Goal: Task Accomplishment & Management: Manage account settings

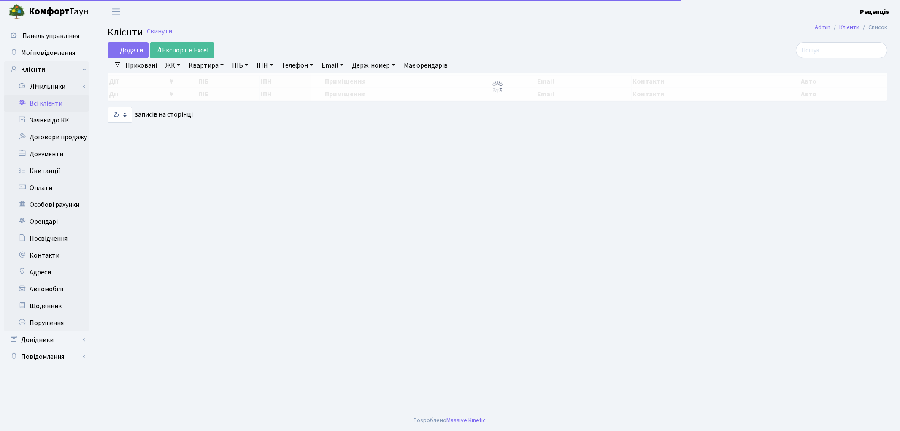
select select "25"
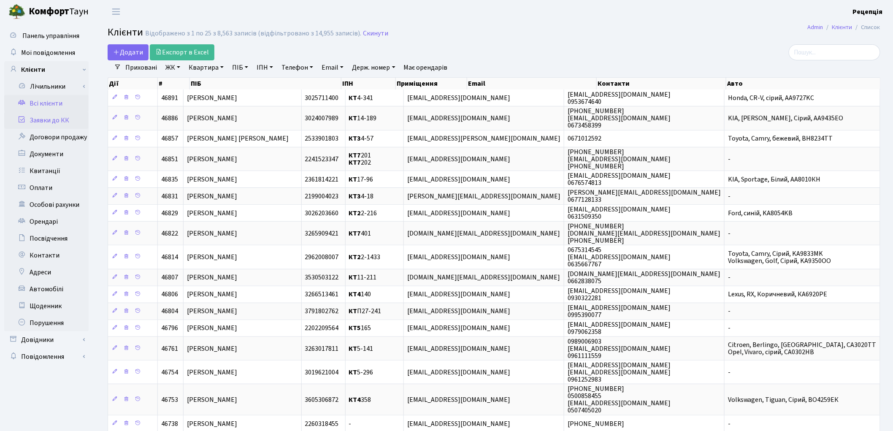
click at [57, 119] on link "Заявки до КК" at bounding box center [46, 120] width 84 height 17
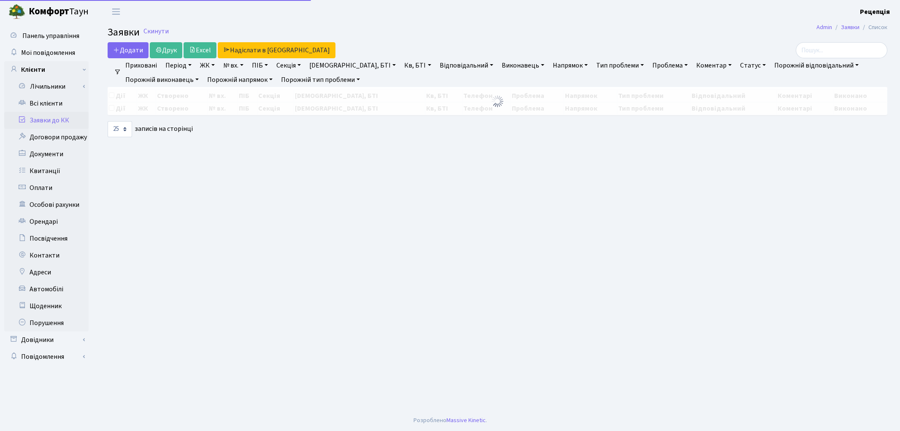
select select "25"
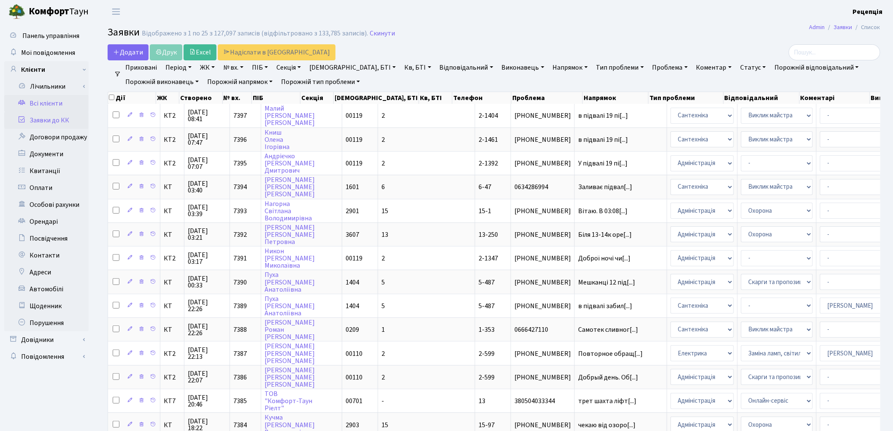
click at [56, 99] on link "Всі клієнти" at bounding box center [46, 103] width 84 height 17
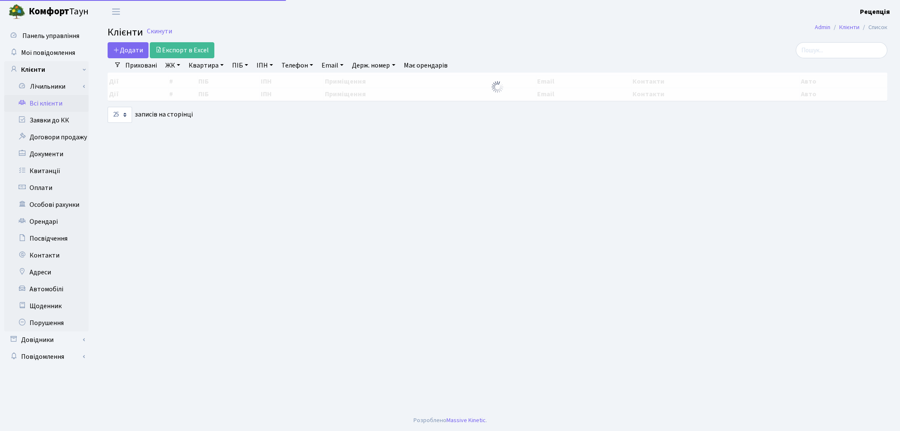
select select "25"
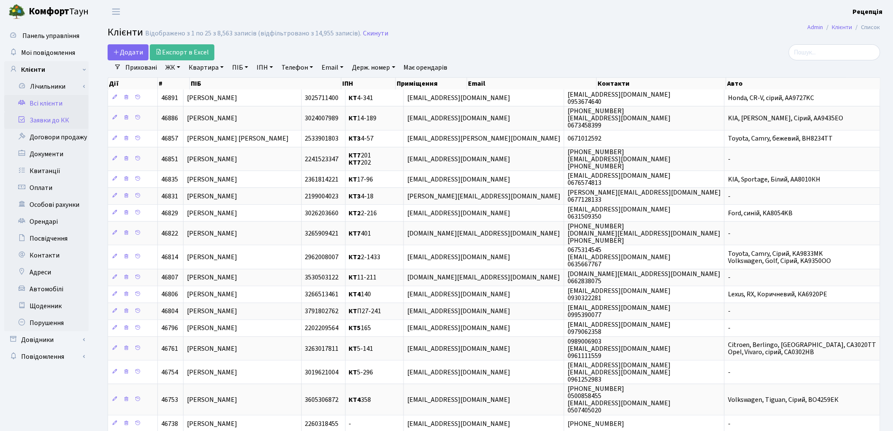
click at [56, 122] on link "Заявки до КК" at bounding box center [46, 120] width 84 height 17
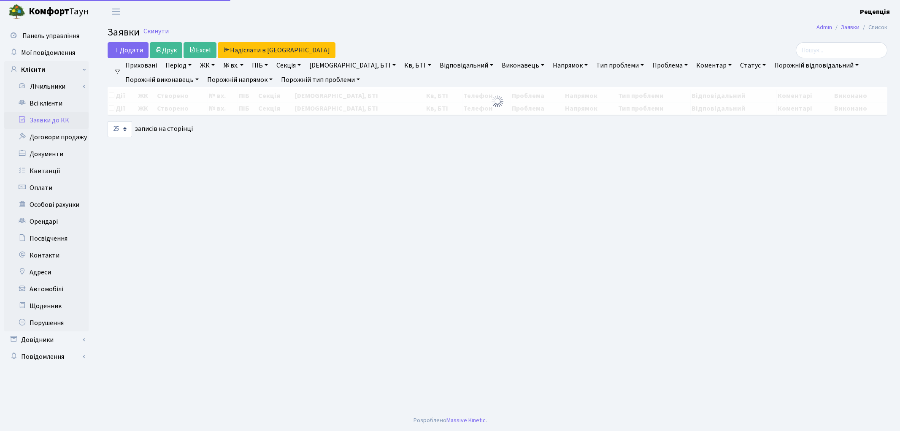
select select "25"
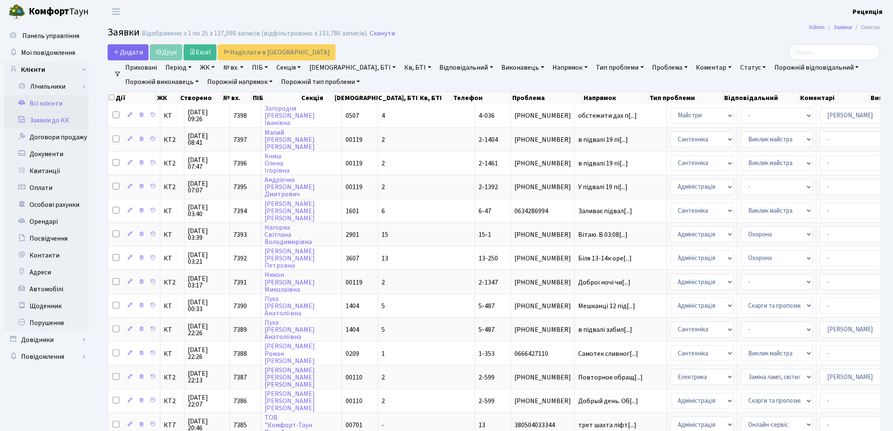
click at [39, 101] on link "Всі клієнти" at bounding box center [46, 103] width 84 height 17
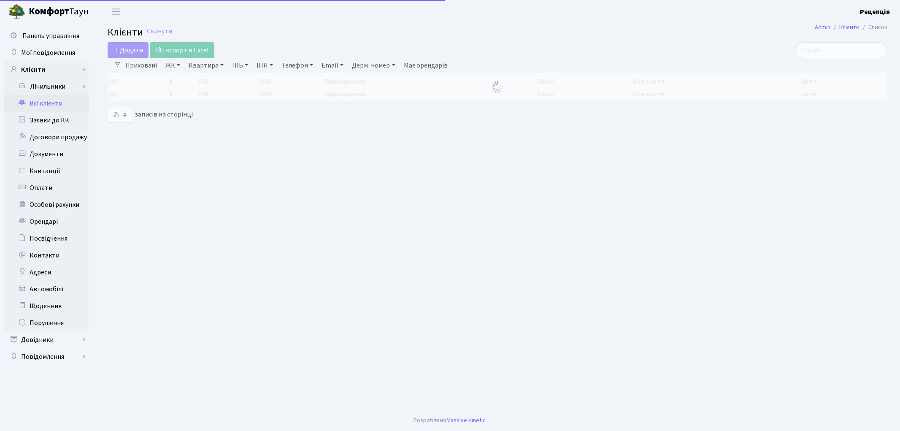
select select "25"
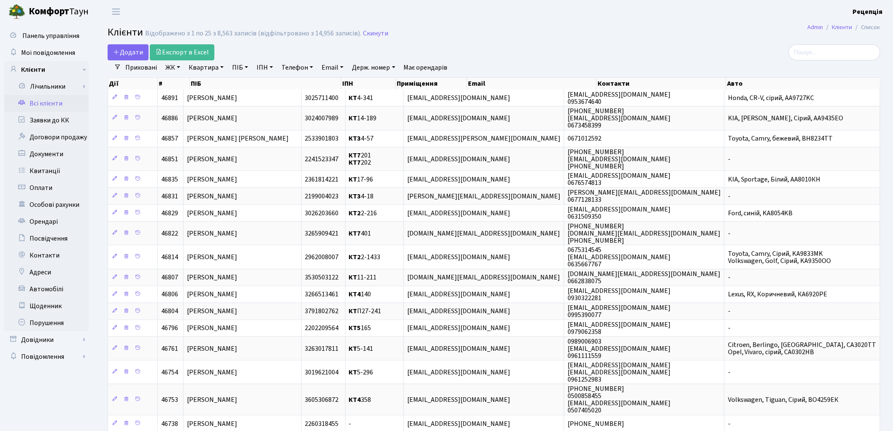
click at [174, 66] on link "ЖК" at bounding box center [173, 67] width 22 height 14
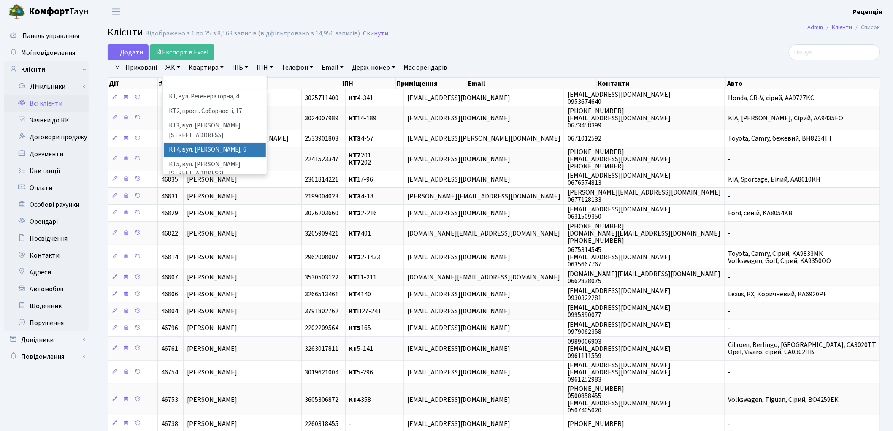
drag, startPoint x: 223, startPoint y: 143, endPoint x: 220, endPoint y: 139, distance: 4.5
click at [223, 144] on li "КТ4, вул. [PERSON_NAME], 6" at bounding box center [215, 150] width 102 height 15
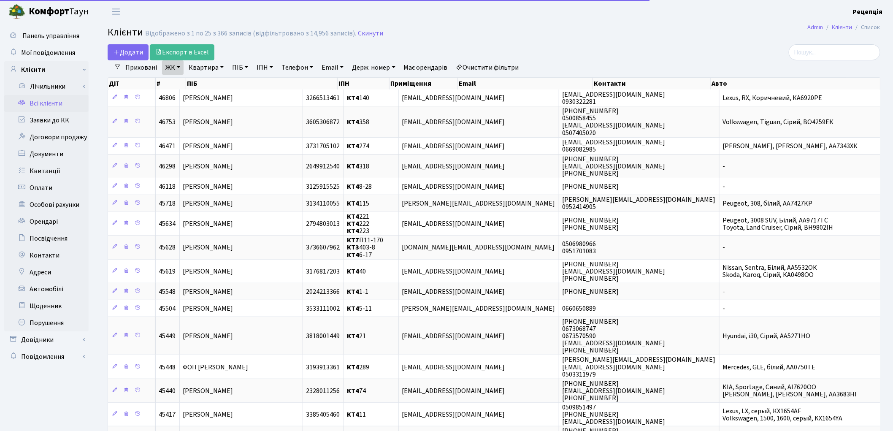
click at [206, 65] on link "Квартира" at bounding box center [206, 67] width 42 height 14
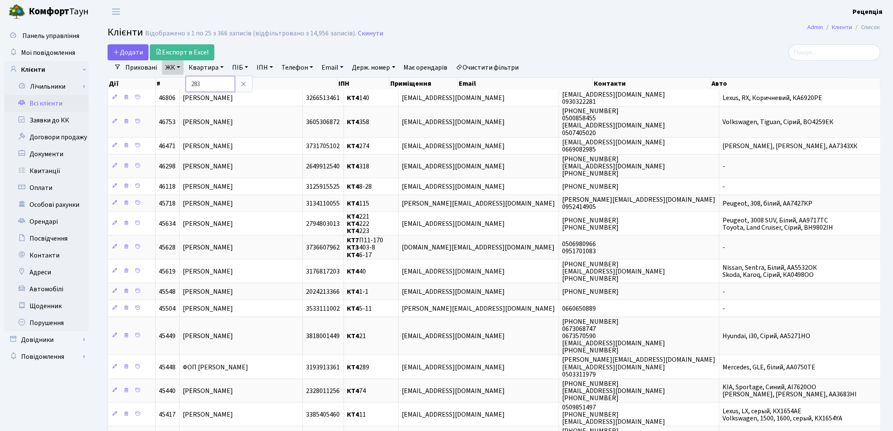
type input "283"
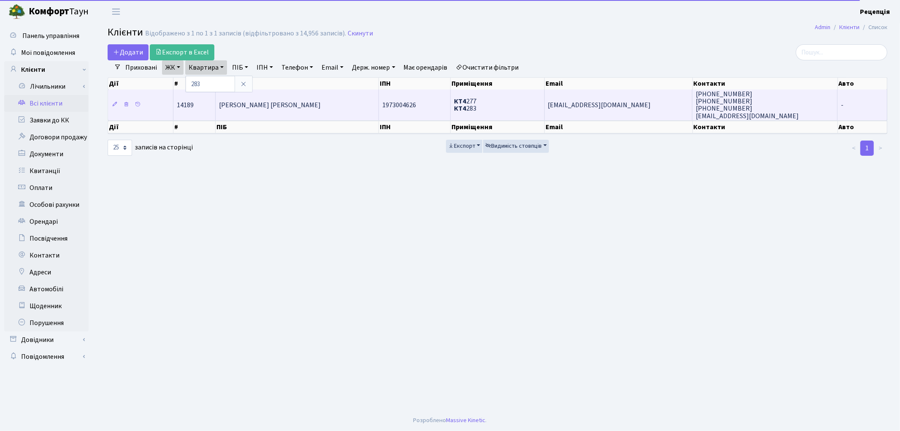
click at [300, 112] on td "Осіння Людмила Михайлівна" at bounding box center [297, 104] width 163 height 30
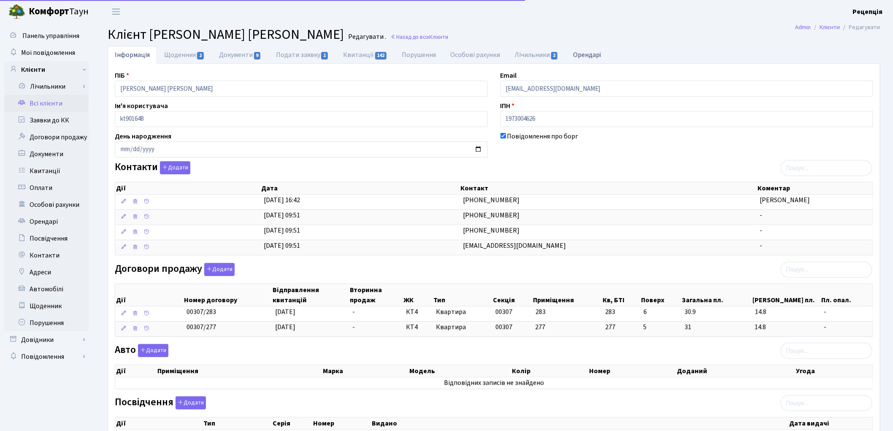
click at [602, 54] on link "Орендарі" at bounding box center [587, 54] width 43 height 17
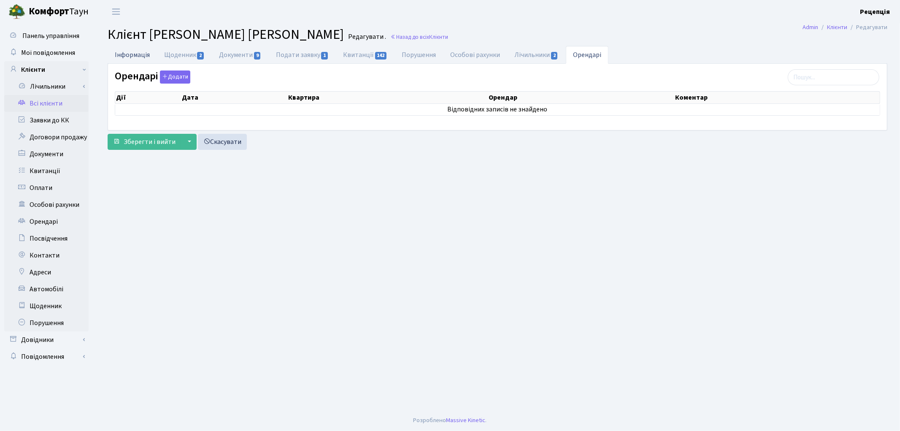
click at [138, 58] on link "Інформація" at bounding box center [132, 54] width 49 height 17
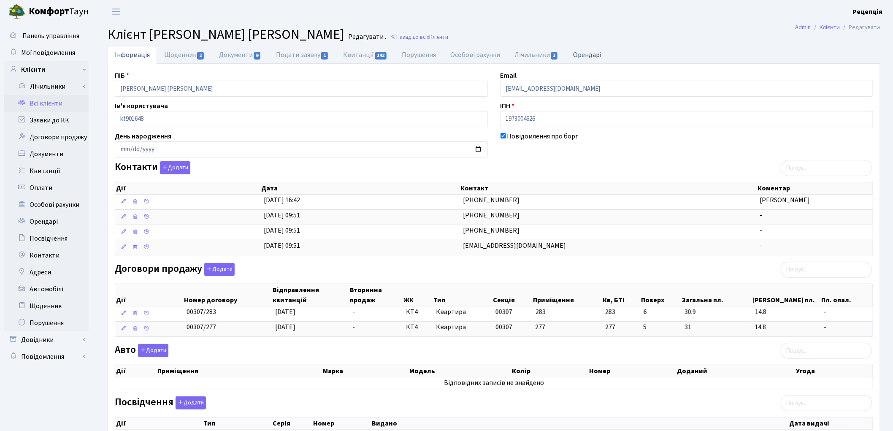
click at [572, 53] on link "Орендарі" at bounding box center [587, 54] width 43 height 17
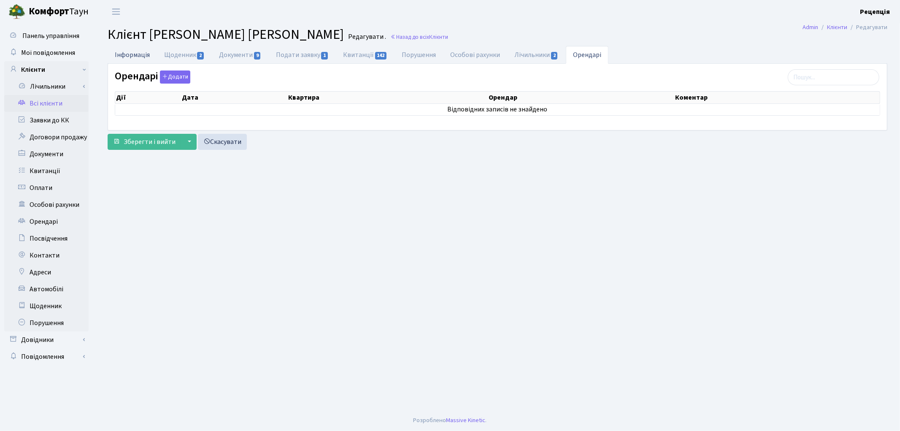
click at [142, 53] on link "Інформація" at bounding box center [132, 54] width 49 height 17
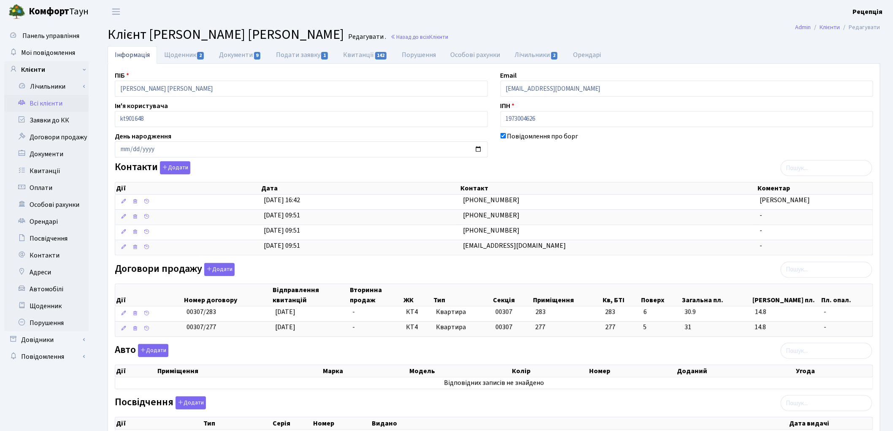
click at [49, 105] on link "Всі клієнти" at bounding box center [46, 103] width 84 height 17
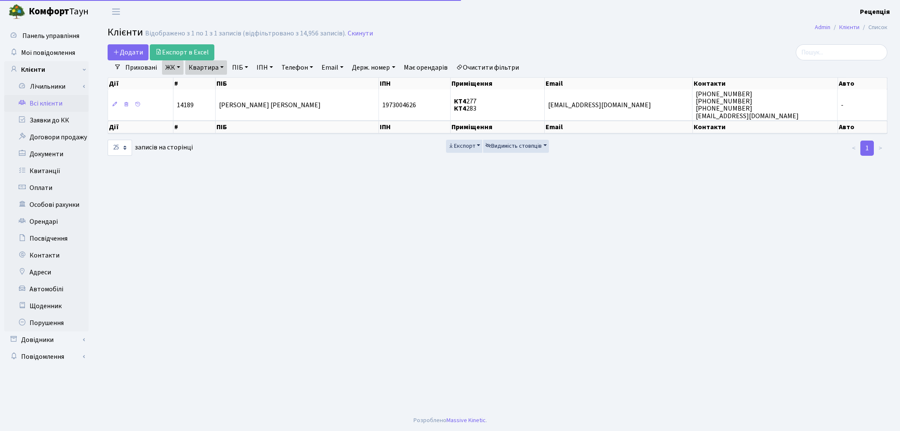
select select "25"
click at [495, 64] on link "Очистити фільтри" at bounding box center [488, 67] width 70 height 14
select select
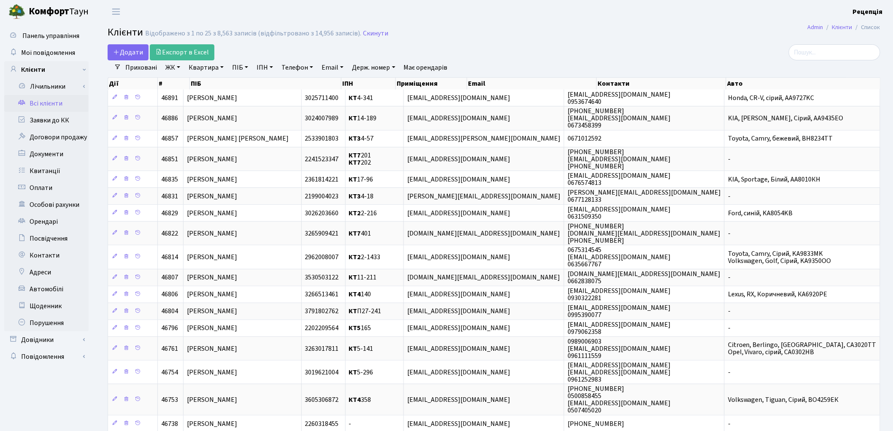
click at [172, 65] on link "ЖК" at bounding box center [173, 67] width 22 height 14
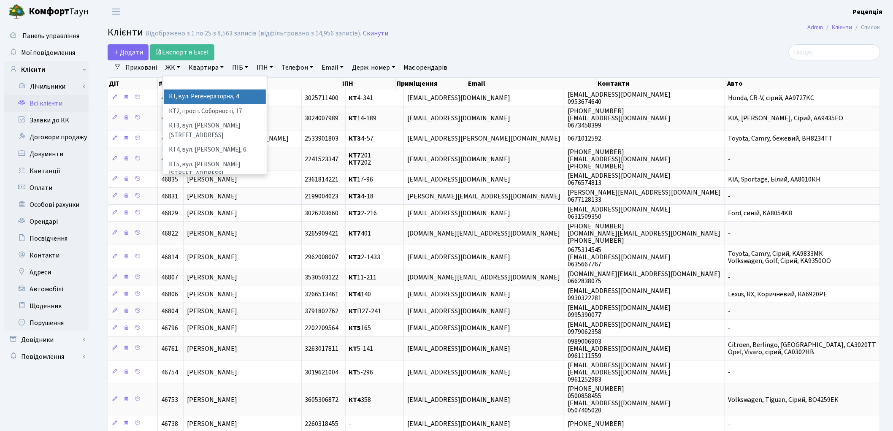
click at [214, 66] on link "Квартира" at bounding box center [206, 67] width 42 height 14
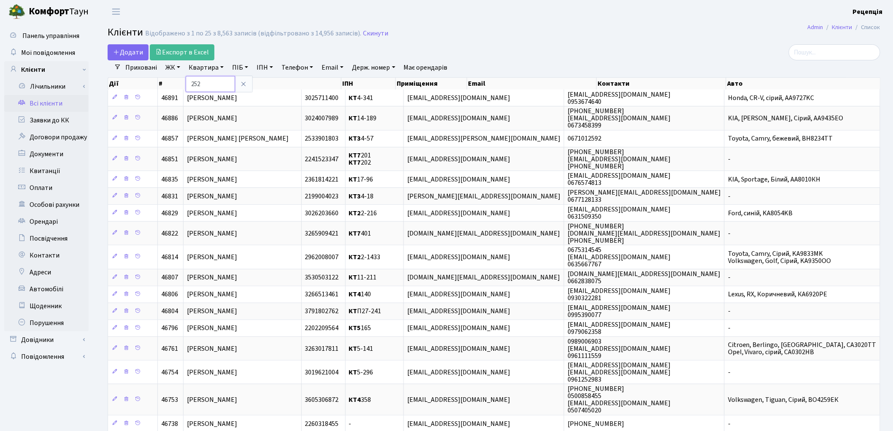
type input "252"
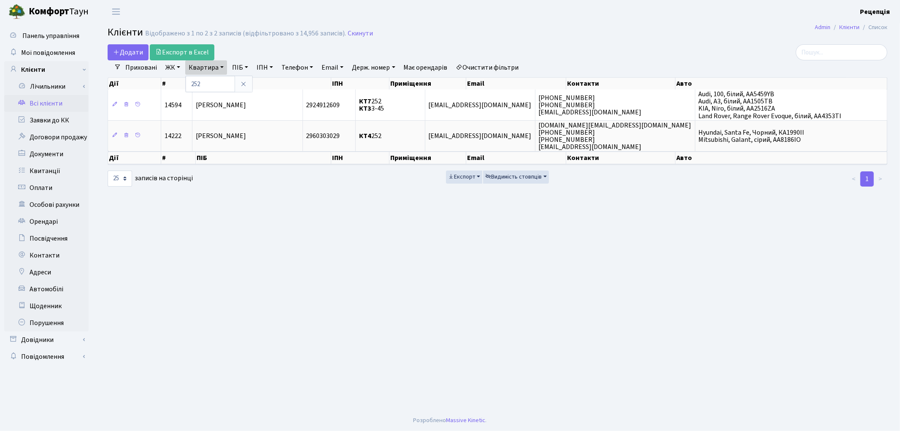
click at [501, 67] on link "Очистити фільтри" at bounding box center [488, 67] width 70 height 14
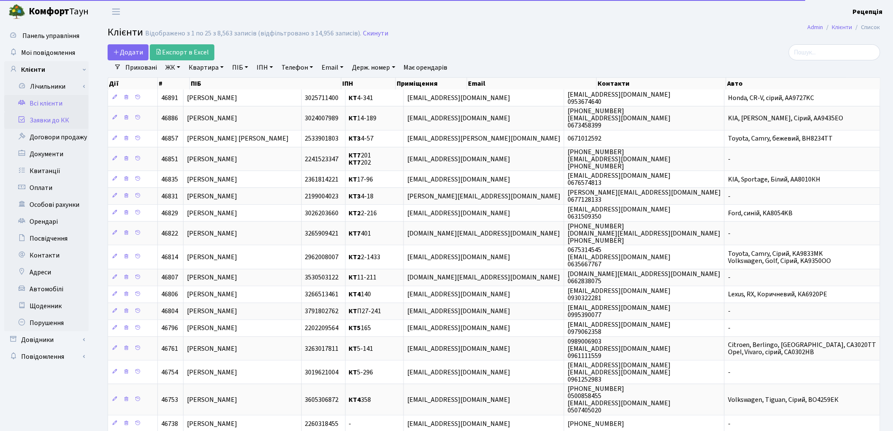
click at [53, 120] on link "Заявки до КК" at bounding box center [46, 120] width 84 height 17
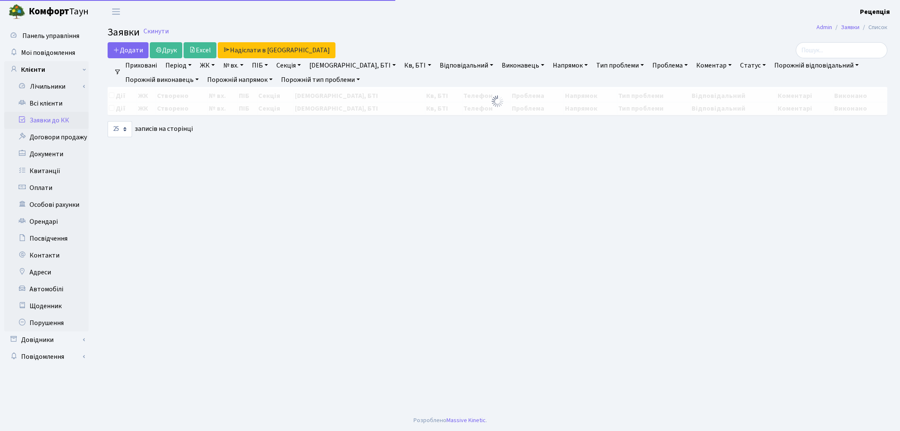
select select "25"
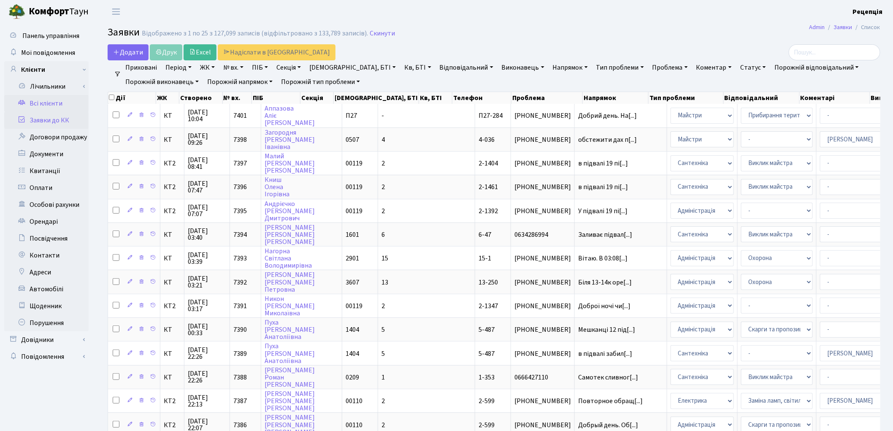
click at [60, 104] on link "Всі клієнти" at bounding box center [46, 103] width 84 height 17
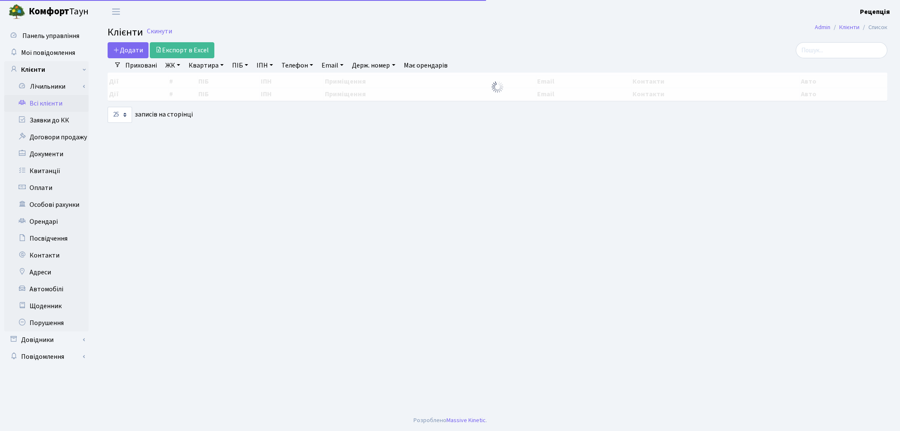
select select "25"
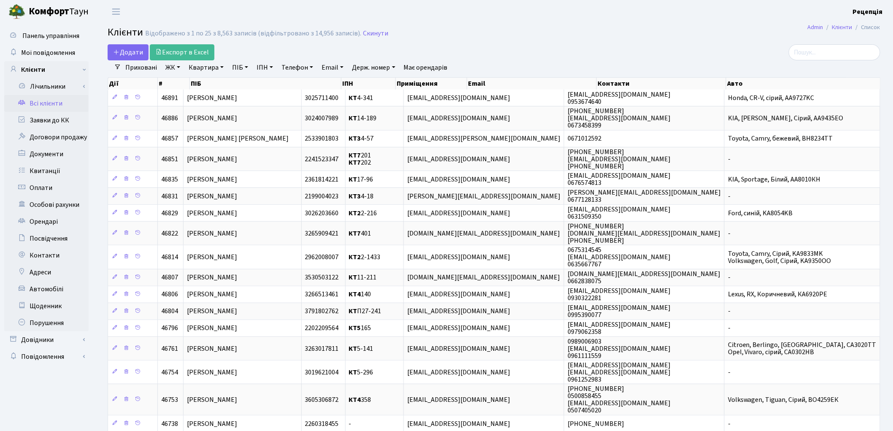
click at [176, 65] on link "ЖК" at bounding box center [173, 67] width 22 height 14
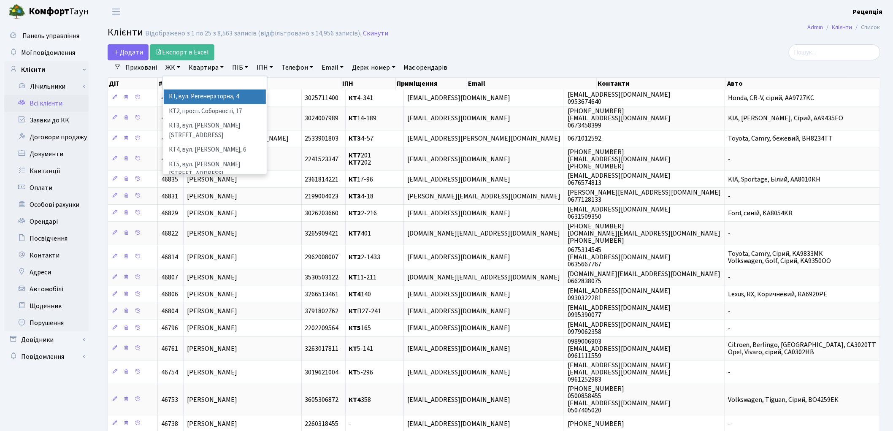
drag, startPoint x: 187, startPoint y: 99, endPoint x: 192, endPoint y: 94, distance: 7.2
click at [187, 99] on li "КТ, вул. Регенераторна, 4" at bounding box center [215, 96] width 102 height 15
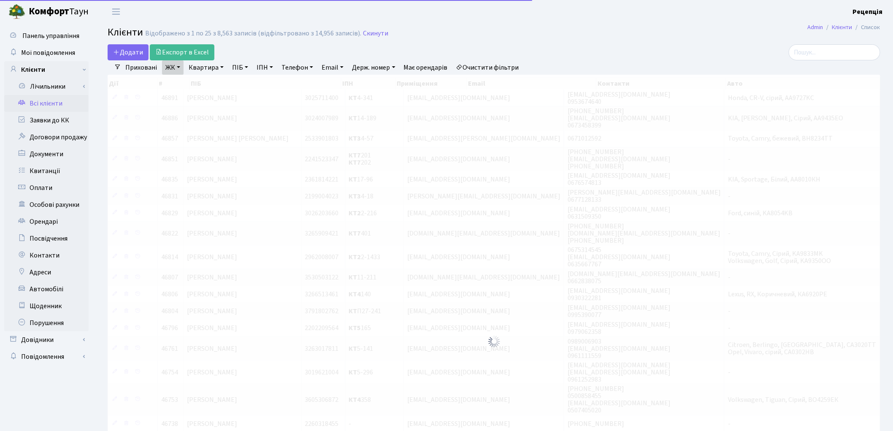
click at [210, 64] on link "Квартира" at bounding box center [206, 67] width 42 height 14
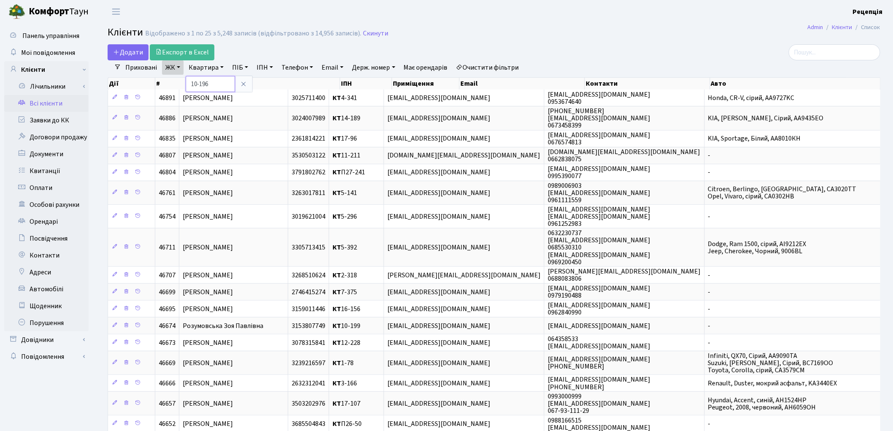
type input "10-196"
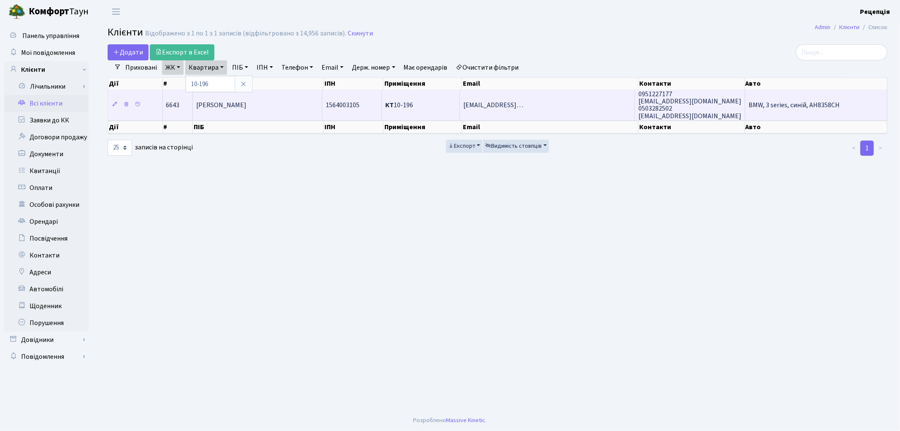
click at [293, 102] on td "Клепікова Тетяна Андріївна" at bounding box center [258, 104] width 130 height 30
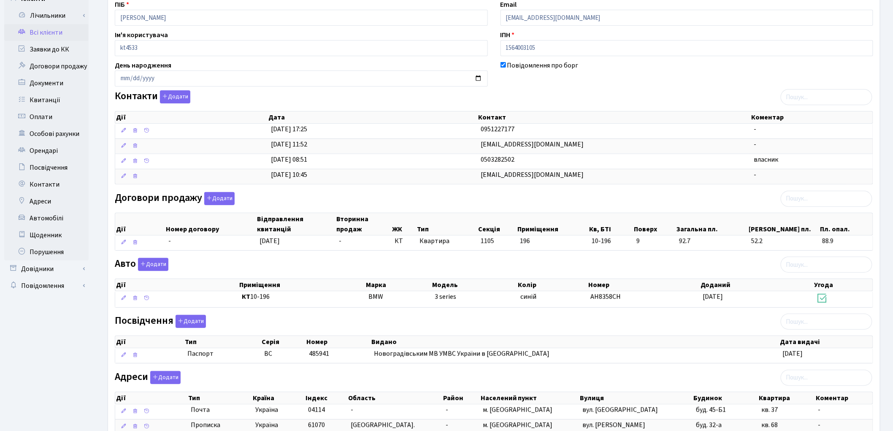
scroll to position [116, 0]
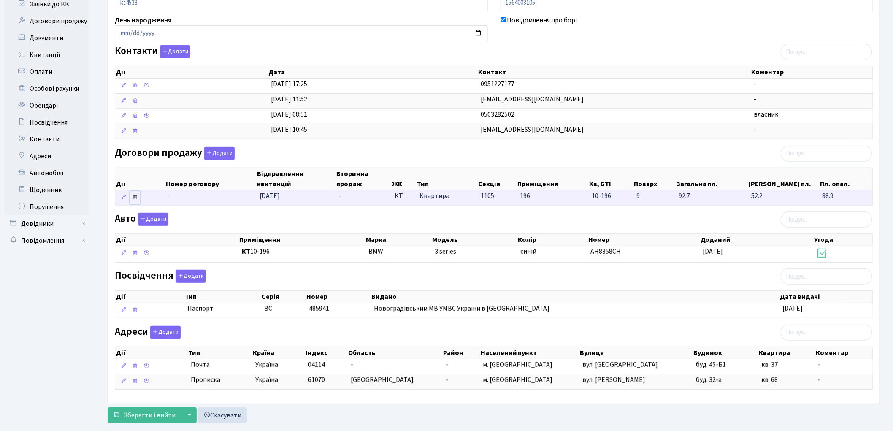
click at [135, 199] on icon at bounding box center [135, 197] width 6 height 6
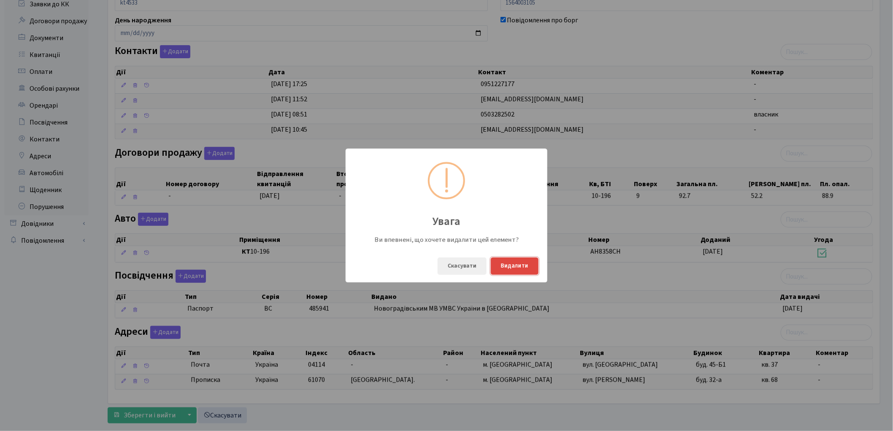
click at [524, 264] on button "Видалити" at bounding box center [515, 265] width 48 height 17
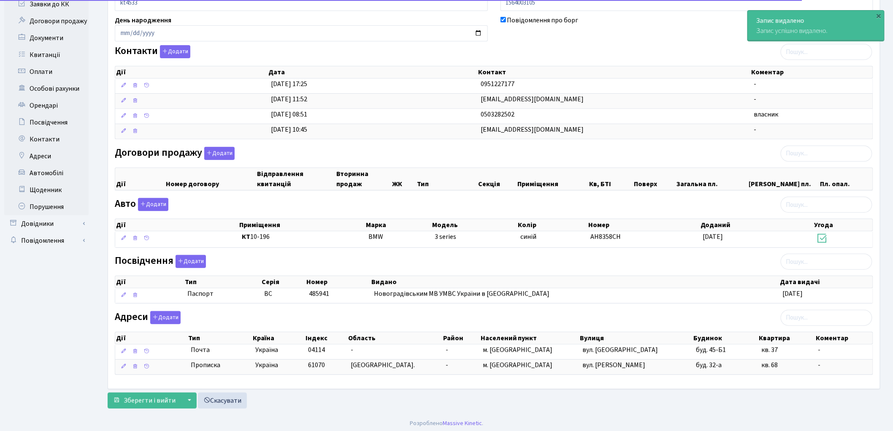
scroll to position [121, 0]
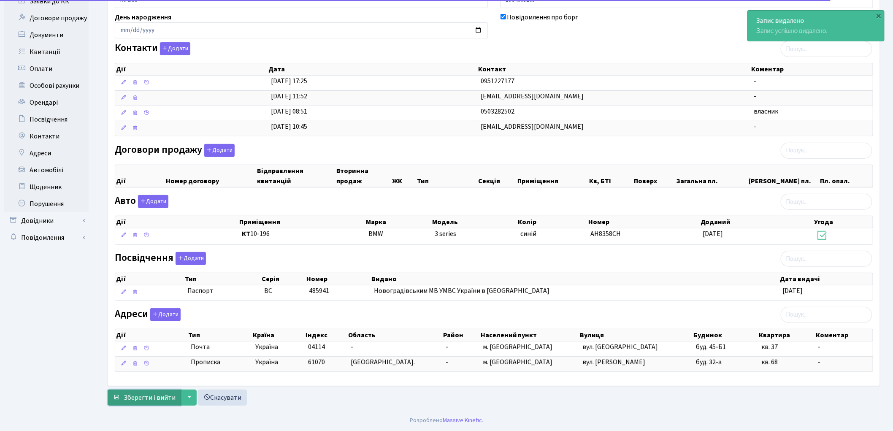
click at [157, 398] on span "Зберегти і вийти" at bounding box center [150, 397] width 52 height 9
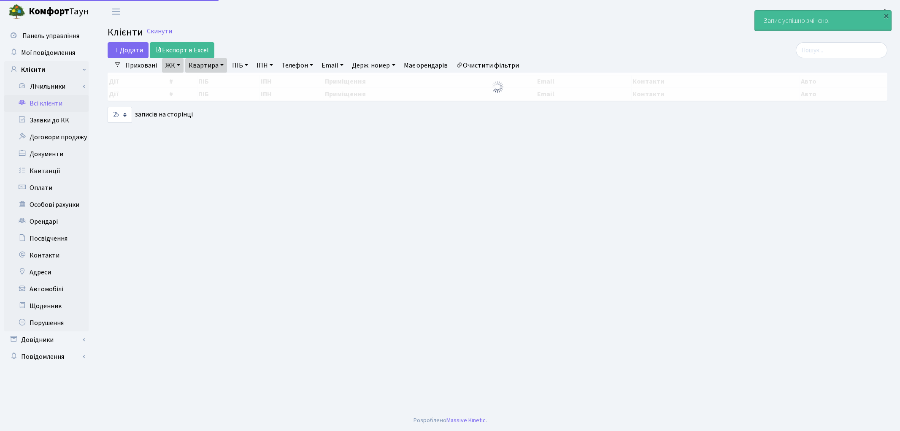
select select "25"
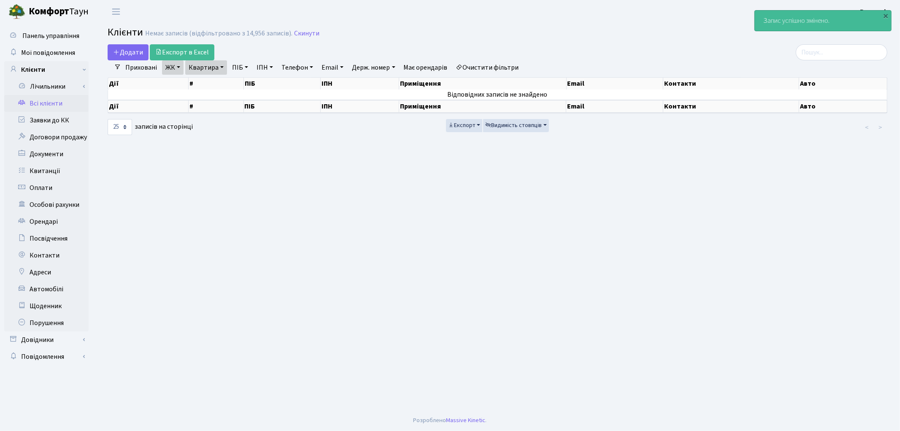
click at [511, 65] on link "Очистити фільтри" at bounding box center [488, 67] width 70 height 14
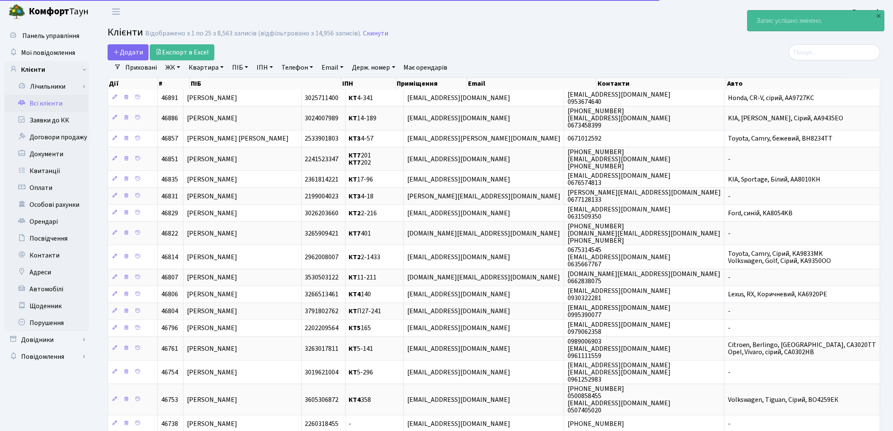
click at [236, 65] on link "ПІБ" at bounding box center [240, 67] width 23 height 14
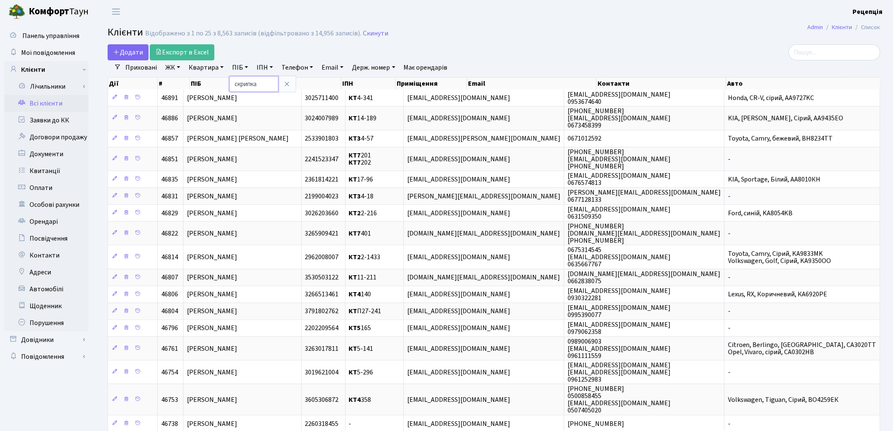
type input "скрипка"
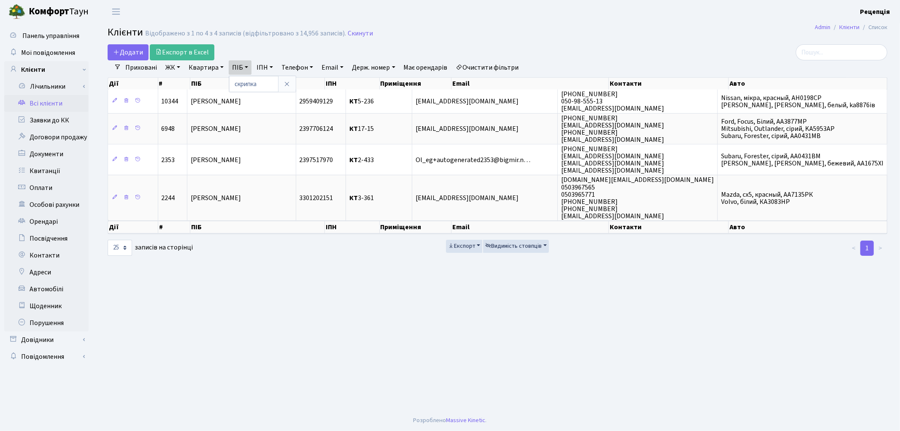
click at [486, 65] on link "Очистити фільтри" at bounding box center [488, 67] width 70 height 14
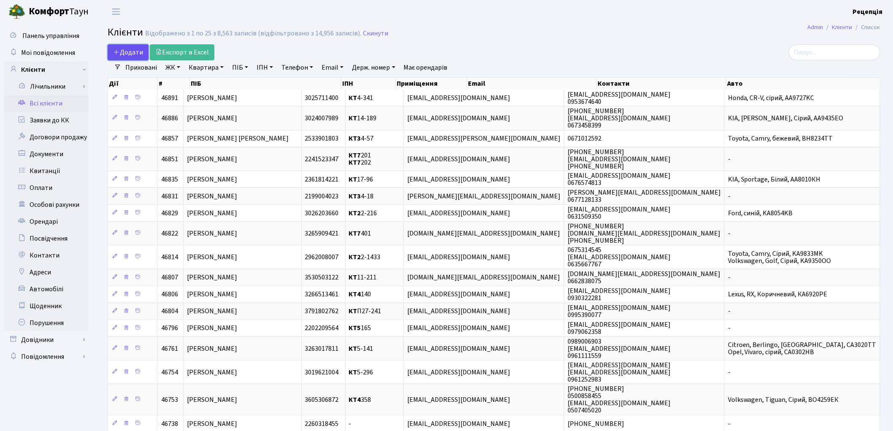
click at [138, 53] on span "Додати" at bounding box center [128, 52] width 30 height 9
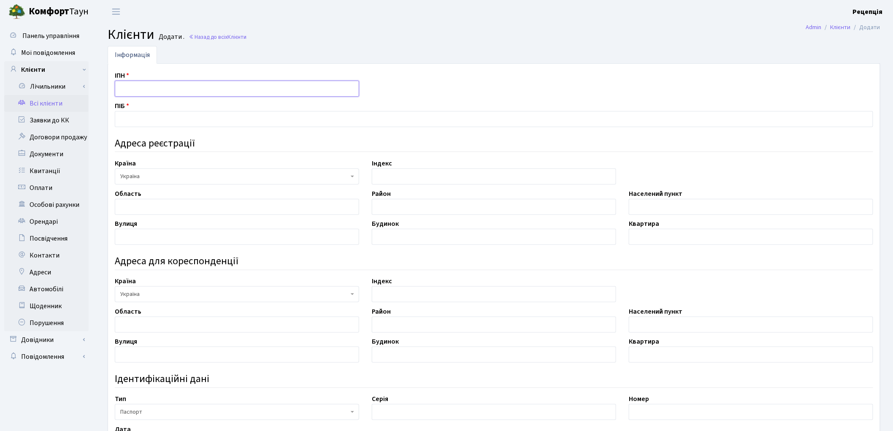
click at [134, 90] on input "text" at bounding box center [237, 89] width 244 height 16
type input "3318505042"
click at [141, 122] on input "text" at bounding box center [494, 119] width 758 height 16
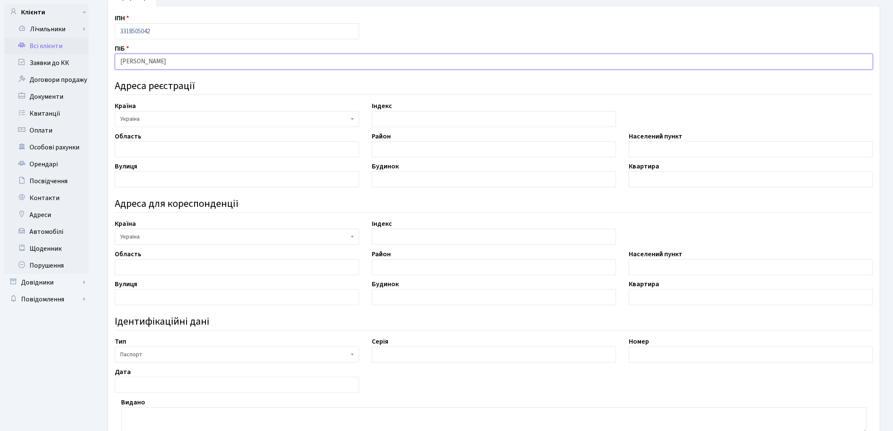
scroll to position [79, 0]
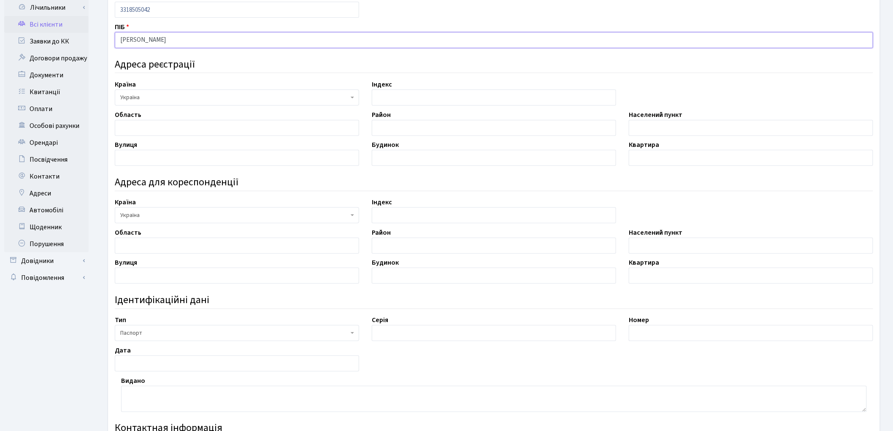
type input "Скрипка Наталія Вікторівна"
click at [169, 127] on input "text" at bounding box center [237, 128] width 244 height 16
click at [648, 129] on input "text" at bounding box center [751, 128] width 244 height 16
type input "місто Київ"
click at [166, 273] on input "text" at bounding box center [237, 276] width 244 height 16
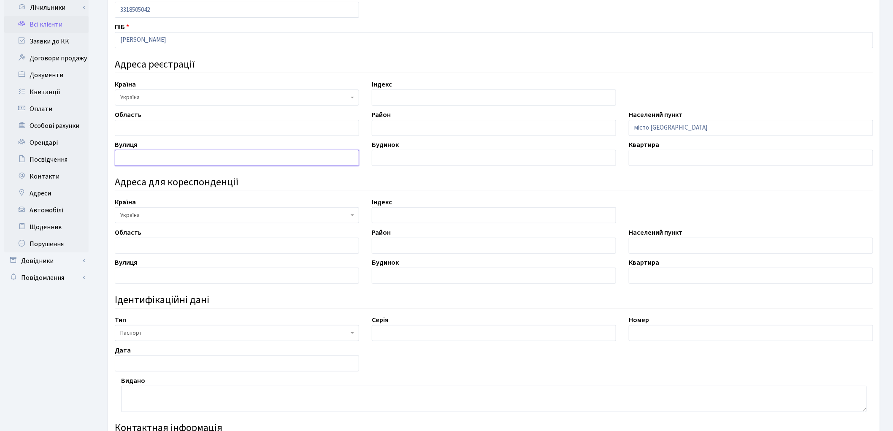
click at [148, 155] on input "text" at bounding box center [237, 158] width 244 height 16
type input "регенераторна"
click at [392, 157] on input "text" at bounding box center [494, 158] width 244 height 16
type input "4"
click at [643, 157] on input "text" at bounding box center [751, 158] width 244 height 16
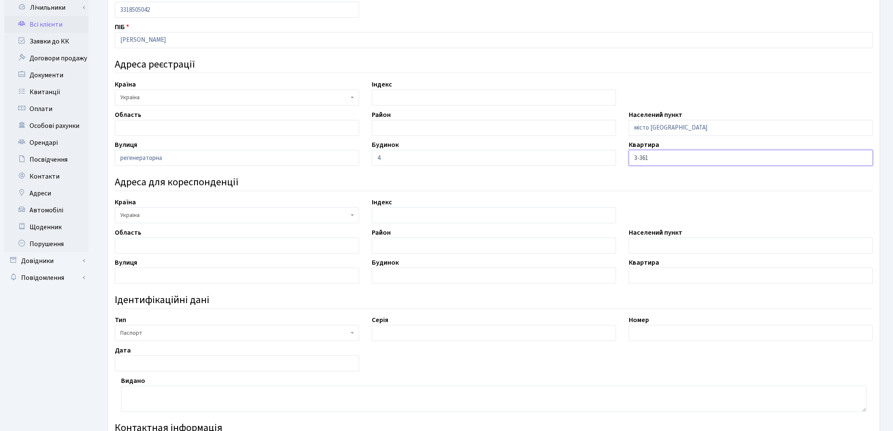
type input "3-361"
click at [124, 156] on input "регенераторна" at bounding box center [237, 158] width 244 height 16
type input "Регенераторна"
click at [395, 326] on input "text" at bounding box center [494, 333] width 244 height 16
type input "КО"
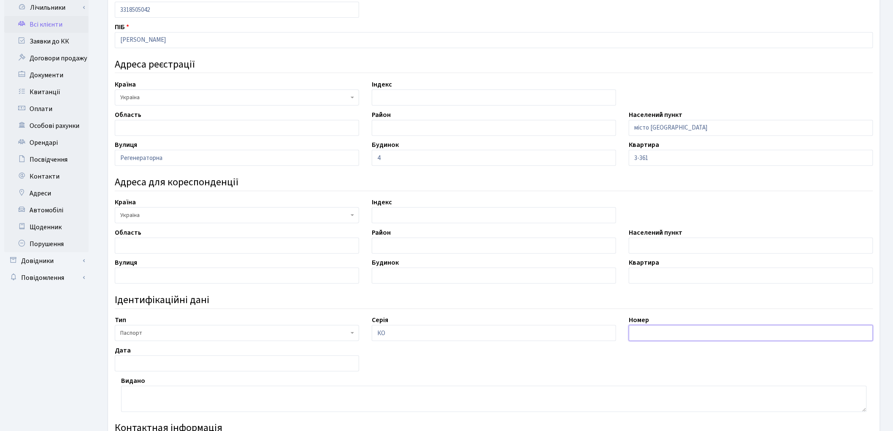
click at [663, 339] on input "text" at bounding box center [751, 333] width 244 height 16
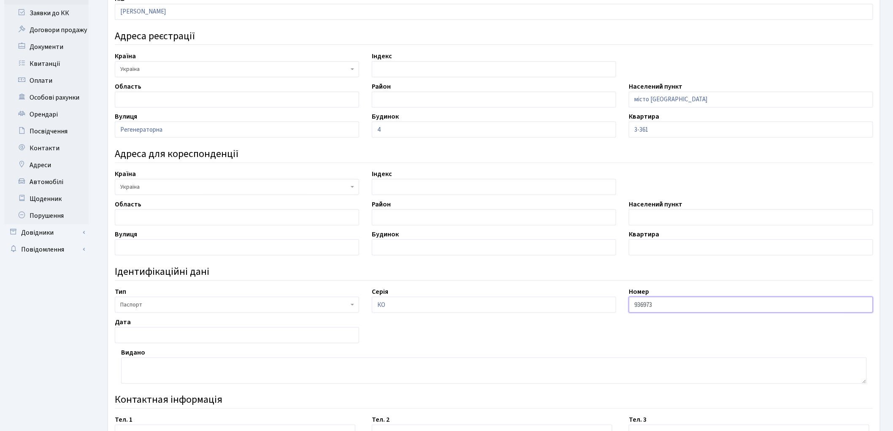
scroll to position [169, 0]
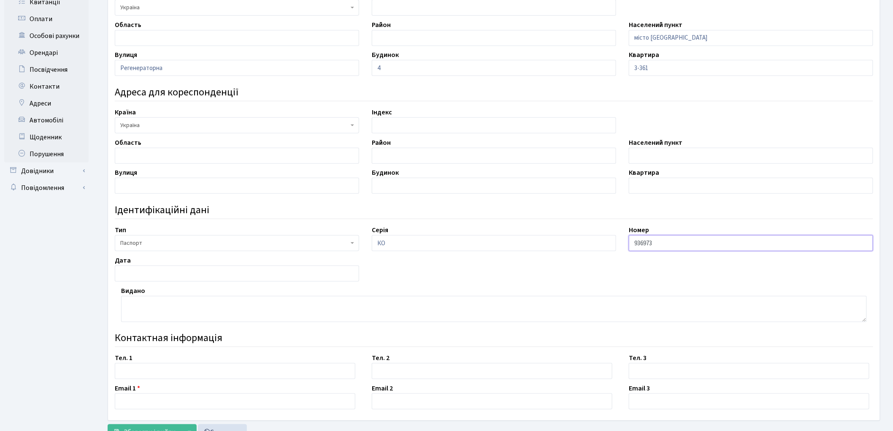
type input "936973"
click at [169, 273] on input "text" at bounding box center [237, 273] width 244 height 16
type input "[DATE]"
click at [171, 311] on textarea at bounding box center [494, 309] width 746 height 26
type textarea "Кременчуцьким РС УДМС України в Полтавській обл."
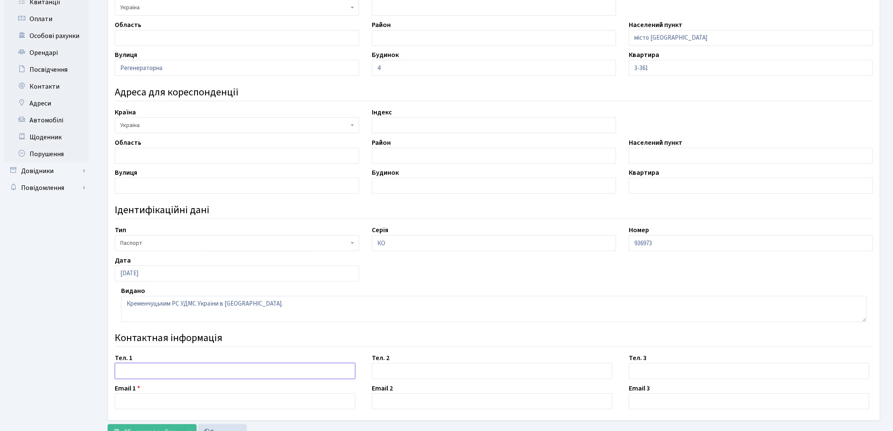
click at [157, 372] on input "text" at bounding box center [235, 371] width 241 height 16
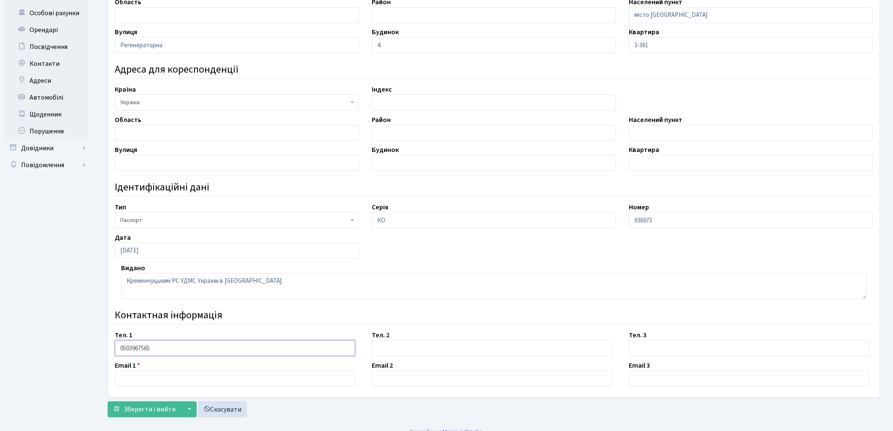
scroll to position [203, 0]
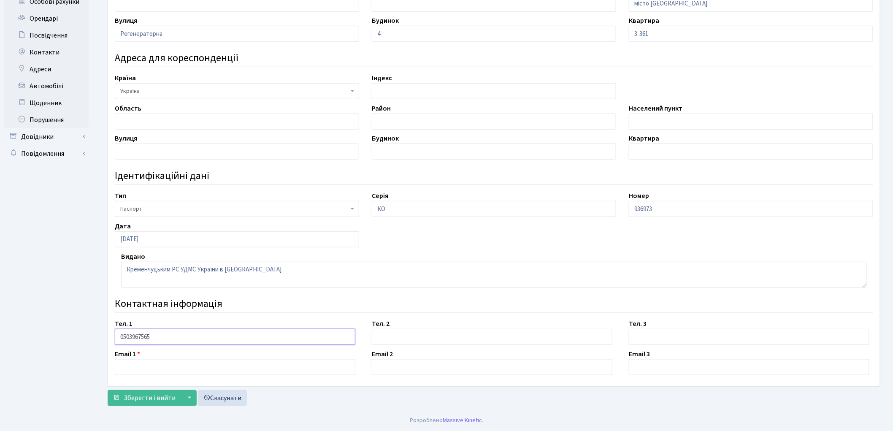
type input "0503967565"
click at [154, 368] on input "text" at bounding box center [235, 367] width 241 height 16
type input "[EMAIL_ADDRESS][DOMAIN_NAME]"
click at [151, 398] on span "Зберегти і вийти" at bounding box center [150, 397] width 52 height 9
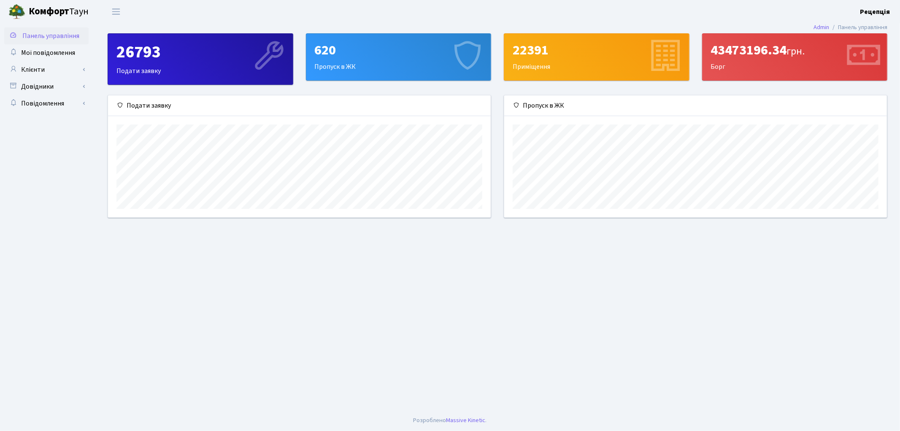
scroll to position [122, 383]
click at [50, 68] on link "Клієнти" at bounding box center [46, 69] width 84 height 17
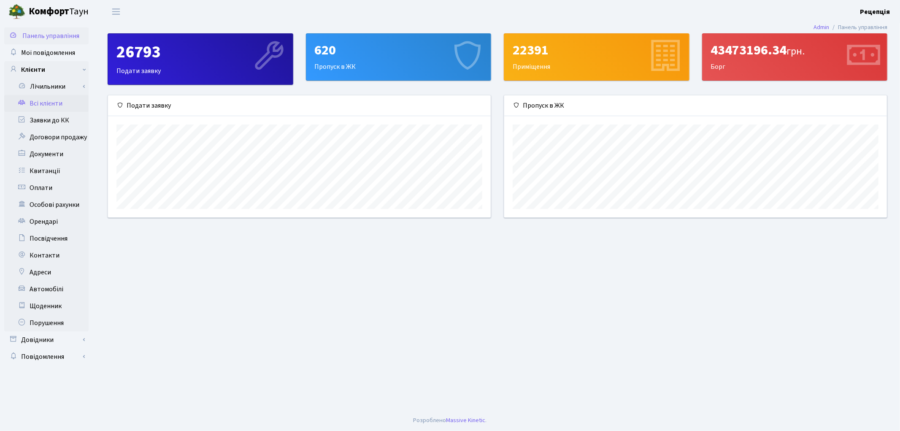
click at [55, 95] on link "Всі клієнти" at bounding box center [46, 103] width 84 height 17
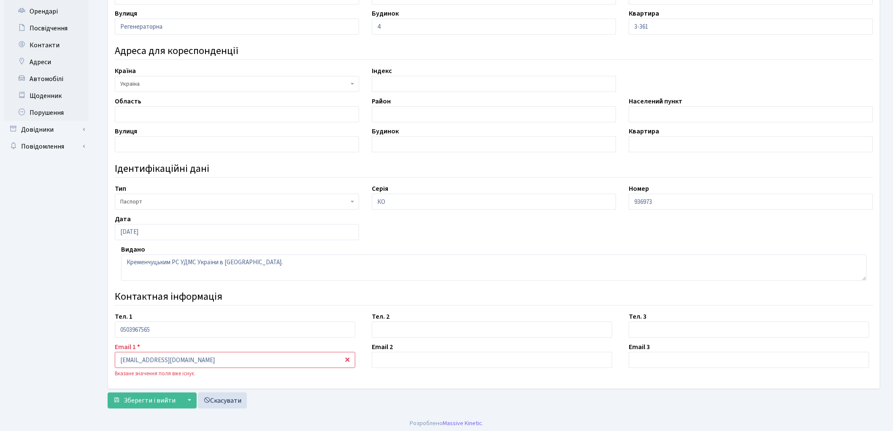
scroll to position [212, 0]
click at [142, 398] on span "Зберегти і вийти" at bounding box center [150, 398] width 52 height 9
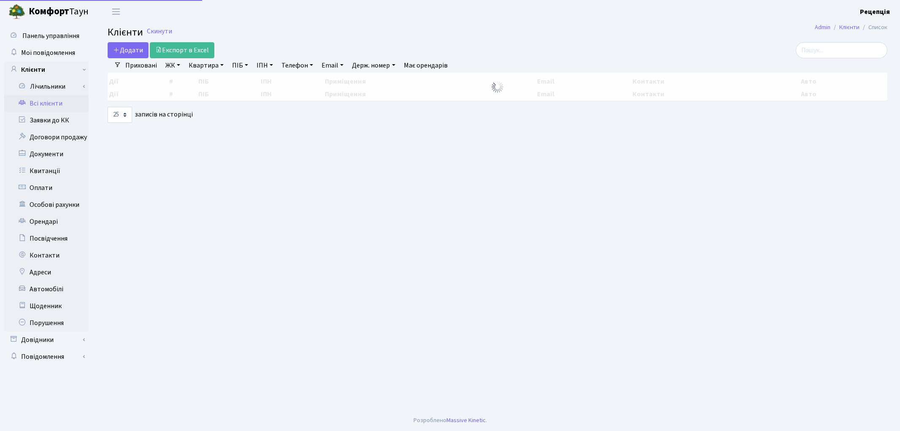
select select
select select "25"
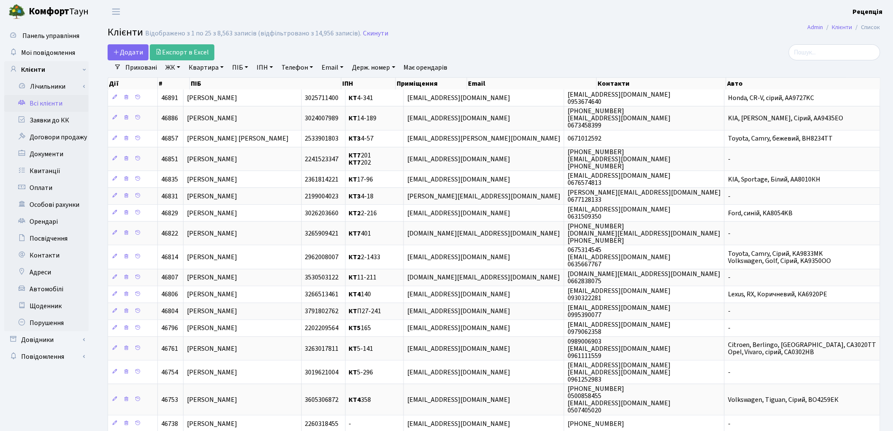
click at [176, 68] on link "ЖК" at bounding box center [173, 67] width 22 height 14
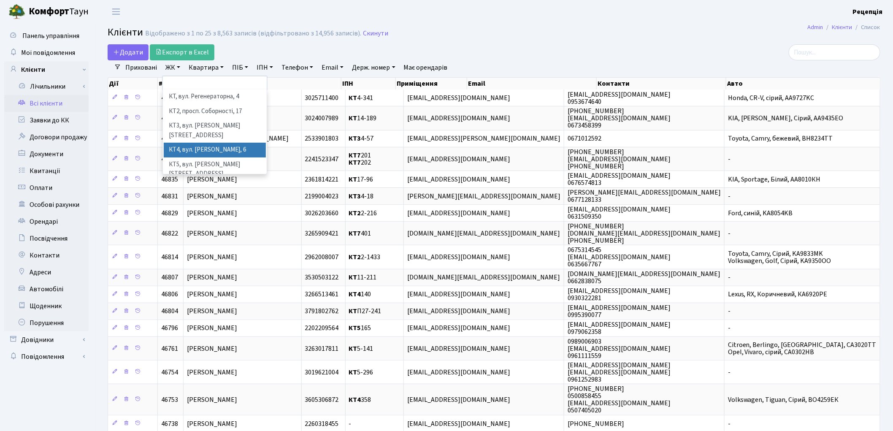
click at [232, 143] on li "КТ4, вул. Юрія Липи, 6" at bounding box center [215, 150] width 102 height 15
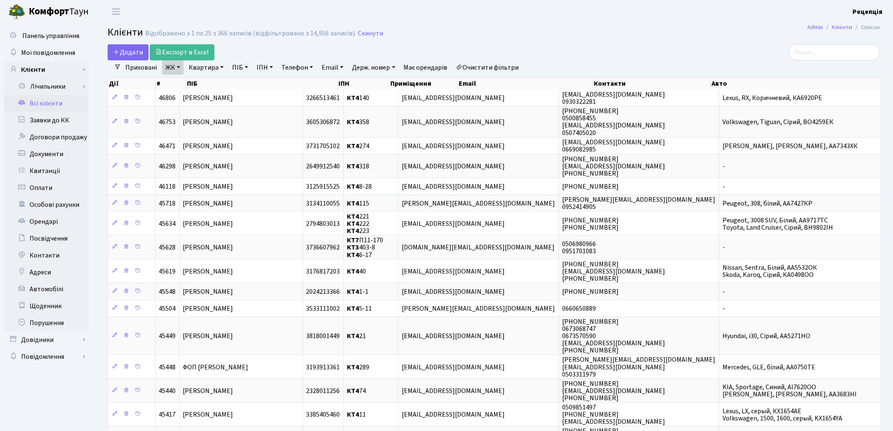
click at [214, 68] on link "Квартира" at bounding box center [206, 67] width 42 height 14
type input "209"
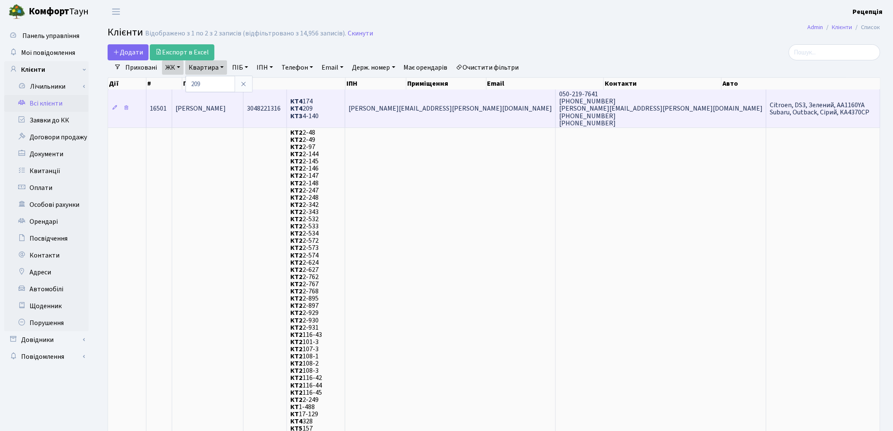
click at [243, 108] on td "[PERSON_NAME]" at bounding box center [207, 108] width 71 height 38
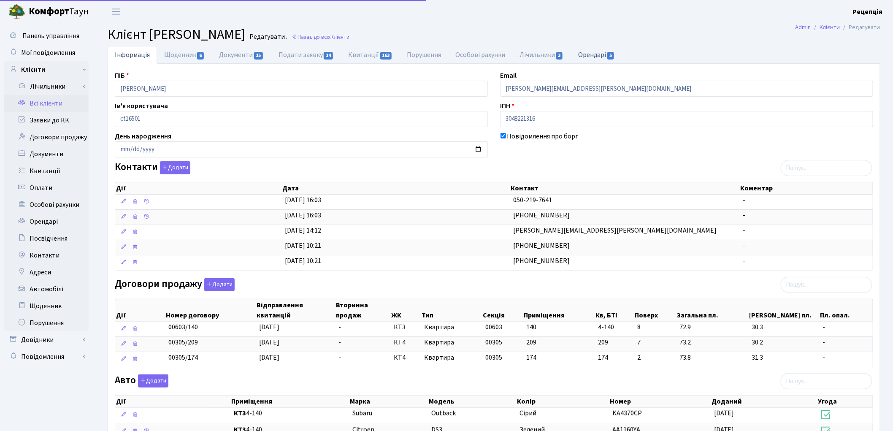
click at [590, 51] on link "Орендарі 5" at bounding box center [596, 54] width 51 height 17
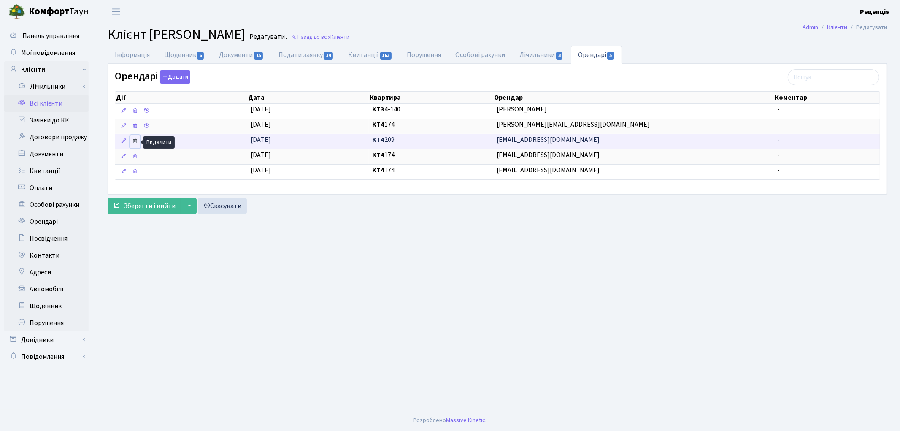
click at [136, 142] on icon at bounding box center [135, 141] width 6 height 6
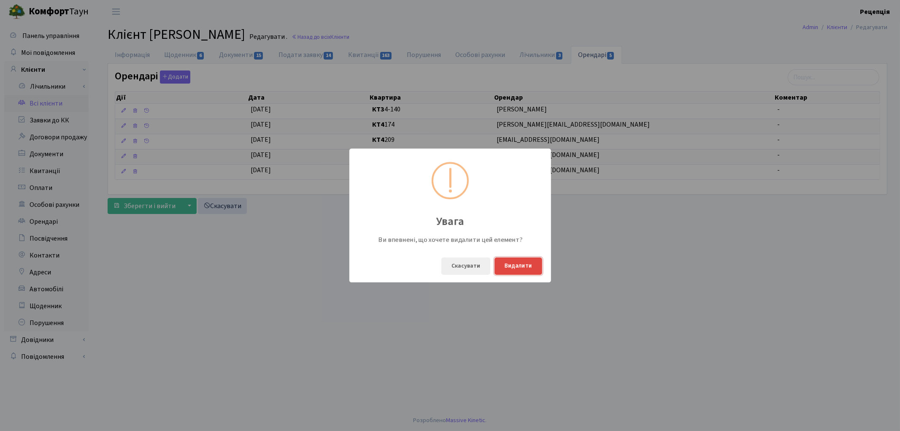
click at [518, 263] on button "Видалити" at bounding box center [519, 265] width 48 height 17
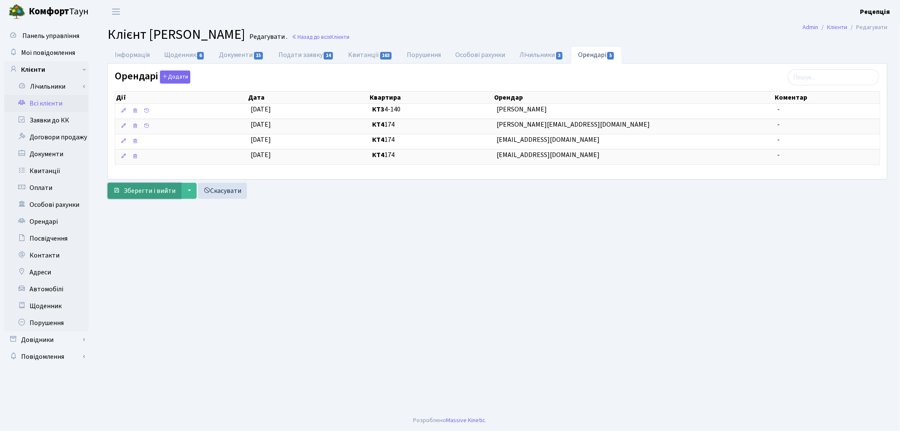
click at [134, 191] on span "Зберегти і вийти" at bounding box center [150, 190] width 52 height 9
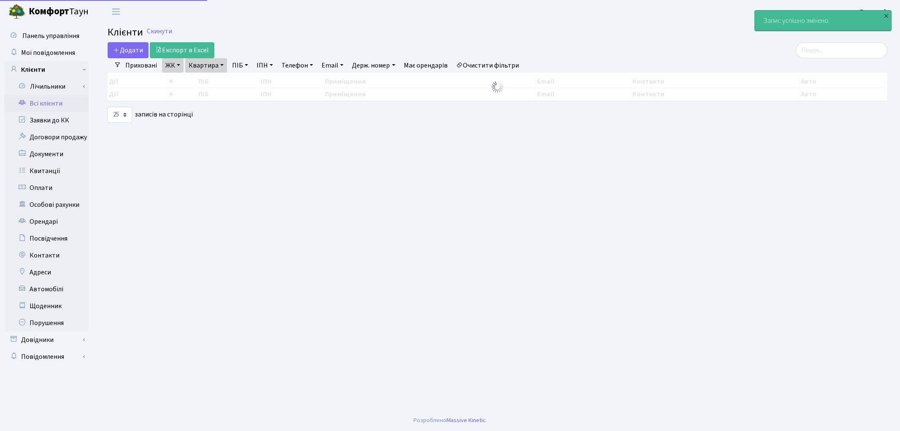
select select "25"
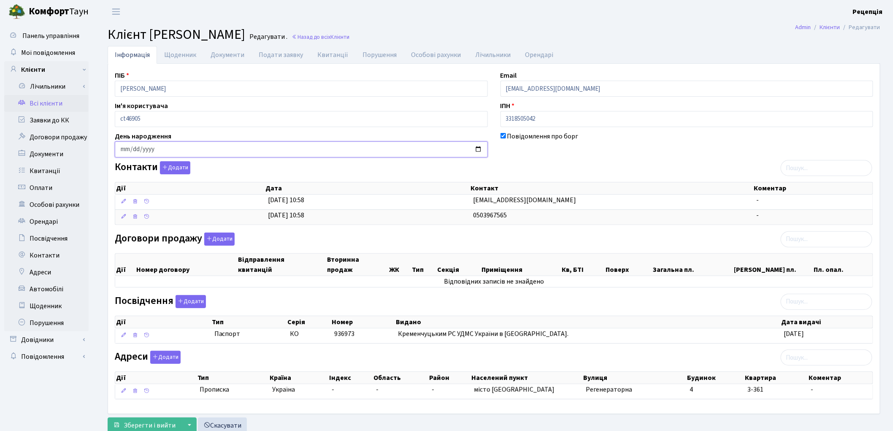
click at [125, 150] on input "date" at bounding box center [301, 149] width 373 height 16
type input "1960-03-16"
click at [108, 417] on button "Зберегти і вийти" at bounding box center [144, 425] width 73 height 16
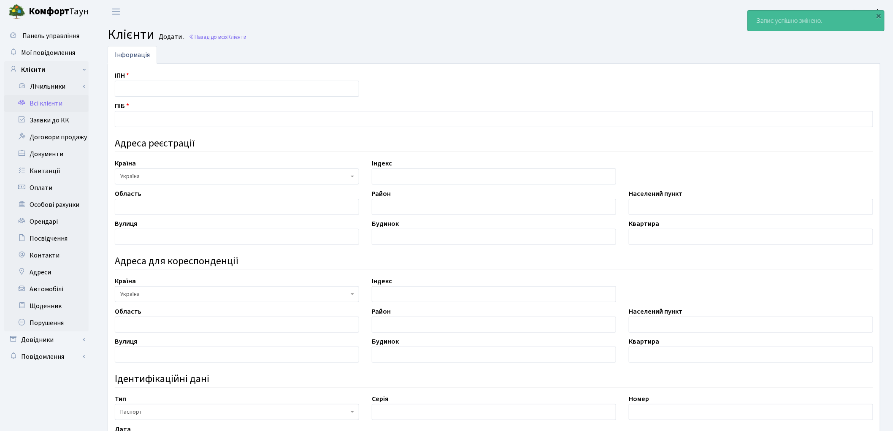
click at [56, 105] on link "Всі клієнти" at bounding box center [46, 103] width 84 height 17
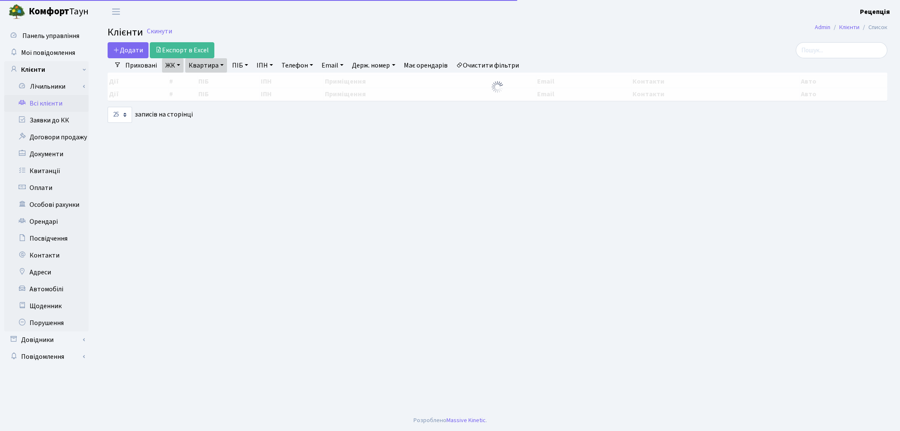
select select "25"
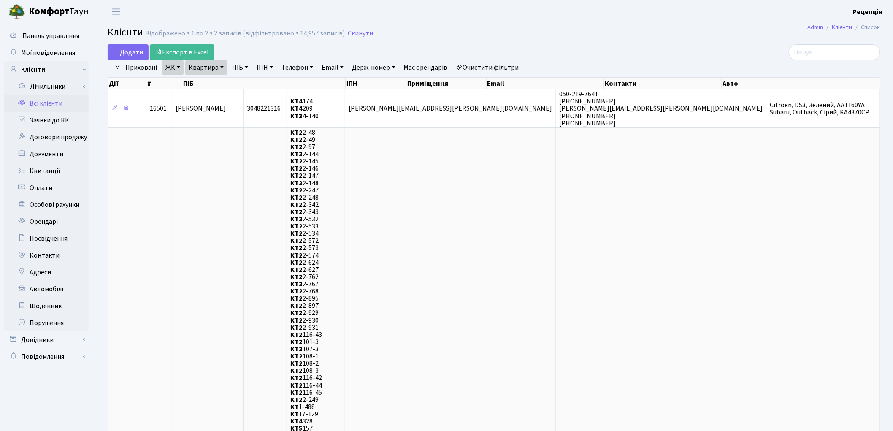
click at [491, 70] on link "Очистити фільтри" at bounding box center [488, 67] width 70 height 14
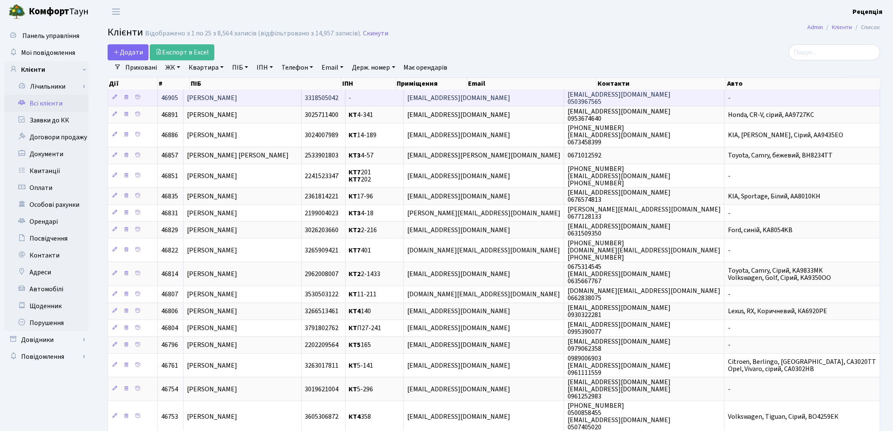
click at [216, 92] on td "[PERSON_NAME]" at bounding box center [243, 97] width 118 height 16
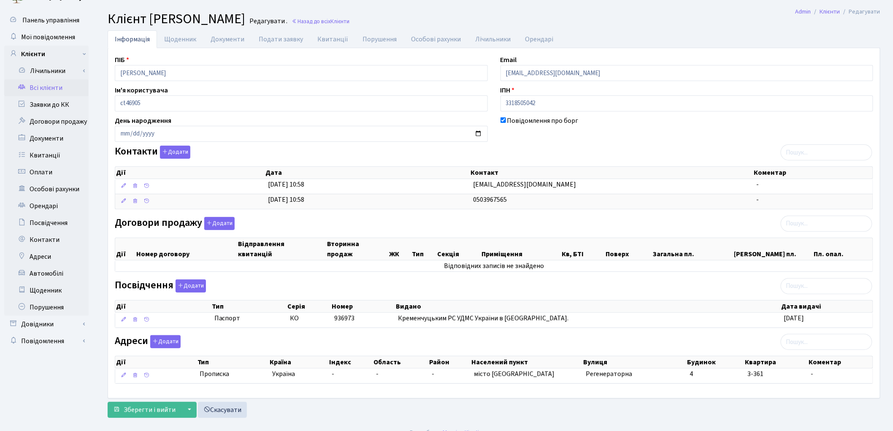
scroll to position [29, 0]
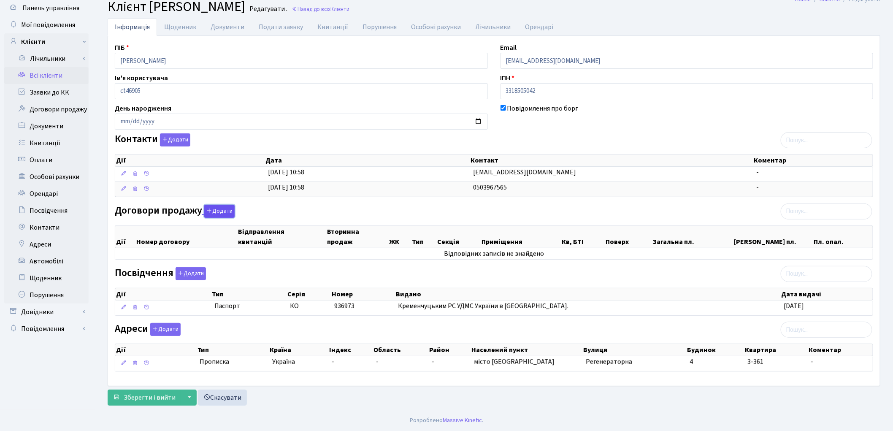
click at [212, 207] on button "Додати" at bounding box center [219, 211] width 30 height 13
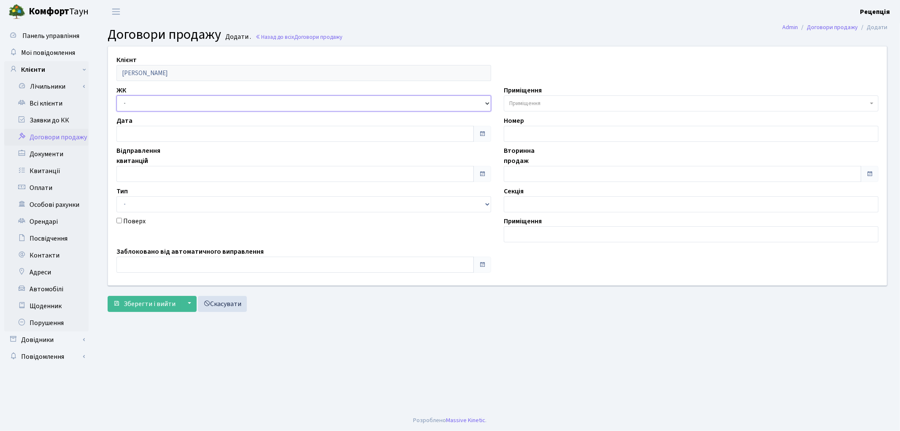
click at [145, 100] on select "- КТ, вул. Регенераторна, 4 КТ2, просп. Соборності, 17 КТ3, вул. Березнева, 16 …" at bounding box center [303, 103] width 375 height 16
select select "271"
click at [116, 95] on select "- КТ, вул. Регенераторна, 4 КТ2, просп. Соборності, 17 КТ3, вул. Березнева, 16 …" at bounding box center [303, 103] width 375 height 16
select select
click at [161, 173] on input "text" at bounding box center [294, 174] width 357 height 16
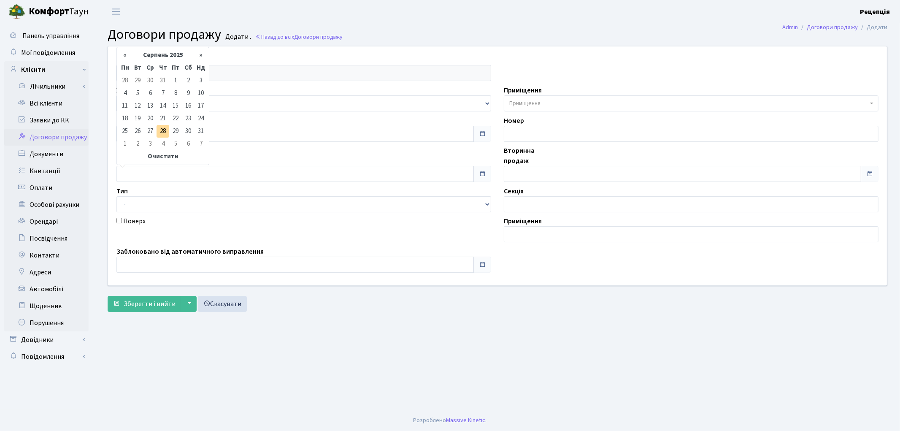
click at [135, 131] on td "26" at bounding box center [137, 131] width 13 height 13
type input "26.08.2025"
click at [529, 172] on input "text" at bounding box center [682, 174] width 357 height 16
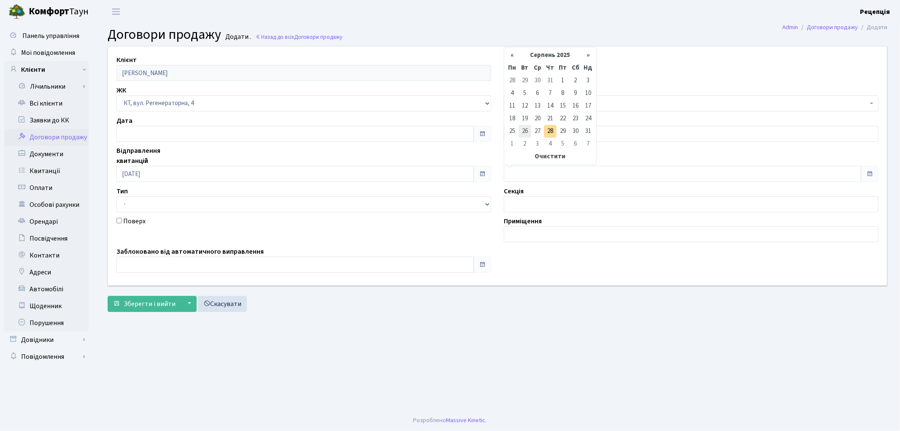
click at [528, 129] on td "26" at bounding box center [525, 131] width 13 height 13
type input "26.08.2025"
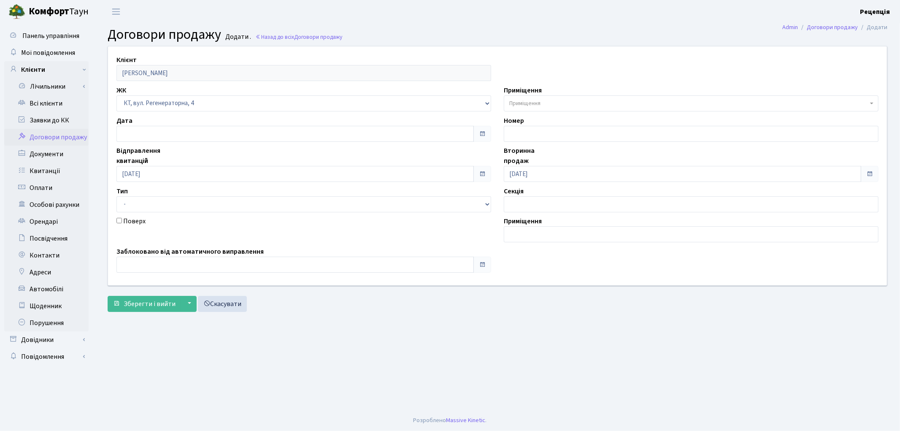
click at [533, 99] on span "Приміщення" at bounding box center [524, 103] width 31 height 8
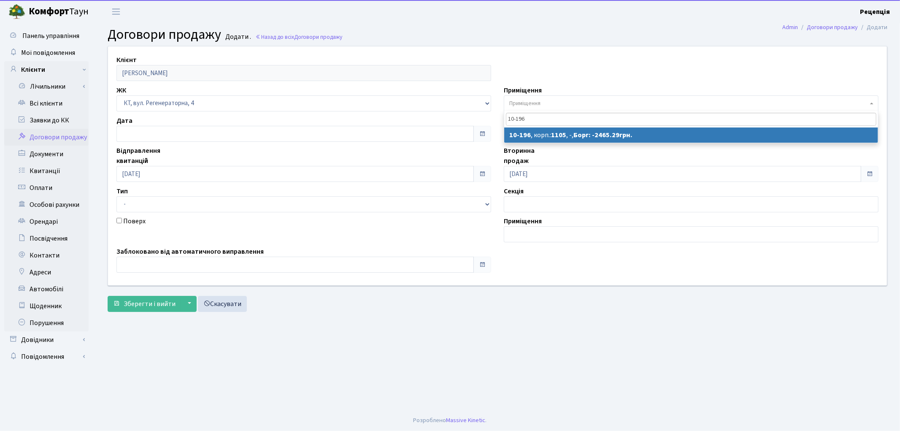
type input "10-196"
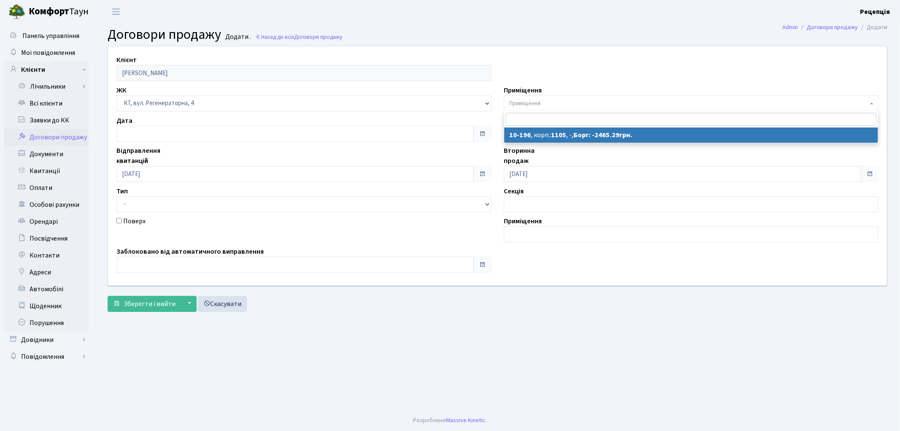
select select "6765"
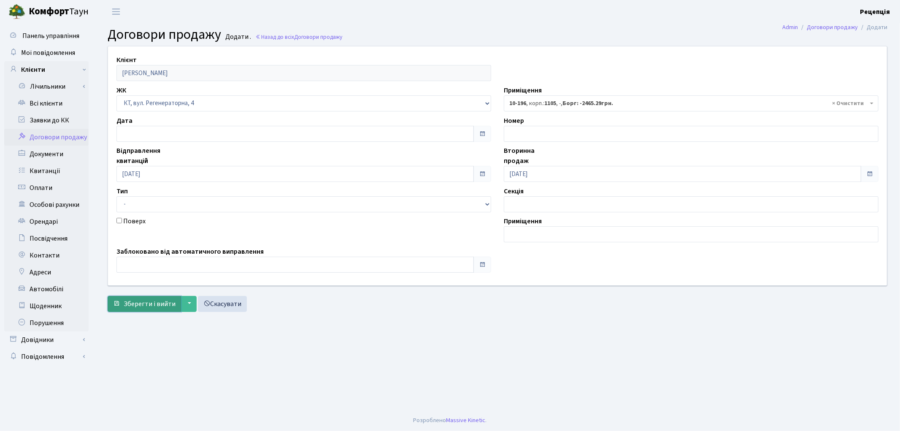
click at [146, 299] on span "Зберегти і вийти" at bounding box center [150, 303] width 52 height 9
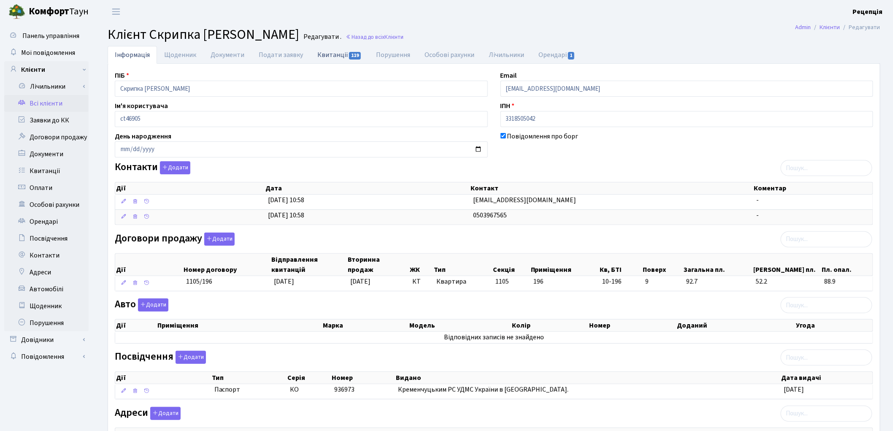
click at [349, 55] on span "119" at bounding box center [355, 56] width 12 height 8
select select "25"
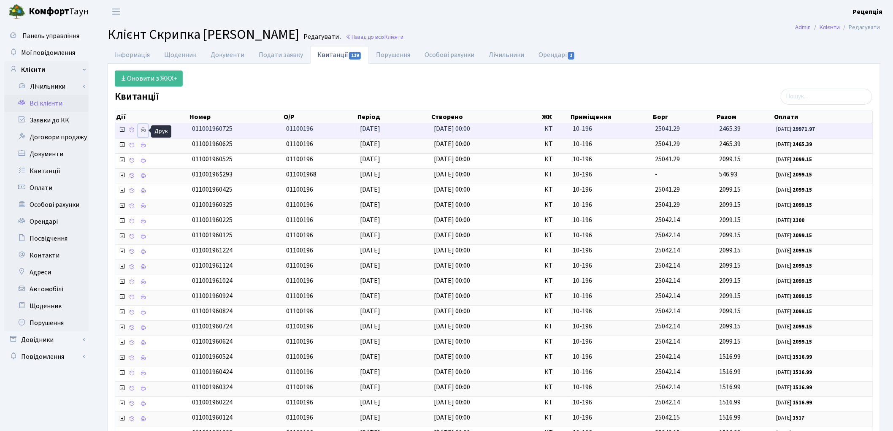
click at [143, 129] on icon at bounding box center [143, 130] width 6 height 6
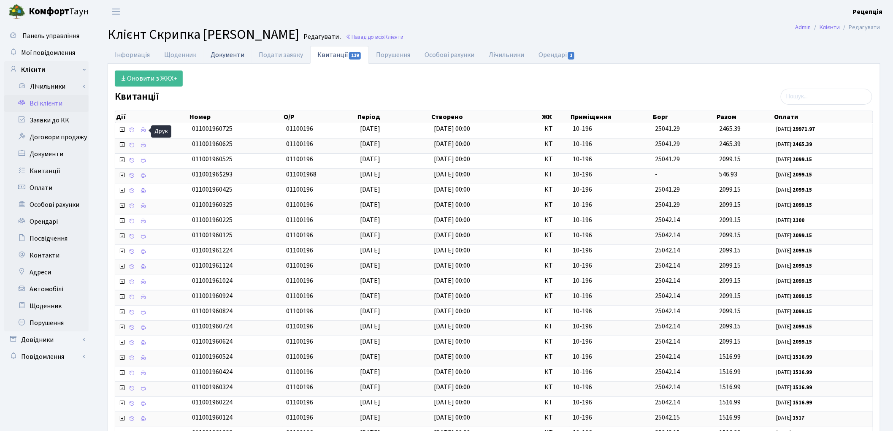
click at [219, 51] on link "Документи" at bounding box center [227, 54] width 48 height 17
select select "25"
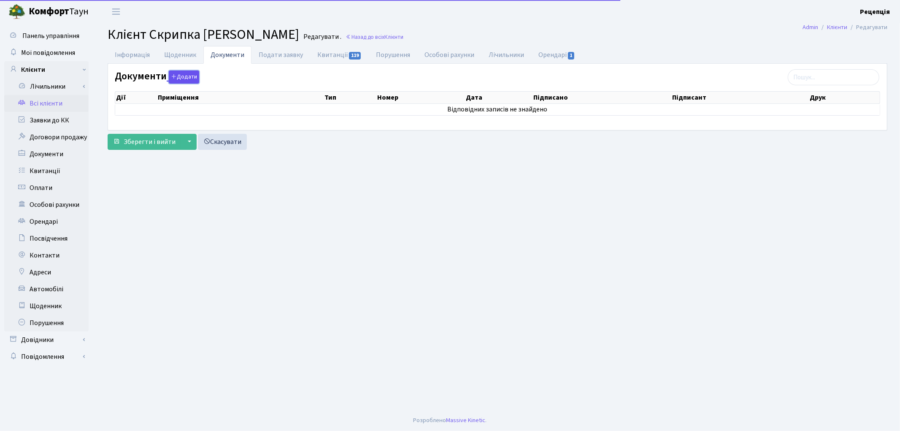
click at [183, 79] on button "Додати" at bounding box center [184, 76] width 30 height 13
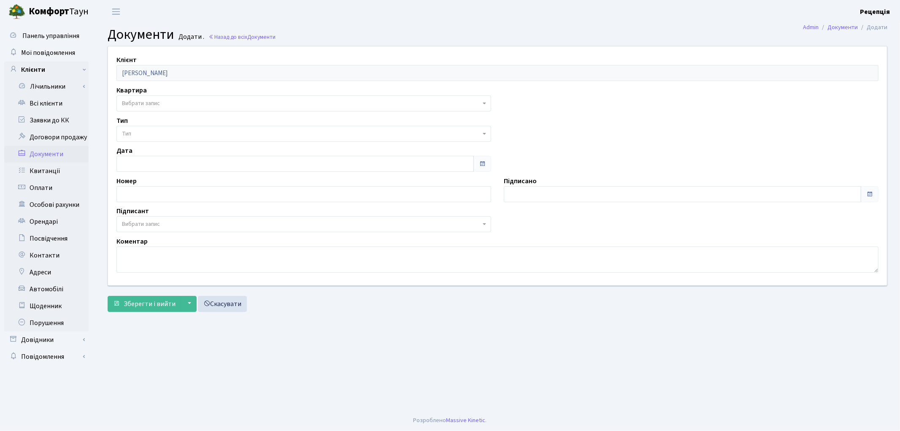
click at [143, 99] on span "Вибрати запис" at bounding box center [141, 103] width 38 height 8
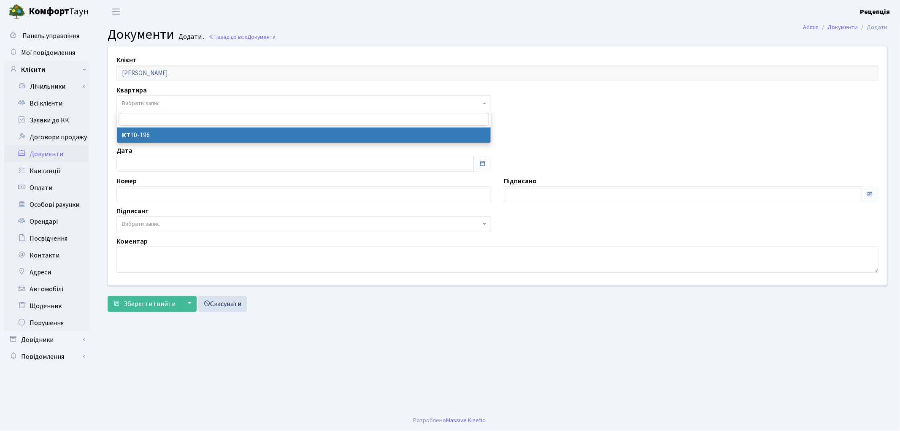
select select "178603"
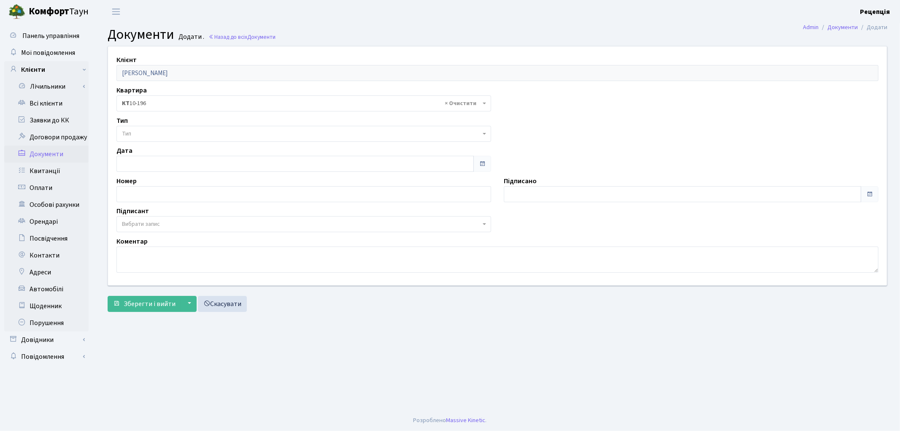
click at [142, 131] on span "Тип" at bounding box center [301, 134] width 359 height 8
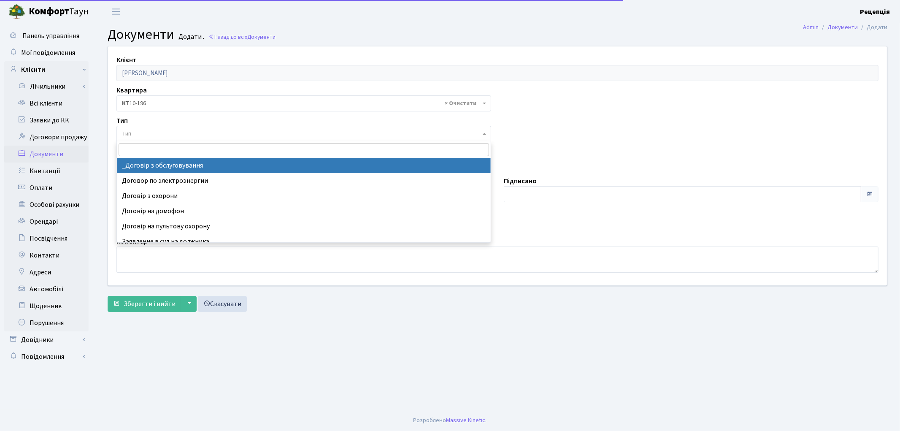
select select "289"
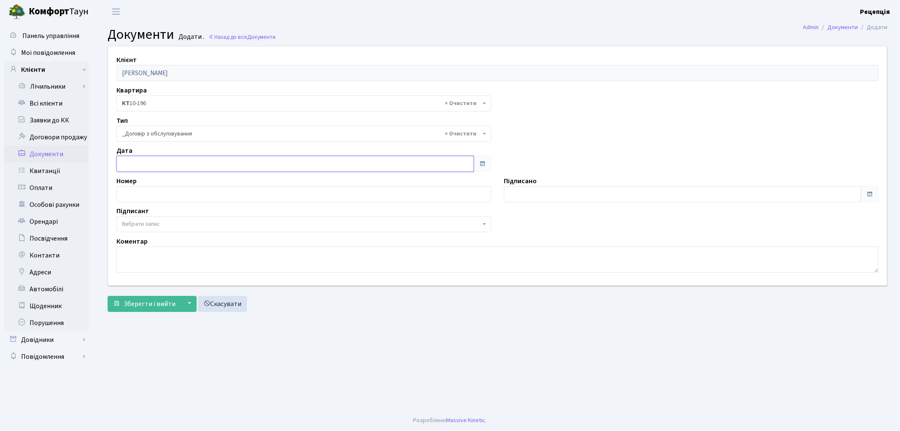
type input "[DATE]"
click at [148, 166] on input "[DATE]" at bounding box center [294, 164] width 357 height 16
type input "[DATE]"
click at [546, 190] on input "[DATE]" at bounding box center [682, 194] width 357 height 16
click at [134, 193] on input "text" at bounding box center [303, 194] width 375 height 16
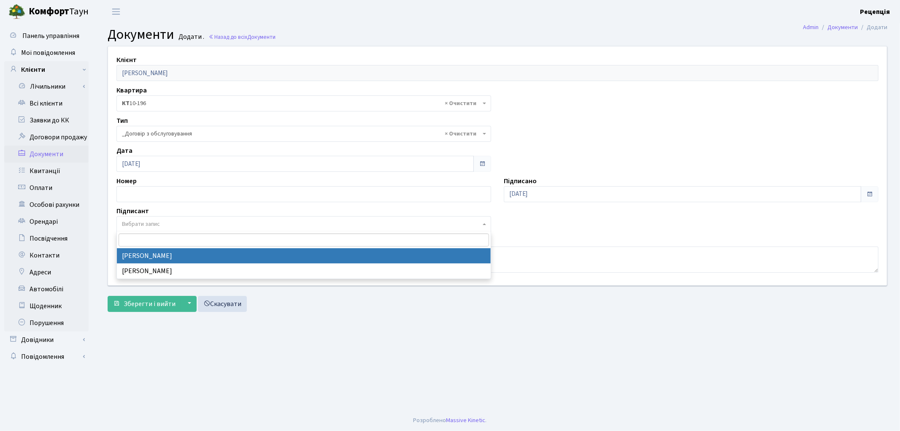
click at [139, 221] on span "Вибрати запис" at bounding box center [141, 224] width 38 height 8
select select "74"
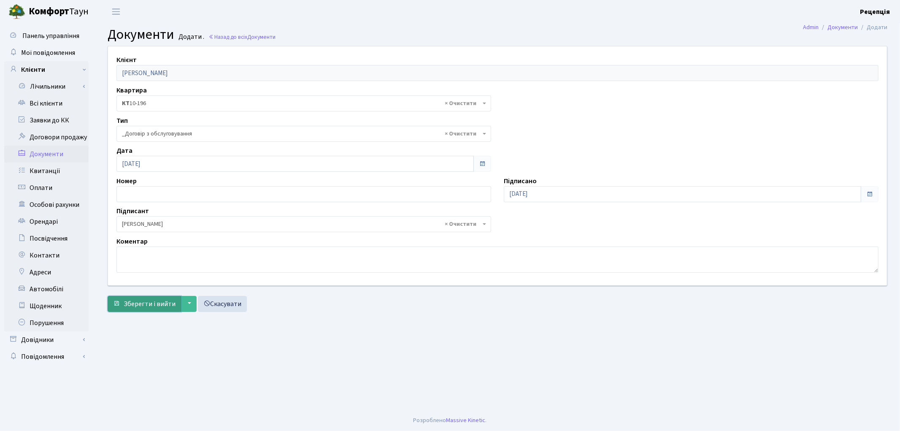
click at [134, 301] on span "Зберегти і вийти" at bounding box center [150, 303] width 52 height 9
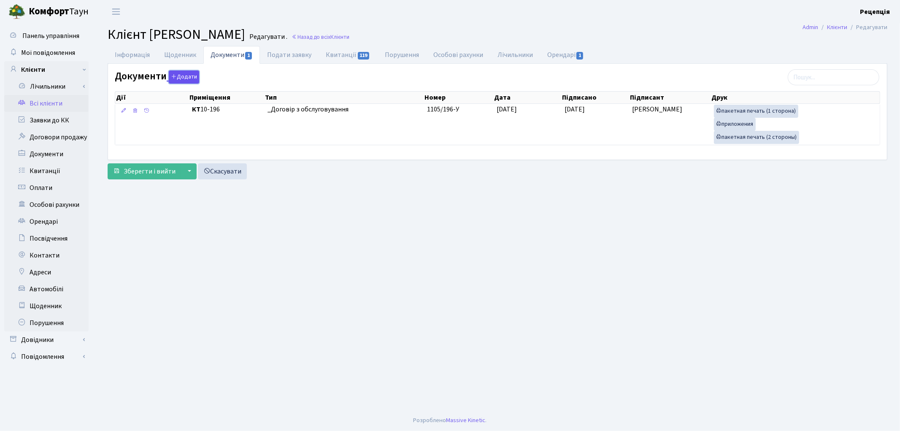
click at [191, 76] on button "Додати" at bounding box center [184, 76] width 30 height 13
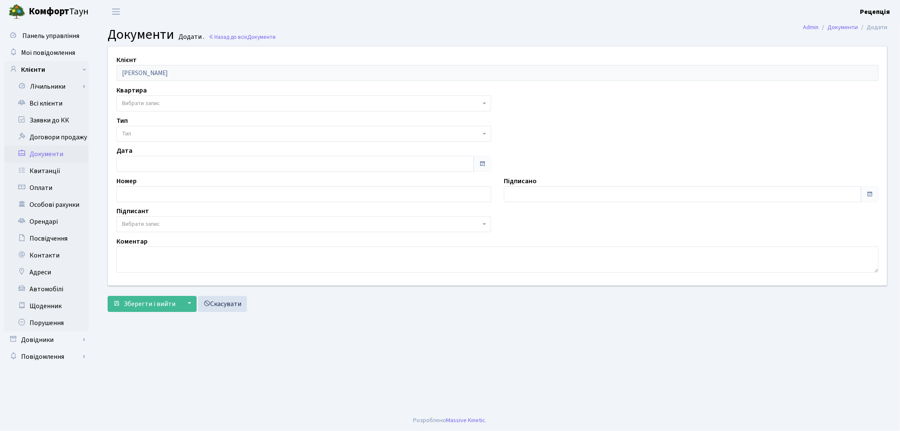
click at [168, 103] on span "Вибрати запис" at bounding box center [301, 103] width 359 height 8
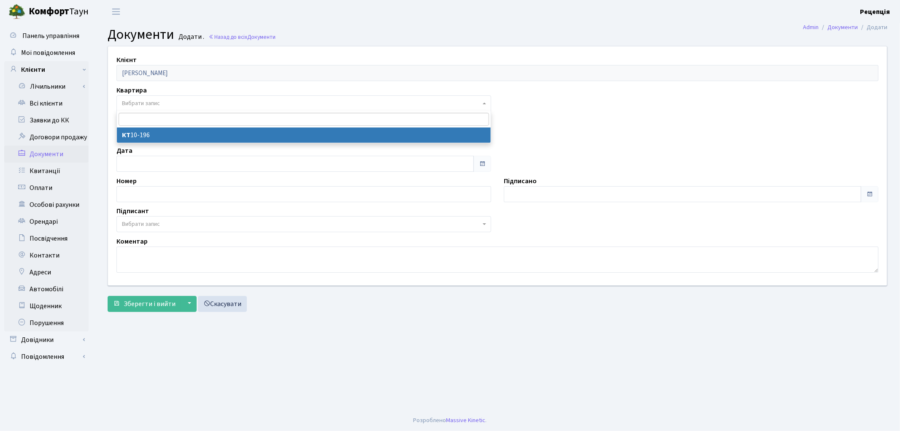
select select "178603"
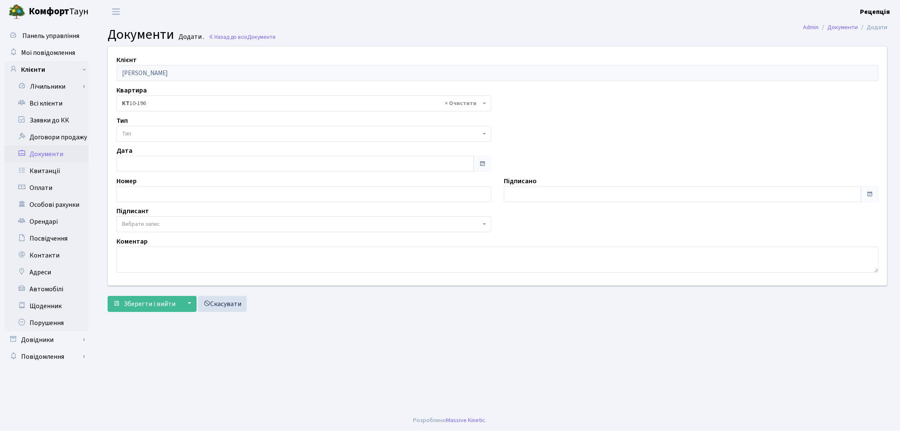
click at [131, 132] on span "Тип" at bounding box center [126, 134] width 9 height 8
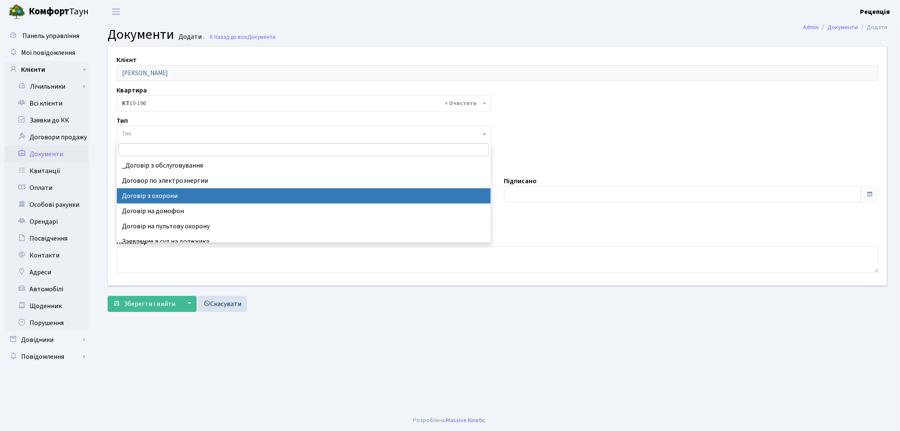
select select "290"
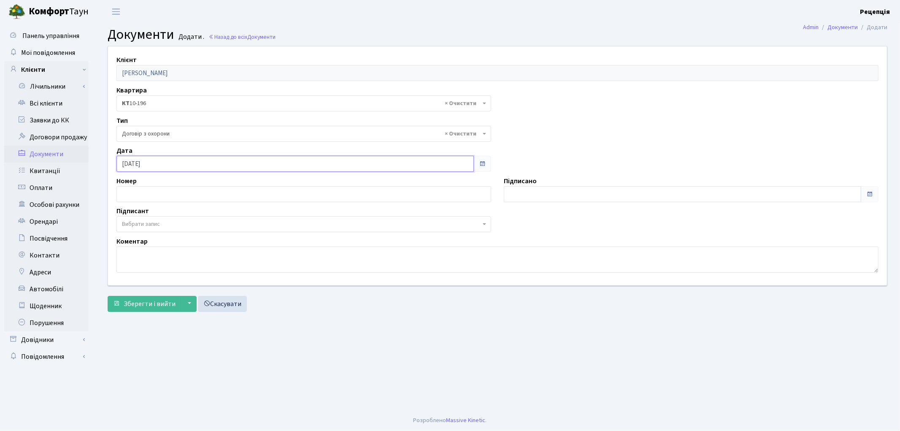
click at [158, 157] on input "[DATE]" at bounding box center [294, 164] width 357 height 16
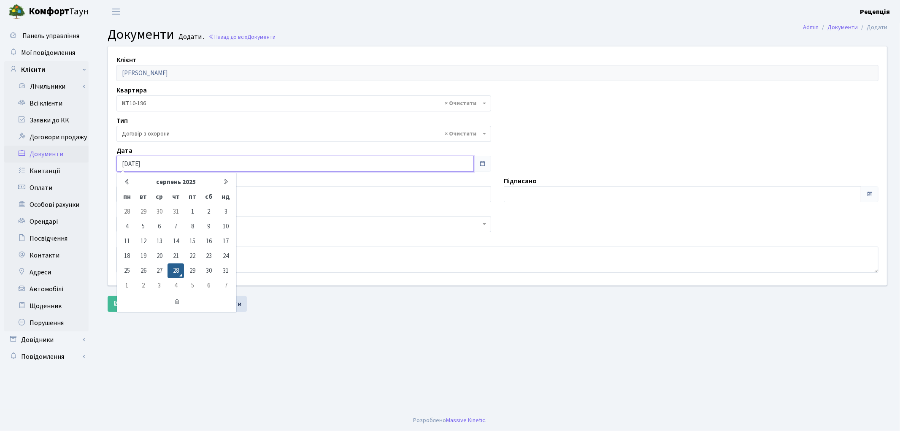
type input "[DATE]"
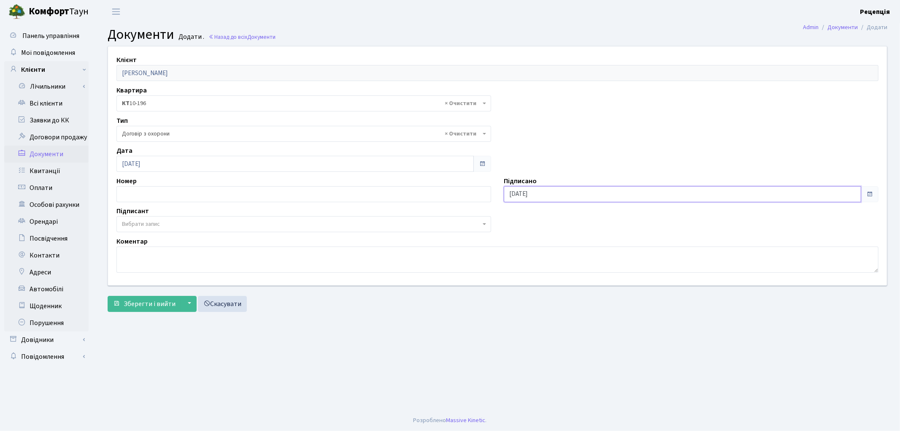
click at [538, 193] on input "[DATE]" at bounding box center [682, 194] width 357 height 16
type input "[DATE]"
click at [133, 218] on span "Вибрати запис" at bounding box center [303, 224] width 375 height 16
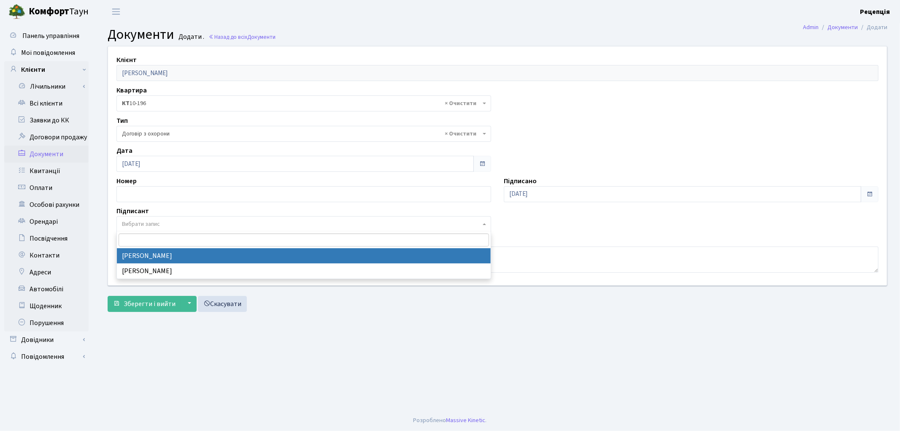
select select "74"
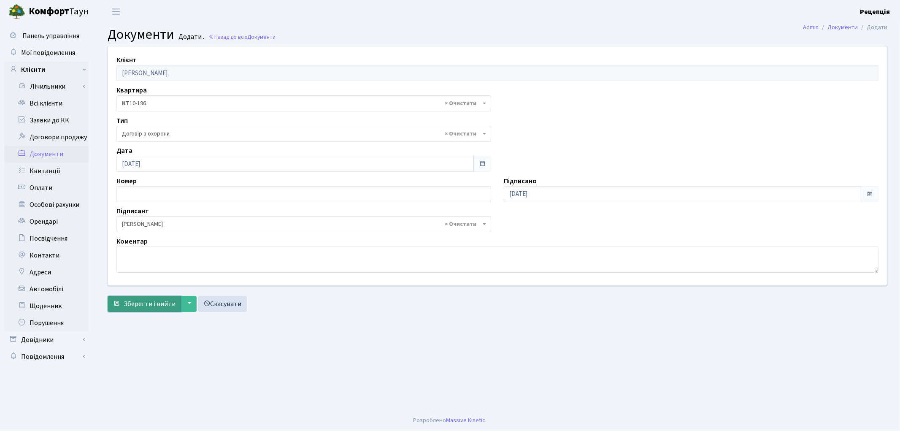
click at [151, 304] on span "Зберегти і вийти" at bounding box center [150, 303] width 52 height 9
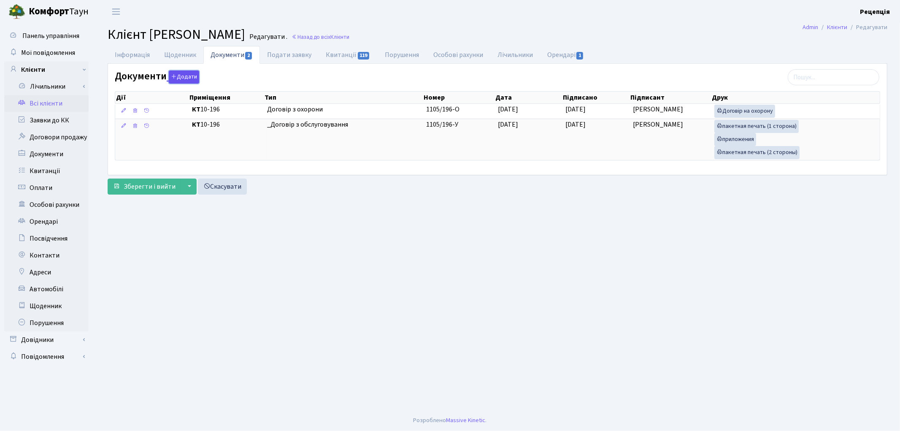
click at [185, 72] on button "Додати" at bounding box center [184, 76] width 30 height 13
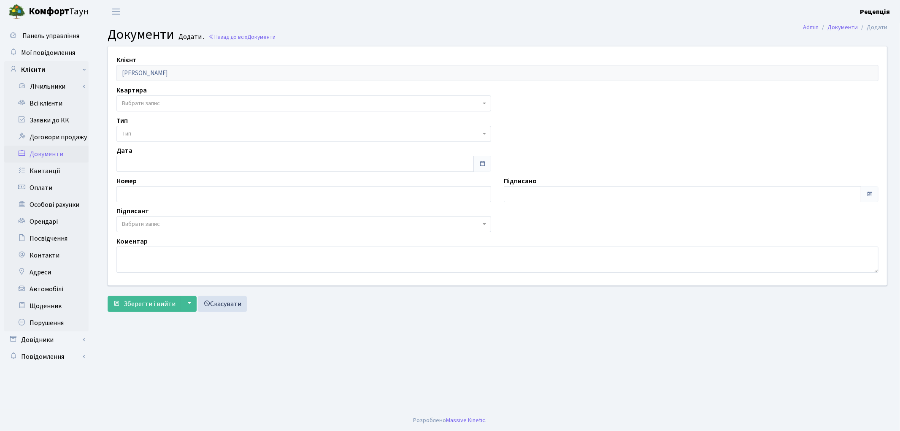
click at [146, 103] on span "Вибрати запис" at bounding box center [141, 103] width 38 height 8
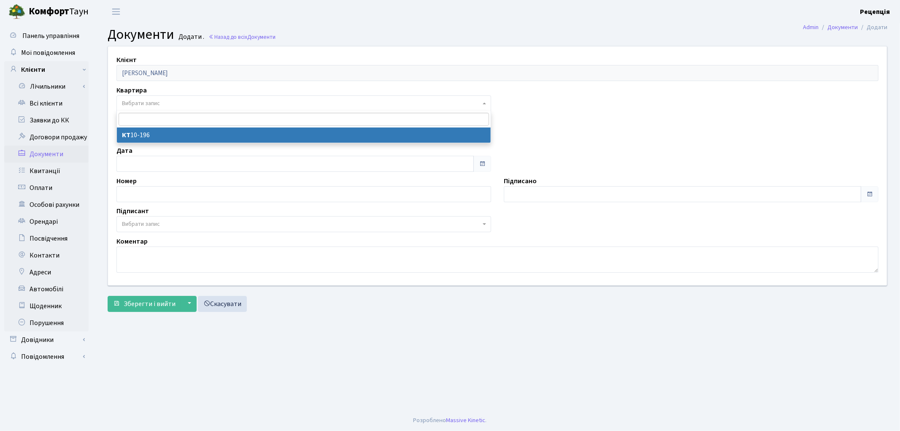
select select "178603"
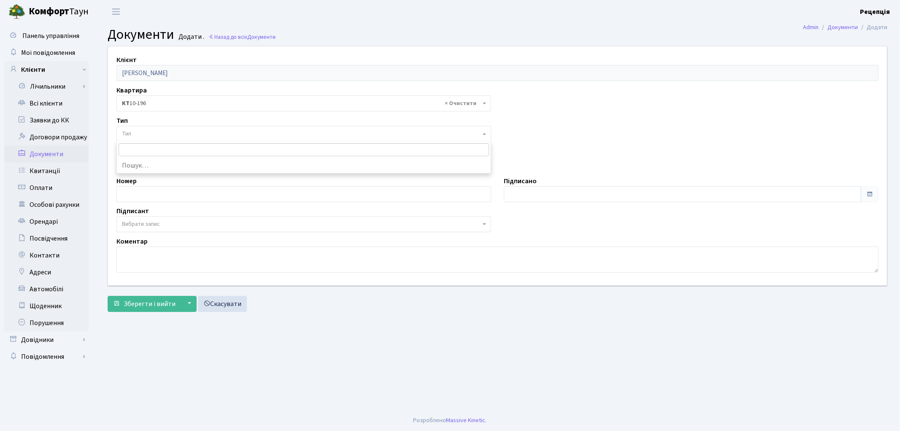
click at [146, 128] on span "Тип" at bounding box center [303, 134] width 375 height 16
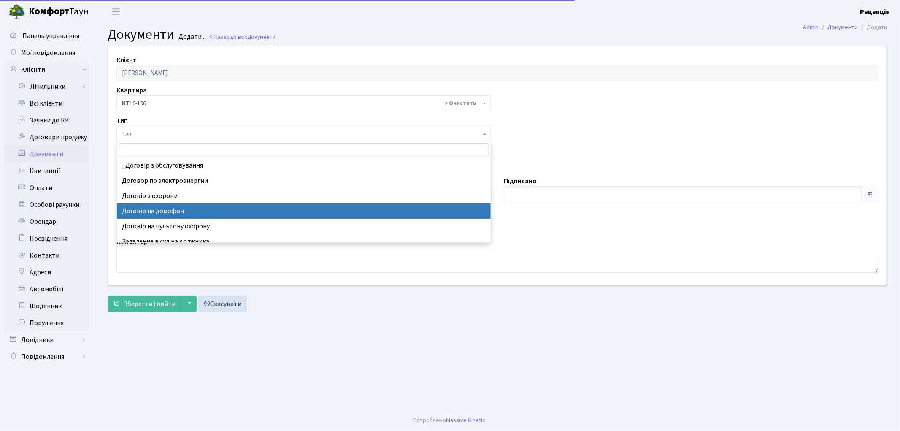
select select "292"
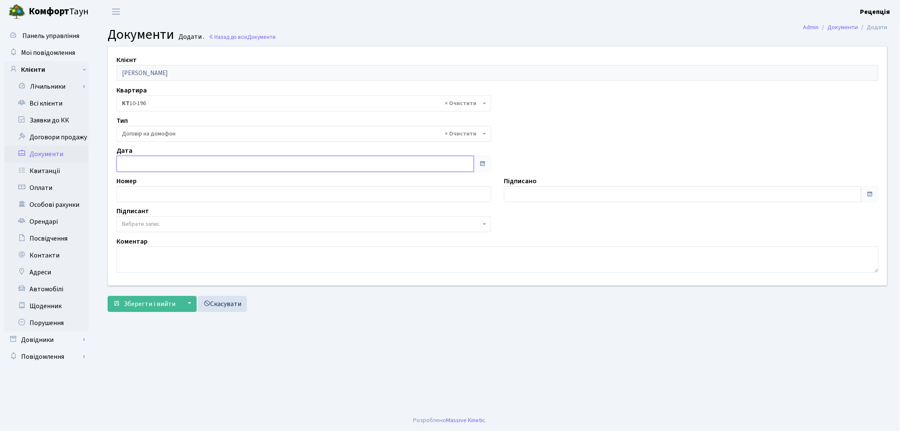
type input "[DATE]"
click at [162, 162] on input "[DATE]" at bounding box center [294, 164] width 357 height 16
type input "[DATE]"
click at [527, 189] on input "[DATE]" at bounding box center [682, 194] width 357 height 16
click at [145, 221] on span "Вибрати запис" at bounding box center [141, 224] width 38 height 8
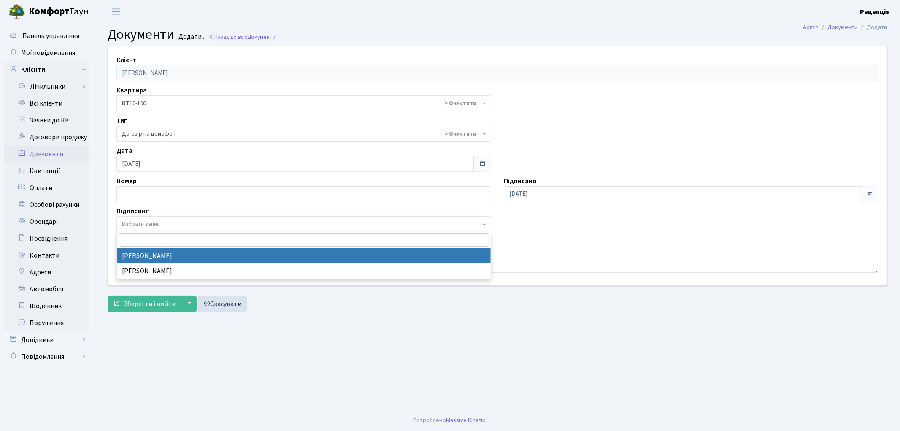
select select "74"
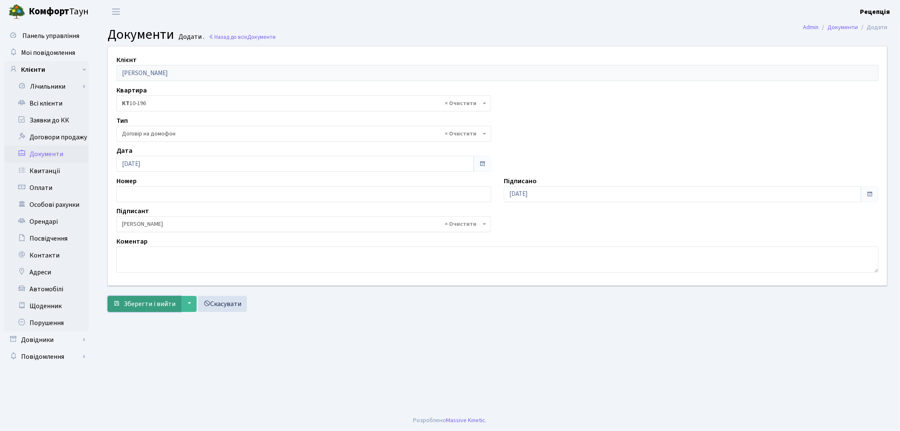
click at [146, 299] on span "Зберегти і вийти" at bounding box center [150, 303] width 52 height 9
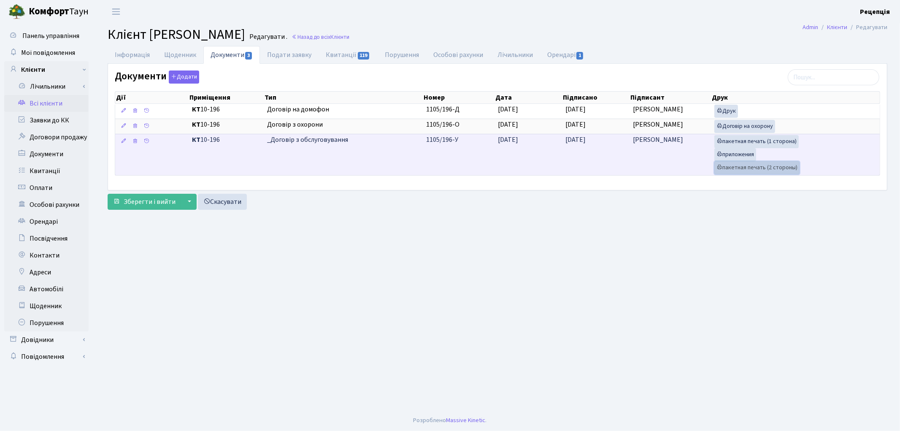
click at [749, 171] on link "пакетная печать (2 стороны)" at bounding box center [756, 167] width 85 height 13
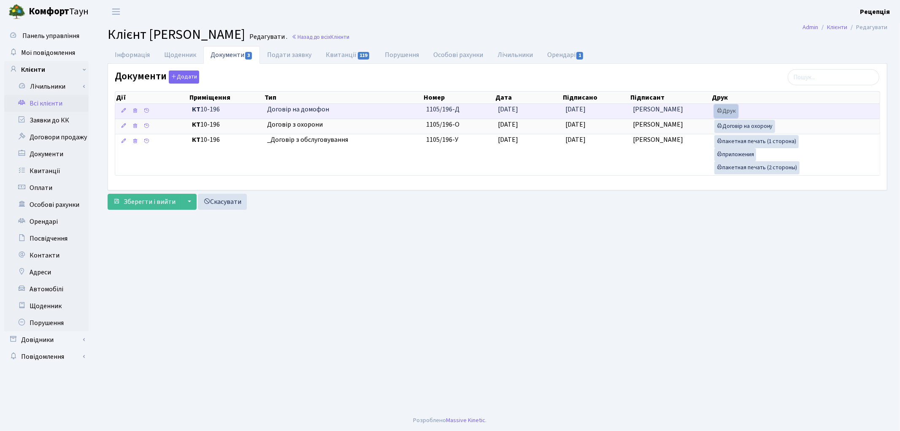
click at [726, 106] on link "Друк" at bounding box center [726, 111] width 24 height 13
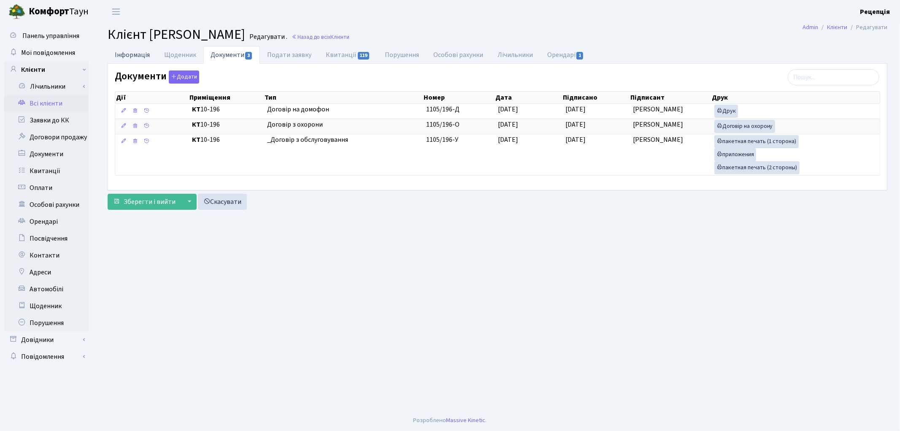
click at [141, 57] on link "Інформація" at bounding box center [132, 54] width 49 height 17
select select "25"
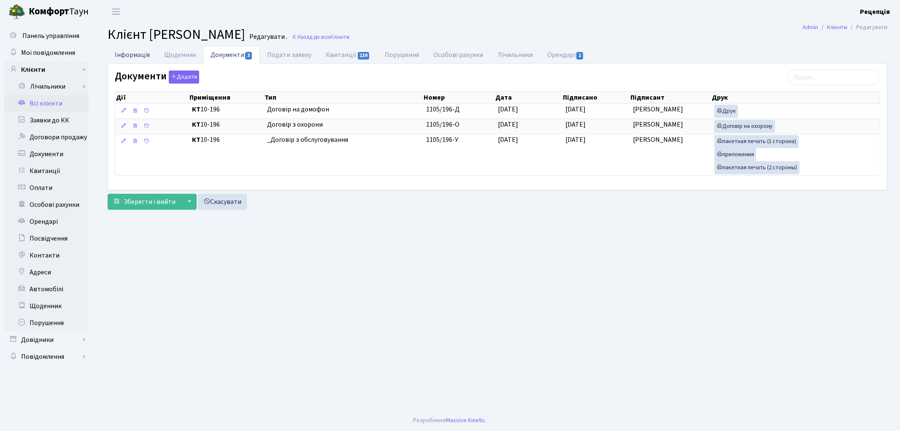
select select "25"
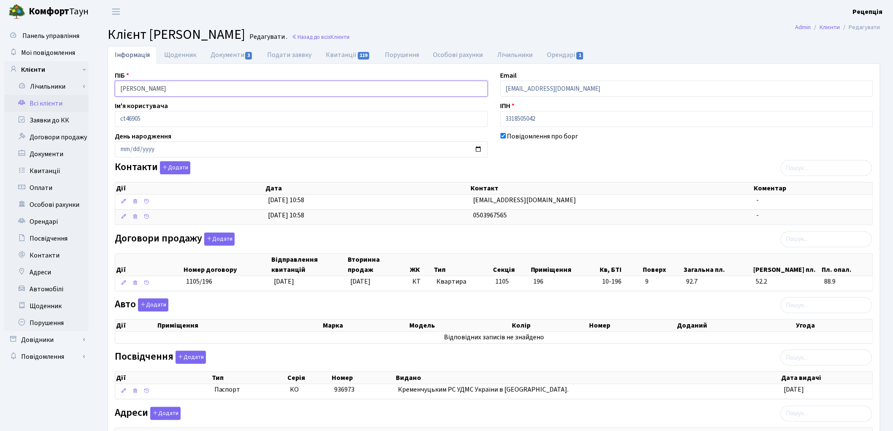
click at [163, 89] on input "Скрипка Наталія Вікторівна" at bounding box center [301, 89] width 373 height 16
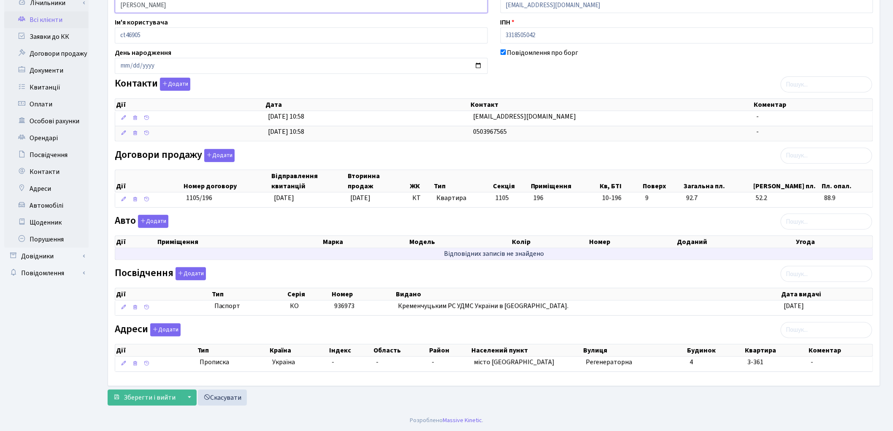
scroll to position [85, 0]
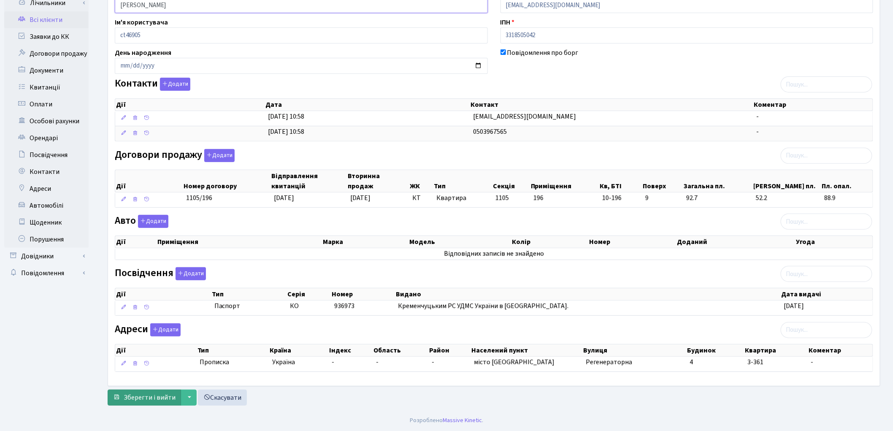
type input "[PERSON_NAME]"
click at [140, 393] on span "Зберегти і вийти" at bounding box center [150, 397] width 52 height 9
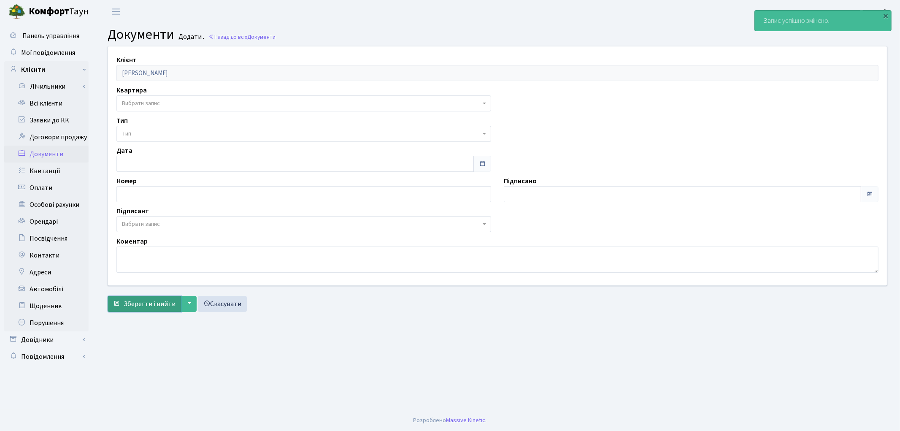
click at [137, 300] on span "Зберегти і вийти" at bounding box center [150, 303] width 52 height 9
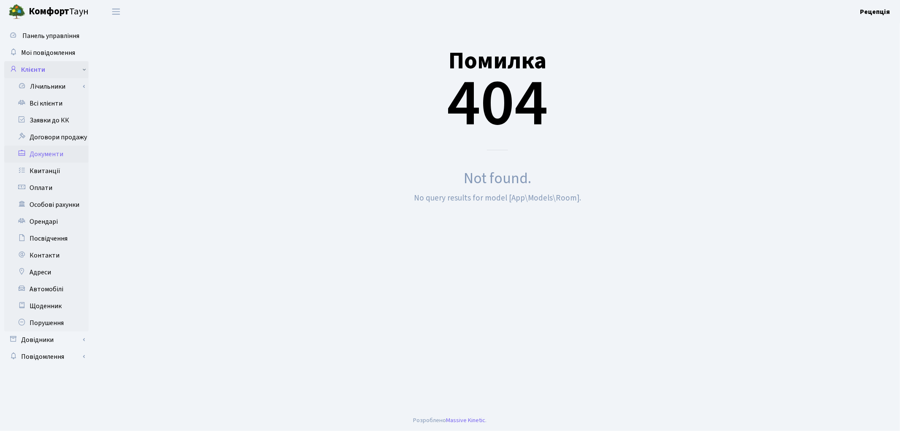
click at [45, 73] on link "Клієнти" at bounding box center [46, 69] width 84 height 17
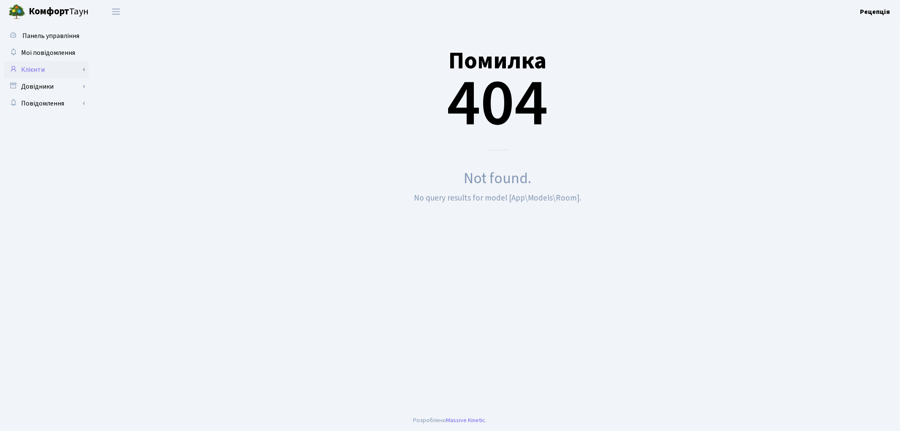
click at [50, 72] on link "Клієнти" at bounding box center [46, 69] width 84 height 17
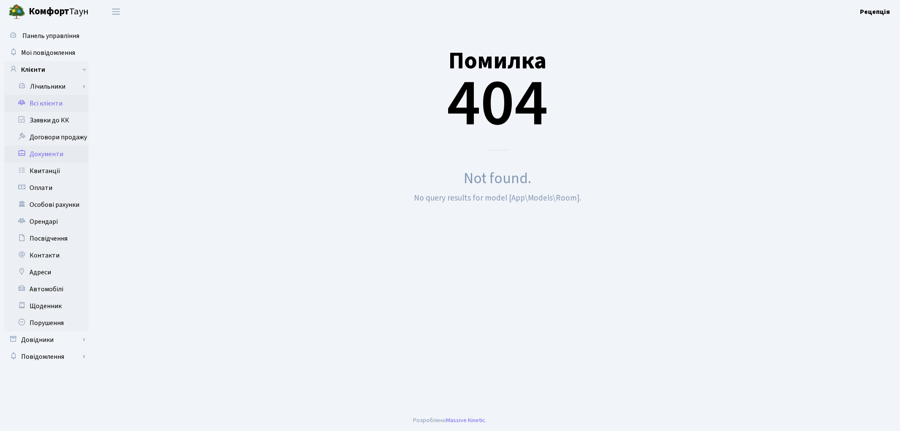
click at [55, 100] on link "Всі клієнти" at bounding box center [46, 103] width 84 height 17
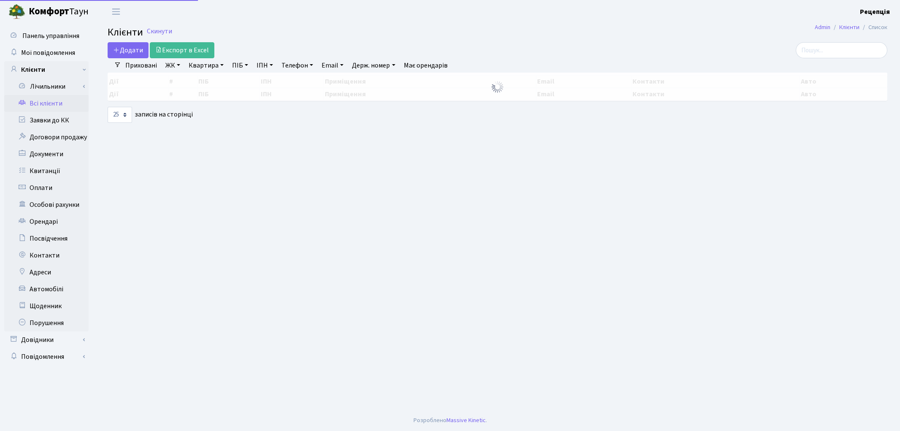
select select "25"
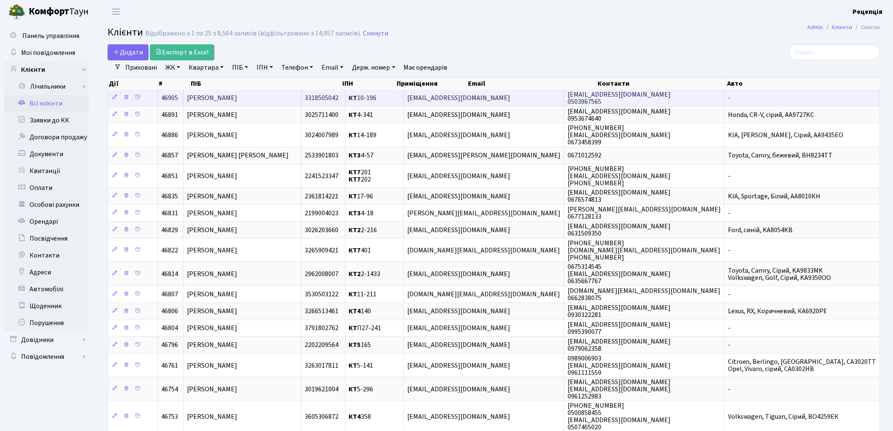
click at [237, 93] on span "Скрипка Наталя Вікторівна" at bounding box center [212, 97] width 50 height 9
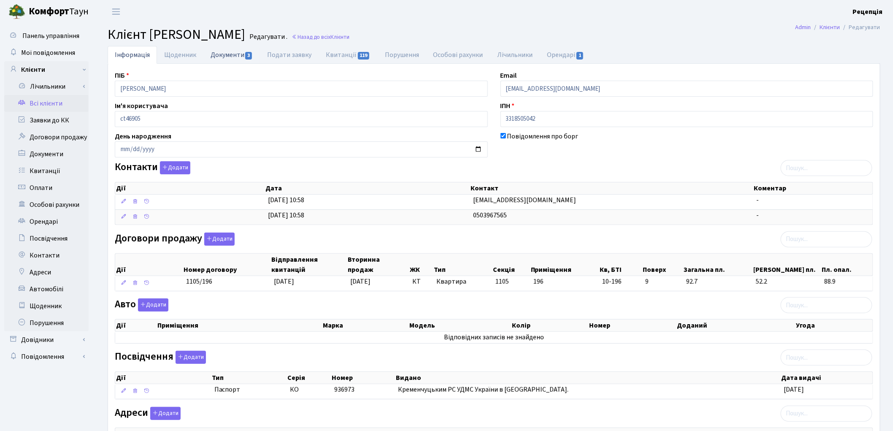
click at [230, 57] on link "Документи 3" at bounding box center [231, 54] width 57 height 17
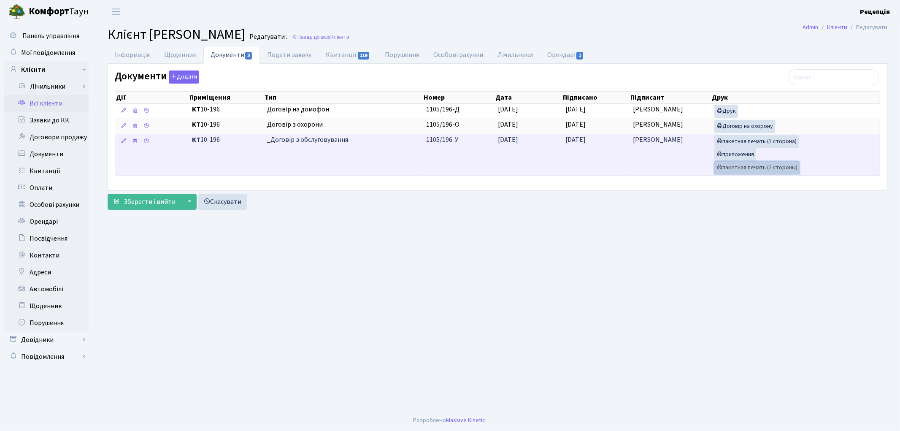
click at [738, 167] on link "пакетная печать (2 стороны)" at bounding box center [756, 167] width 85 height 13
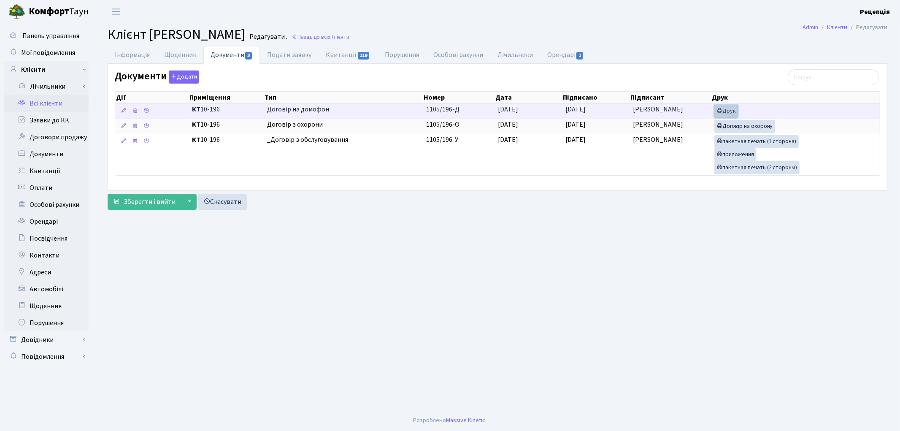
click at [728, 106] on link "Друк" at bounding box center [726, 111] width 24 height 13
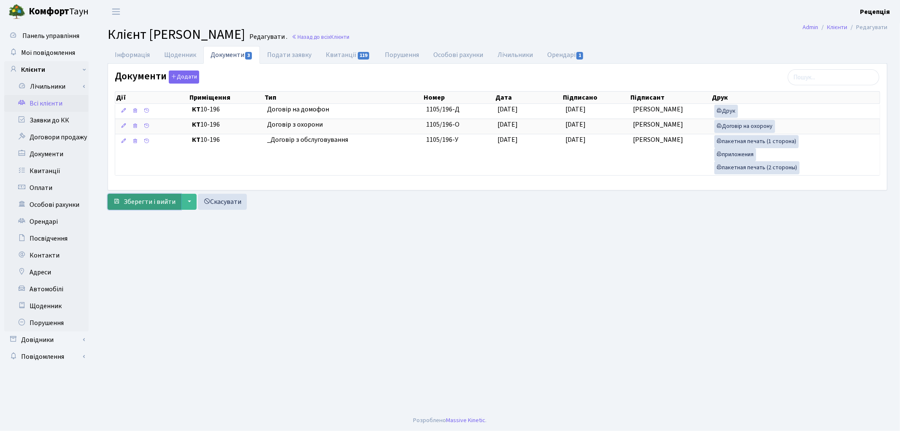
click at [158, 197] on span "Зберегти і вийти" at bounding box center [150, 201] width 52 height 9
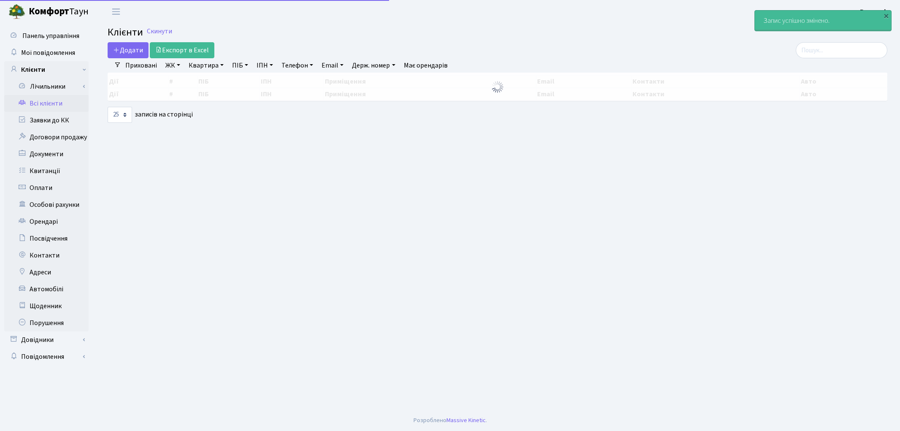
select select "25"
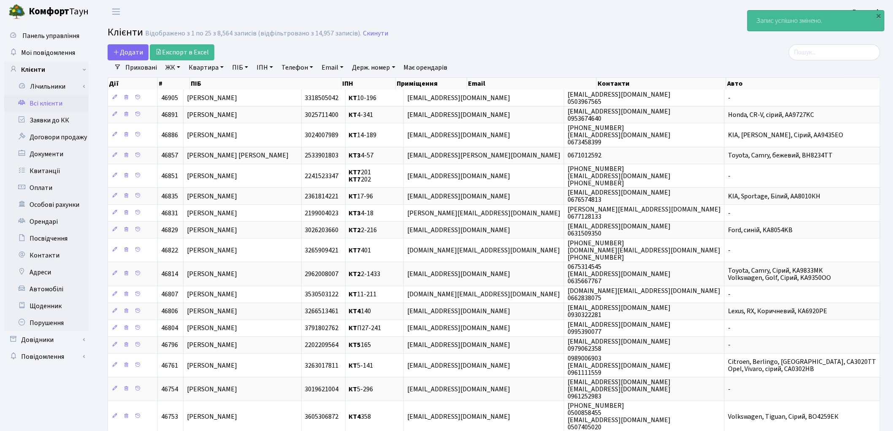
click at [60, 106] on link "Всі клієнти" at bounding box center [46, 103] width 84 height 17
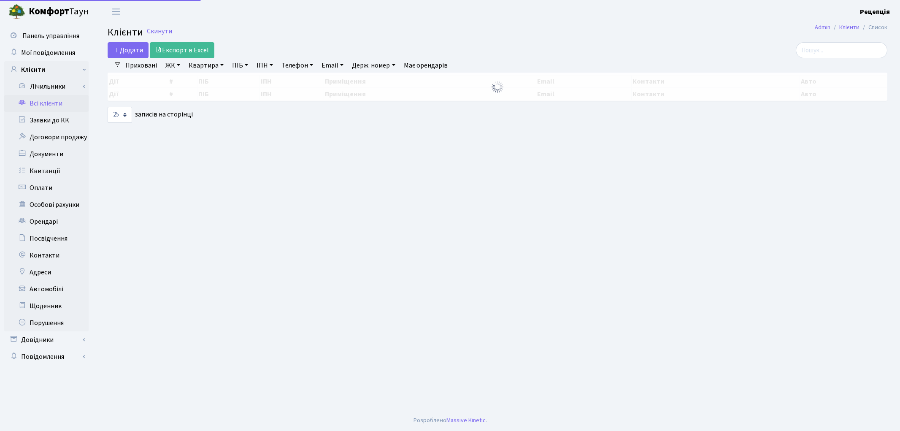
select select "25"
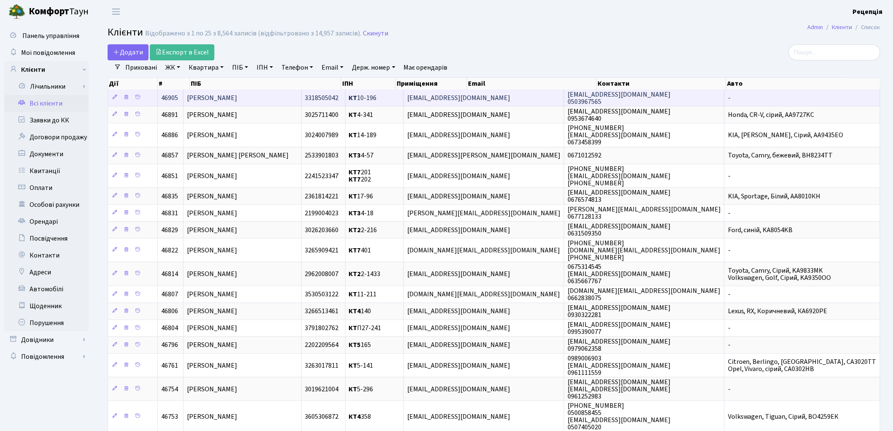
click at [237, 96] on span "[PERSON_NAME]" at bounding box center [212, 97] width 50 height 9
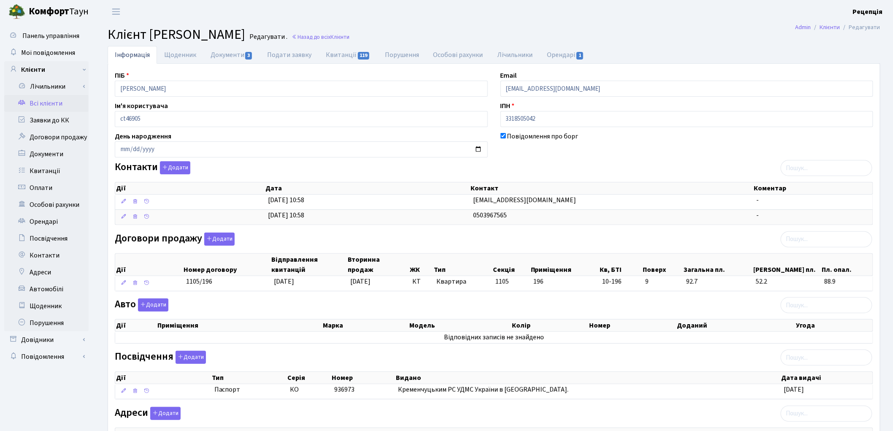
click at [672, 28] on h2 "Клієнт [PERSON_NAME] . Назад до всіх Клієнти" at bounding box center [494, 35] width 773 height 16
click at [57, 121] on link "Заявки до КК" at bounding box center [46, 120] width 84 height 17
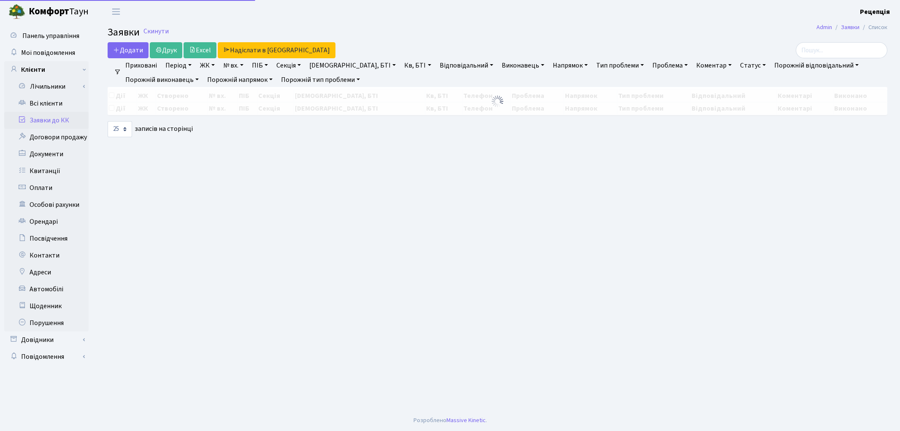
select select "25"
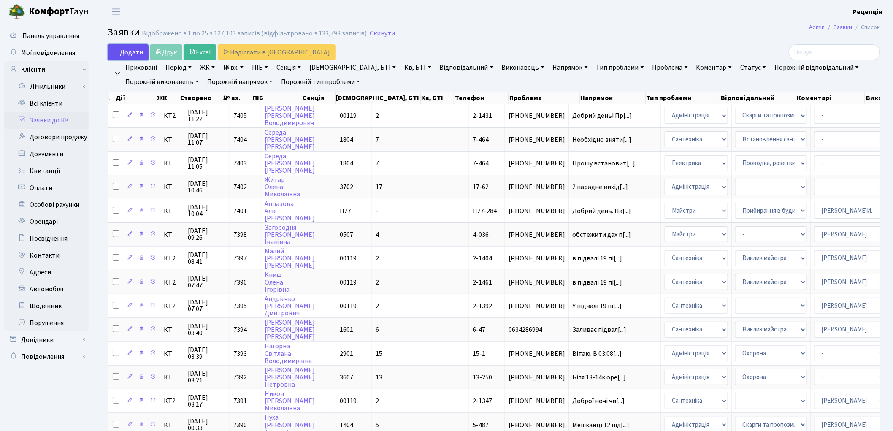
click at [134, 51] on span "Додати" at bounding box center [128, 52] width 30 height 9
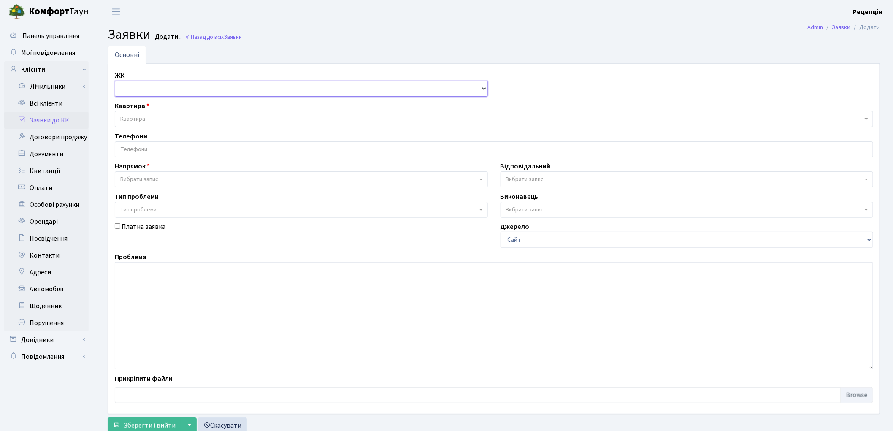
click at [150, 86] on select "- КТ, вул. Регенераторна, 4 КТ2, просп. [STREET_ADDRESS] [STREET_ADDRESS] [PERS…" at bounding box center [301, 89] width 373 height 16
select select "271"
click at [115, 81] on select "- КТ, вул. Регенераторна, 4 КТ2, просп. Соборності, 17 КТ3, вул. Березнева, 16 …" at bounding box center [301, 89] width 373 height 16
select select
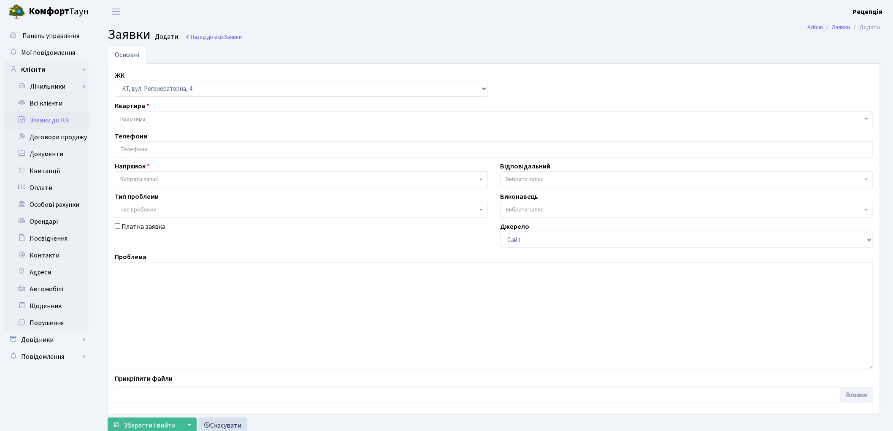
click at [154, 116] on span "Квартира" at bounding box center [491, 119] width 742 height 8
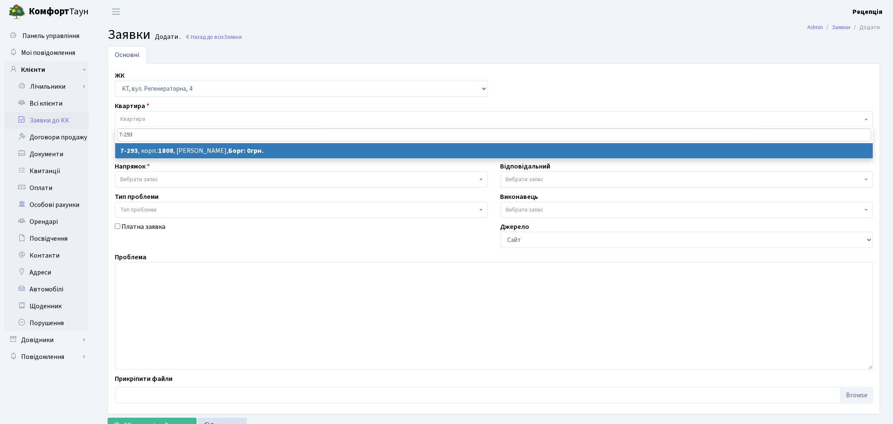
type input "7-293"
select select
select select "4901"
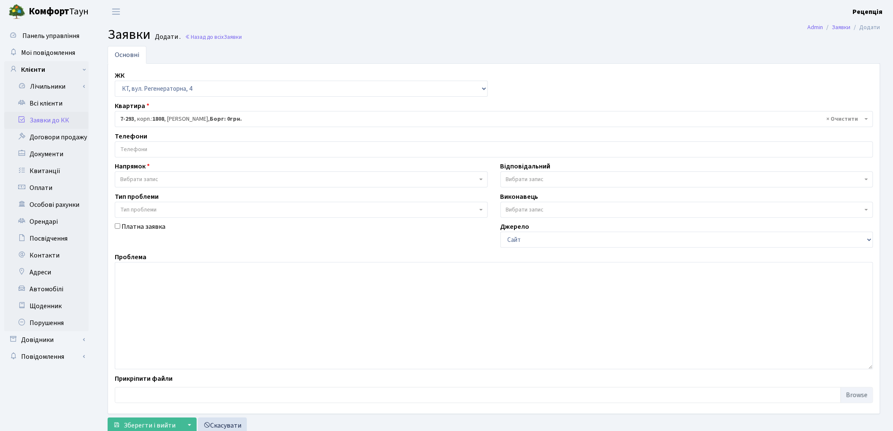
click at [141, 149] on input "search" at bounding box center [493, 149] width 757 height 15
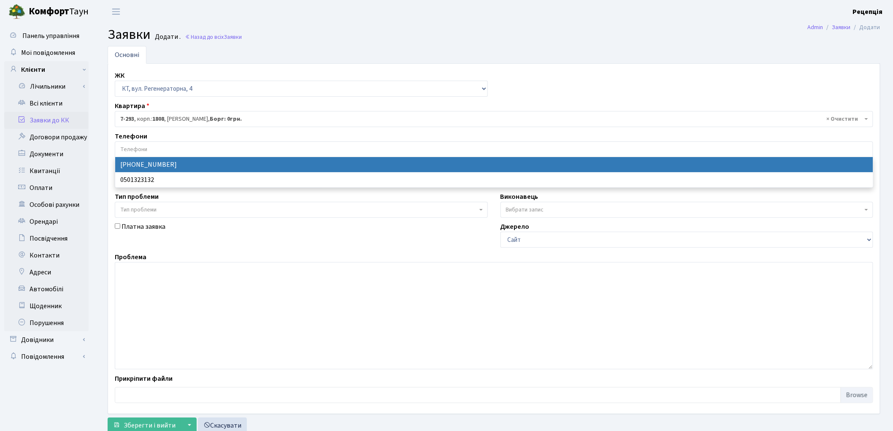
select select "57298"
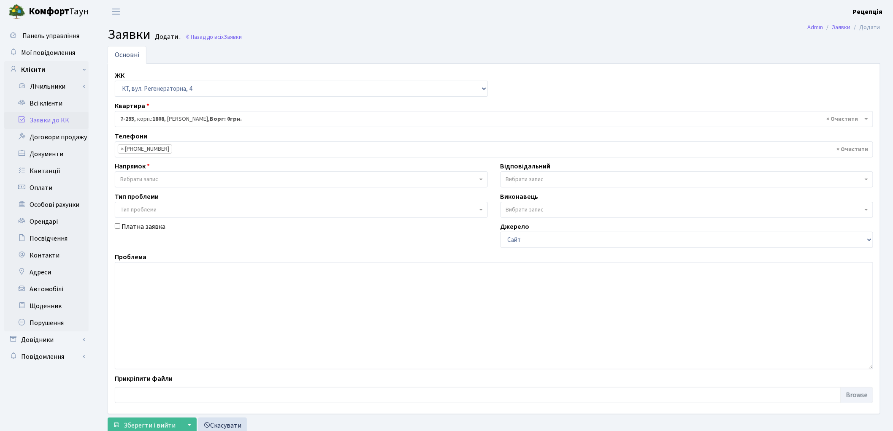
click at [149, 180] on span "Вибрати запис" at bounding box center [139, 179] width 38 height 8
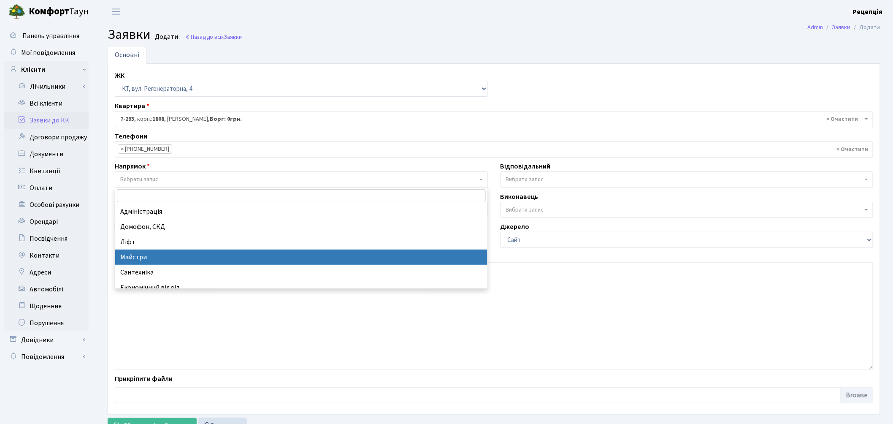
select select "1"
select select
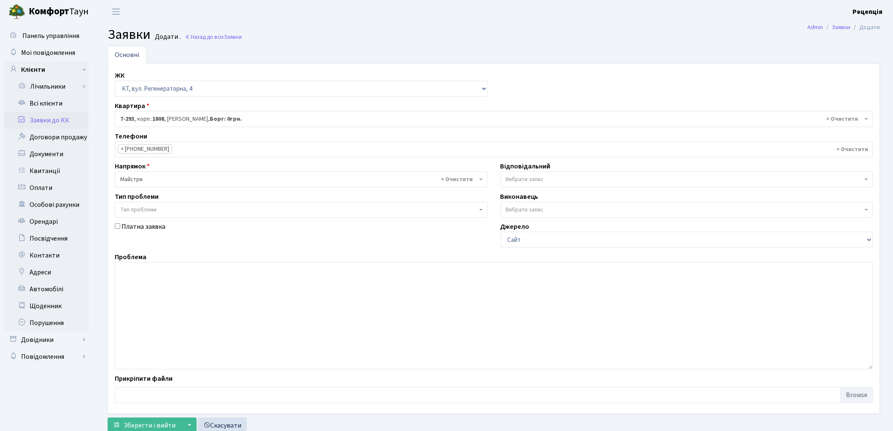
click at [145, 208] on span "Тип проблеми" at bounding box center [138, 210] width 36 height 8
click at [225, 293] on textarea at bounding box center [494, 315] width 758 height 107
type textarea "Y"
click at [372, 299] on textarea at bounding box center [494, 315] width 758 height 107
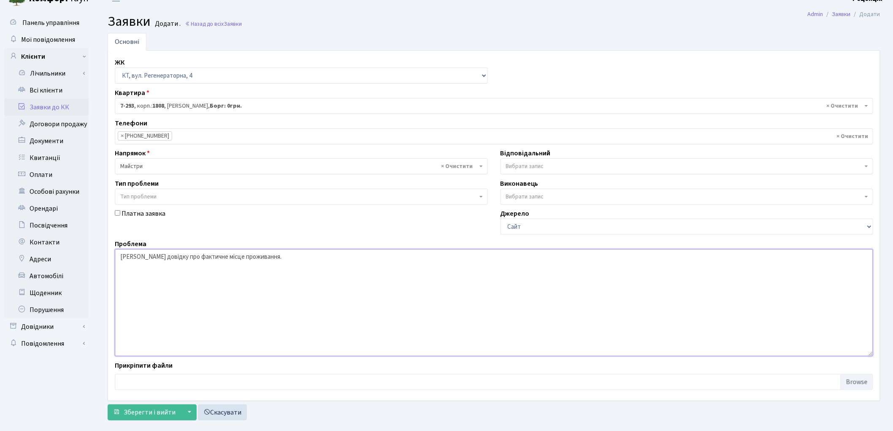
scroll to position [28, 0]
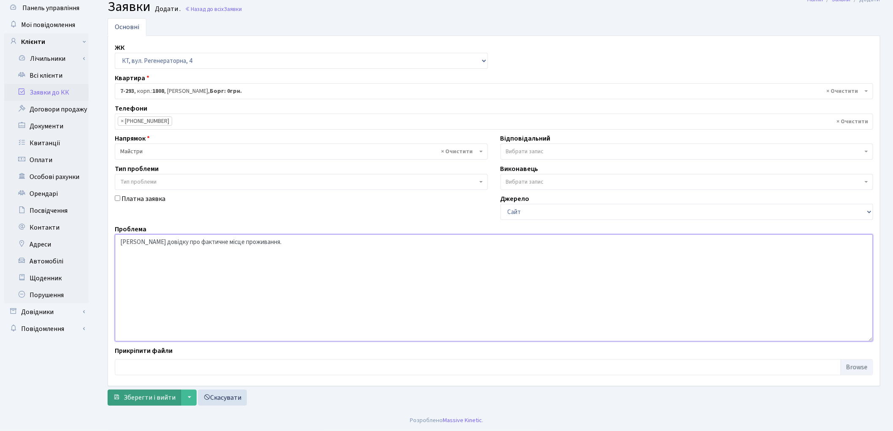
type textarea "Надати довідку про фактичне місце проживання."
click at [146, 394] on span "Зберегти і вийти" at bounding box center [150, 397] width 52 height 9
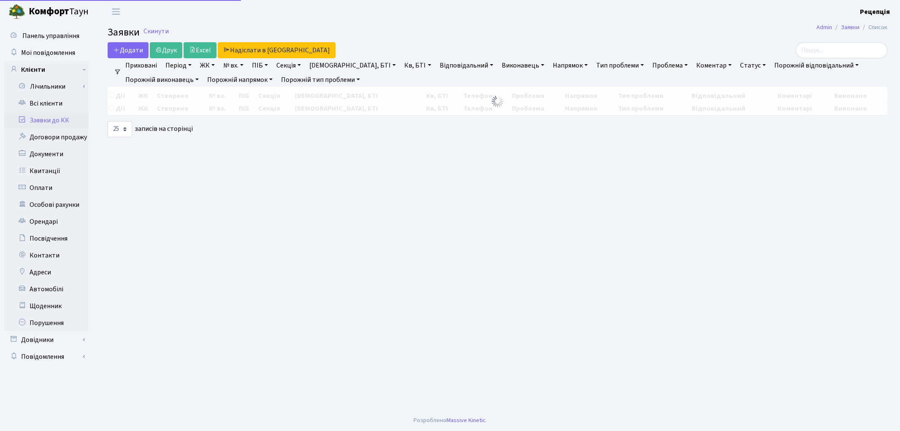
select select "25"
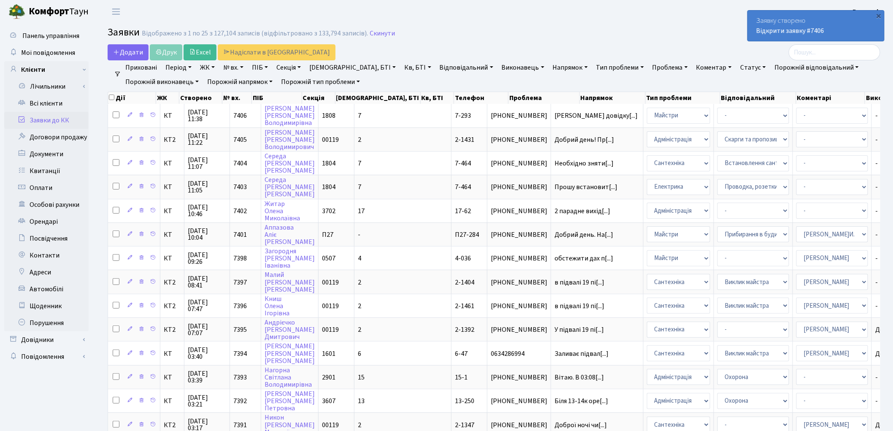
click at [44, 120] on link "Заявки до КК" at bounding box center [46, 120] width 84 height 17
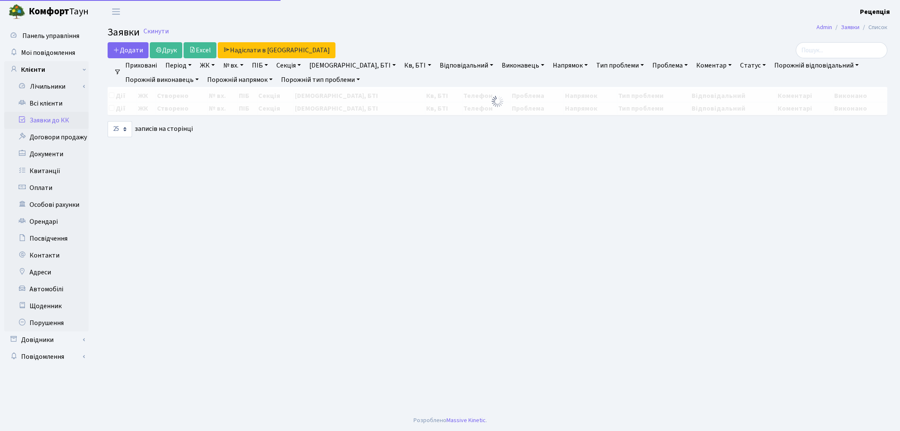
select select "25"
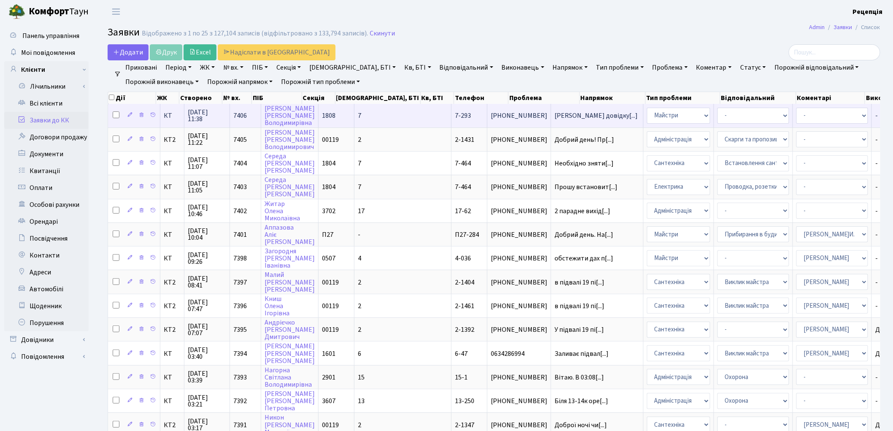
click at [344, 110] on td "1808" at bounding box center [337, 115] width 36 height 23
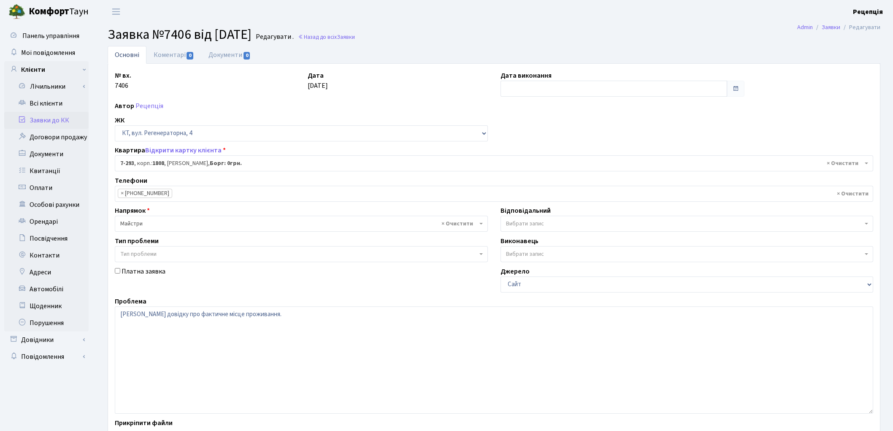
select select "4901"
click at [223, 51] on link "Документи 0" at bounding box center [229, 54] width 57 height 17
select select "25"
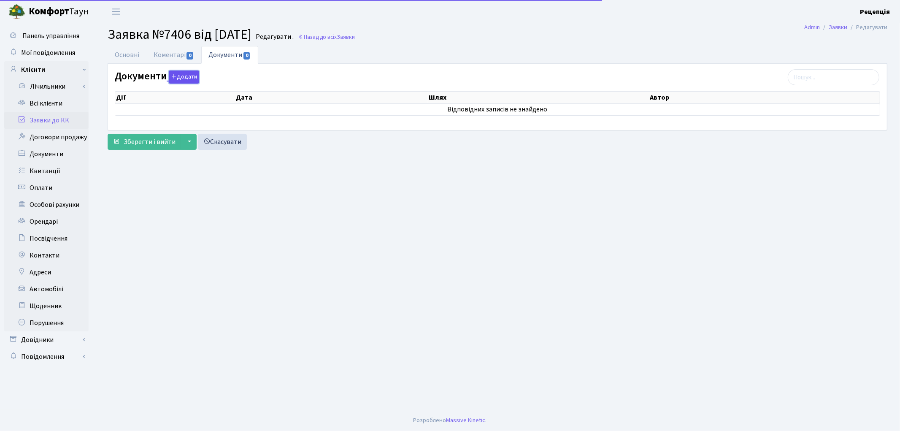
click at [176, 79] on button "Додати" at bounding box center [184, 76] width 30 height 13
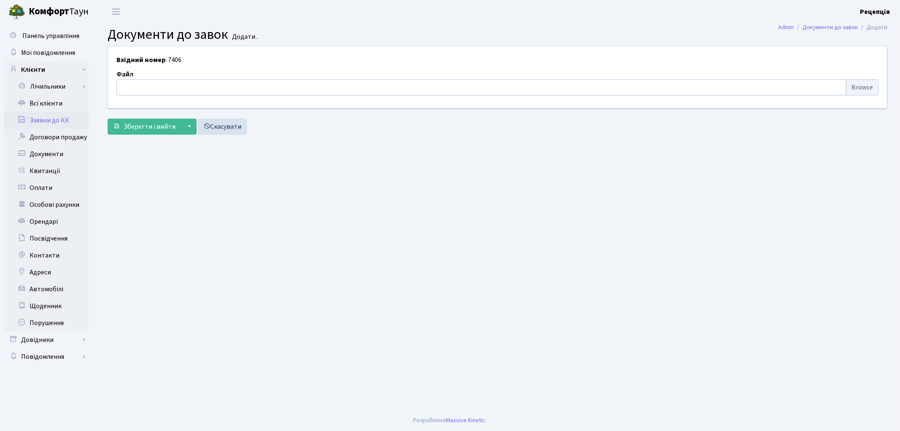
click at [852, 87] on input "file" at bounding box center [497, 87] width 762 height 16
type input "C:\fakepath\сканирование0596.pdf"
click at [149, 127] on span "Зберегти і вийти" at bounding box center [150, 126] width 52 height 9
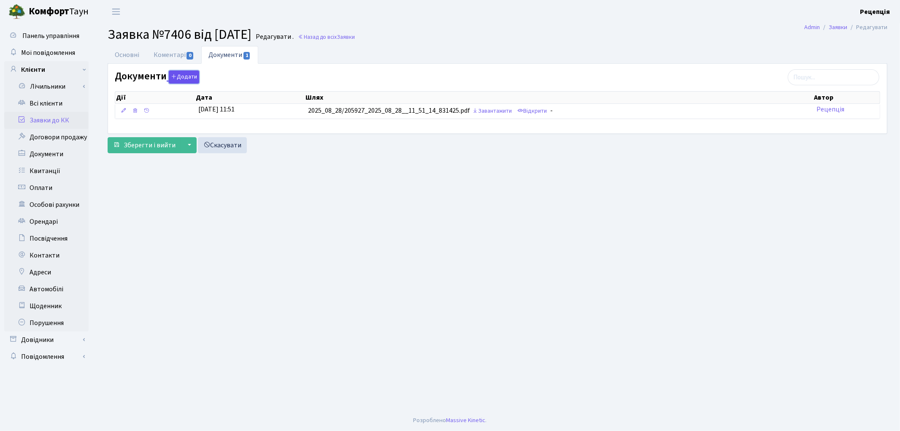
click at [182, 74] on button "Додати" at bounding box center [184, 76] width 30 height 13
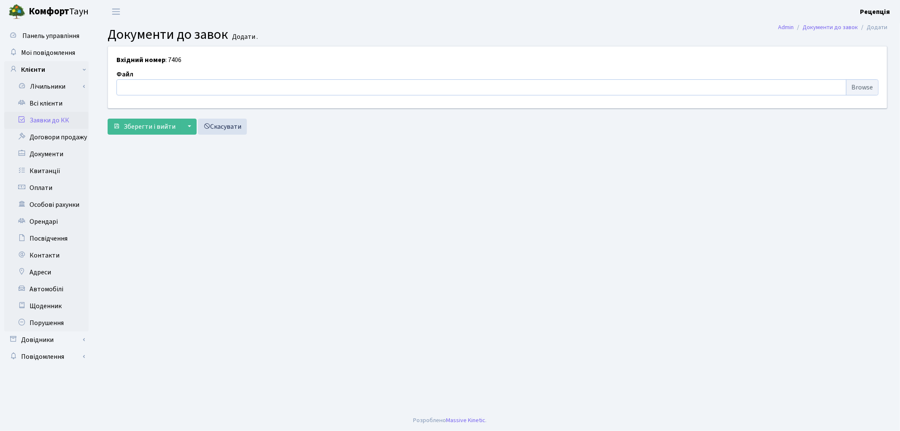
click at [854, 87] on input "file" at bounding box center [497, 87] width 762 height 16
type input "C:\fakepath\сканирование0597.pdf"
click at [148, 122] on span "Зберегти і вийти" at bounding box center [150, 126] width 52 height 9
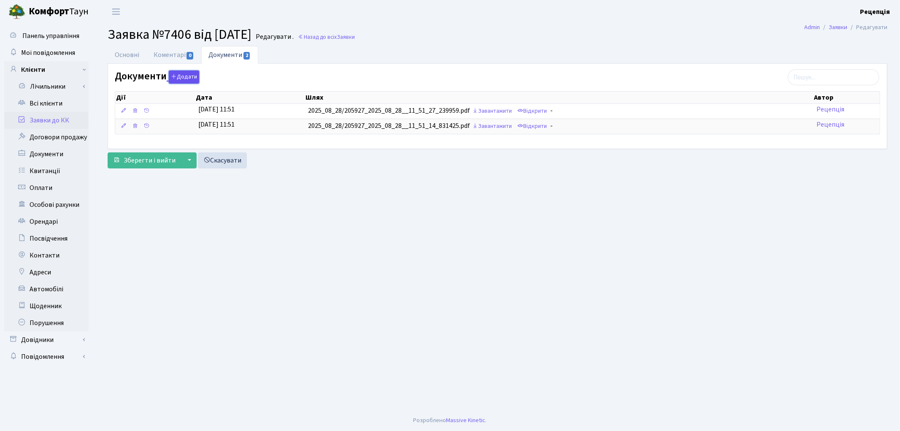
click at [189, 77] on button "Додати" at bounding box center [184, 76] width 30 height 13
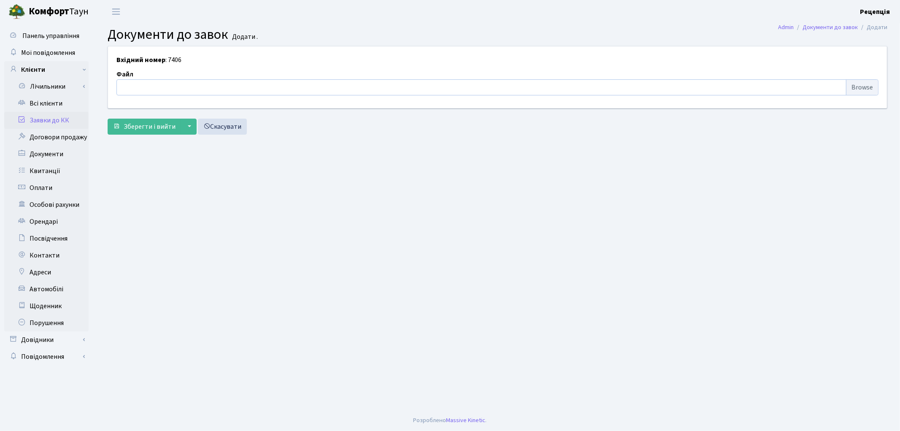
click at [850, 87] on input "file" at bounding box center [497, 87] width 762 height 16
type input "C:\fakepath\сканирование0598.pdf"
click at [149, 129] on span "Зберегти і вийти" at bounding box center [150, 126] width 52 height 9
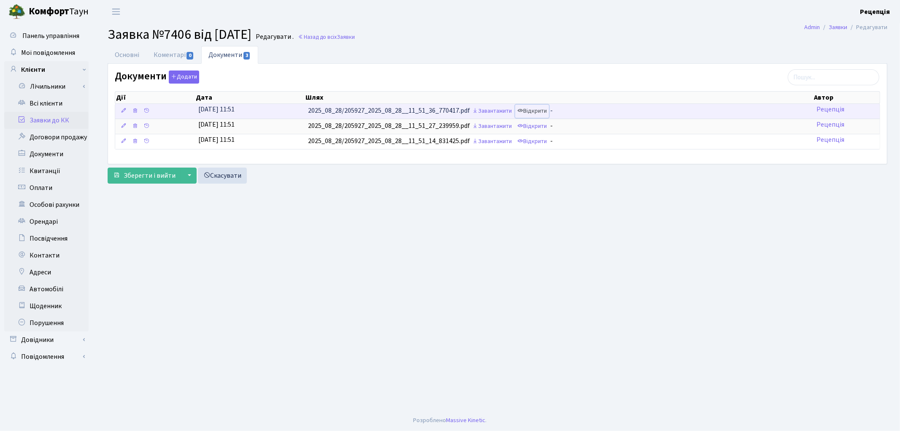
click at [543, 111] on link "Відкрити" at bounding box center [532, 111] width 34 height 13
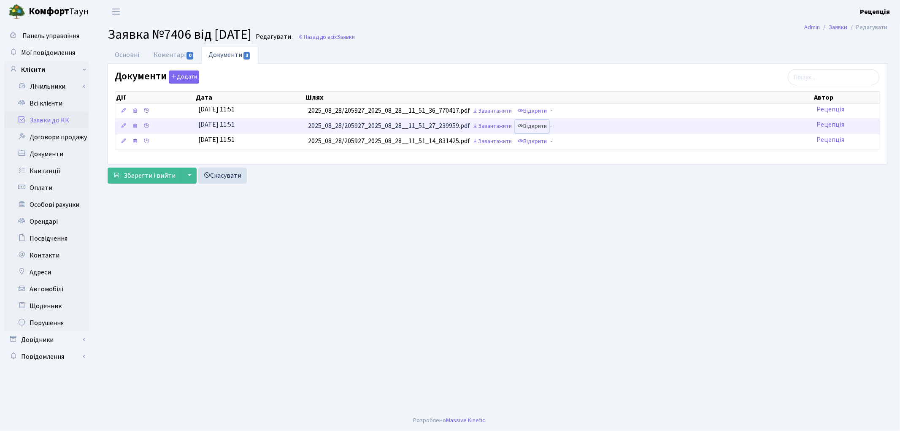
click at [545, 129] on link "Відкрити" at bounding box center [532, 126] width 34 height 13
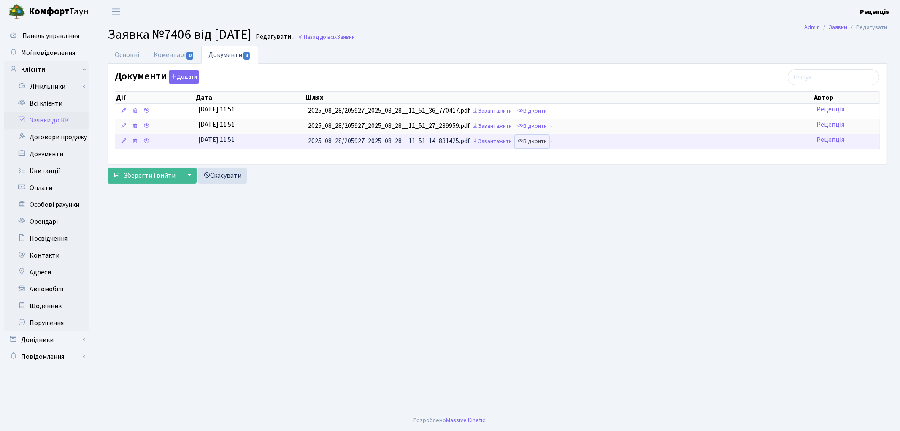
click at [545, 145] on link "Відкрити" at bounding box center [532, 141] width 34 height 13
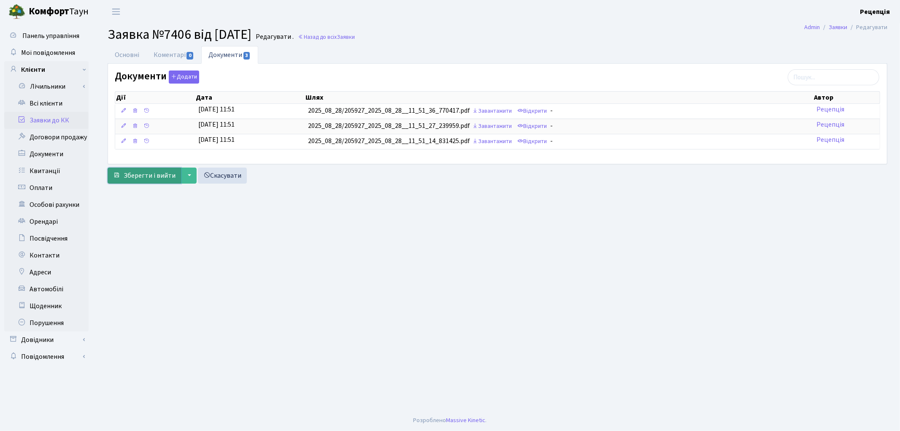
click at [149, 174] on span "Зберегти і вийти" at bounding box center [150, 175] width 52 height 9
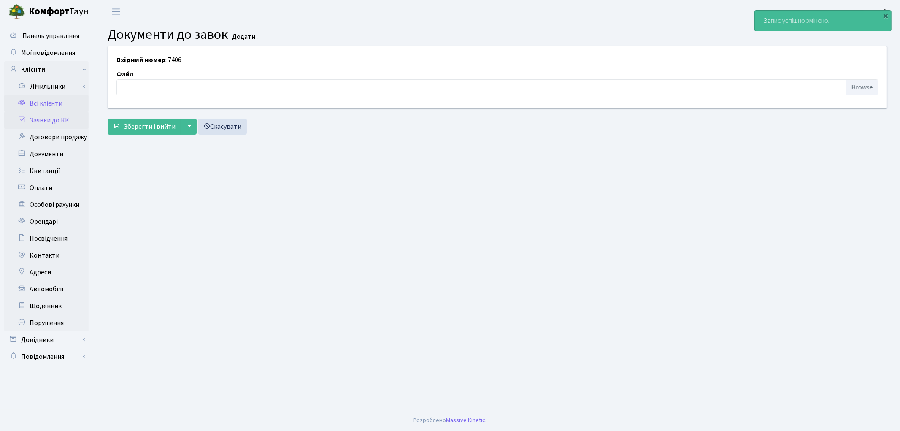
click at [44, 104] on link "Всі клієнти" at bounding box center [46, 103] width 84 height 17
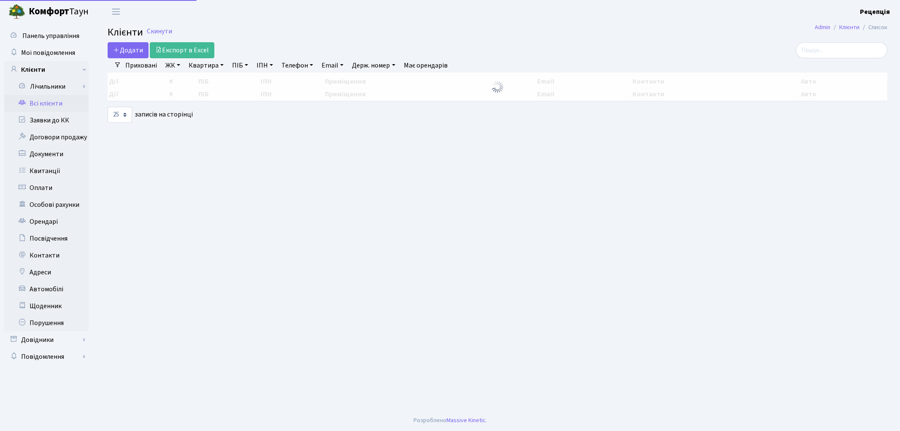
select select "25"
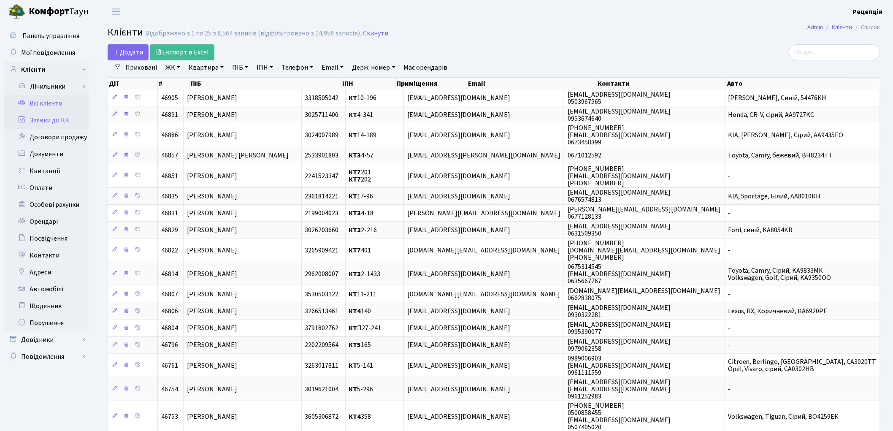
click at [63, 119] on link "Заявки до КК" at bounding box center [46, 120] width 84 height 17
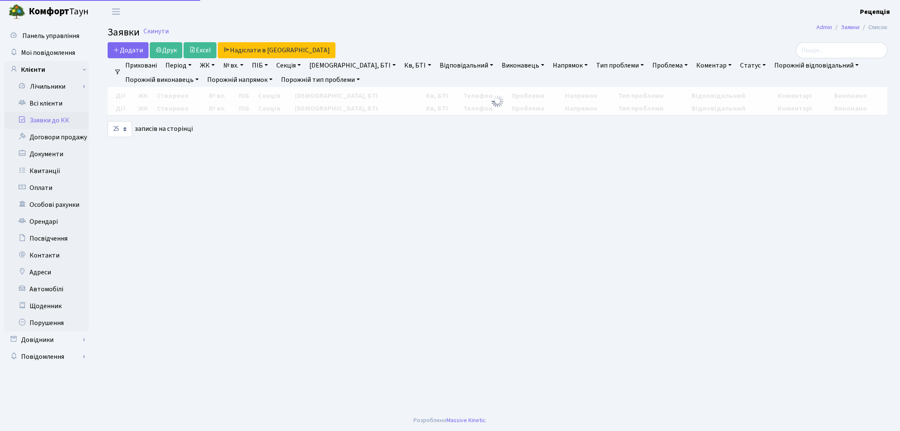
select select "25"
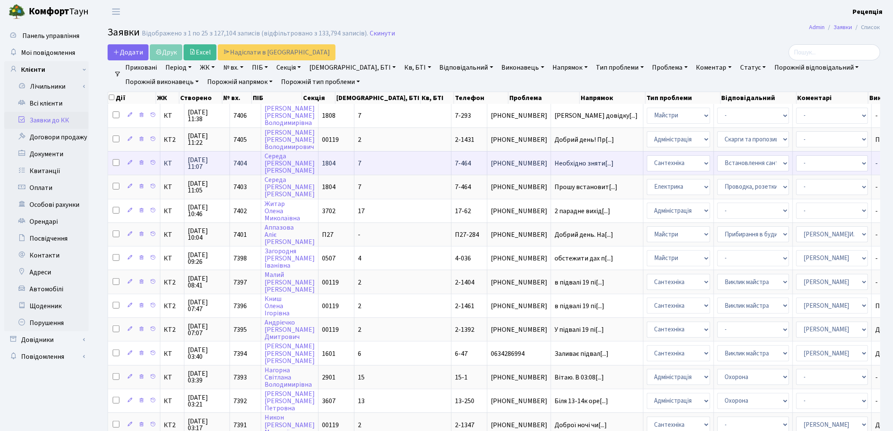
click at [455, 159] on span "7-464" at bounding box center [463, 163] width 16 height 9
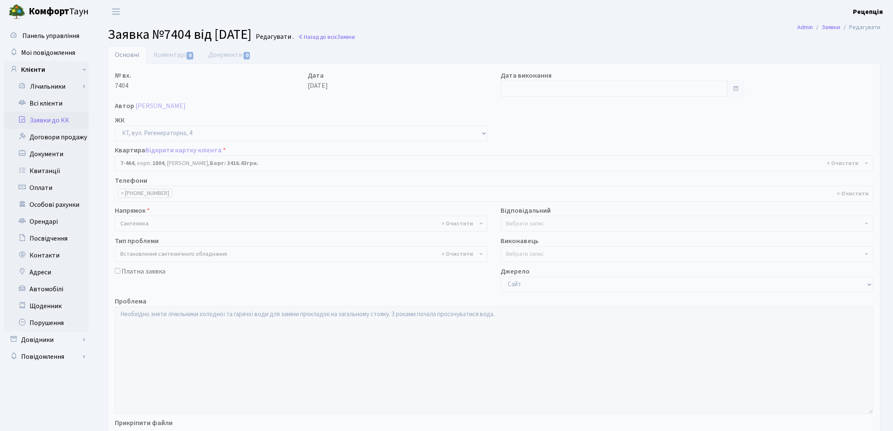
select select "4760"
select select "39"
click at [60, 119] on link "Заявки до КК" at bounding box center [46, 120] width 84 height 17
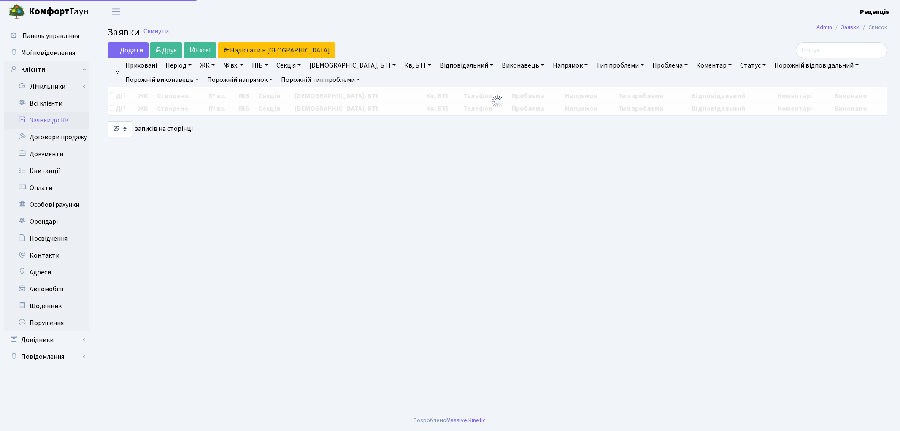
select select "25"
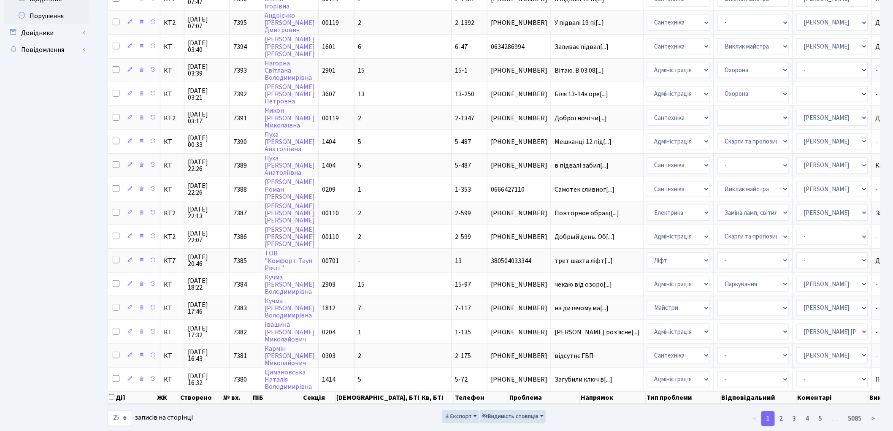
scroll to position [308, 0]
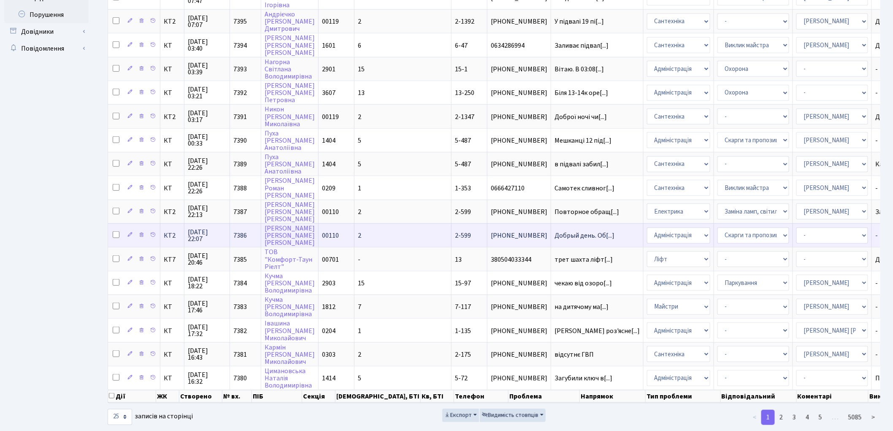
click at [551, 225] on td "Добрый день. Об[...]" at bounding box center [597, 235] width 92 height 24
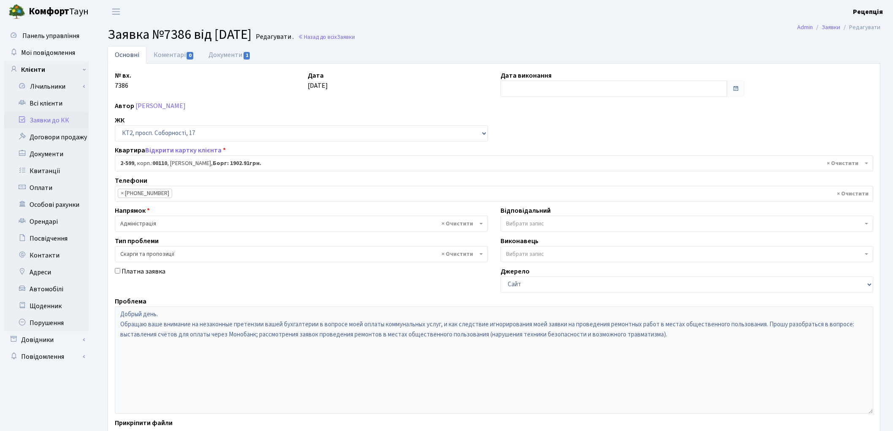
select select "15654"
select select "55"
click at [64, 119] on link "Заявки до КК" at bounding box center [46, 120] width 84 height 17
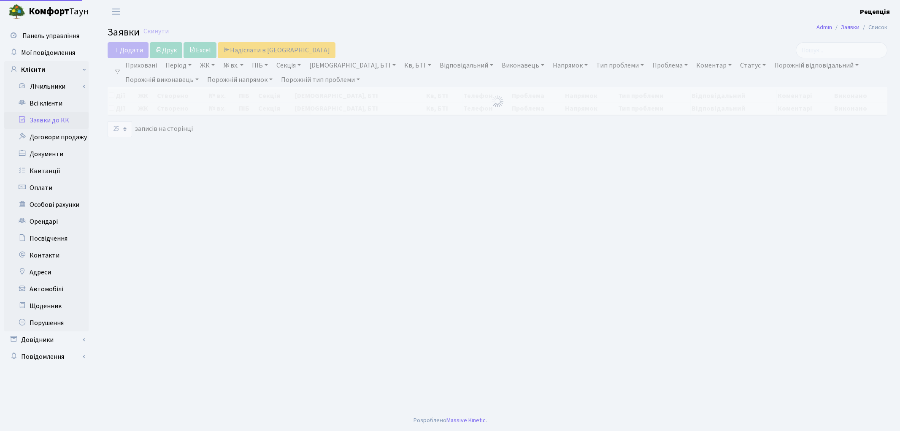
select select "25"
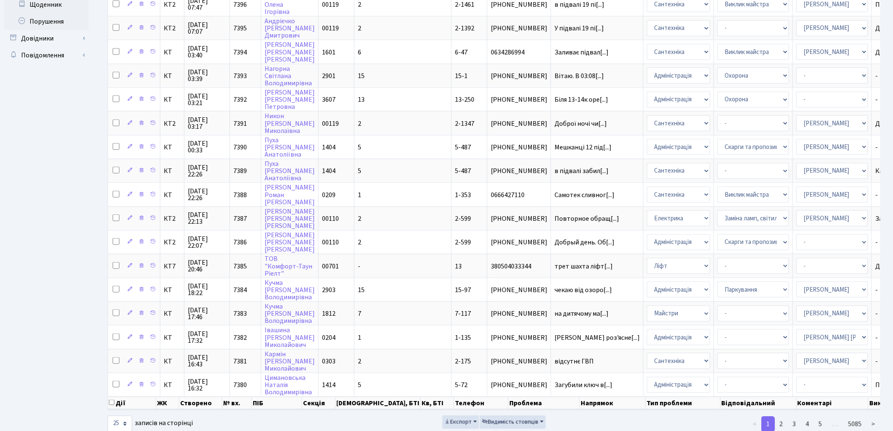
scroll to position [307, 0]
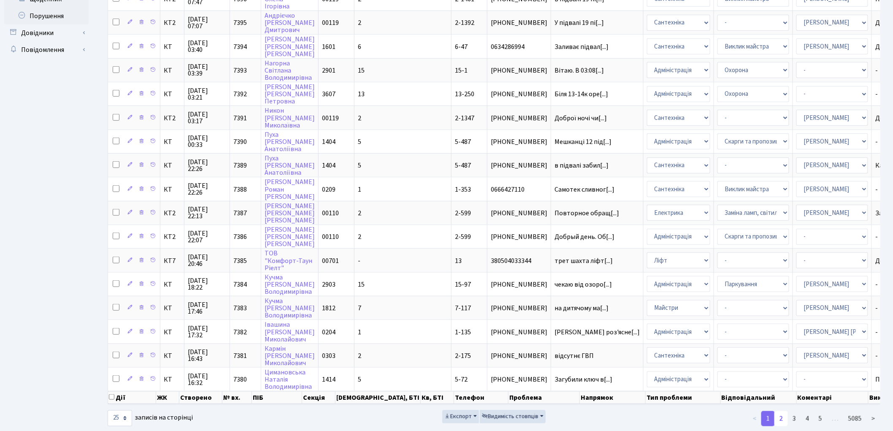
click at [782, 411] on link "2" at bounding box center [781, 418] width 14 height 15
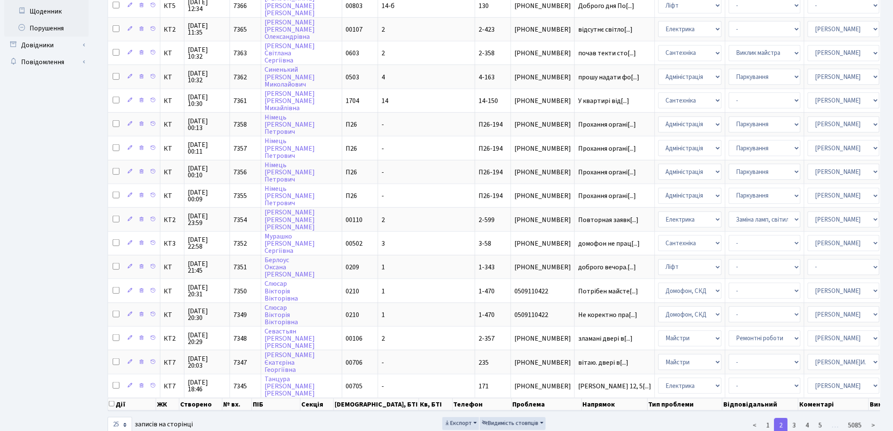
scroll to position [296, 0]
click at [792, 417] on link "3" at bounding box center [794, 424] width 14 height 15
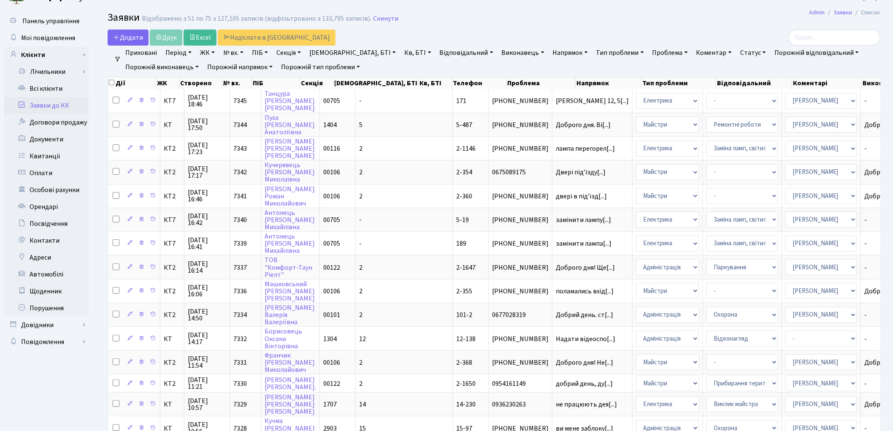
scroll to position [0, 0]
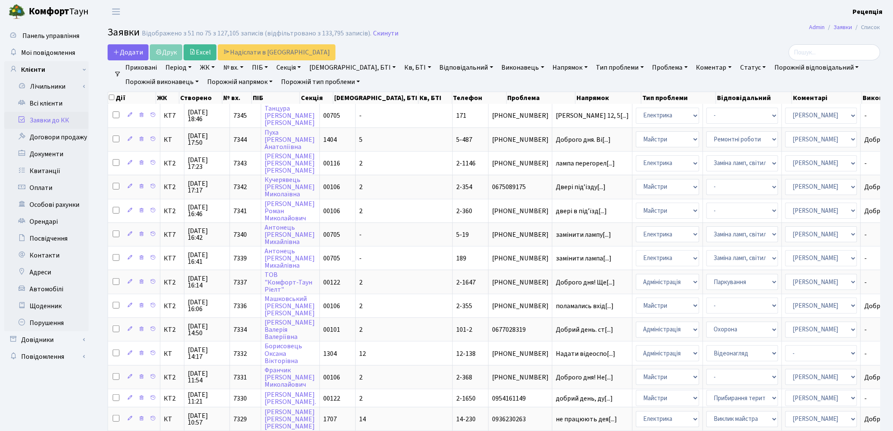
click at [48, 121] on link "Заявки до КК" at bounding box center [46, 120] width 84 height 17
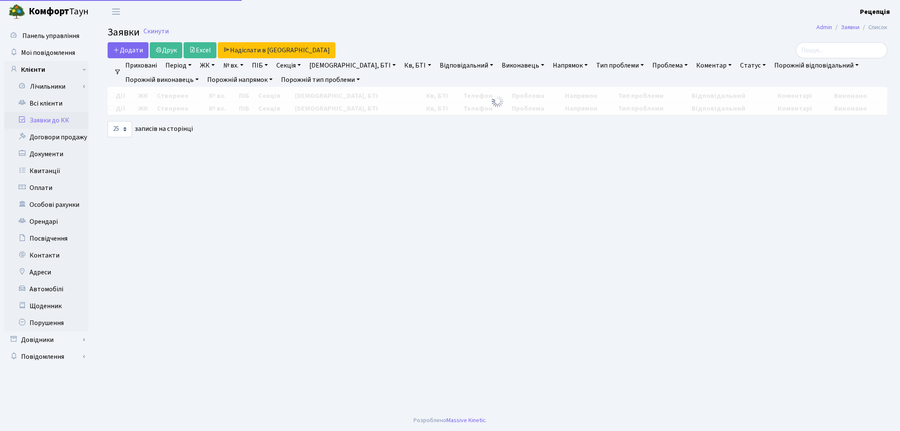
select select "25"
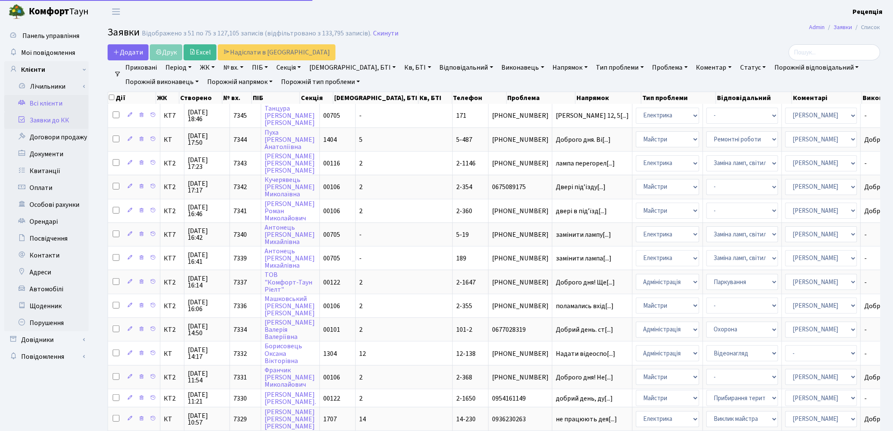
click at [51, 105] on link "Всі клієнти" at bounding box center [46, 103] width 84 height 17
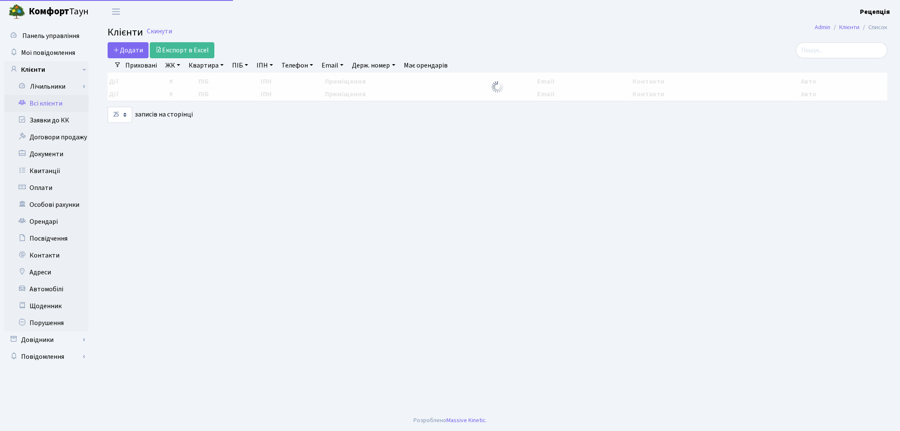
select select "25"
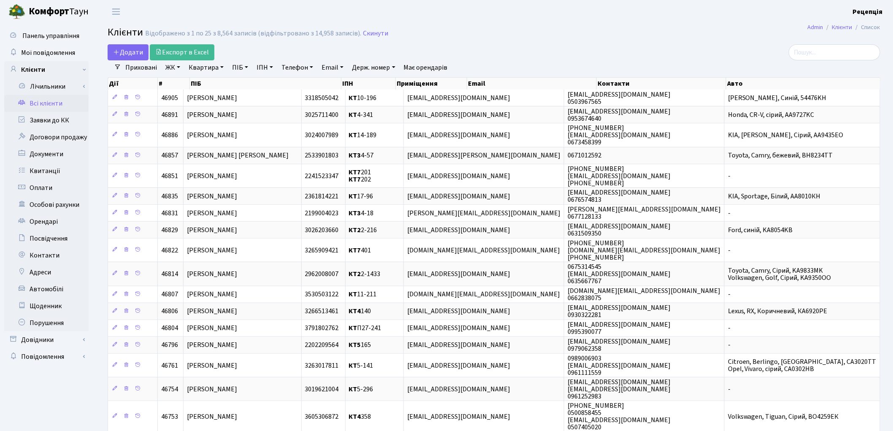
click at [170, 68] on link "ЖК" at bounding box center [173, 67] width 22 height 14
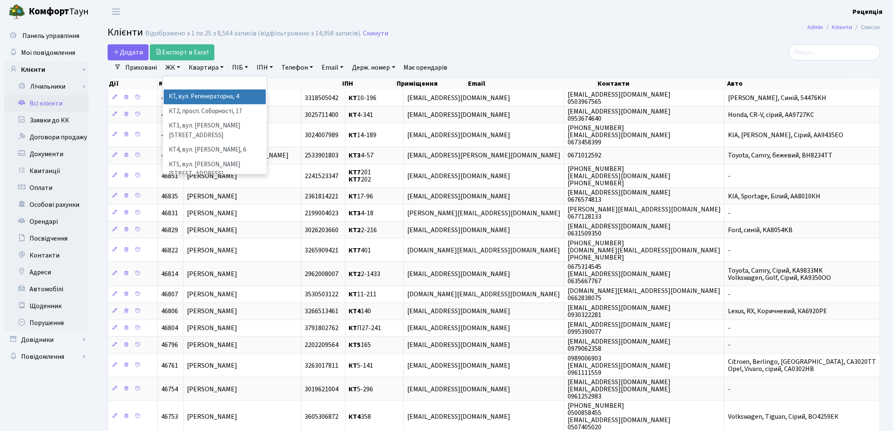
click at [191, 96] on li "КТ, вул. Регенераторна, 4" at bounding box center [215, 96] width 102 height 15
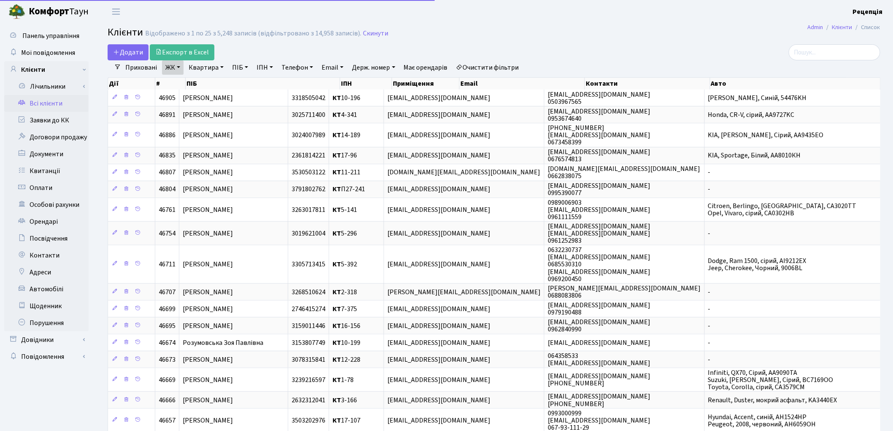
click at [211, 68] on link "Квартира" at bounding box center [206, 67] width 42 height 14
type input "7-292"
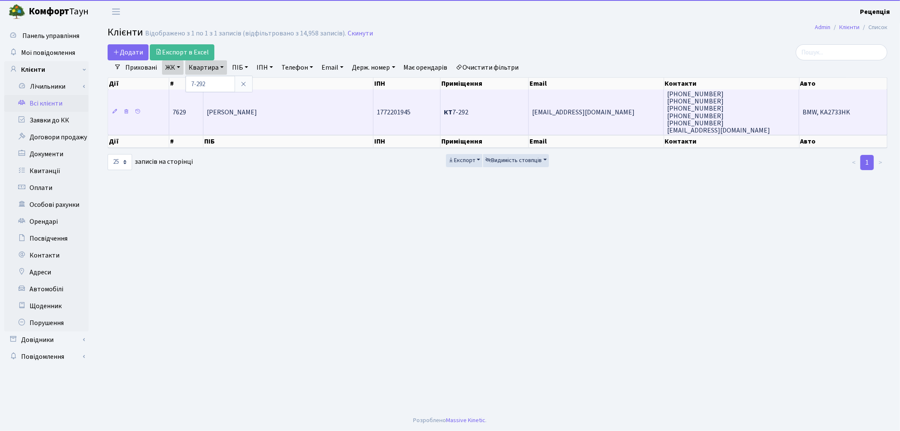
click at [333, 99] on td "[PERSON_NAME]" at bounding box center [288, 111] width 170 height 45
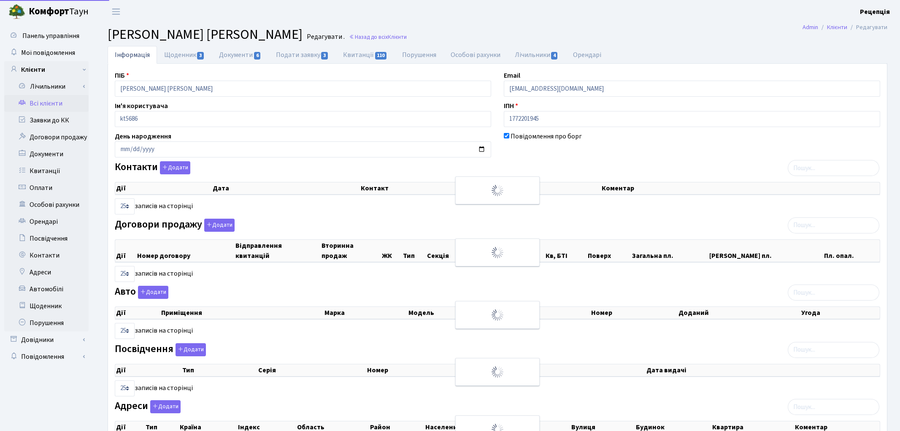
select select "25"
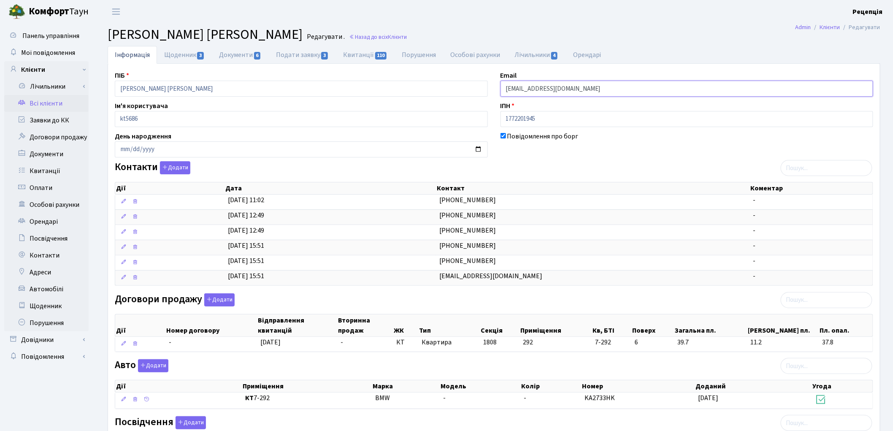
drag, startPoint x: 574, startPoint y: 85, endPoint x: 491, endPoint y: 87, distance: 83.2
click at [491, 87] on div "ПІБ Шведова Валентина Стефанівна Email S.Shvedov123@gmail.com Ім'я користувача …" at bounding box center [493, 314] width 771 height 488
click at [431, 305] on div "Договори продажу Додати Дії Номер договору Відправлення квитанцій Вторинна прод…" at bounding box center [493, 324] width 771 height 62
click at [352, 53] on link "Квитанції 110" at bounding box center [365, 54] width 59 height 17
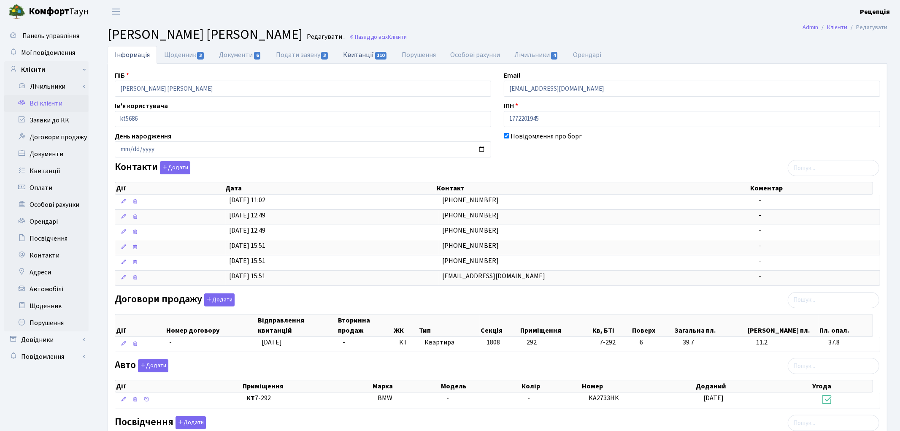
select select "25"
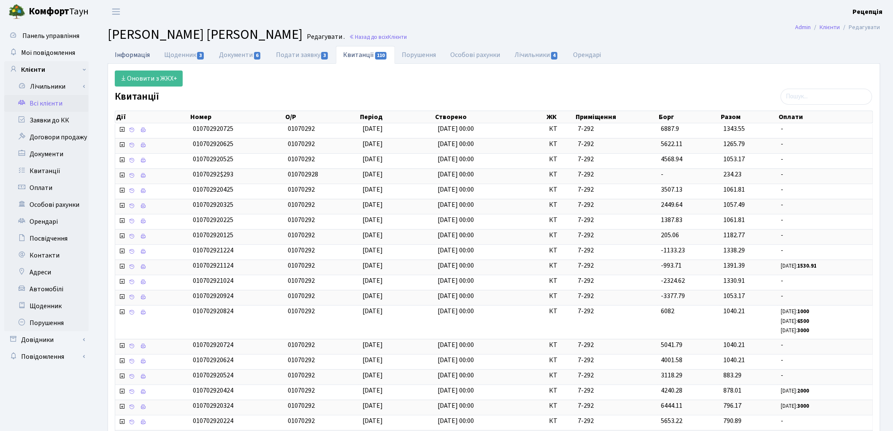
click at [141, 51] on link "Інформація" at bounding box center [132, 54] width 49 height 17
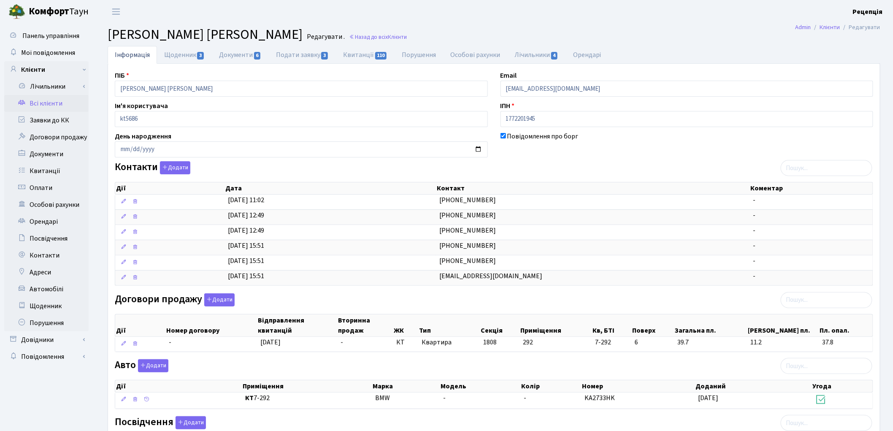
click at [56, 106] on link "Всі клієнти" at bounding box center [46, 103] width 84 height 17
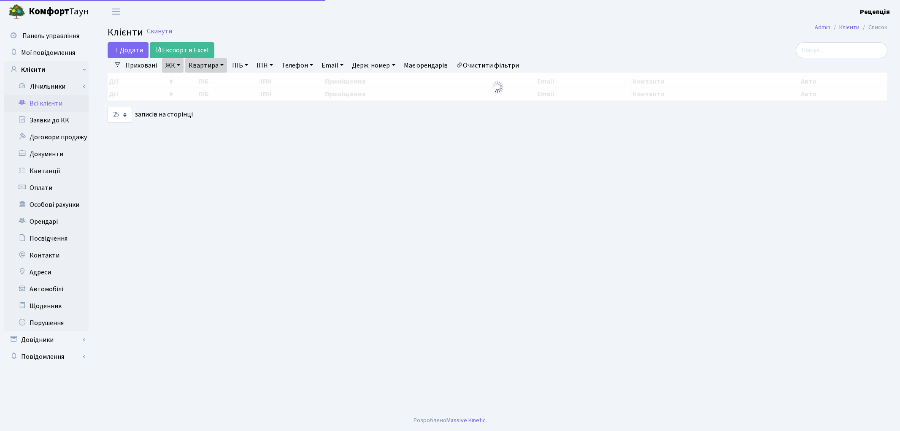
select select "25"
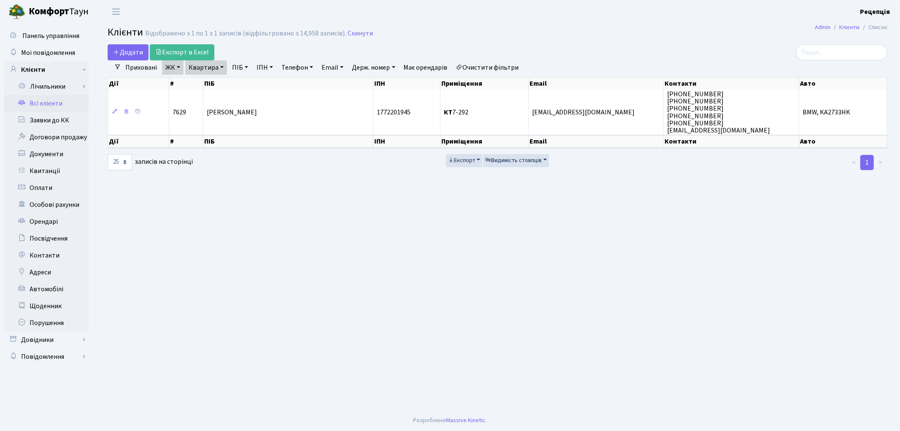
click at [175, 69] on link "ЖК" at bounding box center [173, 67] width 22 height 14
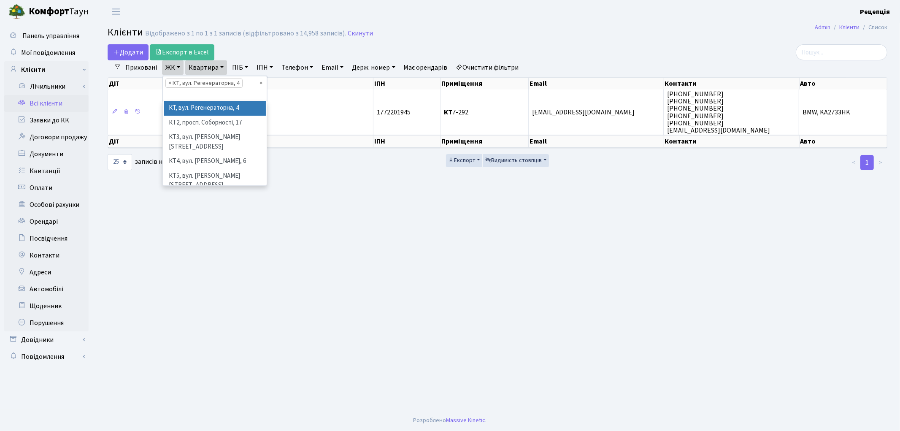
click at [212, 68] on link "Квартира" at bounding box center [206, 67] width 42 height 14
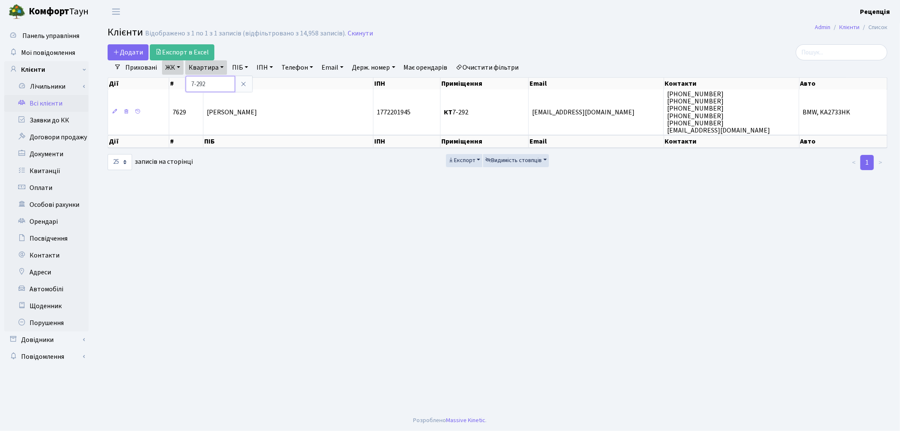
click at [217, 82] on input "7-292" at bounding box center [210, 84] width 49 height 16
type input "7"
type input "5-534"
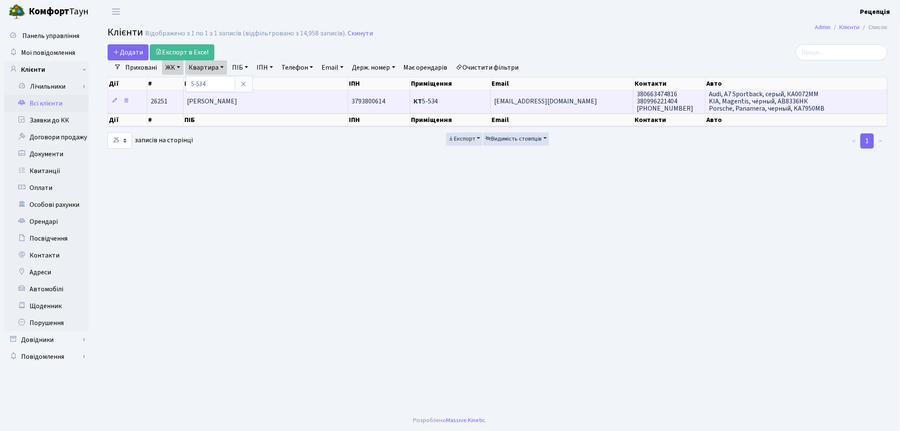
click at [233, 103] on span "[PERSON_NAME]" at bounding box center [212, 101] width 50 height 9
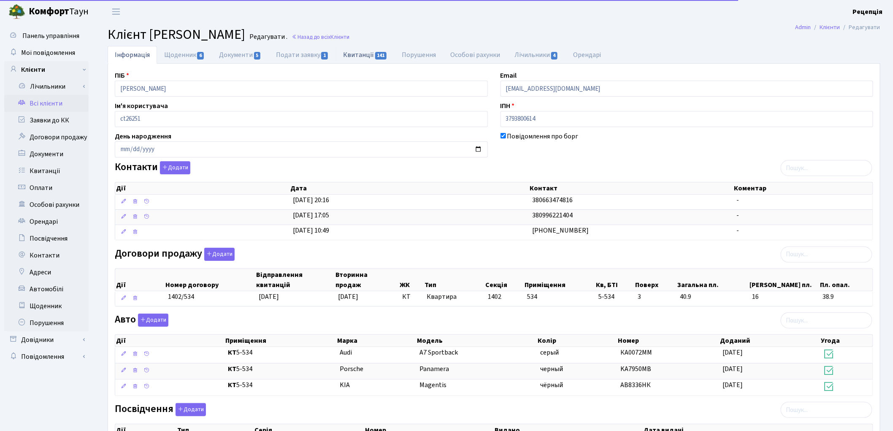
click at [355, 53] on link "Квитанції 141" at bounding box center [365, 54] width 59 height 17
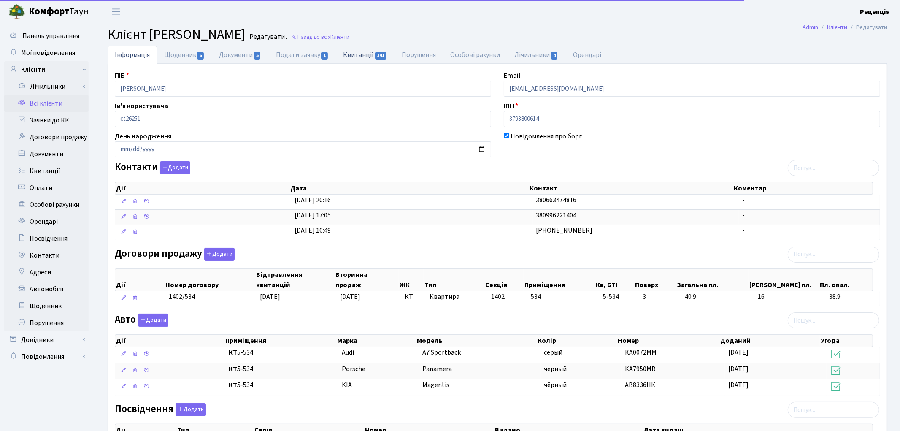
select select "25"
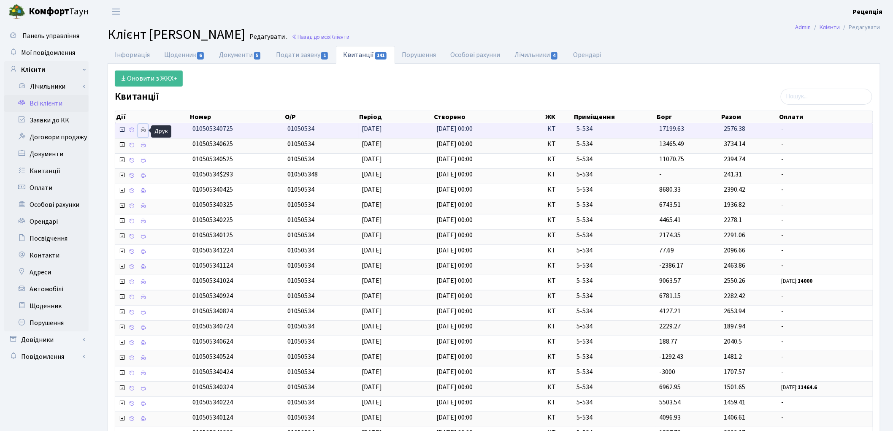
click at [145, 129] on icon at bounding box center [143, 130] width 6 height 6
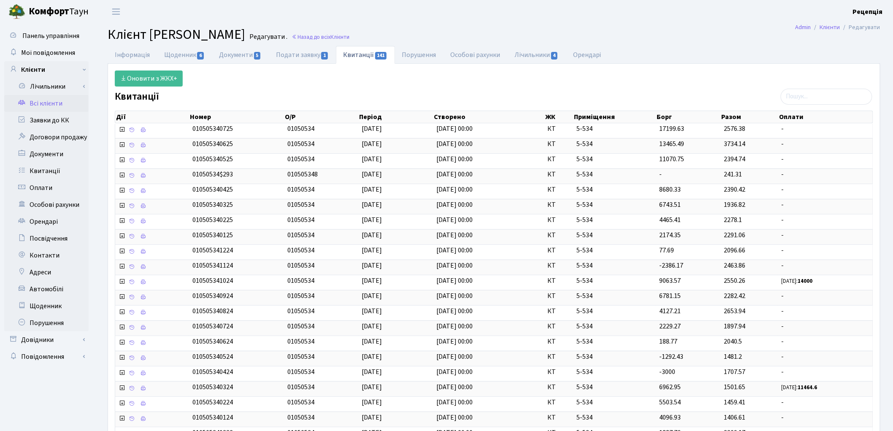
click at [47, 106] on link "Всі клієнти" at bounding box center [46, 103] width 84 height 17
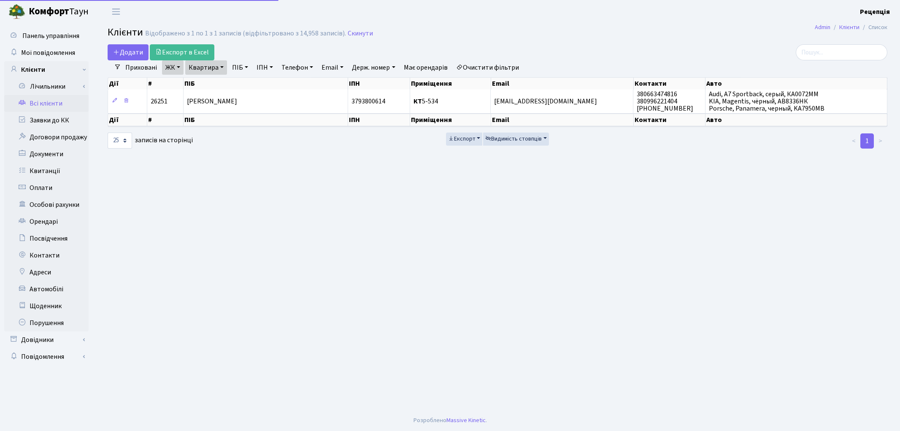
select select "25"
click at [200, 65] on link "Квартира" at bounding box center [206, 67] width 42 height 14
click at [221, 89] on input "5-534" at bounding box center [210, 84] width 49 height 16
type input "5"
type input "6-87"
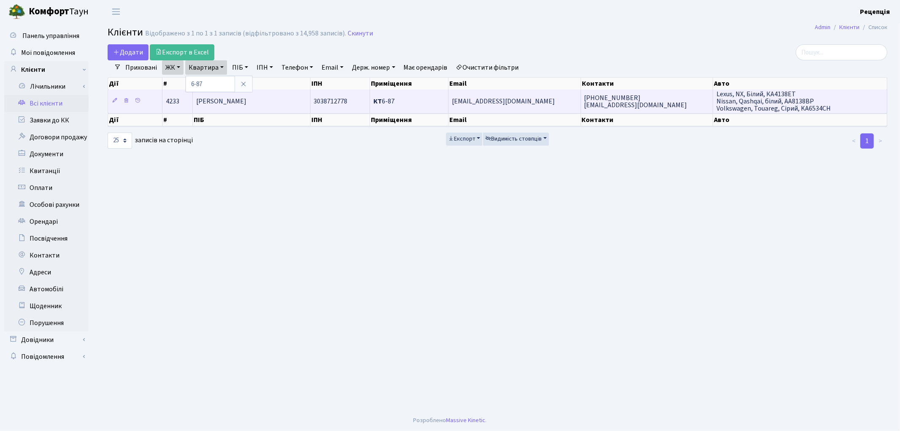
click at [224, 106] on td "[PERSON_NAME]" at bounding box center [252, 100] width 118 height 23
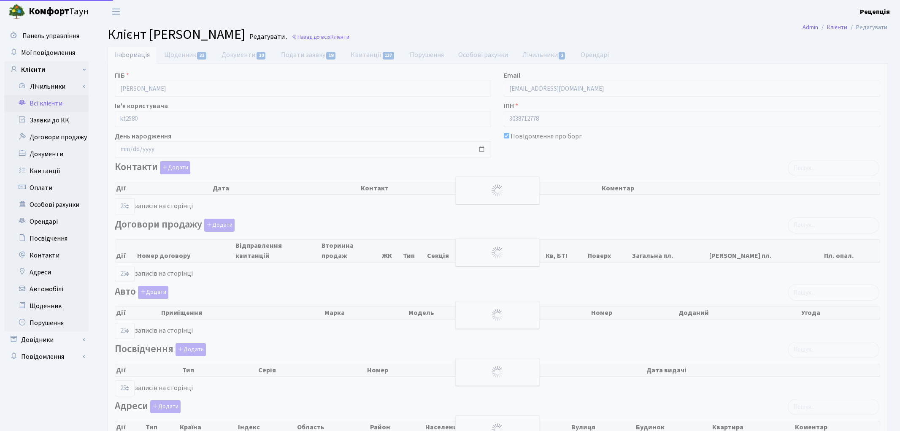
select select "25"
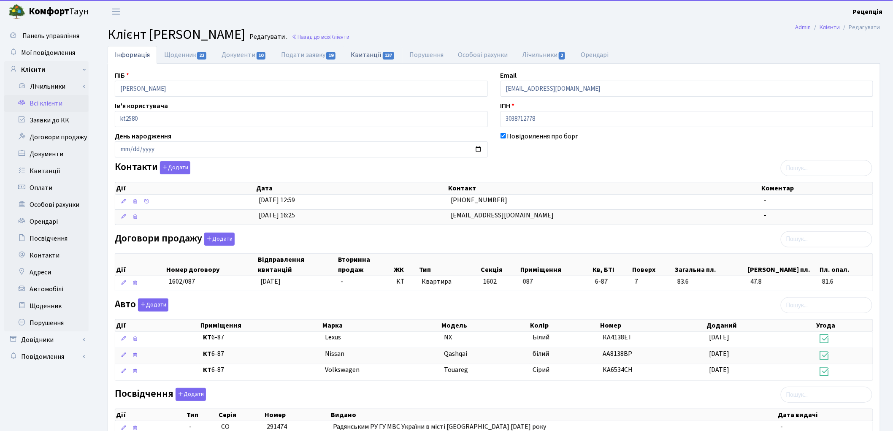
click at [381, 52] on link "Квитанції 137" at bounding box center [373, 54] width 59 height 17
select select "25"
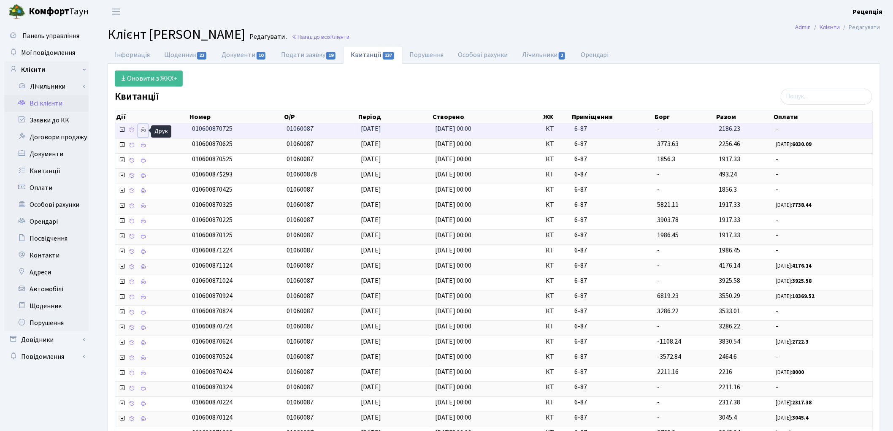
click at [143, 133] on icon at bounding box center [143, 130] width 6 height 6
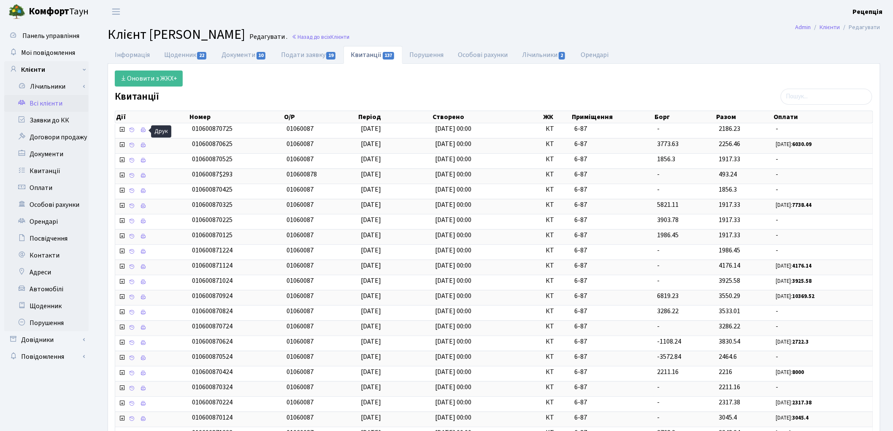
click at [62, 100] on link "Всі клієнти" at bounding box center [46, 103] width 84 height 17
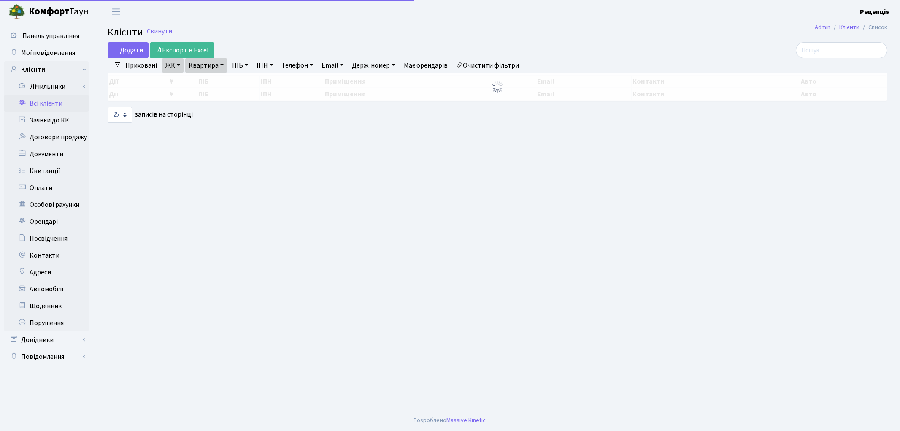
select select "25"
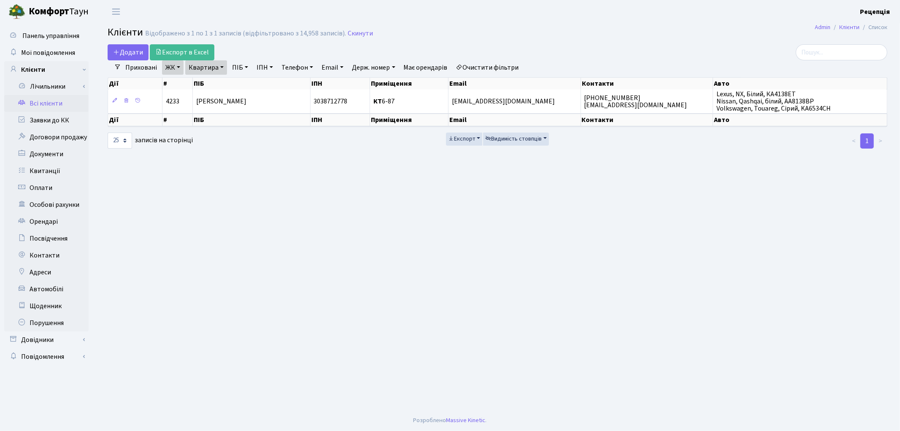
click at [491, 69] on link "Очистити фільтри" at bounding box center [488, 67] width 70 height 14
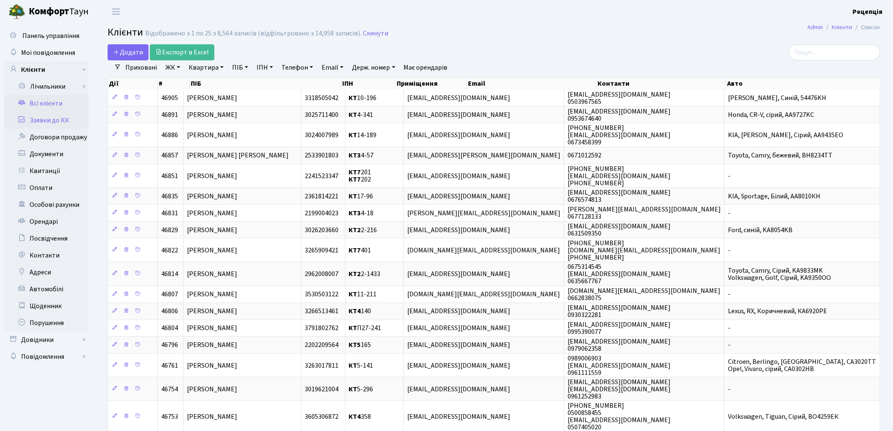
click at [52, 122] on link "Заявки до КК" at bounding box center [46, 120] width 84 height 17
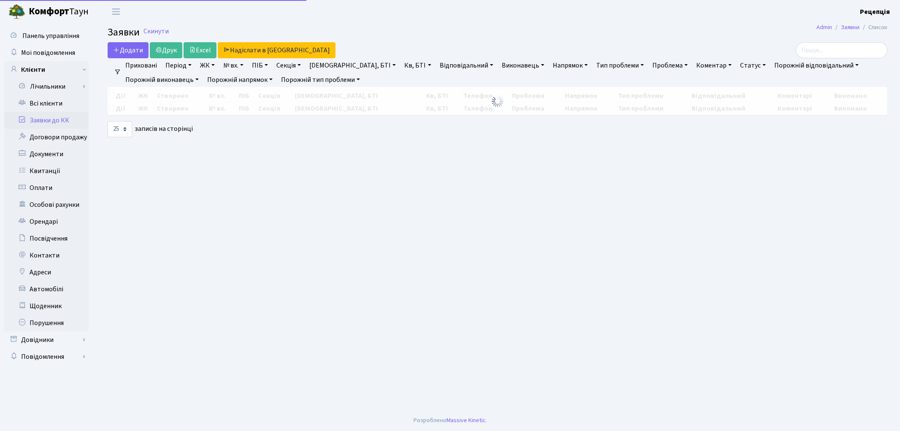
select select "25"
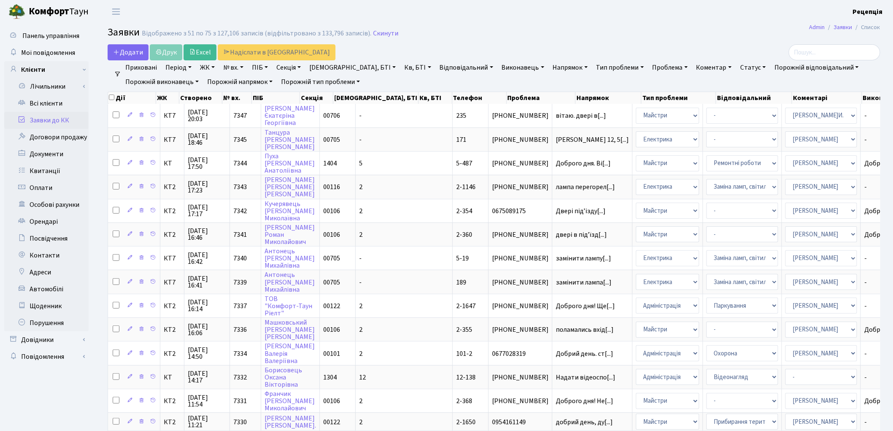
click at [247, 66] on link "№ вх." at bounding box center [233, 67] width 27 height 14
type input "7406"
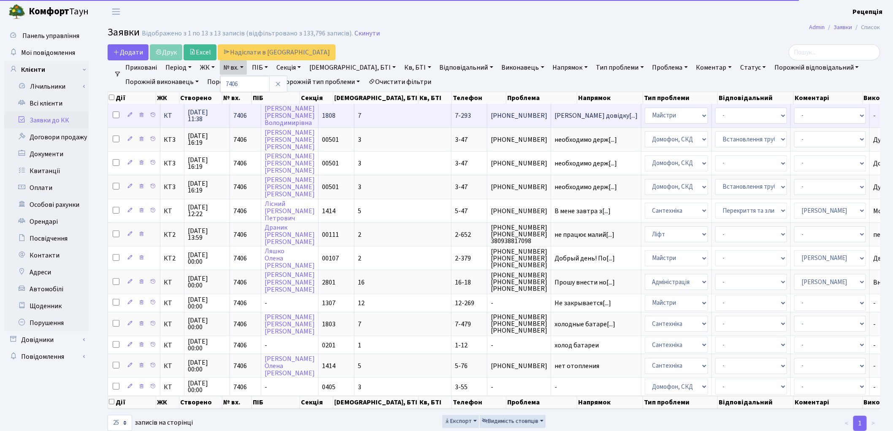
click at [382, 116] on td "7" at bounding box center [402, 115] width 97 height 23
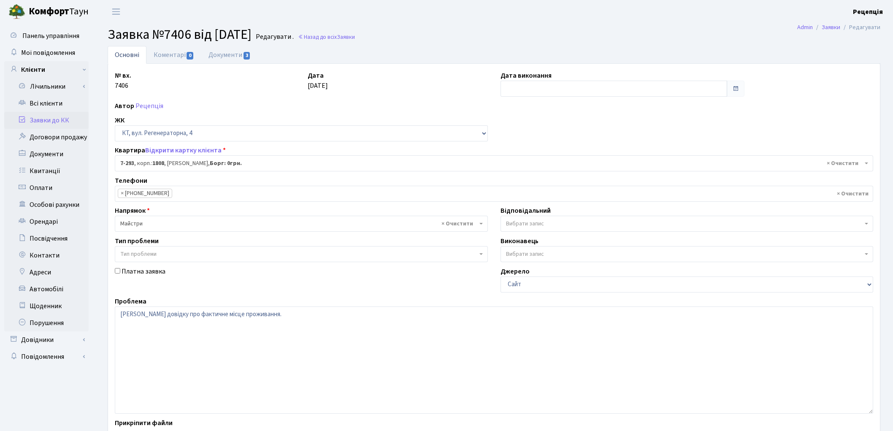
select select "4901"
click at [233, 54] on link "Документи 3" at bounding box center [229, 54] width 57 height 17
select select "25"
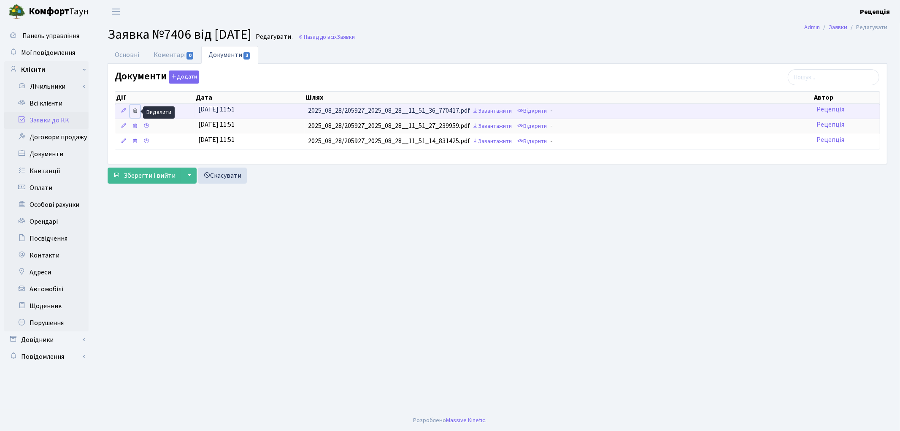
click at [135, 111] on icon at bounding box center [135, 111] width 6 height 6
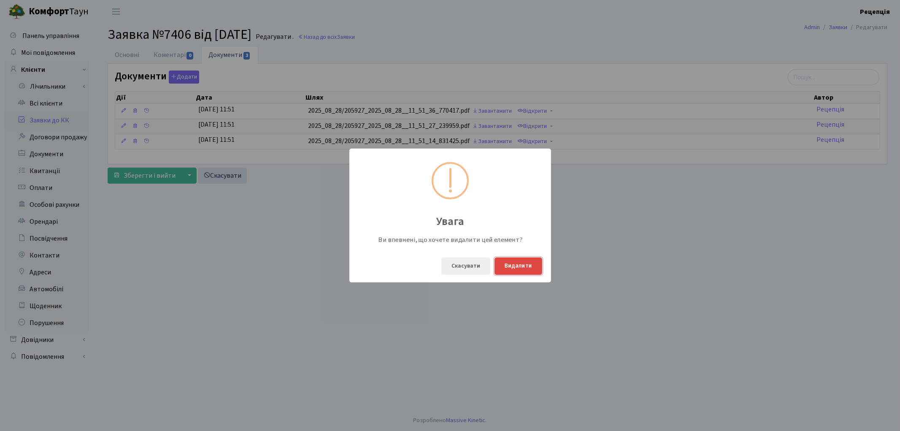
click at [515, 265] on button "Видалити" at bounding box center [519, 265] width 48 height 17
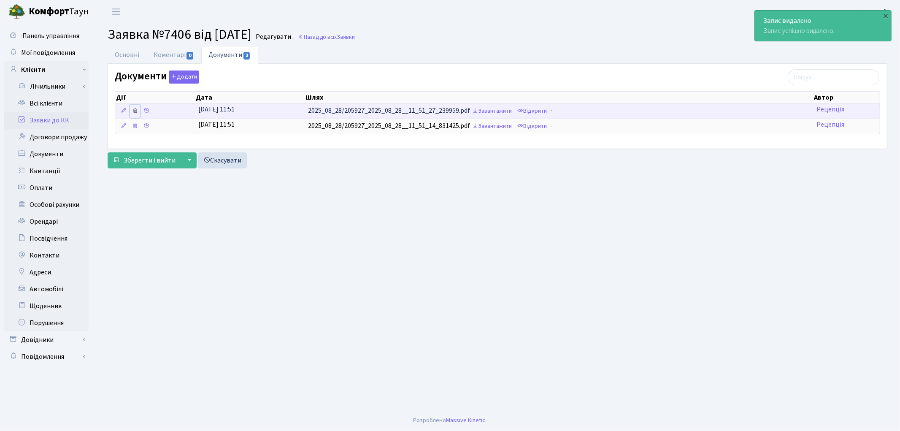
click at [136, 111] on icon at bounding box center [135, 111] width 6 height 6
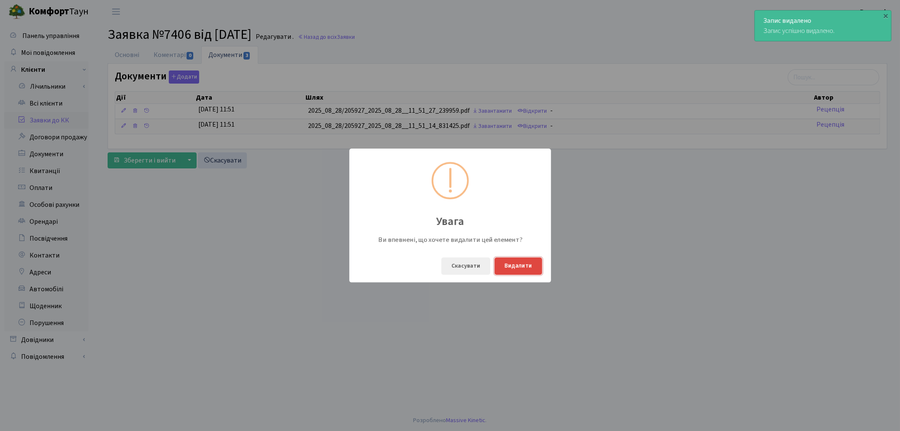
click at [530, 264] on button "Видалити" at bounding box center [519, 265] width 48 height 17
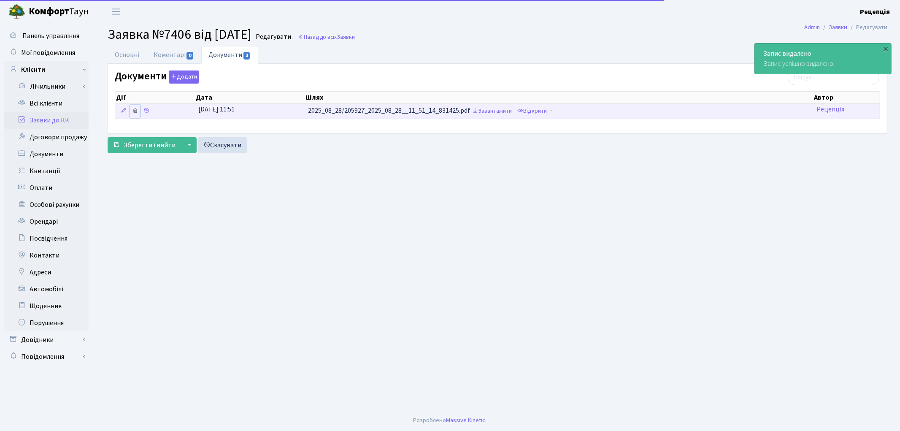
click at [139, 112] on link at bounding box center [135, 111] width 10 height 13
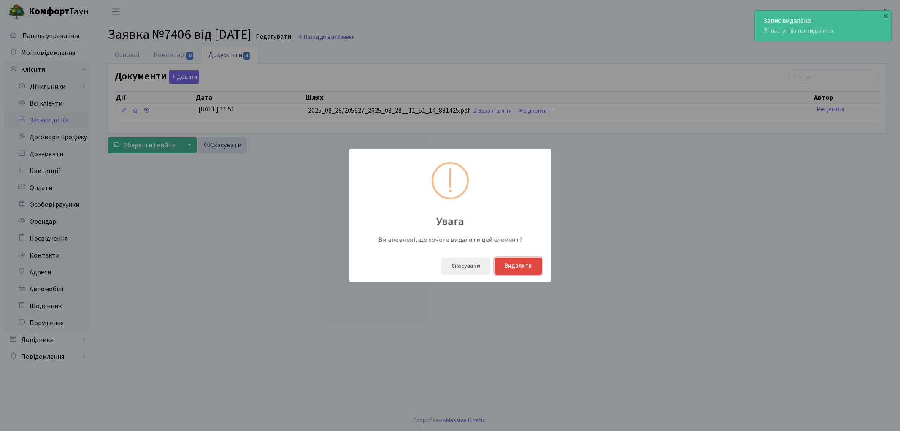
click at [525, 268] on button "Видалити" at bounding box center [519, 265] width 48 height 17
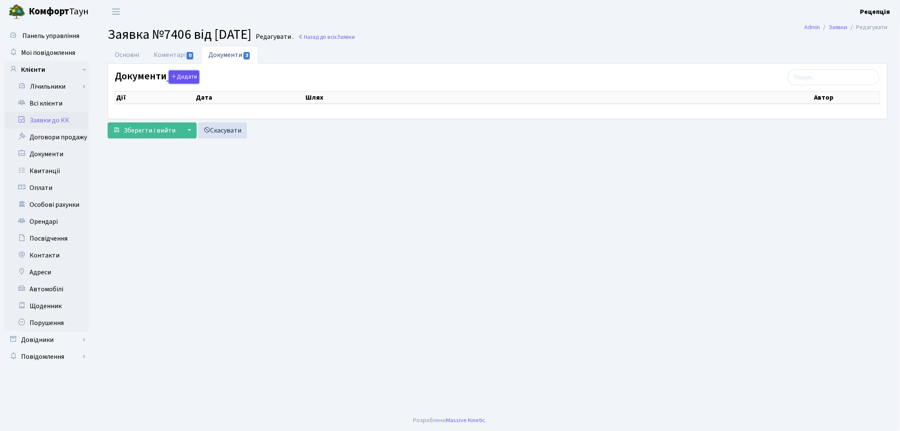
click at [179, 81] on button "Додати" at bounding box center [184, 76] width 30 height 13
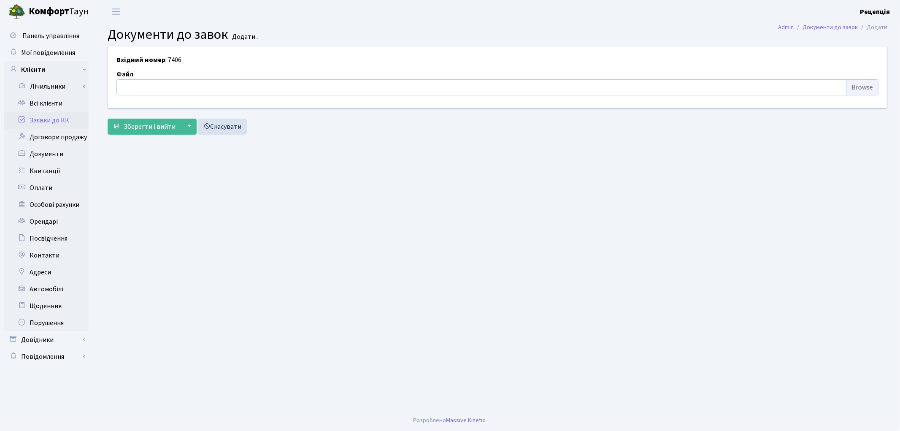
click at [870, 86] on input "file" at bounding box center [497, 87] width 762 height 16
type input "C:\fakepath\сканирование0596.pdf"
click at [165, 129] on span "Зберегти і вийти" at bounding box center [150, 126] width 52 height 9
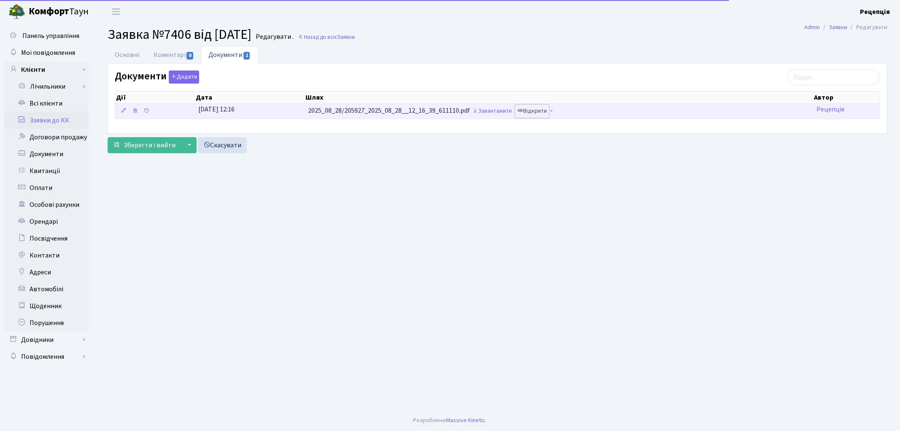
click at [533, 112] on link "Відкрити" at bounding box center [532, 111] width 34 height 13
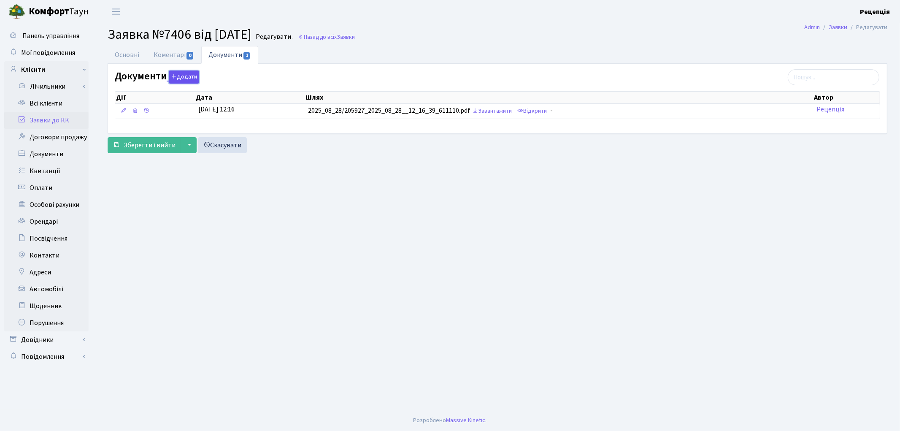
click at [187, 70] on button "Додати" at bounding box center [184, 76] width 30 height 13
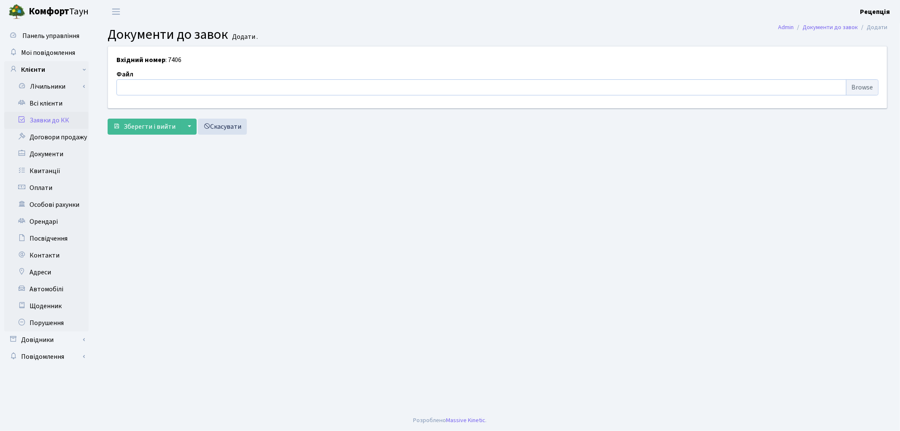
click at [853, 85] on input "file" at bounding box center [497, 87] width 762 height 16
type input "C:\fakepath\сканирование0599.pdf"
click at [153, 122] on span "Зберегти і вийти" at bounding box center [150, 126] width 52 height 9
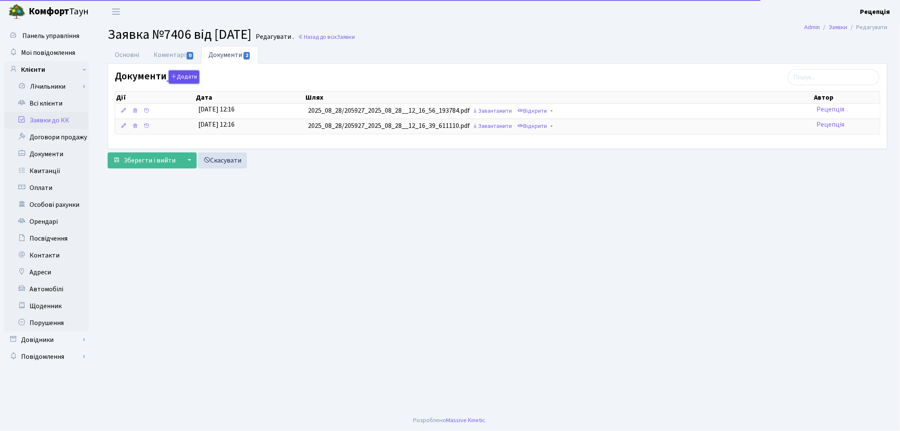
click at [178, 78] on button "Додати" at bounding box center [184, 76] width 30 height 13
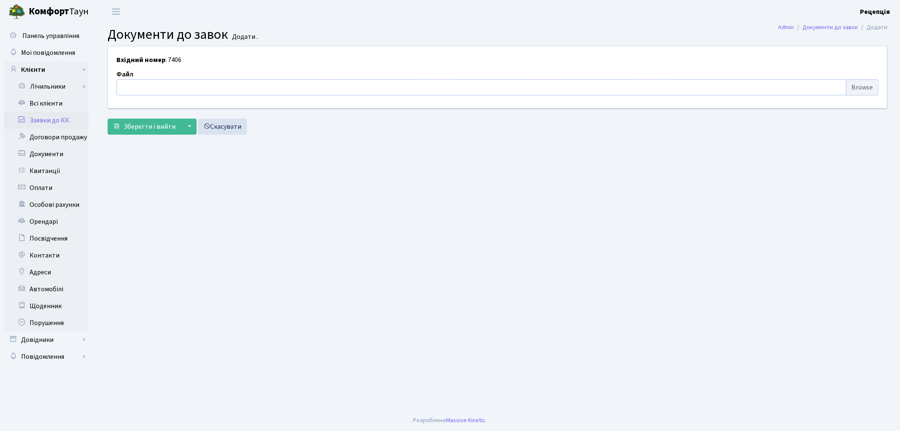
click at [861, 82] on input "file" at bounding box center [497, 87] width 762 height 16
type input "C:\fakepath\сканирование0597.pdf"
click at [151, 129] on span "Зберегти і вийти" at bounding box center [150, 126] width 52 height 9
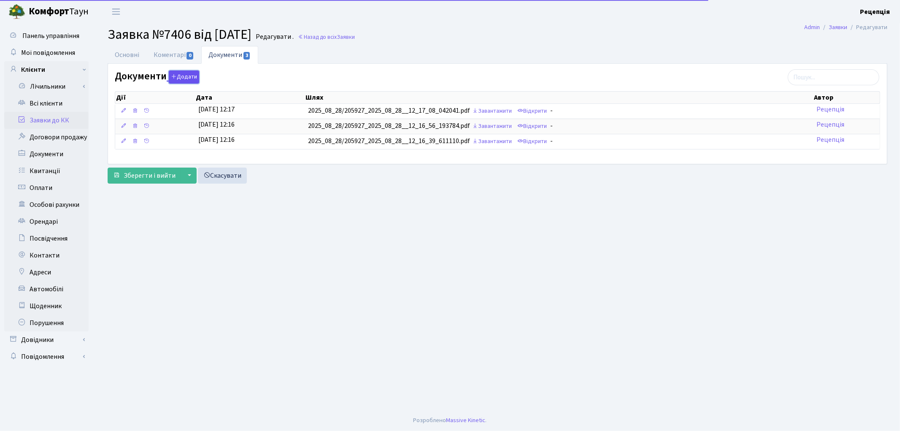
click at [196, 81] on button "Додати" at bounding box center [184, 76] width 30 height 13
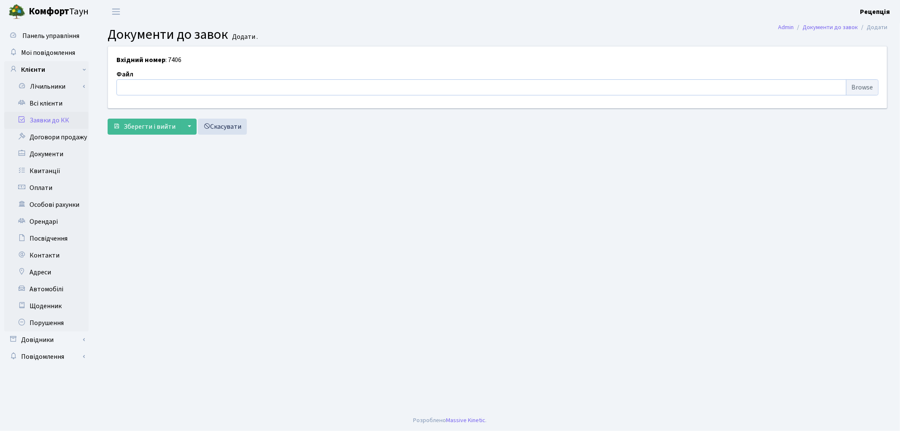
click at [859, 86] on input "file" at bounding box center [497, 87] width 762 height 16
type input "C:\fakepath\сканирование0598.pdf"
click at [145, 130] on span "Зберегти і вийти" at bounding box center [150, 126] width 52 height 9
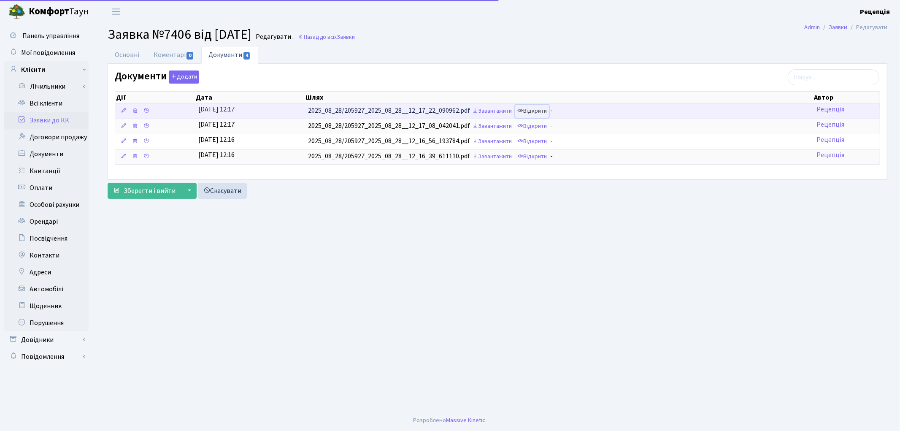
click at [546, 106] on link "Відкрити" at bounding box center [532, 111] width 34 height 13
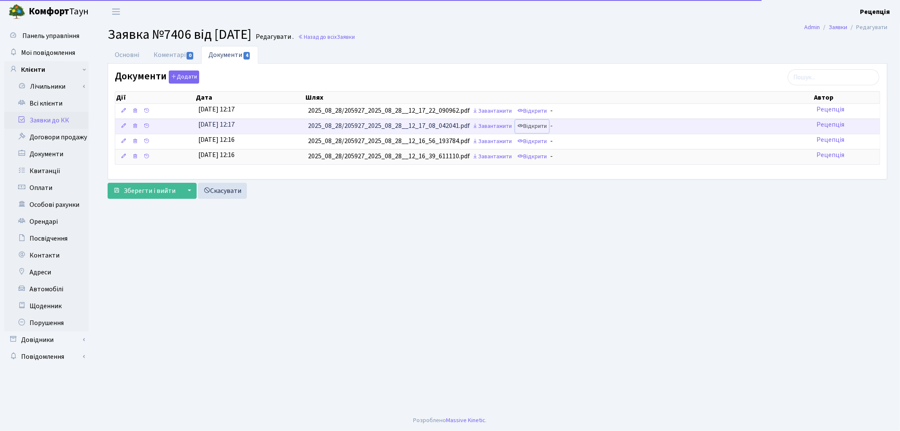
click at [537, 125] on link "Відкрити" at bounding box center [532, 126] width 34 height 13
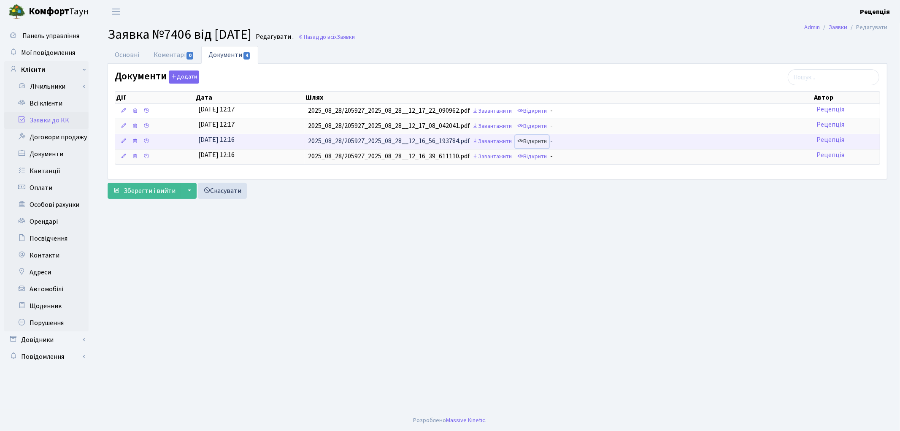
click at [538, 144] on link "Відкрити" at bounding box center [532, 141] width 34 height 13
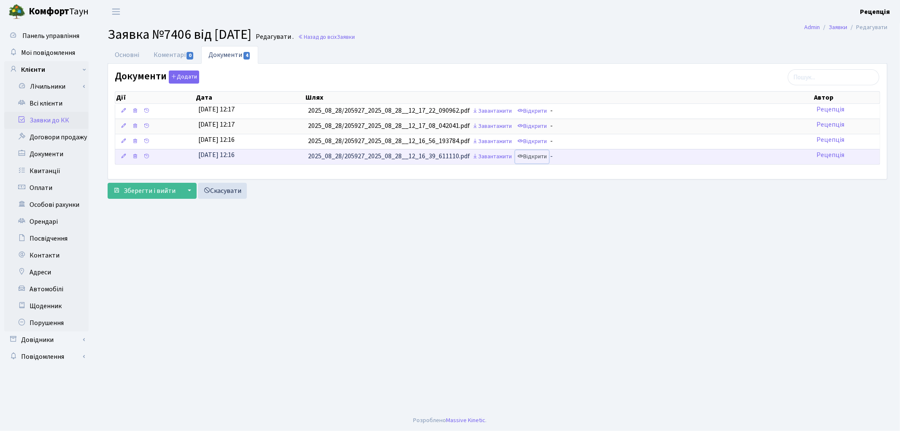
click at [544, 160] on link "Відкрити" at bounding box center [532, 156] width 34 height 13
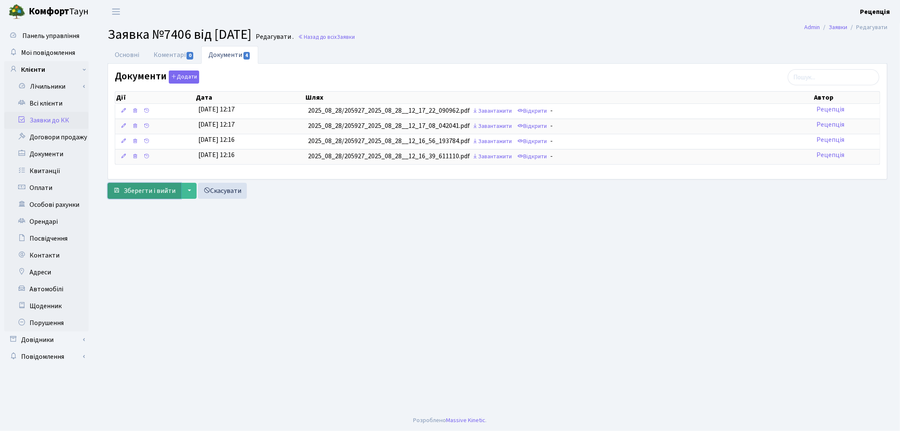
click at [154, 190] on span "Зберегти і вийти" at bounding box center [150, 190] width 52 height 9
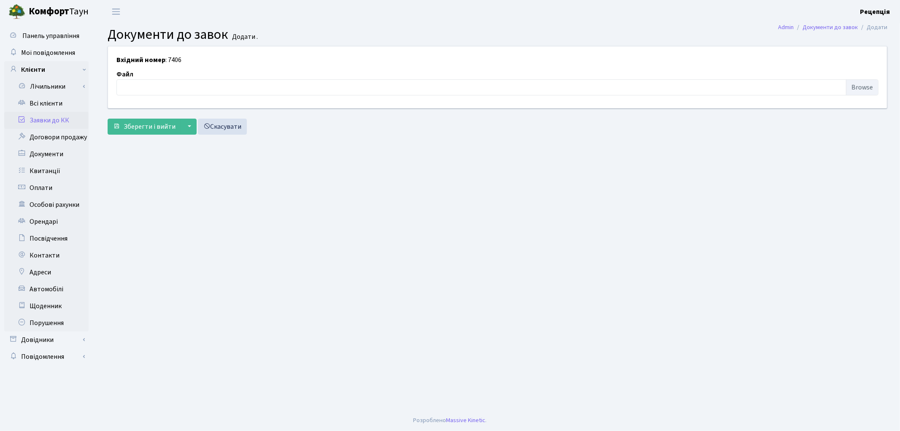
click at [40, 119] on link "Заявки до КК" at bounding box center [46, 120] width 84 height 17
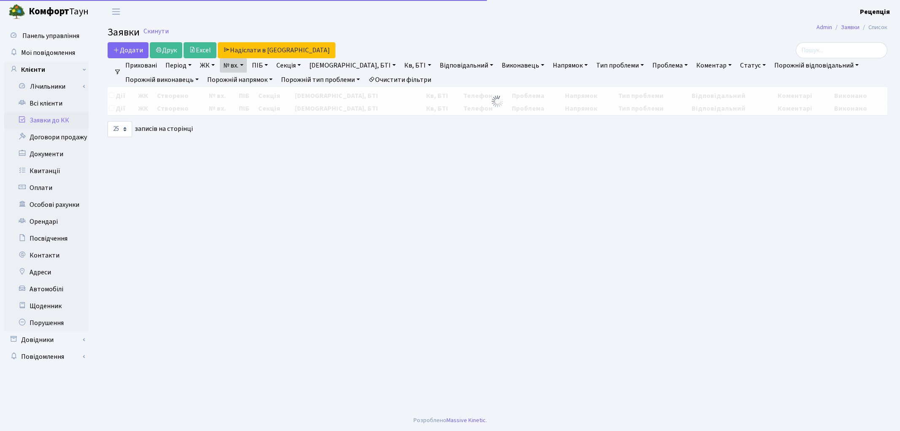
select select "25"
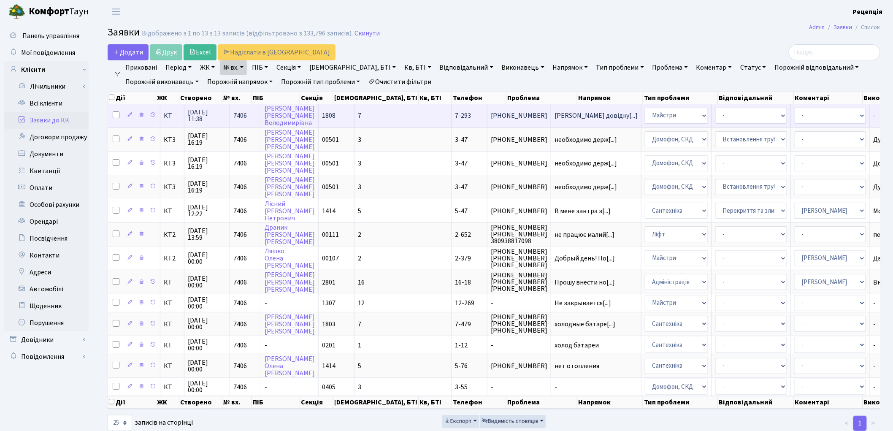
click at [361, 120] on td "7" at bounding box center [402, 115] width 97 height 23
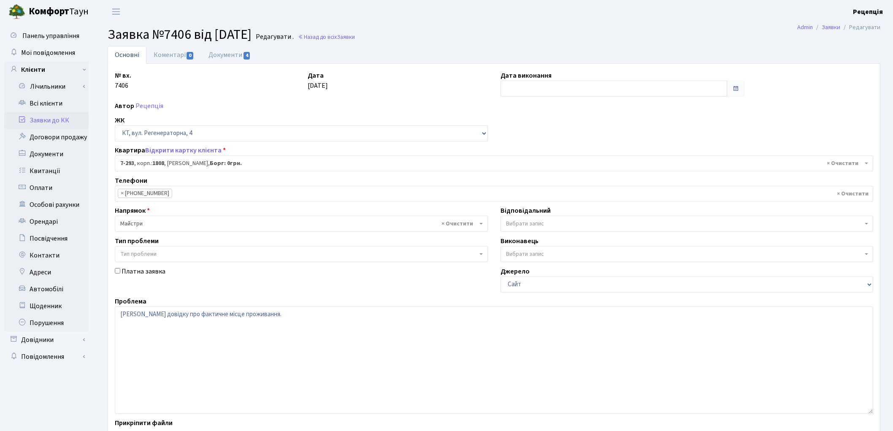
select select "4901"
click at [53, 107] on link "Всі клієнти" at bounding box center [46, 103] width 84 height 17
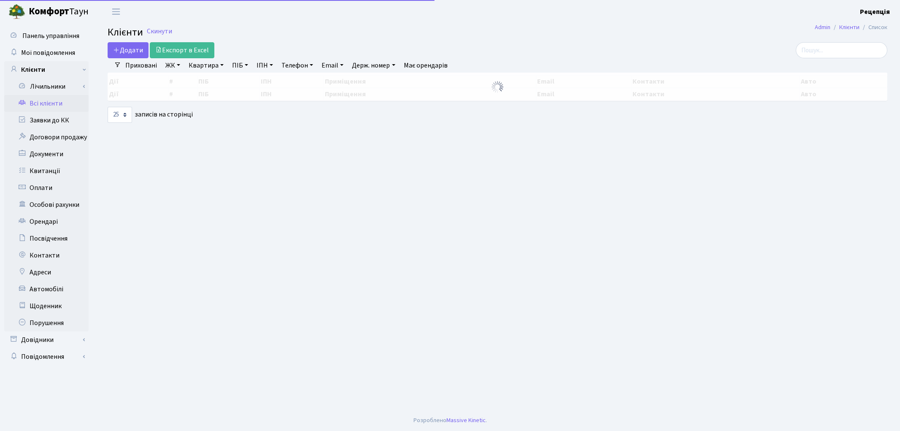
select select "25"
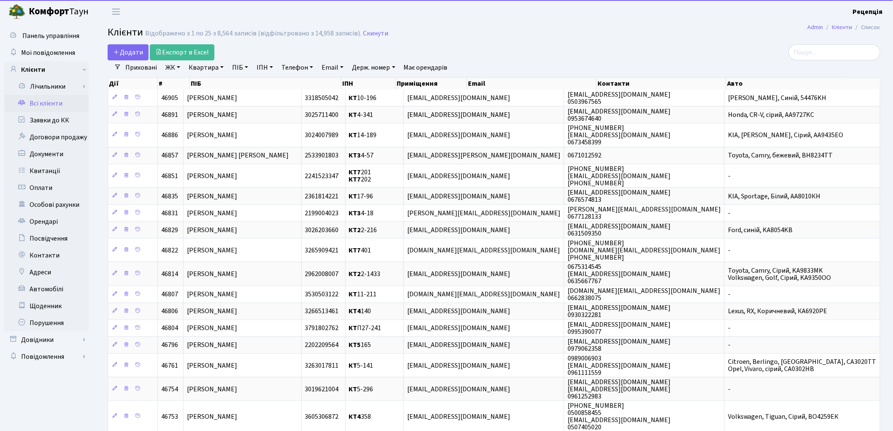
click at [179, 66] on link "ЖК" at bounding box center [173, 67] width 22 height 14
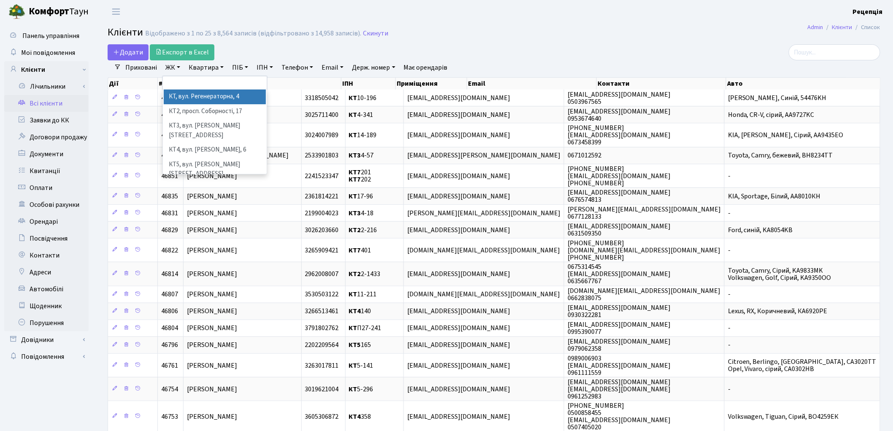
click at [185, 95] on li "КТ, вул. Регенераторна, 4" at bounding box center [215, 96] width 102 height 15
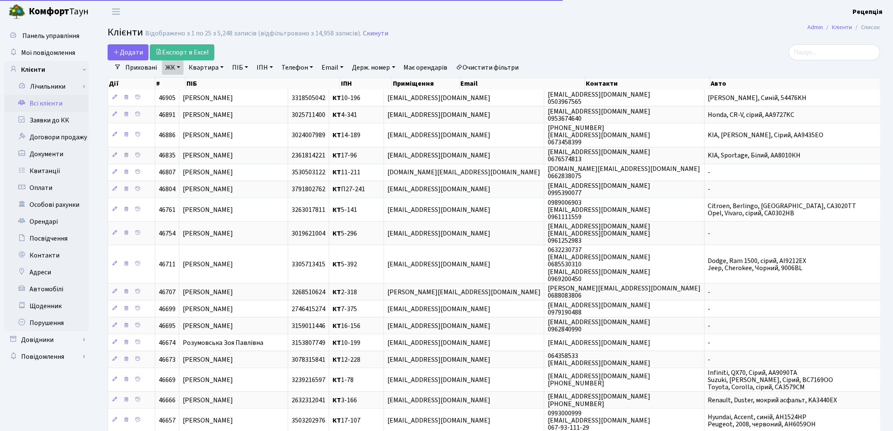
click at [203, 69] on link "Квартира" at bounding box center [206, 67] width 42 height 14
type input "9-101"
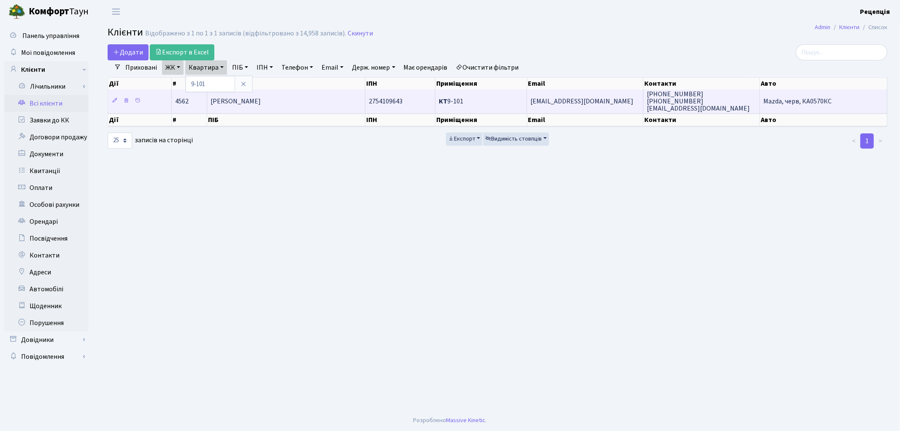
click at [261, 98] on span "Туровська Наталія Андріївна" at bounding box center [236, 101] width 50 height 9
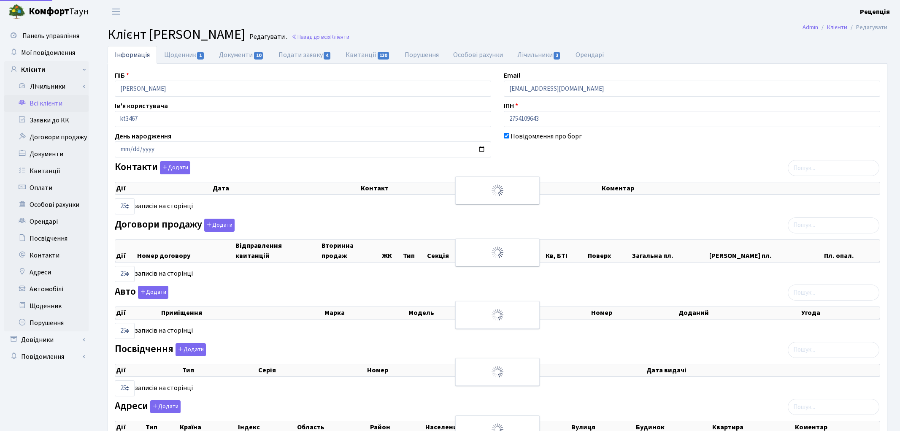
select select "25"
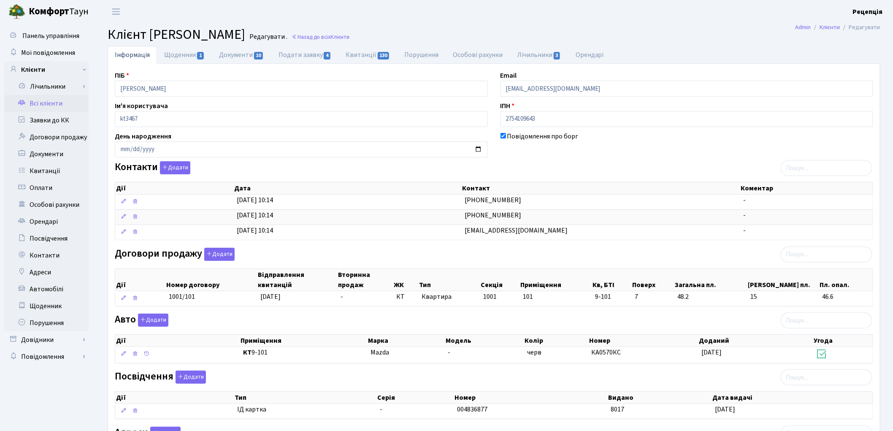
click at [40, 106] on link "Всі клієнти" at bounding box center [46, 103] width 84 height 17
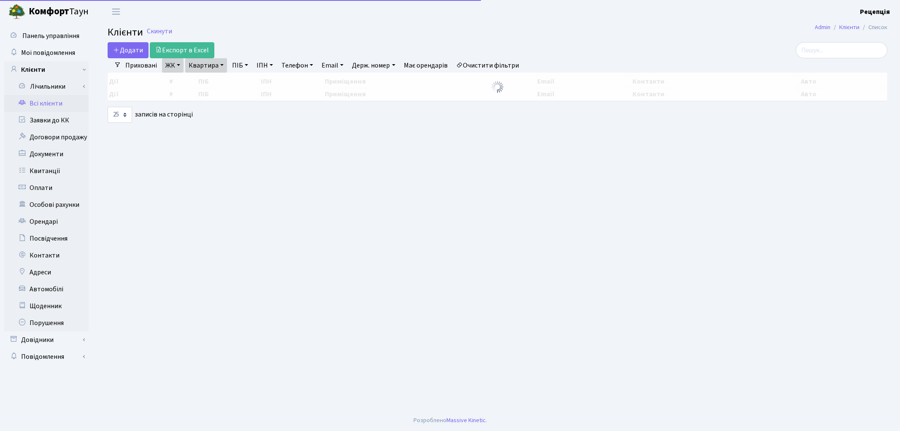
select select "25"
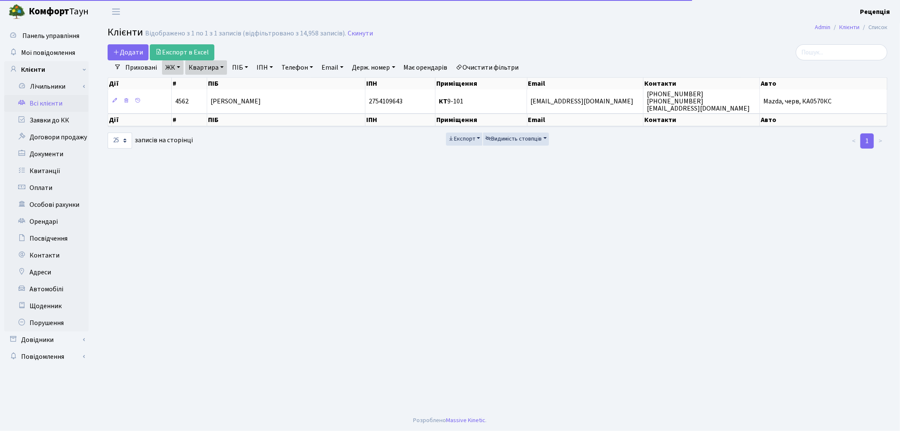
click at [498, 65] on link "Очистити фільтри" at bounding box center [488, 67] width 70 height 14
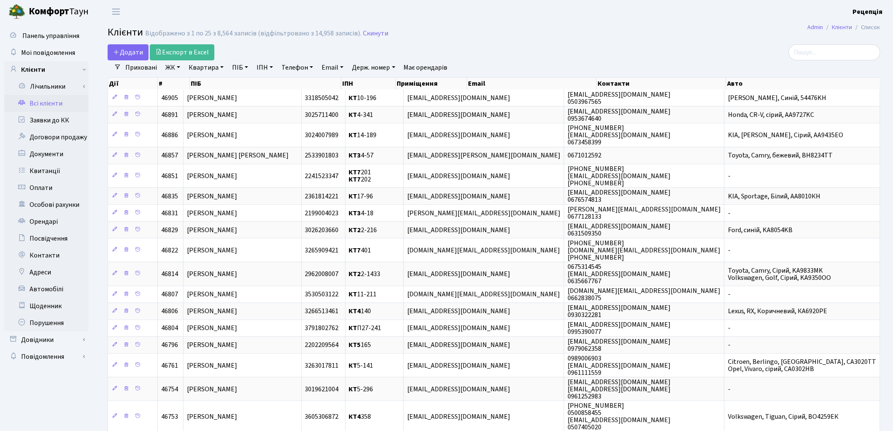
click at [168, 70] on link "ЖК" at bounding box center [173, 67] width 22 height 14
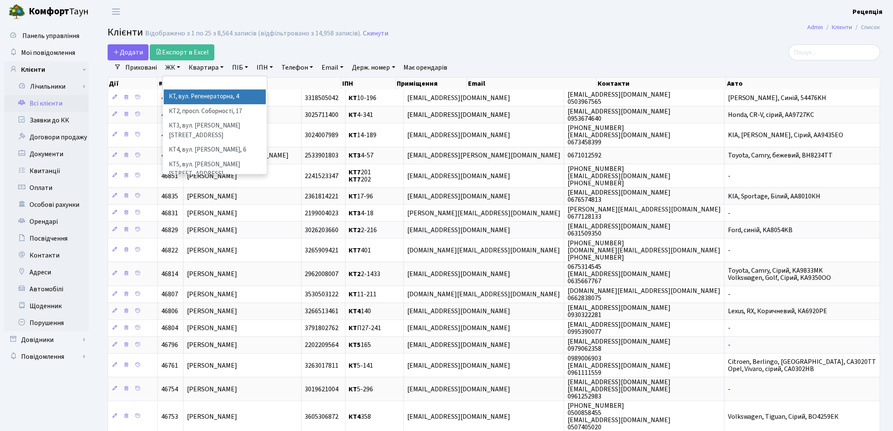
click at [190, 97] on li "КТ, вул. Регенераторна, 4" at bounding box center [215, 96] width 102 height 15
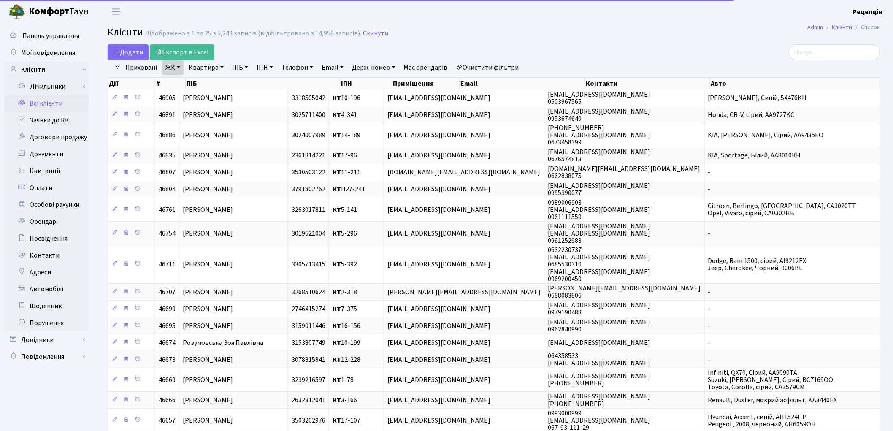
click at [216, 68] on link "Квартира" at bounding box center [206, 67] width 42 height 14
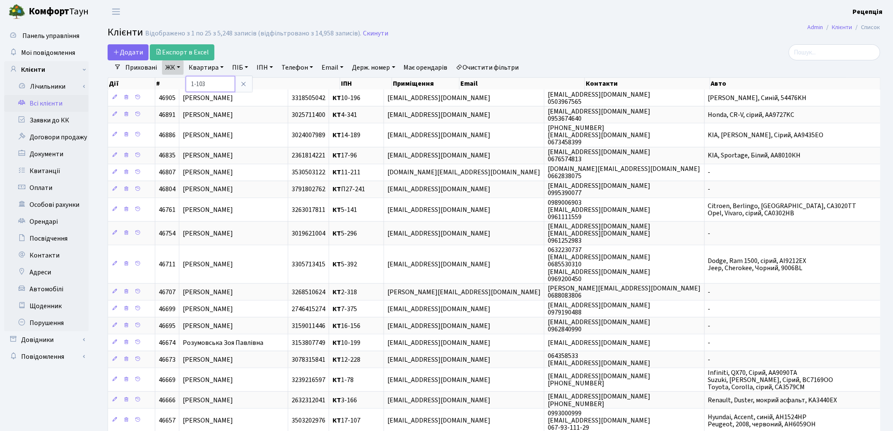
type input "1-103"
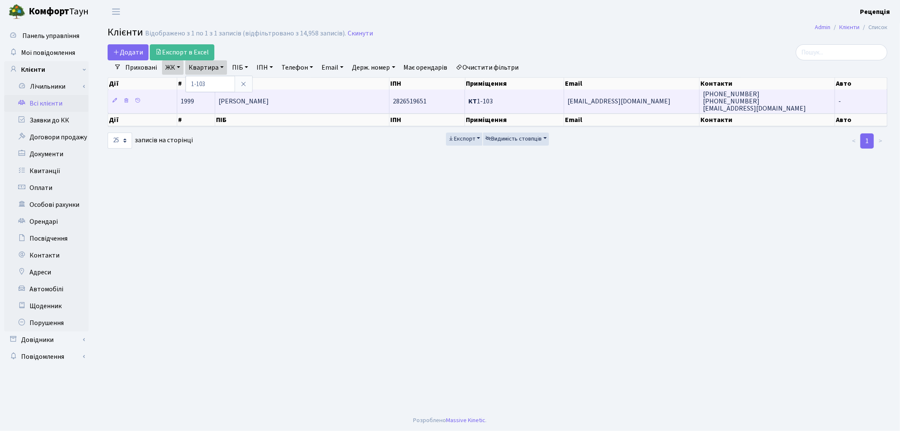
click at [269, 98] on span "Сімонов Дмитро Євгенійович" at bounding box center [244, 101] width 50 height 9
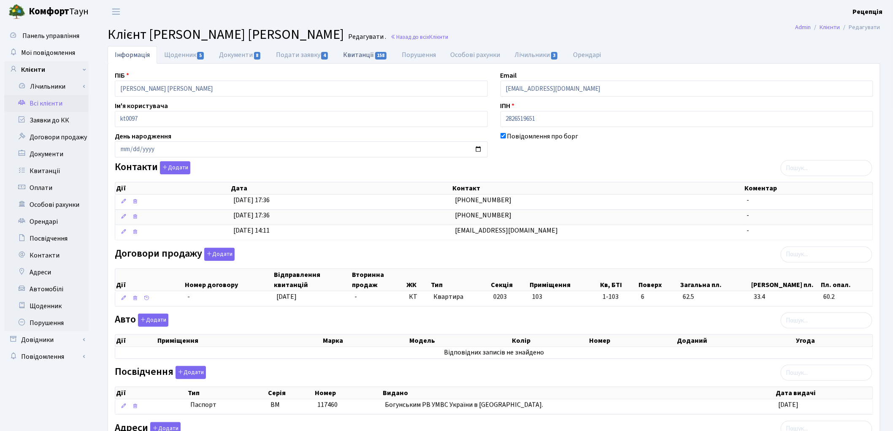
click at [370, 55] on link "Квитанції 158" at bounding box center [365, 54] width 59 height 17
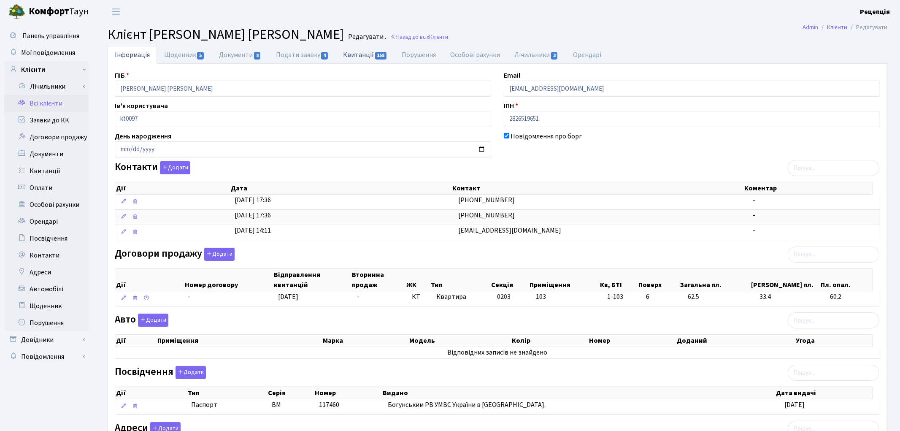
select select "25"
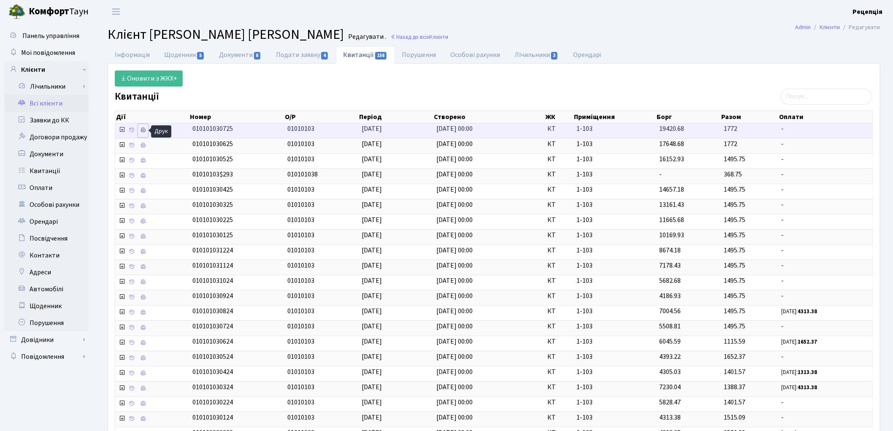
click at [143, 129] on icon at bounding box center [143, 130] width 6 height 6
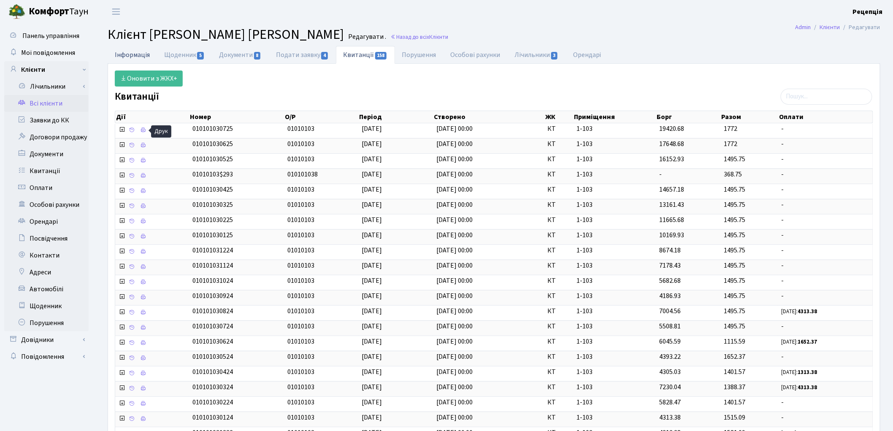
click at [123, 57] on link "Інформація" at bounding box center [132, 54] width 49 height 17
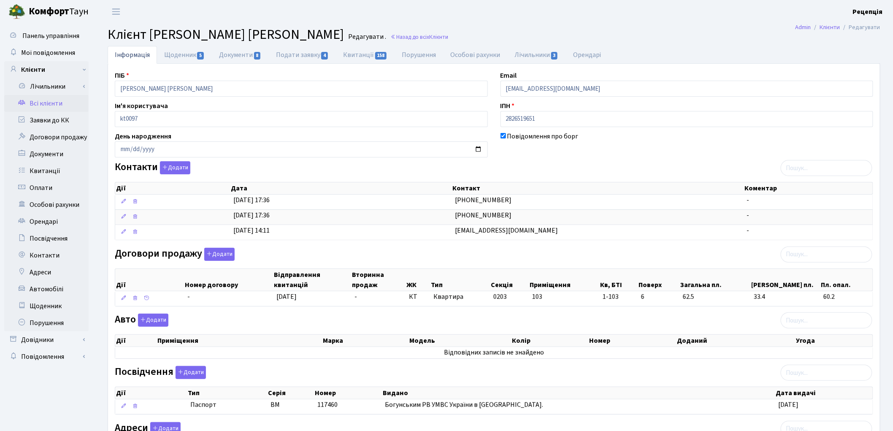
click at [65, 102] on link "Всі клієнти" at bounding box center [46, 103] width 84 height 17
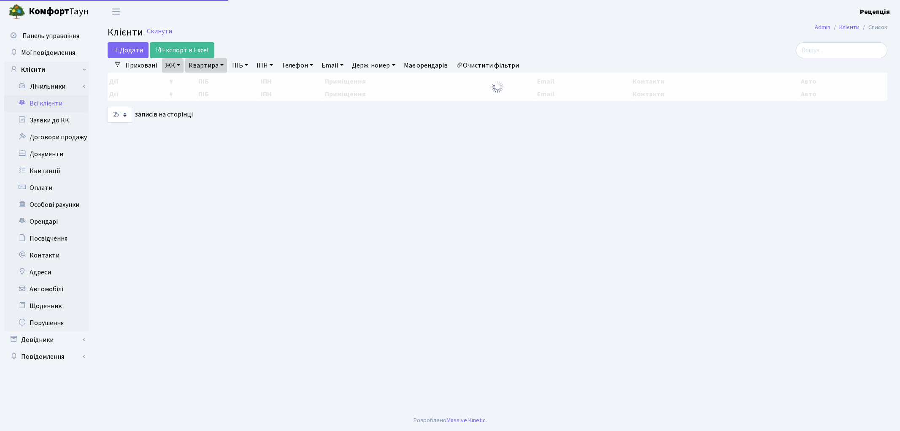
select select "25"
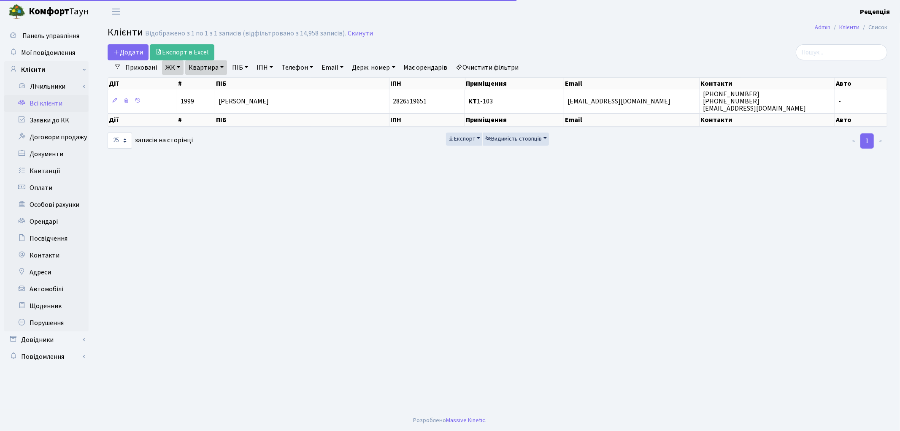
click at [478, 64] on link "Очистити фільтри" at bounding box center [488, 67] width 70 height 14
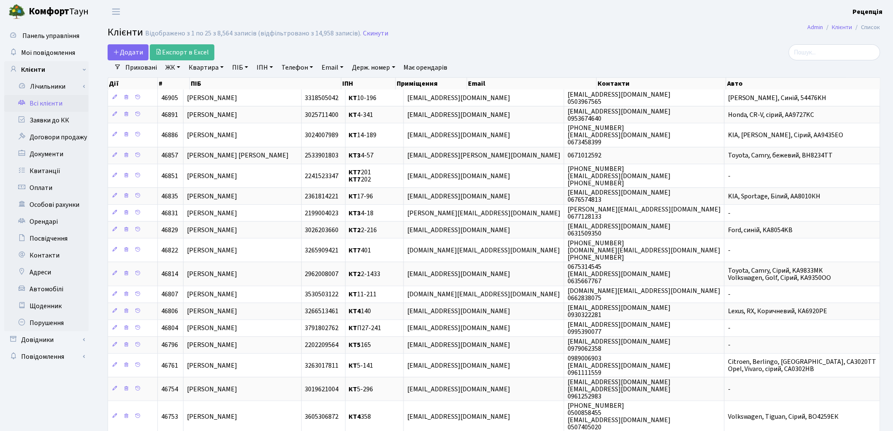
click at [175, 72] on link "ЖК" at bounding box center [173, 67] width 22 height 14
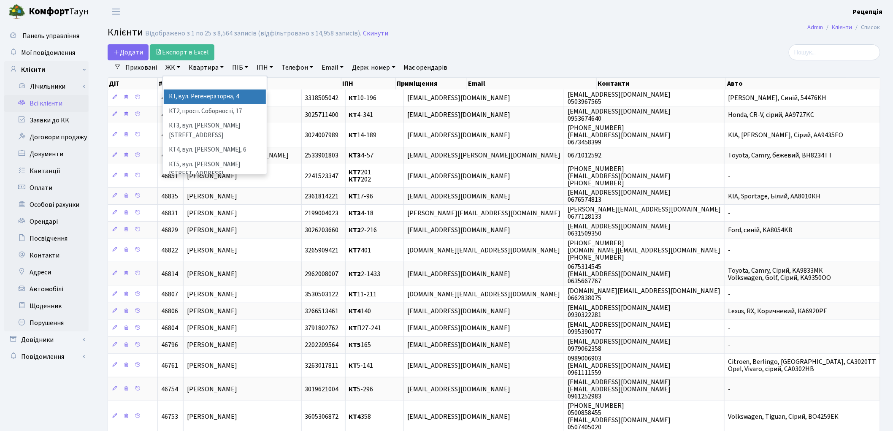
click at [184, 98] on li "КТ, вул. Регенераторна, 4" at bounding box center [215, 96] width 102 height 15
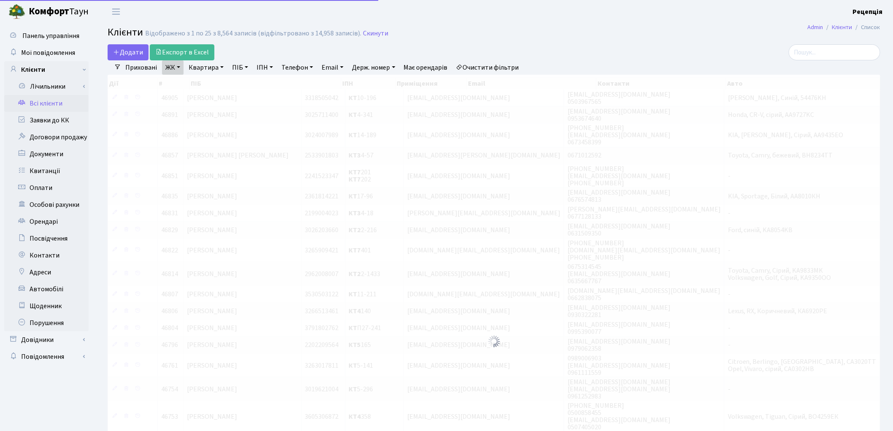
click at [210, 70] on link "Квартира" at bounding box center [206, 67] width 42 height 14
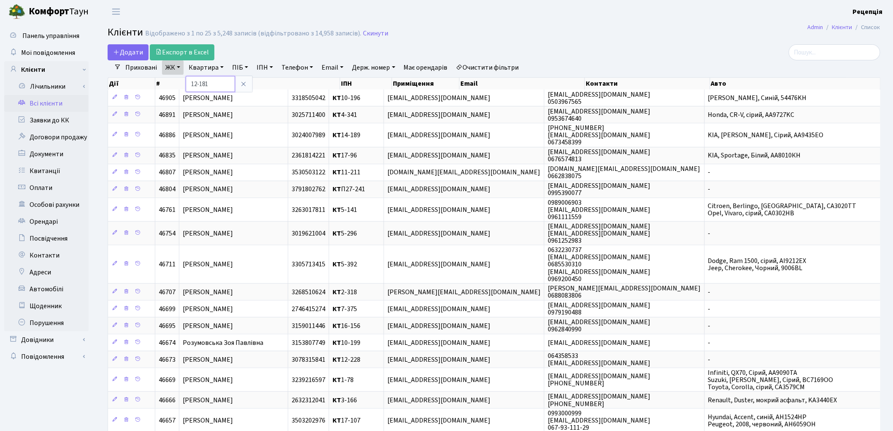
type input "12-181"
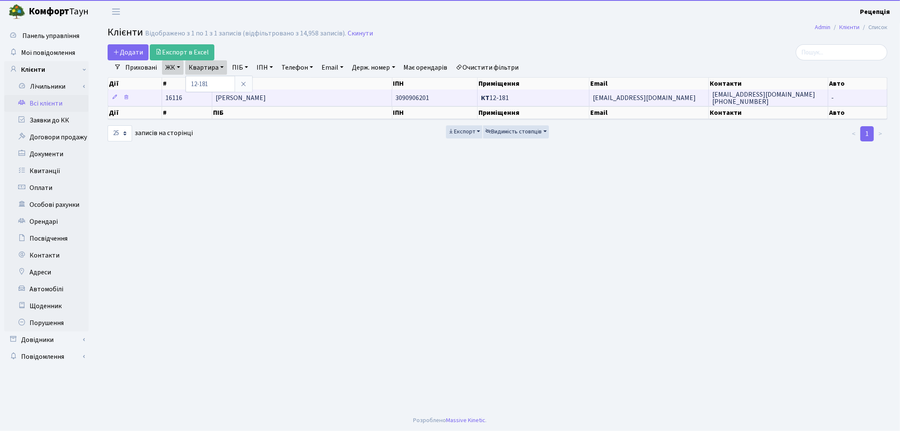
click at [296, 100] on td "[PERSON_NAME]" at bounding box center [302, 97] width 180 height 16
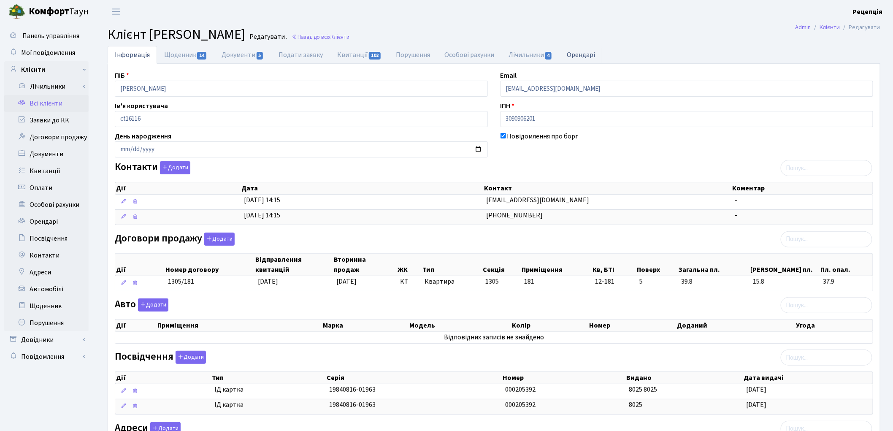
click at [578, 51] on link "Орендарі" at bounding box center [581, 54] width 43 height 17
select select "25"
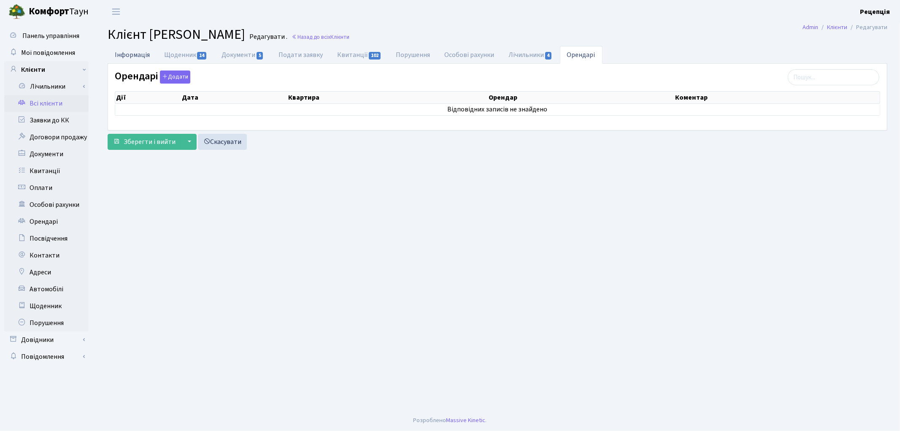
click at [141, 56] on link "Інформація" at bounding box center [132, 54] width 49 height 17
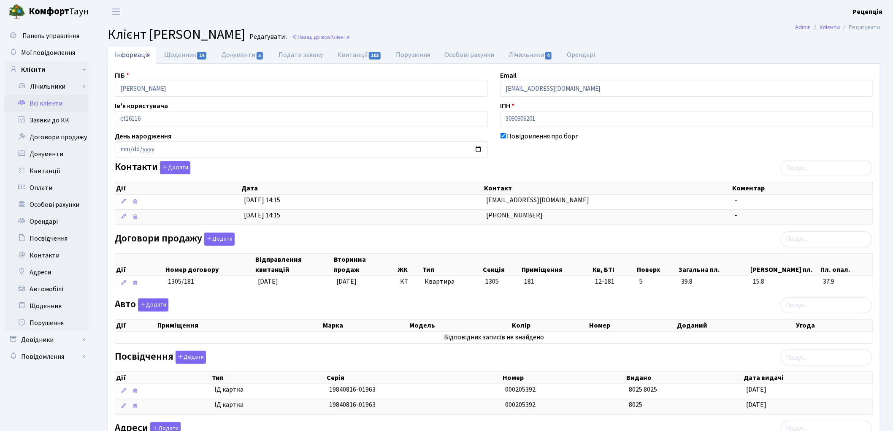
click at [63, 105] on link "Всі клієнти" at bounding box center [46, 103] width 84 height 17
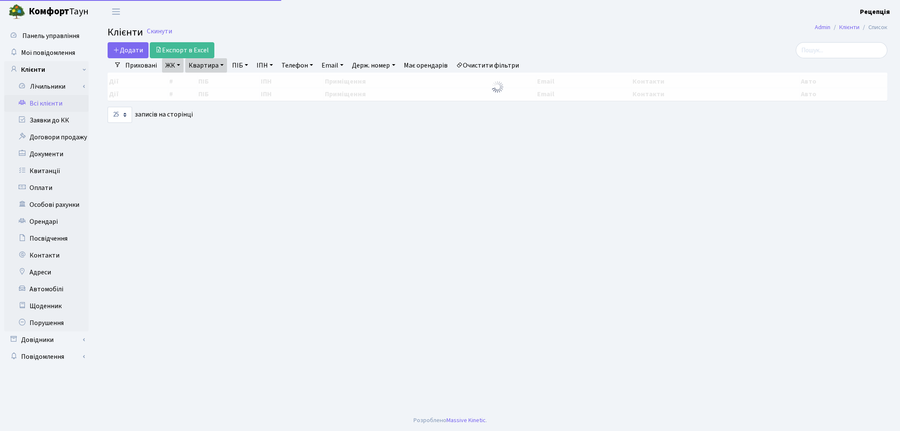
select select "25"
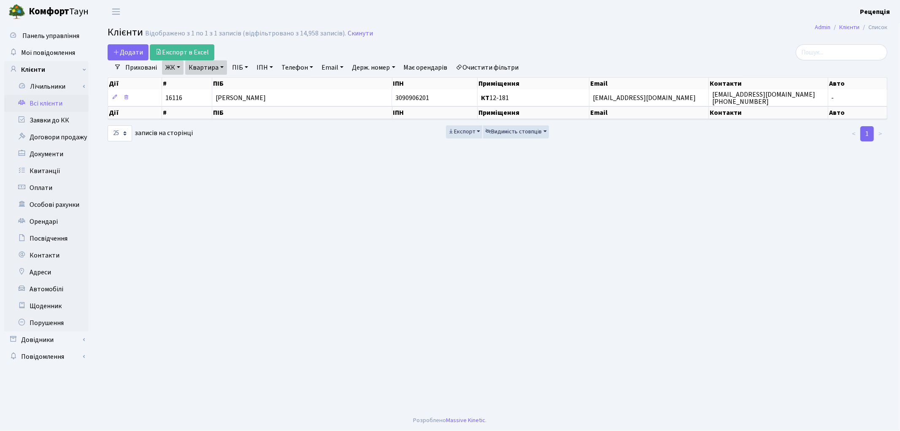
click at [491, 67] on link "Очистити фільтри" at bounding box center [488, 67] width 70 height 14
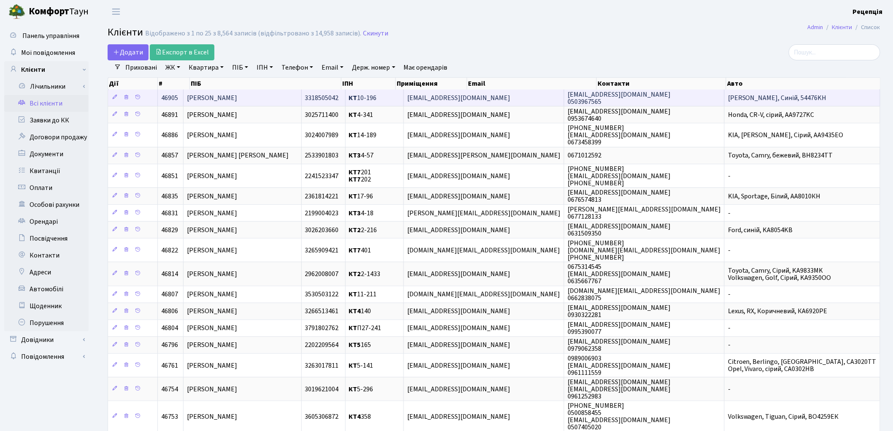
click at [237, 95] on span "Скрипка Наталя Вікторівна" at bounding box center [212, 97] width 50 height 9
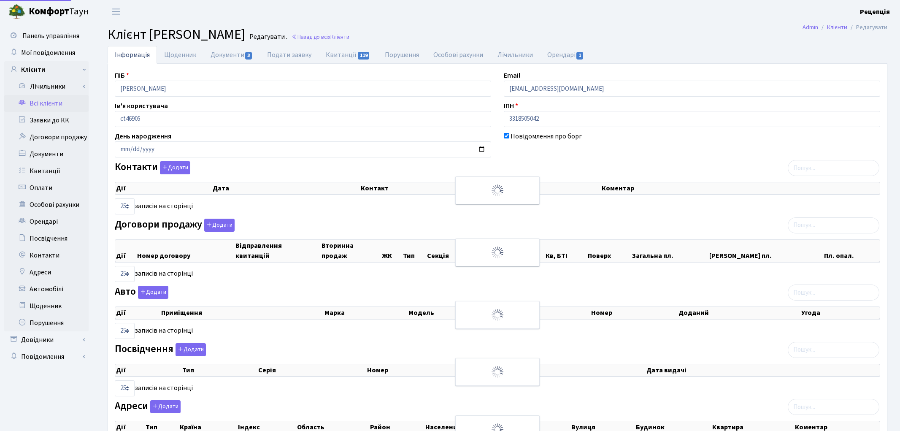
select select "25"
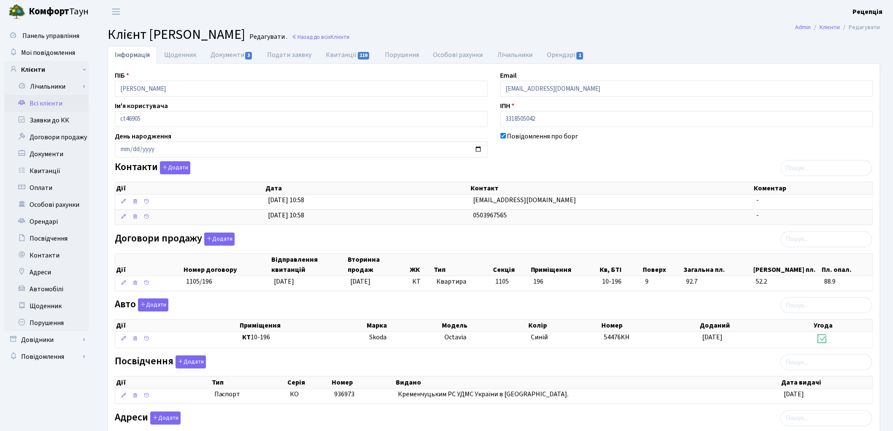
click at [51, 105] on link "Всі клієнти" at bounding box center [46, 103] width 84 height 17
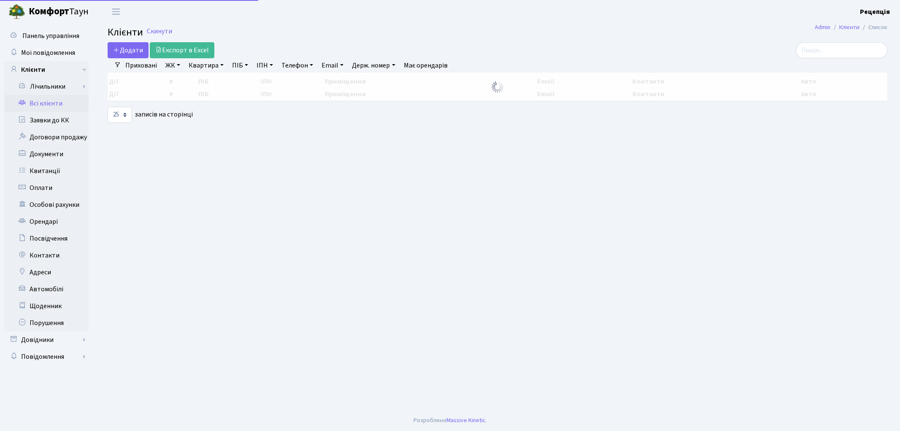
select select "25"
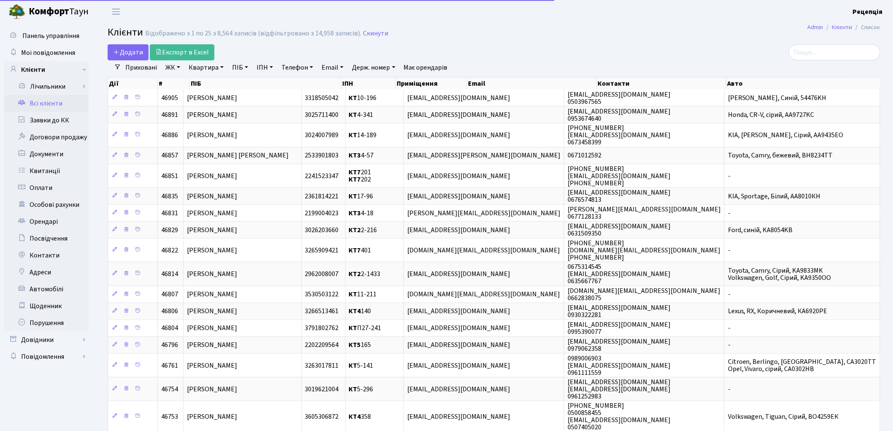
click at [440, 68] on link "Має орендарів" at bounding box center [425, 67] width 51 height 14
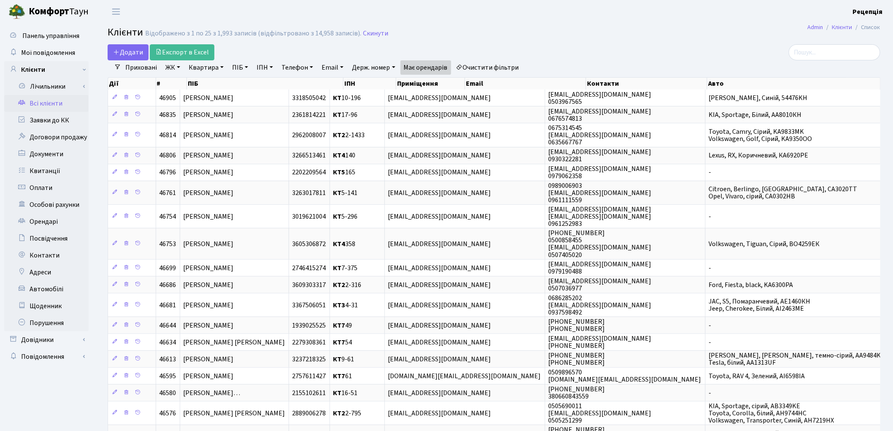
click at [478, 68] on link "Очистити фільтри" at bounding box center [488, 67] width 70 height 14
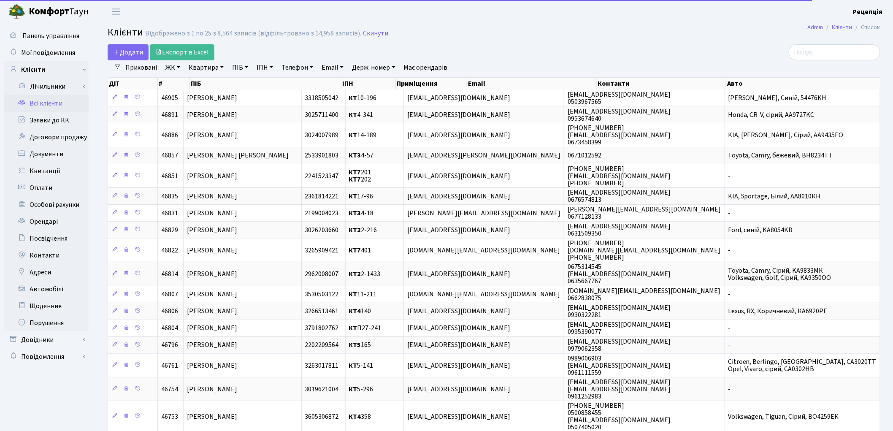
click at [171, 68] on link "ЖК" at bounding box center [173, 67] width 22 height 14
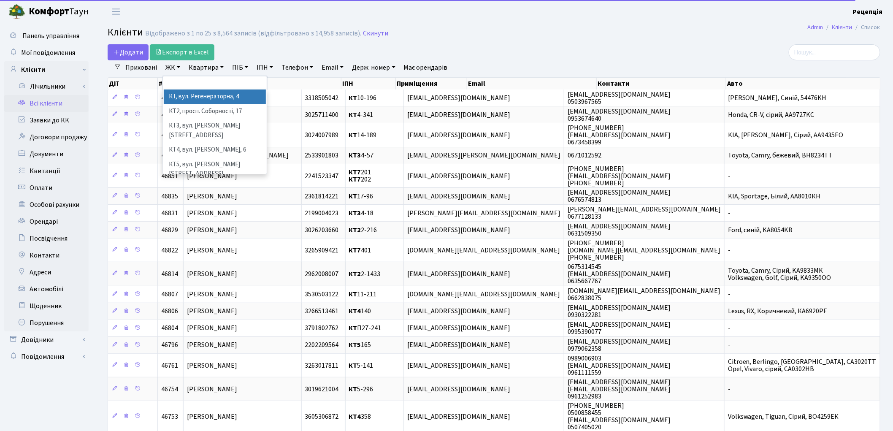
click at [189, 94] on li "КТ, вул. Регенераторна, 4" at bounding box center [215, 96] width 102 height 15
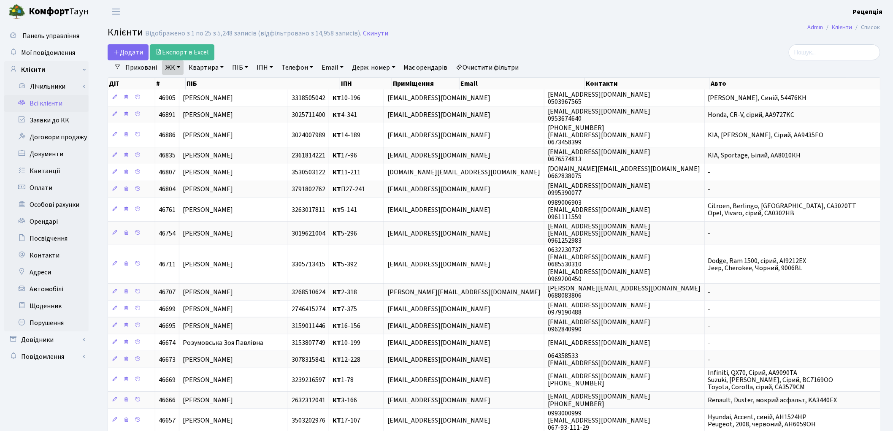
click at [178, 66] on link "ЖК" at bounding box center [173, 67] width 22 height 14
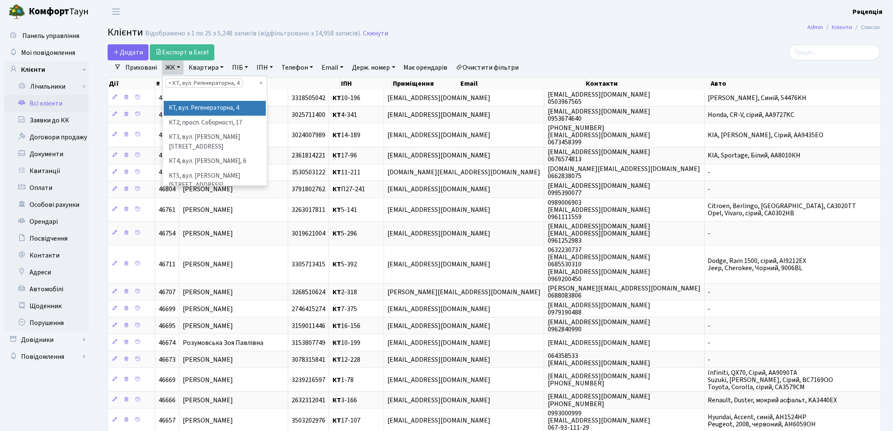
click at [178, 66] on link "ЖК" at bounding box center [173, 67] width 22 height 14
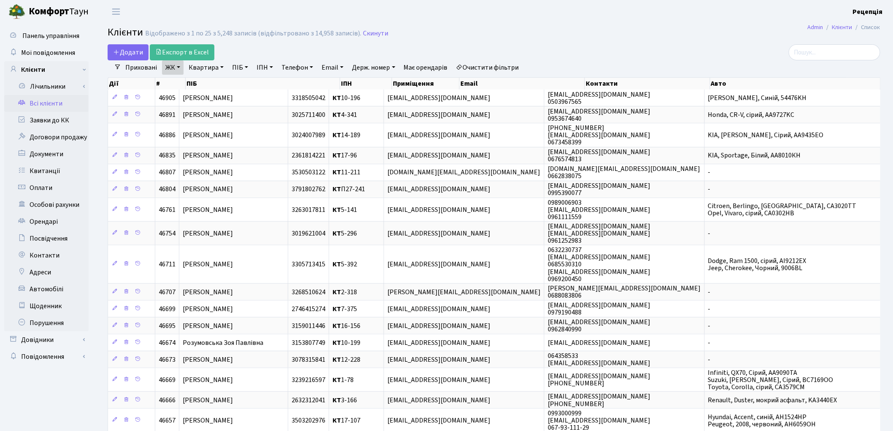
click at [218, 68] on link "Квартира" at bounding box center [206, 67] width 42 height 14
type input "12-181"
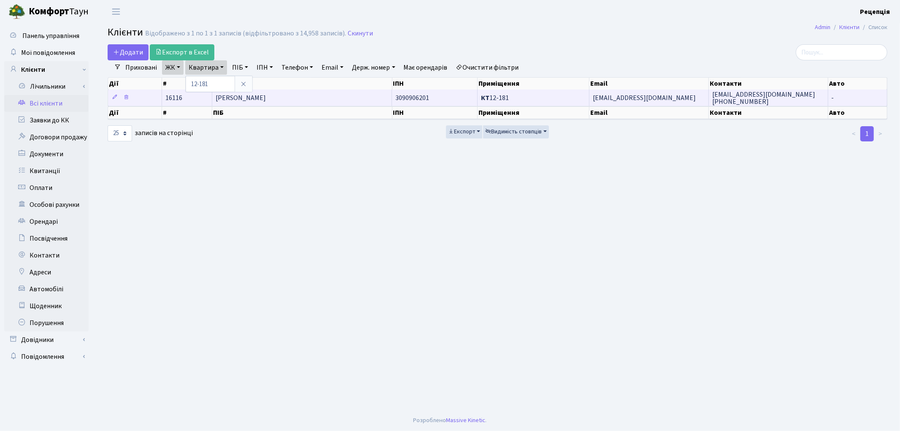
click at [266, 94] on span "Сташків Тетяна Григовівна" at bounding box center [241, 97] width 50 height 9
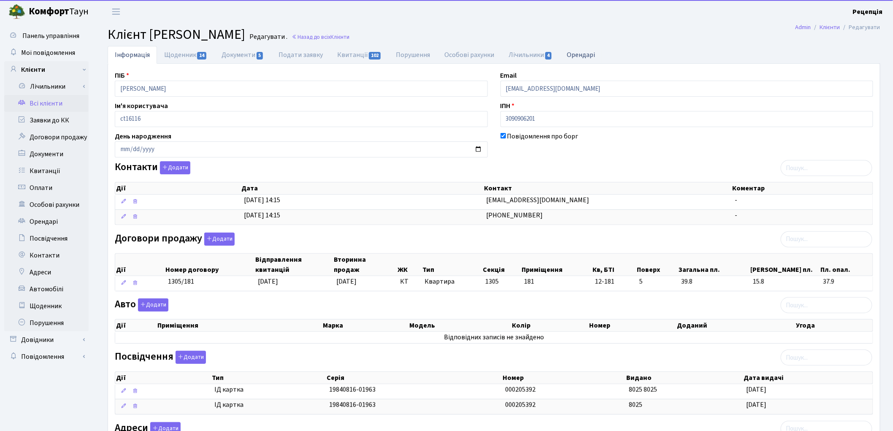
click at [582, 53] on link "Орендарі" at bounding box center [581, 54] width 43 height 17
select select "25"
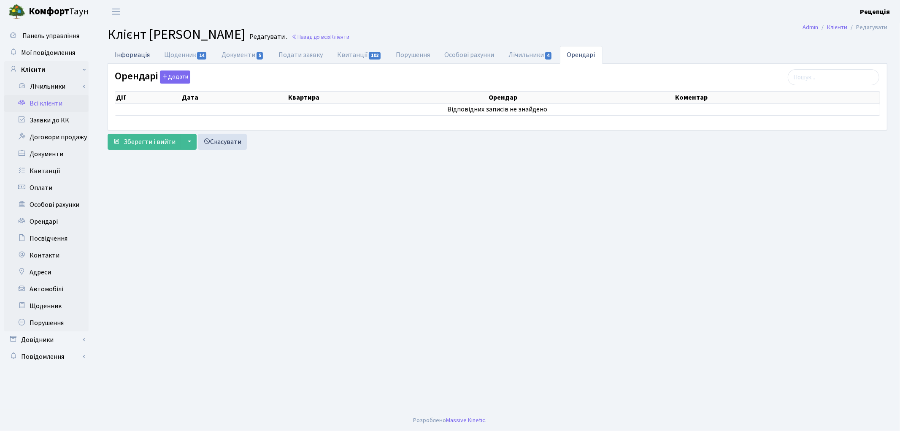
click at [132, 52] on link "Інформація" at bounding box center [132, 54] width 49 height 17
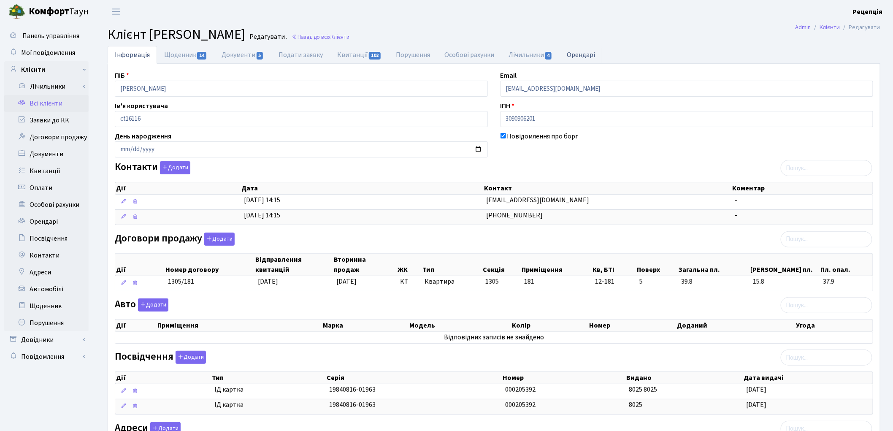
click at [598, 54] on link "Орендарі" at bounding box center [581, 54] width 43 height 17
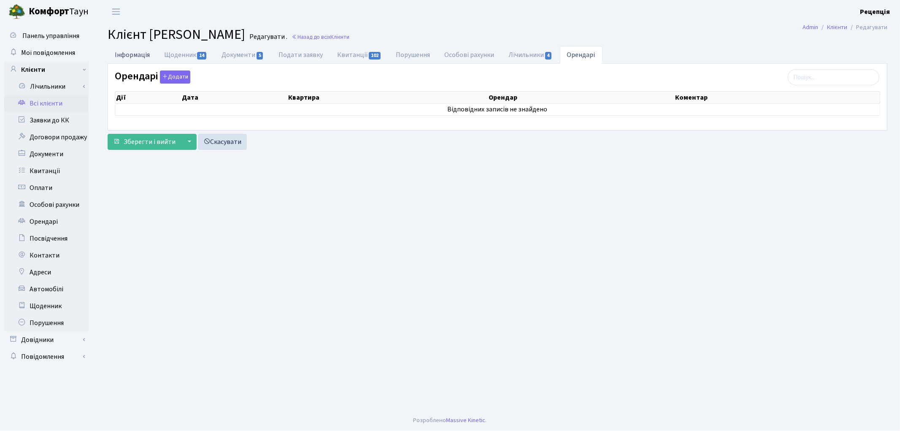
click at [139, 56] on link "Інформація" at bounding box center [132, 54] width 49 height 17
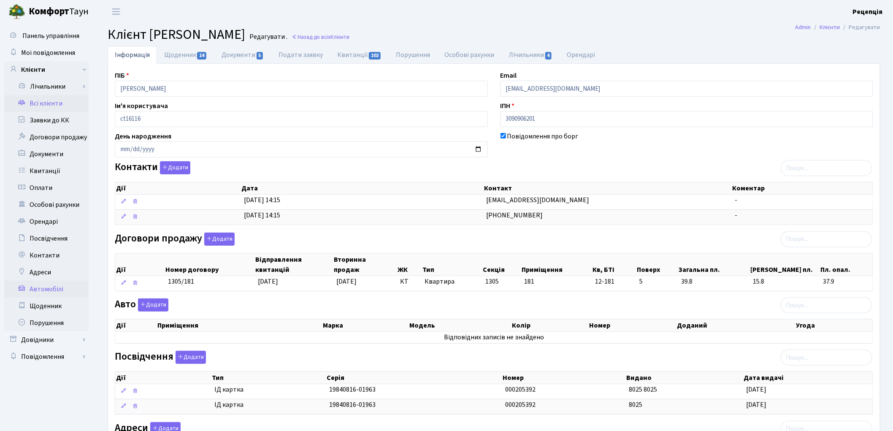
click at [51, 285] on link "Автомобілі" at bounding box center [46, 289] width 84 height 17
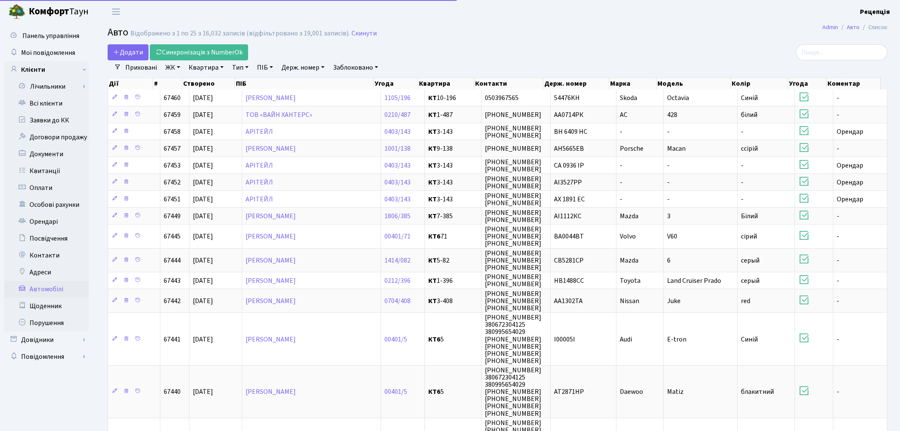
select select "25"
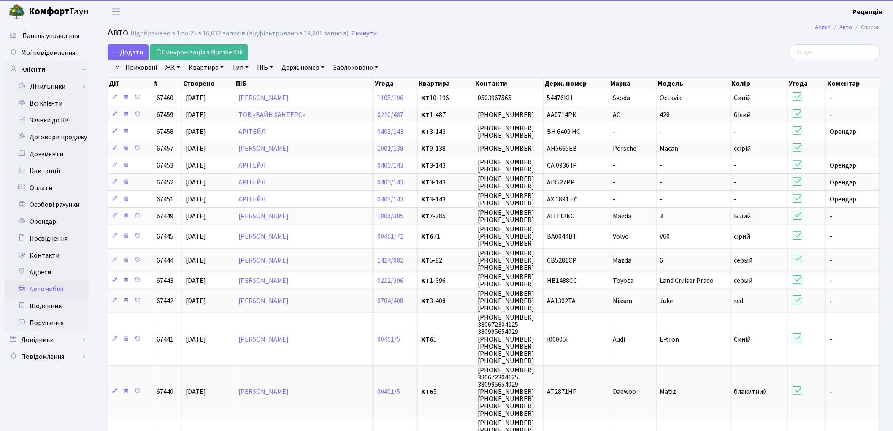
click at [310, 65] on link "Держ. номер" at bounding box center [303, 67] width 50 height 14
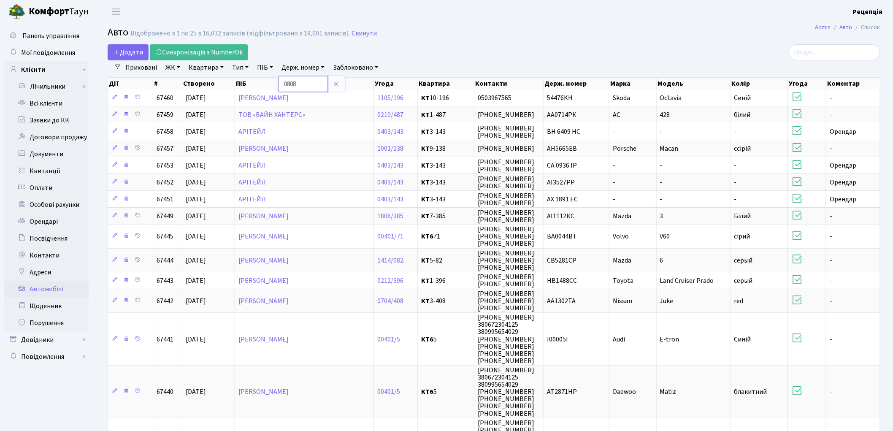
type input "0808"
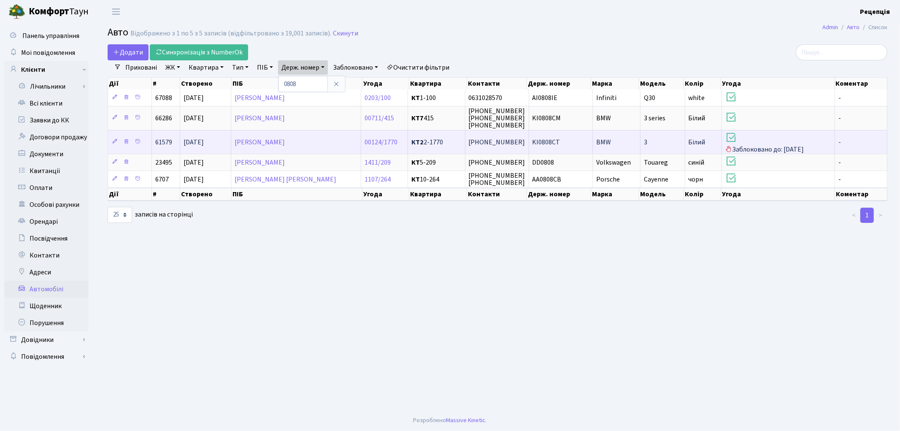
click at [558, 141] on td "KI0808CT" at bounding box center [561, 142] width 64 height 24
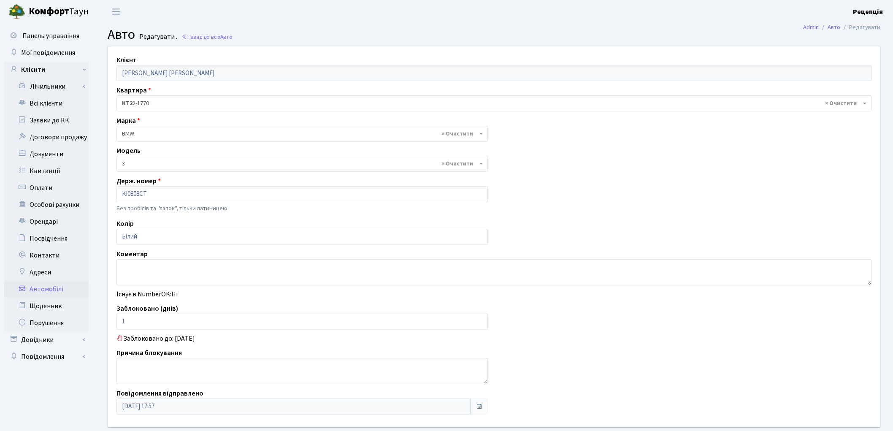
select select "219"
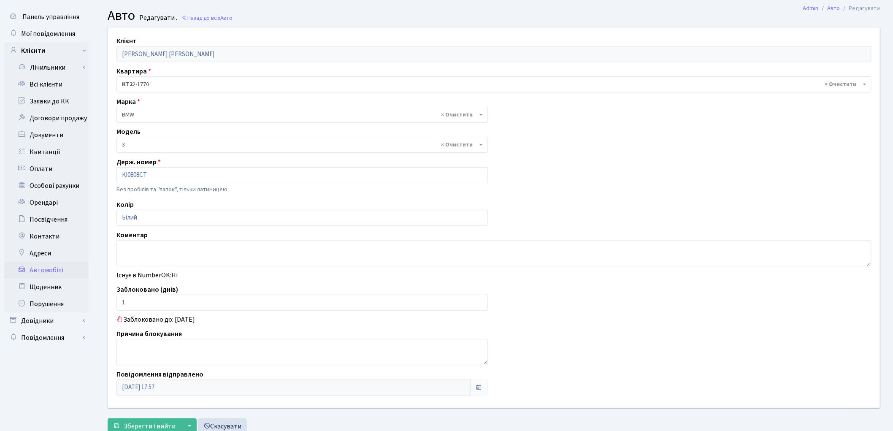
scroll to position [48, 0]
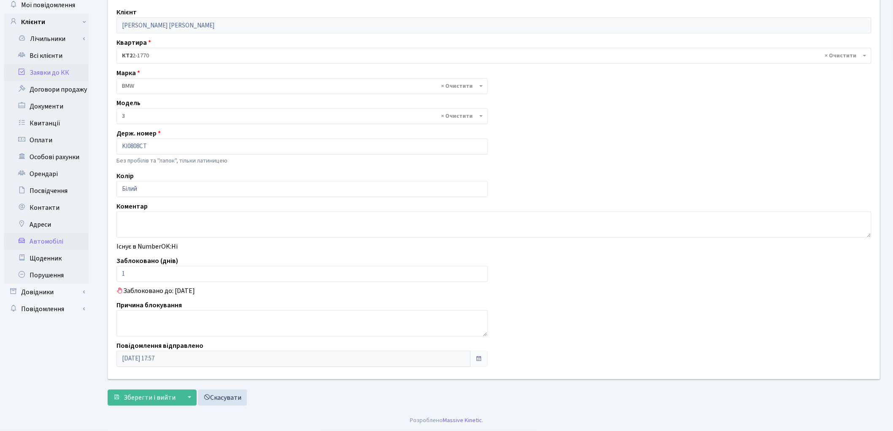
click at [54, 75] on link "Заявки до КК" at bounding box center [46, 72] width 84 height 17
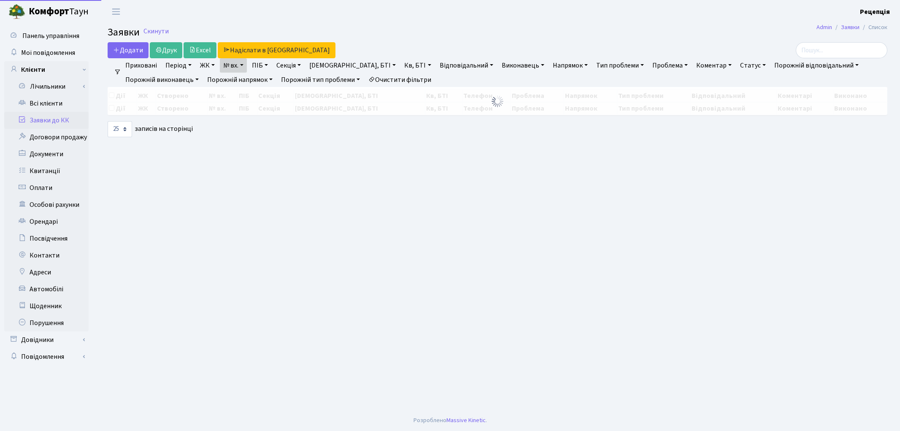
select select "25"
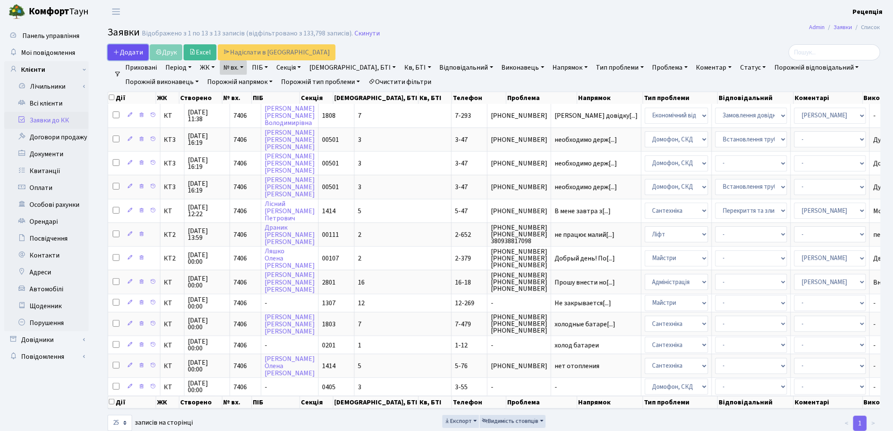
click at [134, 49] on span "Додати" at bounding box center [128, 52] width 30 height 9
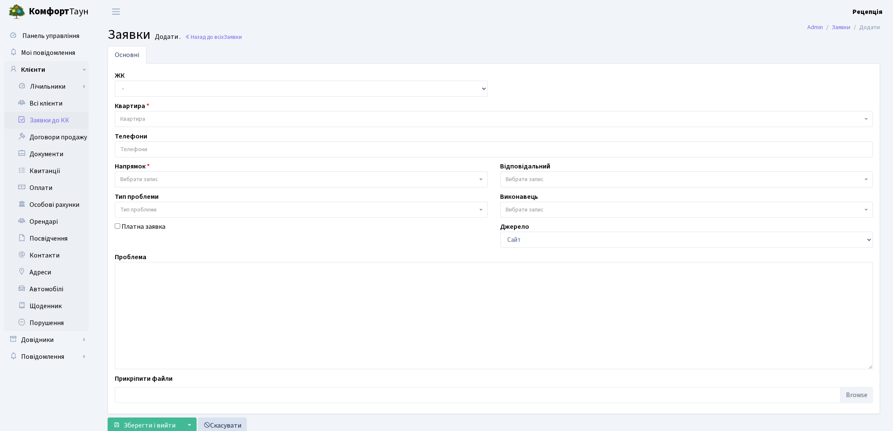
click at [57, 121] on link "Заявки до КК" at bounding box center [46, 120] width 84 height 17
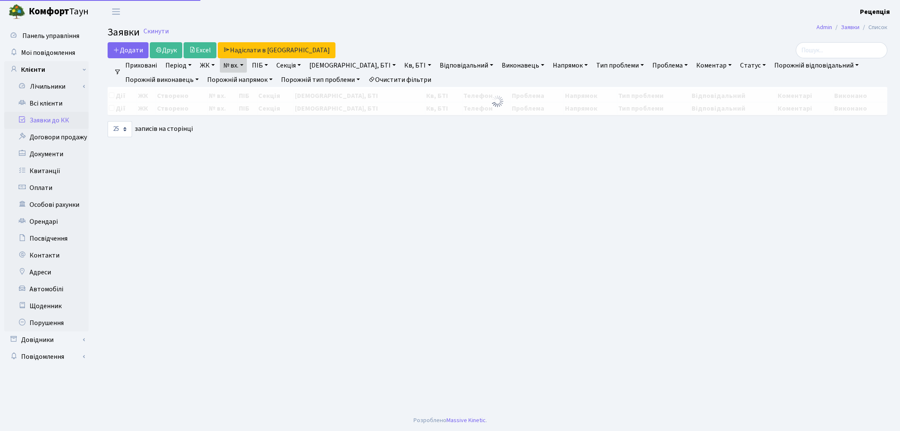
select select "25"
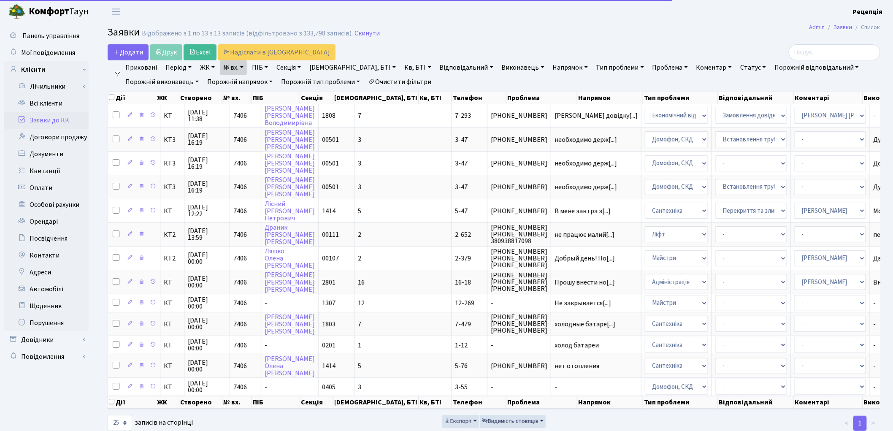
click at [411, 81] on link "Очистити фільтри" at bounding box center [400, 82] width 70 height 14
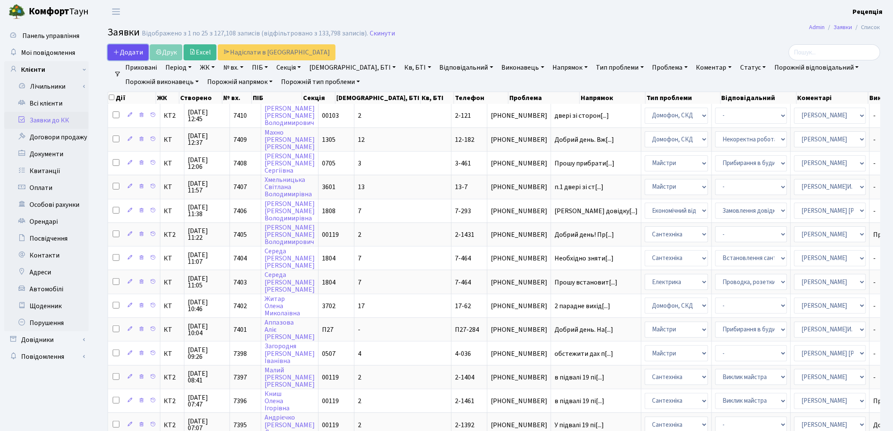
click at [137, 51] on span "Додати" at bounding box center [128, 52] width 30 height 9
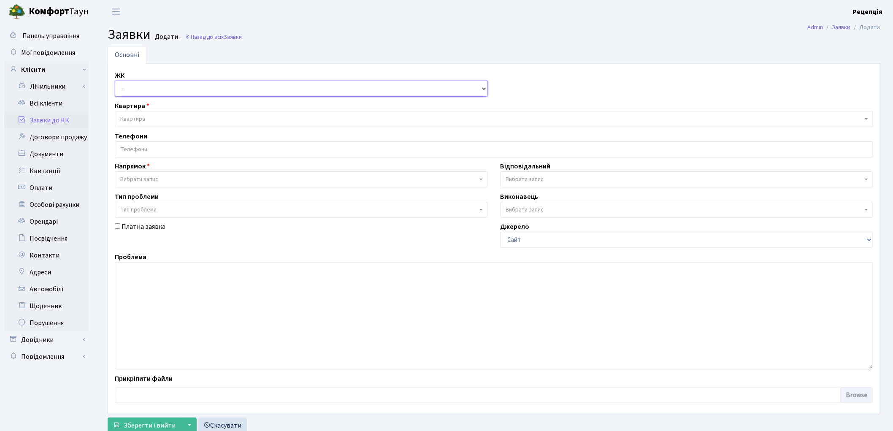
click at [162, 89] on select "- КТ, вул. Регенераторна, 4 КТ2, просп. Соборності, 17 КТ3, вул. Березнева, 16 …" at bounding box center [301, 89] width 373 height 16
select select "271"
click at [115, 81] on select "- КТ, вул. Регенераторна, 4 КТ2, просп. Соборності, 17 КТ3, вул. Березнева, 16 …" at bounding box center [301, 89] width 373 height 16
select select
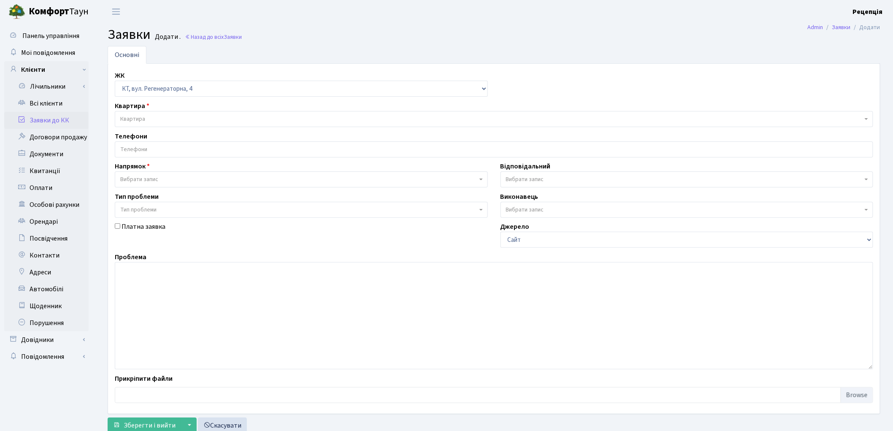
click at [170, 119] on span "Квартира" at bounding box center [491, 119] width 742 height 8
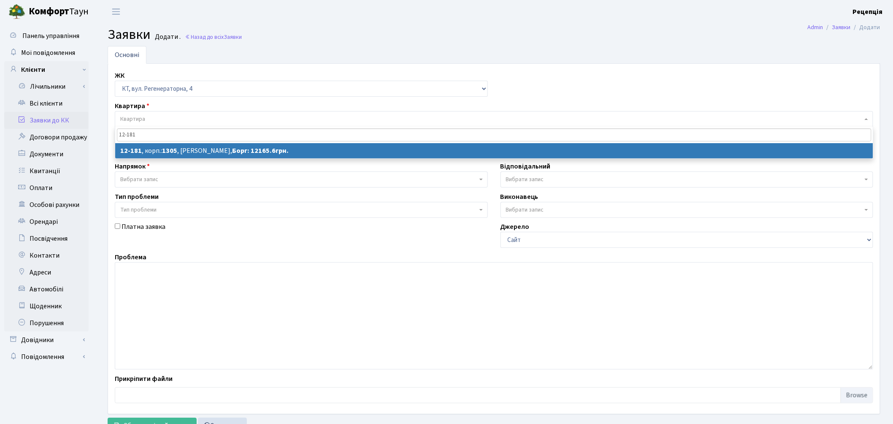
type input "12-181"
select select
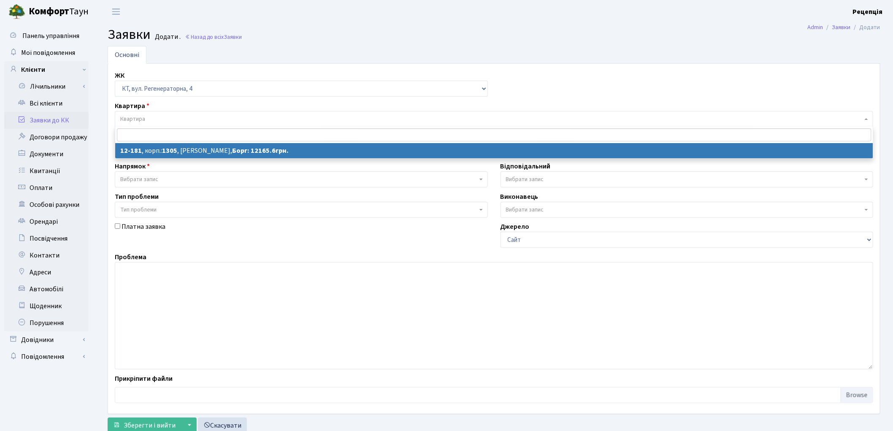
select select "7288"
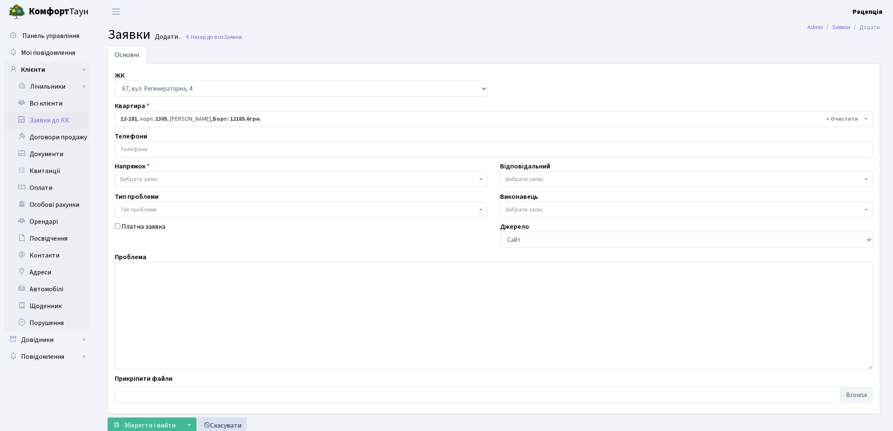
click at [157, 151] on input "search" at bounding box center [493, 149] width 757 height 15
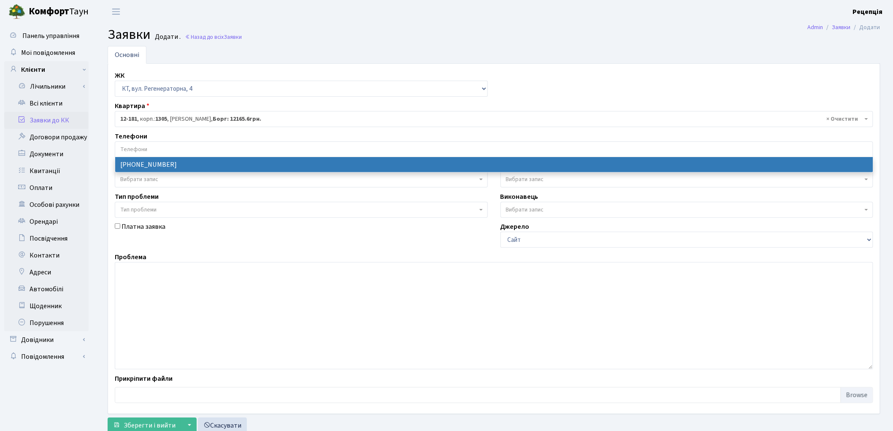
select select "56485"
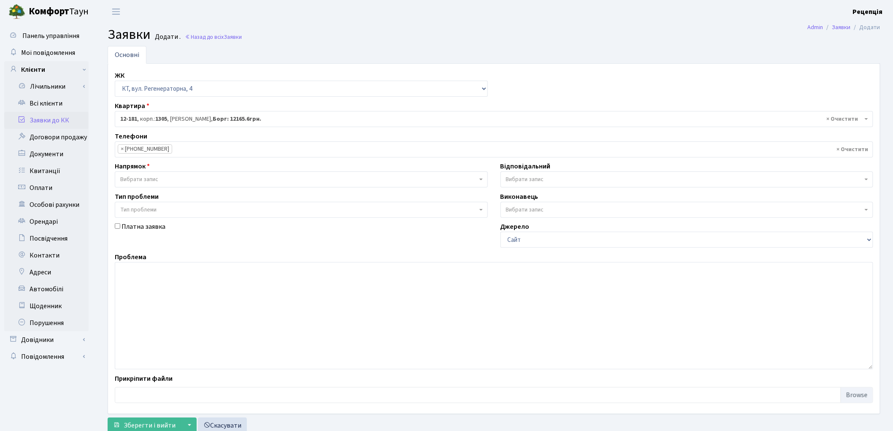
click at [154, 178] on span "Вибрати запис" at bounding box center [139, 179] width 38 height 8
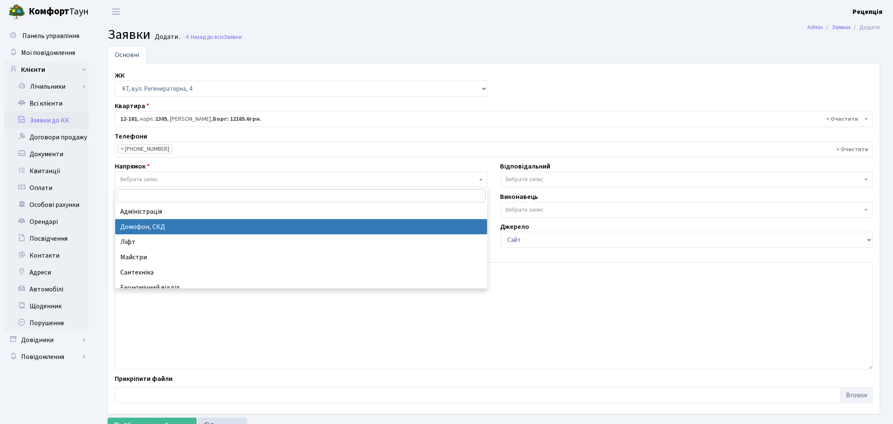
select select "4"
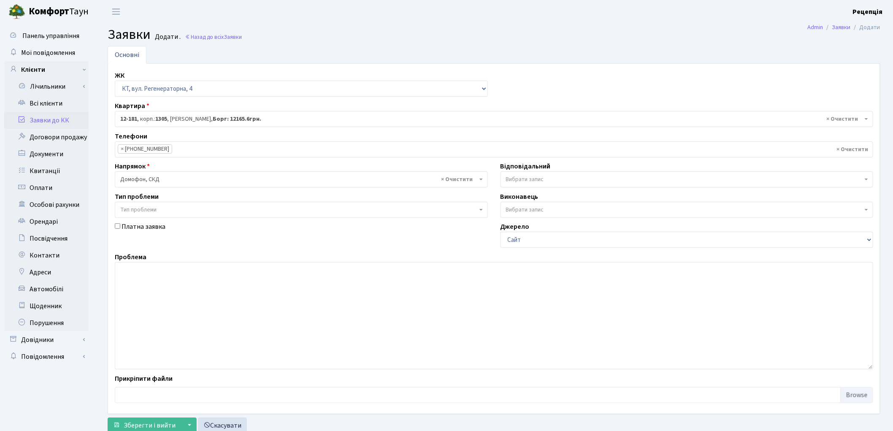
click at [142, 210] on span "Тип проблеми" at bounding box center [138, 210] width 36 height 8
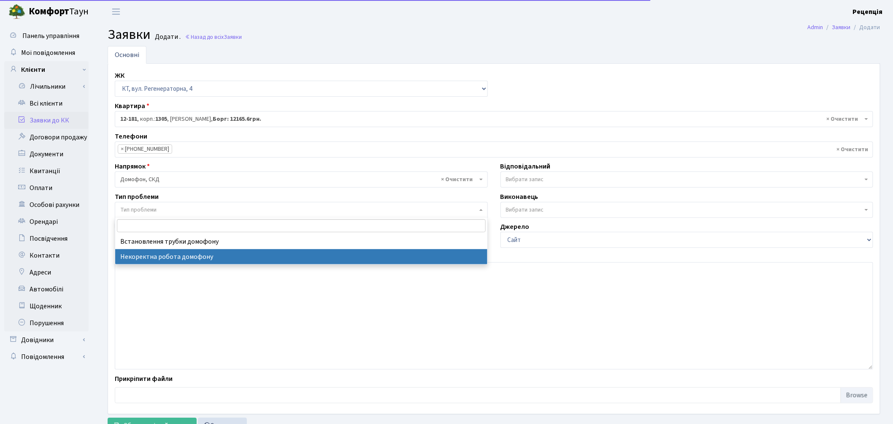
select select "38"
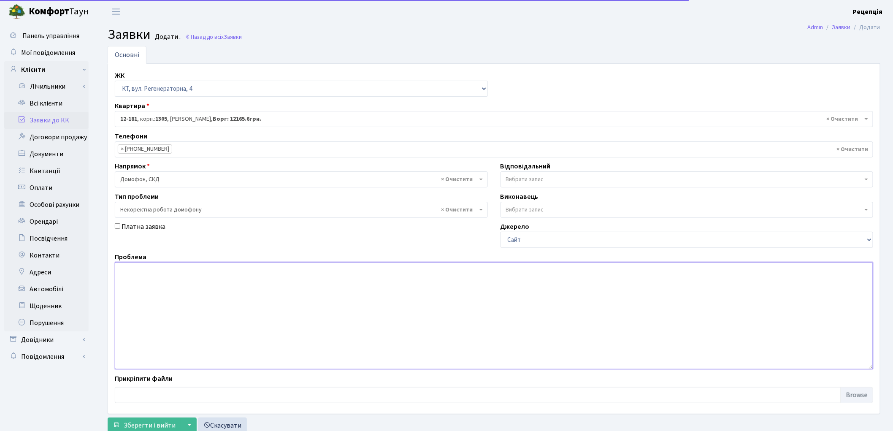
click at [162, 285] on textarea at bounding box center [494, 315] width 758 height 107
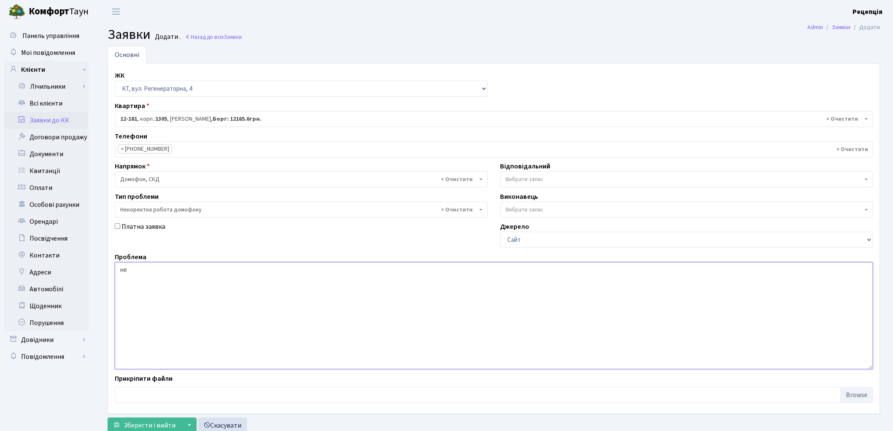
type textarea "н"
click at [273, 279] on textarea "Змінився код домофону. Ключ невідкриває пі" at bounding box center [494, 315] width 758 height 107
click at [335, 270] on textarea "Змінився код домофону. Ключ невідкриває під'їзд. Контактний телефону: 099483498…" at bounding box center [494, 315] width 758 height 107
click at [344, 271] on textarea "Змінився код домофону. Ключ невідкриває під'їзд. Контактний телефону: 099483498…" at bounding box center [494, 315] width 758 height 107
click at [349, 271] on textarea "Змінився код домофону. Ключ невідкриває під'їзд. Контактний телефону: 099483498…" at bounding box center [494, 315] width 758 height 107
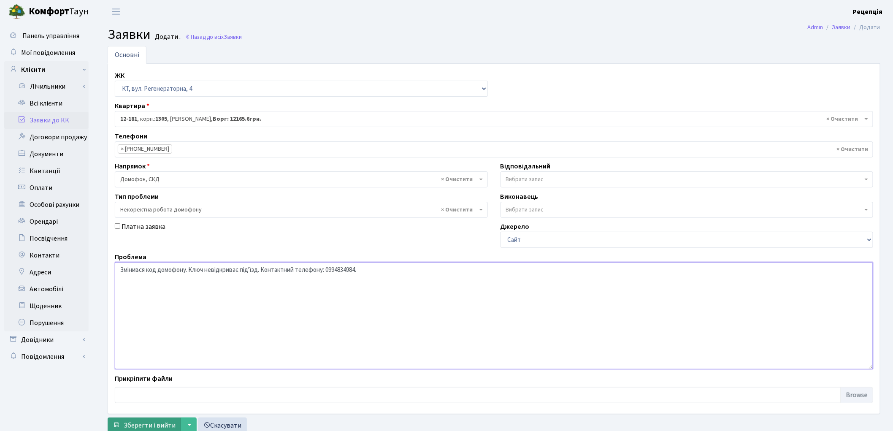
type textarea "Змінився код домофону. Ключ невідкриває під'їзд. Контактний телефону: 099483498…"
click at [150, 427] on span "Зберегти і вийти" at bounding box center [150, 425] width 52 height 9
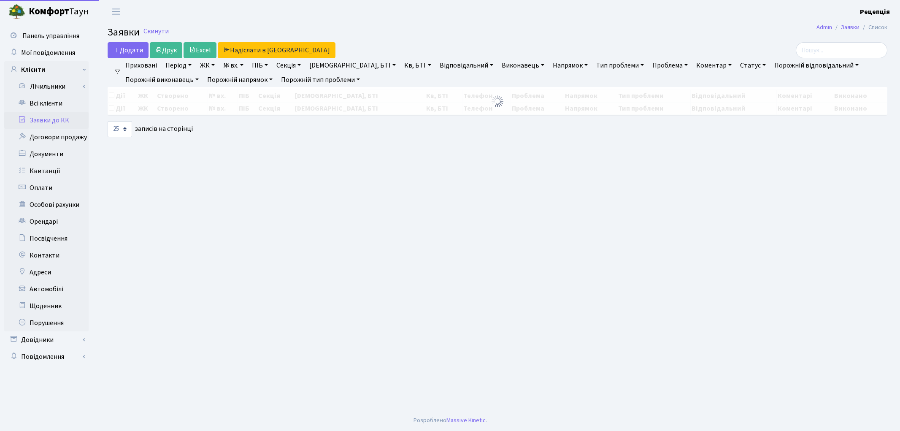
select select "25"
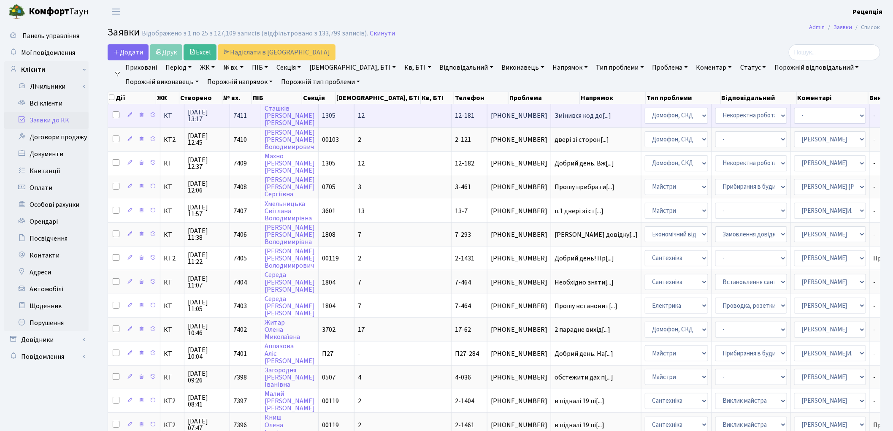
click at [381, 117] on td "12" at bounding box center [402, 115] width 97 height 23
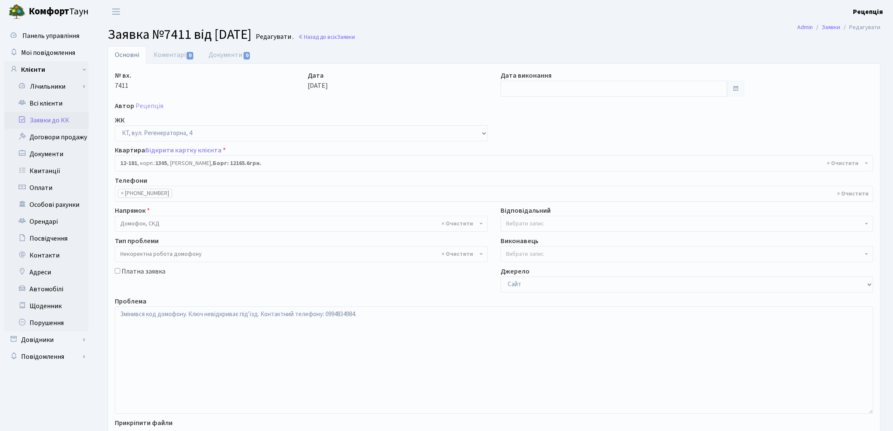
select select "7288"
select select "38"
click at [373, 311] on textarea "Змінився код домофону. Ключ невідкриває під'їзд. Контактний телефону: 099483498…" at bounding box center [494, 359] width 758 height 107
click at [46, 99] on link "Всі клієнти" at bounding box center [46, 103] width 84 height 17
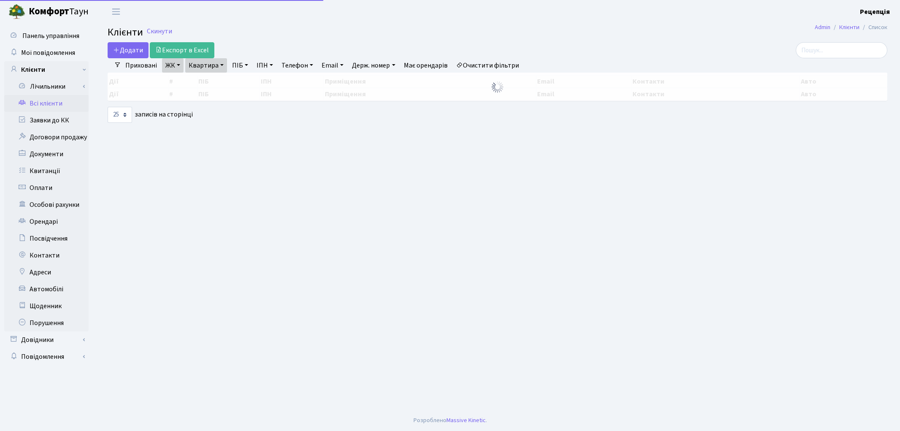
select select "25"
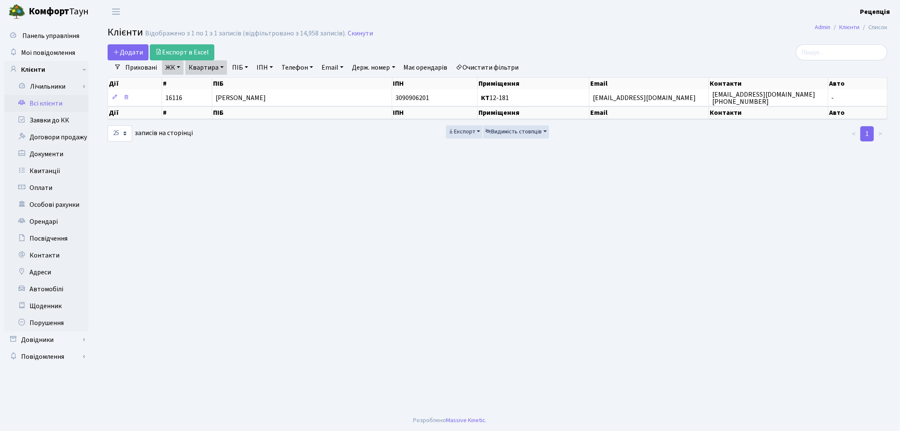
click at [486, 64] on link "Очистити фільтри" at bounding box center [488, 67] width 70 height 14
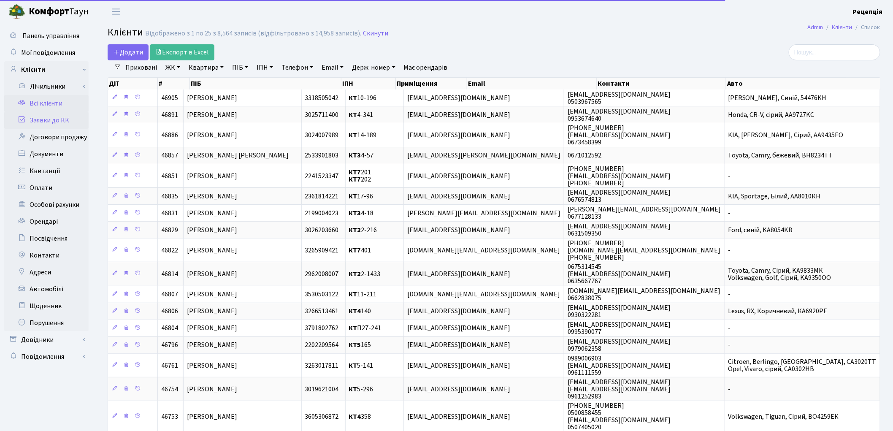
click at [63, 113] on link "Заявки до КК" at bounding box center [46, 120] width 84 height 17
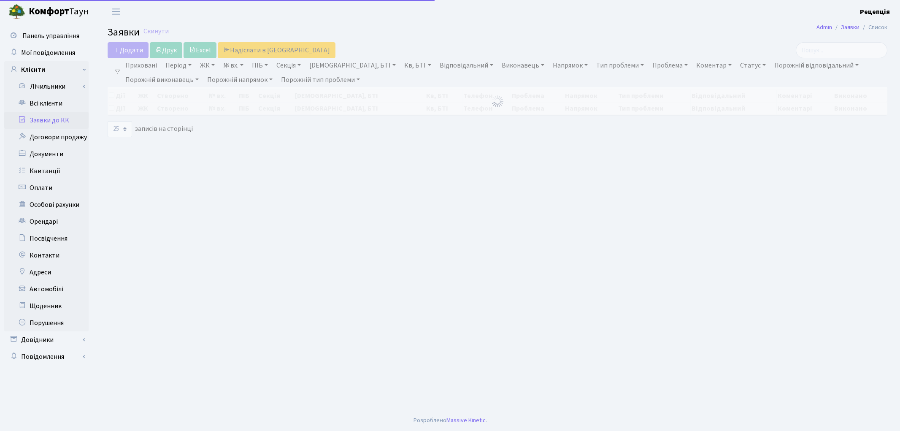
select select "25"
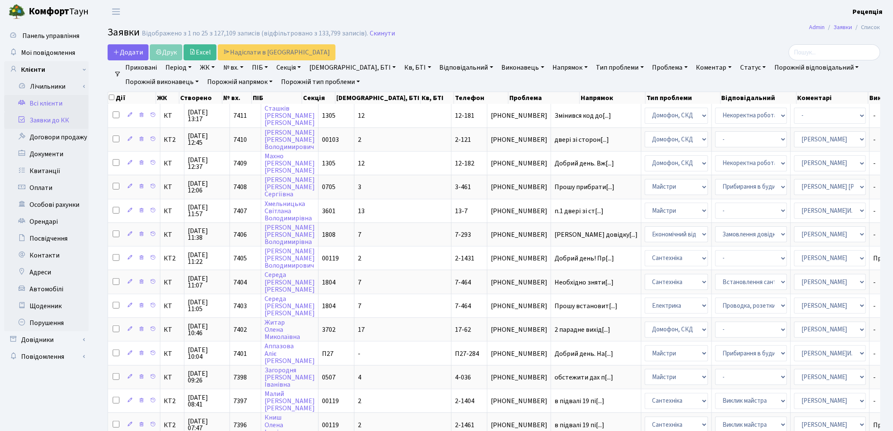
click at [70, 104] on link "Всі клієнти" at bounding box center [46, 103] width 84 height 17
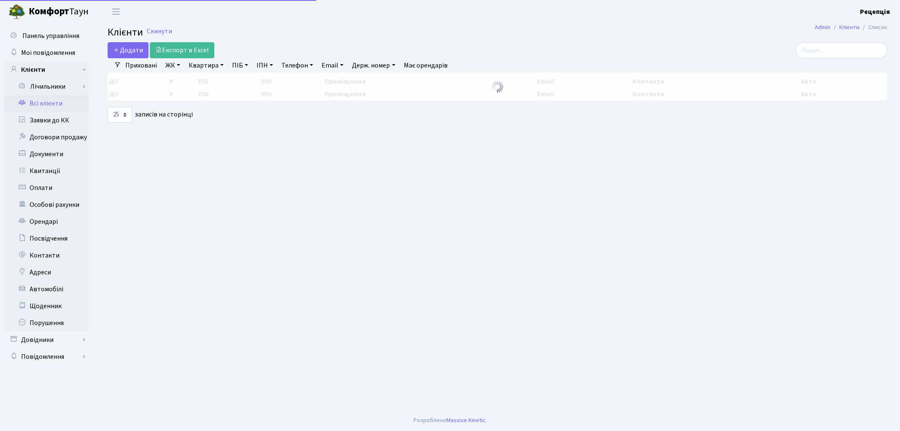
select select "25"
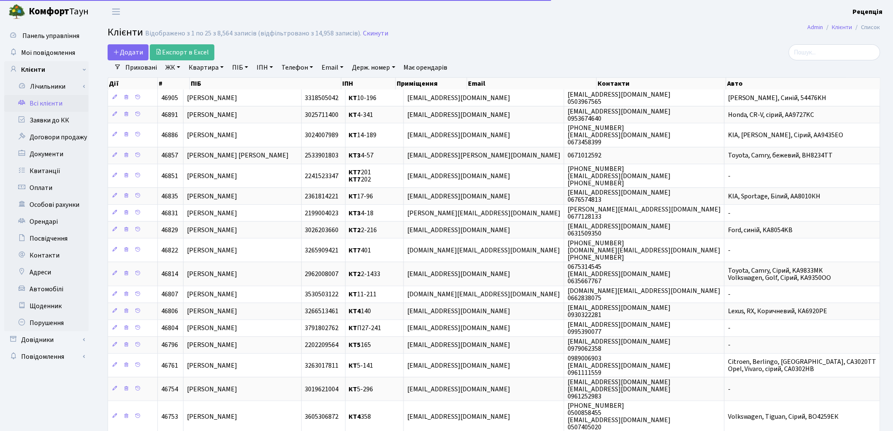
click at [181, 69] on link "ЖК" at bounding box center [173, 67] width 22 height 14
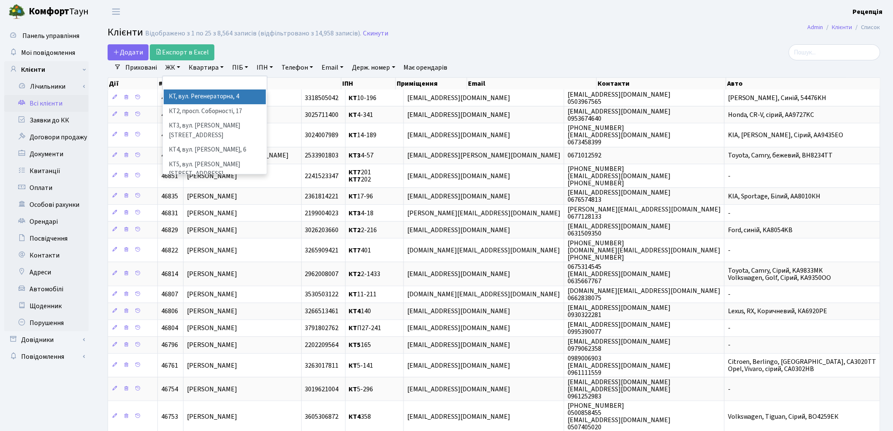
click at [195, 96] on li "КТ, вул. Регенераторна, 4" at bounding box center [215, 96] width 102 height 15
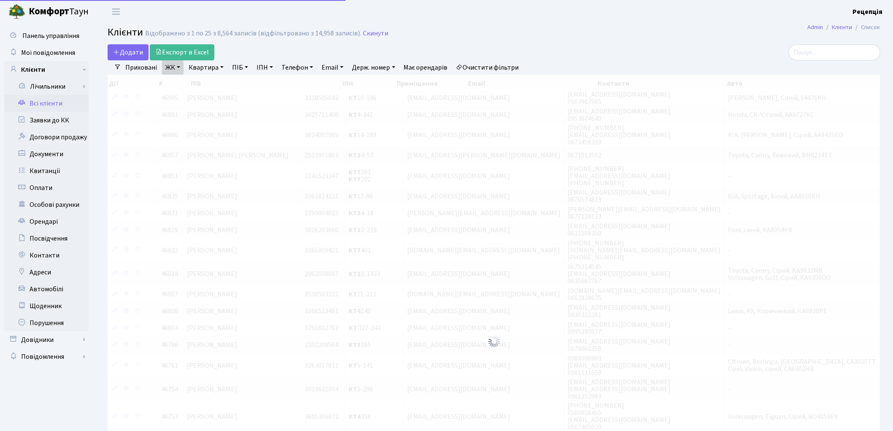
click at [213, 67] on link "Квартира" at bounding box center [206, 67] width 42 height 14
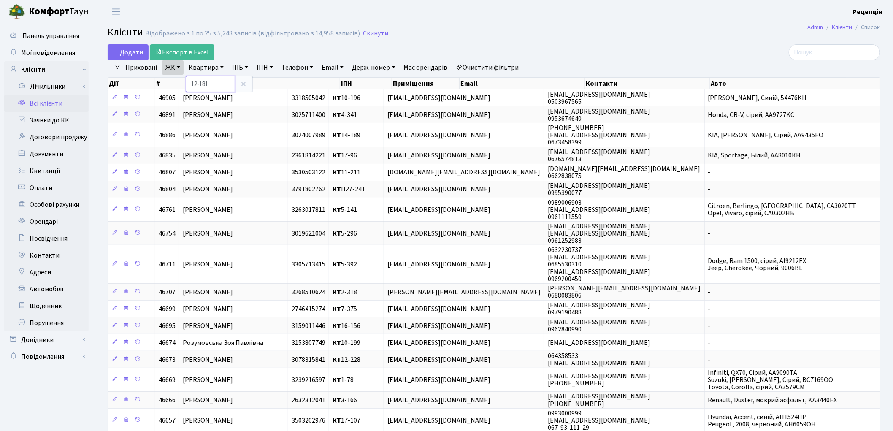
type input "12-181"
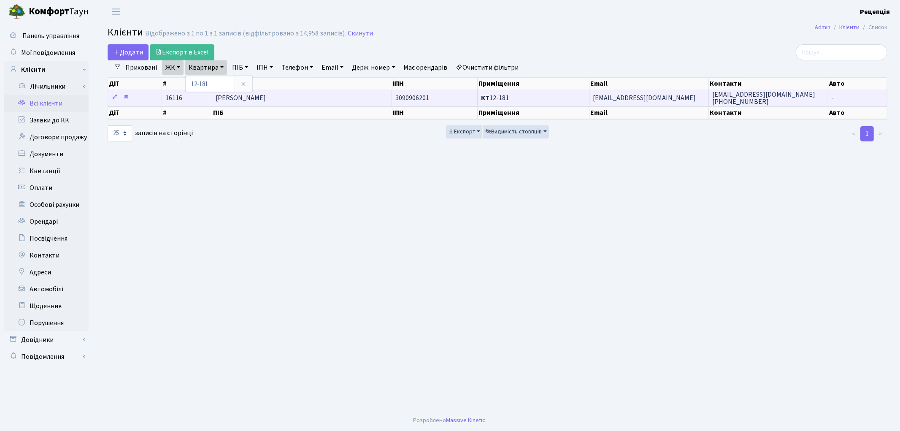
click at [266, 100] on span "[PERSON_NAME]" at bounding box center [241, 97] width 50 height 9
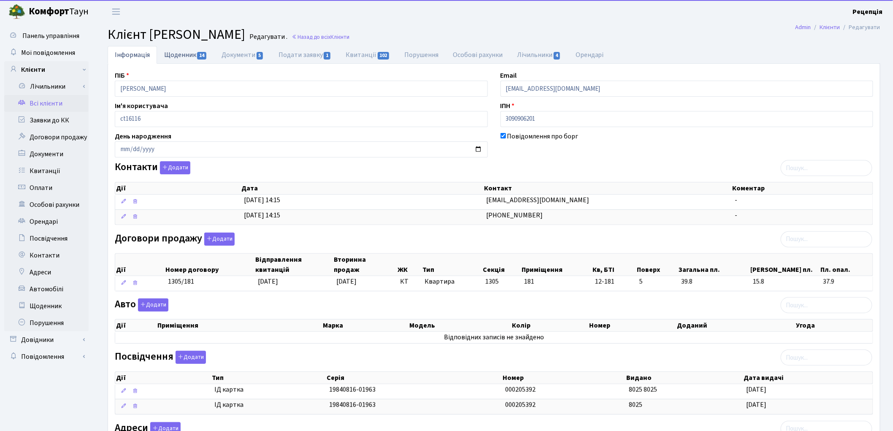
click at [192, 55] on link "Щоденник 14" at bounding box center [185, 54] width 57 height 17
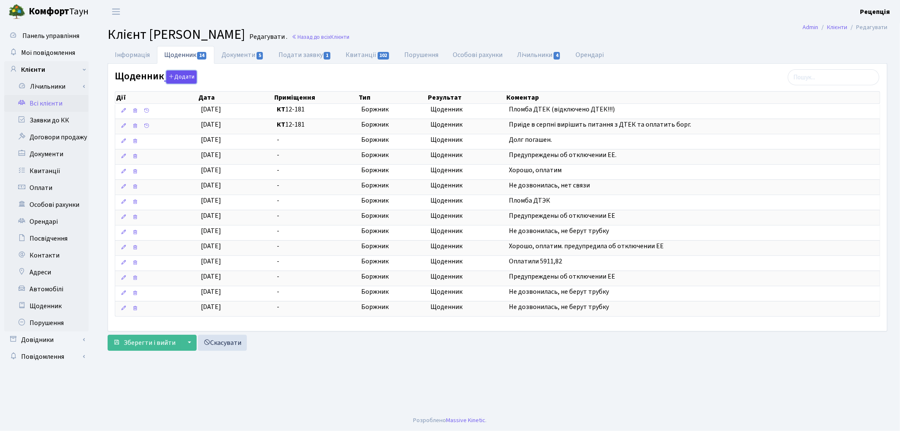
click at [186, 77] on button "Додати" at bounding box center [181, 76] width 30 height 13
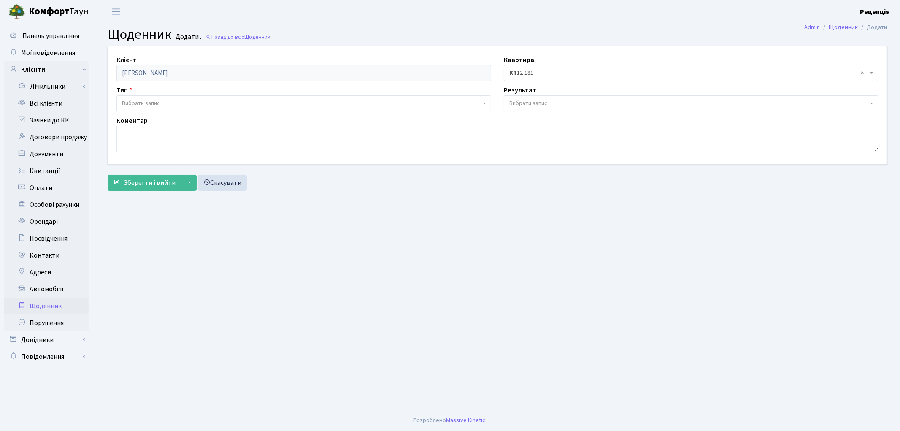
click at [146, 100] on span "Вибрати запис" at bounding box center [141, 103] width 38 height 8
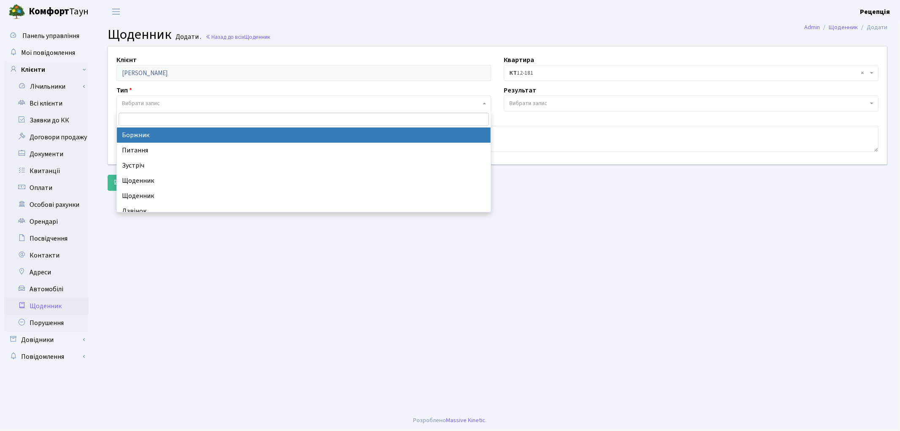
select select "189"
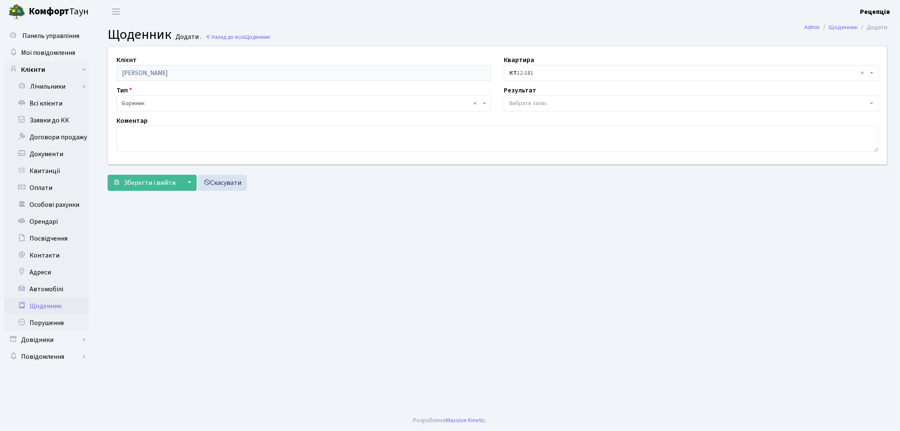
click at [535, 102] on span "Вибрати запис" at bounding box center [528, 103] width 38 height 8
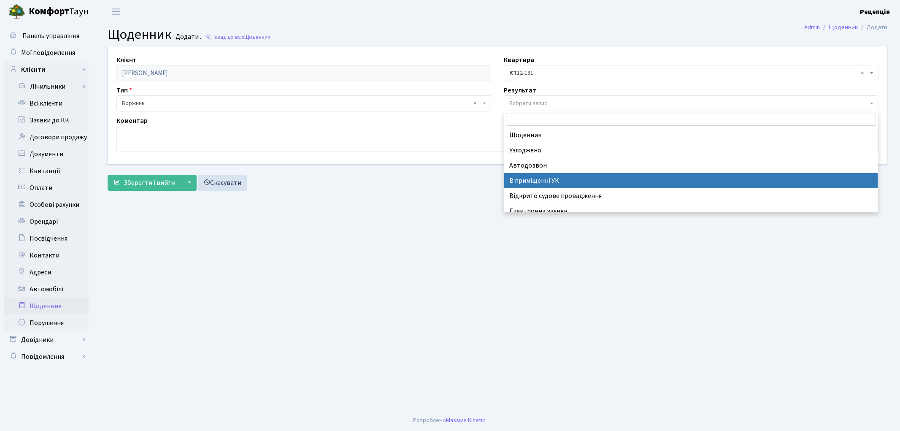
select select "200"
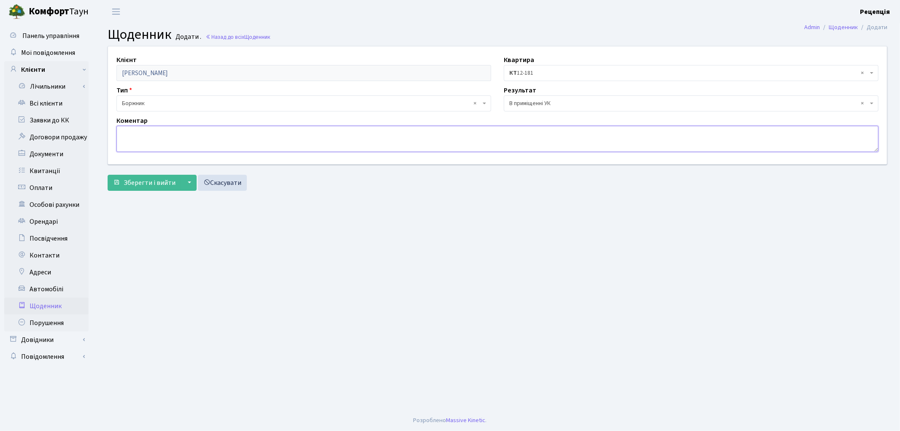
click at [203, 141] on textarea at bounding box center [497, 139] width 762 height 26
type textarea "О"
click at [167, 134] on textarea "Ключ домофону. Орендар орендує з березня місяця квартиру і сплатила частину бор…" at bounding box center [497, 139] width 762 height 26
click at [425, 133] on textarea "Ключ домофону та доступ до додатку. Орендар орендує з березня місяця квартиру і…" at bounding box center [497, 139] width 762 height 26
click at [465, 136] on textarea "Ключ домофону та доступ до додатку. Орендар орендує з березня місяця квартиру і…" at bounding box center [497, 139] width 762 height 26
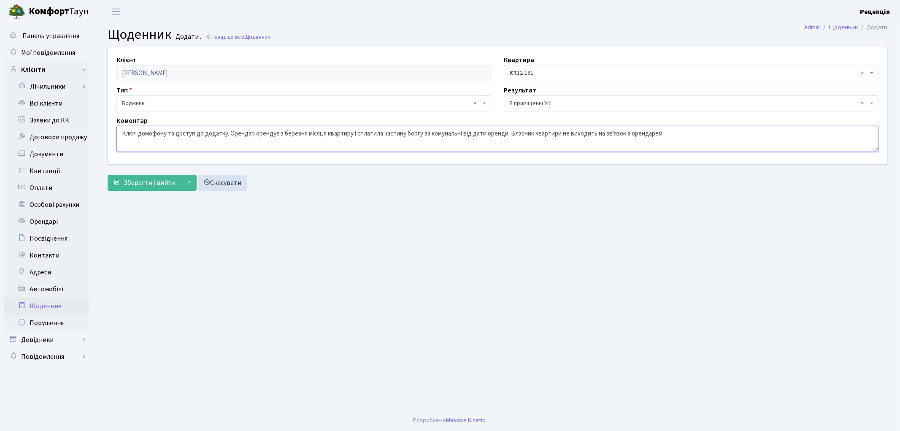
click at [671, 135] on textarea "Ключ домофону та доступ до додатку. Орендар орендує з березня місяця квартиру і…" at bounding box center [497, 139] width 762 height 26
click at [692, 135] on textarea "Ключ домофону та доступ до додатку. Орендар орендує з березня місяця квартиру і…" at bounding box center [497, 139] width 762 height 26
click at [711, 135] on textarea "Ключ домофону та доступ до додатку. Орендар орендує з березня місяця квартиру і…" at bounding box center [497, 139] width 762 height 26
click at [711, 134] on textarea "Ключ домофону та доступ до додатку. Орендар орендує з березня місяця квартиру і…" at bounding box center [497, 139] width 762 height 26
click at [839, 133] on textarea "Ключ домофону та доступ до додатку. Орендар орендує з березня місяця квартиру і…" at bounding box center [497, 139] width 762 height 26
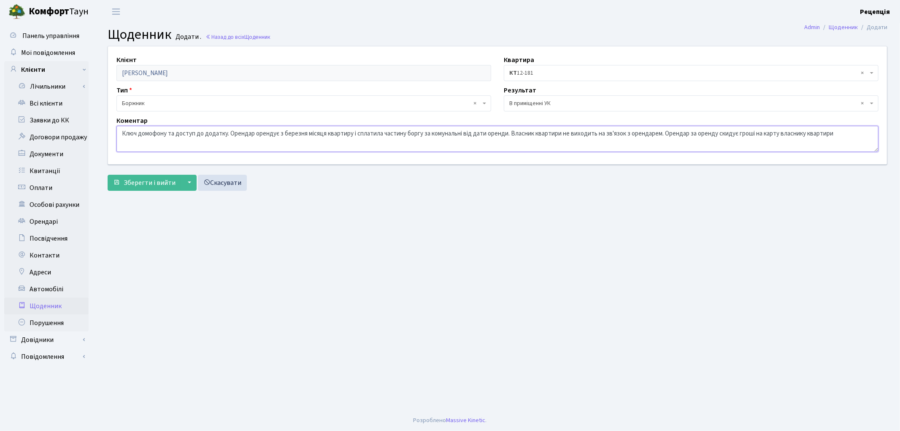
click at [836, 134] on textarea "Ключ домофону та доступ до додатку. Орендар орендує з березня місяця квартиру і…" at bounding box center [497, 139] width 762 height 26
click at [722, 134] on textarea "Ключ домофону та доступ до додатку. Орендар орендує з березня місяця квартиру і…" at bounding box center [497, 139] width 762 height 26
click at [868, 134] on textarea "Ключ домофону та доступ до додатку. Орендар орендує з березня місяця квартиру і…" at bounding box center [497, 139] width 762 height 26
click at [565, 134] on textarea "Ключ домофону та доступ до додатку. Орендар орендує з березня місяця квартиру і…" at bounding box center [497, 139] width 762 height 26
click at [319, 144] on textarea "Ключ домофону та доступ до додатку. Орендар орендує з березня місяця квартиру і…" at bounding box center [497, 139] width 762 height 26
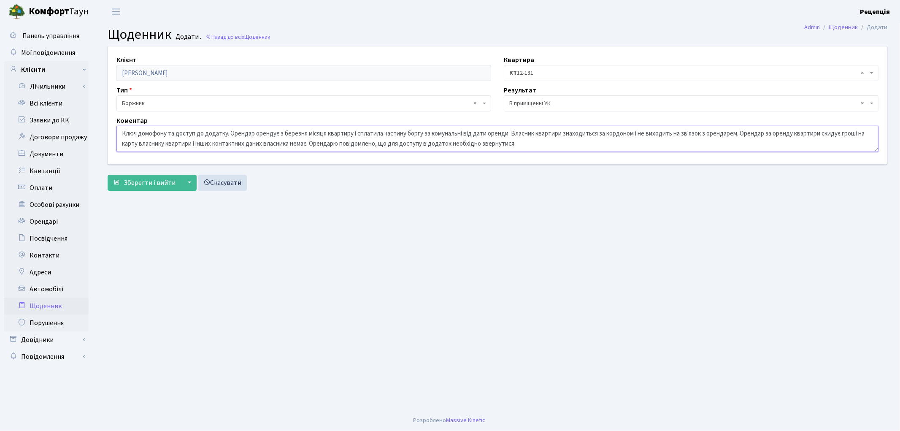
click at [453, 144] on textarea "Ключ домофону та доступ до додатку. Орендар орендує з березня місяця квартиру і…" at bounding box center [497, 139] width 762 height 26
click at [484, 143] on textarea "Ключ домофону та доступ до додатку. Орендар орендує з березня місяця квартиру і…" at bounding box center [497, 139] width 762 height 26
click at [453, 143] on textarea "Ключ домофону та доступ до додатку. Орендар орендує з березня місяця квартиру і…" at bounding box center [497, 139] width 762 height 26
click at [454, 145] on textarea "Ключ домофону та доступ до додатку. Орендар орендує з березня місяця квартиру і…" at bounding box center [497, 139] width 762 height 26
click at [498, 144] on textarea "Ключ домофону та доступ до додатку. Орендар орендує з березня місяця квартиру і…" at bounding box center [497, 139] width 762 height 26
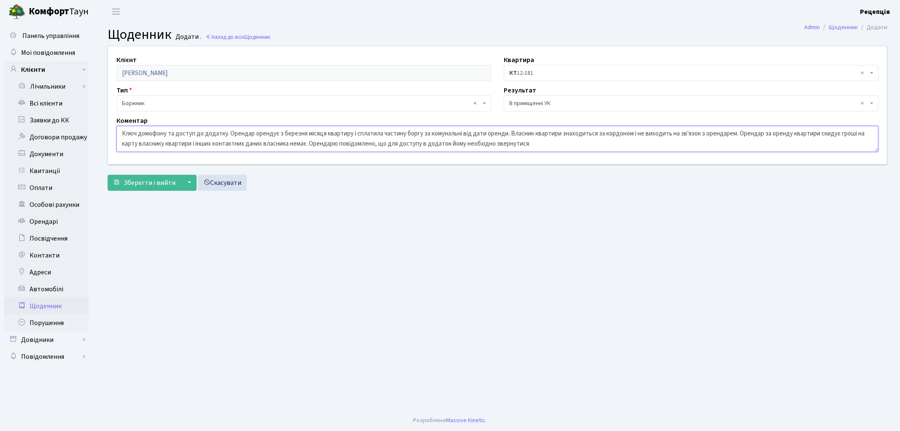
click at [500, 144] on textarea "Ключ домофону та доступ до додатку. Орендар орендує з березня місяця квартиру і…" at bounding box center [497, 139] width 762 height 26
click at [706, 143] on textarea "Ключ домофону та доступ до додатку. Орендар орендує з березня місяця квартиру і…" at bounding box center [497, 139] width 762 height 26
click at [357, 133] on textarea "Ключ домофону та доступ до додатку. Орендар орендує з березня місяця квартиру і…" at bounding box center [497, 139] width 762 height 26
click at [489, 133] on textarea "Ключ домофону та доступ до додатку. Орендар орендує з березня місяця квартиру і…" at bounding box center [497, 139] width 762 height 26
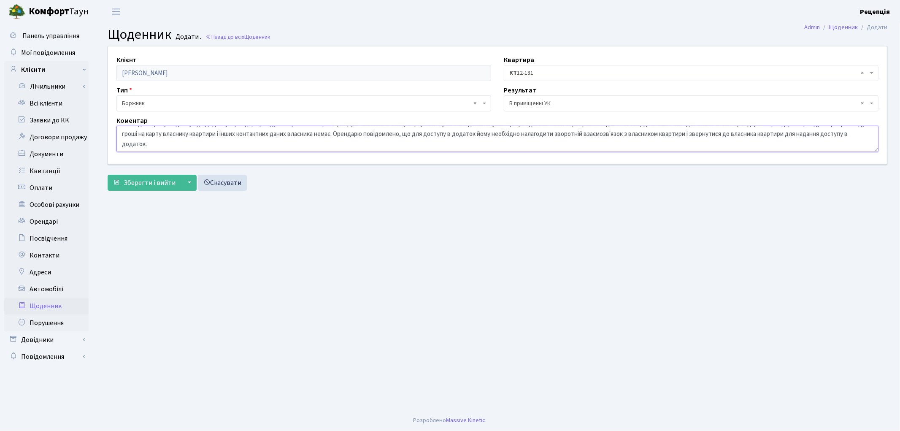
click at [436, 133] on textarea "Ключ домофону та доступ до додатку. Орендар орендує з березня місяця квартиру і…" at bounding box center [497, 139] width 762 height 26
click at [183, 144] on textarea "Ключ домофону та доступ до додатку. Орендар орендує з березня місяця квартиру і…" at bounding box center [497, 139] width 762 height 26
type textarea "Ключ домофону та доступ до додатку. Орендар орендує з березня місяця квартиру і…"
click at [148, 175] on form "Клієнт Сташків Тетяна Григовівна Квартира - <b>КТ</b>&nbsp;&nbsp;&nbsp;&nbsp;12…" at bounding box center [498, 118] width 780 height 145
click at [149, 183] on span "Зберегти і вийти" at bounding box center [150, 182] width 52 height 9
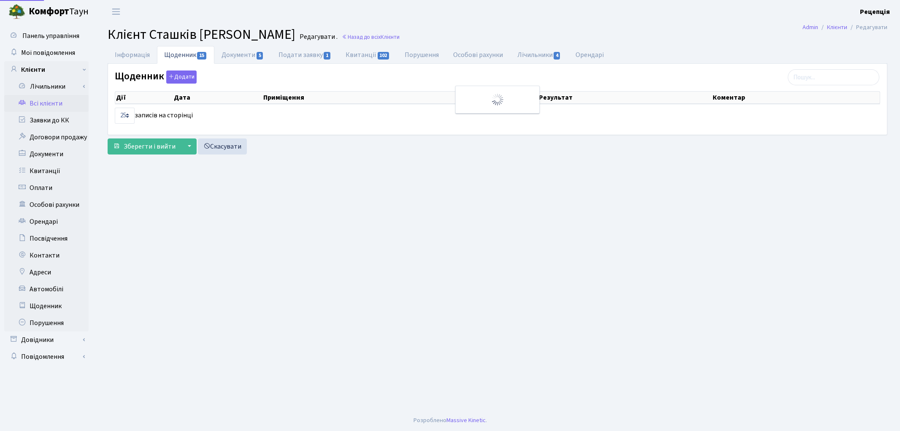
select select "25"
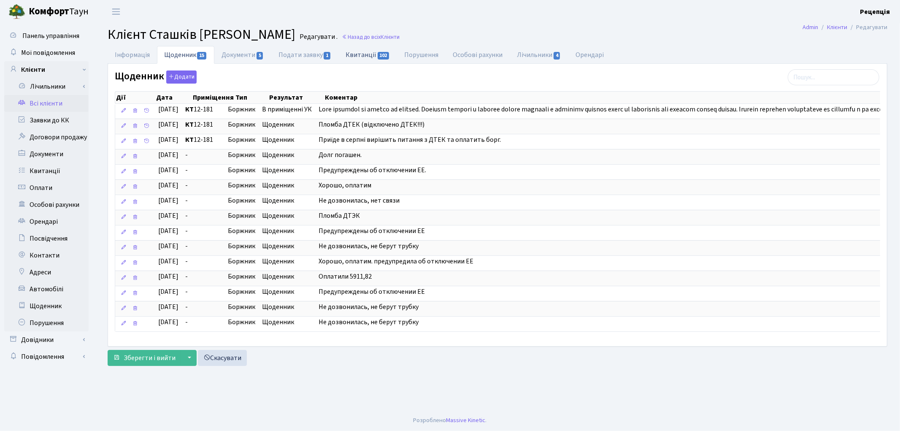
click at [363, 57] on link "Квитанції 102" at bounding box center [367, 54] width 59 height 17
select select "25"
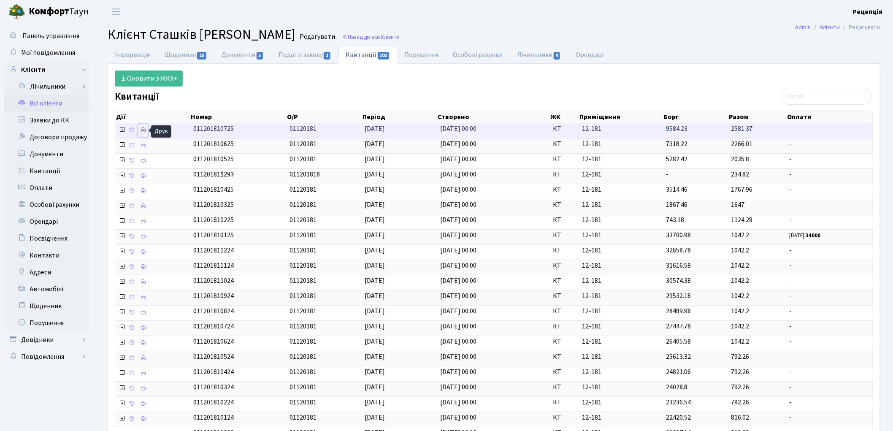
click at [144, 131] on icon at bounding box center [143, 130] width 6 height 6
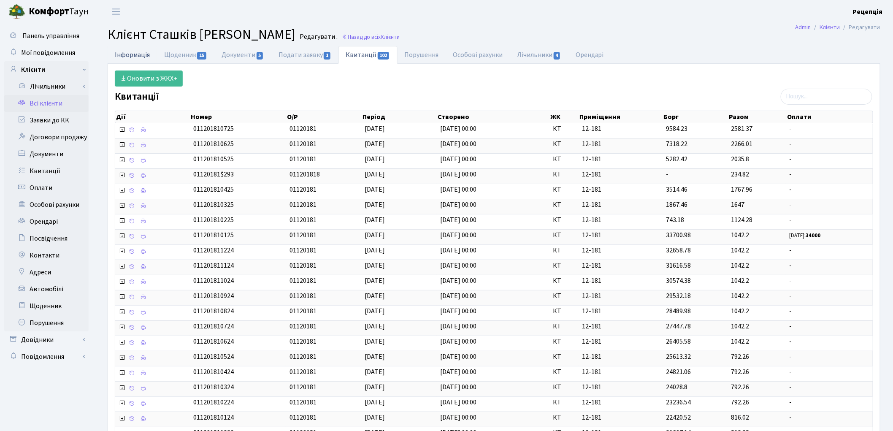
click at [139, 54] on link "Інформація" at bounding box center [132, 54] width 49 height 17
select select "25"
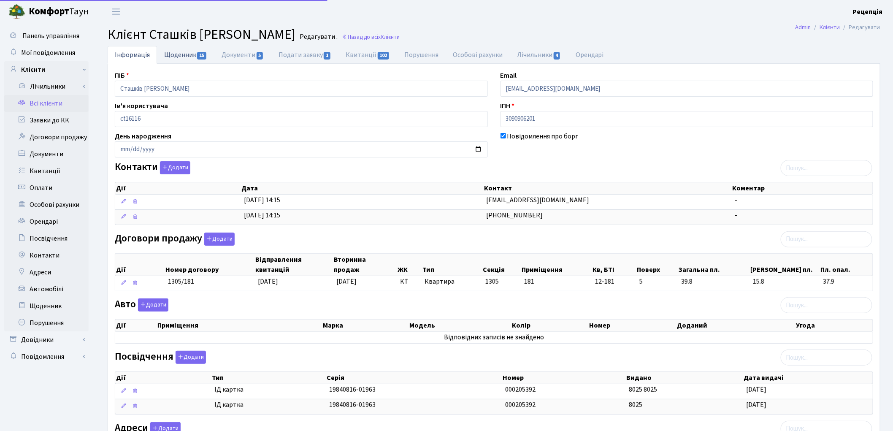
click at [174, 54] on link "Щоденник 15" at bounding box center [185, 54] width 57 height 17
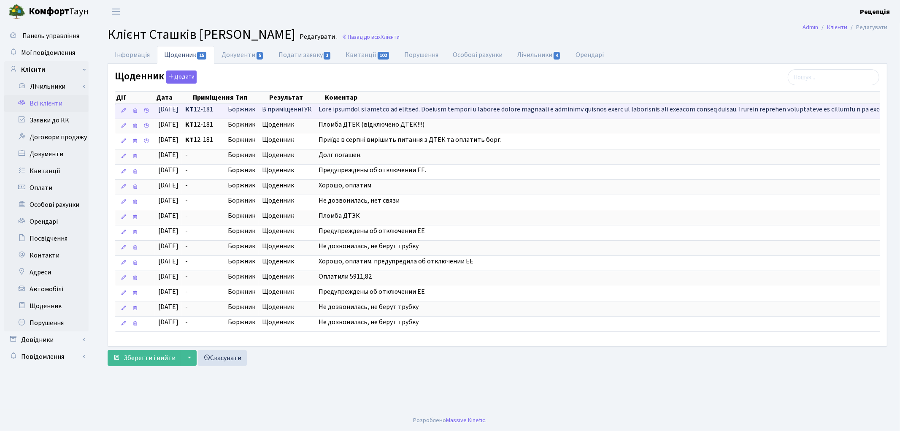
click at [152, 362] on span "Зберегти і вийти" at bounding box center [150, 357] width 52 height 9
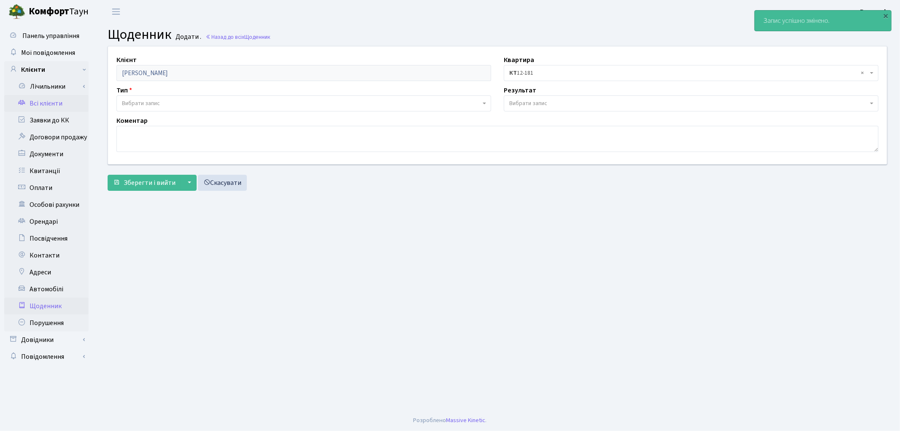
click at [49, 98] on link "Всі клієнти" at bounding box center [46, 103] width 84 height 17
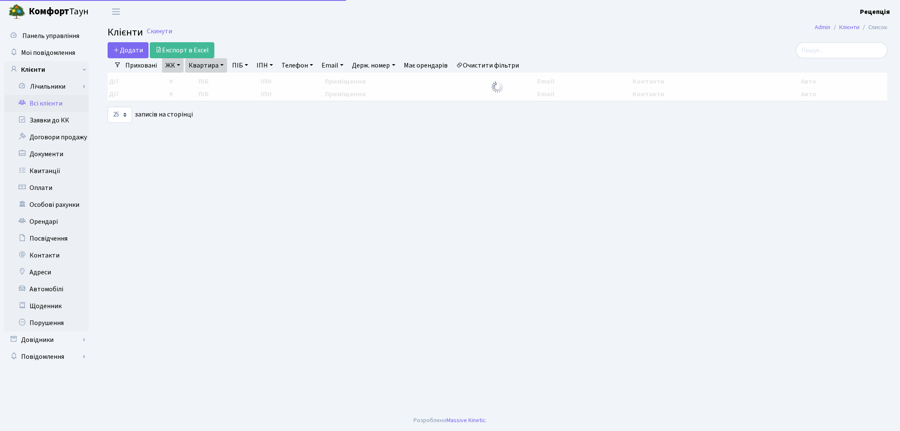
select select "25"
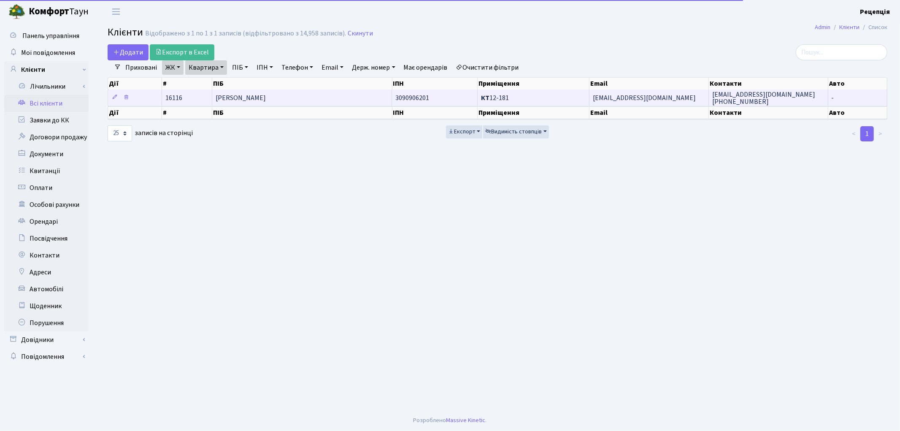
click at [264, 93] on span "Сташків [PERSON_NAME]" at bounding box center [241, 97] width 50 height 9
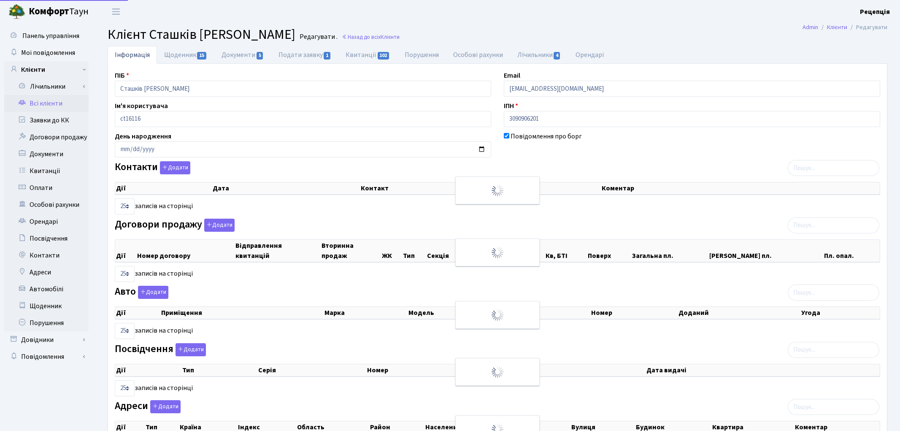
select select "25"
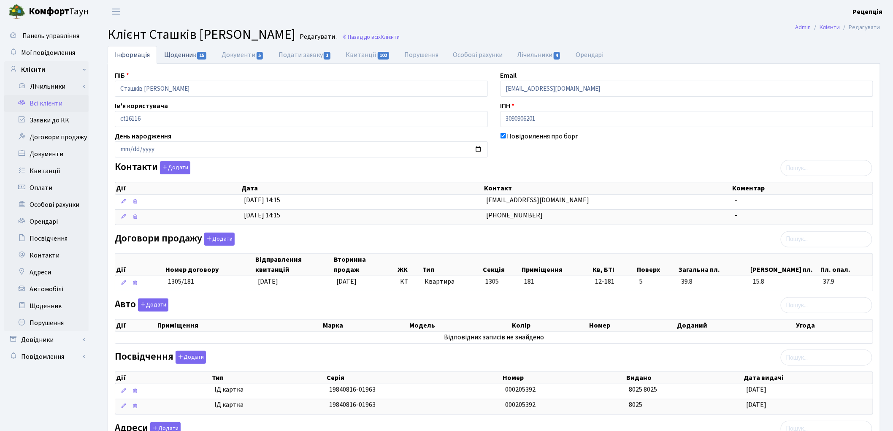
click at [179, 53] on link "Щоденник 15" at bounding box center [185, 54] width 57 height 17
select select "25"
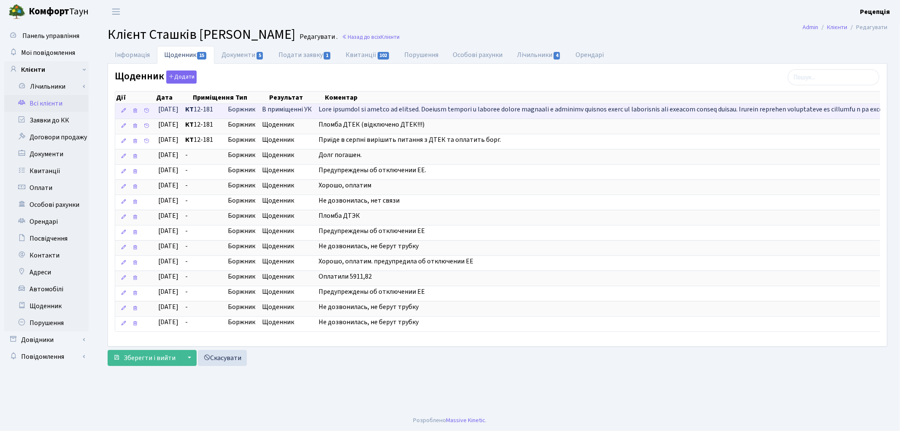
click at [302, 57] on link "Подати заявку 1" at bounding box center [304, 54] width 67 height 17
select select "25"
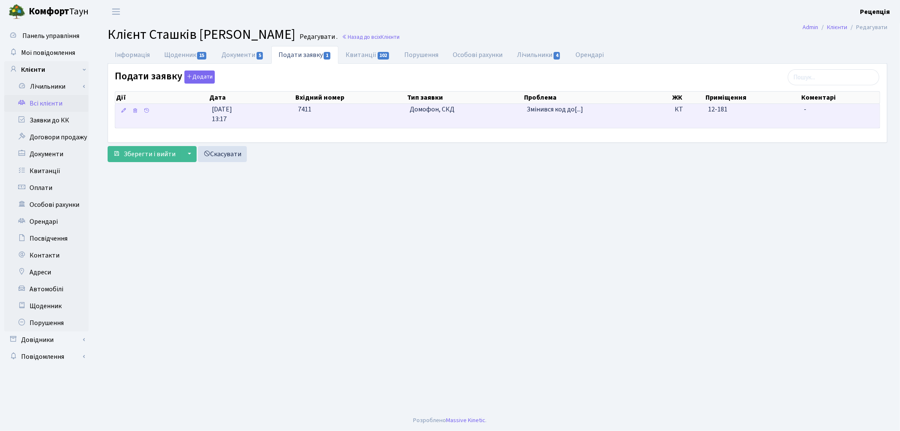
click at [370, 112] on td "7411" at bounding box center [350, 116] width 111 height 24
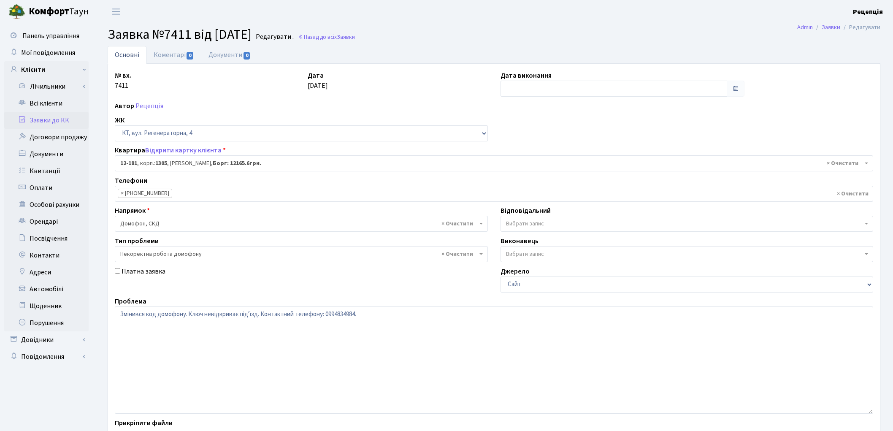
select select "7288"
select select "38"
click at [363, 318] on textarea "Змінився код домофону. Ключ невідкриває під'їзд. Контактний телефону: 099483498…" at bounding box center [494, 359] width 758 height 107
drag, startPoint x: 262, startPoint y: 313, endPoint x: 268, endPoint y: 315, distance: 5.5
click at [263, 313] on textarea "Змінився код домофону. Ключ невідкриває під'їзд. Контактний телефону: 099483498…" at bounding box center [494, 359] width 758 height 107
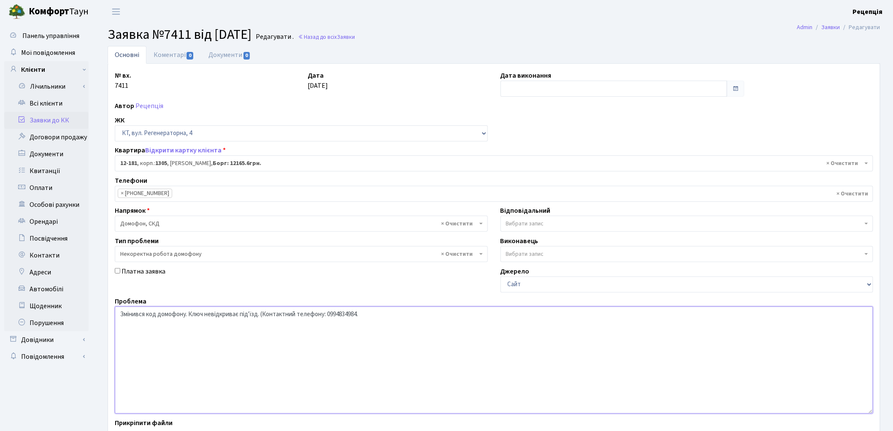
click at [360, 315] on textarea "Змінився код домофону. Ключ невідкриває під'їзд. Контактний телефону: 099483498…" at bounding box center [494, 359] width 758 height 107
click at [265, 315] on textarea "Змінився код домофону. Ключ невідкриває під'їзд. Контактний телефону: 099483498…" at bounding box center [494, 359] width 758 height 107
click at [360, 314] on textarea "Змінився код домофону. Ключ невідкриває під'їзд. Контактний телефону: 099483498…" at bounding box center [494, 359] width 758 height 107
click at [461, 314] on textarea "Змінився код домофону. Ключ невідкриває під'їзд. Контактний телефону: 099483498…" at bounding box center [494, 359] width 758 height 107
click at [361, 315] on textarea "Змінився код домофону. Ключ невідкриває під'їзд. Контактний телефону: 099483498…" at bounding box center [494, 359] width 758 height 107
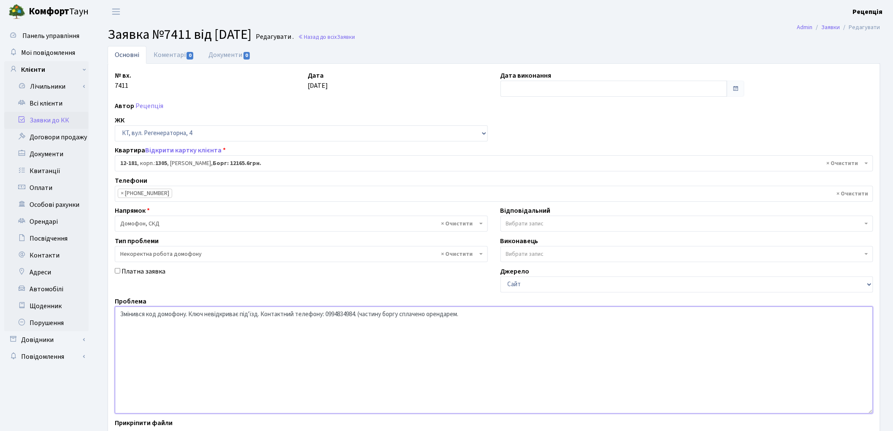
click at [462, 314] on textarea "Змінився код домофону. Ключ невідкриває під'їзд. Контактний телефону: 099483498…" at bounding box center [494, 359] width 758 height 107
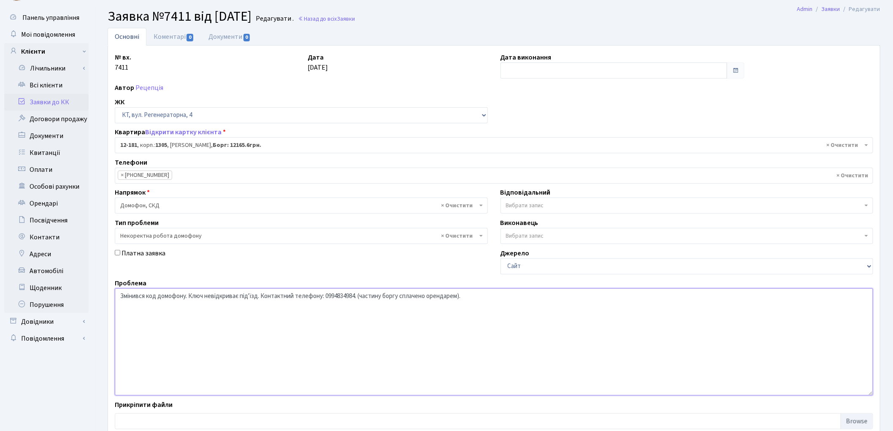
scroll to position [73, 0]
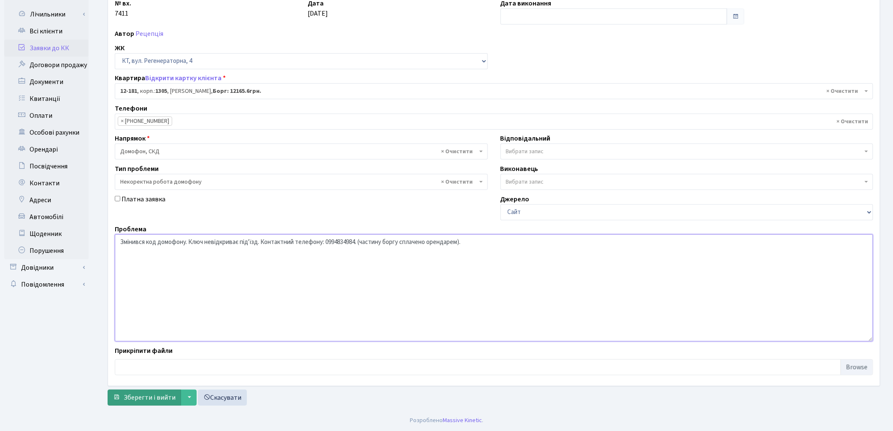
type textarea "Змінився код домофону. Ключ невідкриває під'їзд. Контактний телефону: 099483498…"
click at [148, 397] on span "Зберегти і вийти" at bounding box center [150, 397] width 52 height 9
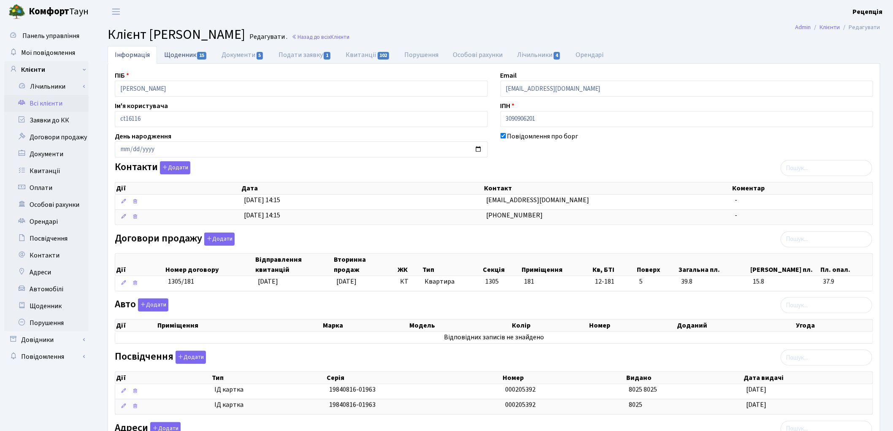
click at [180, 52] on link "Щоденник 15" at bounding box center [185, 54] width 57 height 17
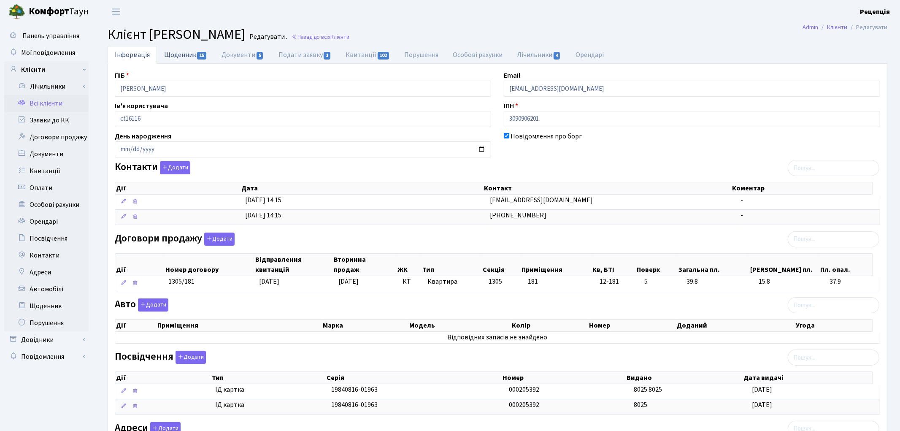
select select "25"
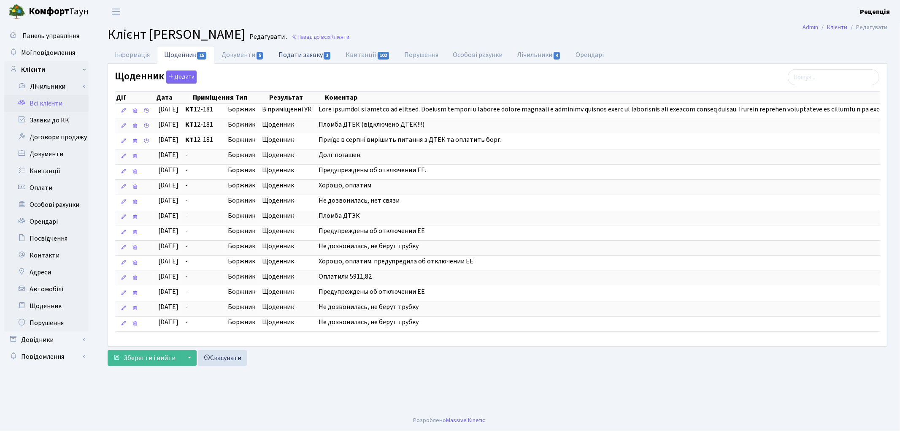
click at [284, 59] on link "Подати заявку 1" at bounding box center [304, 54] width 67 height 17
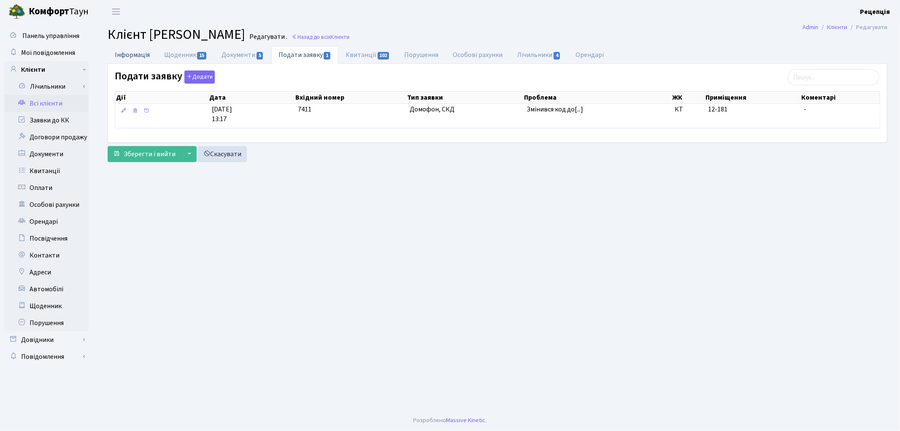
click at [124, 56] on link "Інформація" at bounding box center [132, 54] width 49 height 17
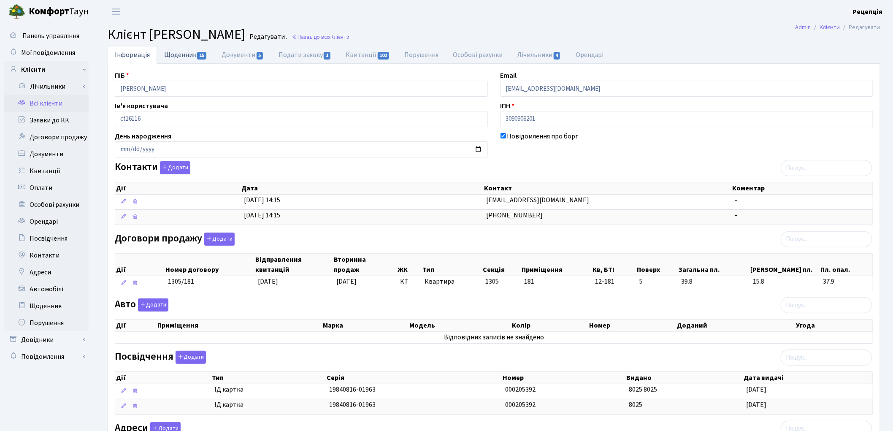
click at [187, 53] on link "Щоденник 15" at bounding box center [185, 54] width 57 height 17
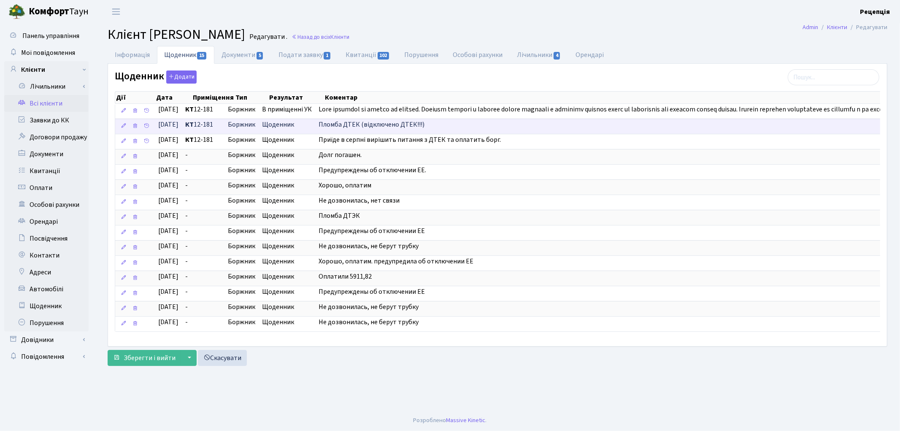
click at [368, 128] on span "Пломба ДТЕК (відключено ДТЕК!!!)" at bounding box center [372, 124] width 106 height 9
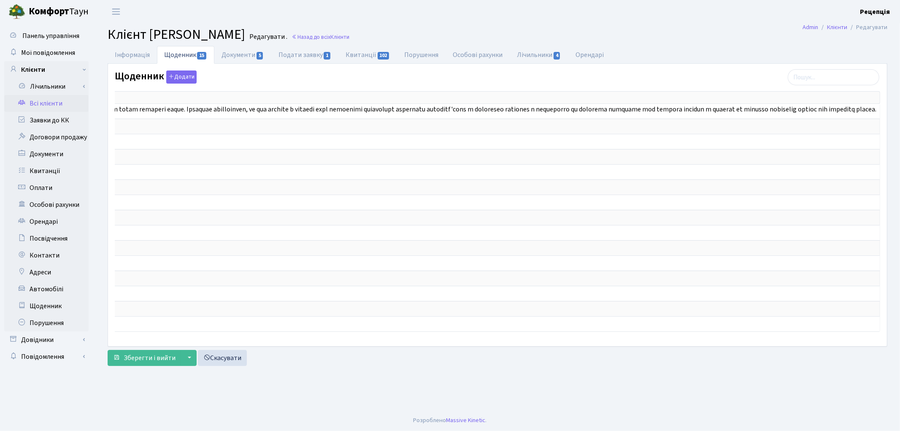
drag, startPoint x: 772, startPoint y: 110, endPoint x: 900, endPoint y: 113, distance: 127.5
click at [900, 113] on div "Інформація Щоденник 15 Документи 5 Подати заявку 1 Квитанції 102 Порушення Особ…" at bounding box center [497, 208] width 805 height 324
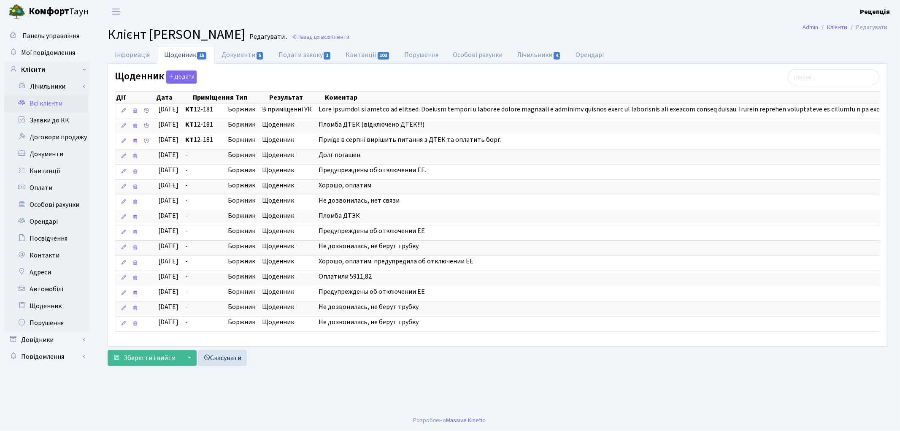
click at [428, 387] on main "Admin Клієнти Редагувати Клієнт Сташків Тетяна Григовівна Редагувати . Назад до…" at bounding box center [497, 216] width 805 height 387
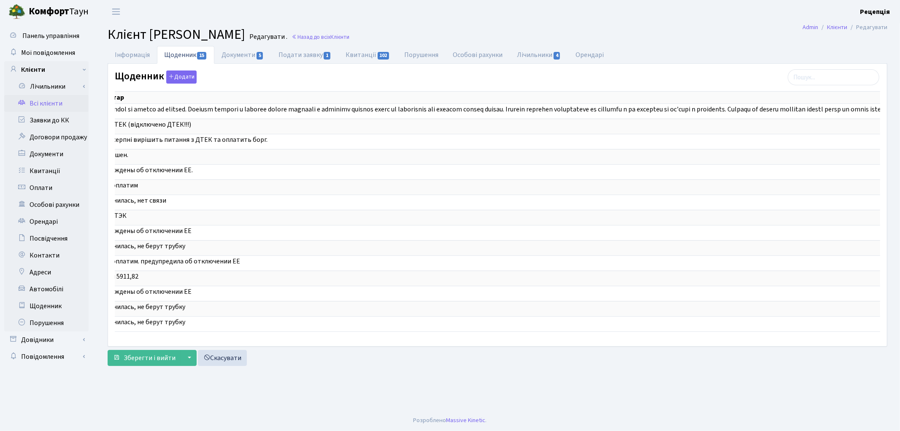
scroll to position [0, 363]
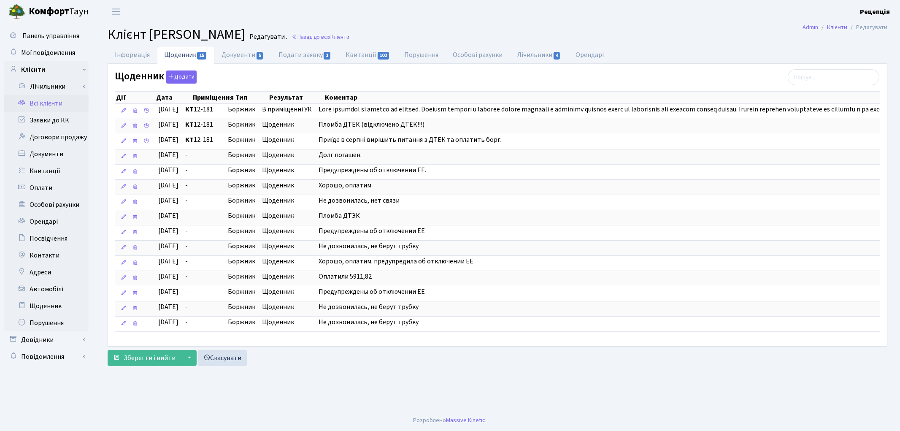
click at [55, 105] on link "Всі клієнти" at bounding box center [46, 103] width 84 height 17
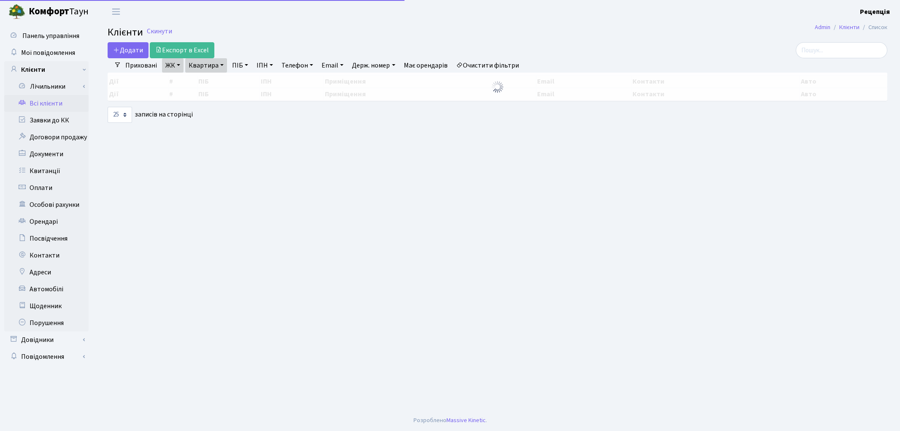
select select "25"
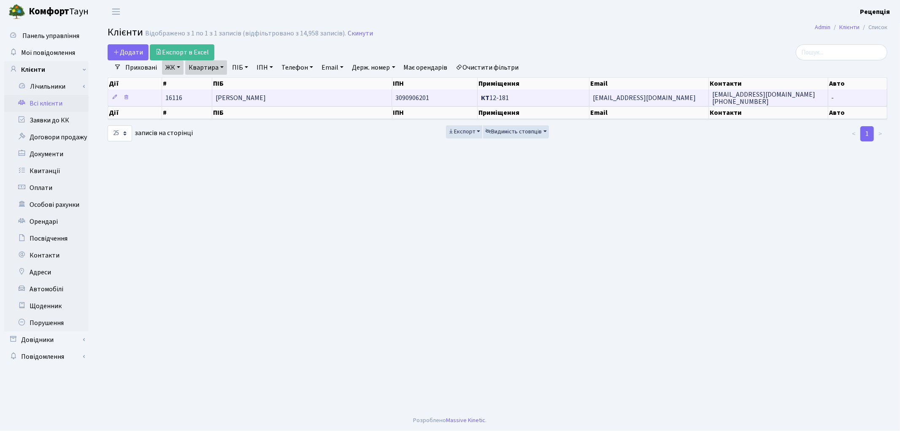
click at [237, 102] on span "Сташків [PERSON_NAME]" at bounding box center [241, 97] width 50 height 9
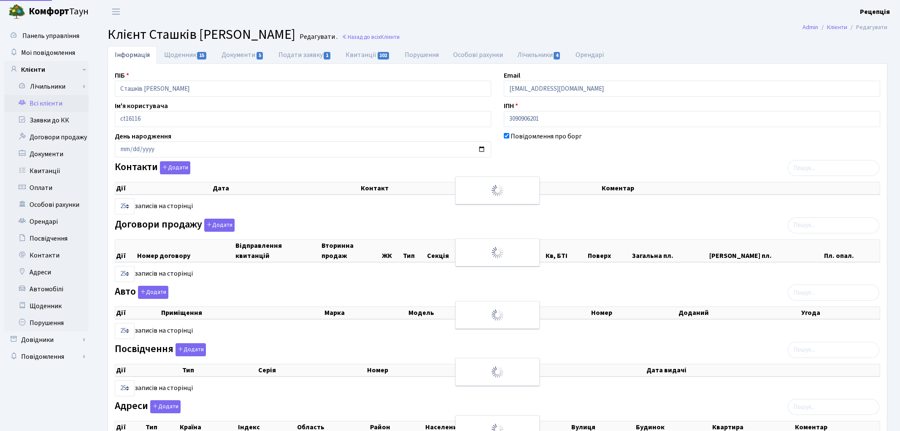
select select "25"
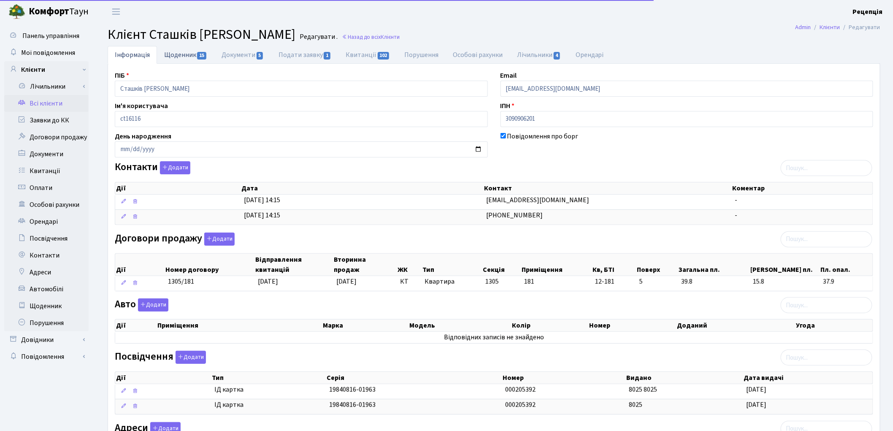
click at [186, 58] on link "Щоденник 15" at bounding box center [185, 54] width 57 height 17
select select "25"
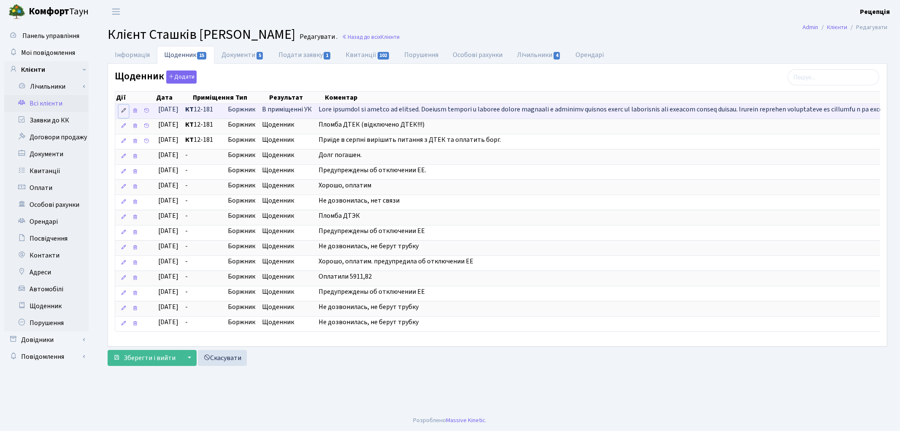
click at [125, 113] on icon at bounding box center [124, 111] width 6 height 6
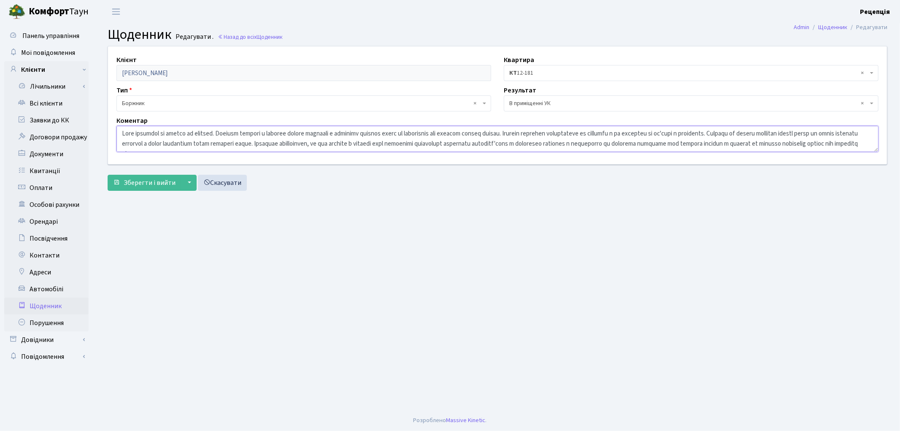
click at [229, 133] on textarea at bounding box center [497, 139] width 762 height 26
type textarea "Ключ домофону та доступ до додатку. Договір оренди показала. Орендар орендує з …"
click at [155, 180] on span "Зберегти і вийти" at bounding box center [150, 182] width 52 height 9
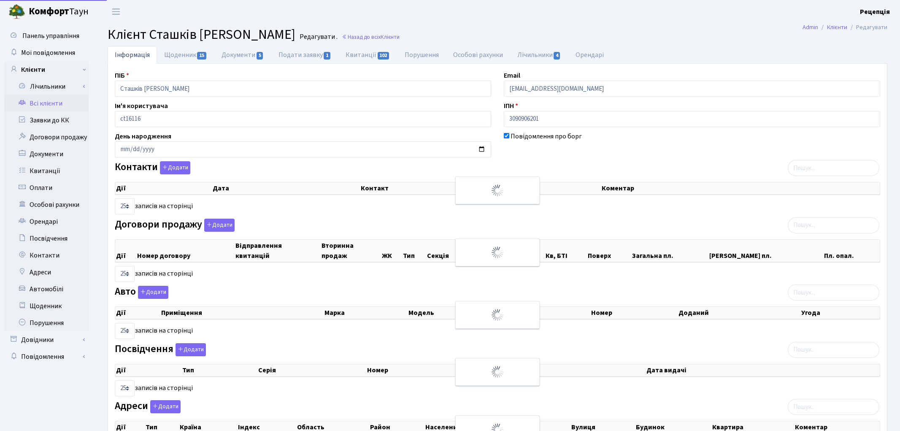
select select "25"
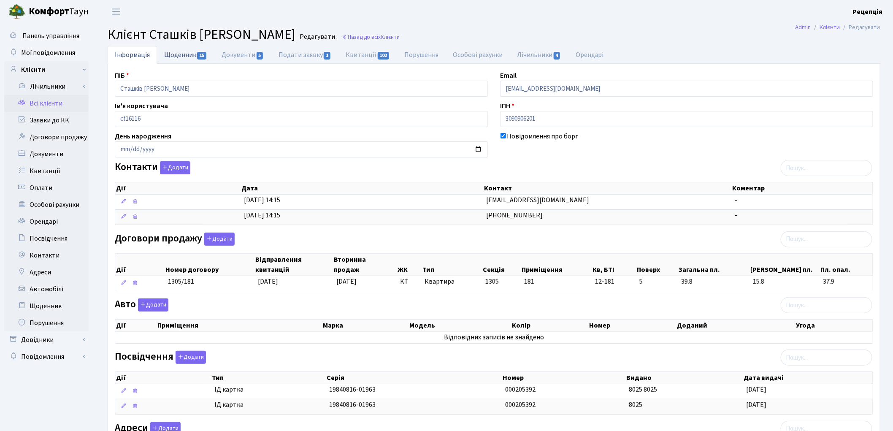
click at [182, 58] on link "Щоденник 15" at bounding box center [185, 54] width 57 height 17
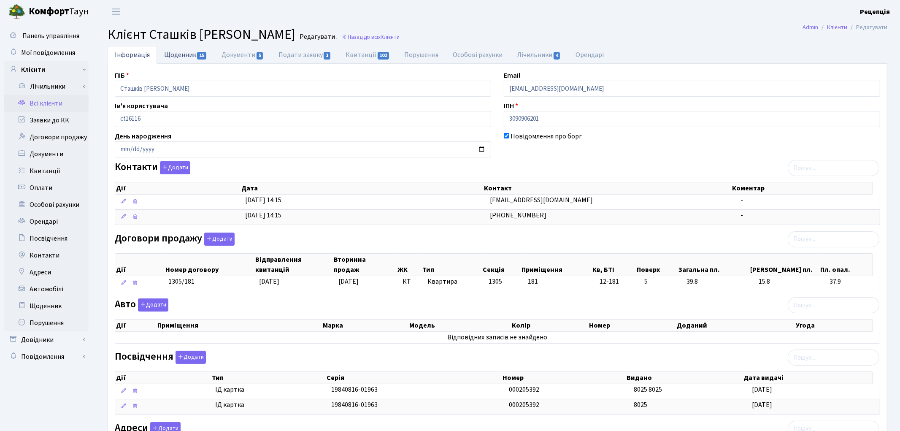
select select "25"
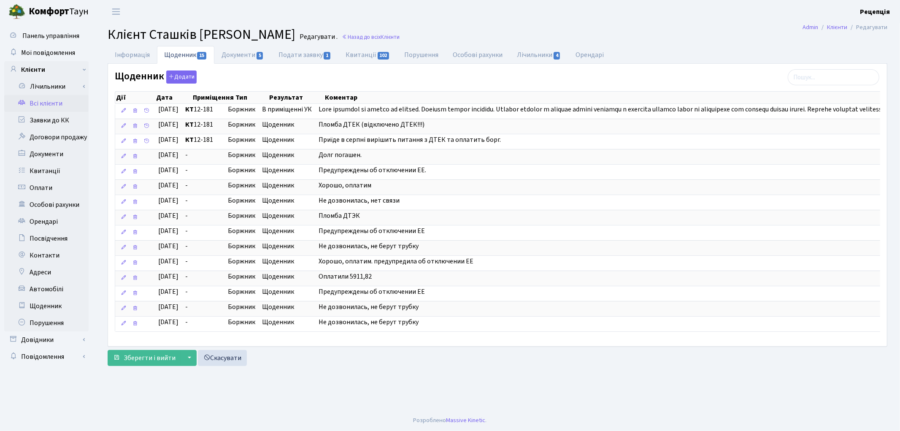
click at [41, 98] on link "Всі клієнти" at bounding box center [46, 103] width 84 height 17
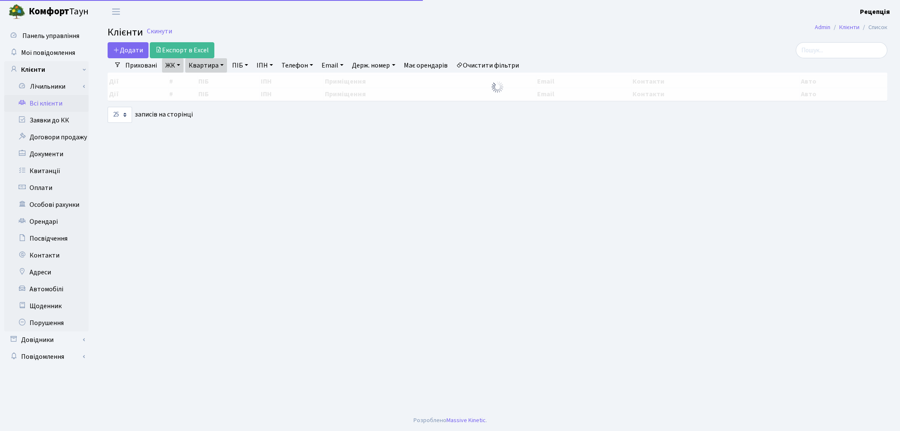
select select "25"
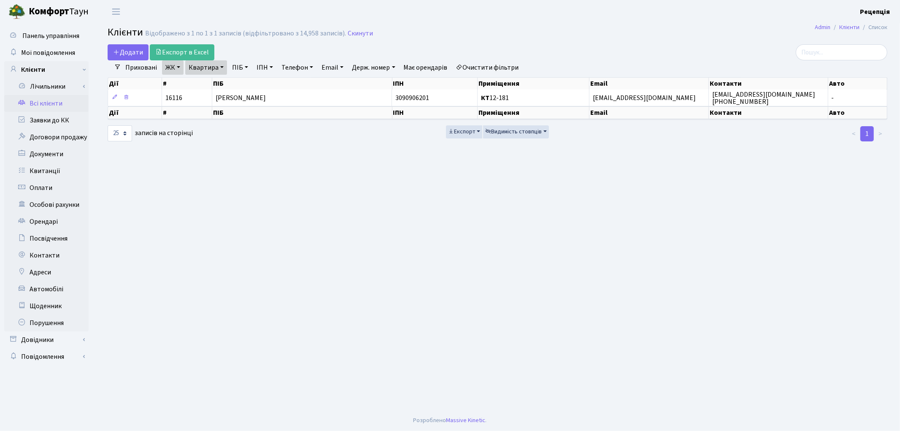
click at [487, 65] on link "Очистити фільтри" at bounding box center [488, 67] width 70 height 14
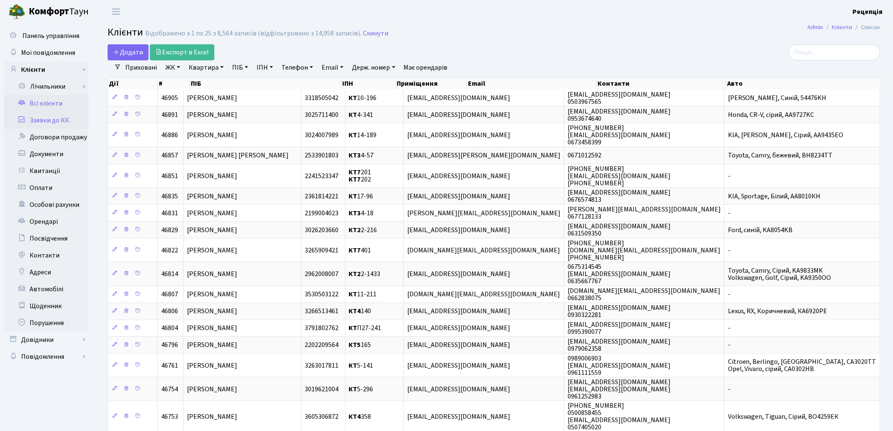
click at [36, 119] on link "Заявки до КК" at bounding box center [46, 120] width 84 height 17
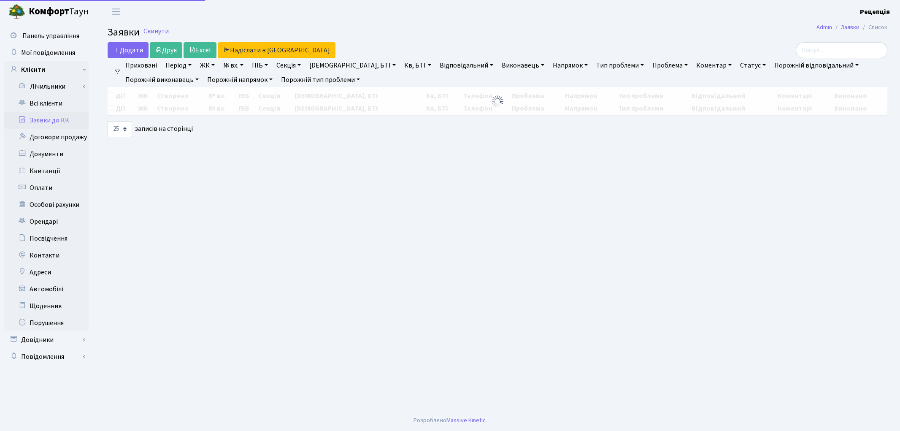
select select "25"
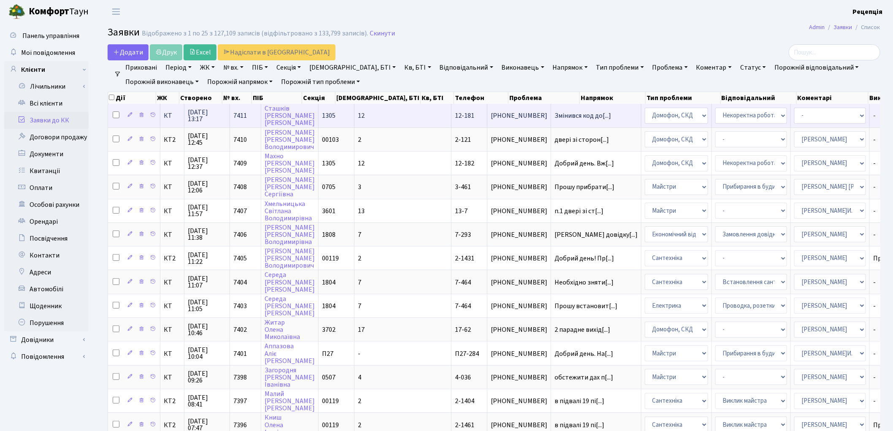
click at [551, 121] on td "Змінився код до[...]" at bounding box center [596, 115] width 90 height 23
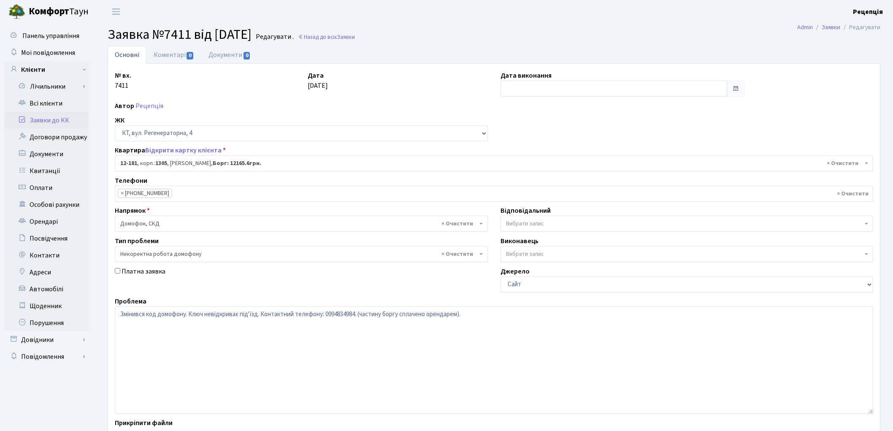
select select "7288"
select select "38"
click at [364, 314] on textarea "Змінився код домофону. Ключ невідкриває під'їзд. Контактний телефону: 099483498…" at bounding box center [494, 359] width 758 height 107
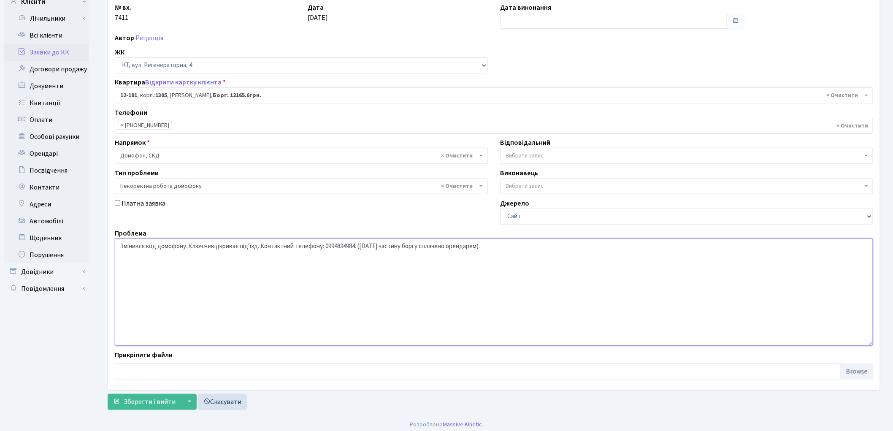
scroll to position [73, 0]
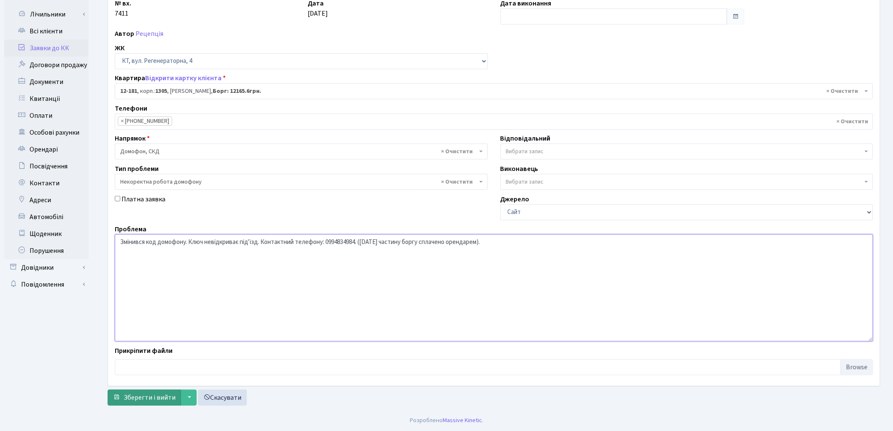
type textarea "Змінився код домофону. Ключ невідкриває під'їзд. Контактний телефону: 099483498…"
click at [144, 396] on span "Зберегти і вийти" at bounding box center [150, 397] width 52 height 9
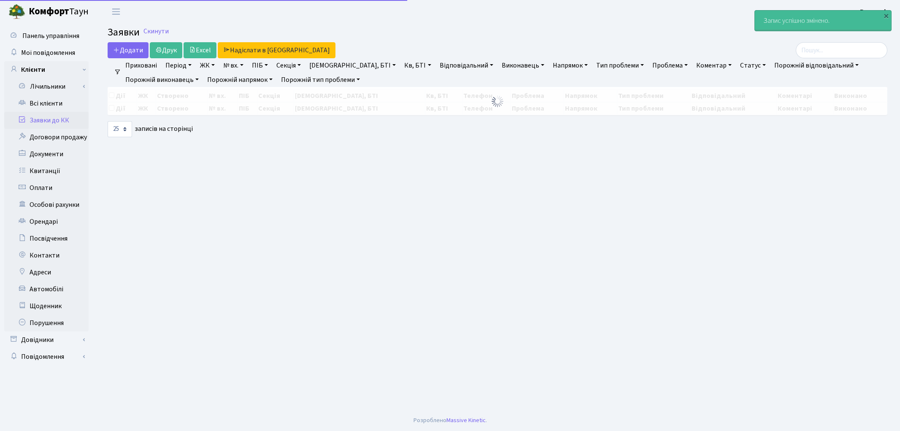
select select "25"
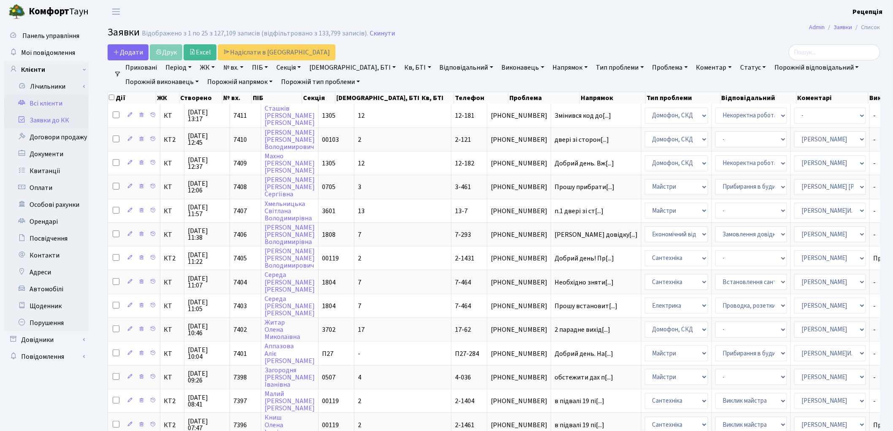
click at [58, 100] on link "Всі клієнти" at bounding box center [46, 103] width 84 height 17
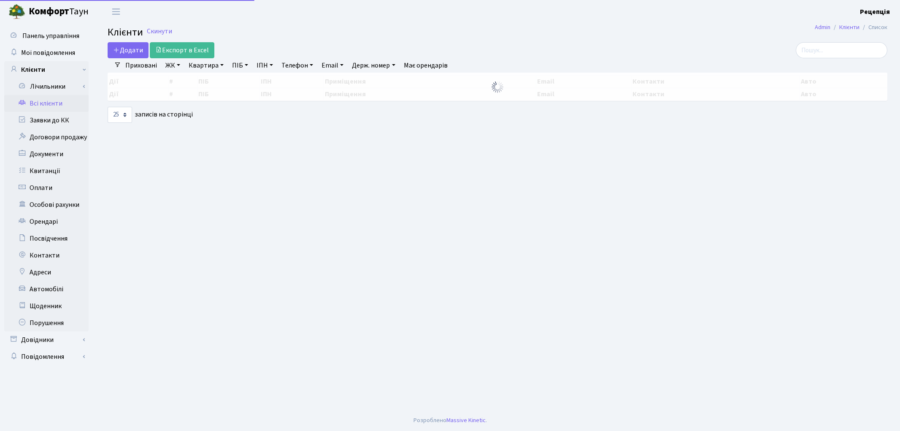
select select
select select "25"
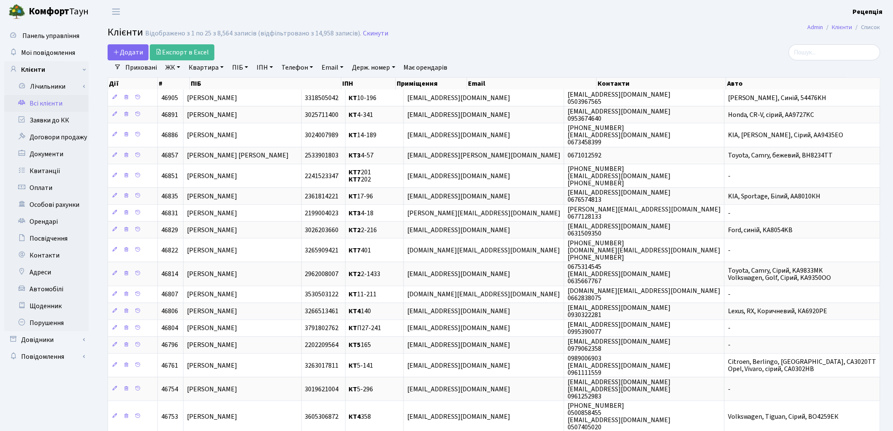
click at [171, 70] on link "ЖК" at bounding box center [173, 67] width 22 height 14
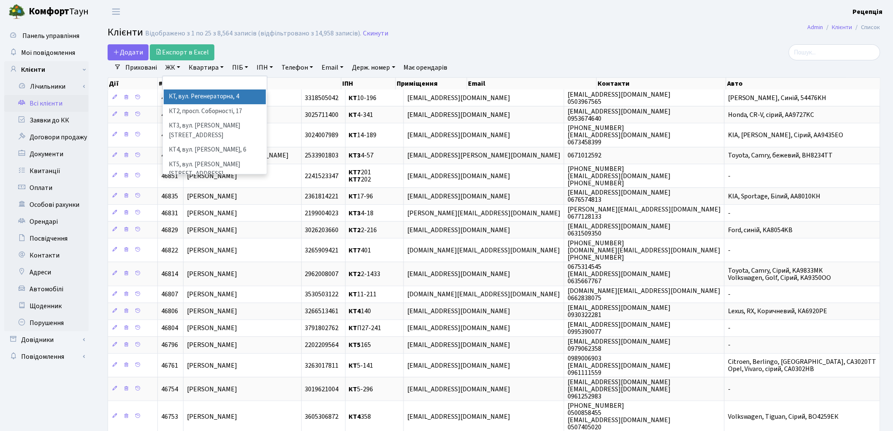
click at [179, 93] on li "КТ, вул. Регенераторна, 4" at bounding box center [215, 96] width 102 height 15
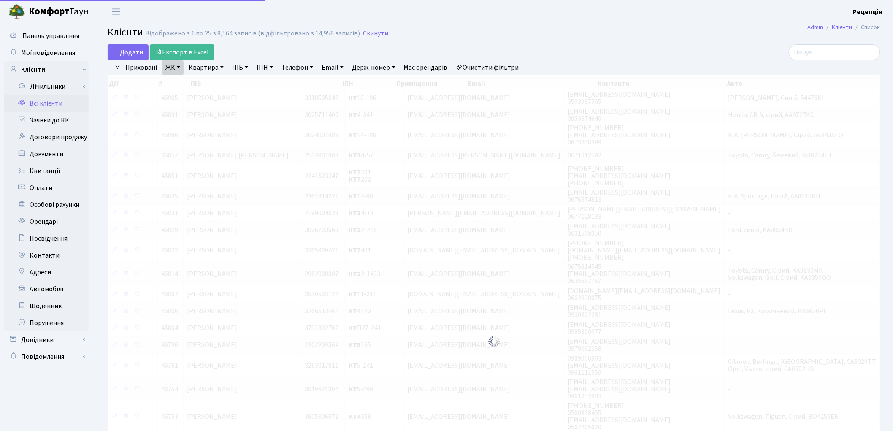
click at [203, 68] on link "Квартира" at bounding box center [206, 67] width 42 height 14
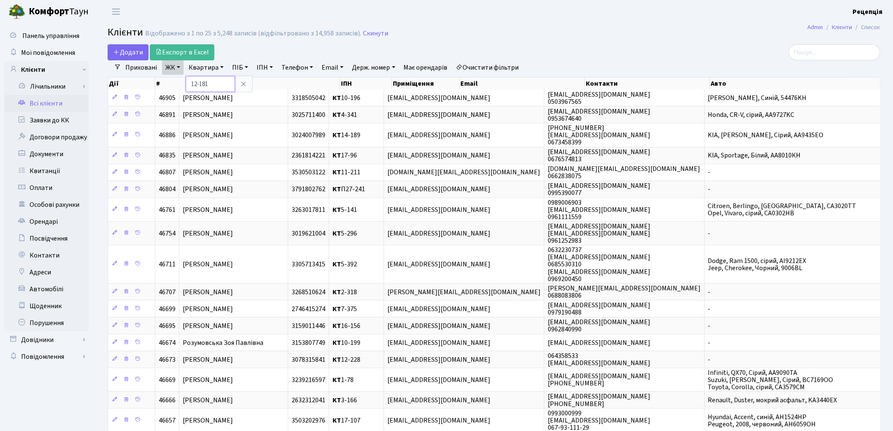
type input "12-181"
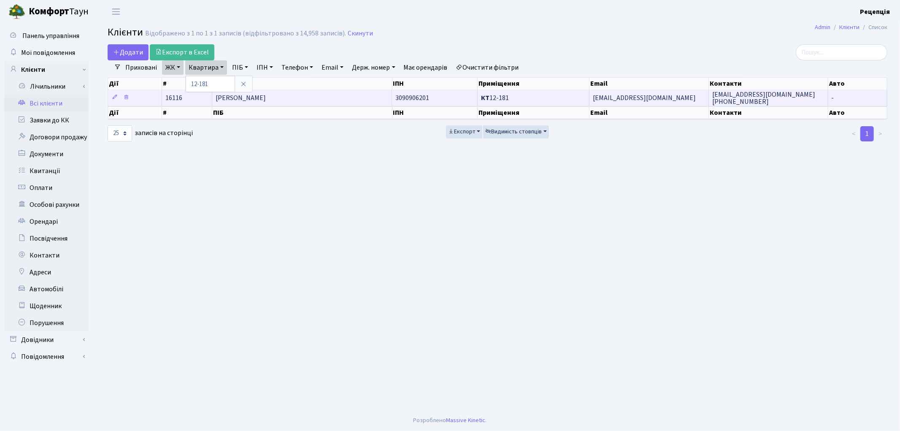
click at [266, 100] on span "[PERSON_NAME]" at bounding box center [241, 97] width 50 height 9
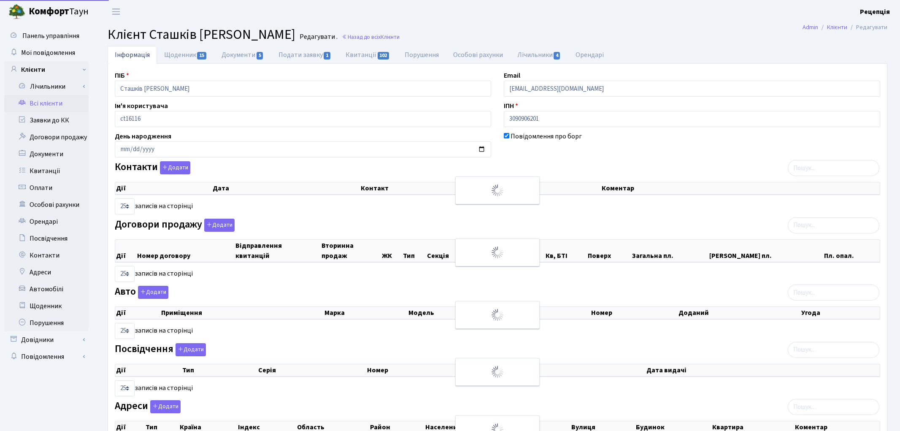
select select "25"
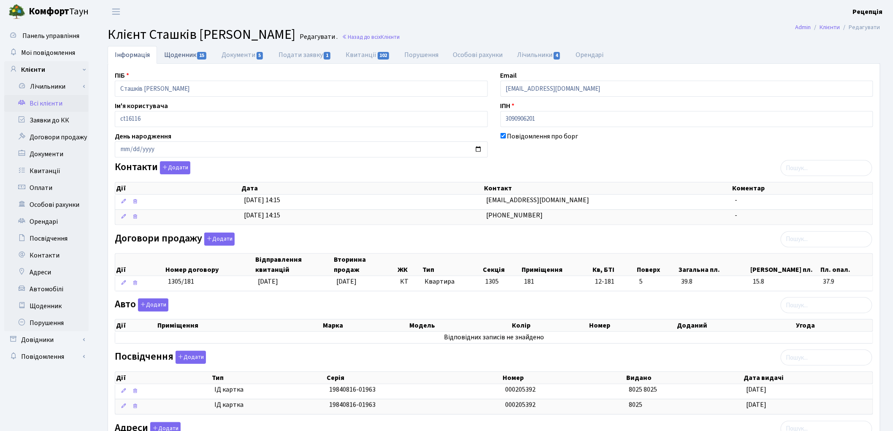
click at [170, 58] on link "Щоденник 15" at bounding box center [185, 54] width 57 height 17
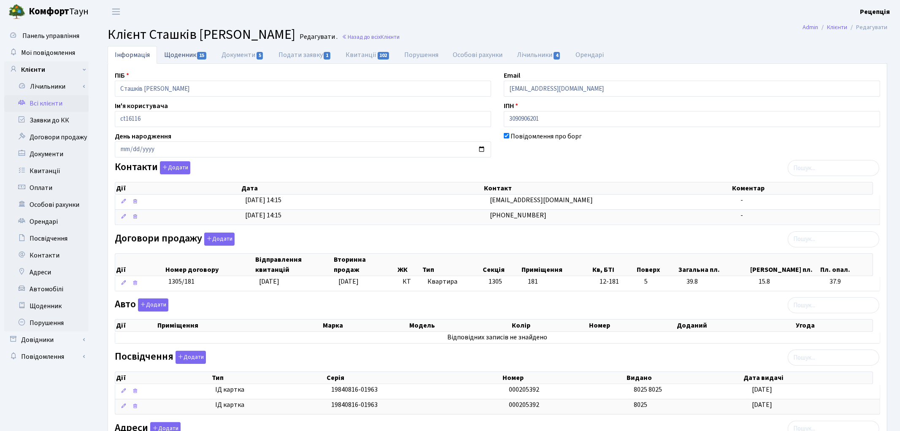
select select "25"
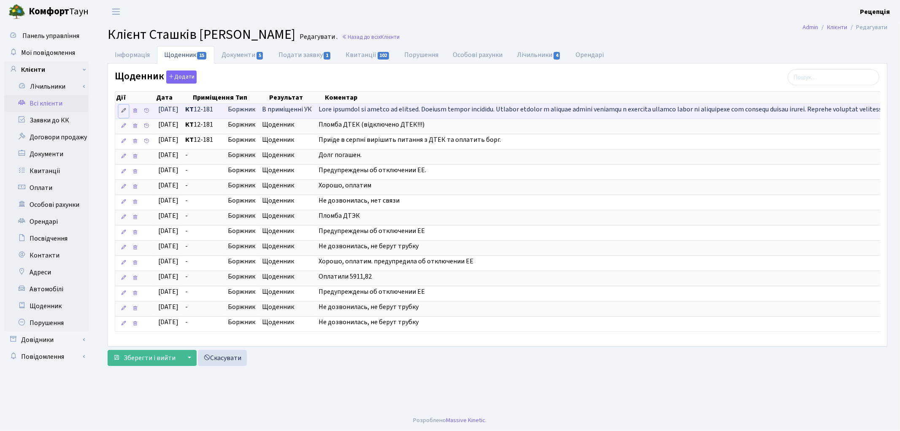
click at [124, 111] on icon at bounding box center [124, 111] width 6 height 6
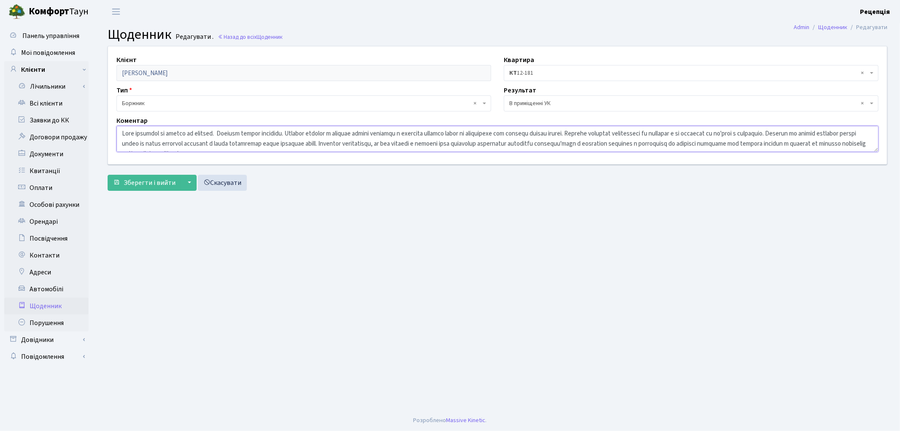
click at [230, 134] on textarea at bounding box center [497, 139] width 762 height 26
click at [303, 135] on textarea at bounding box center [497, 139] width 762 height 26
click at [303, 132] on textarea at bounding box center [497, 139] width 762 height 26
click at [355, 132] on textarea at bounding box center [497, 139] width 762 height 26
click at [302, 134] on textarea at bounding box center [497, 139] width 762 height 26
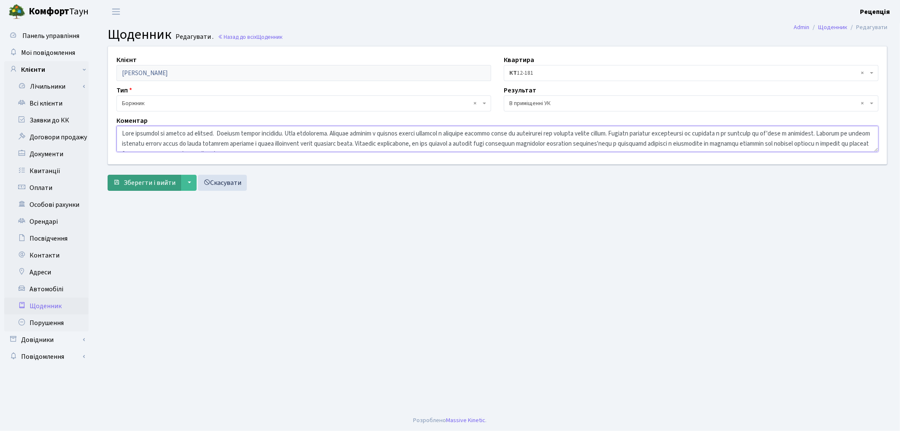
type textarea "Lore ipsumdol si ametco ad elitsed. Doeiusm tempor incididu. Utla etdolorema. A…"
click at [161, 182] on span "Зберегти і вийти" at bounding box center [150, 182] width 52 height 9
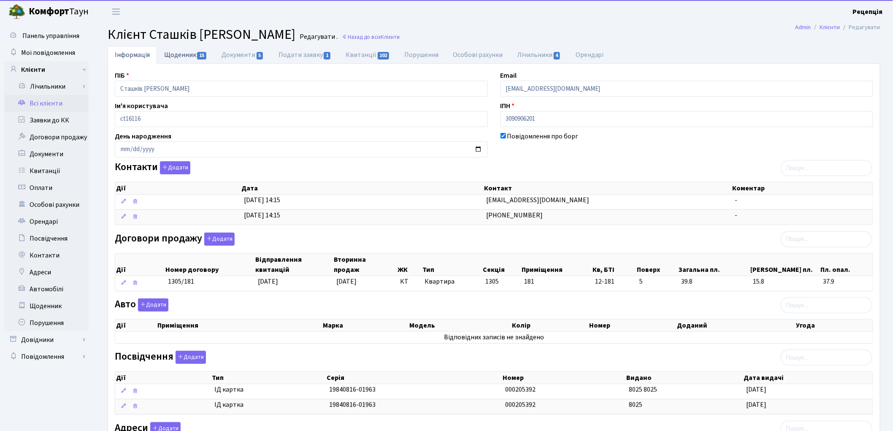
click at [179, 57] on link "Щоденник 15" at bounding box center [185, 54] width 57 height 17
select select "25"
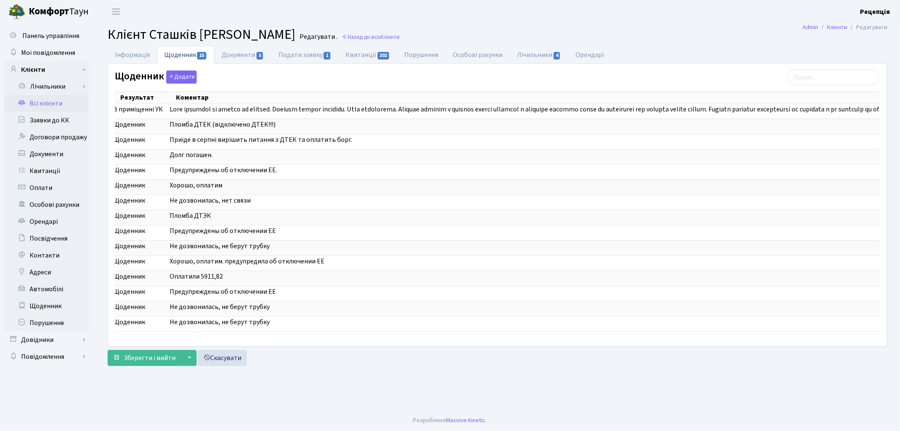
scroll to position [0, 161]
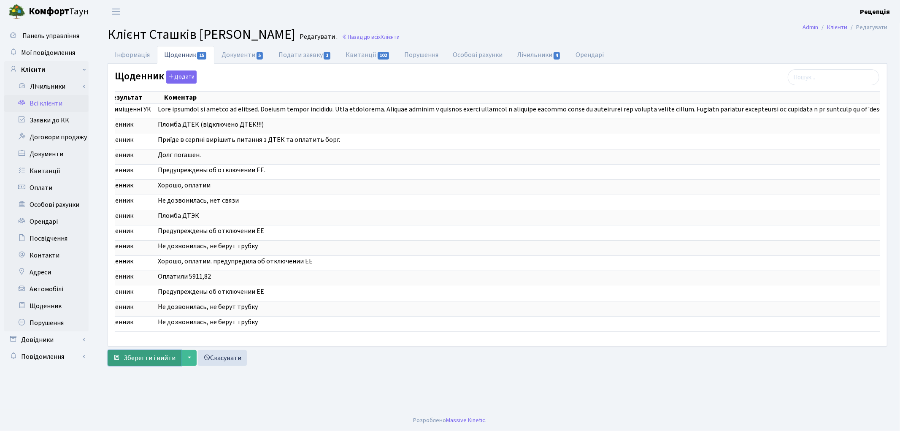
click at [133, 362] on span "Зберегти і вийти" at bounding box center [150, 357] width 52 height 9
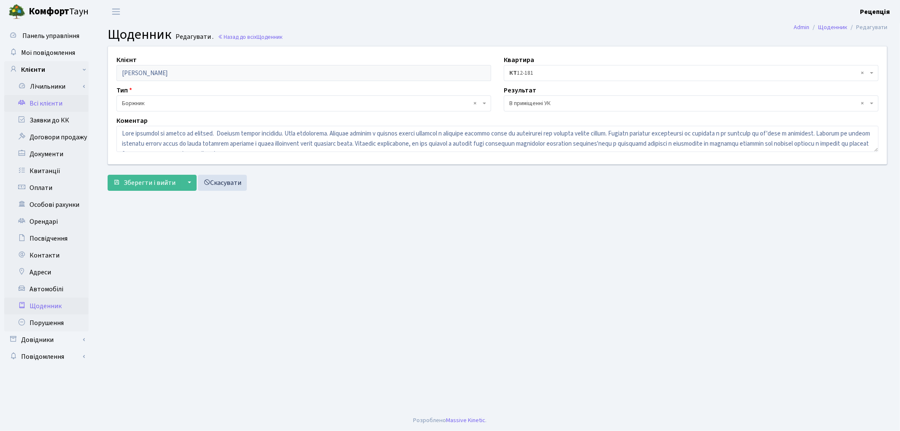
click at [53, 105] on link "Всі клієнти" at bounding box center [46, 103] width 84 height 17
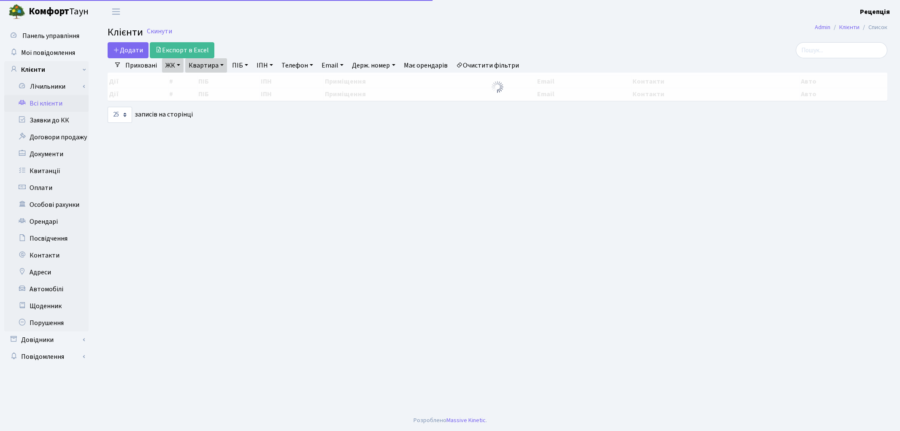
select select "25"
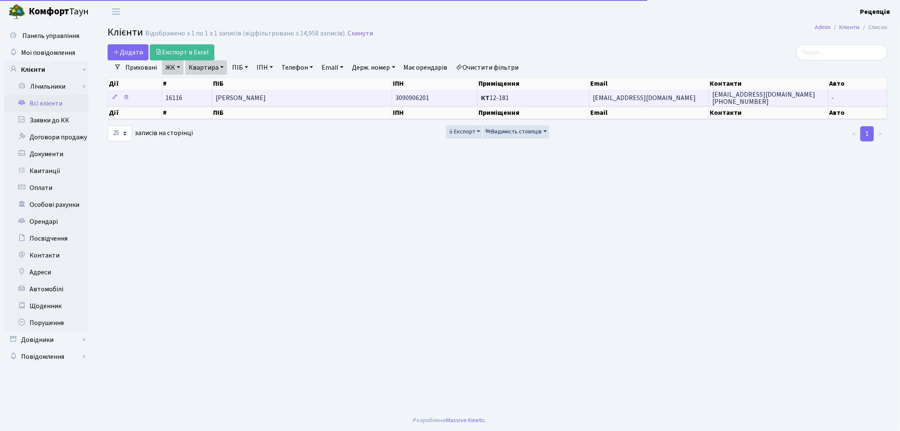
click at [266, 96] on span "[PERSON_NAME]" at bounding box center [241, 97] width 50 height 9
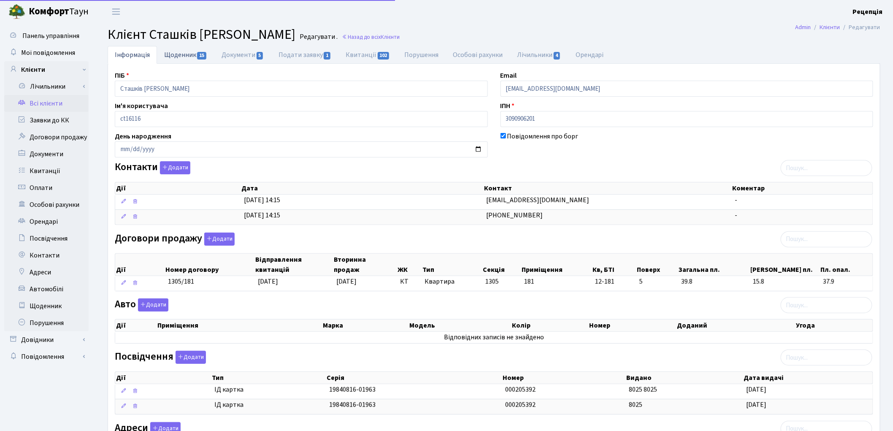
click at [192, 54] on link "Щоденник 15" at bounding box center [185, 54] width 57 height 17
select select "25"
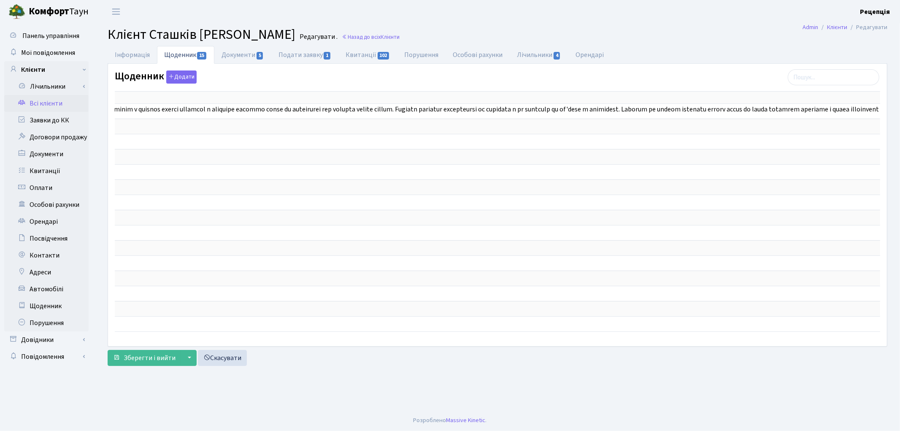
scroll to position [0, 471]
click at [570, 335] on div "Дії Дата Приміщення Тип Результат Коментар Дії Дата Приміщення Тип КТ" at bounding box center [498, 210] width 766 height 252
click at [49, 100] on link "Всі клієнти" at bounding box center [46, 103] width 84 height 17
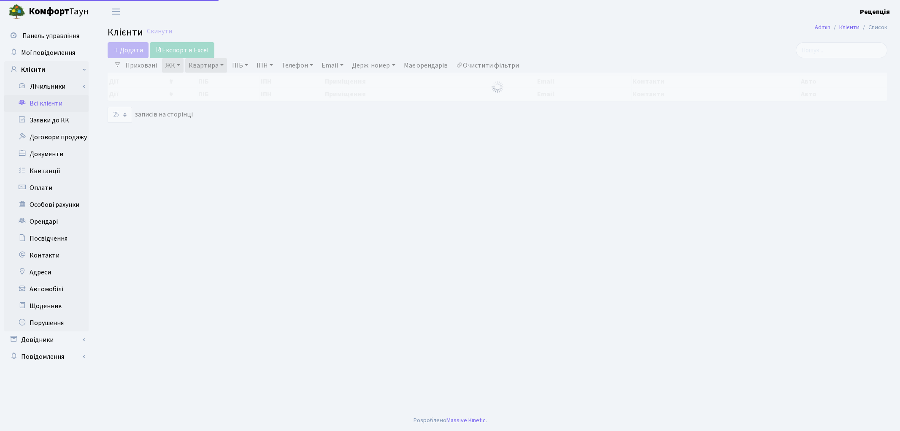
select select "25"
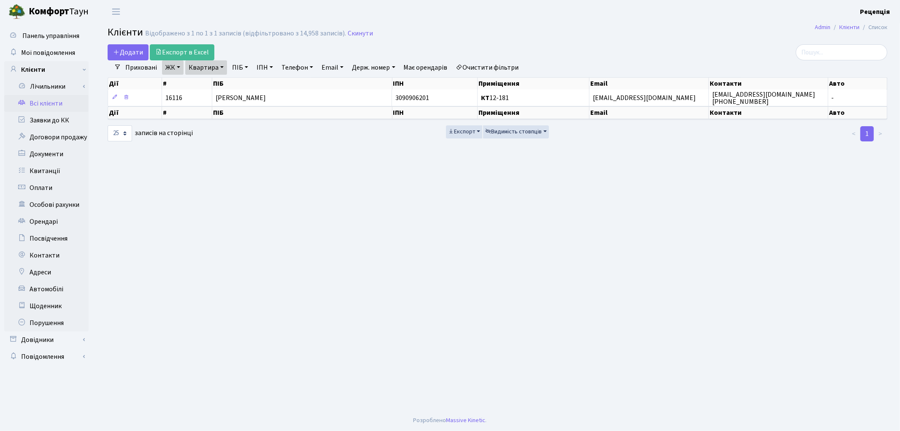
click at [483, 68] on link "Очистити фільтри" at bounding box center [488, 67] width 70 height 14
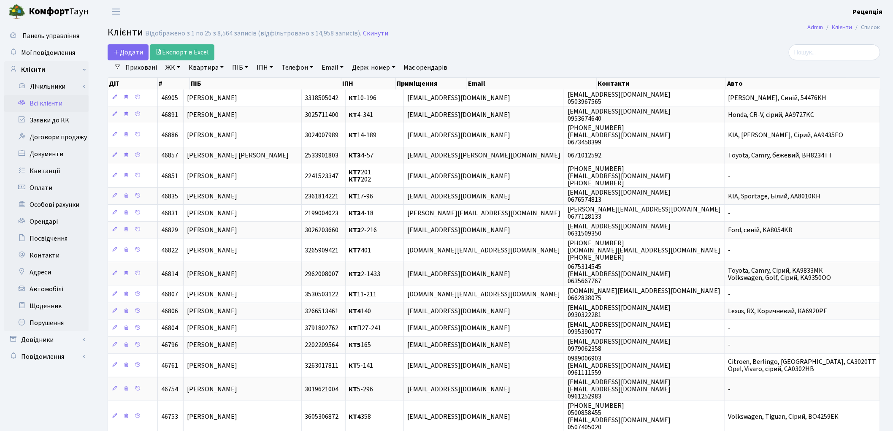
click at [166, 68] on link "ЖК" at bounding box center [173, 67] width 22 height 14
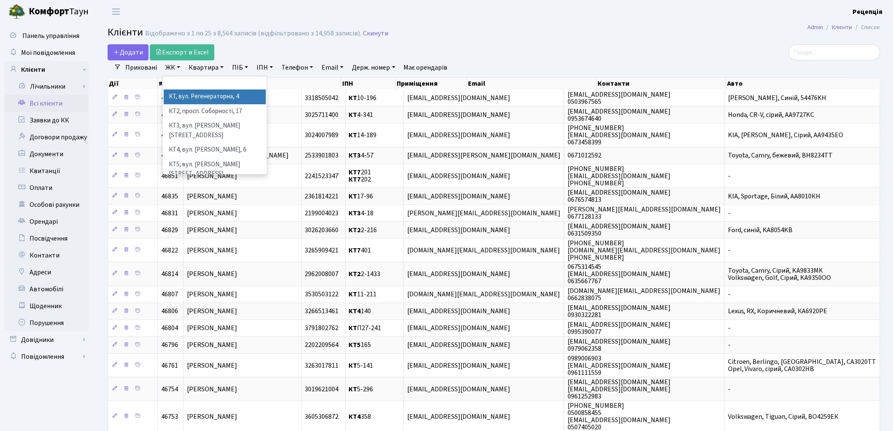
click at [184, 94] on li "КТ, вул. Регенераторна, 4" at bounding box center [215, 96] width 102 height 15
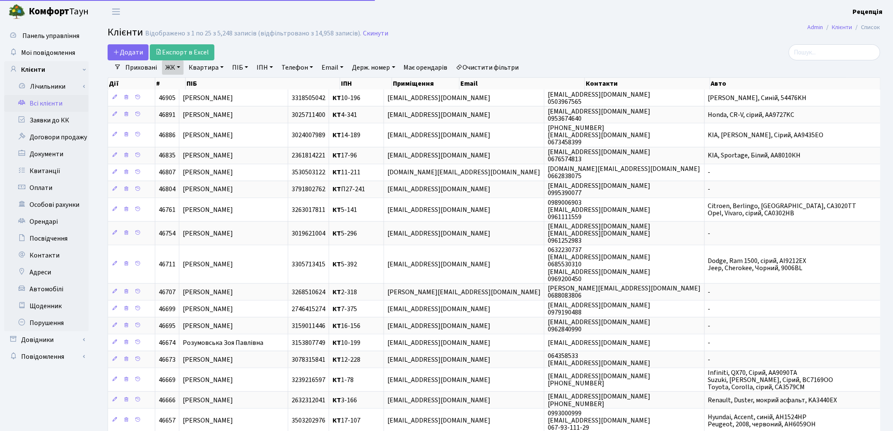
click at [207, 65] on link "Квартира" at bounding box center [206, 67] width 42 height 14
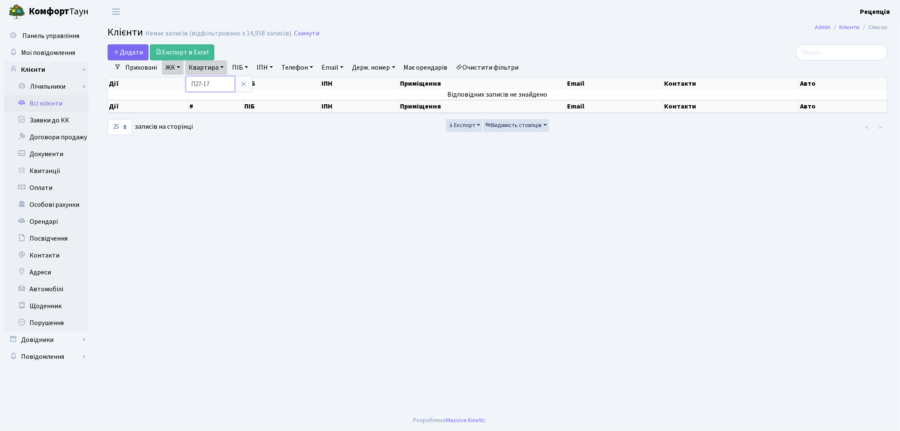
type input "П27-17"
click at [486, 64] on link "Очистити фільтри" at bounding box center [488, 67] width 70 height 14
select select
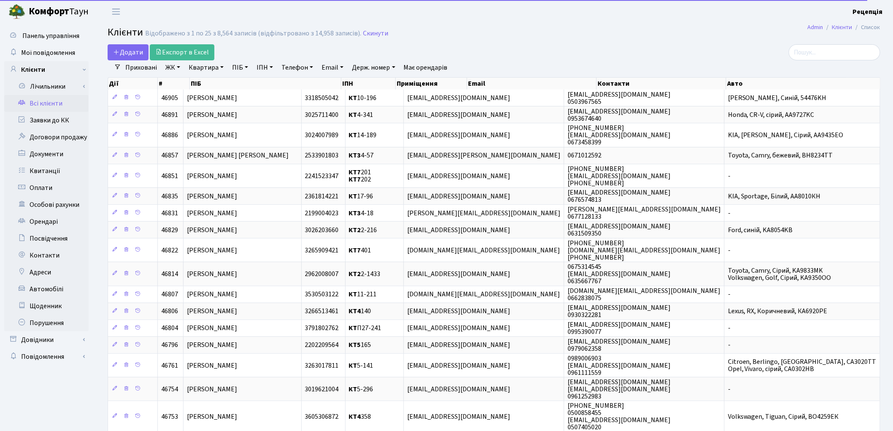
click at [173, 68] on link "ЖК" at bounding box center [173, 67] width 22 height 14
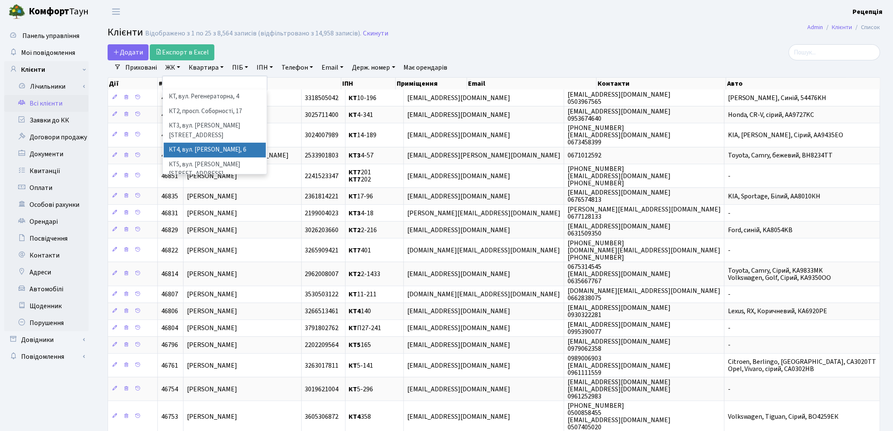
scroll to position [17, 0]
click at [235, 179] on li "КТ7, вул. Березнева, 12" at bounding box center [215, 191] width 102 height 24
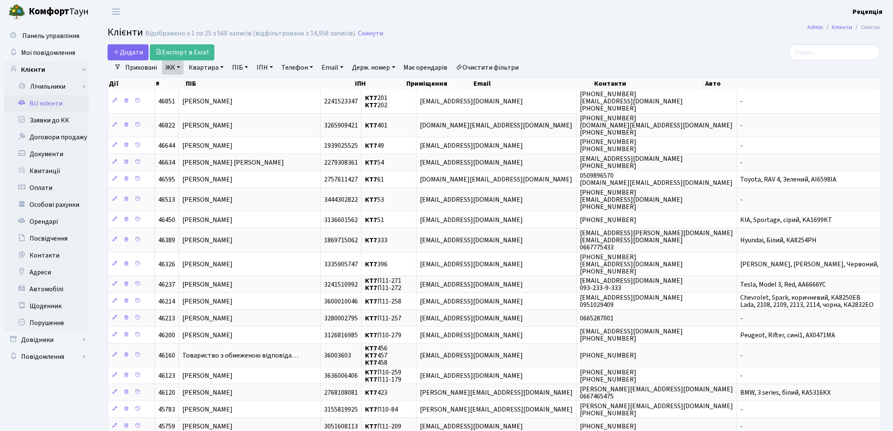
click at [180, 69] on link "ЖК" at bounding box center [173, 67] width 22 height 14
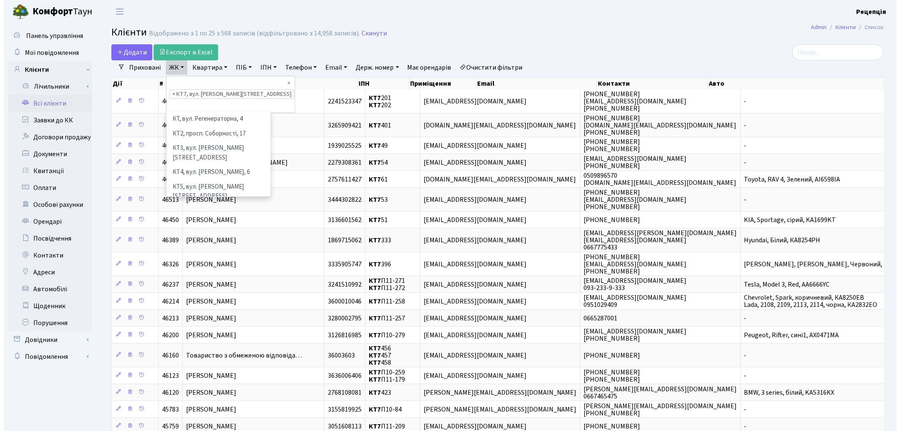
scroll to position [17, 0]
click at [180, 69] on link "ЖК" at bounding box center [173, 67] width 22 height 14
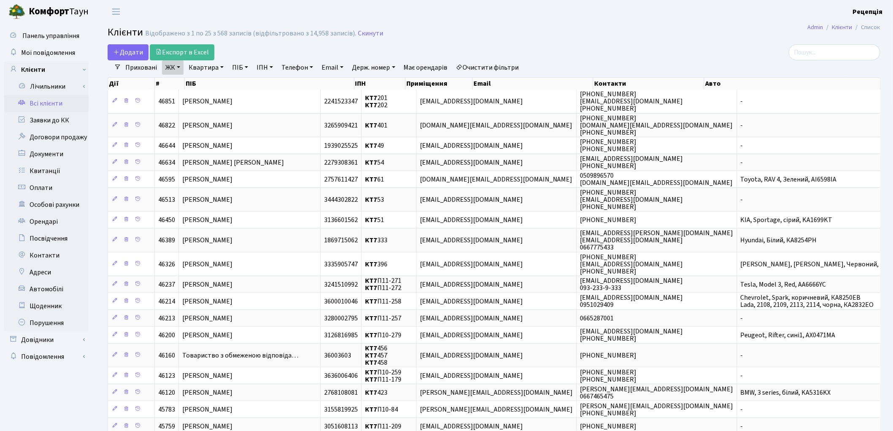
click at [200, 67] on link "Квартира" at bounding box center [206, 67] width 42 height 14
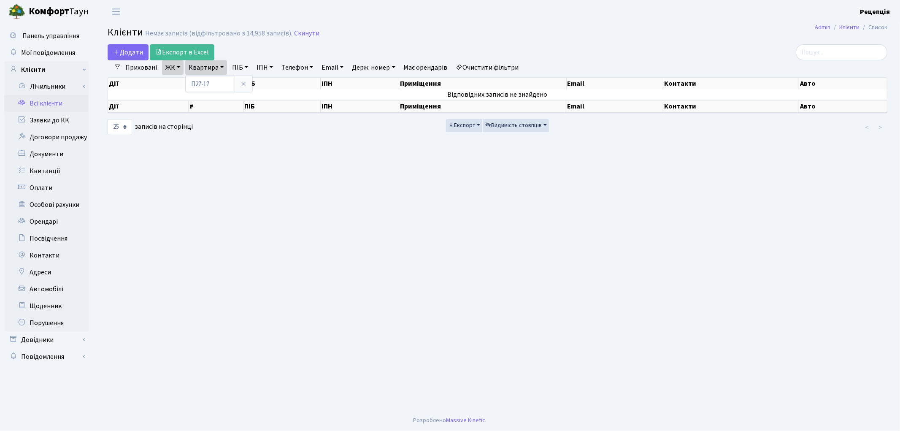
click at [496, 66] on link "Очистити фільтри" at bounding box center [488, 67] width 70 height 14
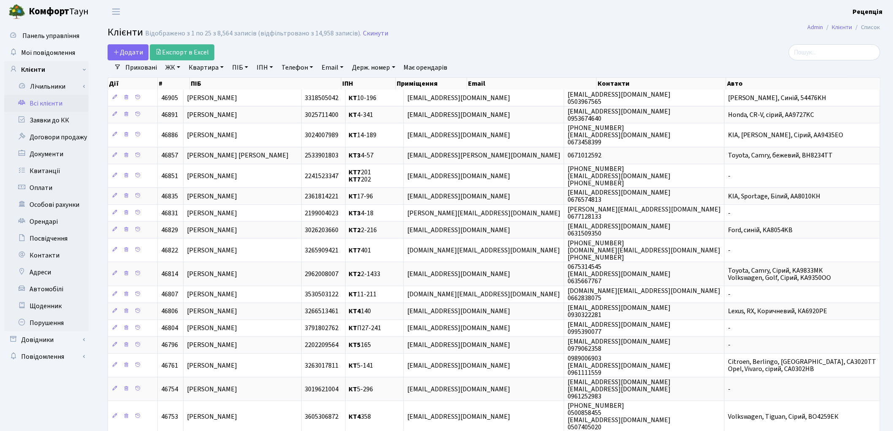
click at [172, 65] on link "ЖК" at bounding box center [173, 67] width 22 height 14
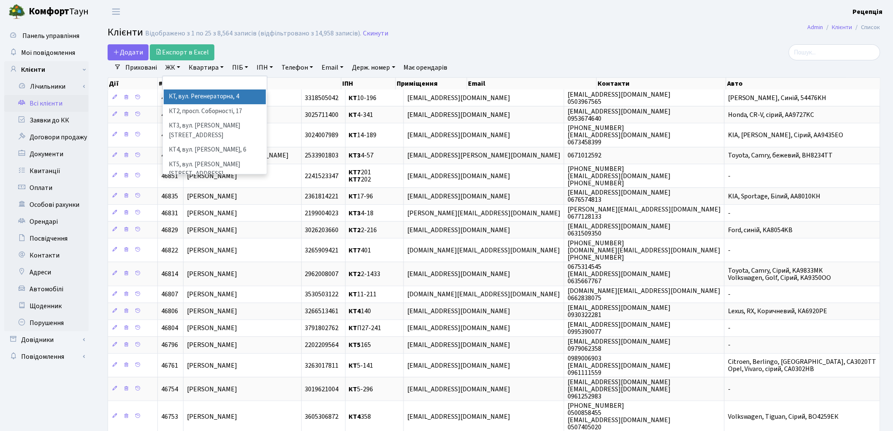
click at [187, 95] on li "КТ, вул. Регенераторна, 4" at bounding box center [215, 96] width 102 height 15
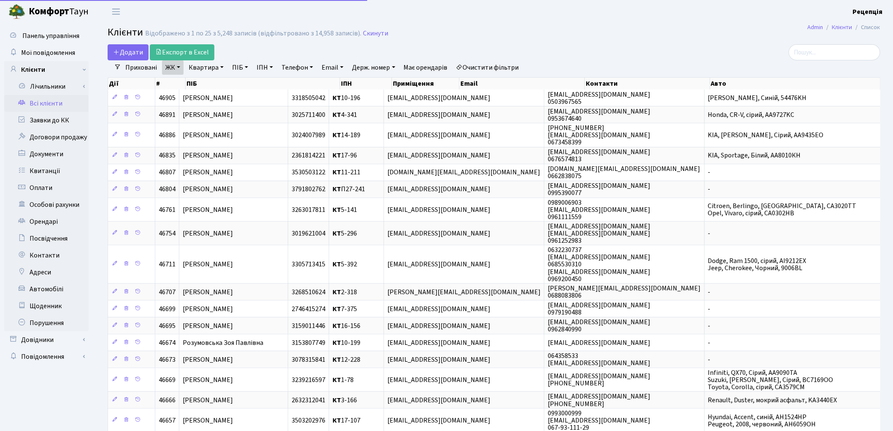
click at [214, 68] on link "Квартира" at bounding box center [206, 67] width 42 height 14
type input "7-513"
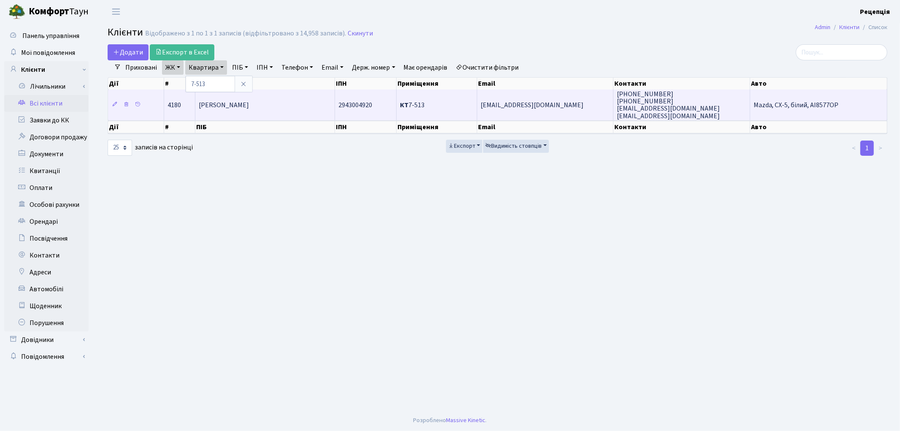
click at [249, 105] on span "Горбунова Оксана Василівна" at bounding box center [224, 104] width 50 height 9
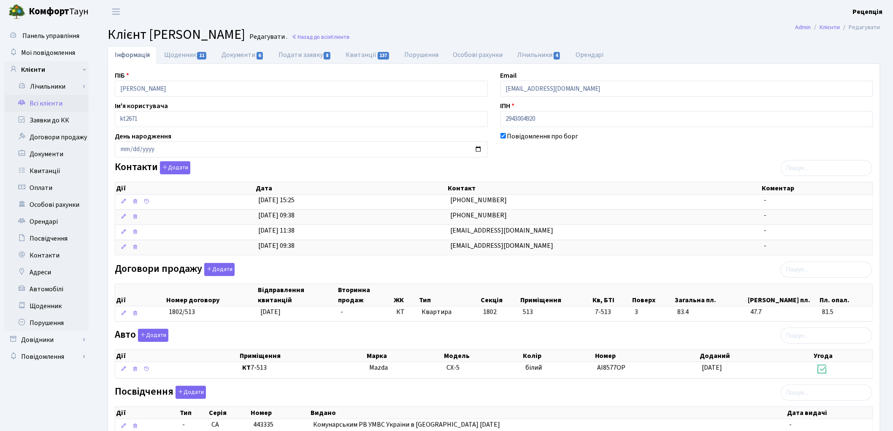
click at [51, 101] on link "Всі клієнти" at bounding box center [46, 103] width 84 height 17
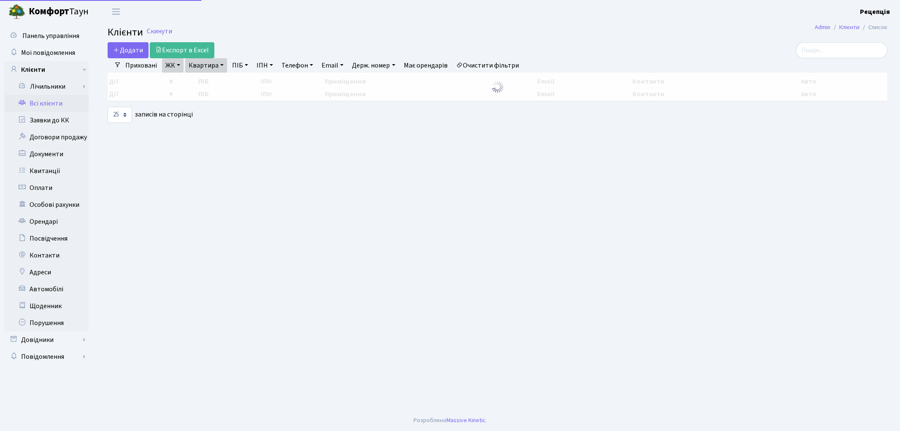
select select "25"
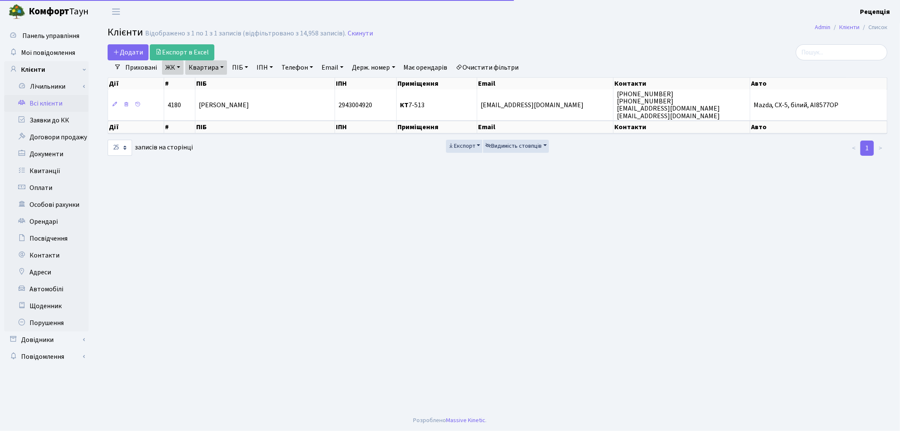
click at [477, 68] on link "Очистити фільтри" at bounding box center [488, 67] width 70 height 14
select select
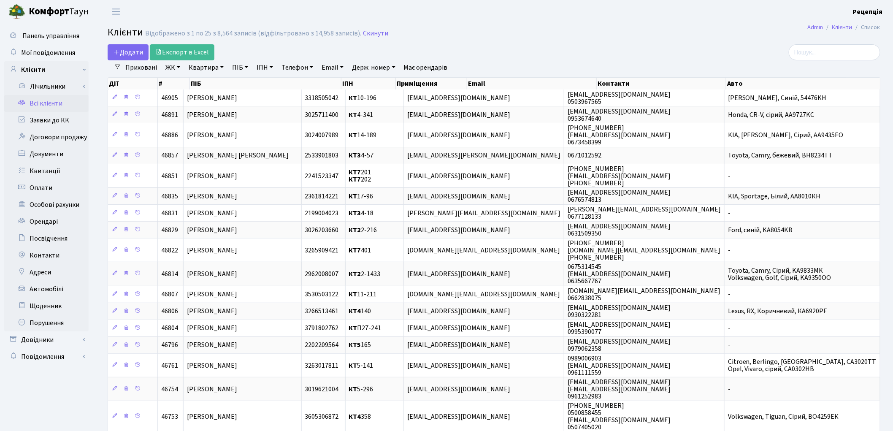
click at [170, 68] on link "ЖК" at bounding box center [173, 67] width 22 height 14
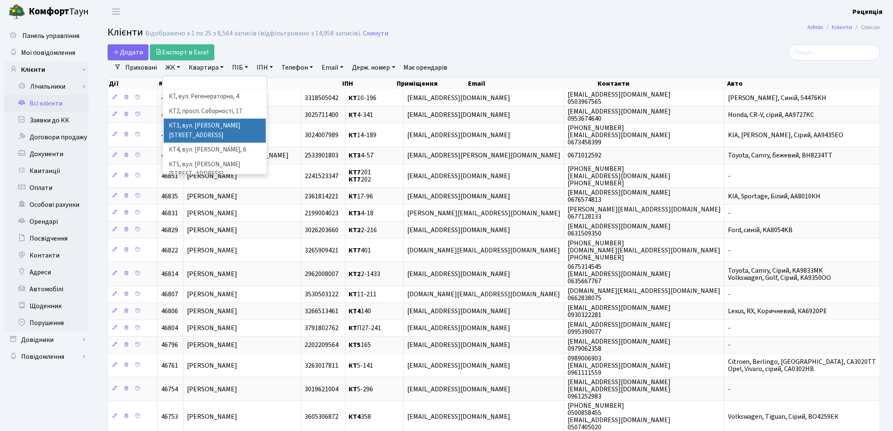
click at [238, 124] on li "КТ3, вул. Березнева, 16" at bounding box center [215, 131] width 102 height 24
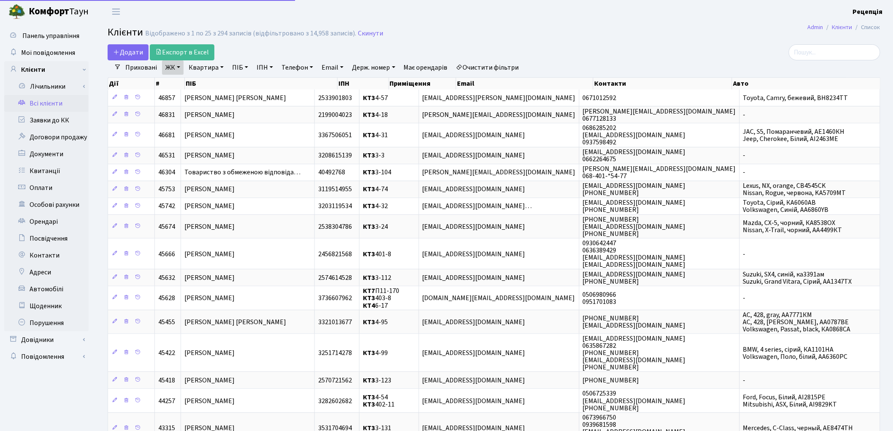
click at [214, 65] on link "Квартира" at bounding box center [206, 67] width 42 height 14
type input "4-98"
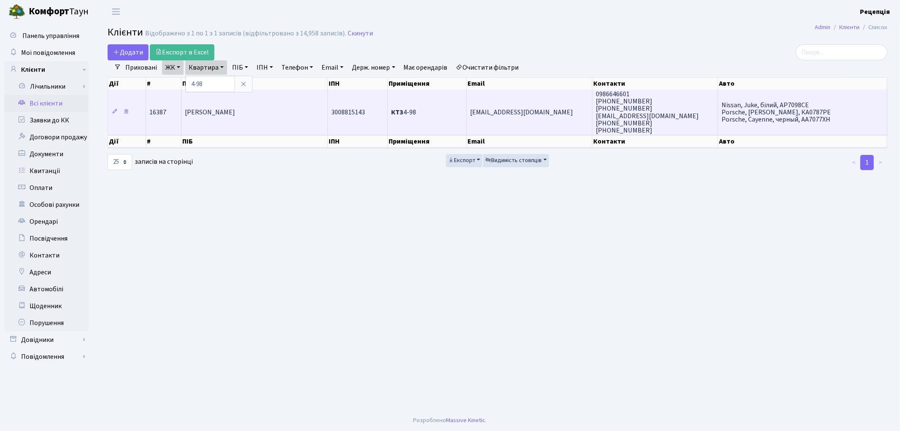
click at [294, 111] on td "Дорохова Еліна Олександрівна" at bounding box center [254, 111] width 146 height 45
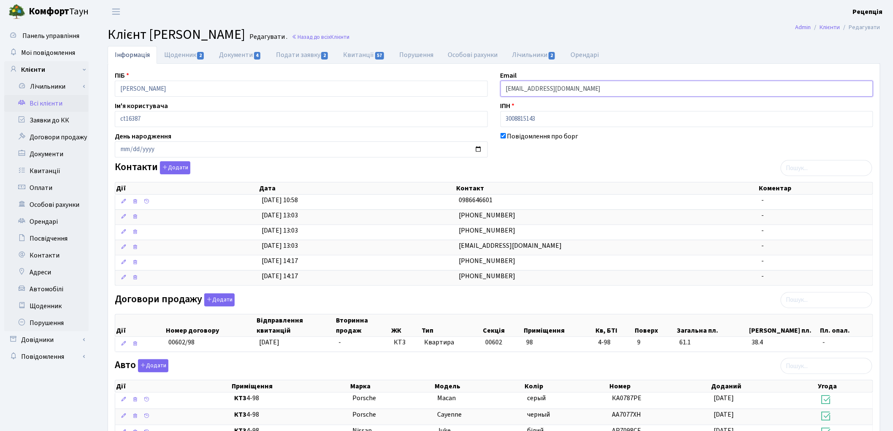
drag, startPoint x: 598, startPoint y: 87, endPoint x: 483, endPoint y: 89, distance: 114.4
click at [483, 89] on div "ПІБ [PERSON_NAME] Email [EMAIL_ADDRESS][DOMAIN_NAME] Ім'я користувача ct16387 І…" at bounding box center [493, 338] width 771 height 536
click at [55, 102] on link "Всі клієнти" at bounding box center [46, 103] width 84 height 17
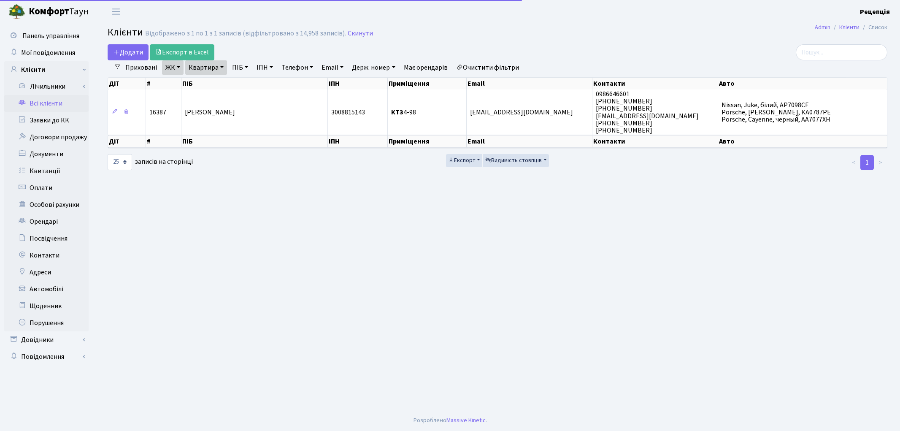
select select "25"
click at [486, 68] on link "Очистити фільтри" at bounding box center [488, 67] width 70 height 14
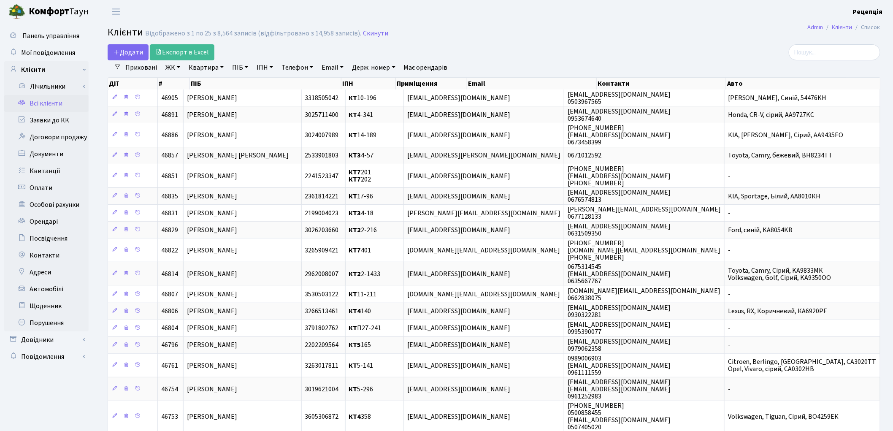
click at [176, 71] on link "ЖК" at bounding box center [173, 67] width 22 height 14
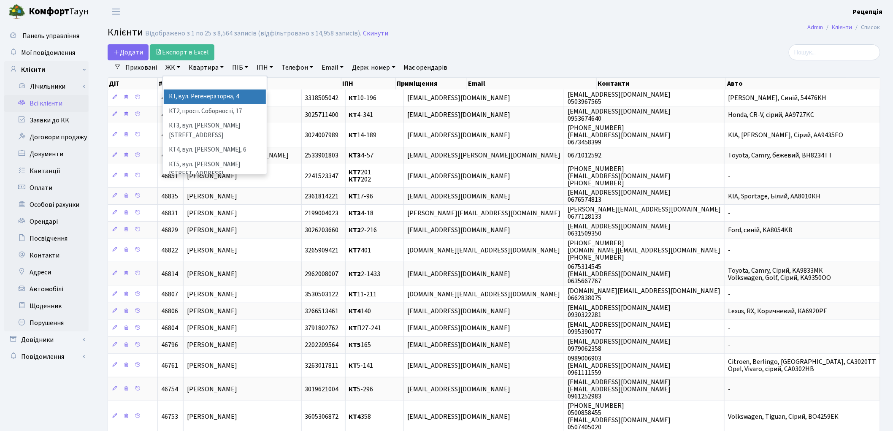
click at [191, 98] on li "КТ, вул. Регенераторна, 4" at bounding box center [215, 96] width 102 height 15
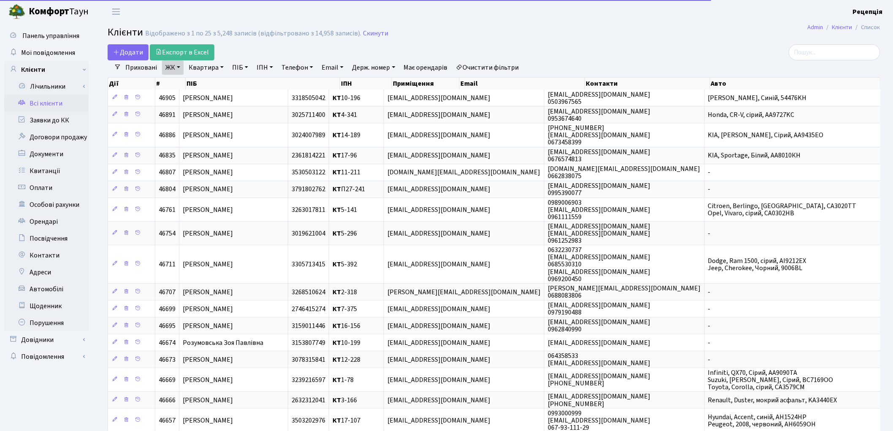
click at [208, 68] on link "Квартира" at bounding box center [206, 67] width 42 height 14
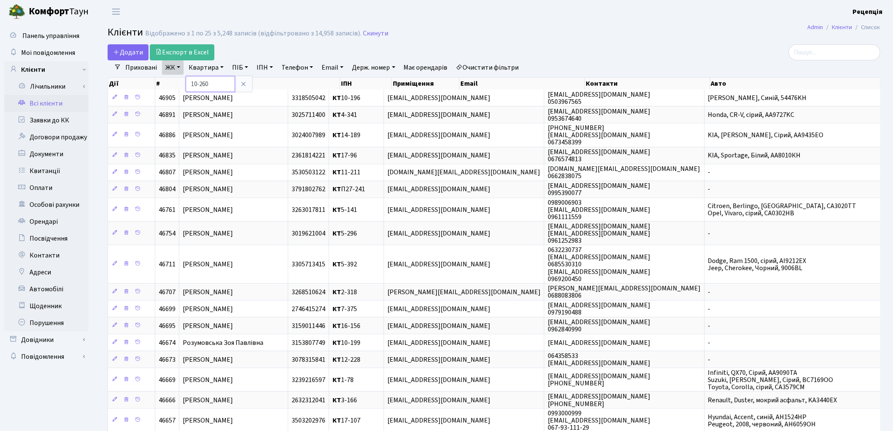
type input "10-260"
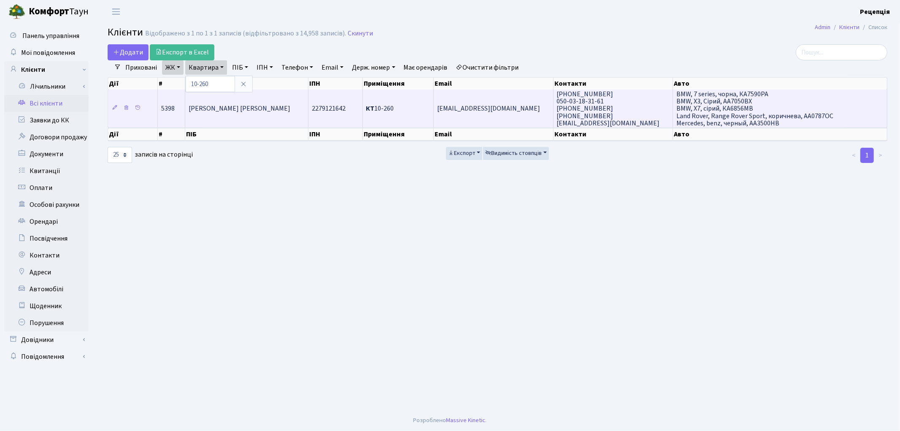
click at [250, 106] on span "[PERSON_NAME] [PERSON_NAME]" at bounding box center [240, 108] width 102 height 9
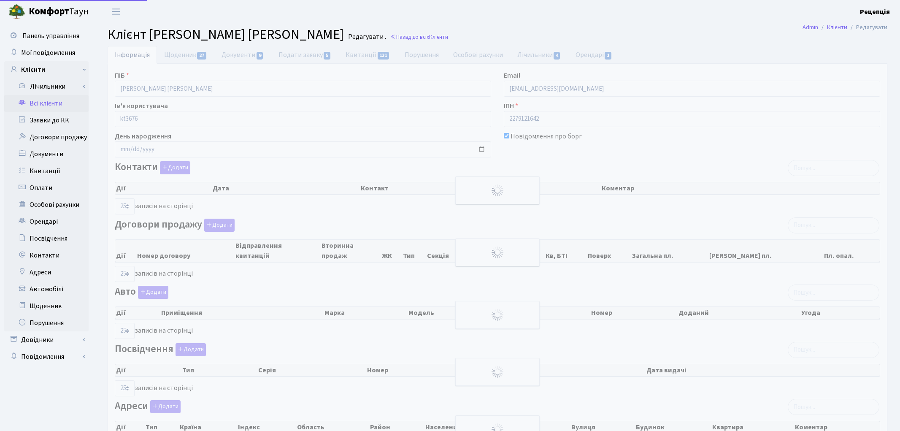
select select "25"
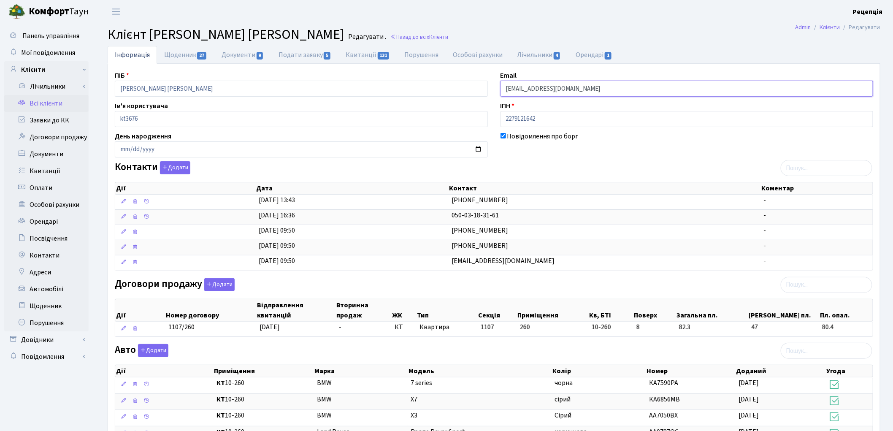
drag, startPoint x: 598, startPoint y: 88, endPoint x: 473, endPoint y: 88, distance: 125.3
click at [473, 88] on div "ПІБ [PERSON_NAME] [PERSON_NAME] Email [EMAIL_ADDRESS][DOMAIN_NAME] Ім'я користу…" at bounding box center [493, 331] width 771 height 522
click at [56, 104] on link "Всі клієнти" at bounding box center [46, 103] width 84 height 17
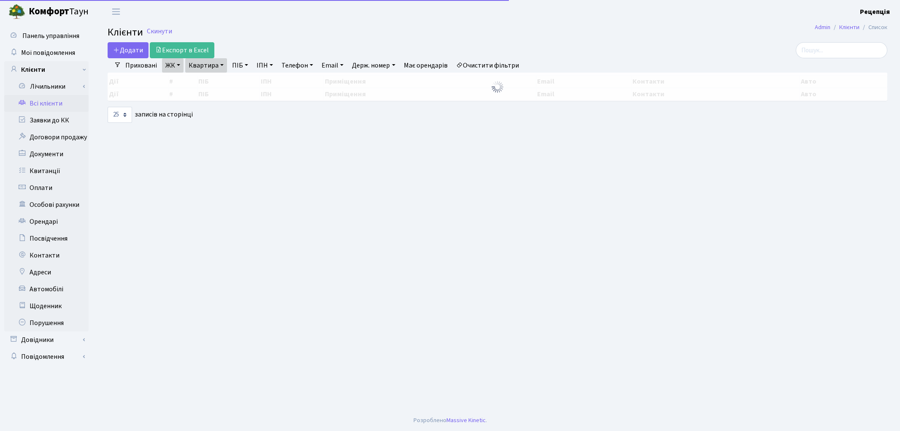
select select "25"
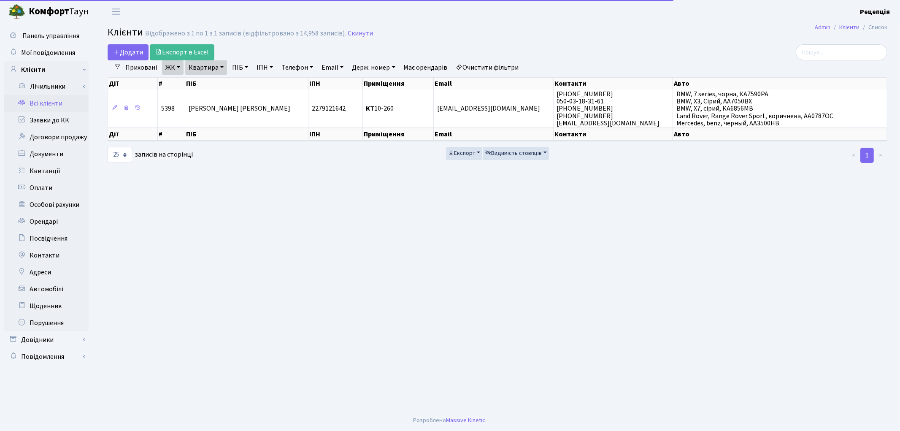
click at [479, 62] on link "Очистити фільтри" at bounding box center [488, 67] width 70 height 14
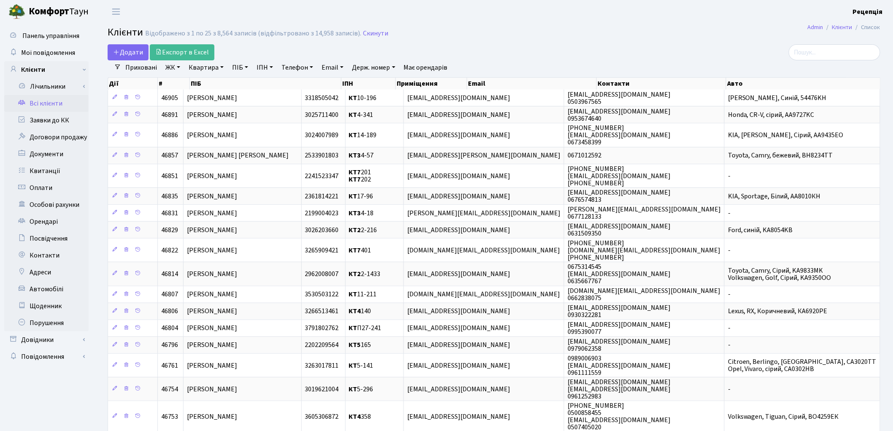
click at [176, 65] on link "ЖК" at bounding box center [173, 67] width 22 height 14
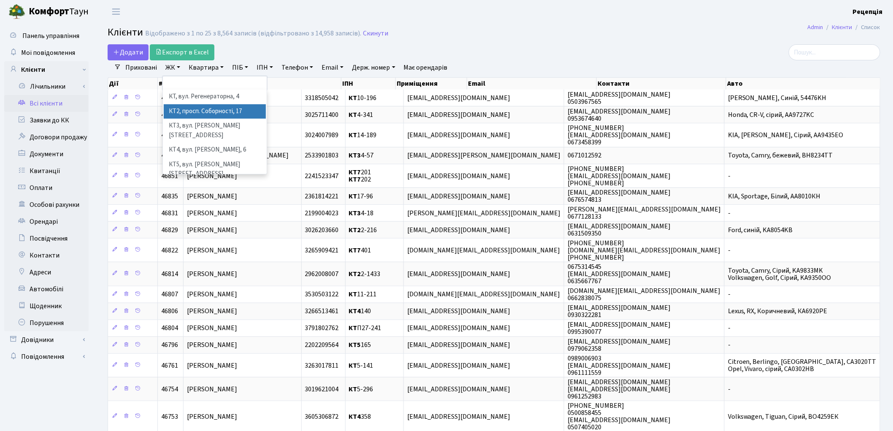
click at [225, 114] on li "КТ2, просп. Соборності, 17" at bounding box center [215, 111] width 102 height 15
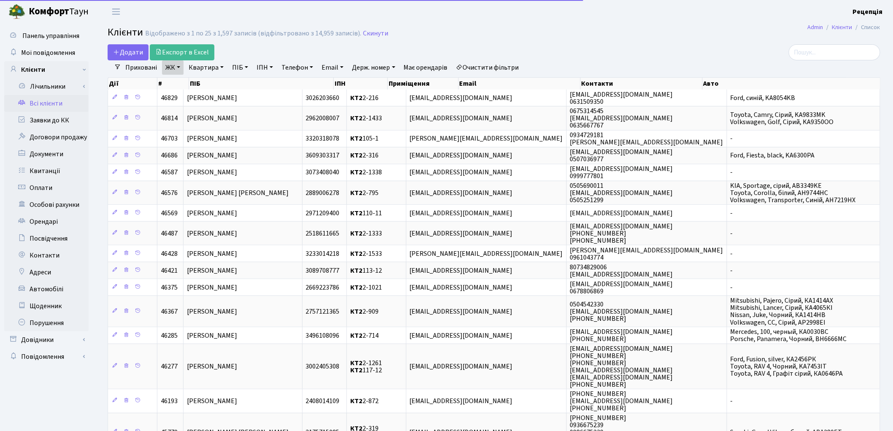
click at [208, 71] on link "Квартира" at bounding box center [206, 67] width 42 height 14
click at [246, 80] on link at bounding box center [244, 84] width 18 height 16
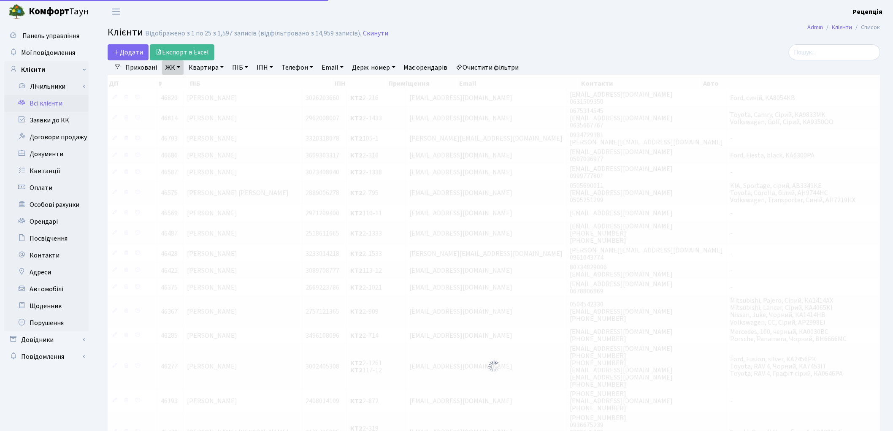
click at [240, 68] on link "ПІБ" at bounding box center [240, 67] width 23 height 14
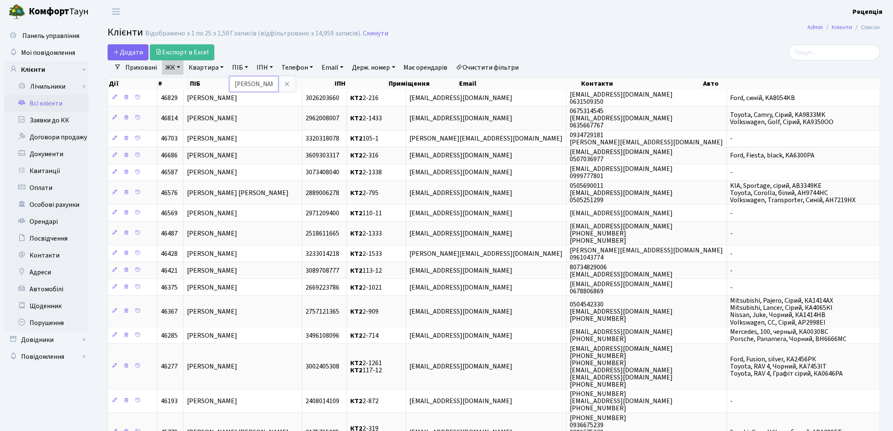
type input "федорук"
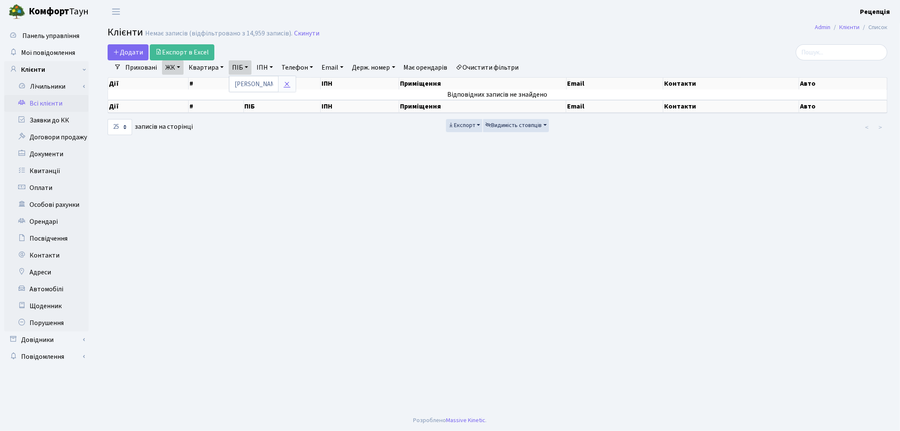
click at [289, 84] on icon at bounding box center [287, 84] width 7 height 7
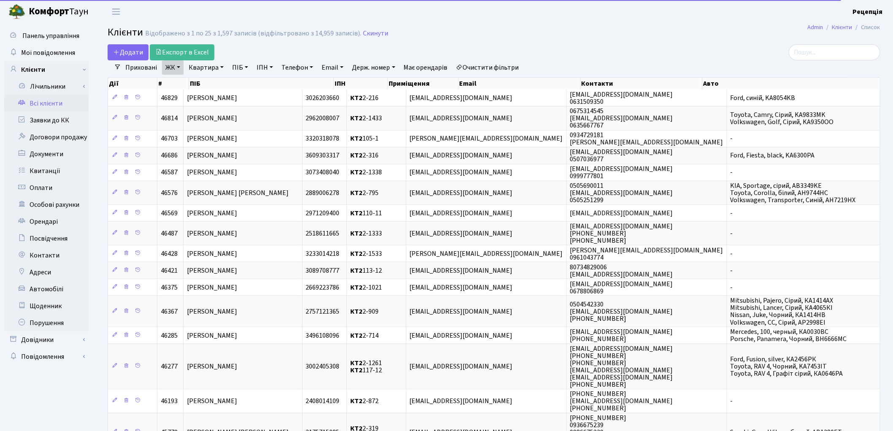
click at [487, 57] on div "Додати Експорт в Excel" at bounding box center [363, 52] width 511 height 16
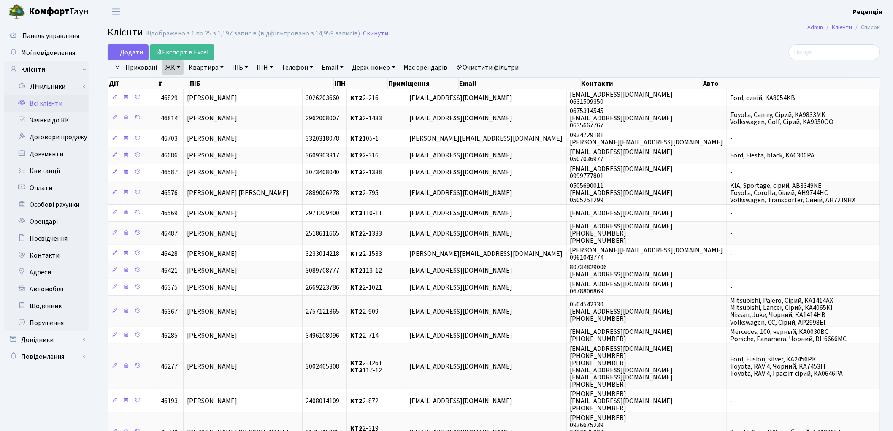
click at [182, 66] on link "ЖК" at bounding box center [173, 67] width 22 height 14
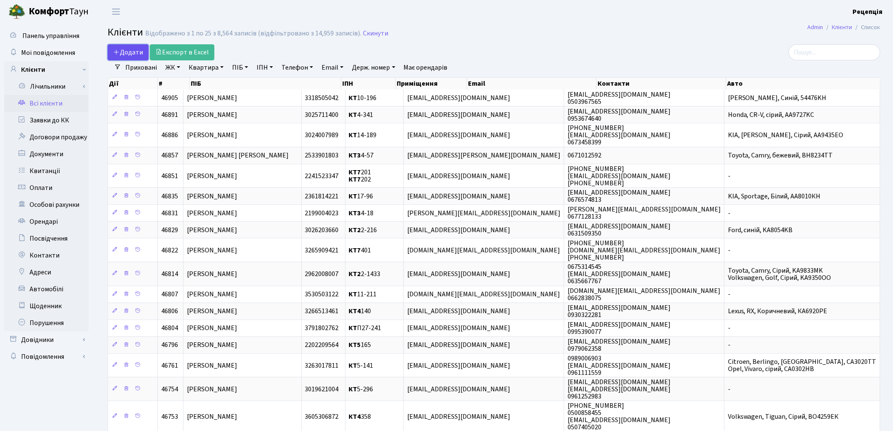
click at [133, 49] on span "Додати" at bounding box center [128, 52] width 30 height 9
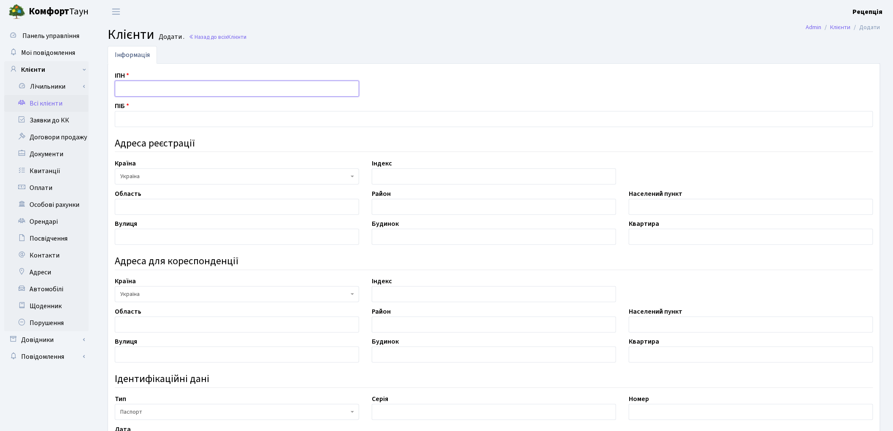
click at [143, 87] on input "text" at bounding box center [237, 89] width 244 height 16
type input "2592600199"
click at [147, 119] on input "text" at bounding box center [494, 119] width 758 height 16
type input "[PERSON_NAME]"
click at [161, 211] on input "text" at bounding box center [237, 207] width 244 height 16
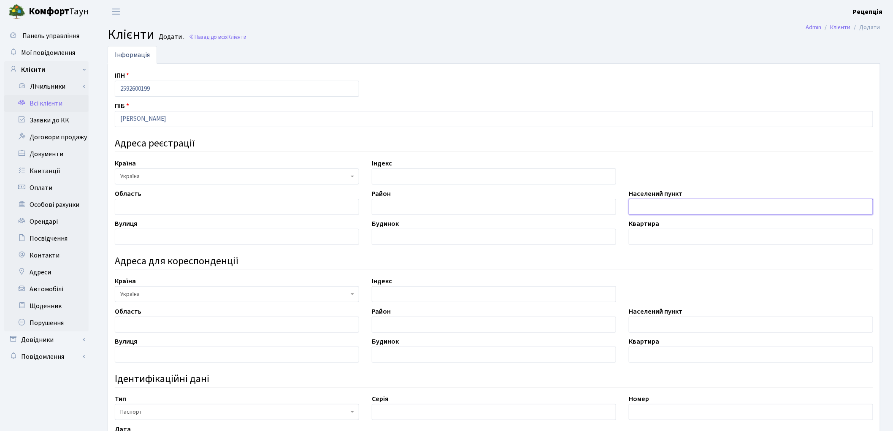
click at [640, 210] on input "text" at bounding box center [751, 207] width 244 height 16
type input "місто Київ"
click at [170, 238] on input "text" at bounding box center [237, 237] width 244 height 16
type input "Дениса Рачінського"
click at [427, 234] on input "text" at bounding box center [494, 237] width 244 height 16
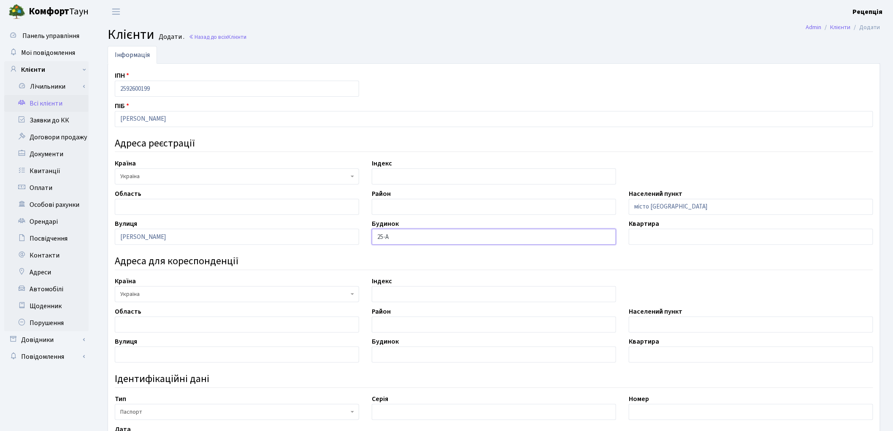
type input "25-А"
click at [677, 239] on input "text" at bounding box center [751, 237] width 244 height 16
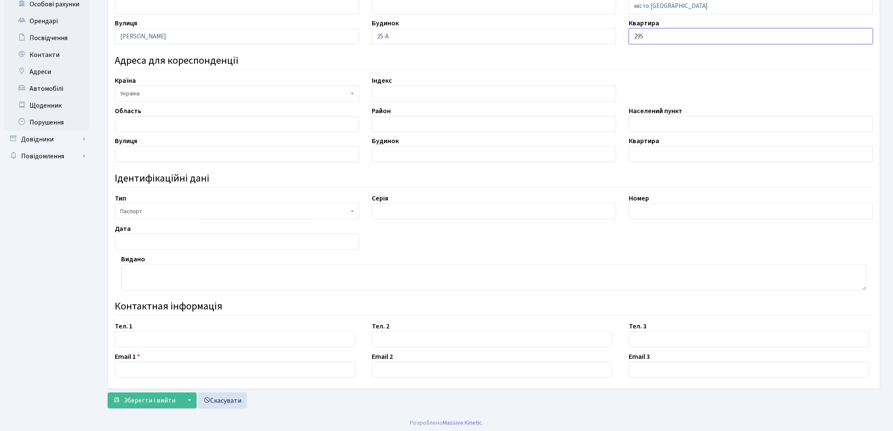
scroll to position [203, 0]
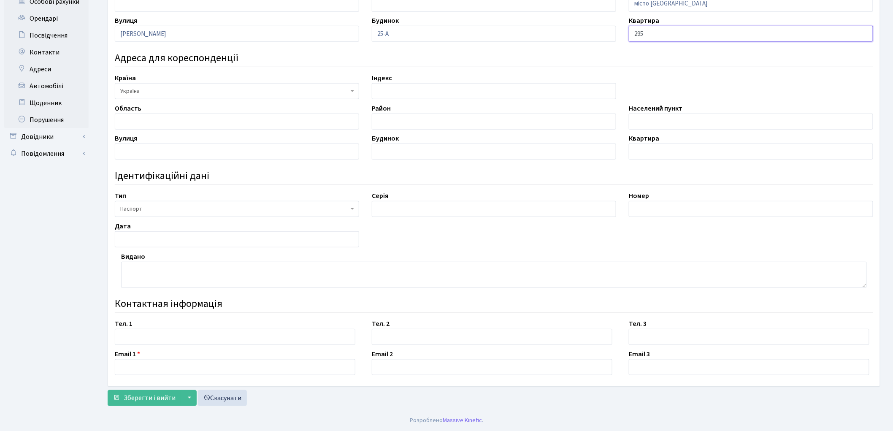
type input "295"
click at [432, 211] on input "text" at bounding box center [494, 209] width 244 height 16
type input "КЕ"
click at [646, 203] on input "text" at bounding box center [751, 209] width 244 height 16
type input "068466"
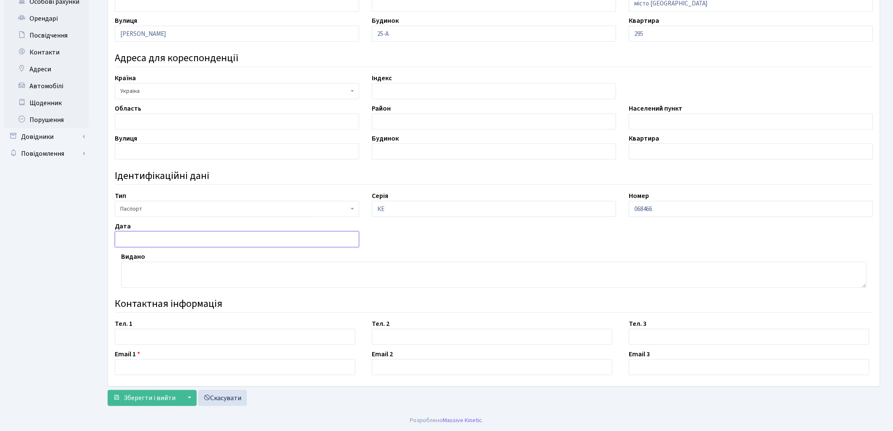
click at [151, 234] on input "text" at bounding box center [237, 239] width 244 height 16
type input "30.10.1995"
click at [131, 276] on textarea at bounding box center [494, 275] width 746 height 26
type textarea "Білгород-Дністровським МВ УМВС України в Одеській області"
click at [140, 332] on input "text" at bounding box center [235, 337] width 241 height 16
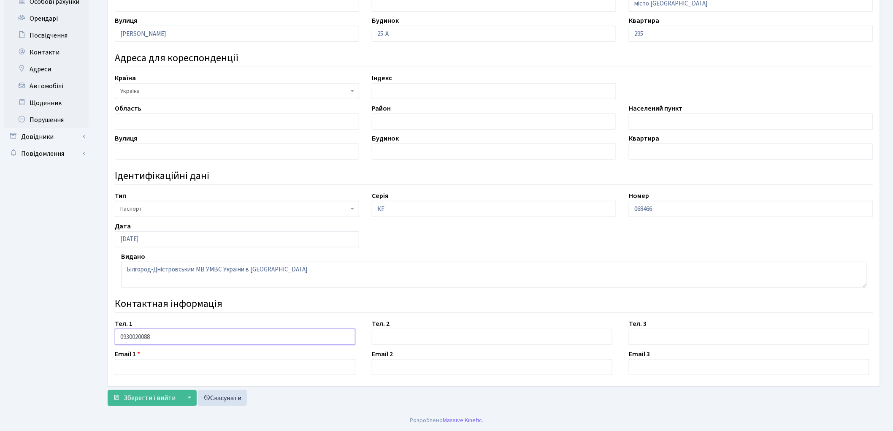
type input "0930020088"
click at [166, 364] on input "text" at bounding box center [235, 367] width 241 height 16
type input "fedoruk2011@gmail.com"
click at [153, 395] on span "Зберегти і вийти" at bounding box center [150, 397] width 52 height 9
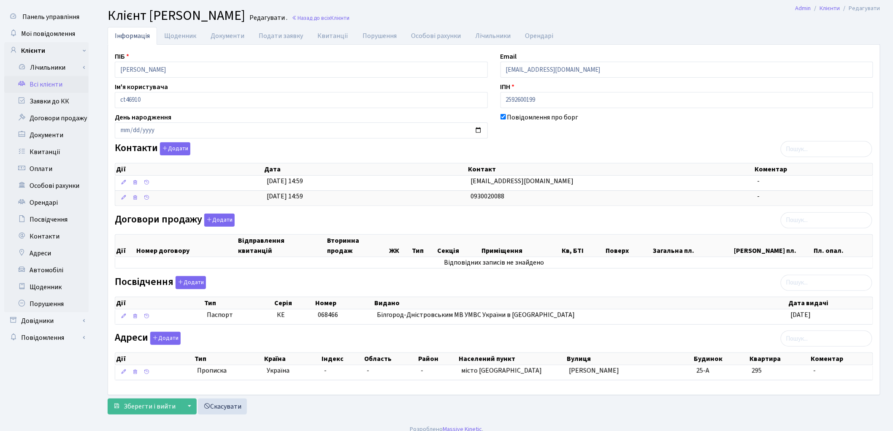
scroll to position [29, 0]
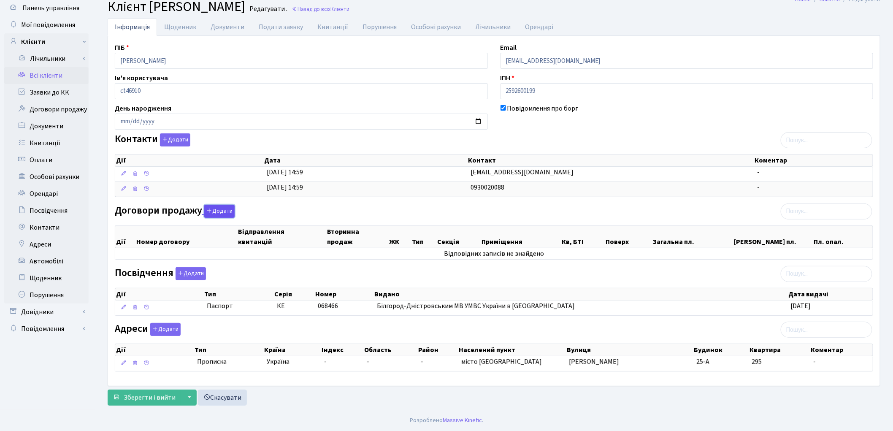
click at [212, 209] on button "Додати" at bounding box center [219, 211] width 30 height 13
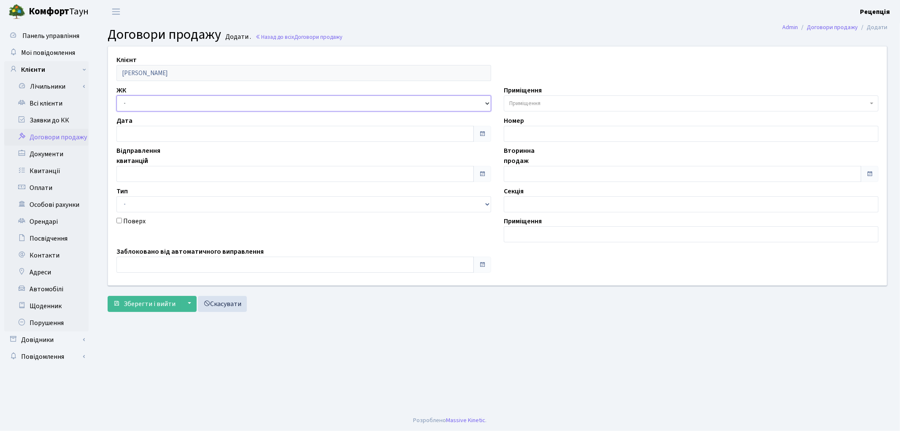
click at [155, 99] on select "- КТ, вул. Регенераторна, 4 КТ2, просп. [STREET_ADDRESS] [STREET_ADDRESS] [PERS…" at bounding box center [303, 103] width 375 height 16
select select "295"
click at [116, 95] on select "- КТ, вул. Регенераторна, 4 КТ2, просп. [STREET_ADDRESS] [STREET_ADDRESS] [PERS…" at bounding box center [303, 103] width 375 height 16
select select
click at [525, 100] on span "Приміщення" at bounding box center [524, 103] width 31 height 8
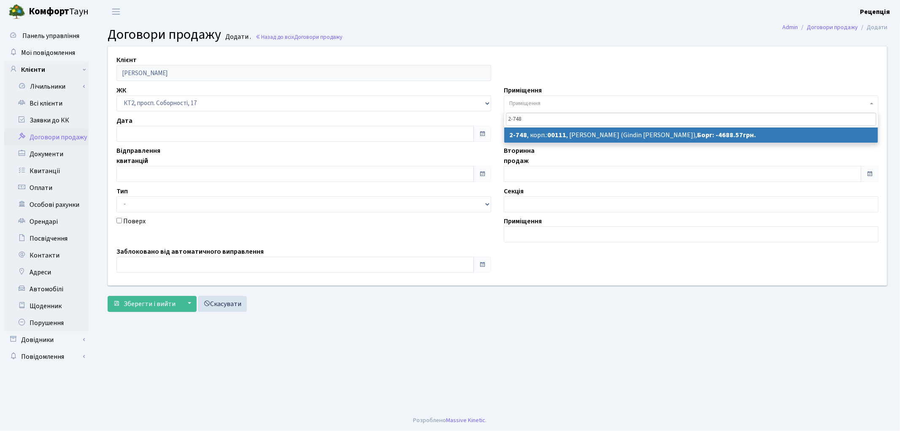
type input "2-748"
select select "15802"
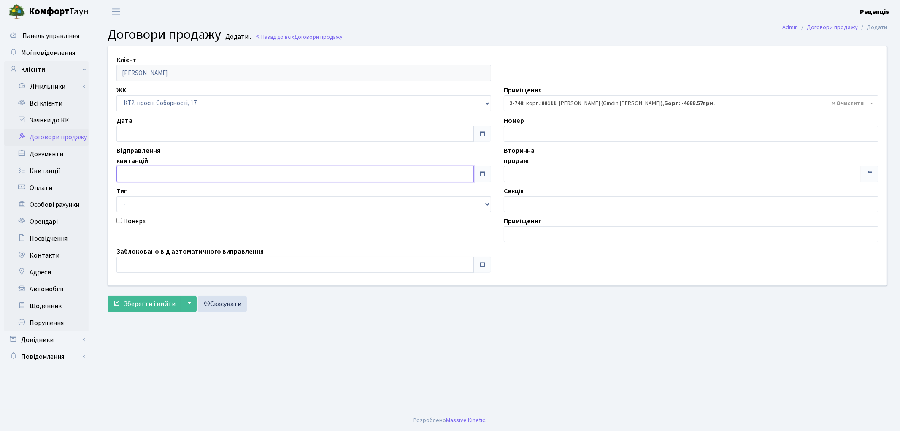
click at [151, 173] on input "text" at bounding box center [294, 174] width 357 height 16
click at [162, 132] on td "28" at bounding box center [163, 131] width 13 height 13
type input "[DATE]"
click at [532, 176] on input "text" at bounding box center [682, 174] width 357 height 16
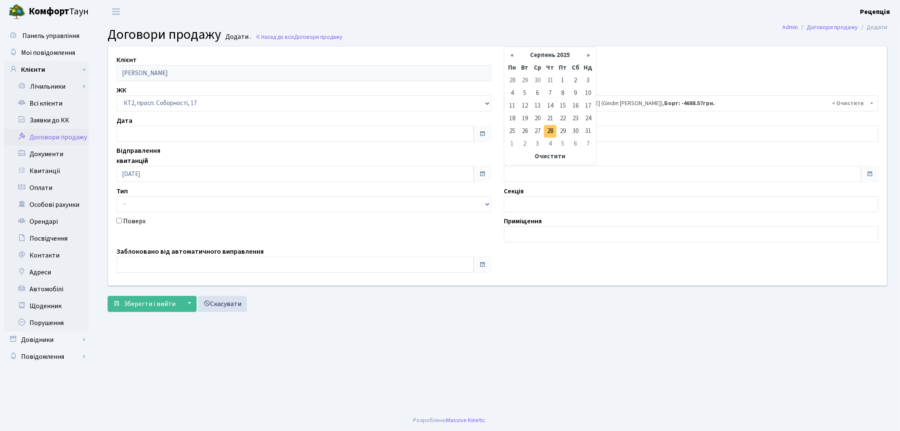
click at [551, 127] on td "28" at bounding box center [550, 131] width 13 height 13
type input "[DATE]"
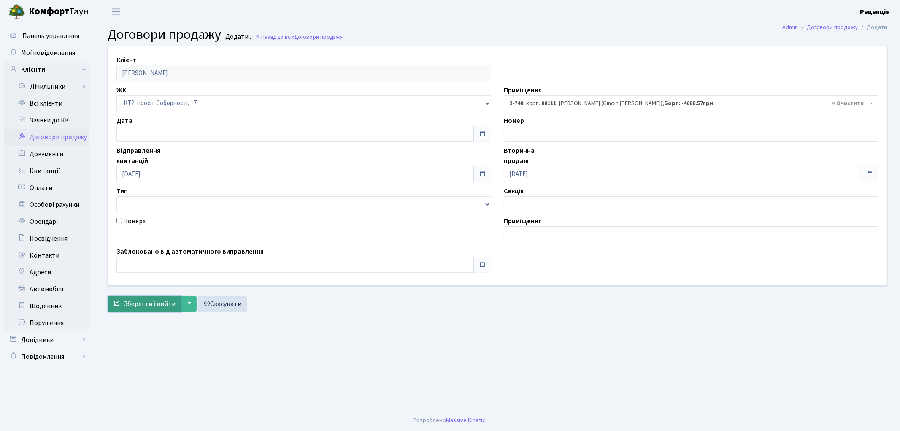
click at [157, 307] on span "Зберегти і вийти" at bounding box center [150, 303] width 52 height 9
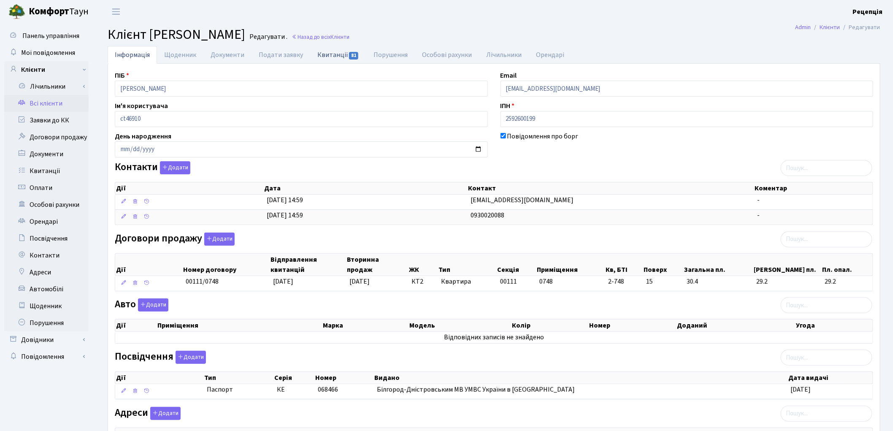
click at [327, 49] on link "Квитанції 81" at bounding box center [338, 54] width 56 height 17
select select "25"
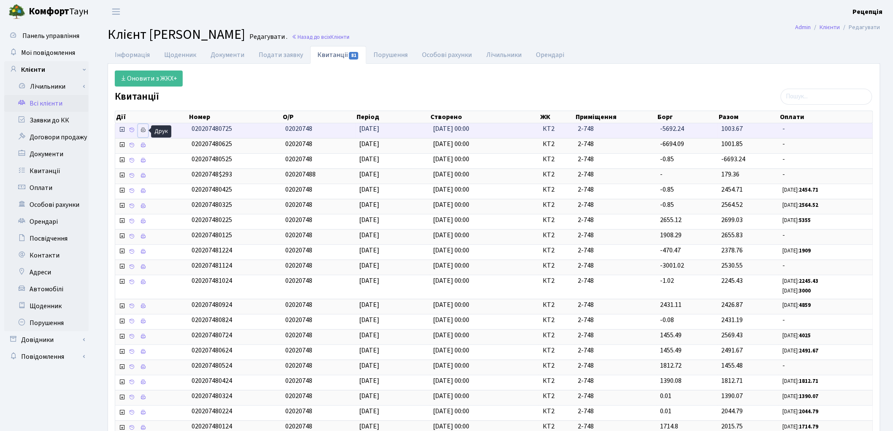
click at [141, 129] on icon at bounding box center [143, 130] width 6 height 6
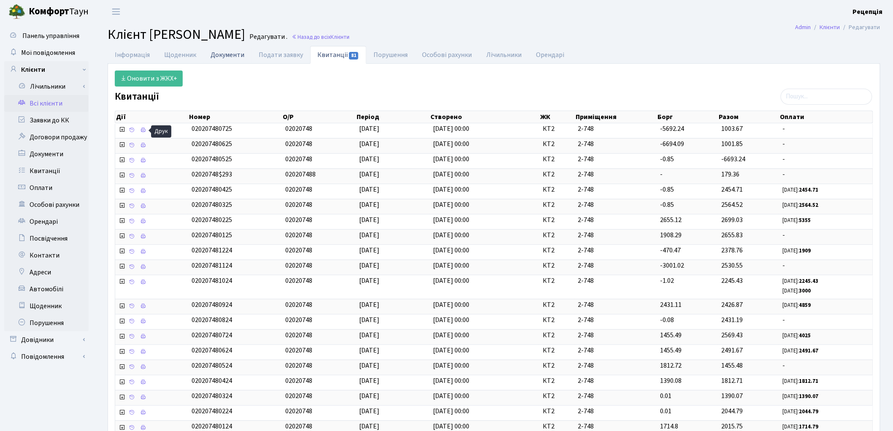
click at [214, 53] on link "Документи" at bounding box center [227, 54] width 48 height 17
select select "25"
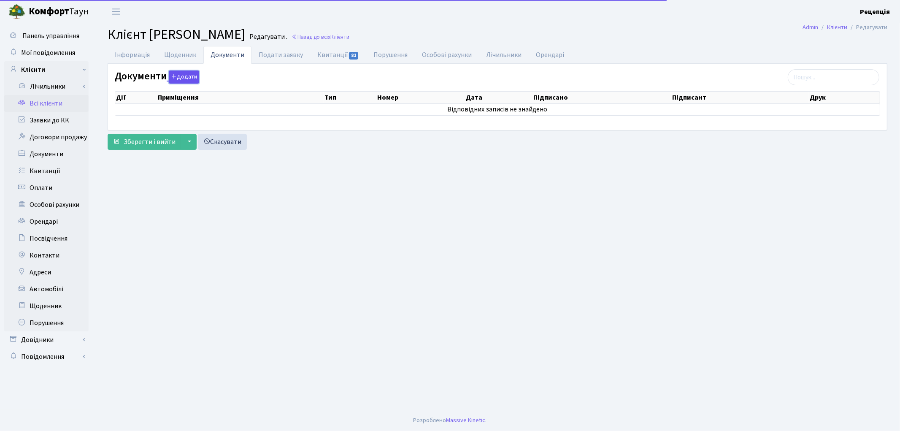
click at [177, 74] on button "Додати" at bounding box center [184, 76] width 30 height 13
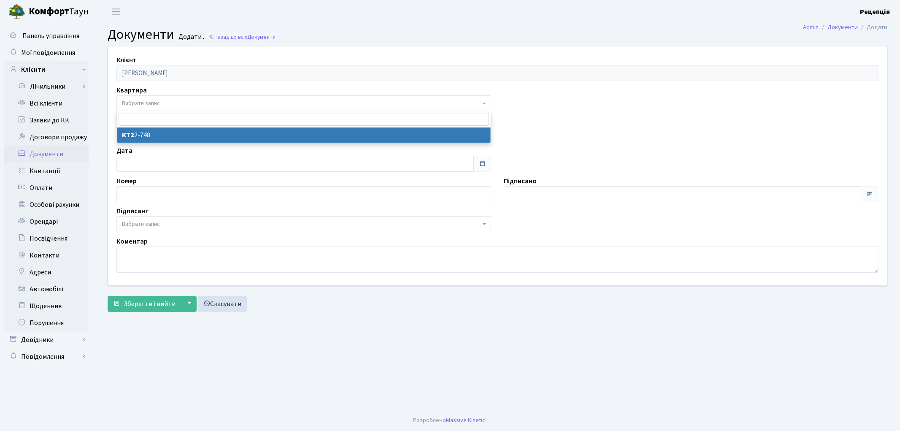
click at [157, 98] on span "Вибрати запис" at bounding box center [303, 103] width 375 height 16
select select "178608"
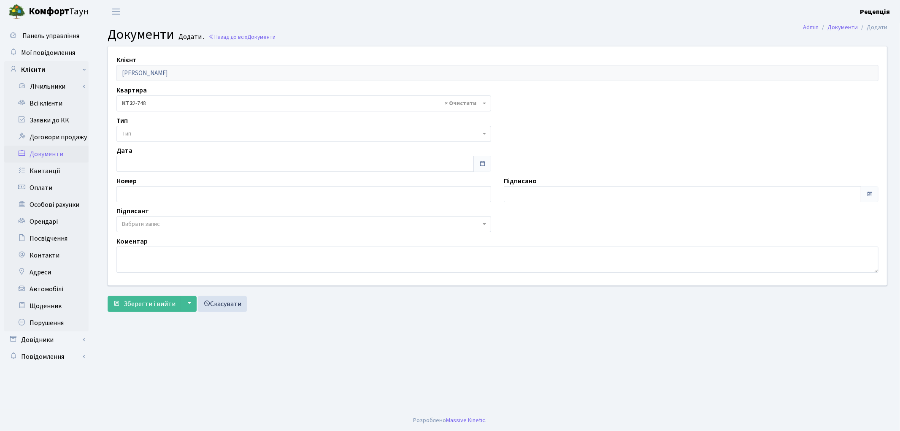
click at [150, 131] on span "Тип" at bounding box center [301, 134] width 359 height 8
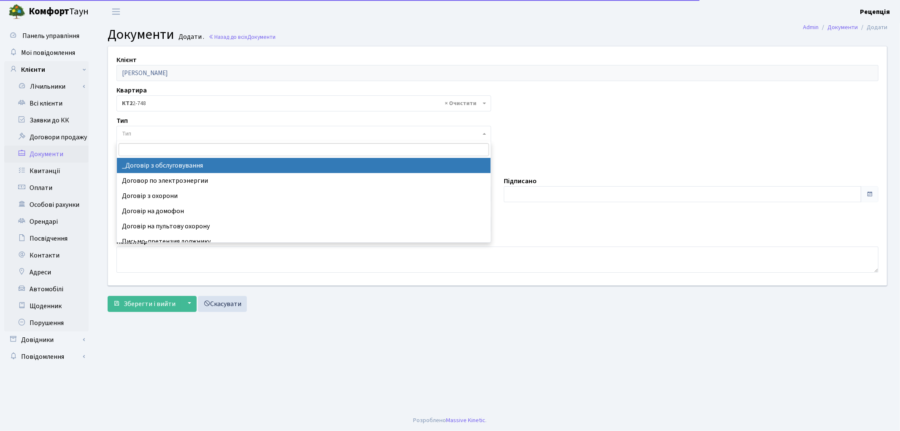
select select "289"
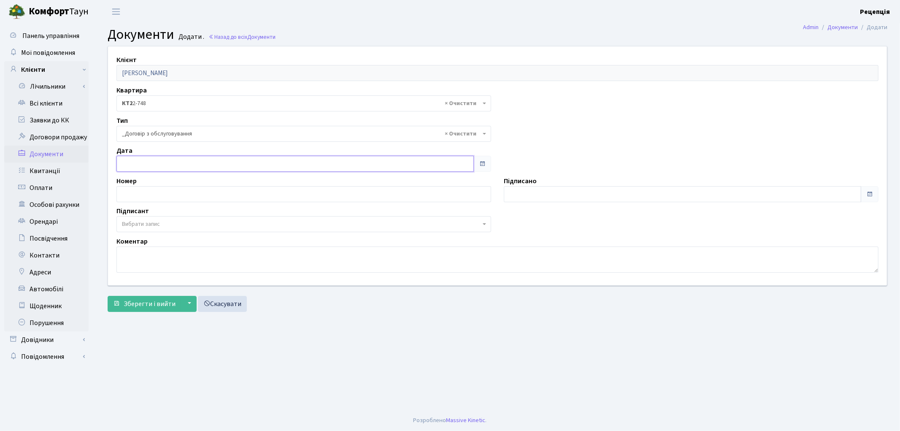
type input "[DATE]"
click at [160, 166] on input "[DATE]" at bounding box center [294, 164] width 357 height 16
type input "[DATE]"
click at [533, 190] on input "[DATE]" at bounding box center [682, 194] width 357 height 16
click at [143, 225] on span "Вибрати запис" at bounding box center [141, 224] width 38 height 8
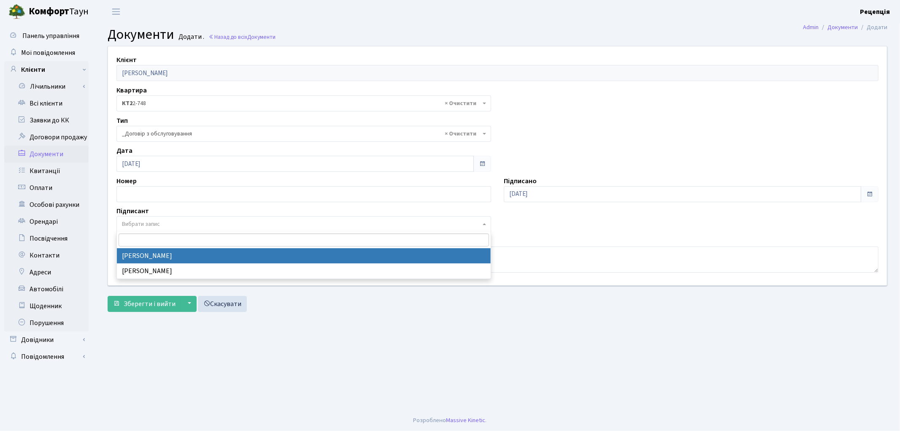
select select "74"
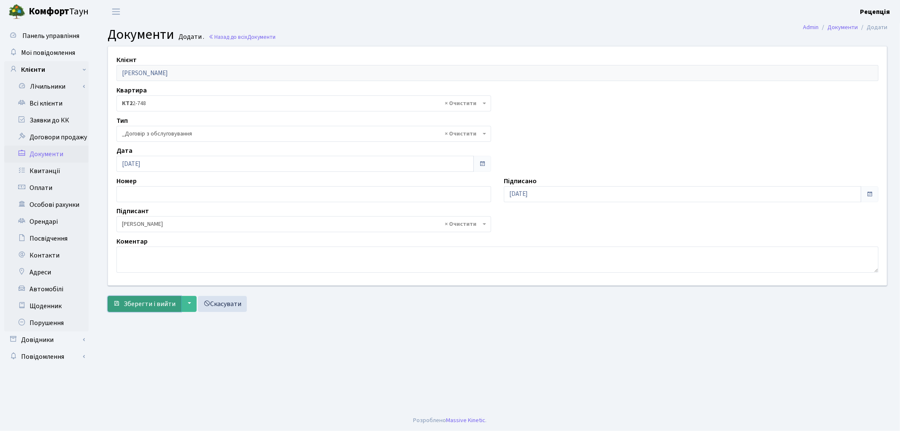
click at [148, 300] on span "Зберегти і вийти" at bounding box center [150, 303] width 52 height 9
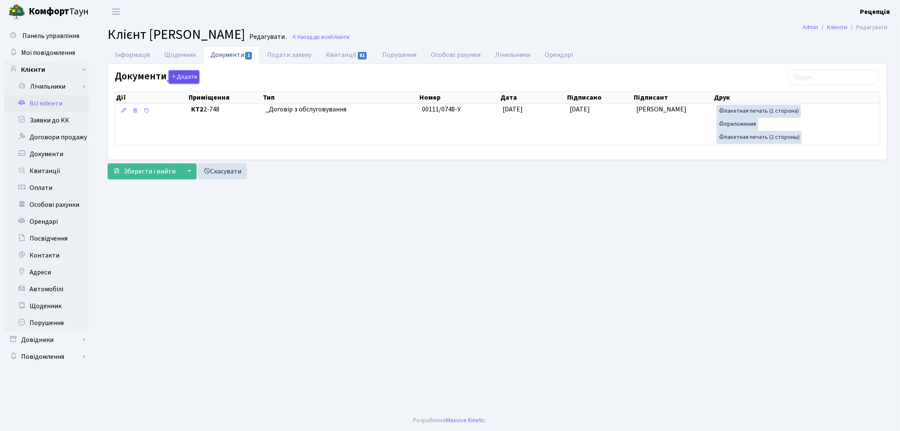
click at [179, 78] on button "Додати" at bounding box center [184, 76] width 30 height 13
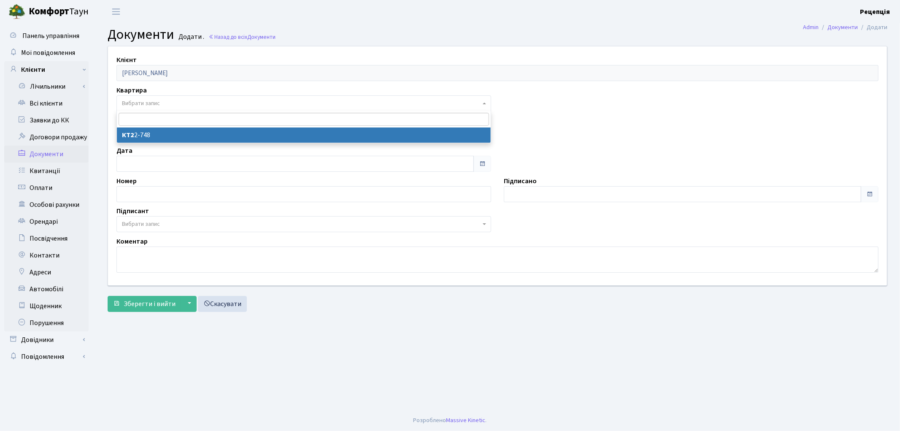
click at [145, 101] on span "Вибрати запис" at bounding box center [141, 103] width 38 height 8
select select "178608"
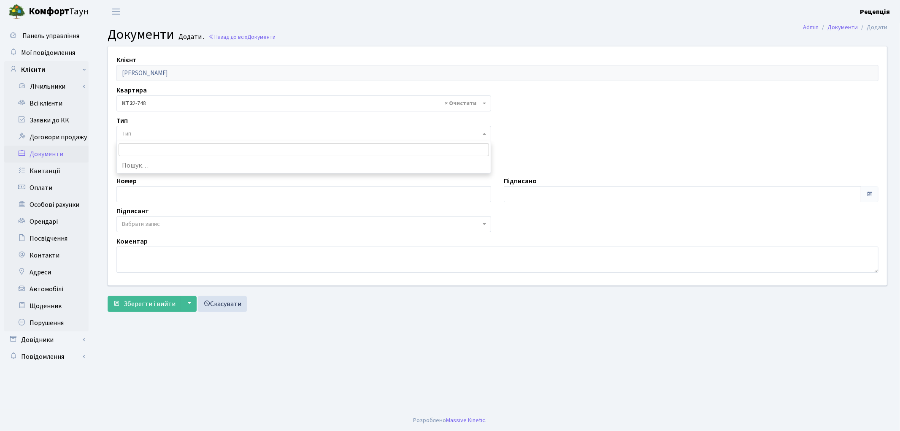
click at [146, 132] on span "Тип" at bounding box center [301, 134] width 359 height 8
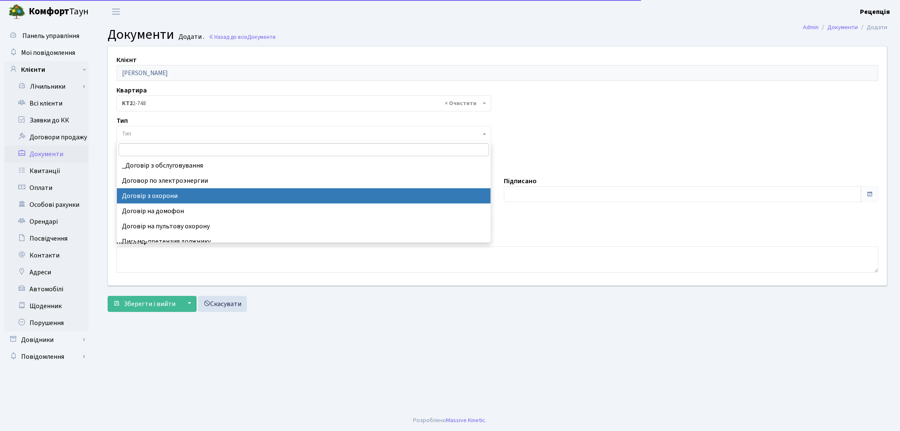
select select "290"
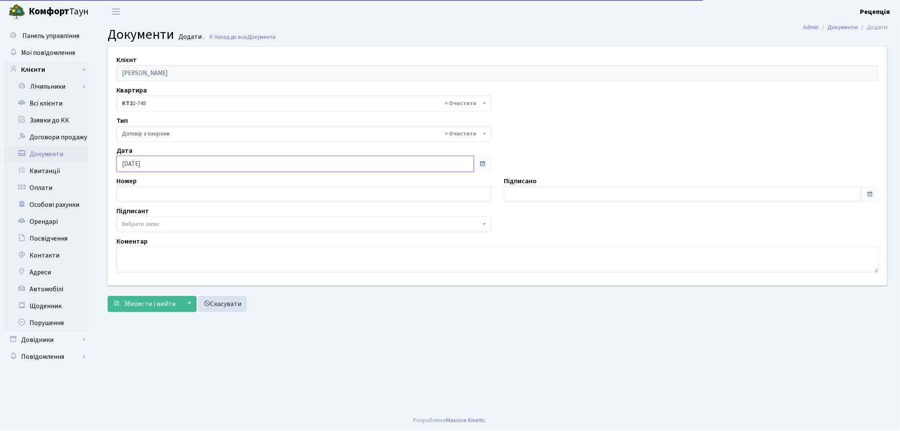
click at [163, 166] on input "[DATE]" at bounding box center [294, 164] width 357 height 16
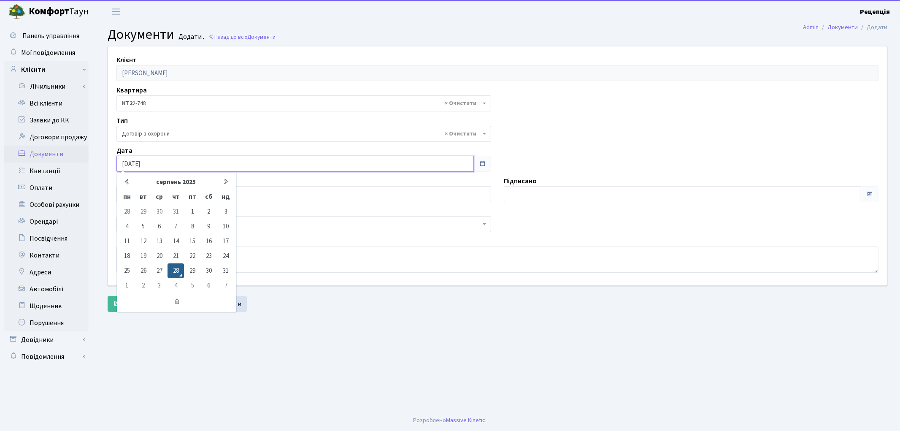
type input "28.08.2020"
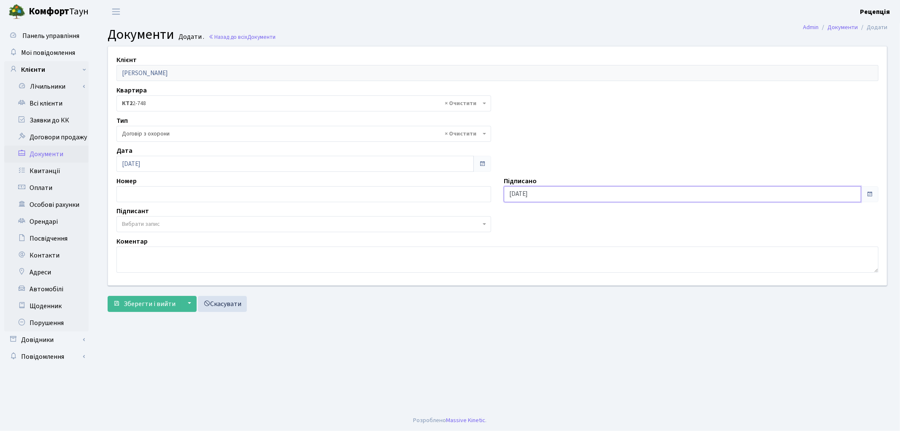
click at [576, 190] on input "[DATE]" at bounding box center [682, 194] width 357 height 16
type input "[DATE]"
click at [141, 219] on span "Вибрати запис" at bounding box center [303, 224] width 375 height 16
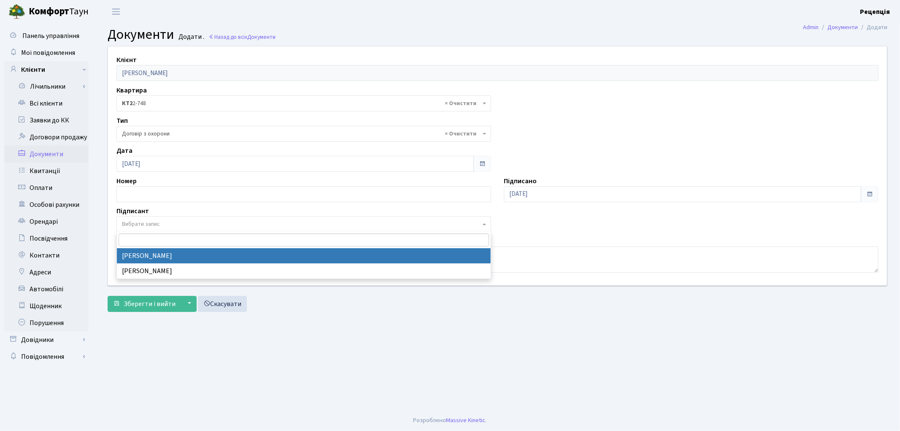
select select "74"
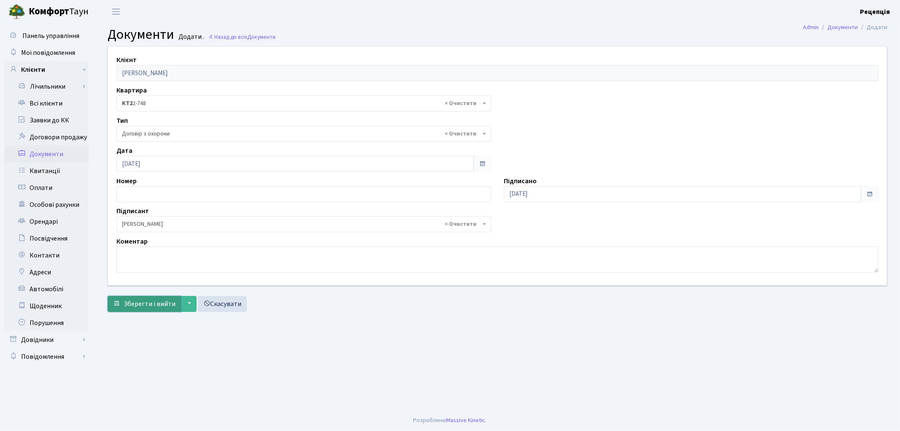
click at [155, 298] on button "Зберегти і вийти" at bounding box center [144, 304] width 73 height 16
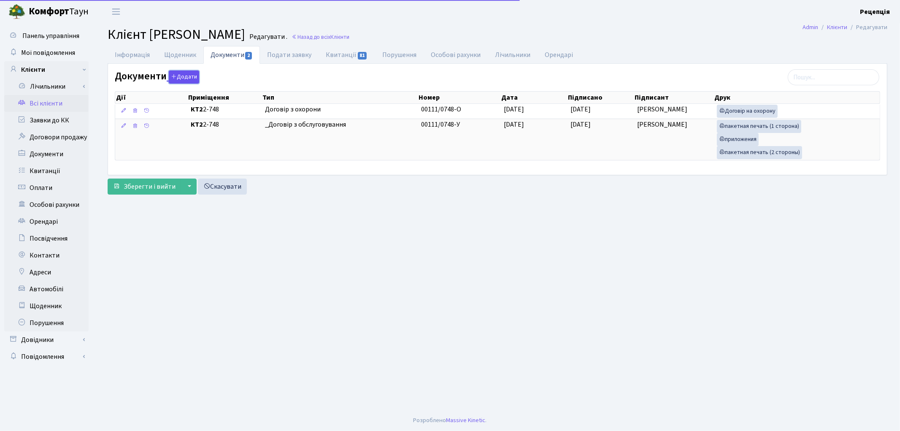
click at [188, 79] on button "Додати" at bounding box center [184, 76] width 30 height 13
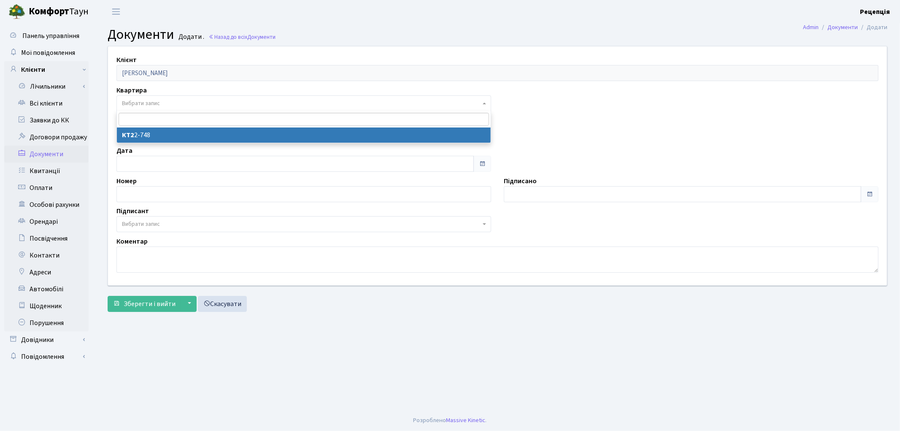
click at [150, 106] on span "Вибрати запис" at bounding box center [141, 103] width 38 height 8
select select "178608"
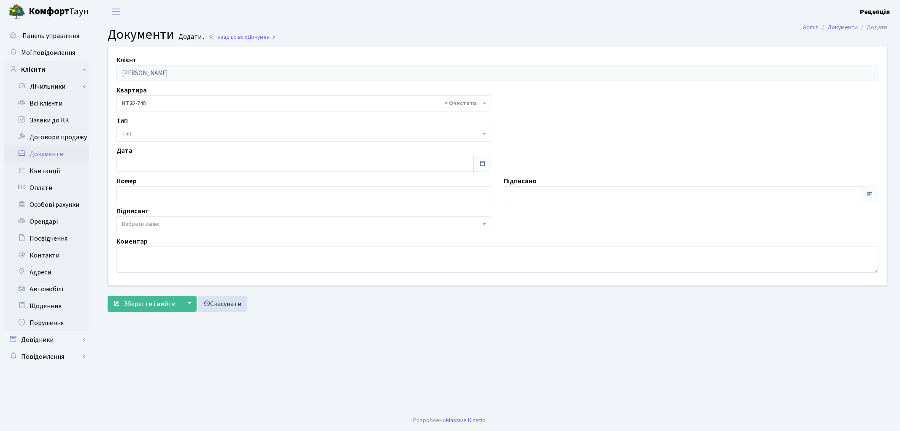
click at [157, 130] on span "Тип" at bounding box center [301, 134] width 359 height 8
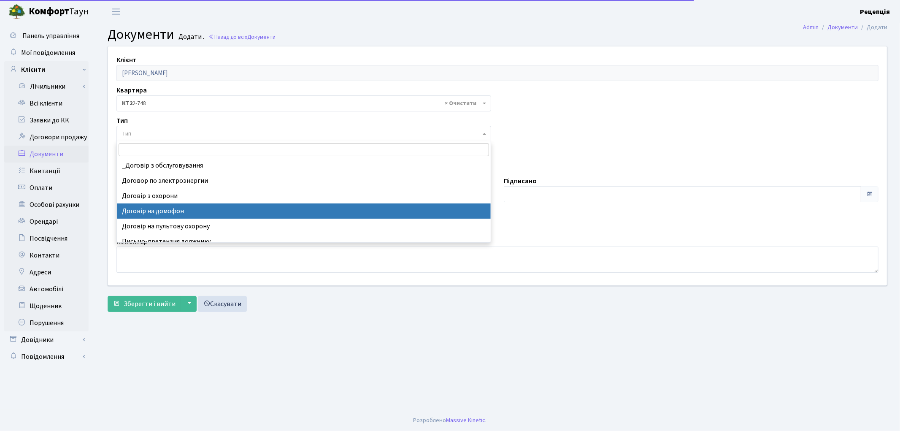
select select "292"
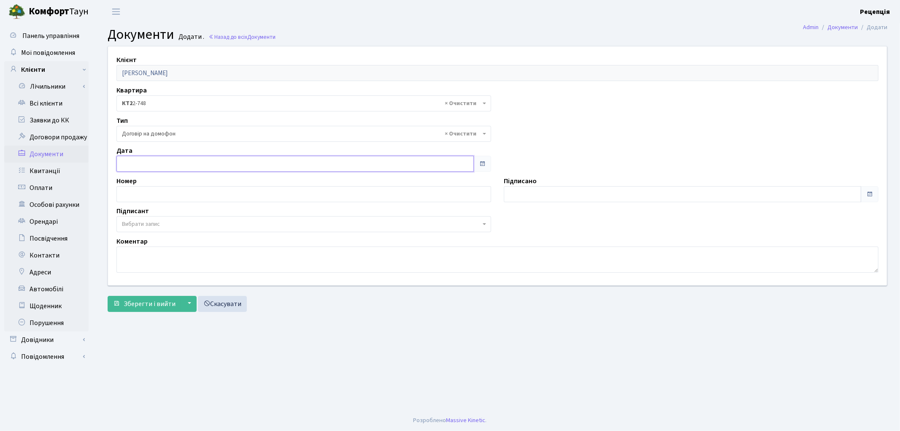
type input "[DATE]"
click at [149, 165] on input "[DATE]" at bounding box center [294, 164] width 357 height 16
type input "[DATE]"
click at [554, 195] on input "[DATE]" at bounding box center [682, 194] width 357 height 16
click at [169, 224] on span "Вибрати запис" at bounding box center [301, 224] width 359 height 8
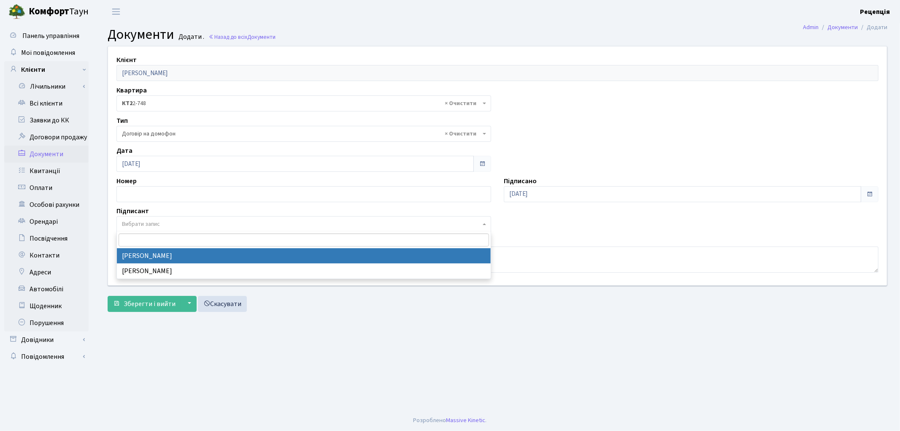
select select "74"
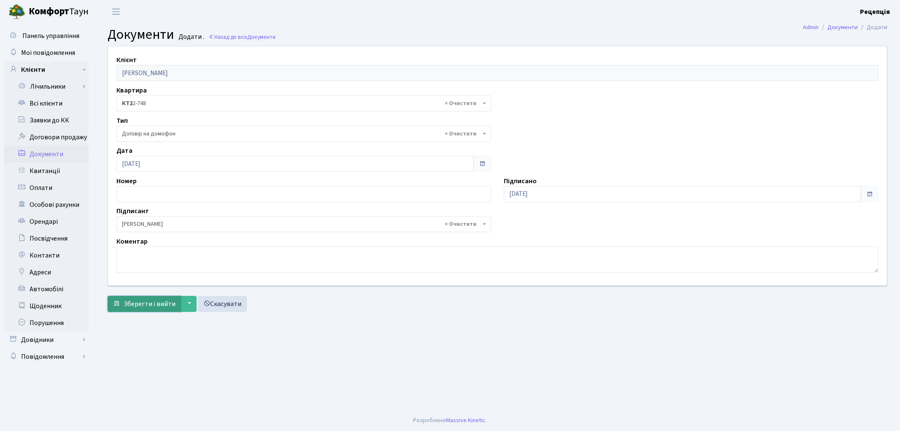
click at [158, 299] on span "Зберегти і вийти" at bounding box center [150, 303] width 52 height 9
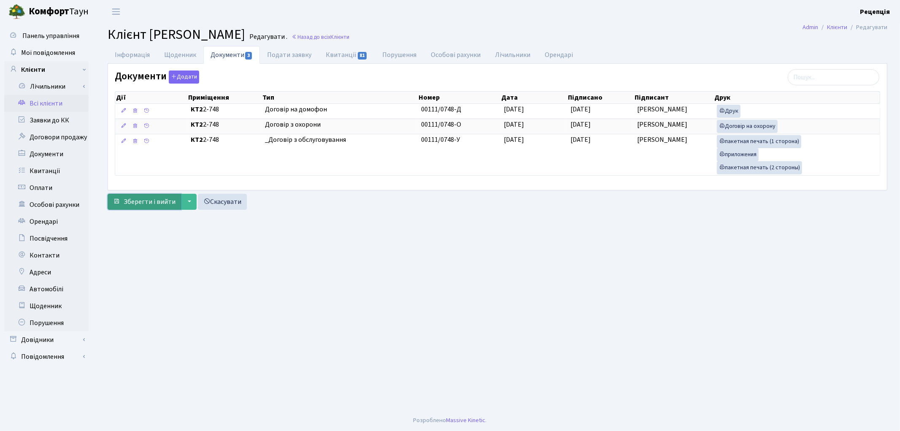
click at [145, 200] on span "Зберегти і вийти" at bounding box center [150, 201] width 52 height 9
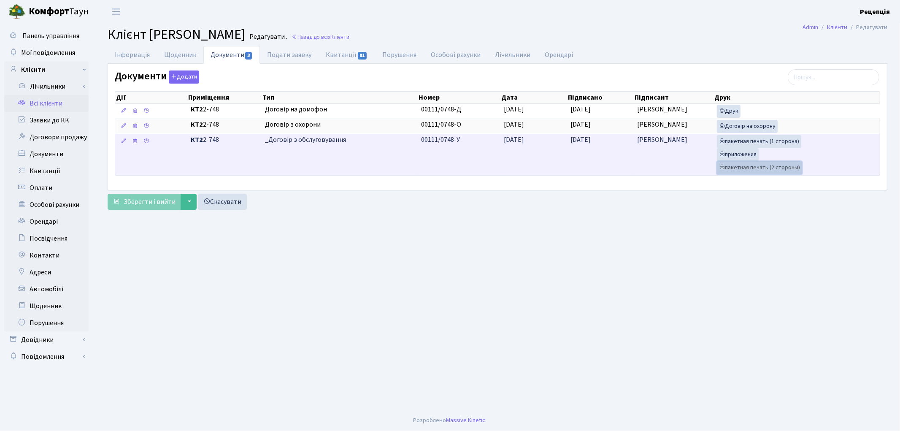
click at [773, 170] on link "пакетная печать (2 стороны)" at bounding box center [759, 167] width 85 height 13
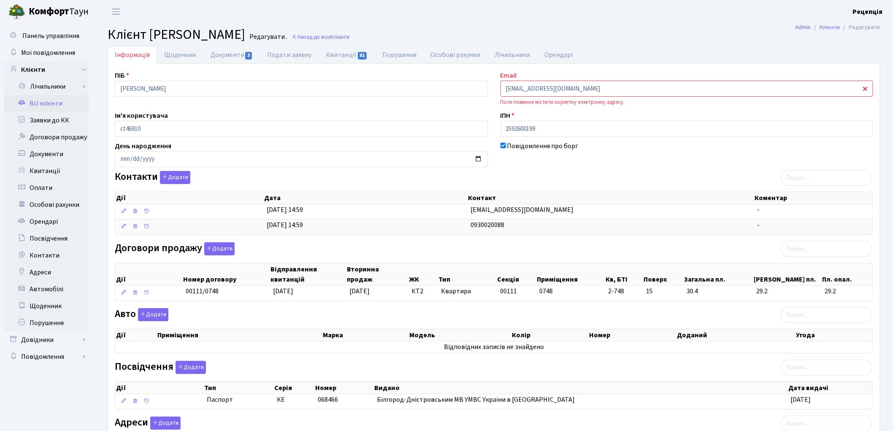
click at [63, 102] on link "Всі клієнти" at bounding box center [46, 103] width 84 height 17
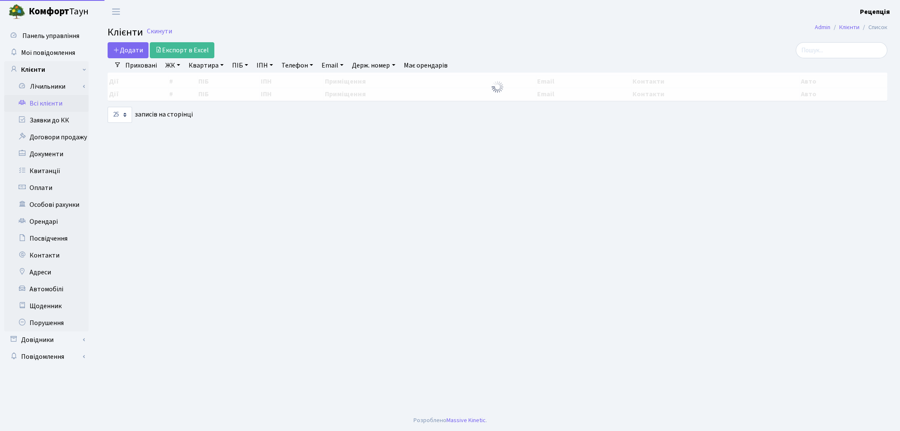
select select "25"
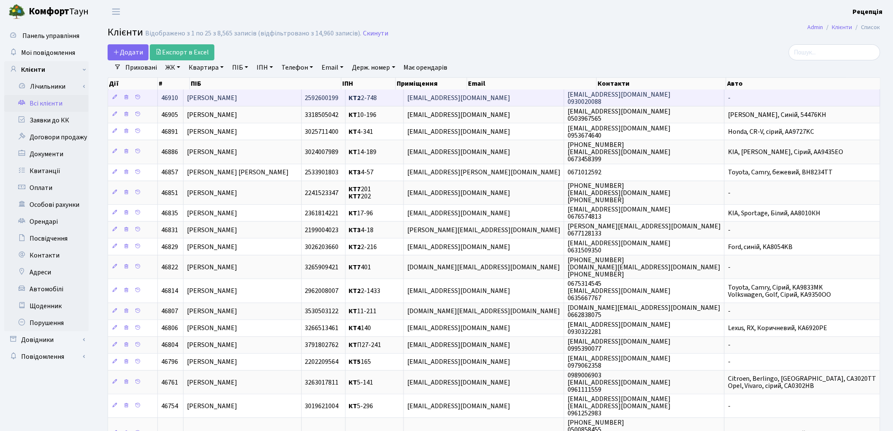
click at [235, 94] on span "[PERSON_NAME]" at bounding box center [212, 97] width 50 height 9
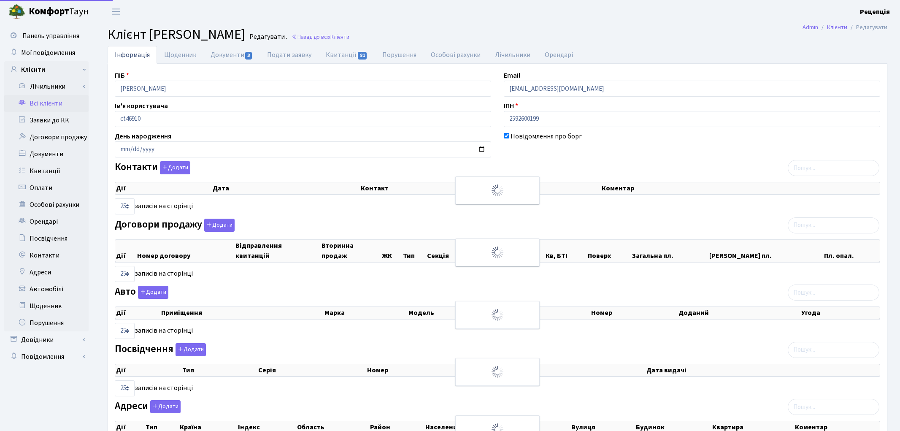
select select "25"
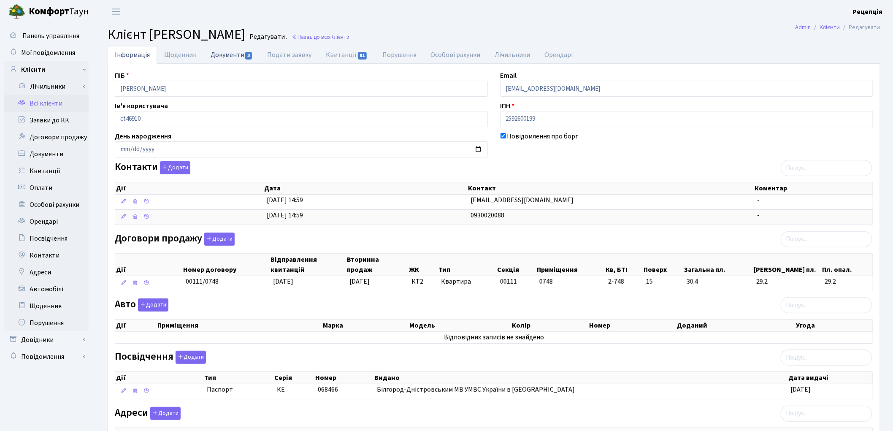
click at [229, 55] on link "Документи 3" at bounding box center [231, 54] width 57 height 17
select select "25"
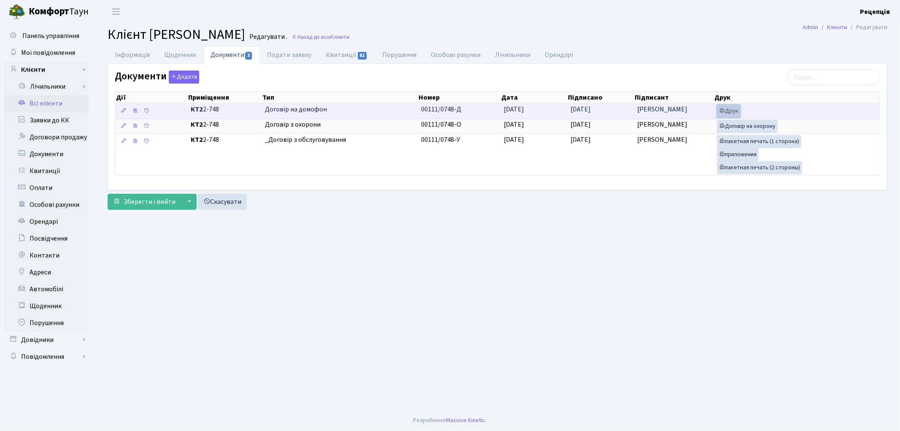
click at [725, 111] on link "Друк" at bounding box center [729, 111] width 24 height 13
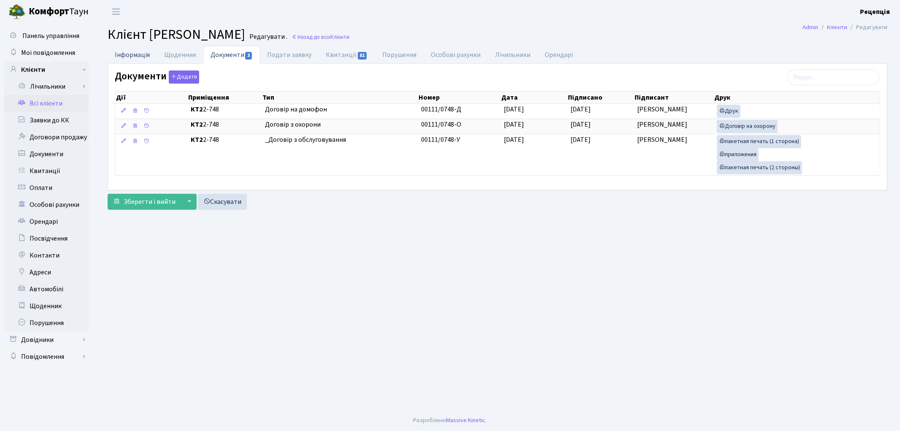
click at [143, 55] on link "Інформація" at bounding box center [132, 54] width 49 height 17
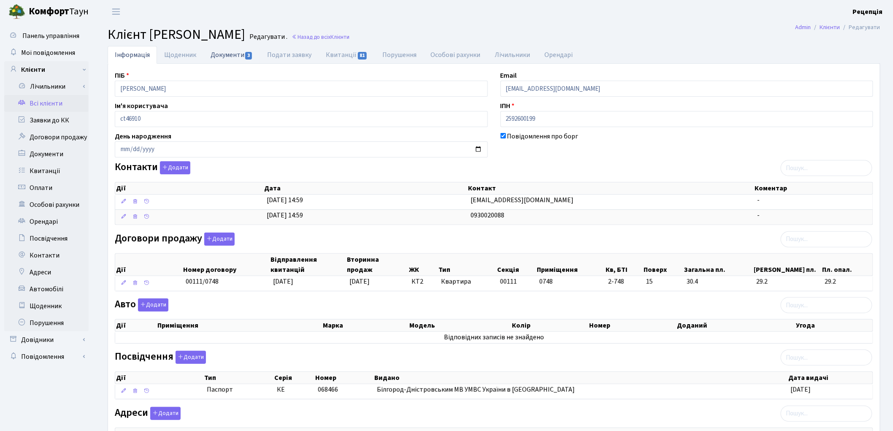
click at [229, 51] on link "Документи 3" at bounding box center [231, 54] width 57 height 17
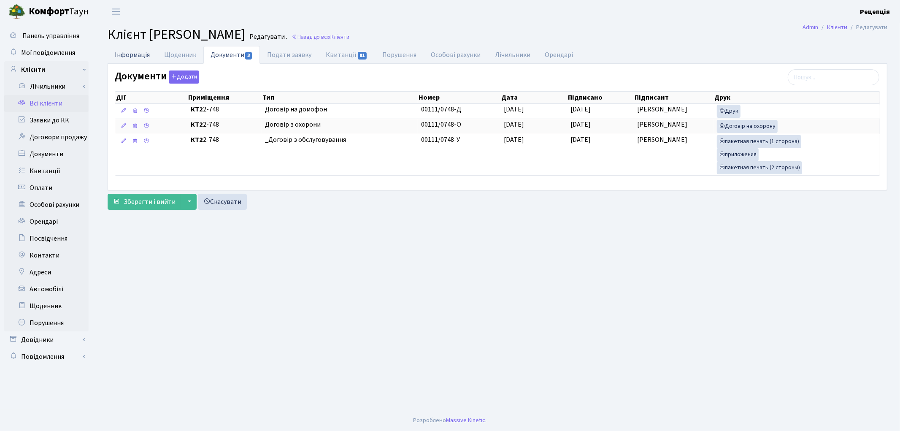
click at [144, 55] on link "Інформація" at bounding box center [132, 54] width 49 height 17
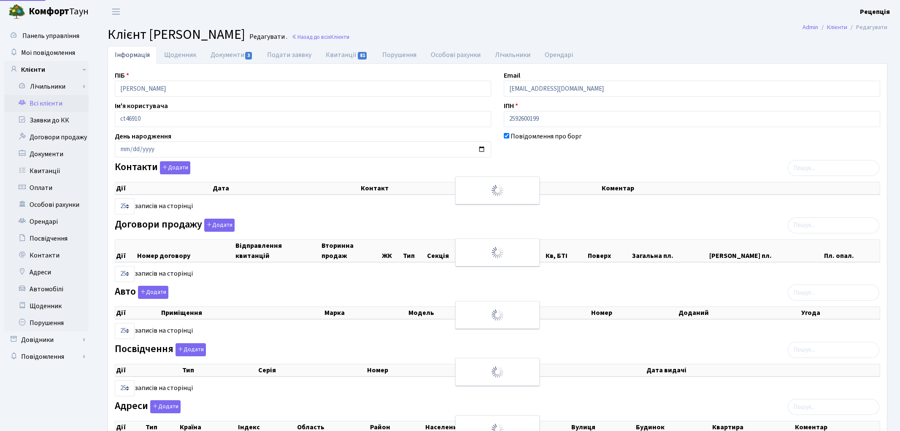
select select "25"
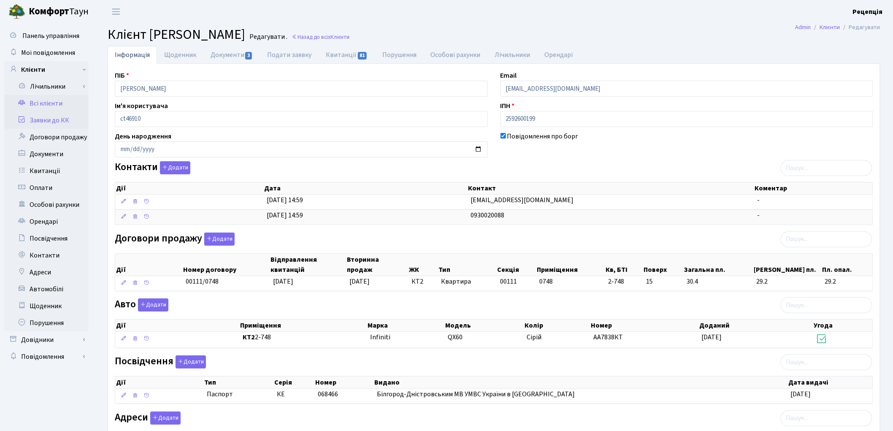
click at [71, 119] on link "Заявки до КК" at bounding box center [46, 120] width 84 height 17
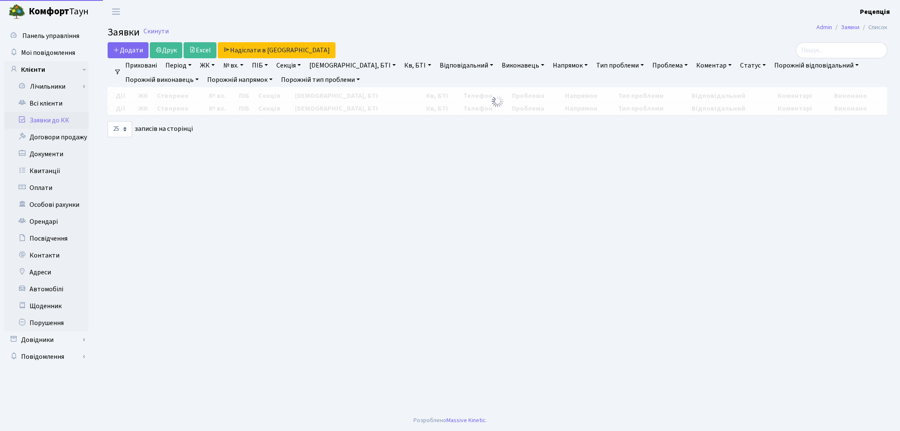
select select "25"
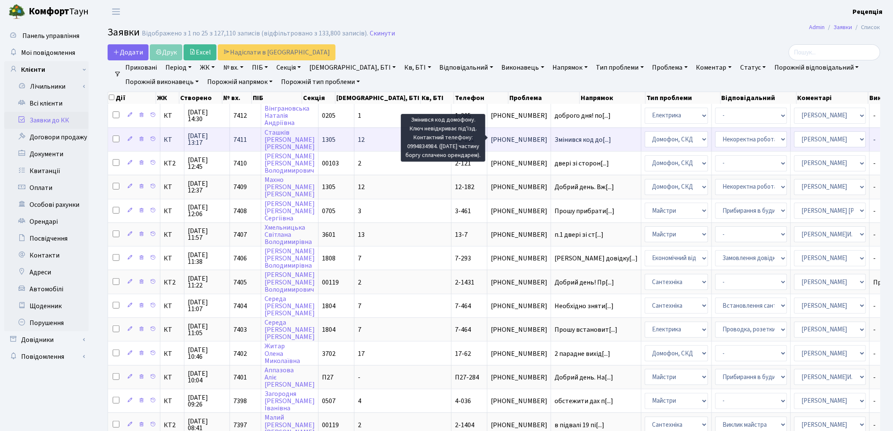
click at [555, 138] on span "Змінився код до[...]" at bounding box center [583, 139] width 57 height 9
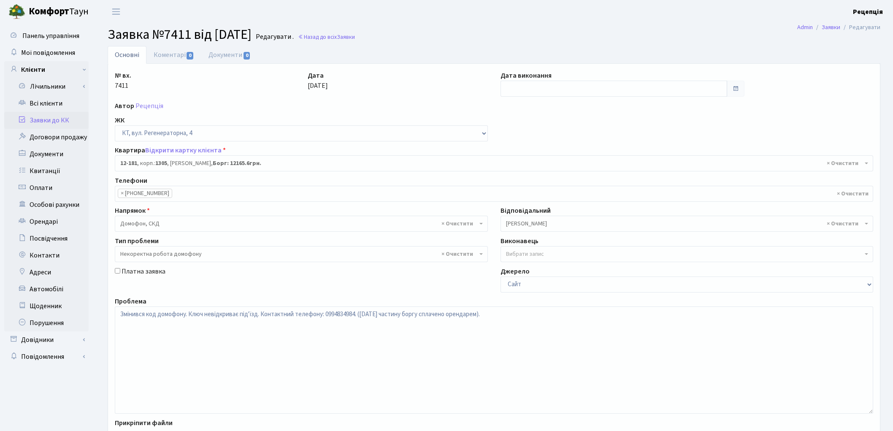
select select "7288"
select select "38"
click at [159, 153] on link "Відкрити картку клієнта" at bounding box center [183, 150] width 76 height 9
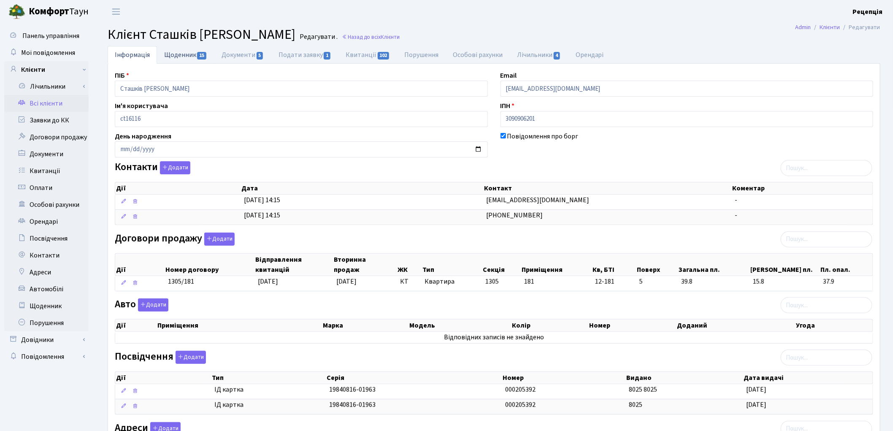
click at [185, 60] on link "Щоденник 15" at bounding box center [185, 54] width 57 height 17
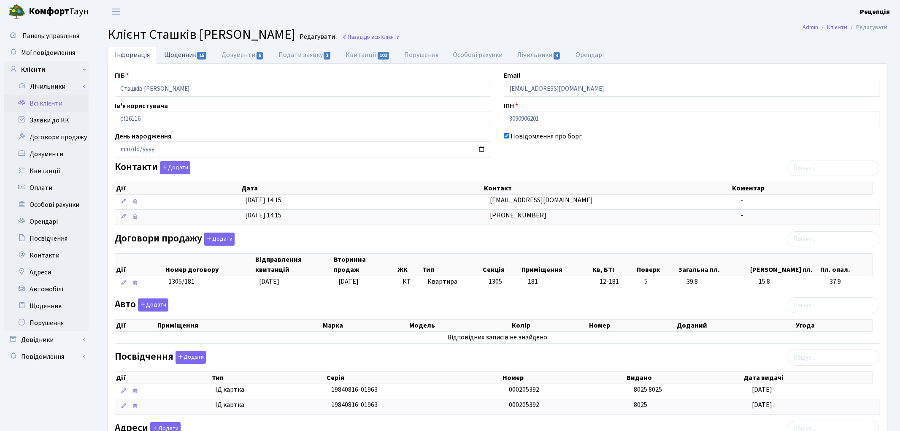
select select "25"
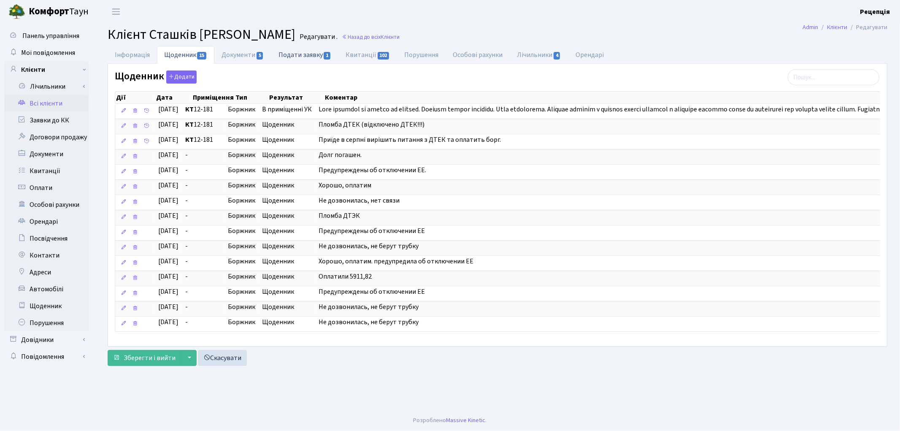
click at [300, 58] on link "Подати заявку 1" at bounding box center [304, 54] width 67 height 17
select select "25"
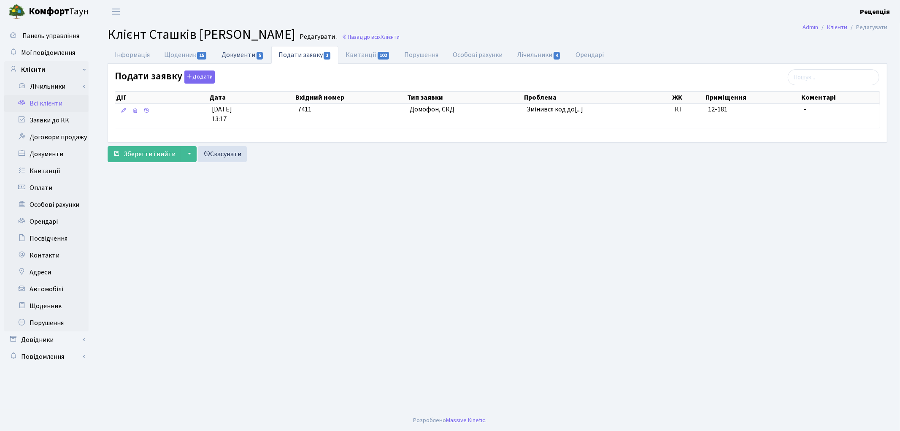
click at [240, 56] on link "Документи 5" at bounding box center [242, 54] width 57 height 17
select select "25"
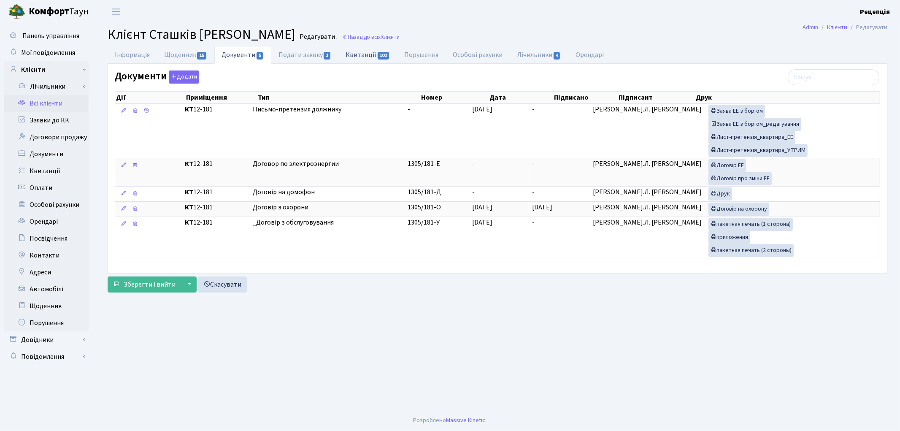
click at [366, 56] on link "Квитанції 102" at bounding box center [367, 54] width 59 height 17
select select "25"
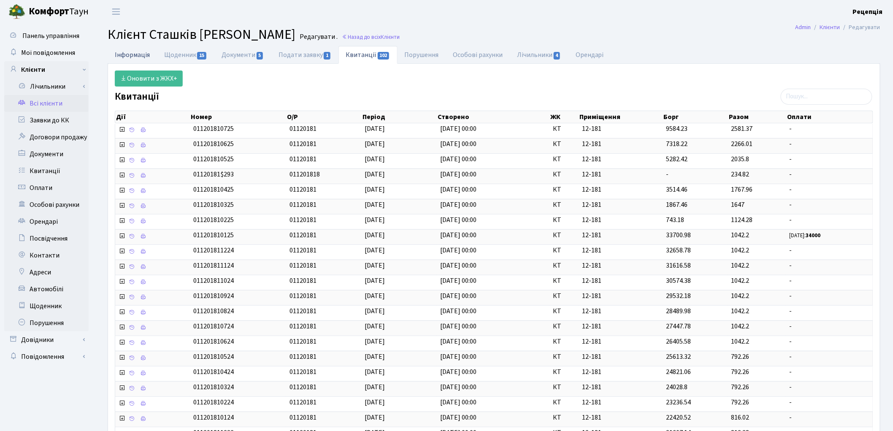
click at [152, 54] on link "Інформація" at bounding box center [132, 54] width 49 height 17
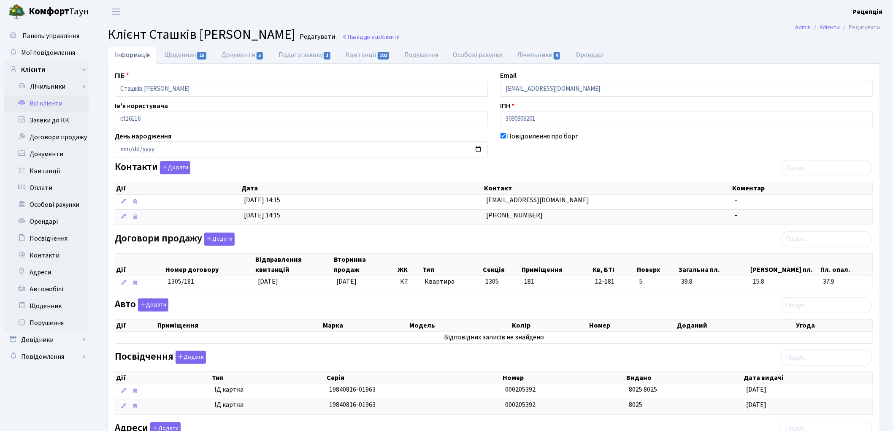
click at [64, 100] on link "Всі клієнти" at bounding box center [46, 103] width 84 height 17
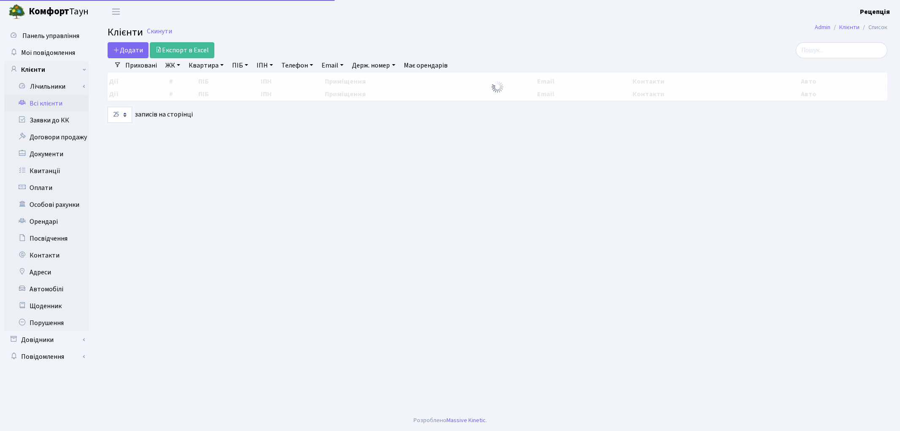
select select "25"
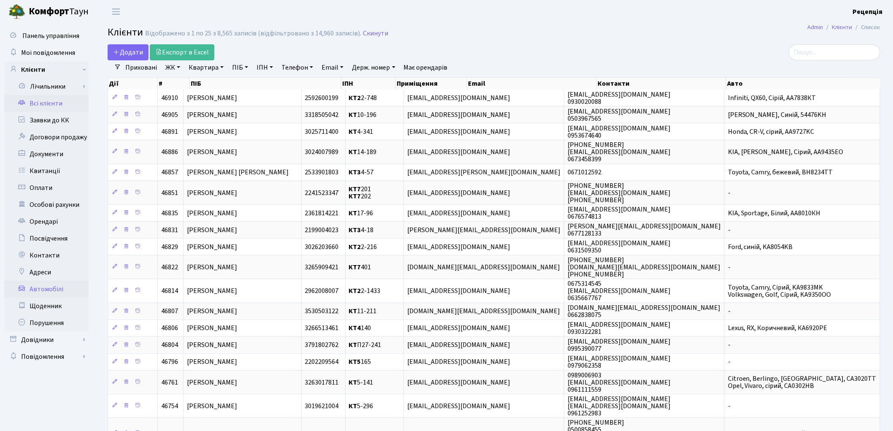
click at [42, 284] on link "Автомобілі" at bounding box center [46, 289] width 84 height 17
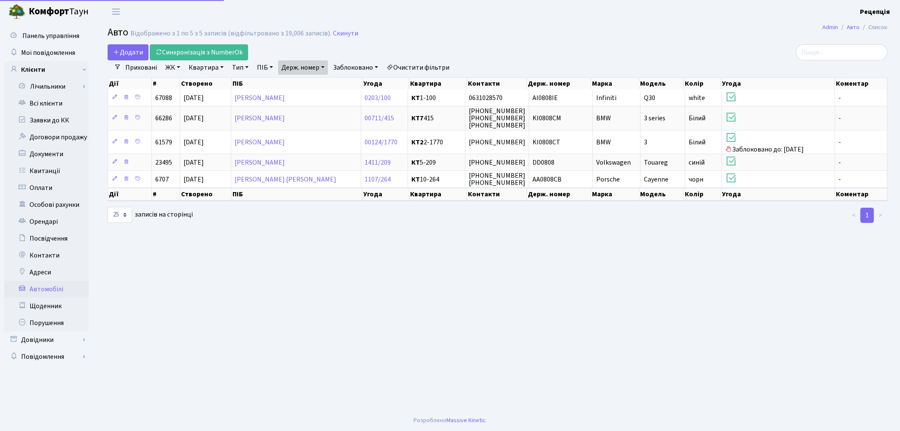
select select "25"
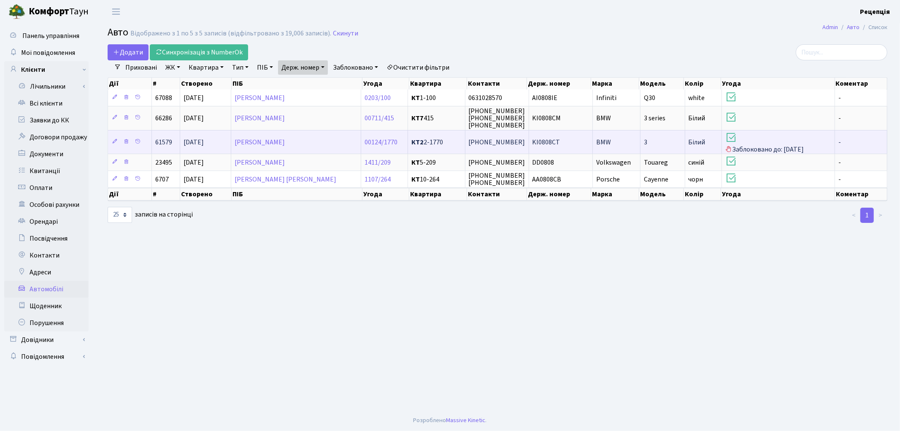
click at [537, 138] on span "KI0808CT" at bounding box center [547, 142] width 28 height 9
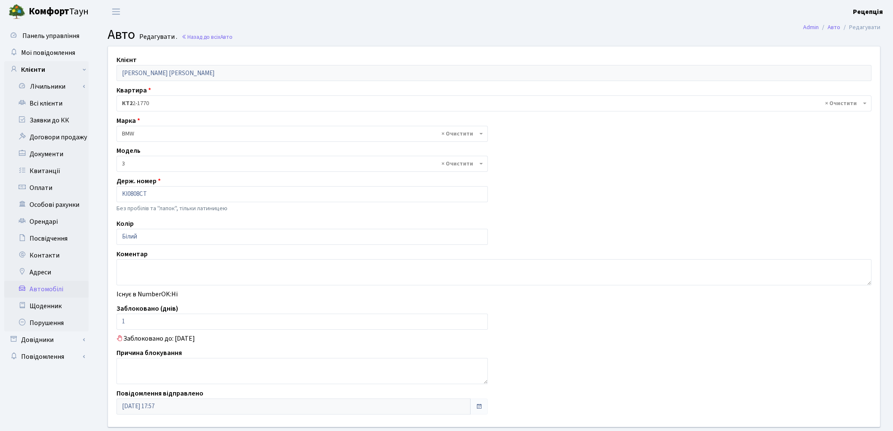
select select "219"
click at [36, 103] on link "Всі клієнти" at bounding box center [46, 103] width 84 height 17
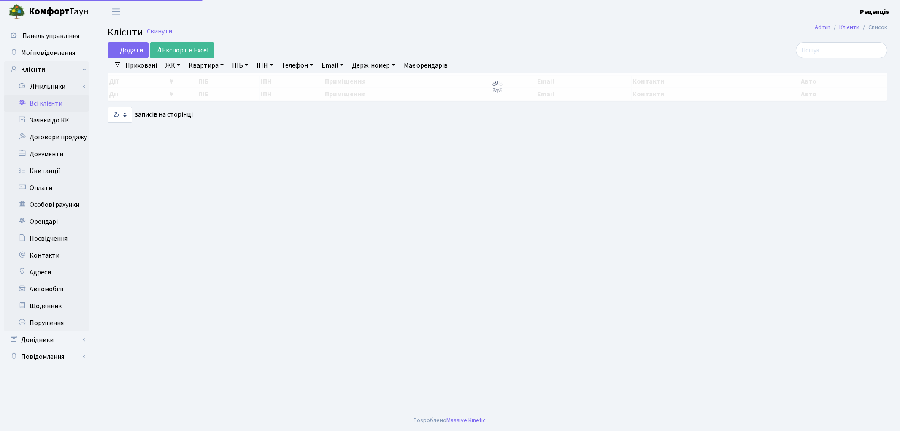
select select "25"
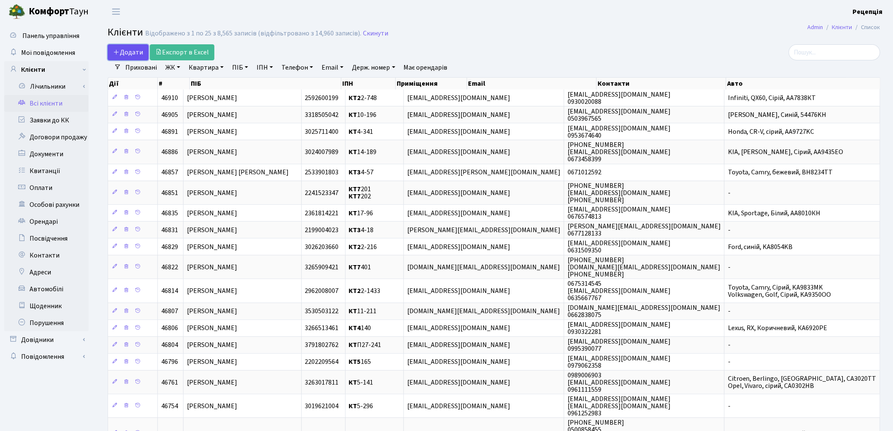
click at [122, 55] on span "Додати" at bounding box center [128, 52] width 30 height 9
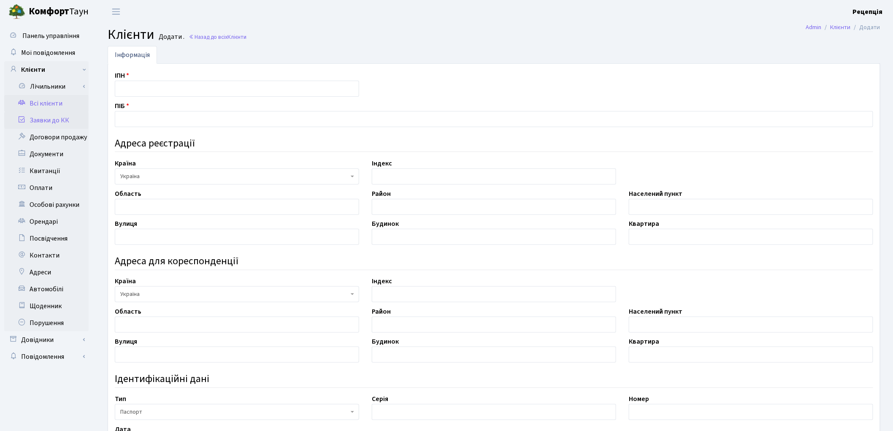
click at [57, 116] on link "Заявки до КК" at bounding box center [46, 120] width 84 height 17
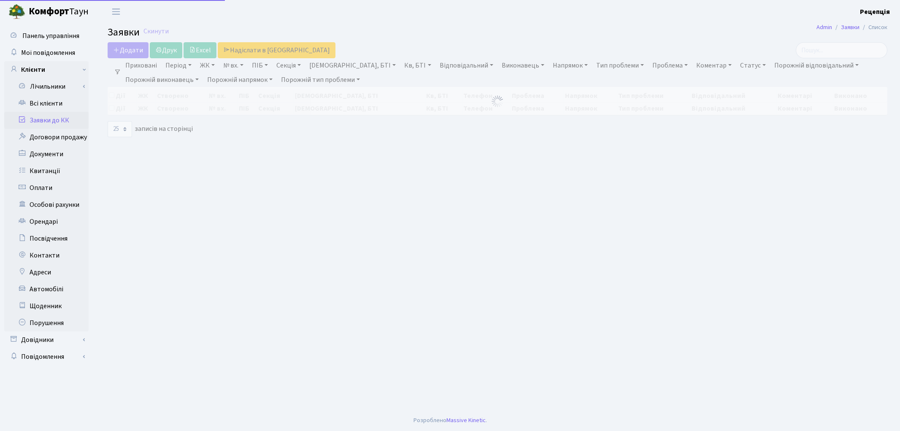
select select "25"
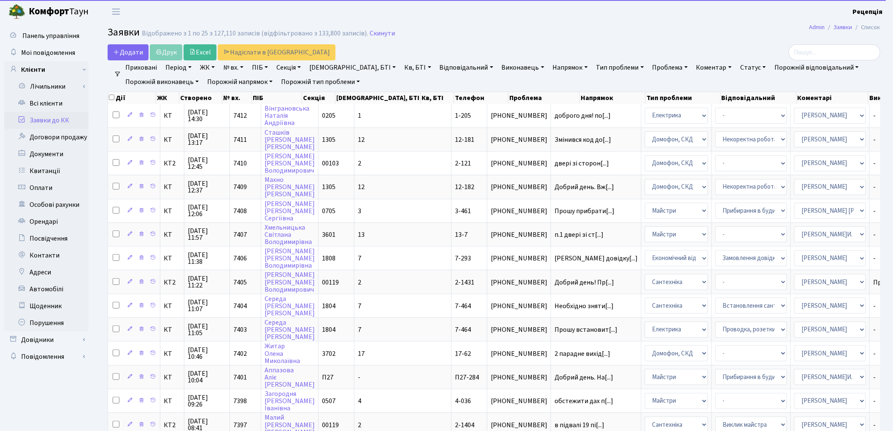
click at [125, 40] on h2 "Заявки Відображено з 1 по 25 з 127,110 записів (відфільтровано з 133,800 записі…" at bounding box center [494, 34] width 773 height 14
click at [127, 52] on span "Додати" at bounding box center [128, 52] width 30 height 9
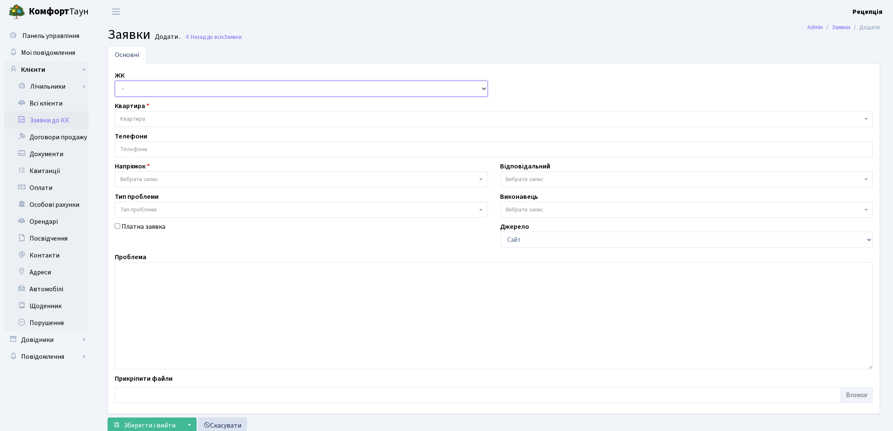
click at [149, 87] on select "- КТ, вул. Регенераторна, 4 КТ2, просп. [STREET_ADDRESS] [STREET_ADDRESS] [PERS…" at bounding box center [301, 89] width 373 height 16
select select "295"
click at [115, 81] on select "- КТ, вул. Регенераторна, 4 КТ2, просп. [STREET_ADDRESS] [STREET_ADDRESS] [PERS…" at bounding box center [301, 89] width 373 height 16
select select
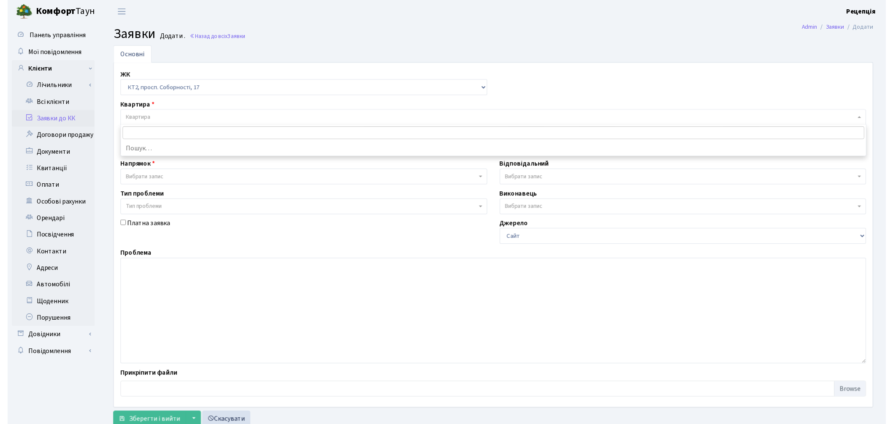
click at [161, 114] on span "Квартира" at bounding box center [494, 119] width 758 height 16
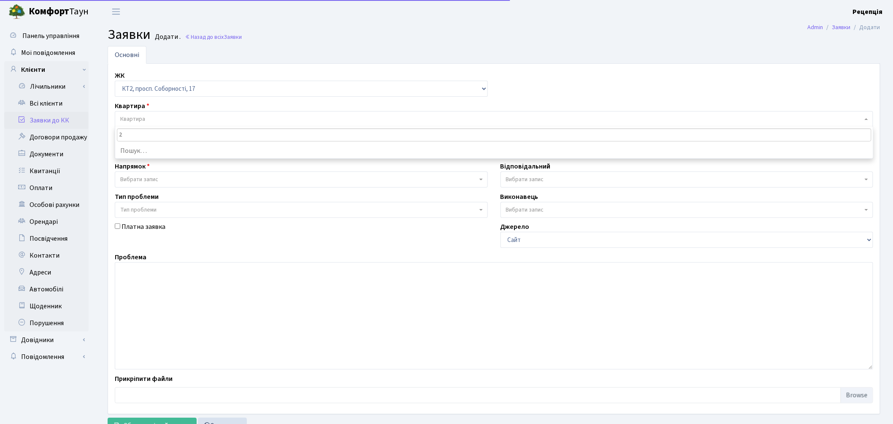
type input "2-"
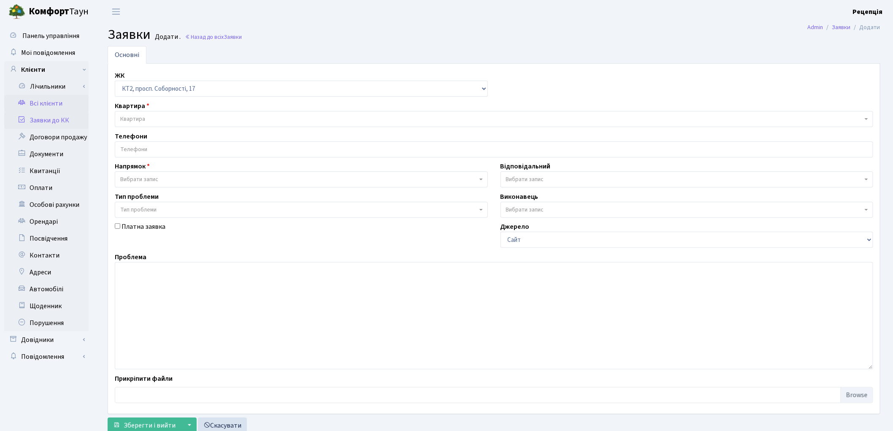
click at [43, 104] on link "Всі клієнти" at bounding box center [46, 103] width 84 height 17
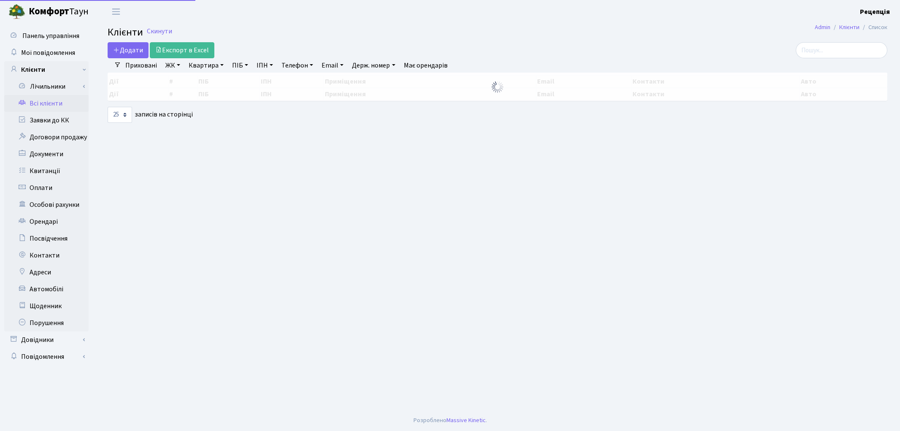
select select "25"
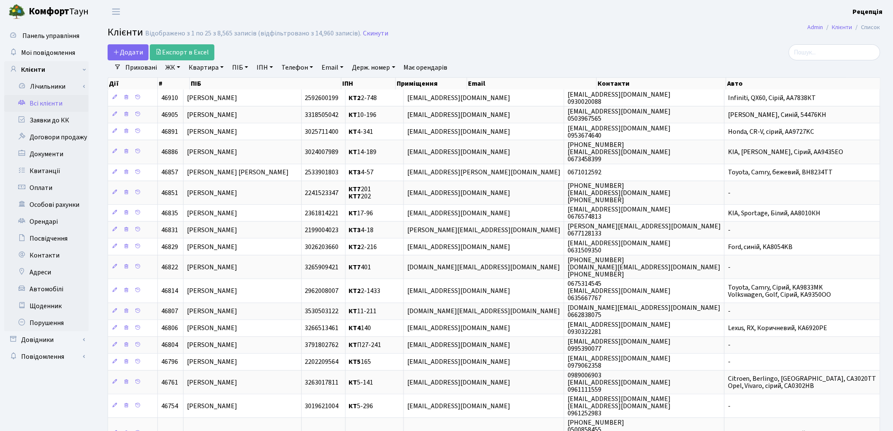
click at [240, 65] on link "ПІБ" at bounding box center [240, 67] width 23 height 14
type input "перехода"
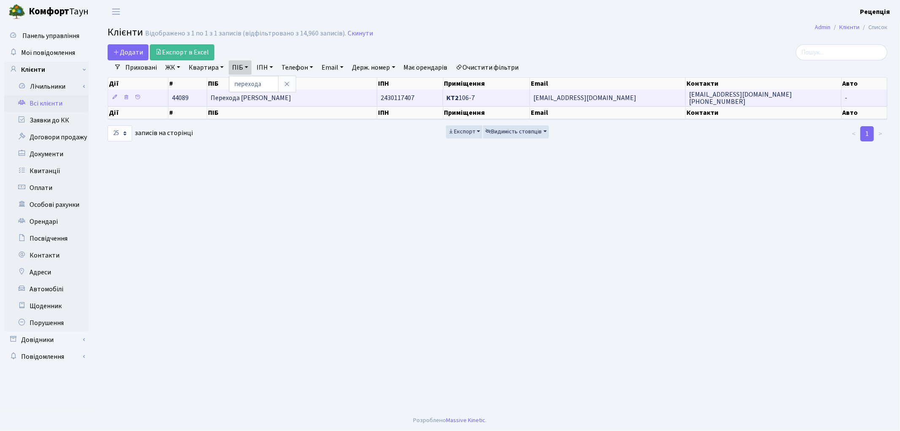
click at [291, 93] on span "Перехода Тетяна Володимирівна" at bounding box center [251, 97] width 81 height 9
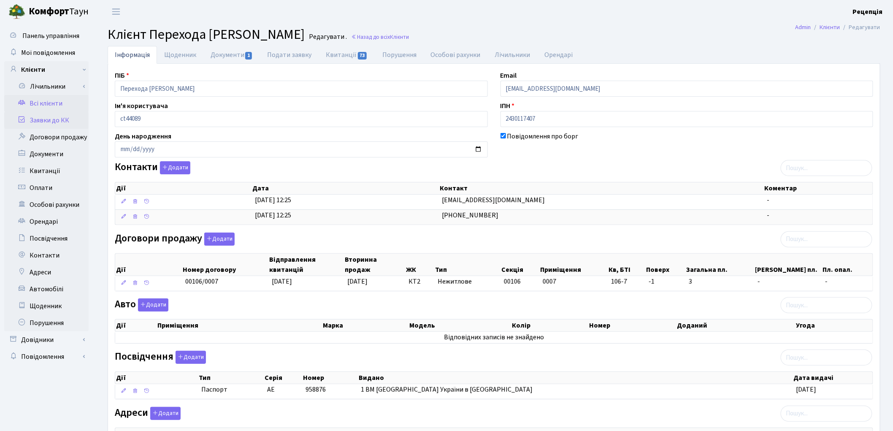
click at [65, 123] on link "Заявки до КК" at bounding box center [46, 120] width 84 height 17
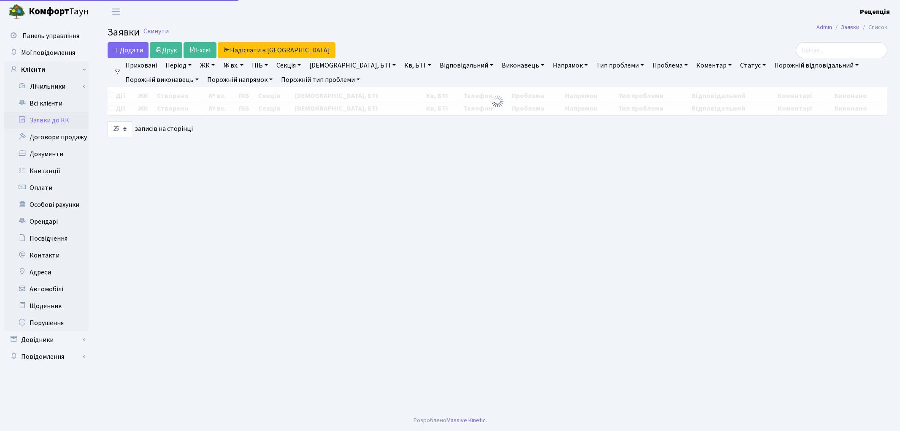
select select "25"
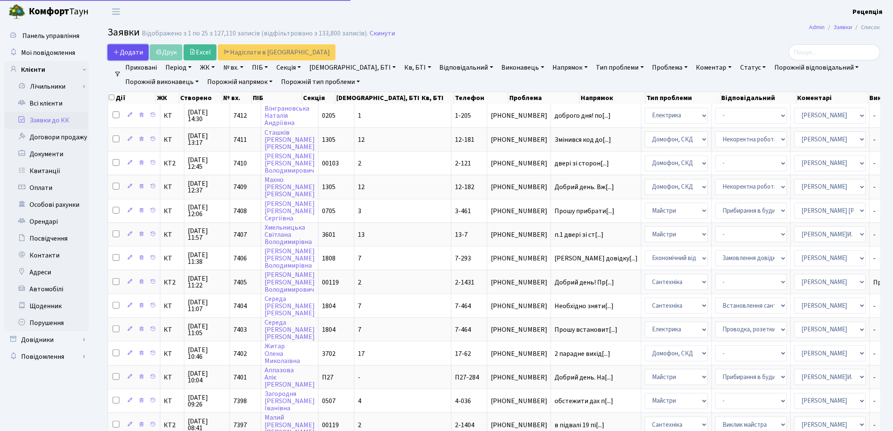
click at [128, 51] on span "Додати" at bounding box center [128, 52] width 30 height 9
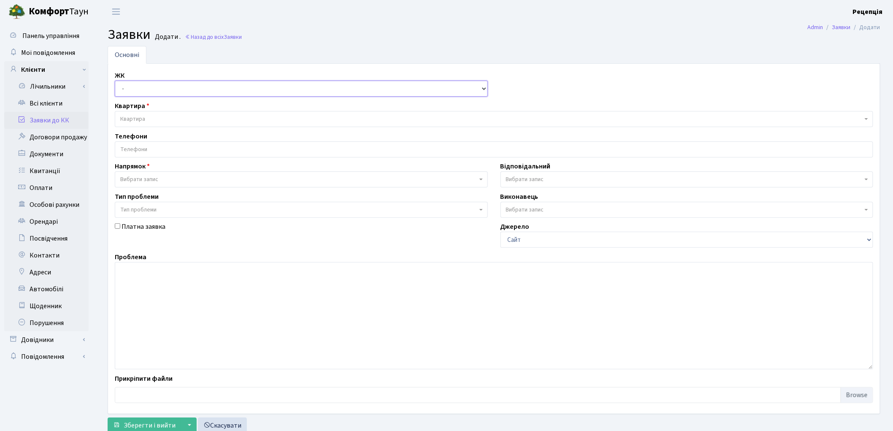
click at [142, 85] on select "- КТ, вул. Регенераторна, 4 КТ2, просп. Соборності, 17 КТ3, вул. Березнева, 16 …" at bounding box center [301, 89] width 373 height 16
select select "295"
click at [115, 81] on select "- КТ, вул. Регенераторна, 4 КТ2, просп. Соборності, 17 КТ3, вул. Березнева, 16 …" at bounding box center [301, 89] width 373 height 16
select select
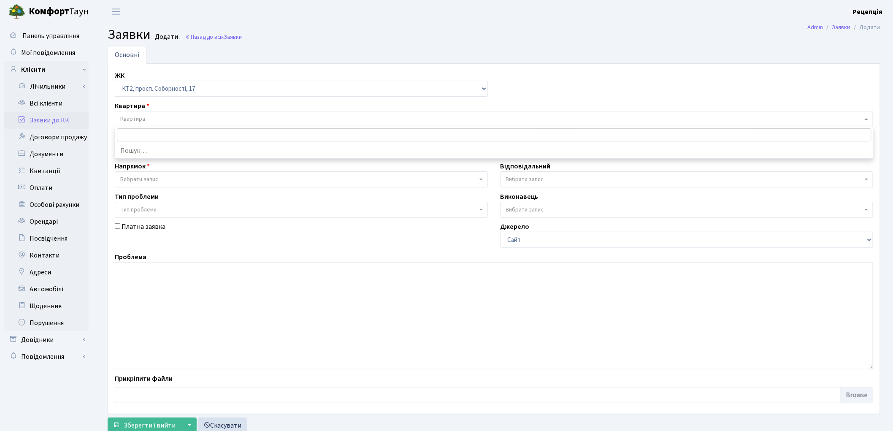
click at [162, 119] on span "Квартира" at bounding box center [491, 119] width 742 height 8
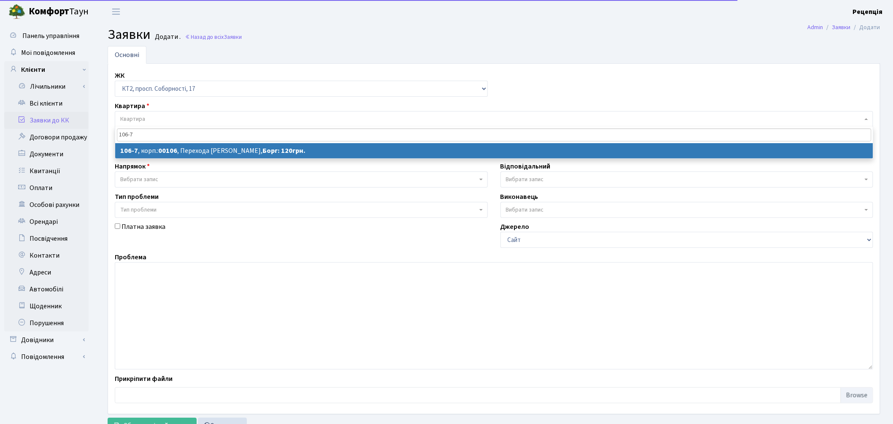
type input "106-7"
select select
select select "16105"
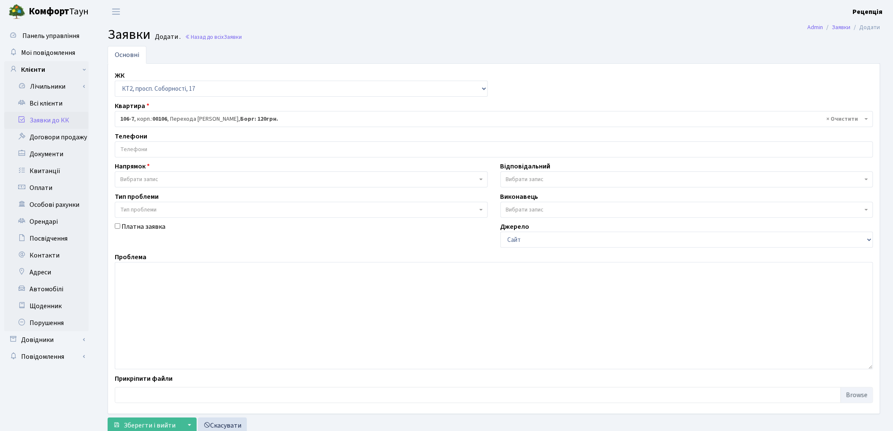
click at [144, 151] on input "search" at bounding box center [493, 149] width 757 height 15
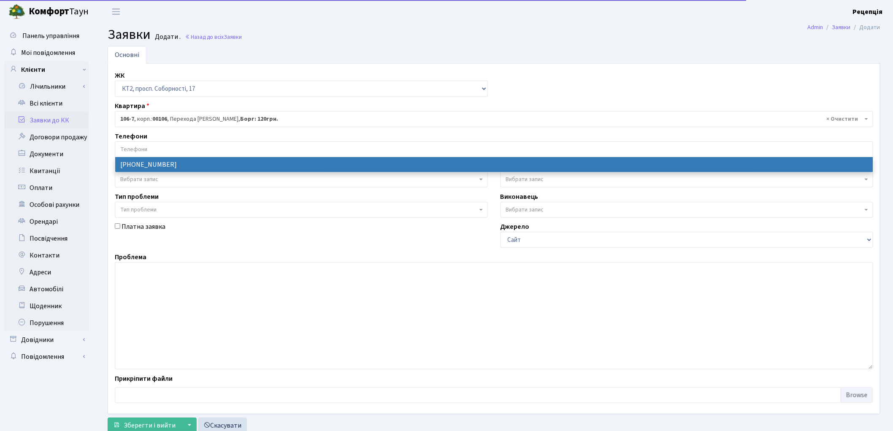
select select "122848"
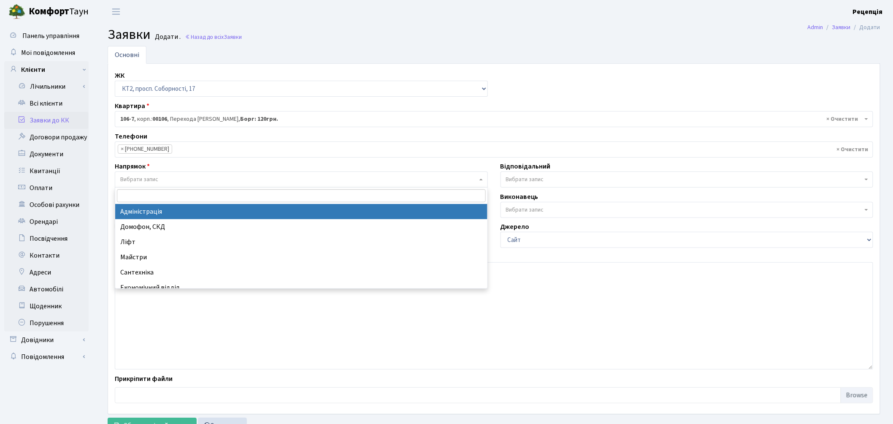
click at [150, 180] on span "Вибрати запис" at bounding box center [139, 179] width 38 height 8
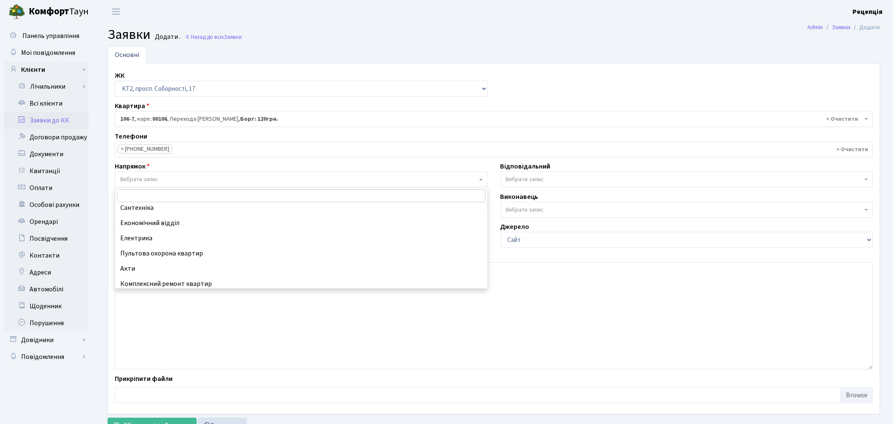
scroll to position [94, 0]
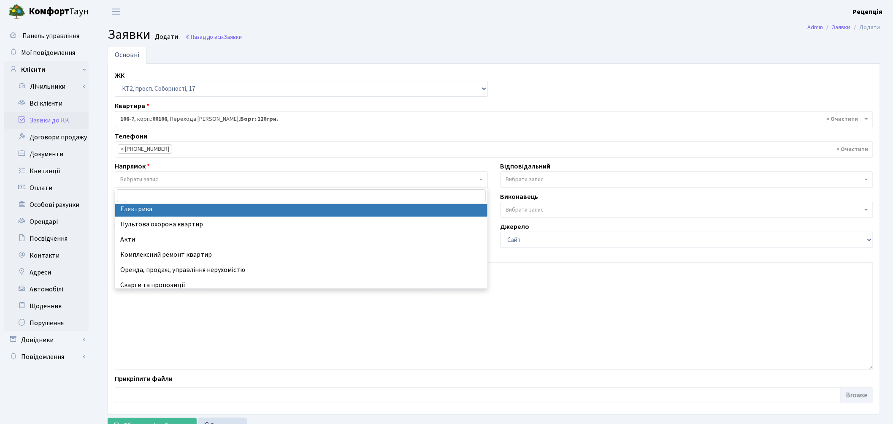
select select "3"
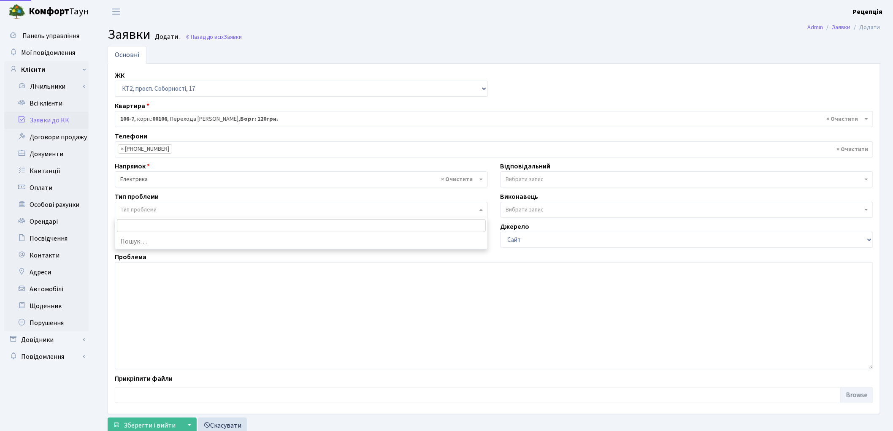
click at [146, 209] on span "Тип проблеми" at bounding box center [138, 210] width 36 height 8
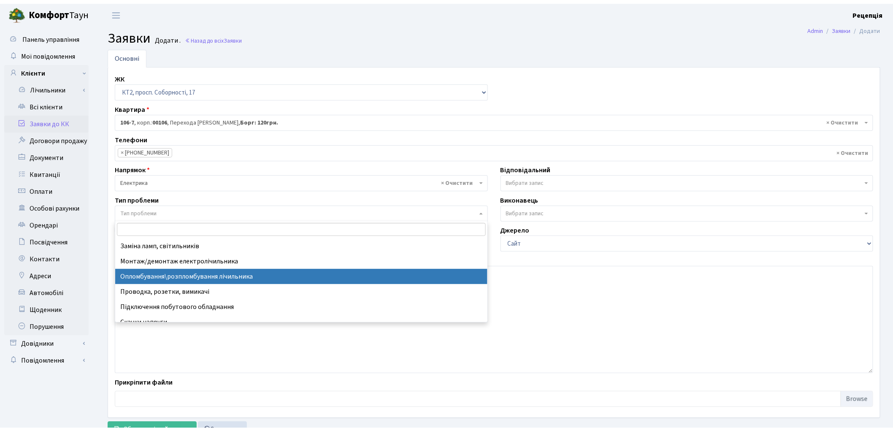
scroll to position [22, 0]
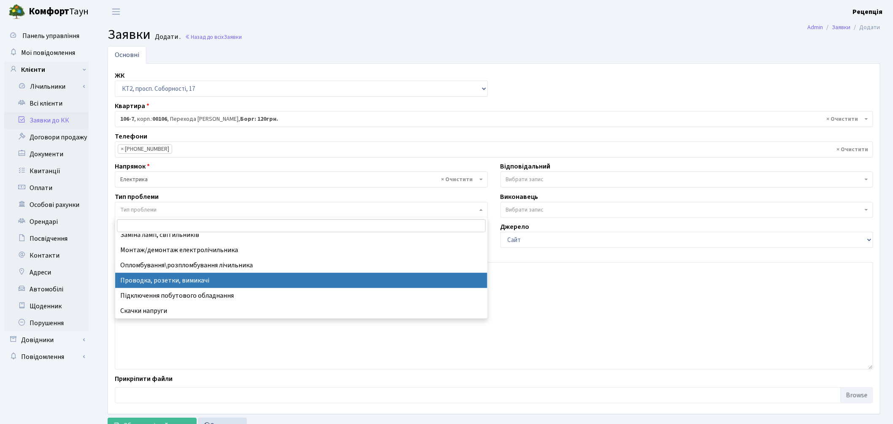
select select "25"
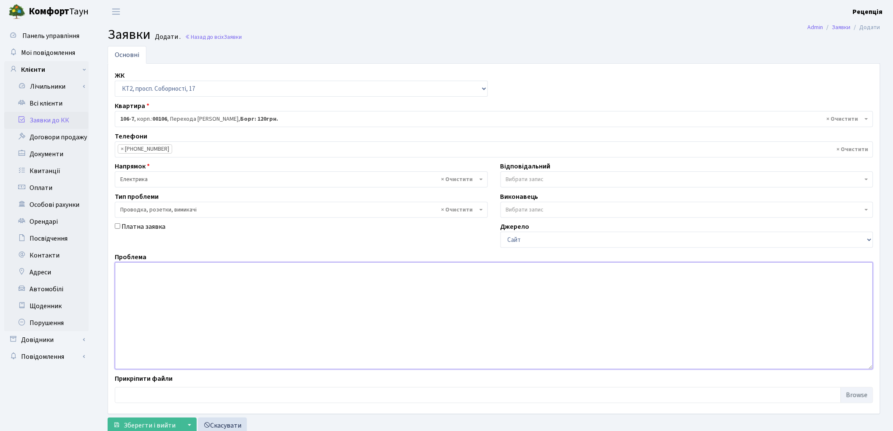
click at [167, 283] on textarea at bounding box center [494, 315] width 758 height 107
click at [151, 272] on textarea "Не горить лапма, так як" at bounding box center [494, 315] width 758 height 107
click at [149, 270] on textarea "Не горить лапма, так як" at bounding box center [494, 315] width 758 height 107
click at [189, 271] on textarea "Не горить лапма, так як" at bounding box center [494, 315] width 758 height 107
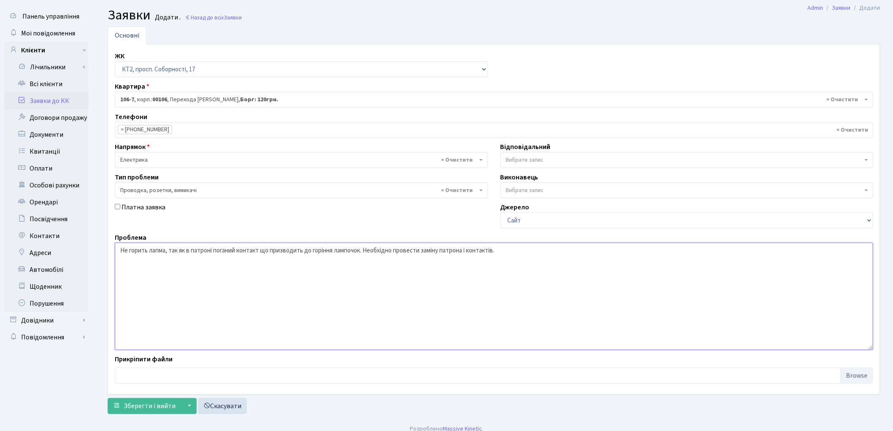
scroll to position [28, 0]
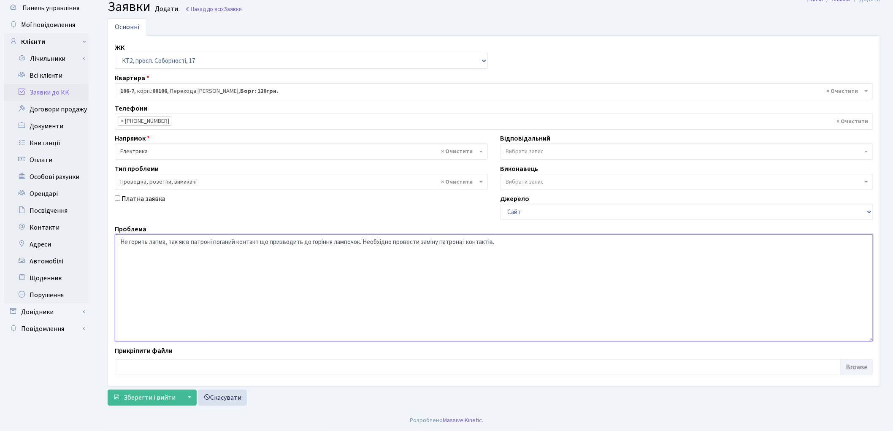
click at [165, 242] on textarea "Не горить лапма, так як в патроні поганий контакт що призводить до горіння ламп…" at bounding box center [494, 287] width 758 height 107
click at [166, 243] on textarea "Не горить лапма, так як в патроні поганий контакт що призводить до горіння ламп…" at bounding box center [494, 287] width 758 height 107
click at [120, 242] on textarea "Не горить лапмочка, так як в патроні поганий контакт що призводить до горіння л…" at bounding box center [494, 287] width 758 height 107
drag, startPoint x: 241, startPoint y: 242, endPoint x: 300, endPoint y: 246, distance: 59.2
click at [300, 246] on textarea "В холі коридора третя лампочка непрацює. Не горить лапмочка, так як в патроні п…" at bounding box center [494, 287] width 758 height 107
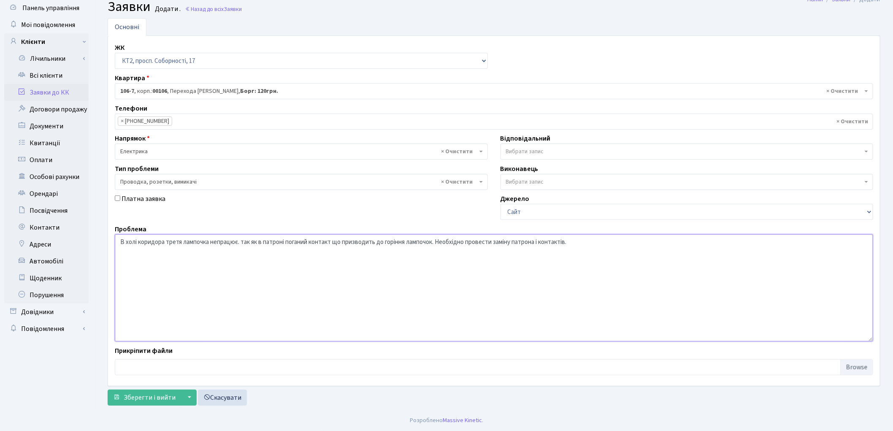
drag, startPoint x: 259, startPoint y: 241, endPoint x: 243, endPoint y: 241, distance: 16.0
click at [243, 241] on textarea "В холі коридора третя лампочка непрацює. так як в патроні поганий контакт що пр…" at bounding box center [494, 287] width 758 height 107
click at [246, 241] on textarea "В холі коридора третя лампочка непрацює. в патроні поганий контакт що призводит…" at bounding box center [494, 287] width 758 height 107
click at [268, 242] on textarea "В холі коридора третя лампочка непрацює. В патроні поганий контакт що призводит…" at bounding box center [494, 287] width 758 height 107
click at [269, 242] on textarea "В холі коридора третя лампочка непрацює. В патроні поганий контакт що призводит…" at bounding box center [494, 287] width 758 height 107
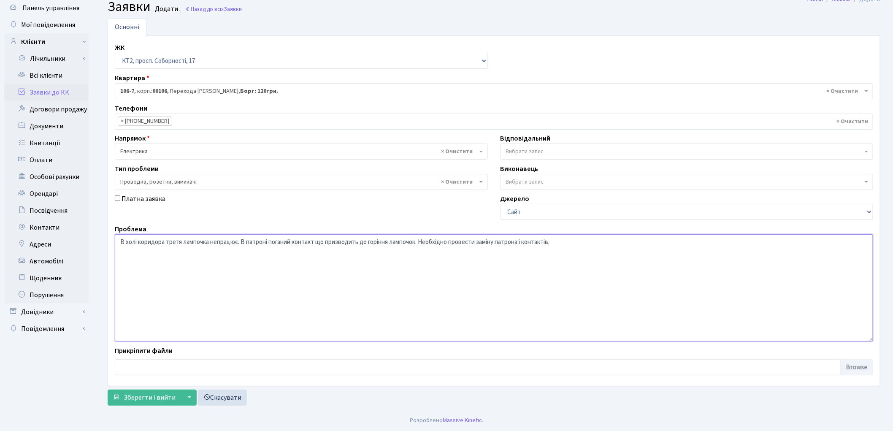
click at [269, 242] on textarea "В холі коридора третя лампочка непрацює. В патроні поганий контакт що призводит…" at bounding box center [494, 287] width 758 height 107
click at [340, 245] on textarea "В холі коридора третя лампочка непрацює. В патроні наявний поганий контакт що п…" at bounding box center [494, 287] width 758 height 107
type textarea "В холі коридора третя лампочка непрацює. В патроні наявний поганий контакт, що …"
click at [154, 392] on button "Зберегти і вийти" at bounding box center [144, 398] width 73 height 16
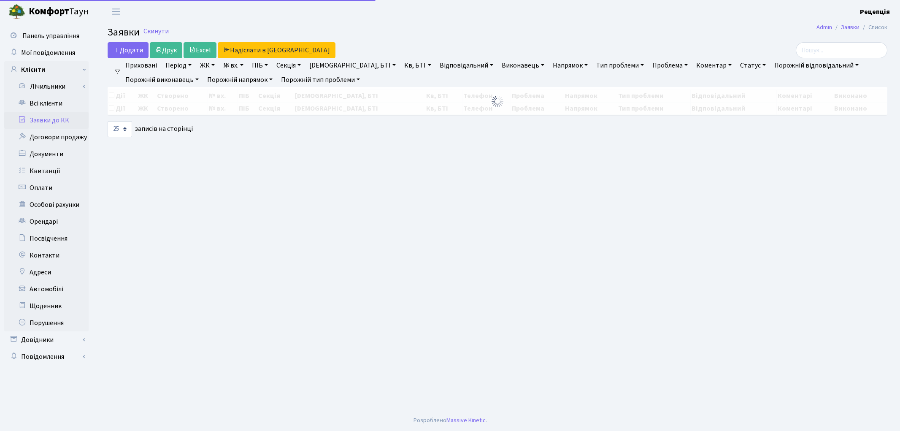
select select "25"
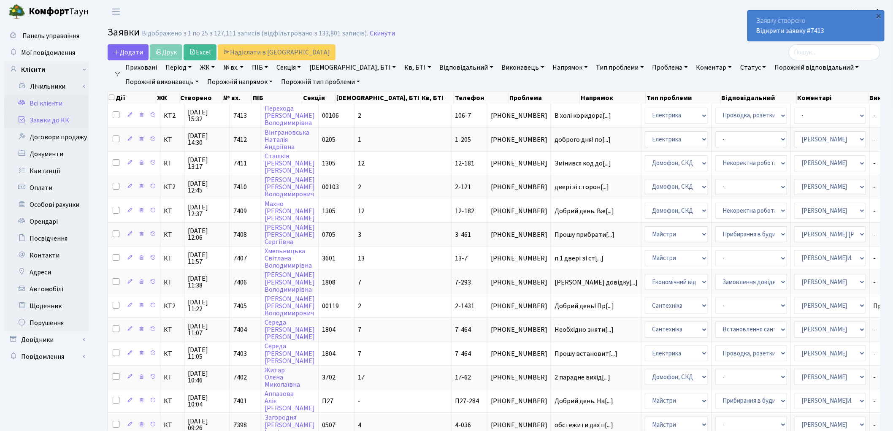
click at [68, 100] on link "Всі клієнти" at bounding box center [46, 103] width 84 height 17
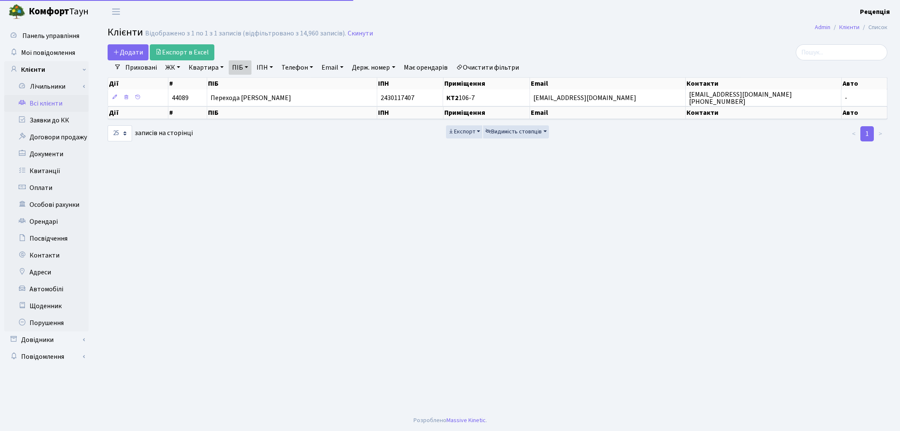
select select "25"
click at [482, 66] on link "Очистити фільтри" at bounding box center [488, 67] width 70 height 14
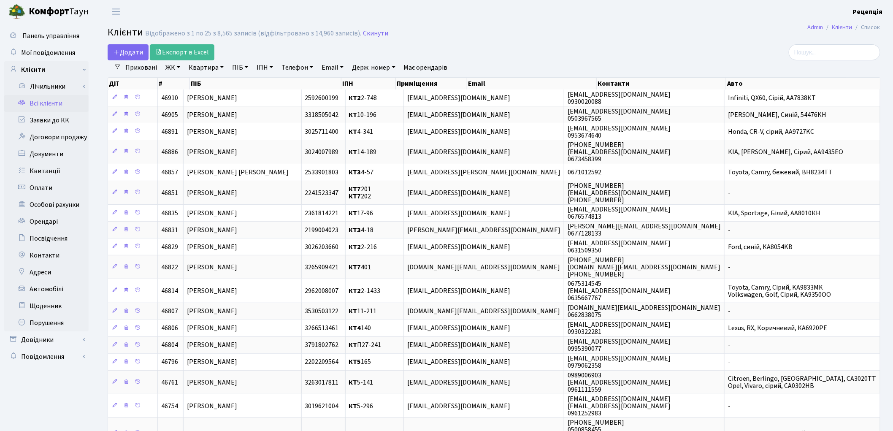
click at [171, 65] on link "ЖК" at bounding box center [173, 67] width 22 height 14
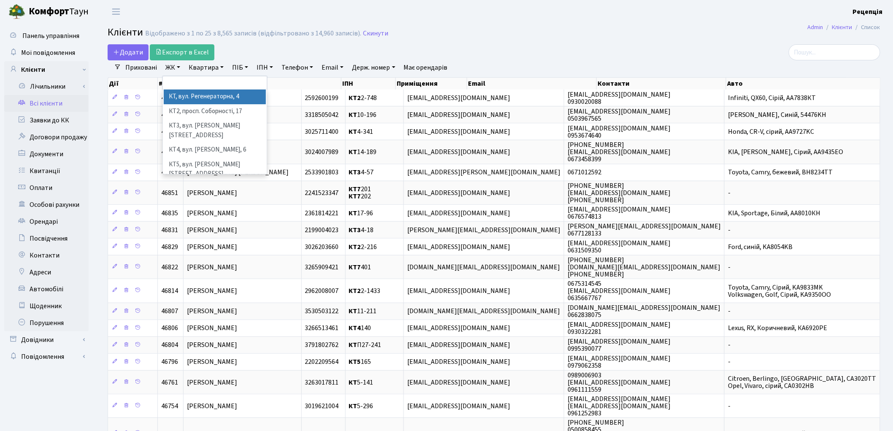
click at [190, 96] on li "КТ, вул. Регенераторна, 4" at bounding box center [215, 96] width 102 height 15
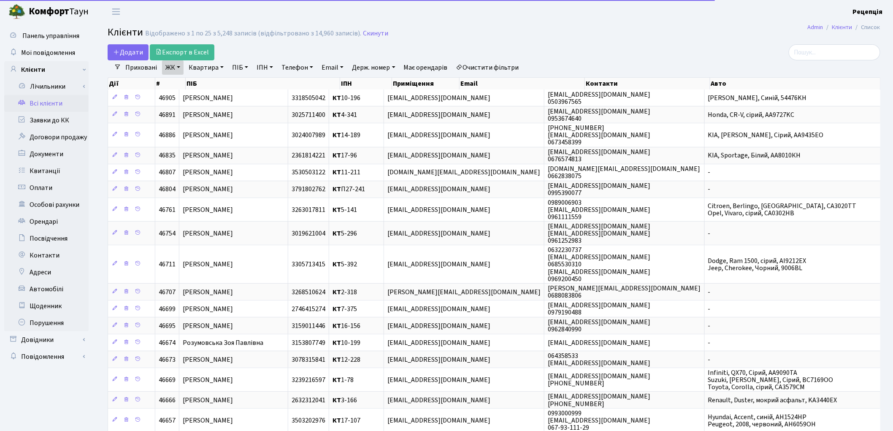
click at [206, 69] on link "Квартира" at bounding box center [206, 67] width 42 height 14
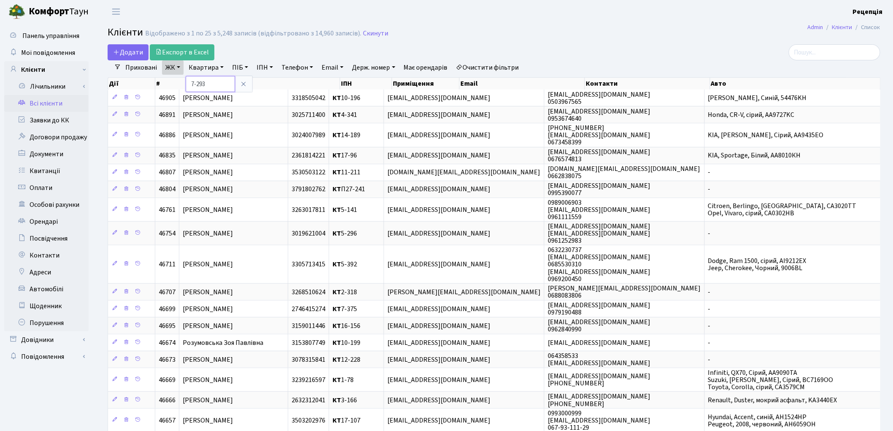
type input "7-293"
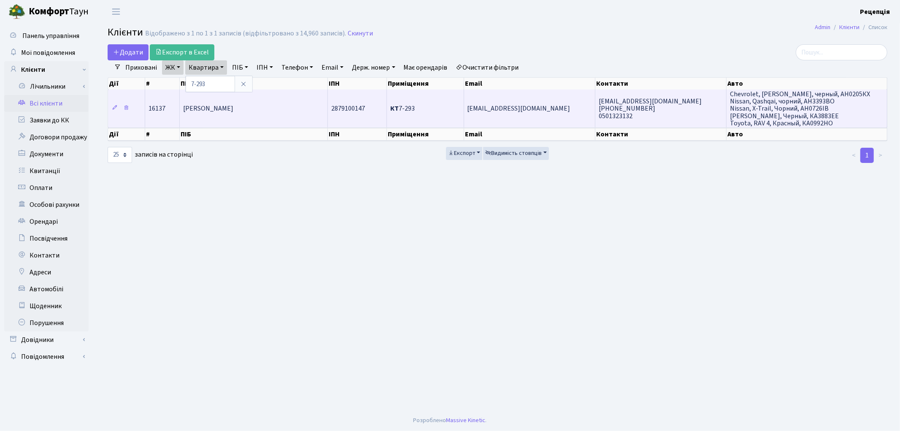
click at [262, 113] on td "[PERSON_NAME]" at bounding box center [254, 108] width 148 height 38
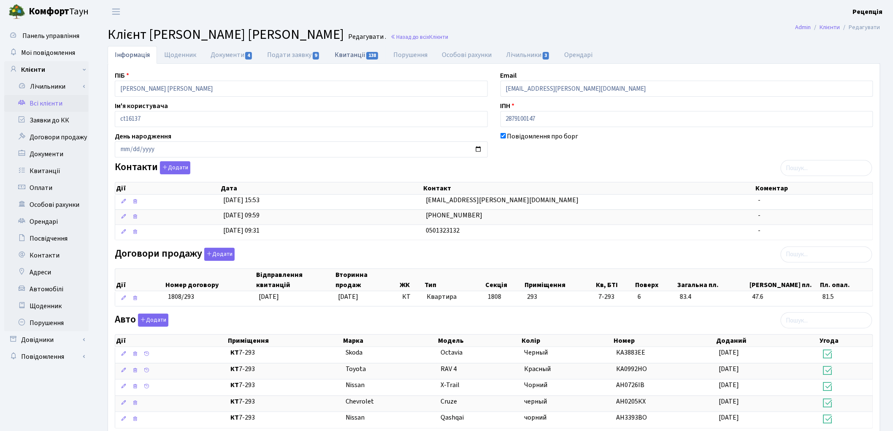
click at [344, 59] on link "Квитанції 138" at bounding box center [356, 54] width 59 height 17
select select "25"
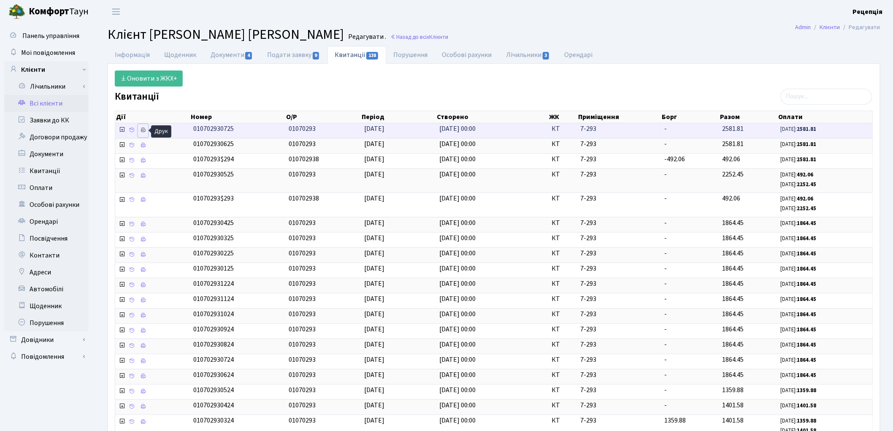
click at [141, 131] on icon at bounding box center [143, 130] width 6 height 6
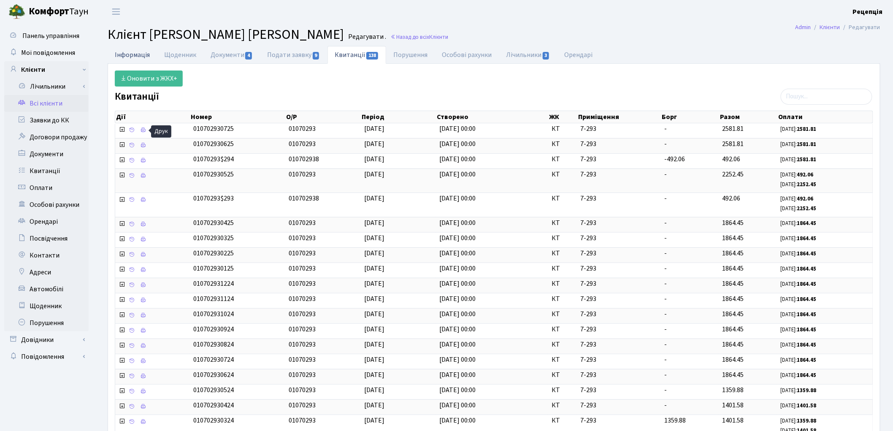
click at [138, 55] on link "Інформація" at bounding box center [132, 54] width 49 height 17
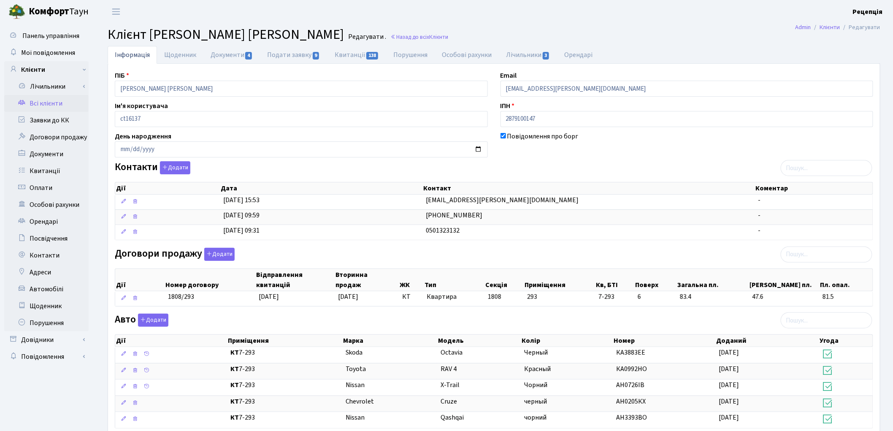
click at [54, 100] on link "Всі клієнти" at bounding box center [46, 103] width 84 height 17
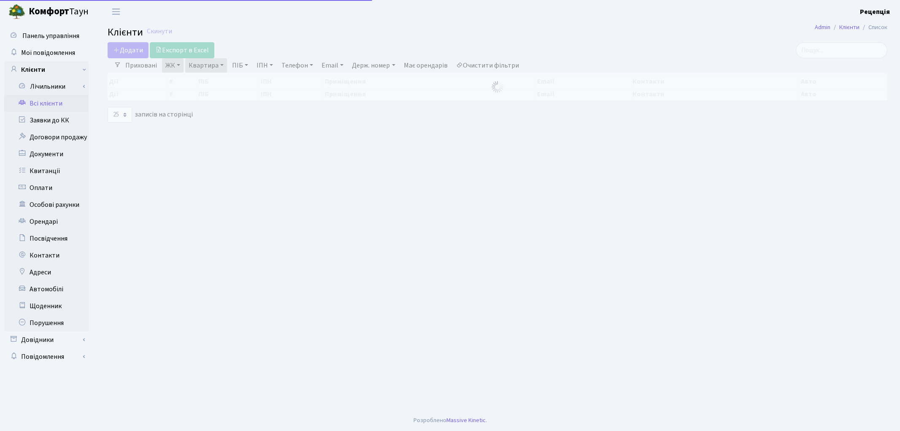
select select "25"
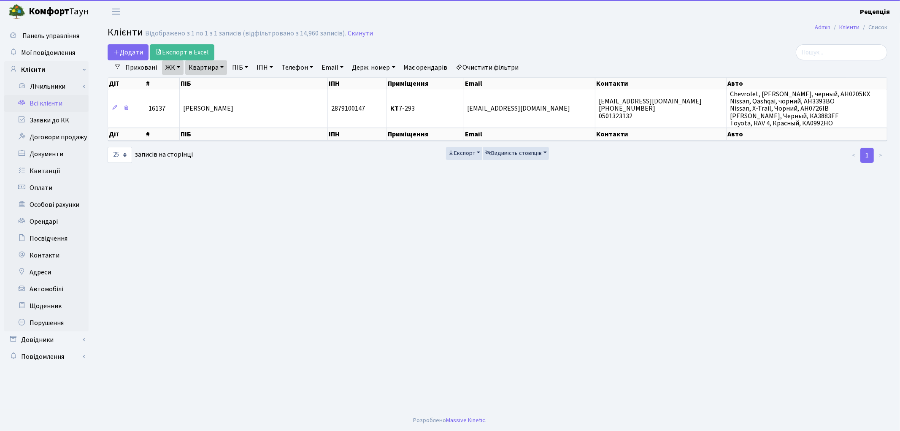
click at [484, 65] on link "Очистити фільтри" at bounding box center [488, 67] width 70 height 14
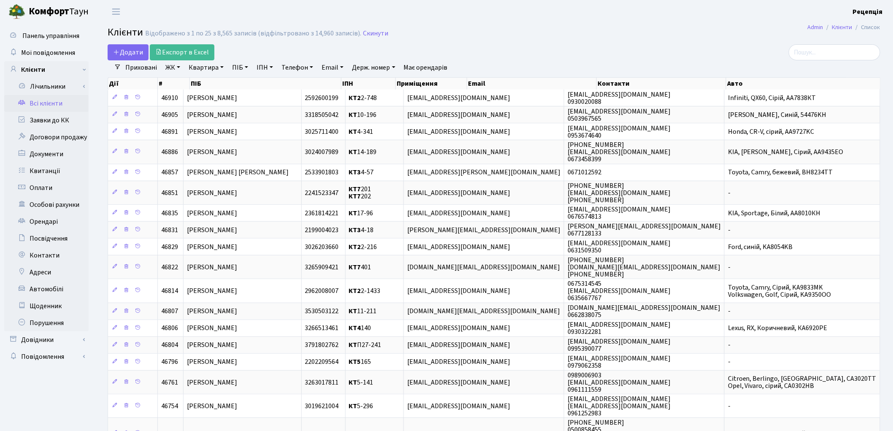
click at [174, 70] on link "ЖК" at bounding box center [173, 67] width 22 height 14
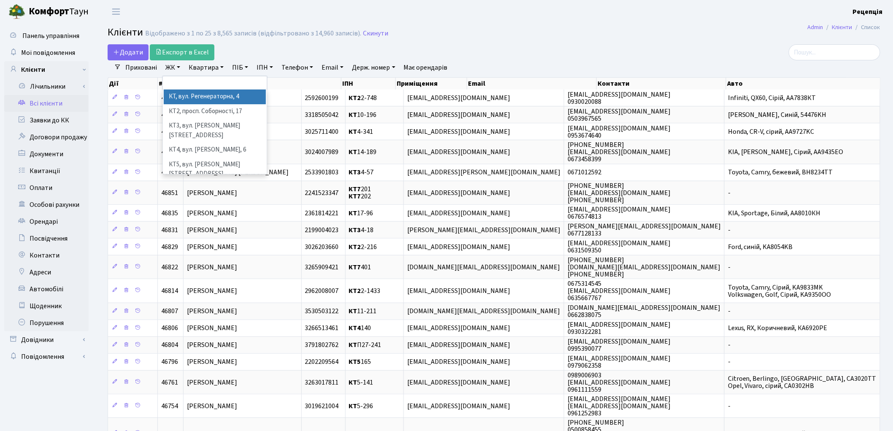
click at [184, 97] on li "КТ, вул. Регенераторна, 4" at bounding box center [215, 96] width 102 height 15
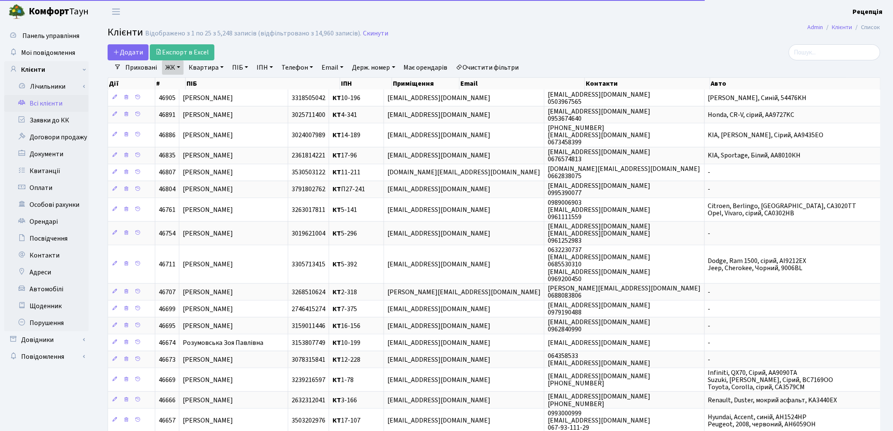
click at [203, 70] on link "Квартира" at bounding box center [206, 67] width 42 height 14
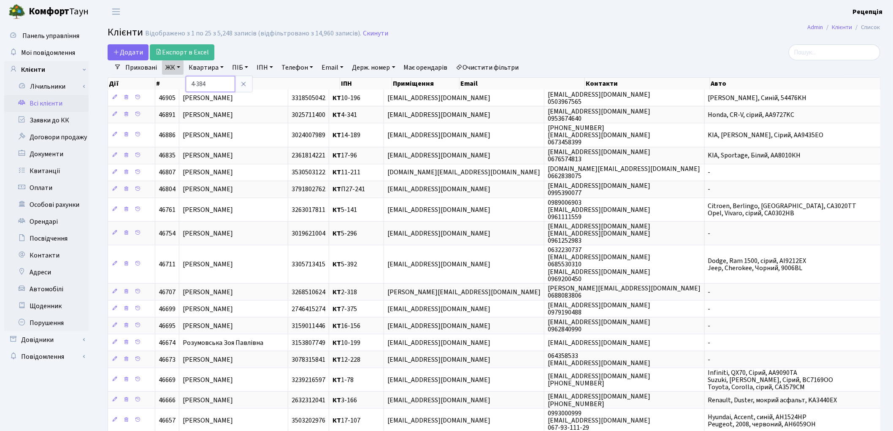
type input "4-384"
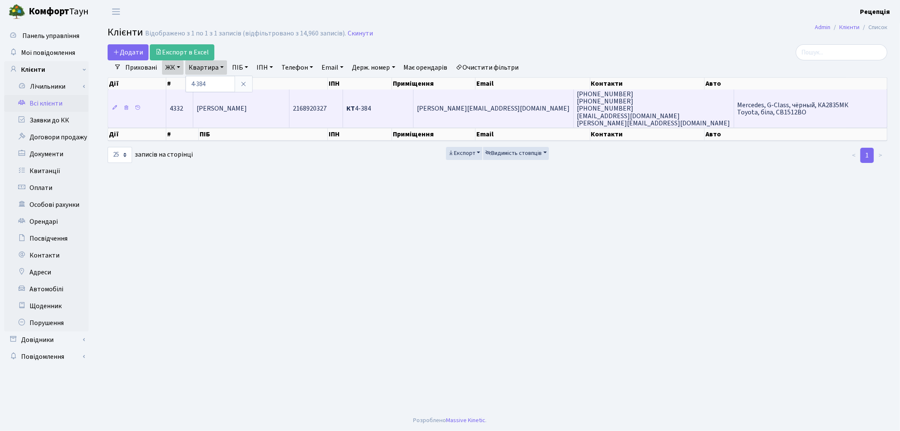
click at [279, 105] on td "[PERSON_NAME]" at bounding box center [241, 108] width 96 height 38
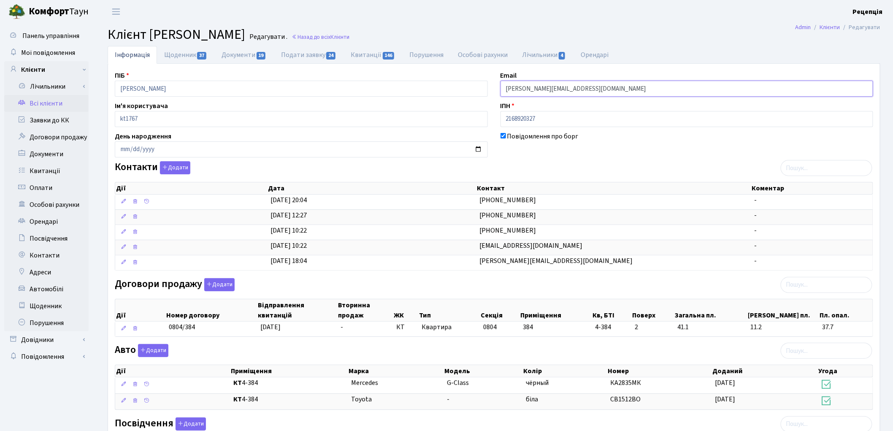
drag, startPoint x: 589, startPoint y: 89, endPoint x: 471, endPoint y: 86, distance: 118.2
click at [471, 86] on div "ПІБ Волік Тамара Миколаївна Email aleksey-invest@ukr.net Ім'я користувача kt176…" at bounding box center [493, 306] width 771 height 473
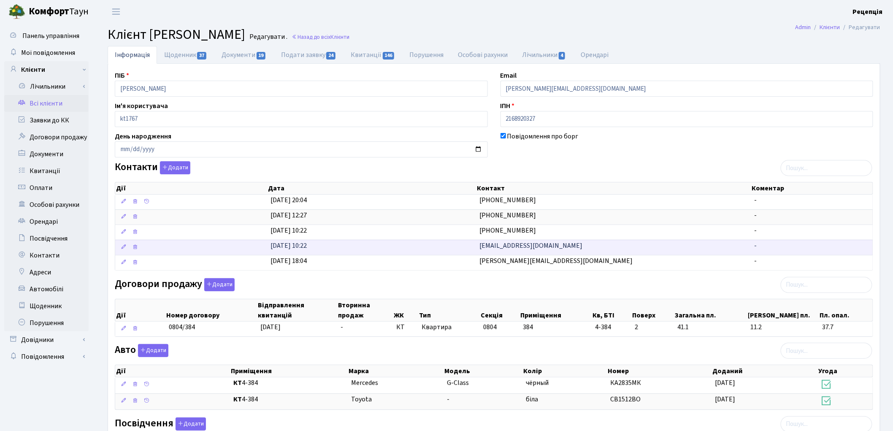
drag, startPoint x: 533, startPoint y: 246, endPoint x: 435, endPoint y: 254, distance: 98.7
click at [437, 252] on \<\/span\>\a "24.07.2013, 10:22 v_time@ukr.net -" at bounding box center [493, 247] width 757 height 15
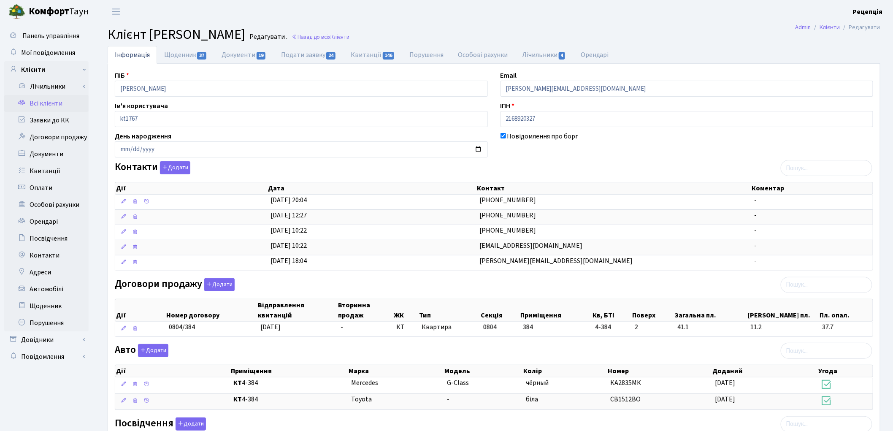
copy \<\/span\>\a "v_time@ukr.net"
click at [59, 99] on link "Всі клієнти" at bounding box center [46, 103] width 84 height 17
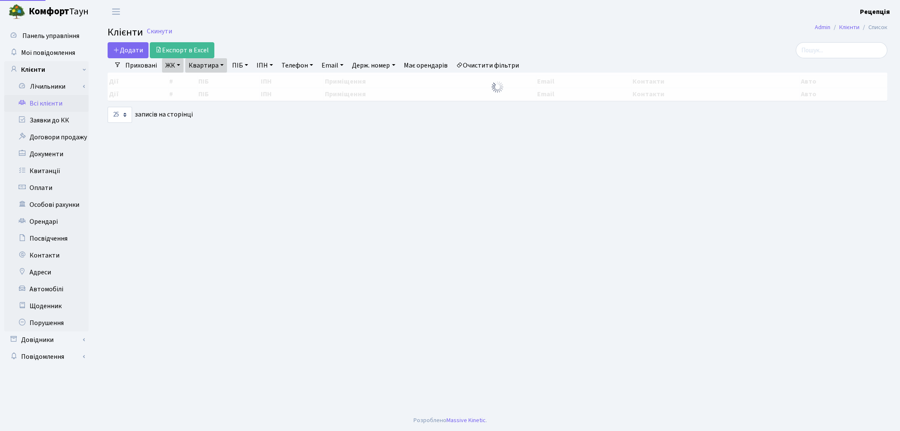
select select "25"
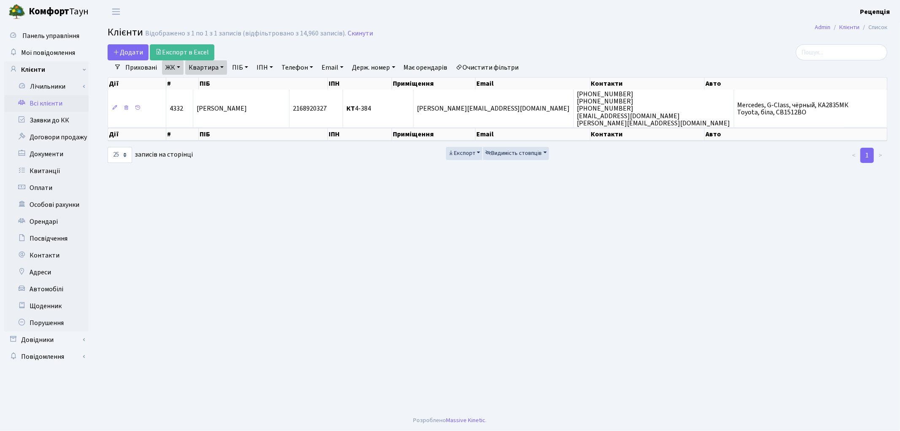
click at [488, 67] on link "Очистити фільтри" at bounding box center [488, 67] width 70 height 14
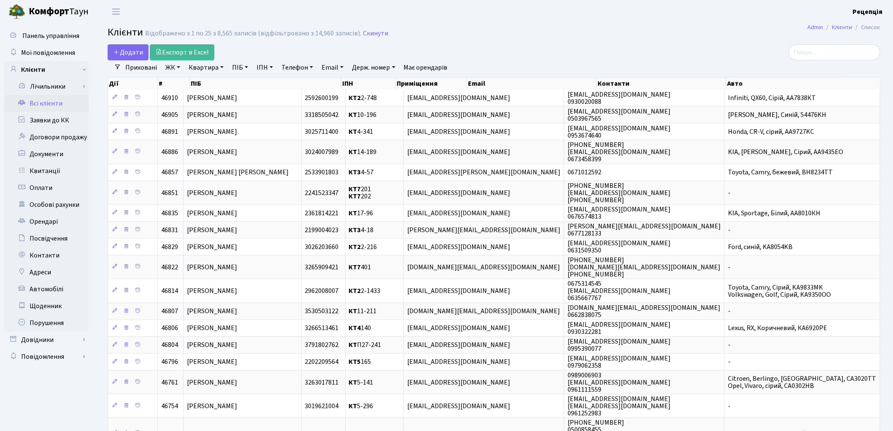
click at [171, 69] on link "ЖК" at bounding box center [173, 67] width 22 height 14
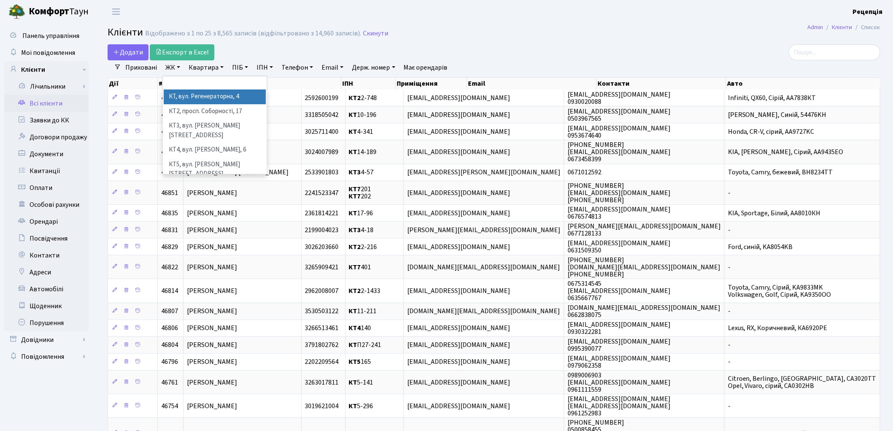
click at [184, 99] on li "КТ, вул. Регенераторна, 4" at bounding box center [215, 96] width 102 height 15
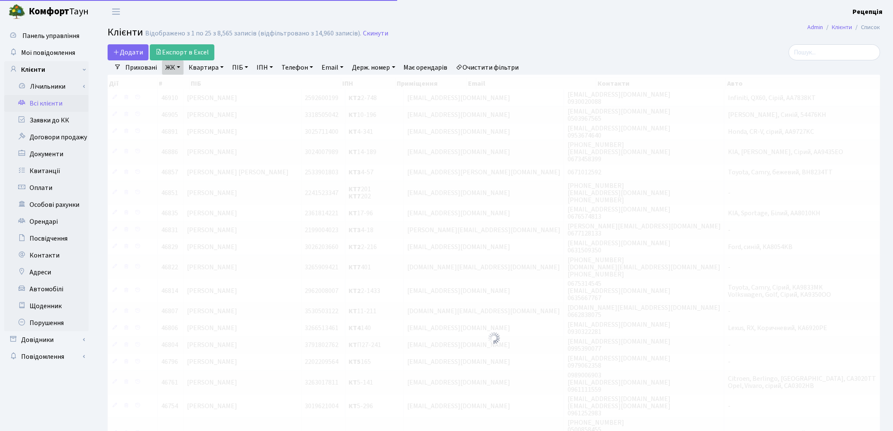
click at [203, 69] on link "Квартира" at bounding box center [206, 67] width 42 height 14
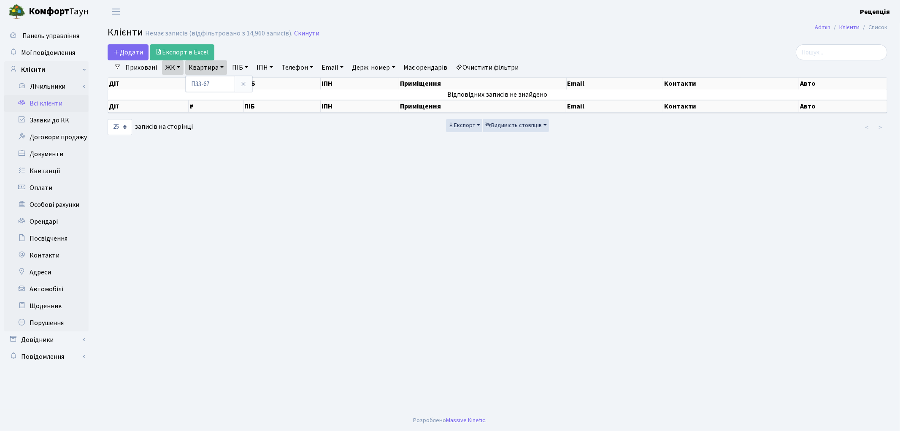
click at [490, 65] on link "Очистити фільтри" at bounding box center [488, 67] width 70 height 14
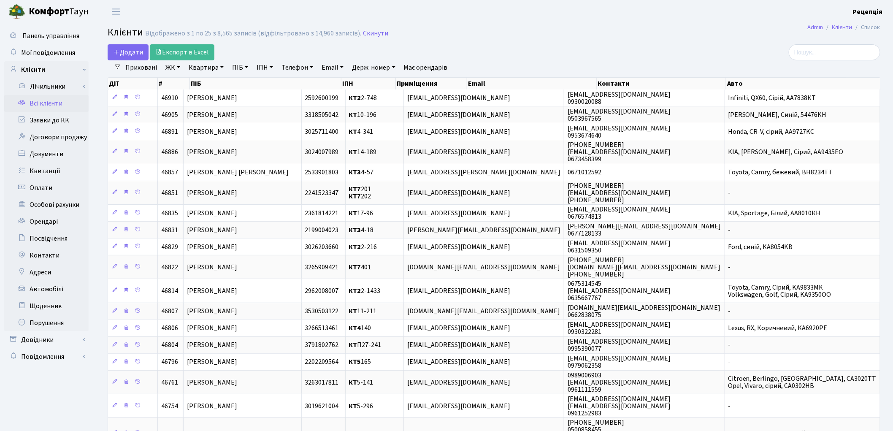
click at [176, 68] on link "ЖК" at bounding box center [173, 67] width 22 height 14
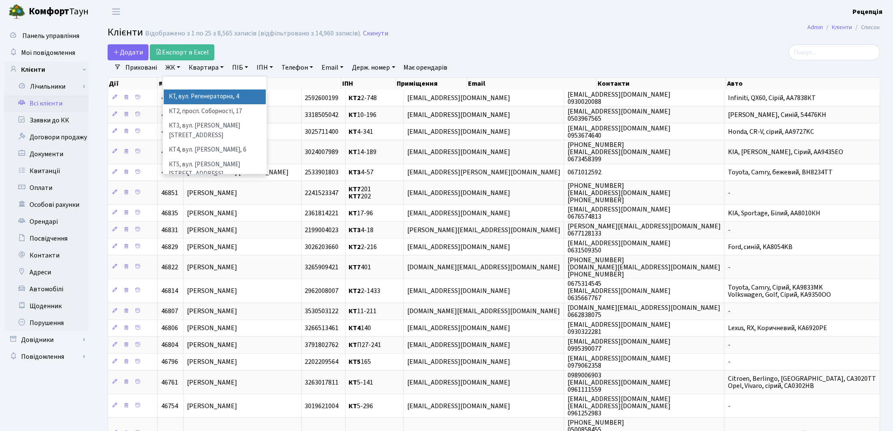
click at [183, 96] on li "КТ, вул. Регенераторна, 4" at bounding box center [215, 96] width 102 height 15
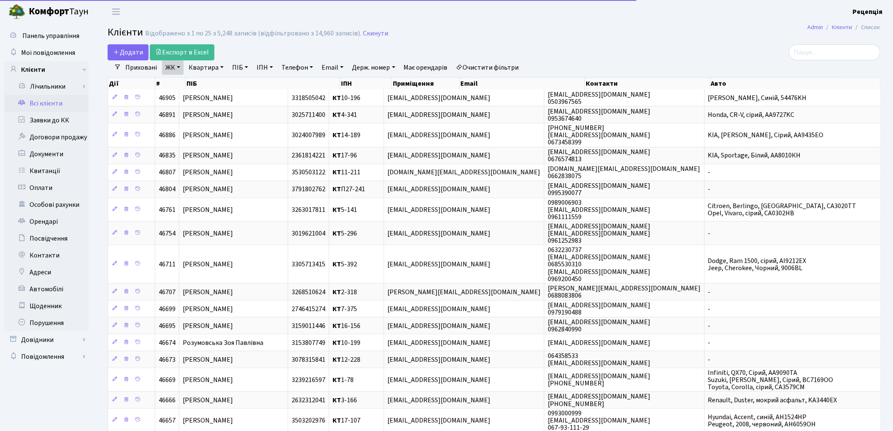
click at [216, 68] on link "Квартира" at bounding box center [206, 67] width 42 height 14
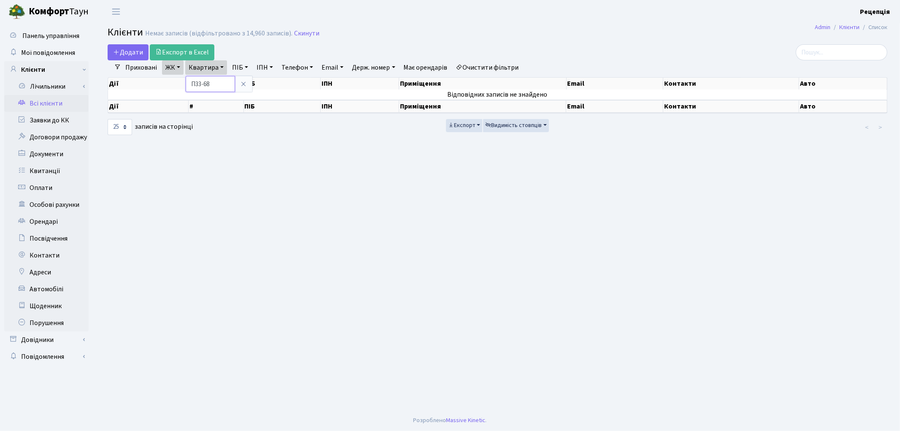
click at [203, 87] on input "П33-68" at bounding box center [210, 84] width 49 height 16
type input "П10-68"
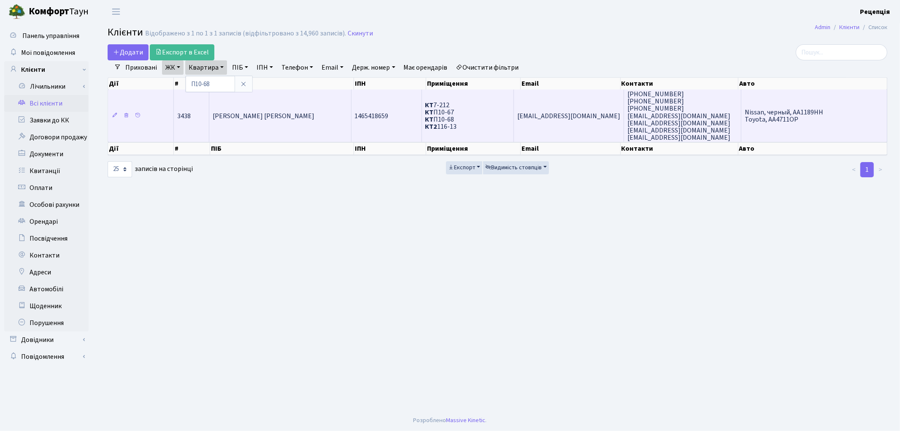
click at [268, 115] on span "Чіченко Віктор Петрович" at bounding box center [264, 115] width 102 height 9
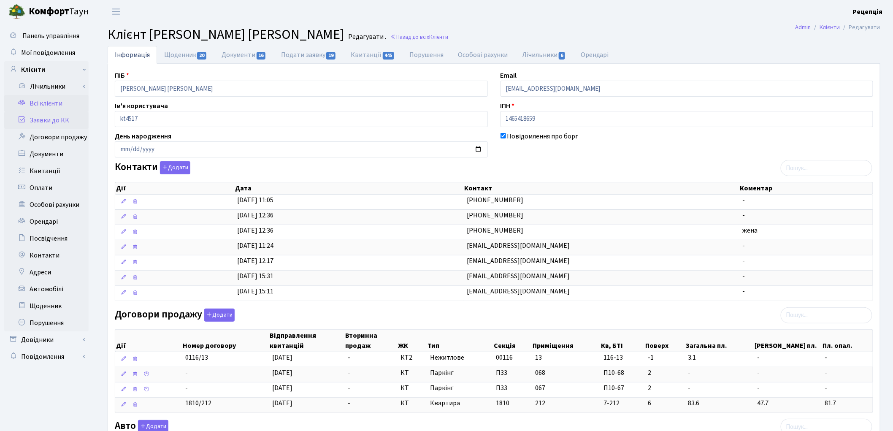
click at [42, 116] on link "Заявки до КК" at bounding box center [46, 120] width 84 height 17
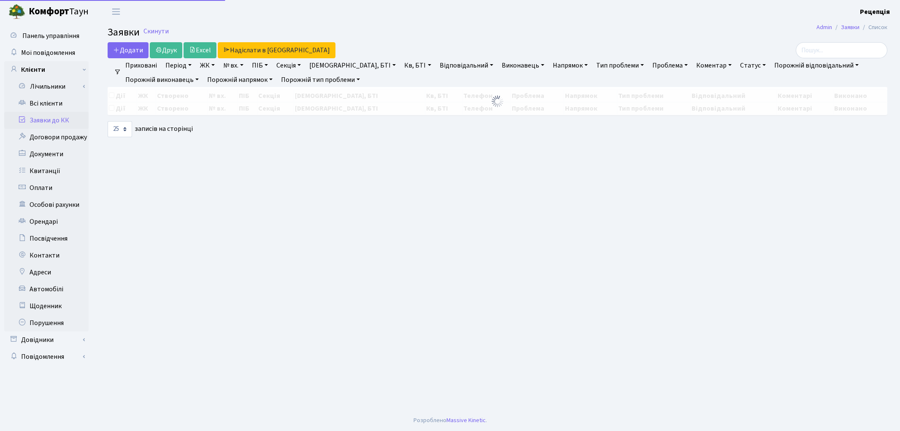
select select "25"
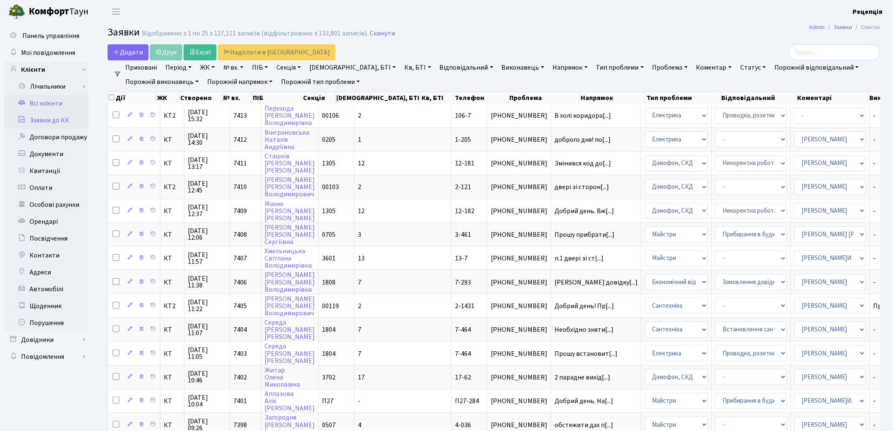
click at [46, 102] on link "Всі клієнти" at bounding box center [46, 103] width 84 height 17
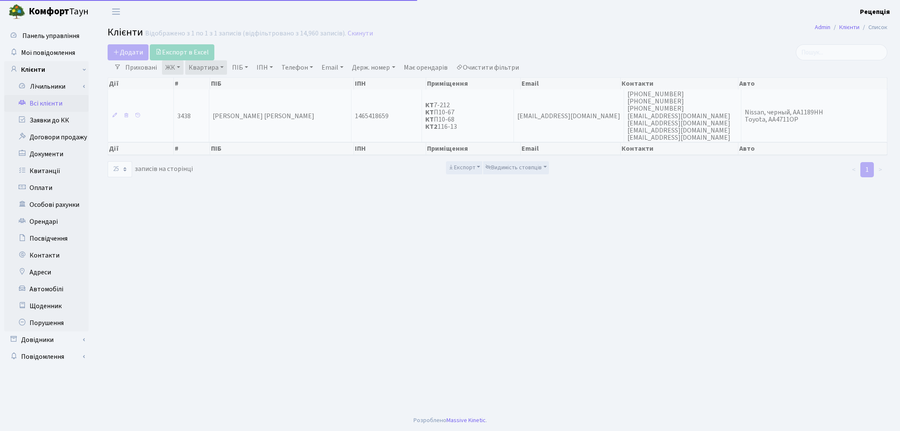
select select "25"
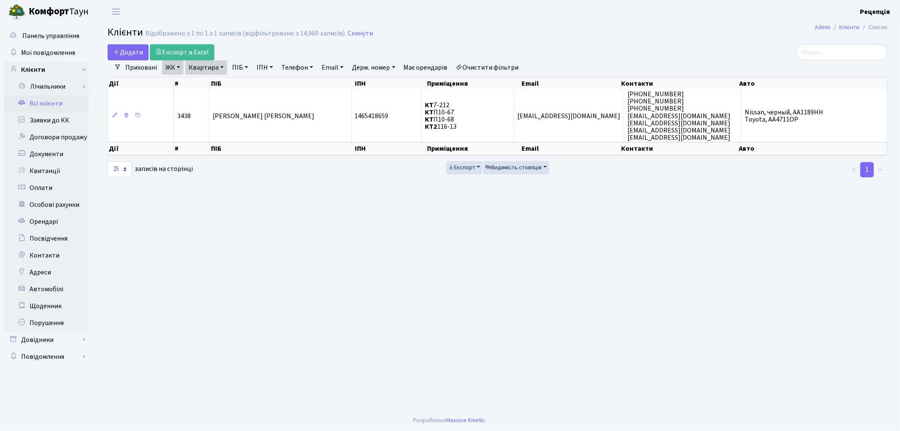
click at [492, 66] on link "Очистити фільтри" at bounding box center [488, 67] width 70 height 14
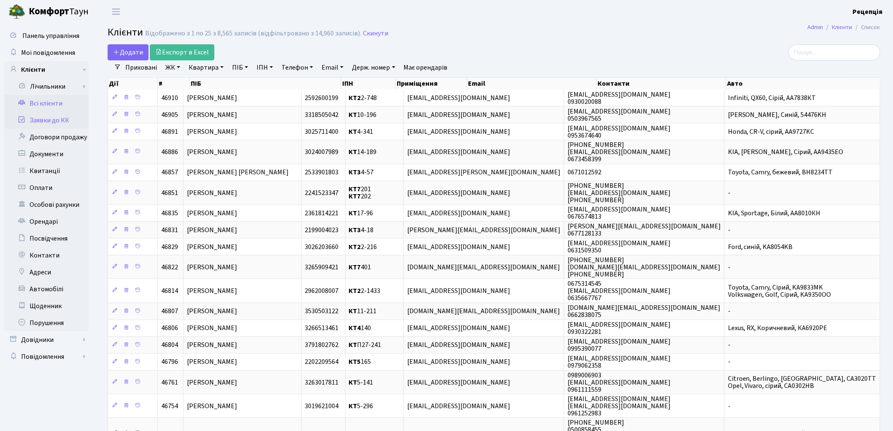
click at [53, 123] on link "Заявки до КК" at bounding box center [46, 120] width 84 height 17
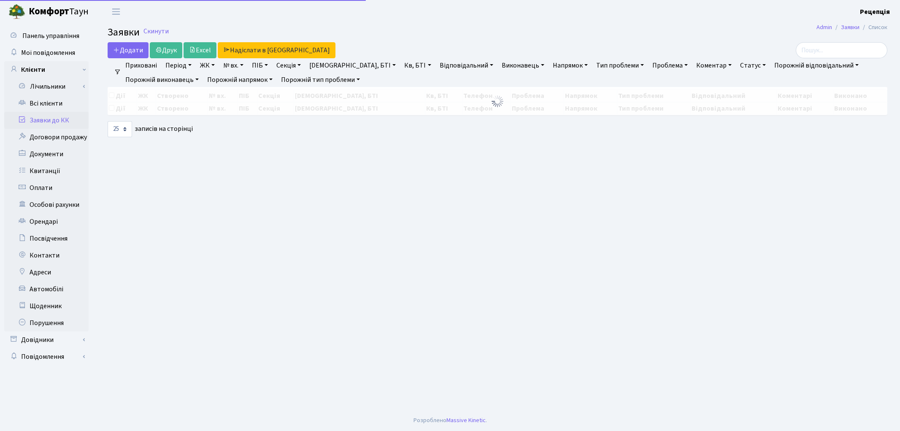
select select "25"
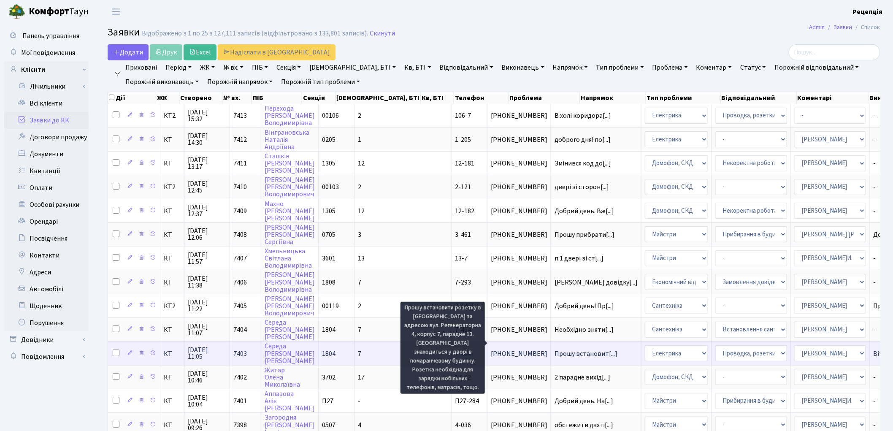
click at [555, 349] on span "Прошу встановит[...]" at bounding box center [586, 353] width 63 height 9
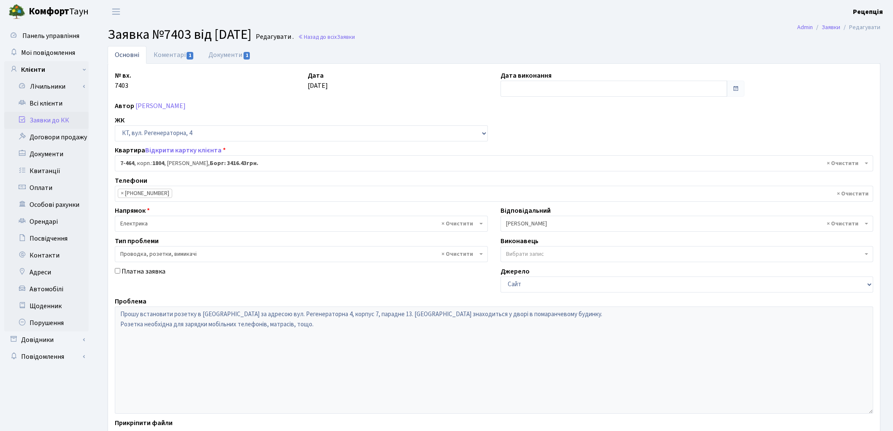
select select "4760"
select select "25"
click at [52, 116] on link "Заявки до КК" at bounding box center [46, 120] width 84 height 17
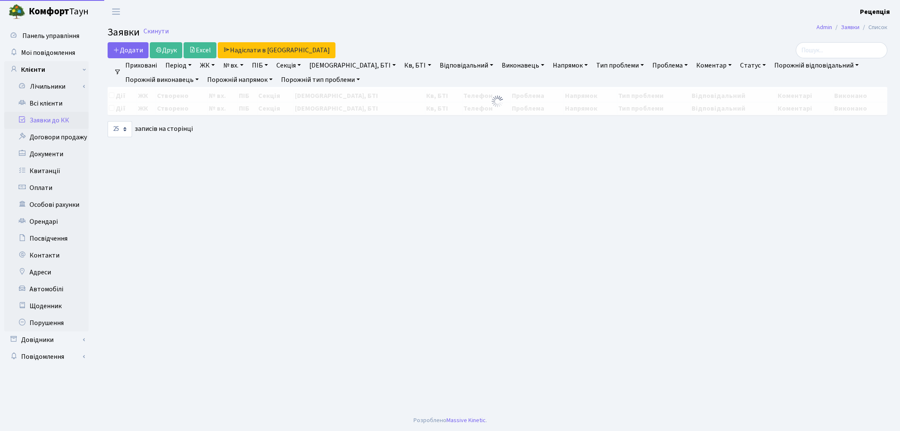
select select "25"
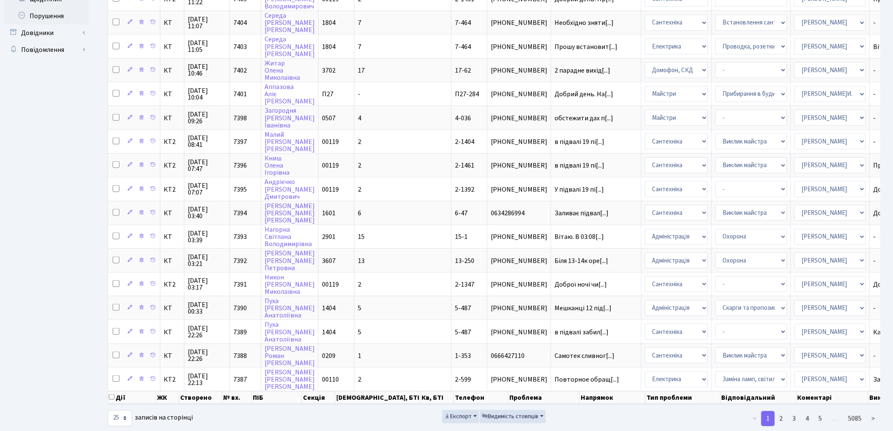
scroll to position [308, 0]
click at [784, 410] on link "2" at bounding box center [781, 417] width 14 height 15
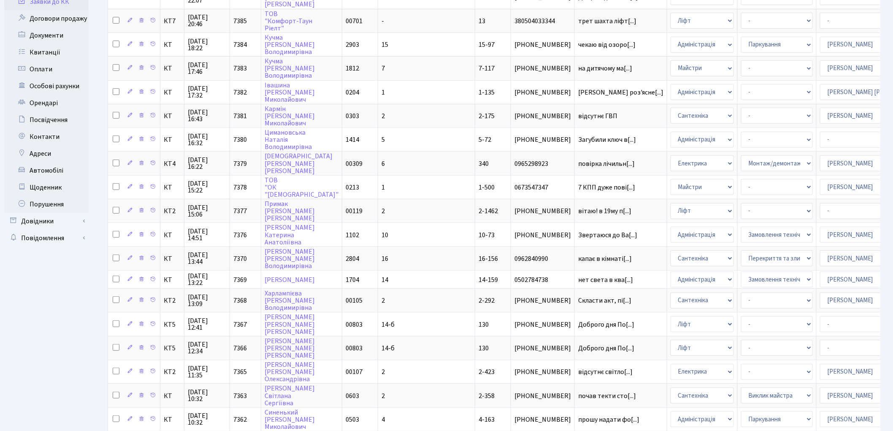
scroll to position [0, 0]
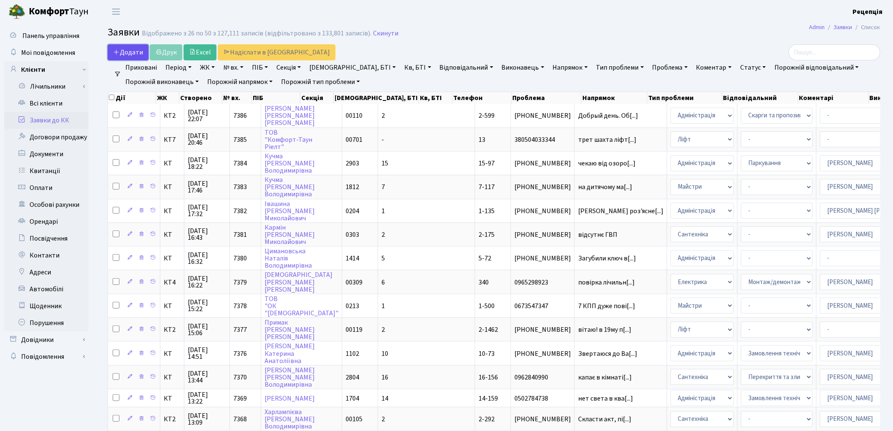
click at [127, 53] on span "Додати" at bounding box center [128, 52] width 30 height 9
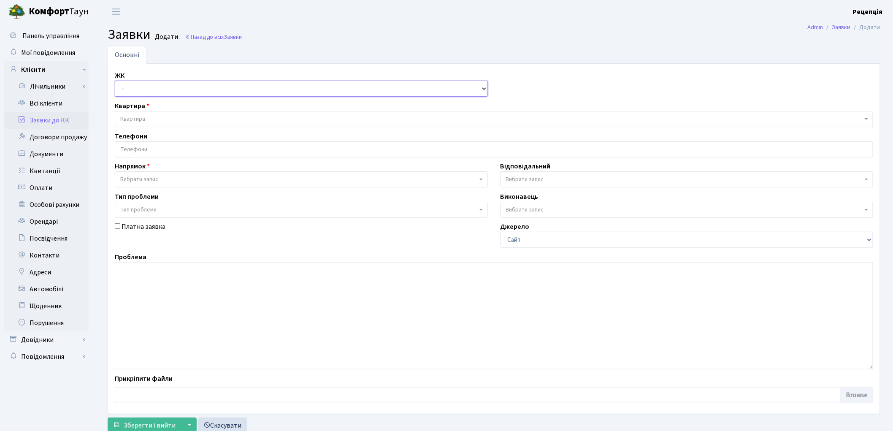
click at [148, 92] on select "- КТ, вул. Регенераторна, 4 КТ2, просп. [STREET_ADDRESS] [STREET_ADDRESS] [PERS…" at bounding box center [301, 89] width 373 height 16
select select "271"
click at [115, 81] on select "- КТ, вул. Регенераторна, 4 КТ2, просп. [STREET_ADDRESS] [STREET_ADDRESS] [PERS…" at bounding box center [301, 89] width 373 height 16
select select
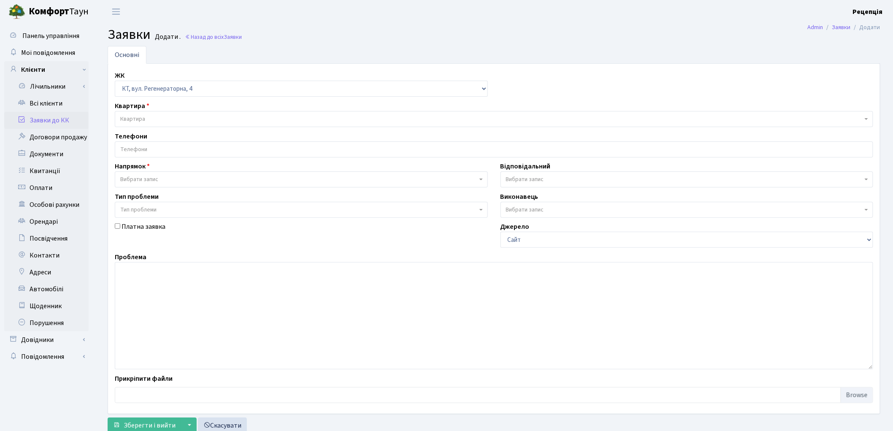
click at [157, 119] on span "Квартира" at bounding box center [491, 119] width 742 height 8
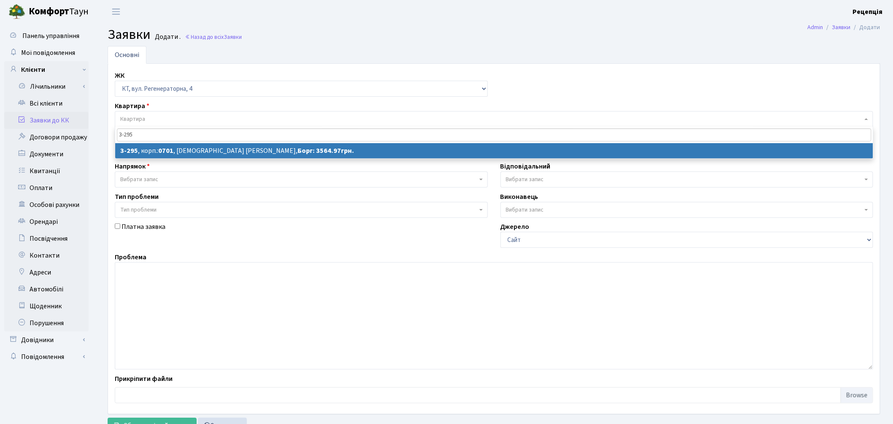
type input "3-295"
select select
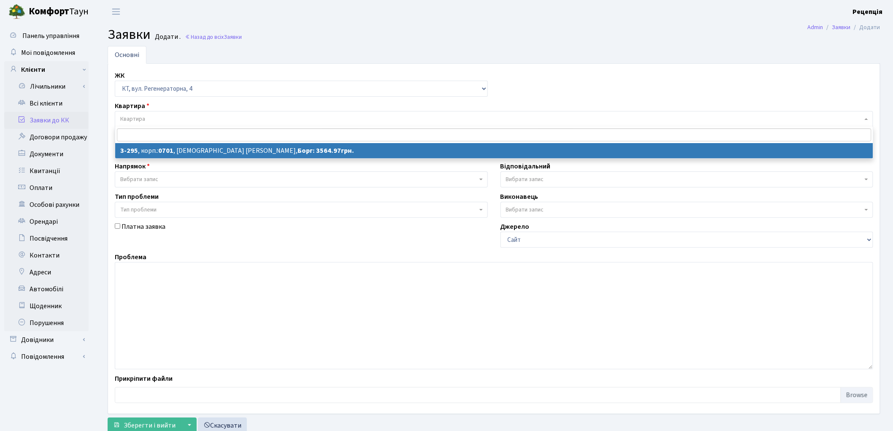
select select "1513"
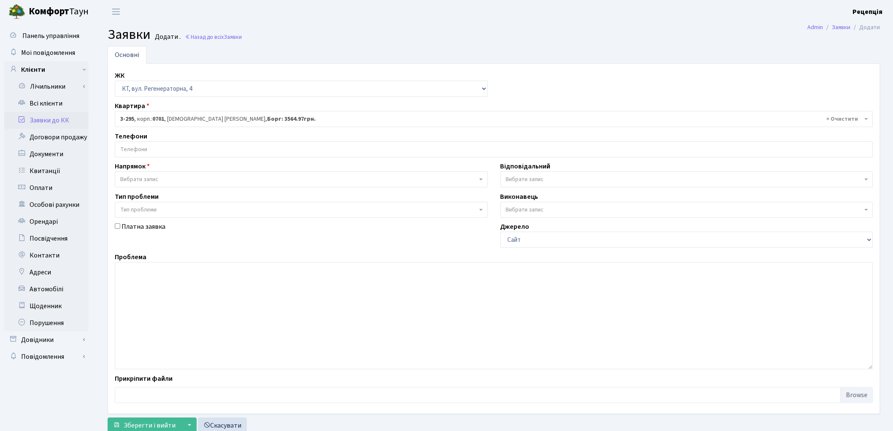
click at [155, 148] on input "search" at bounding box center [493, 149] width 757 height 15
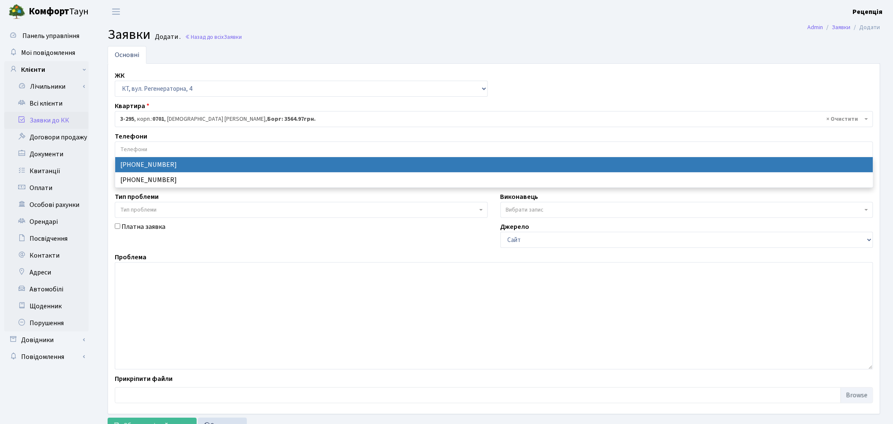
select select "13878"
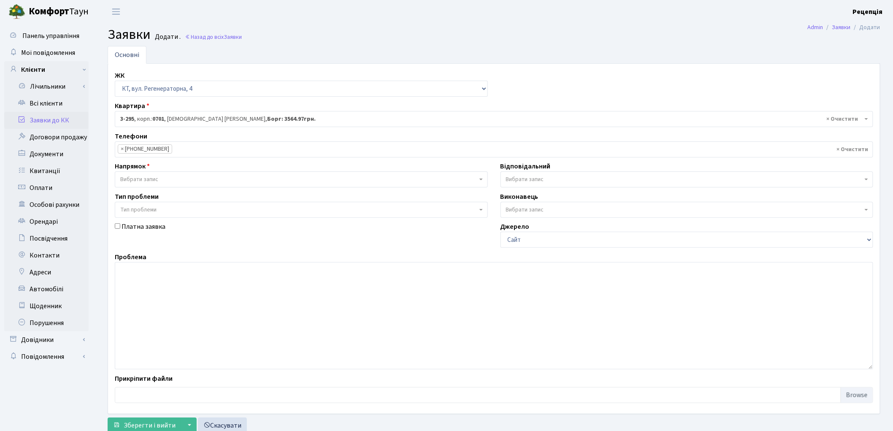
click at [153, 176] on span "Вибрати запис" at bounding box center [139, 179] width 38 height 8
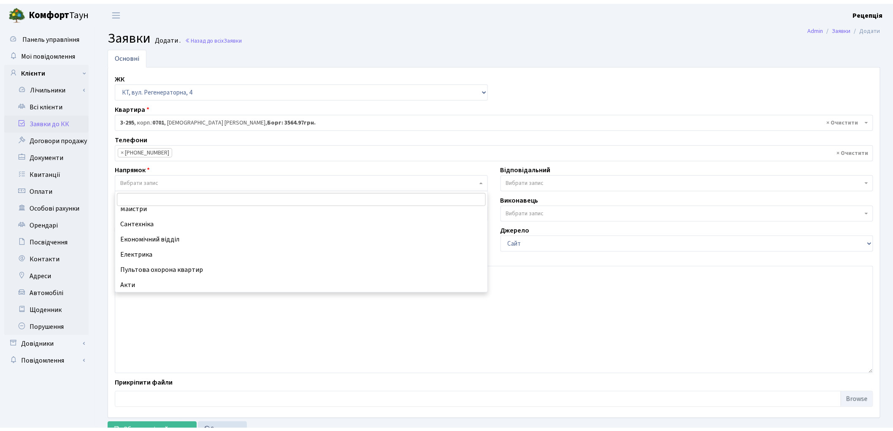
scroll to position [53, 0]
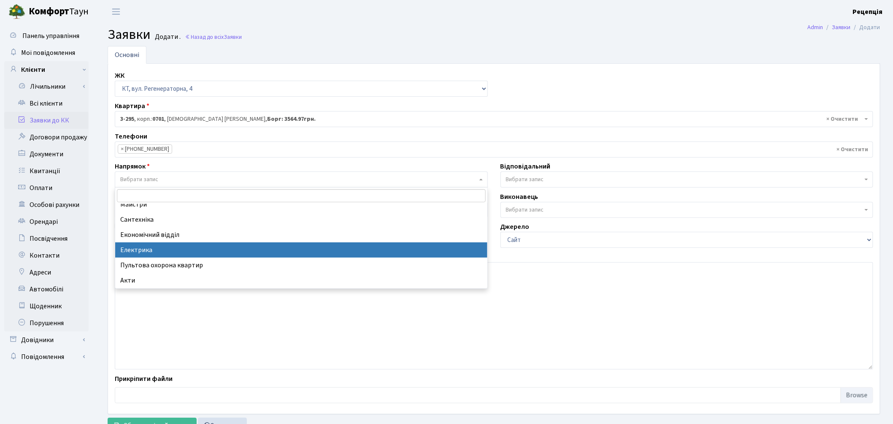
select select "3"
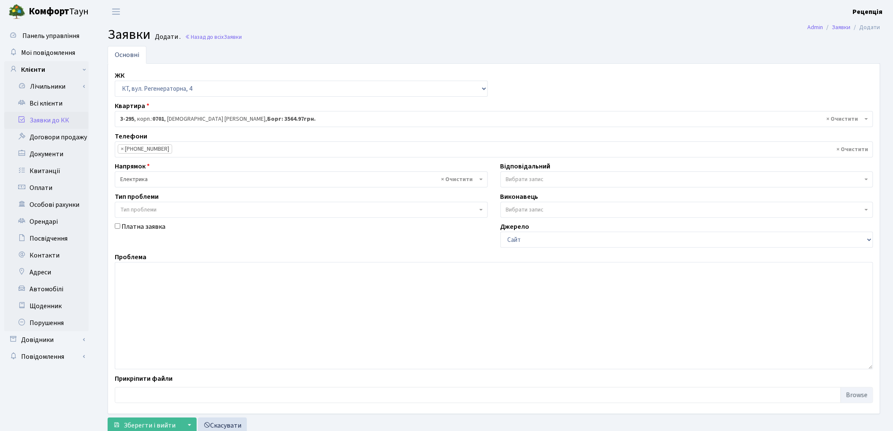
click at [146, 211] on span "Тип проблеми" at bounding box center [138, 210] width 36 height 8
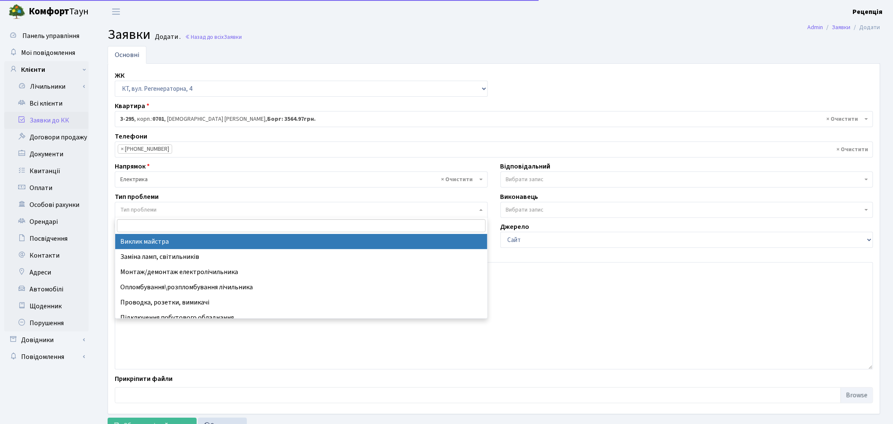
select select "29"
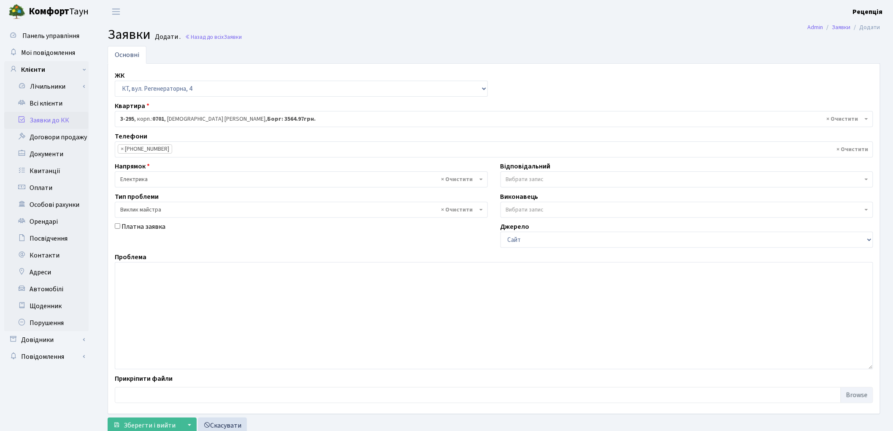
click at [117, 225] on input "Платна заявка" at bounding box center [117, 225] width 5 height 5
checkbox input "true"
click at [204, 294] on textarea at bounding box center [494, 315] width 758 height 107
type textarea "Контактний номер телефону [PHONE_NUMBER]"
click at [151, 423] on span "Зберегти і вийти" at bounding box center [150, 425] width 52 height 9
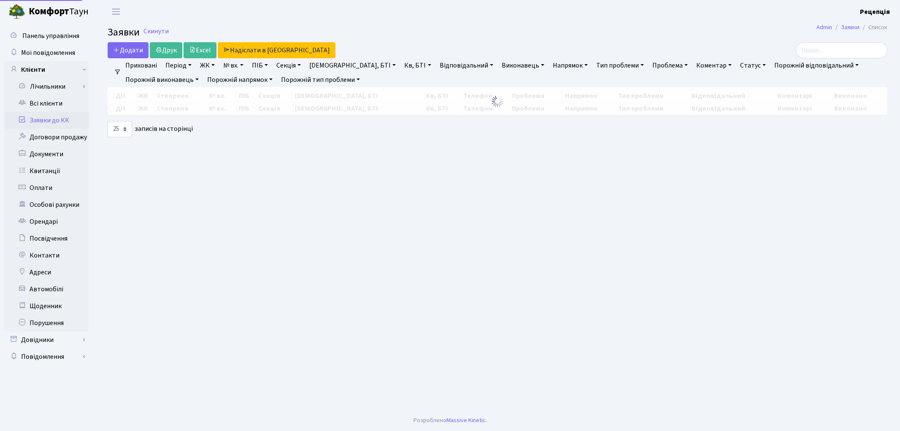
select select "25"
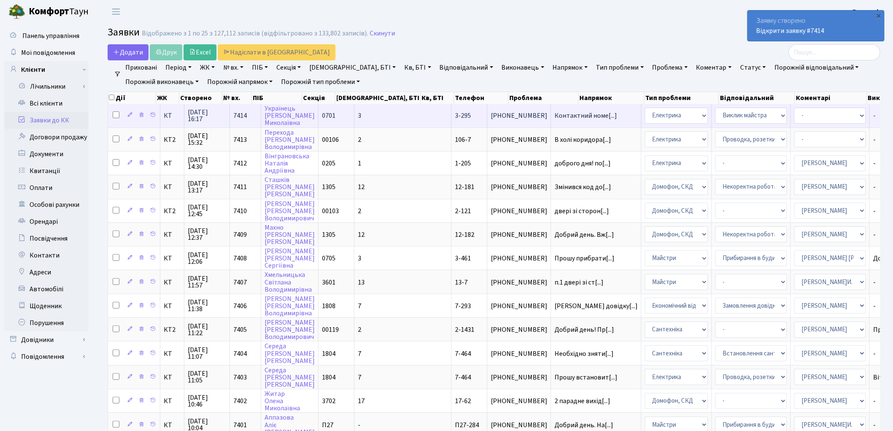
click at [376, 117] on td "3" at bounding box center [402, 115] width 97 height 23
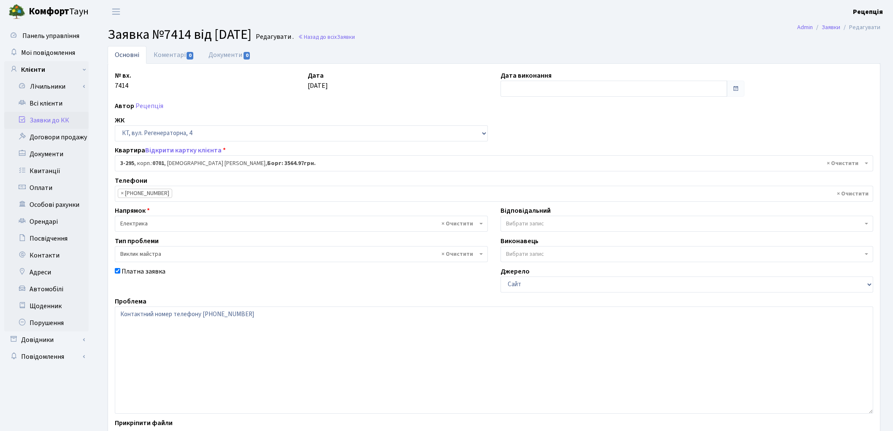
select select "1513"
select select "29"
click at [53, 282] on link "Автомобілі" at bounding box center [46, 289] width 84 height 17
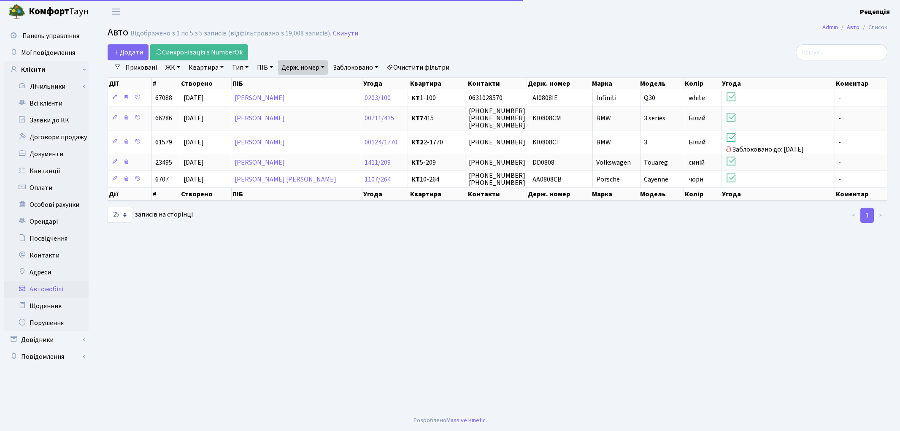
select select "25"
click at [446, 62] on link "Очистити фільтри" at bounding box center [418, 67] width 70 height 14
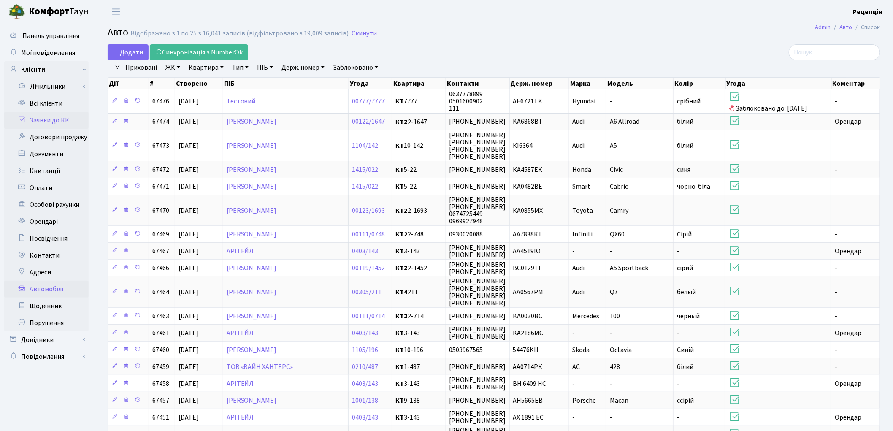
click at [49, 120] on link "Заявки до КК" at bounding box center [46, 120] width 84 height 17
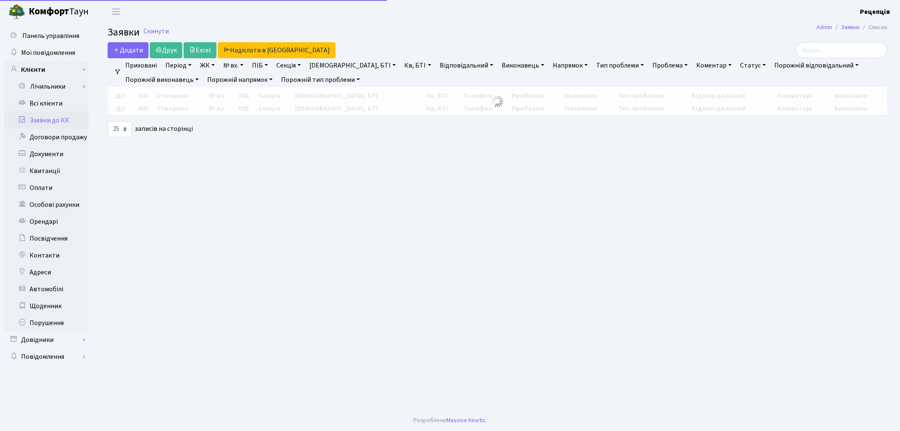
select select "25"
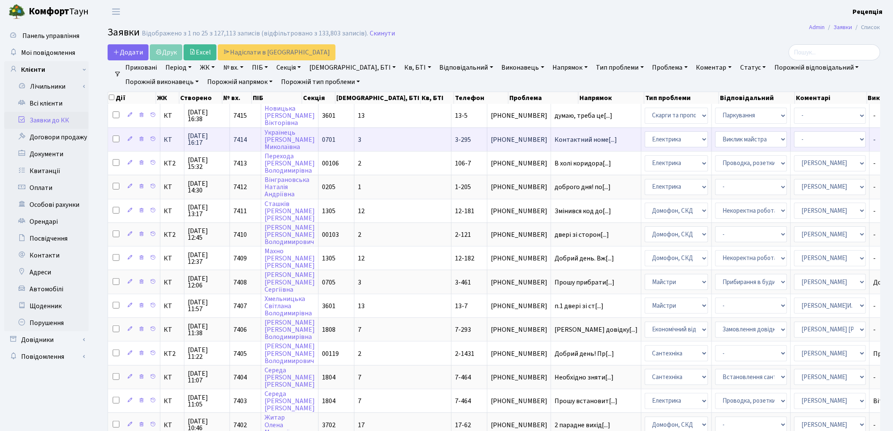
click at [366, 130] on td "3" at bounding box center [402, 139] width 97 height 24
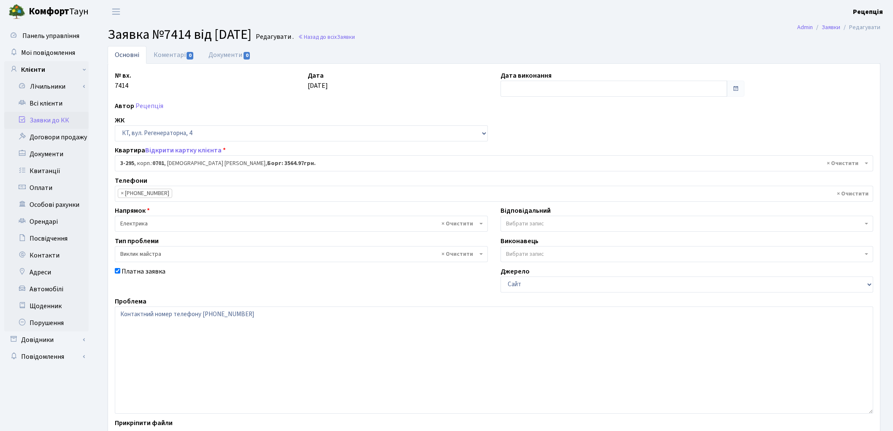
select select "1513"
select select "29"
click at [274, 323] on textarea "Контактний номер телефону [PHONE_NUMBER]" at bounding box center [494, 359] width 758 height 107
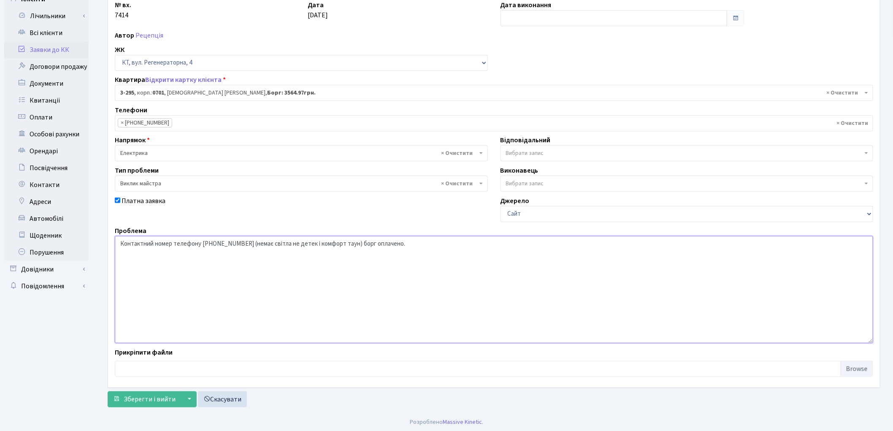
scroll to position [73, 0]
click at [277, 243] on textarea "Контактний номер телефону 066-582-82-43" at bounding box center [494, 287] width 758 height 107
click at [290, 243] on textarea "Контактний номер телефону 066-582-82-43" at bounding box center [494, 287] width 758 height 107
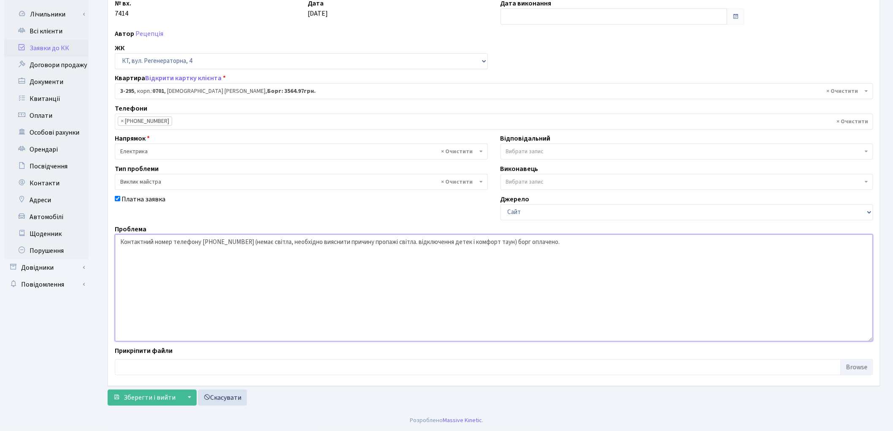
click at [501, 241] on textarea "Контактний номер телефону 066-582-82-43" at bounding box center [494, 287] width 758 height 107
click at [444, 246] on textarea "Контактний номер телефону 066-582-82-43" at bounding box center [494, 287] width 758 height 107
click at [522, 242] on textarea "Контактний номер телефону 066-582-82-43" at bounding box center [494, 287] width 758 height 107
click at [410, 241] on textarea "Контактний номер телефону 066-582-82-43" at bounding box center [494, 287] width 758 height 107
click at [509, 243] on textarea "Контактний номер телефону 066-582-82-43" at bounding box center [494, 287] width 758 height 107
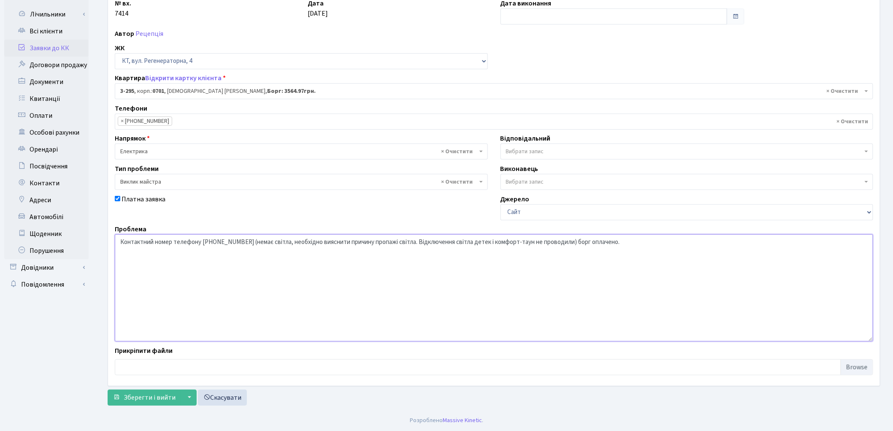
click at [563, 242] on textarea "Контактний номер телефону 066-582-82-43" at bounding box center [494, 287] width 758 height 107
click at [570, 241] on textarea "Контактний номер телефону 066-582-82-43" at bounding box center [494, 287] width 758 height 107
click at [607, 243] on textarea "Контактний номер телефону 066-582-82-43" at bounding box center [494, 287] width 758 height 107
click at [566, 243] on textarea "Контактний номер телефону 066-582-82-43" at bounding box center [494, 287] width 758 height 107
click at [598, 243] on textarea "Контактний номер телефону 066-582-82-43" at bounding box center [494, 287] width 758 height 107
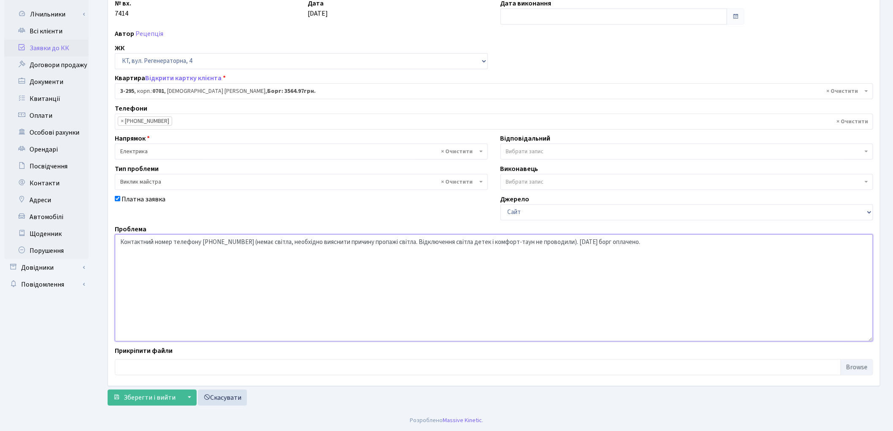
click at [241, 242] on textarea "Контактний номер телефону 066-582-82-43" at bounding box center [494, 287] width 758 height 107
type textarea "Контактний номер телефону 066-582-82-43 (немає світла, необхідно вияснити причи…"
click at [163, 391] on button "Зберегти і вийти" at bounding box center [144, 398] width 73 height 16
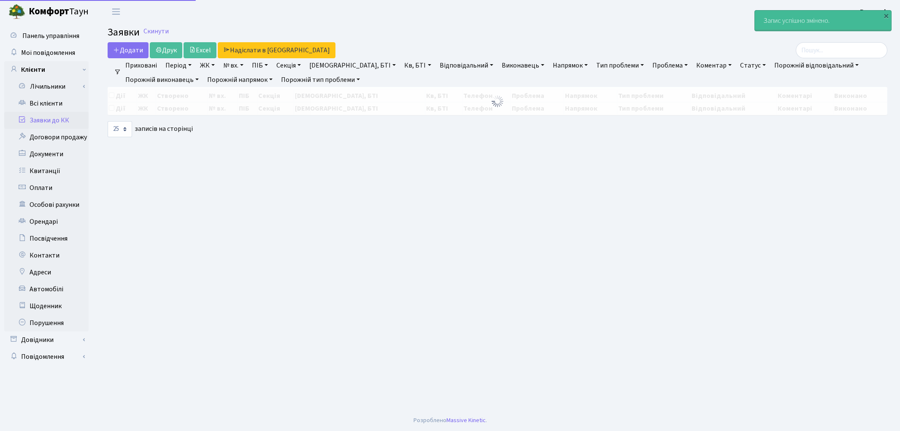
select select "25"
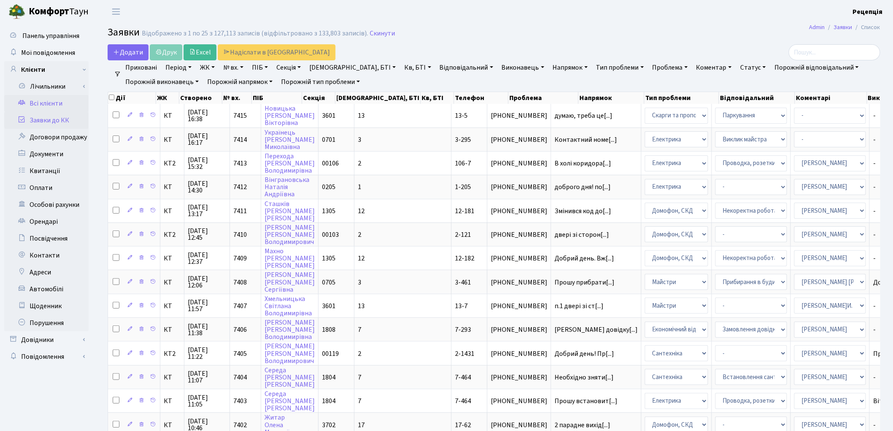
click at [60, 100] on link "Всі клієнти" at bounding box center [46, 103] width 84 height 17
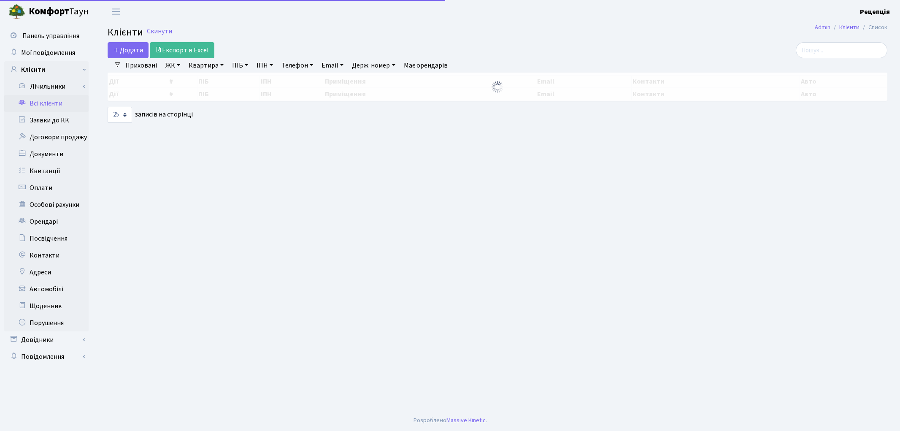
select select "25"
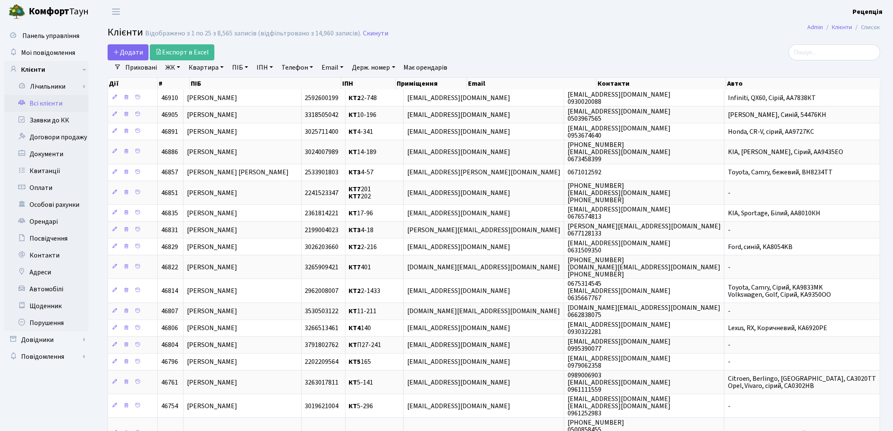
click at [178, 69] on link "ЖК" at bounding box center [173, 67] width 22 height 14
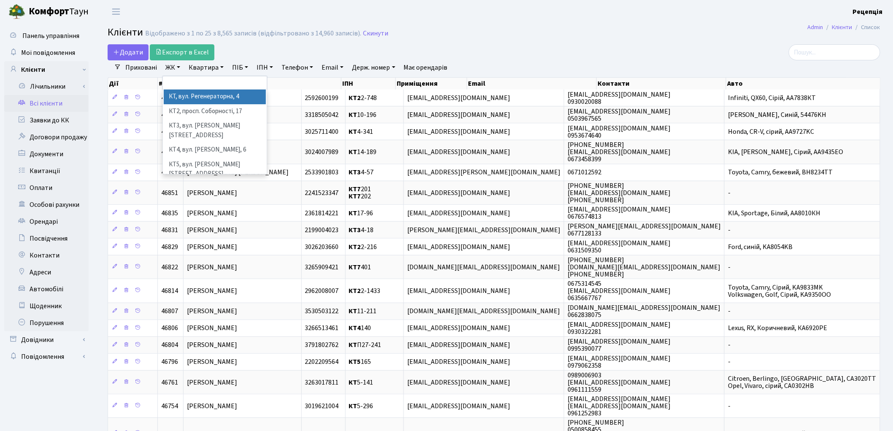
click at [201, 95] on li "КТ, вул. Регенераторна, 4" at bounding box center [215, 96] width 102 height 15
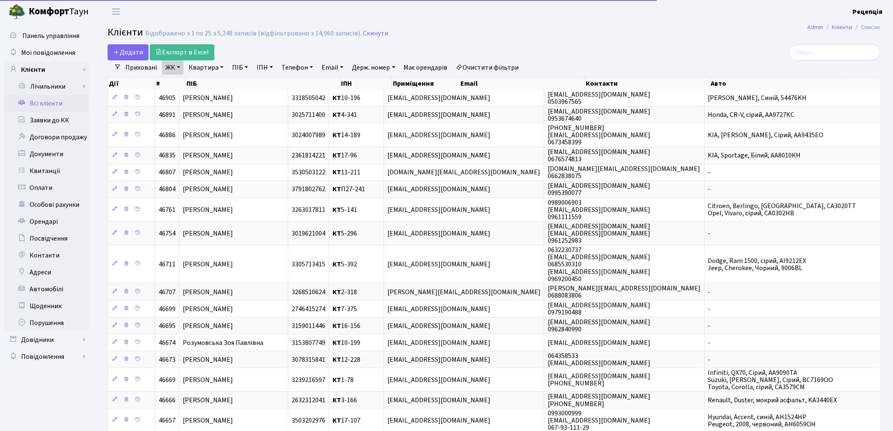
click at [210, 69] on link "Квартира" at bounding box center [206, 67] width 42 height 14
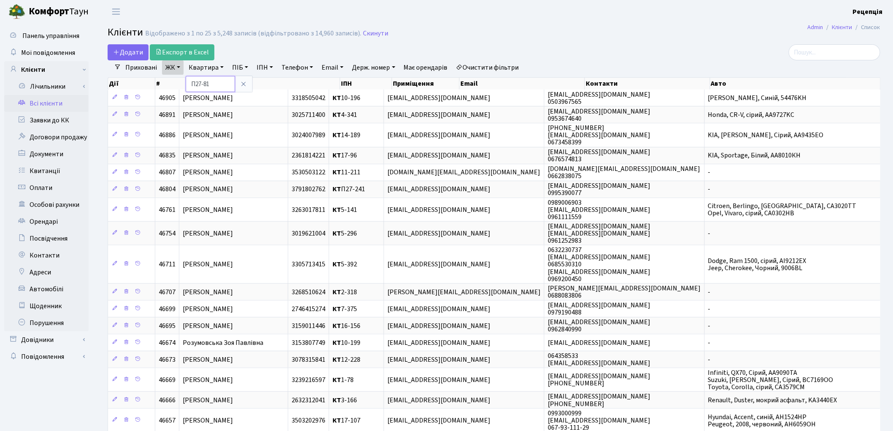
type input "П27-81"
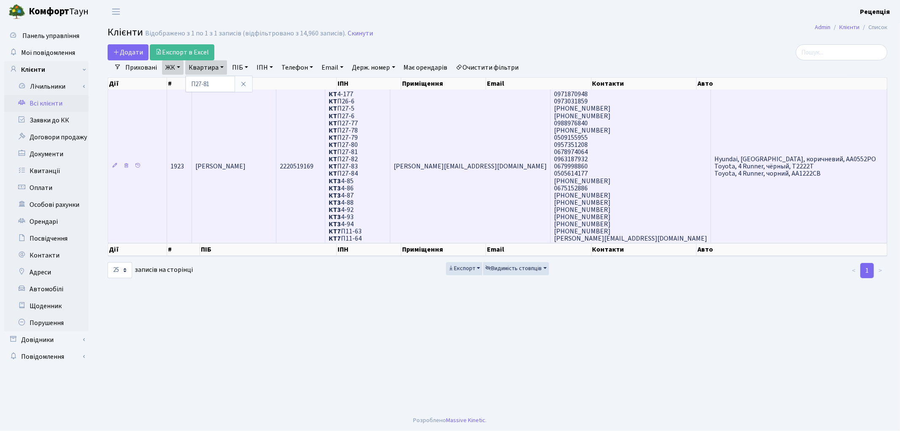
click at [276, 121] on td "Волкова [PERSON_NAME]" at bounding box center [234, 165] width 84 height 153
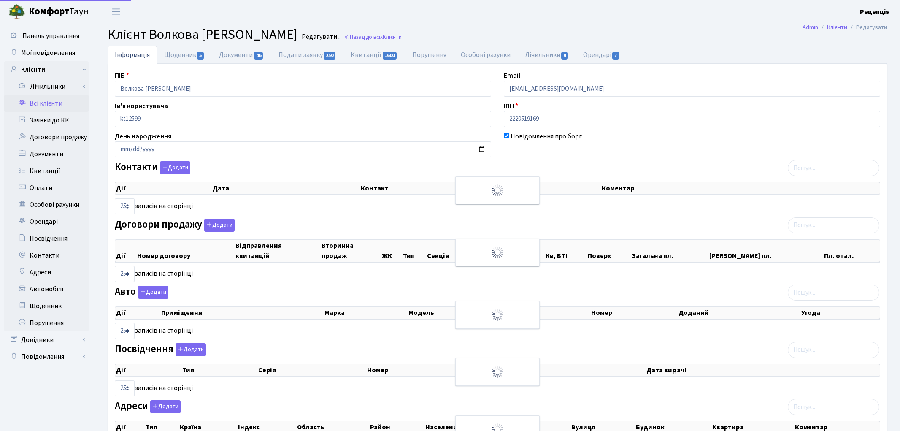
select select "25"
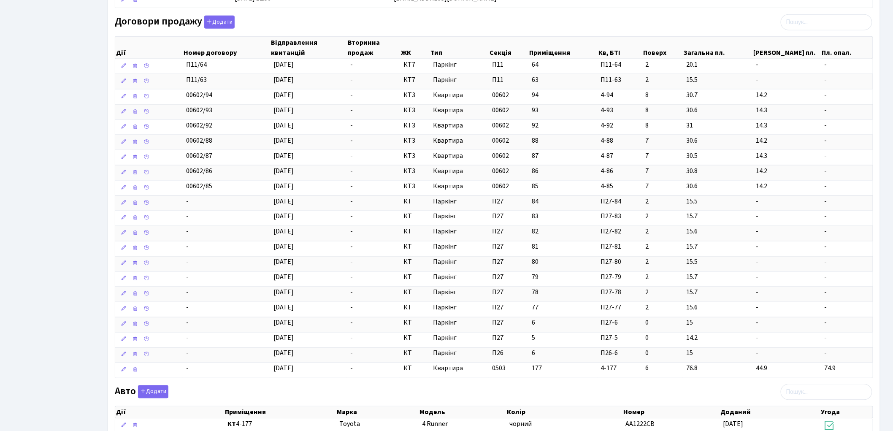
scroll to position [507, 0]
click at [888, 230] on div "Інформація Щоденник 5 Документи 46 Подати заявку 250 Квитанції 1600 Порушення О…" at bounding box center [494, 92] width 798 height 1107
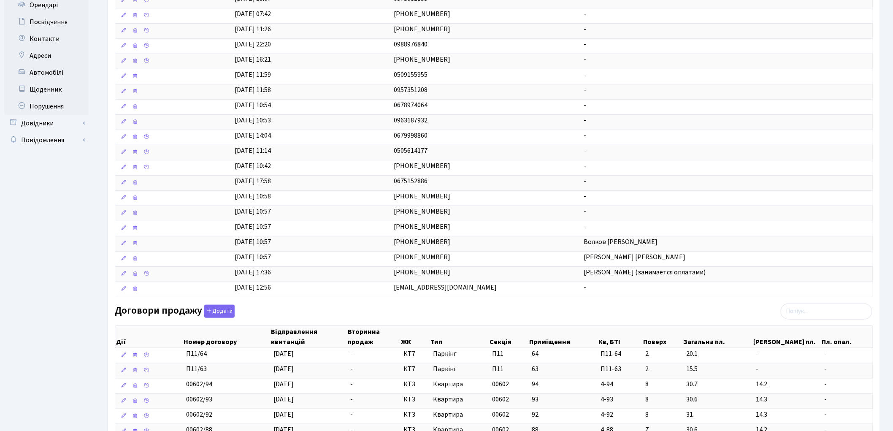
scroll to position [0, 0]
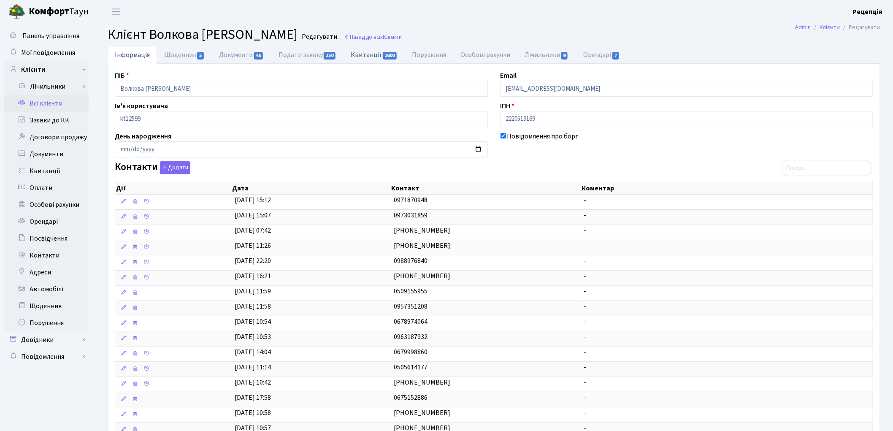
click at [379, 57] on link "Квитанції 1600" at bounding box center [374, 54] width 61 height 17
select select "25"
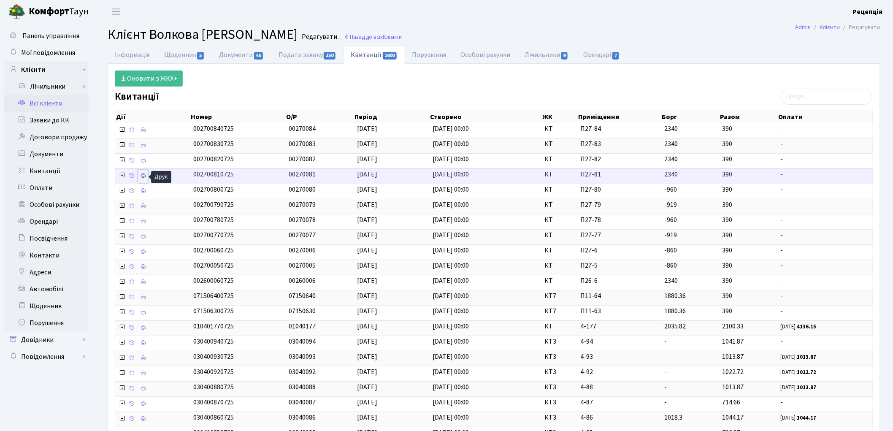
click at [145, 176] on icon at bounding box center [143, 176] width 6 height 6
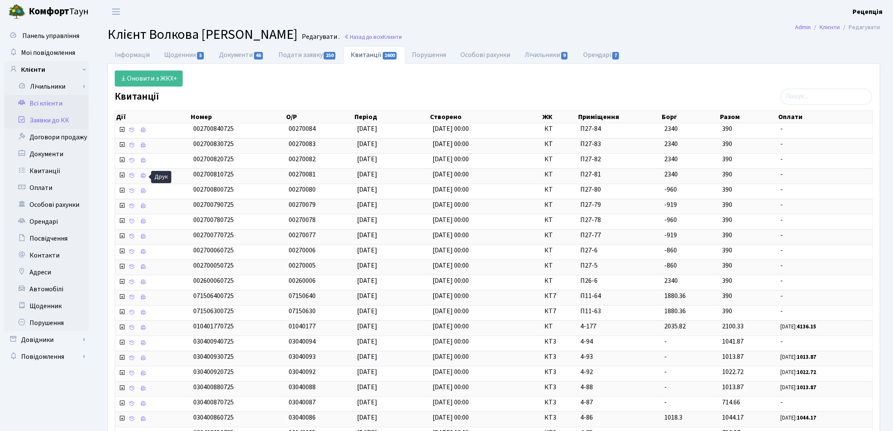
click at [44, 115] on link "Заявки до КК" at bounding box center [46, 120] width 84 height 17
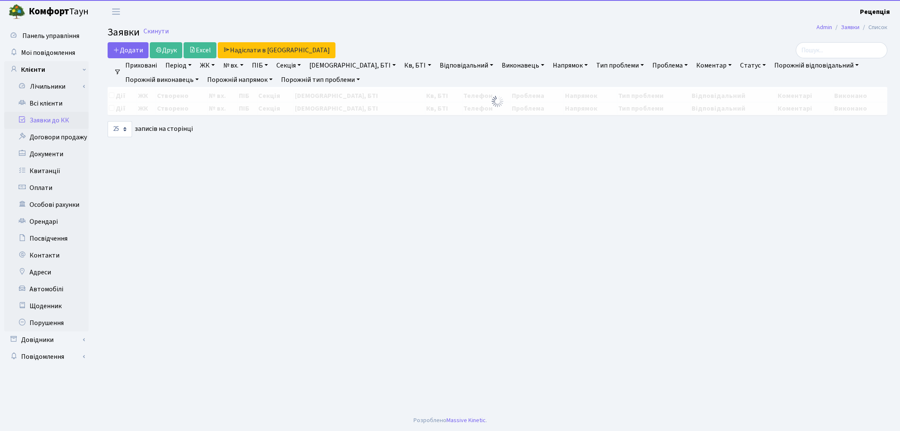
select select "25"
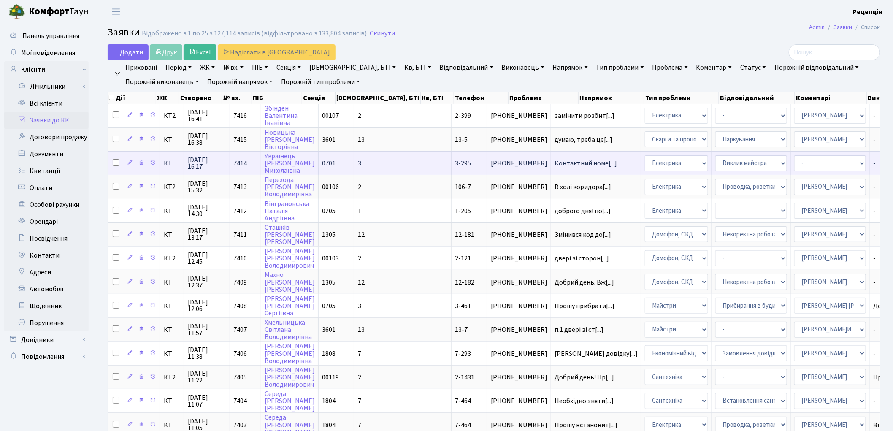
click at [452, 155] on td "3-295" at bounding box center [470, 163] width 36 height 24
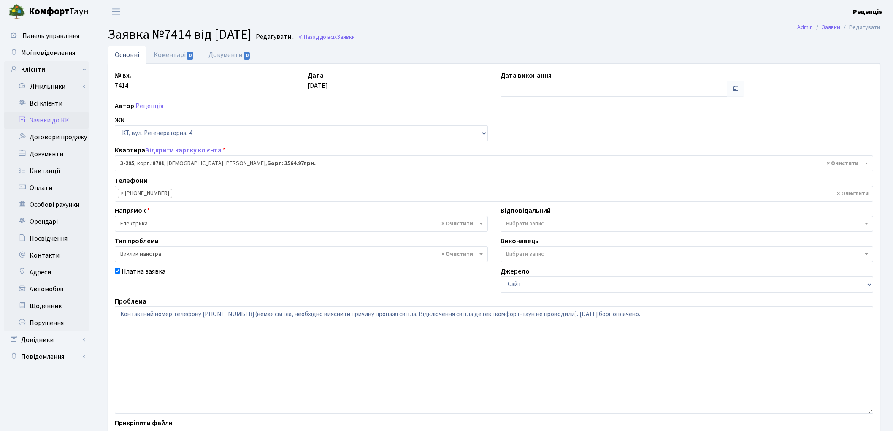
select select "1513"
select select "29"
click at [241, 315] on textarea "Контактний номер телефону 066-582-82-43 (немає світла, необхідно вияснити причи…" at bounding box center [494, 359] width 758 height 107
drag, startPoint x: 640, startPoint y: 314, endPoint x: 646, endPoint y: 316, distance: 6.7
click at [641, 315] on textarea "Контактний номер телефону 066-582-82-43 (немає світла, необхідно вияснити причи…" at bounding box center [494, 359] width 758 height 107
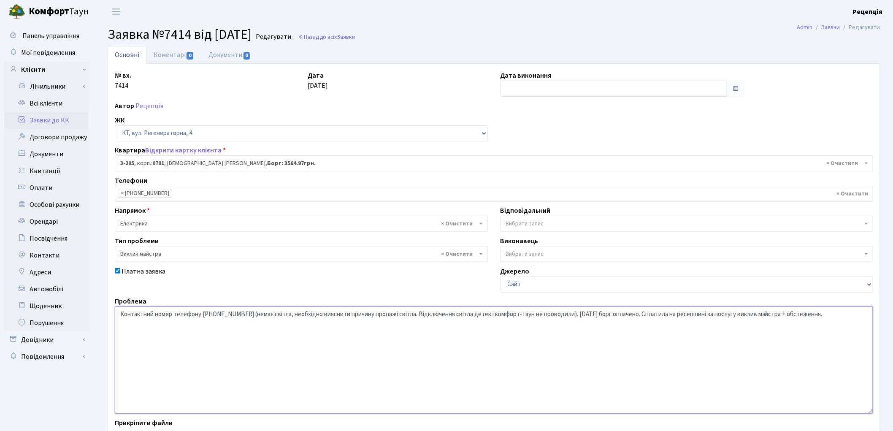
click at [610, 315] on textarea "Контактний номер телефону 066-582-82-43 (немає світла, необхідно вияснити причи…" at bounding box center [494, 359] width 758 height 107
click at [688, 315] on textarea "Контактний номер телефону 066-582-82-43 (немає світла, необхідно вияснити причи…" at bounding box center [494, 359] width 758 height 107
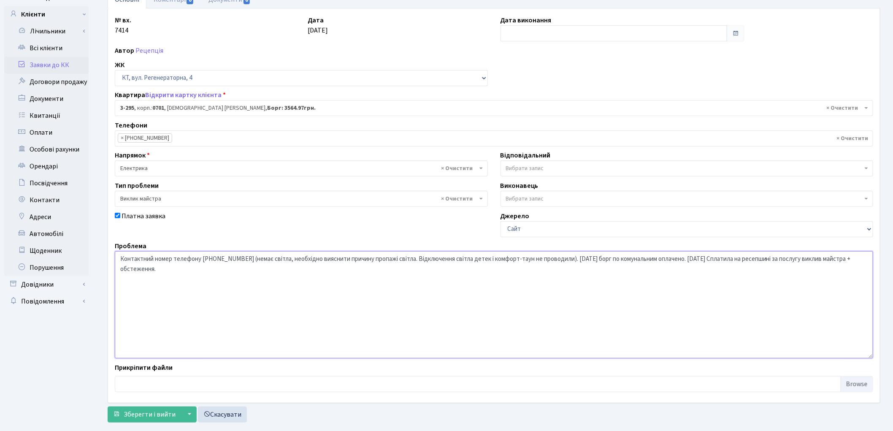
scroll to position [73, 0]
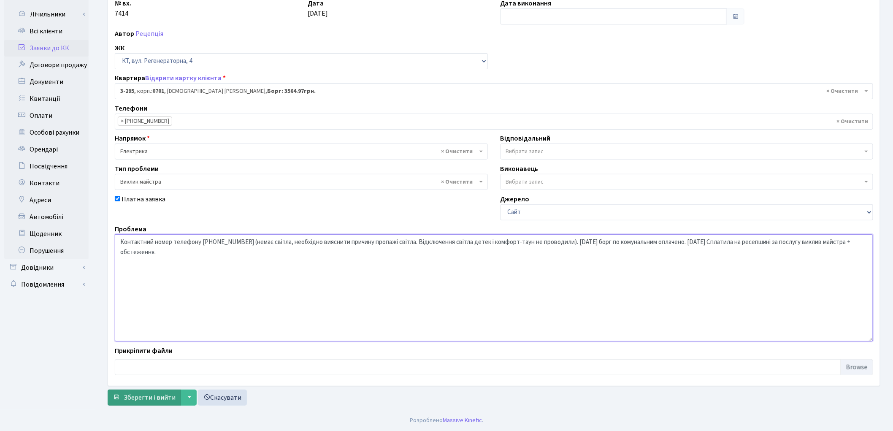
type textarea "Контактний номер телефону 066-582-82-43 (немає світла, необхідно вияснити причи…"
click at [133, 395] on span "Зберегти і вийти" at bounding box center [150, 397] width 52 height 9
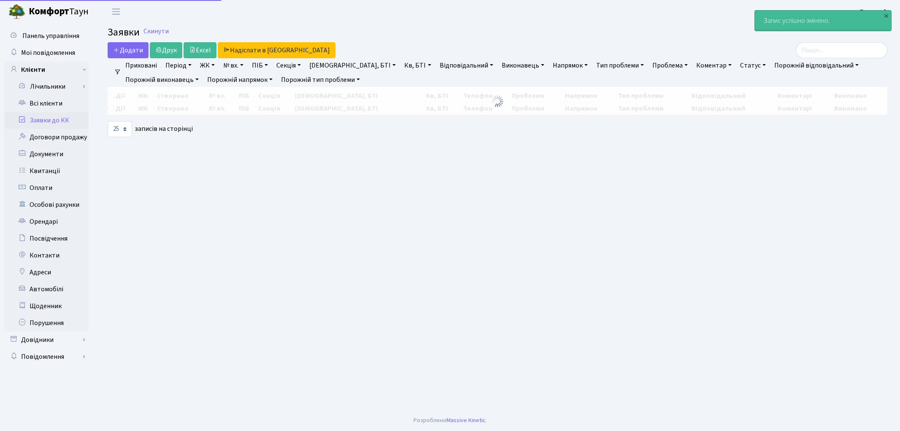
select select "25"
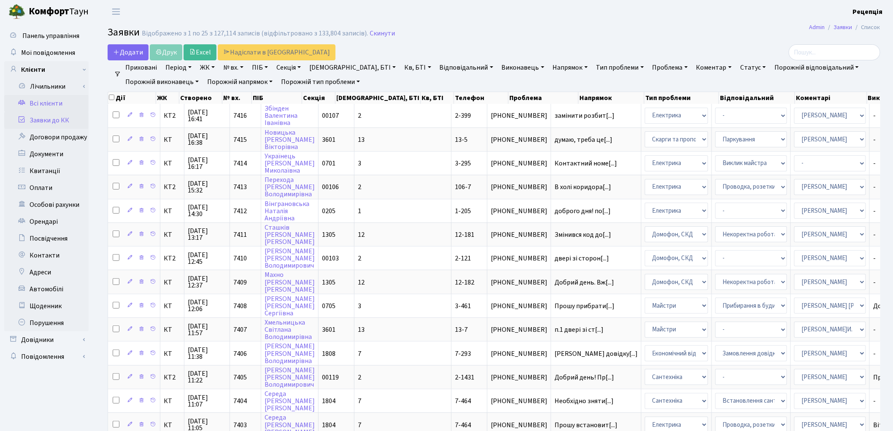
click at [52, 103] on link "Всі клієнти" at bounding box center [46, 103] width 84 height 17
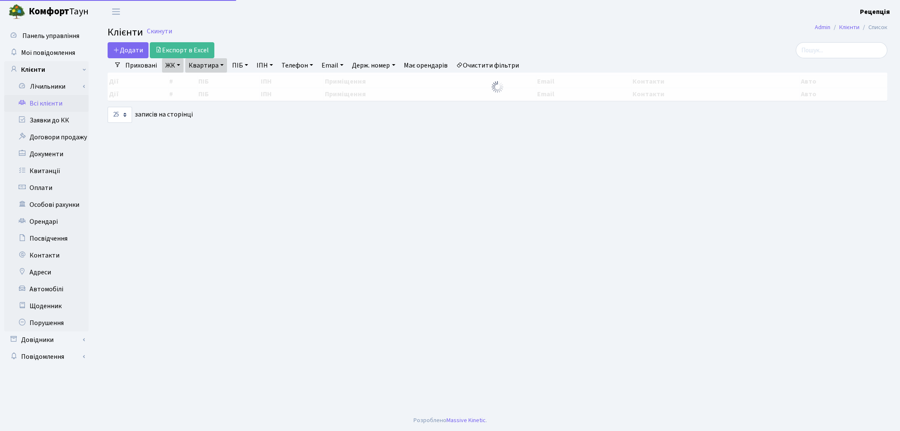
select select "25"
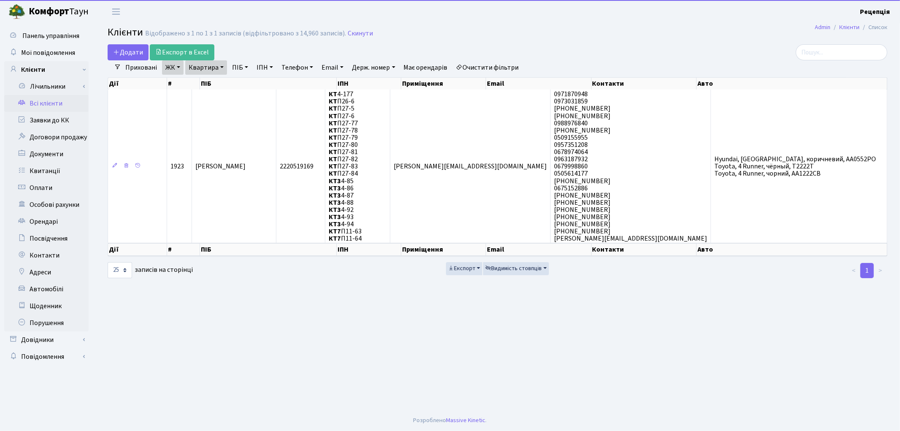
click at [499, 60] on link "Очистити фільтри" at bounding box center [488, 67] width 70 height 14
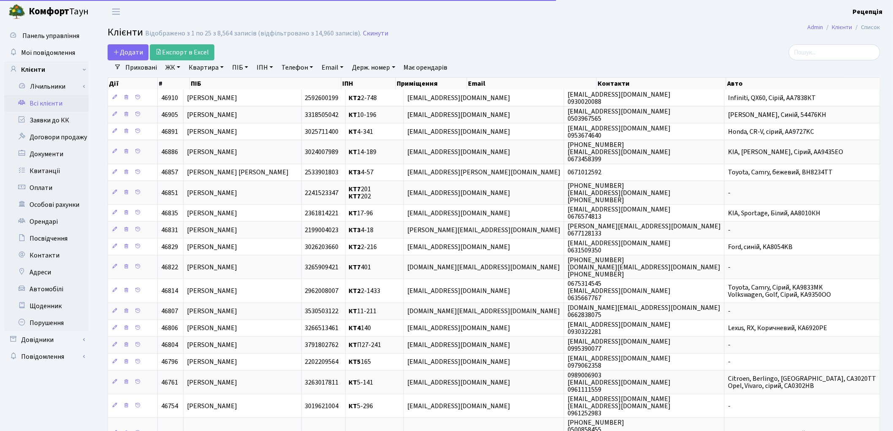
click at [173, 69] on link "ЖК" at bounding box center [173, 67] width 22 height 14
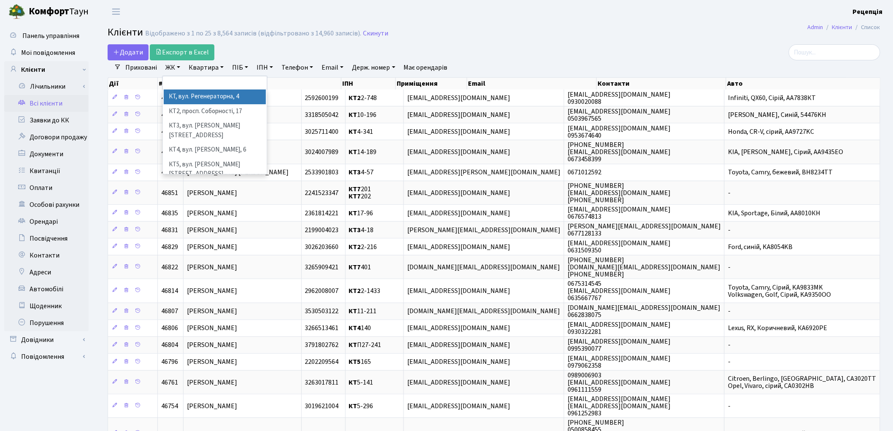
click at [214, 95] on li "КТ, вул. Регенераторна, 4" at bounding box center [215, 96] width 102 height 15
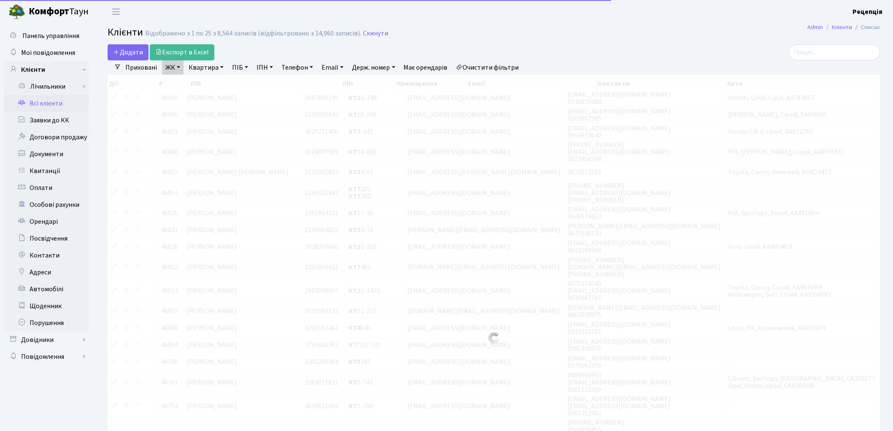
click at [218, 69] on link "Квартира" at bounding box center [206, 67] width 42 height 14
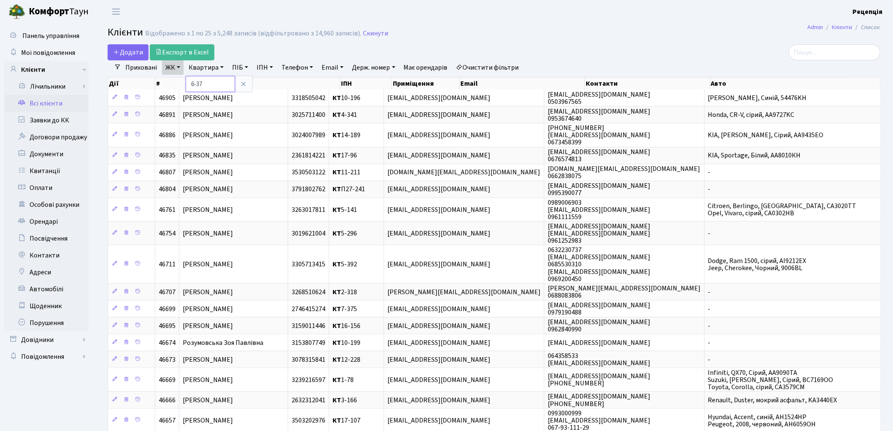
type input "6-37"
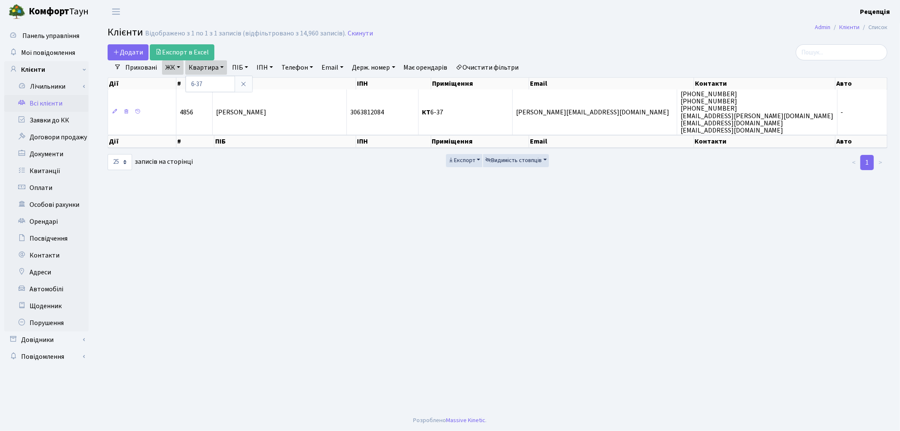
click at [478, 65] on link "Очистити фільтри" at bounding box center [488, 67] width 70 height 14
select select
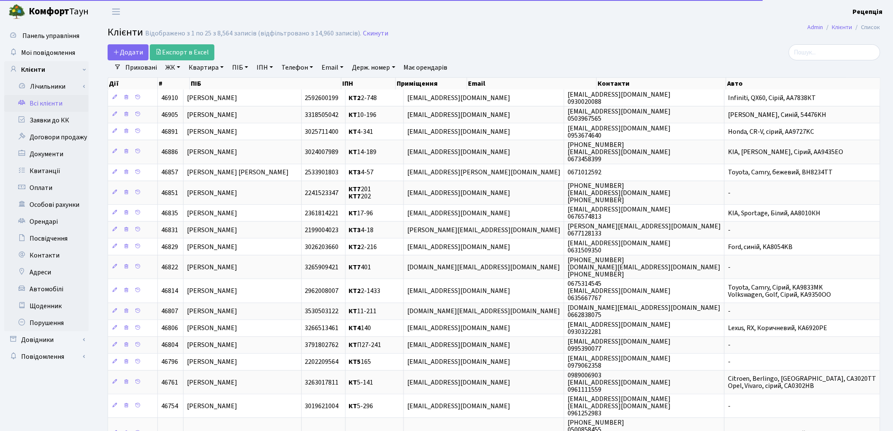
click at [176, 68] on link "ЖК" at bounding box center [173, 67] width 22 height 14
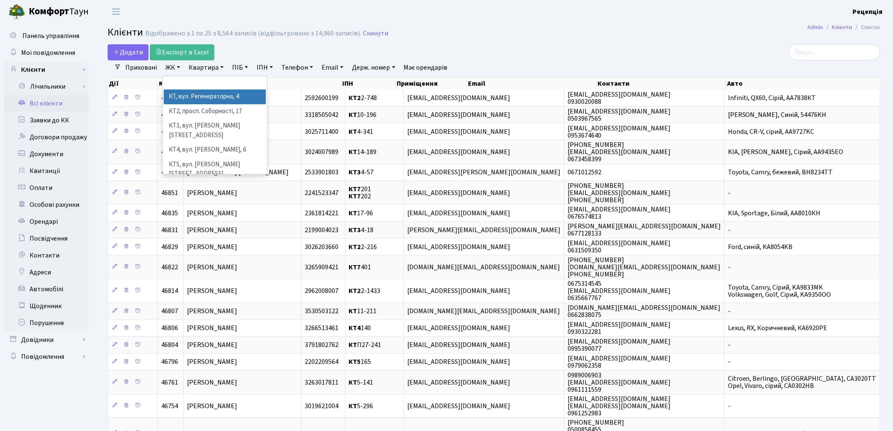
click at [188, 95] on li "КТ, вул. Регенераторна, 4" at bounding box center [215, 96] width 102 height 15
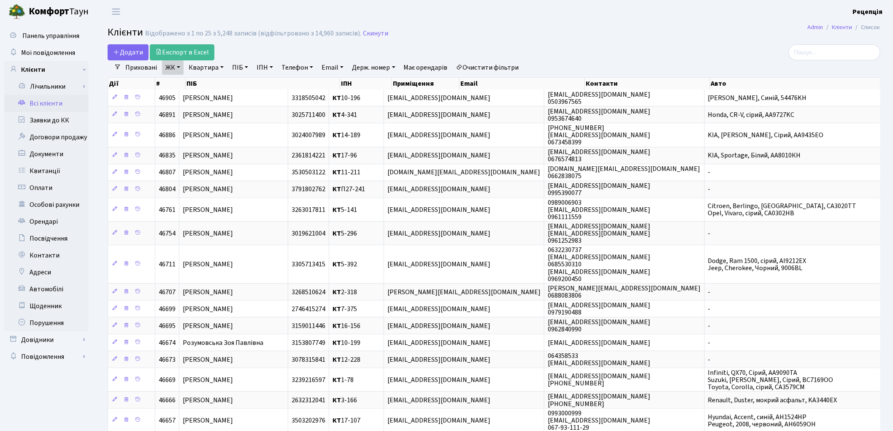
click at [200, 68] on link "Квартира" at bounding box center [206, 67] width 42 height 14
type input "П27-81"
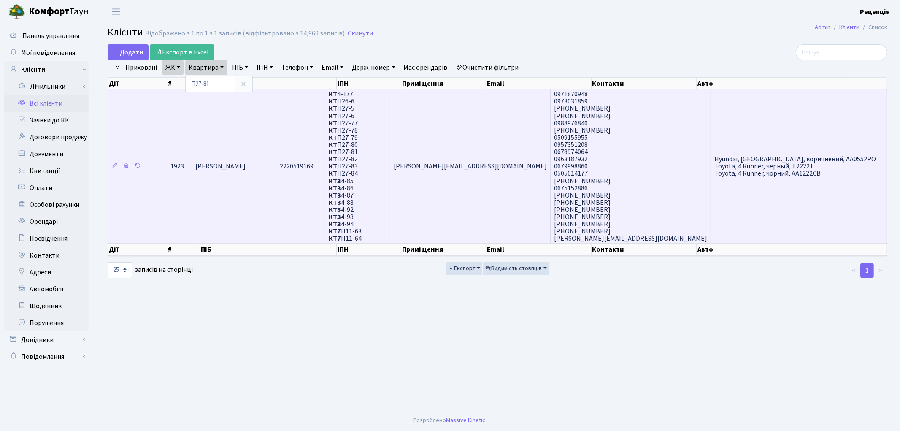
click at [276, 133] on td "Волкова Надія Михайлівна" at bounding box center [234, 165] width 84 height 153
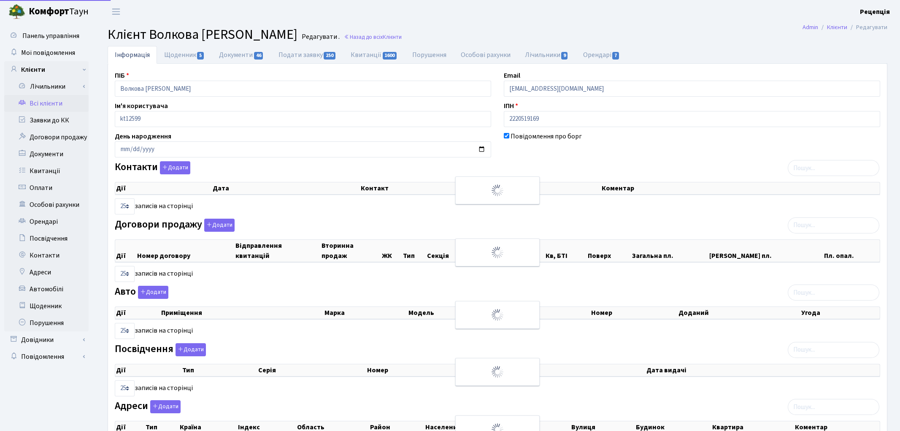
select select "25"
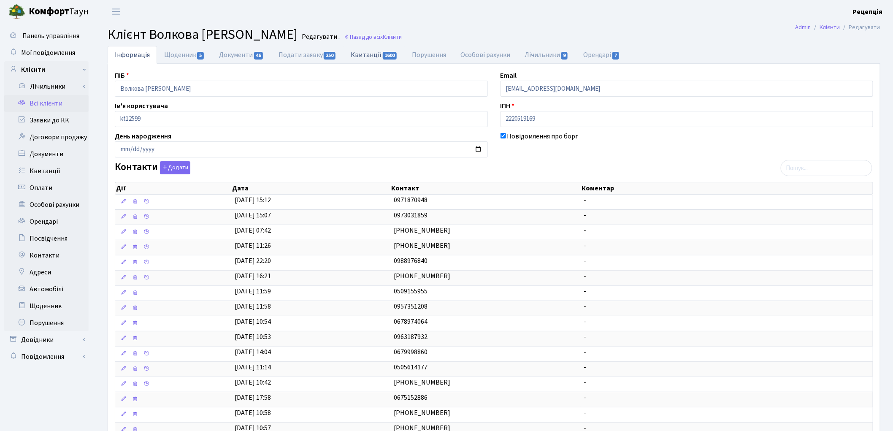
click at [363, 56] on link "Квитанції 1600" at bounding box center [374, 54] width 61 height 17
select select "25"
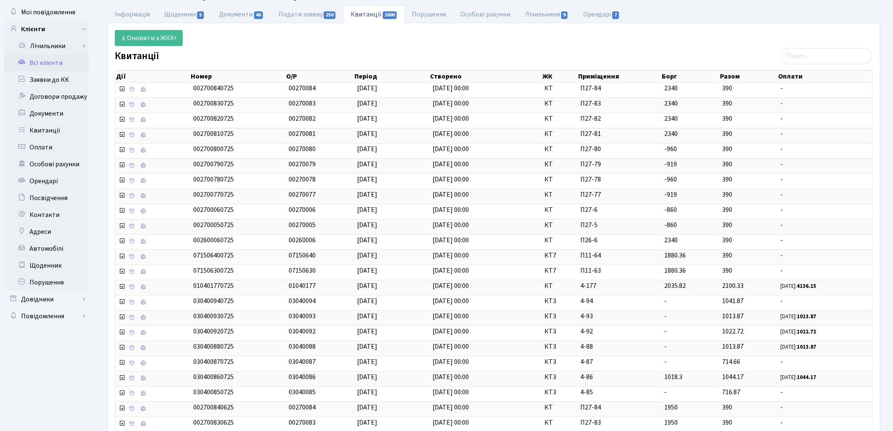
scroll to position [51, 0]
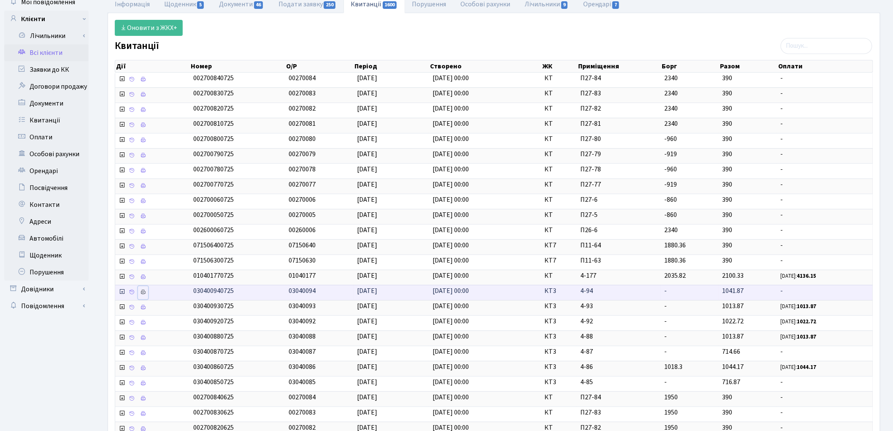
click at [144, 294] on icon at bounding box center [143, 292] width 6 height 6
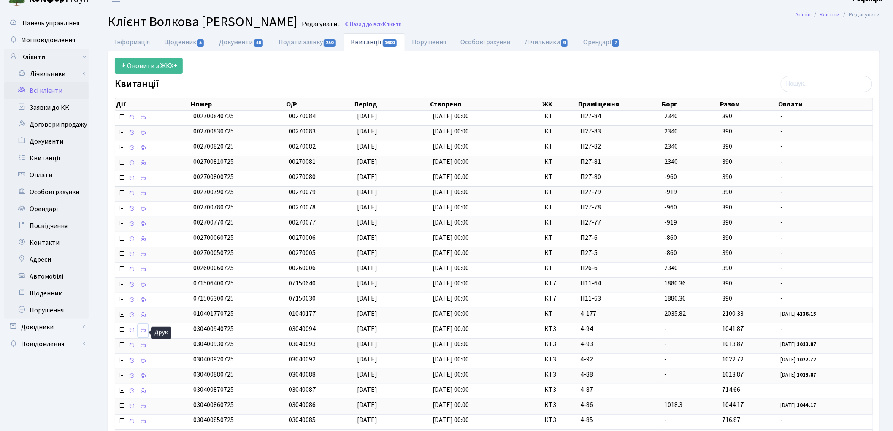
scroll to position [0, 0]
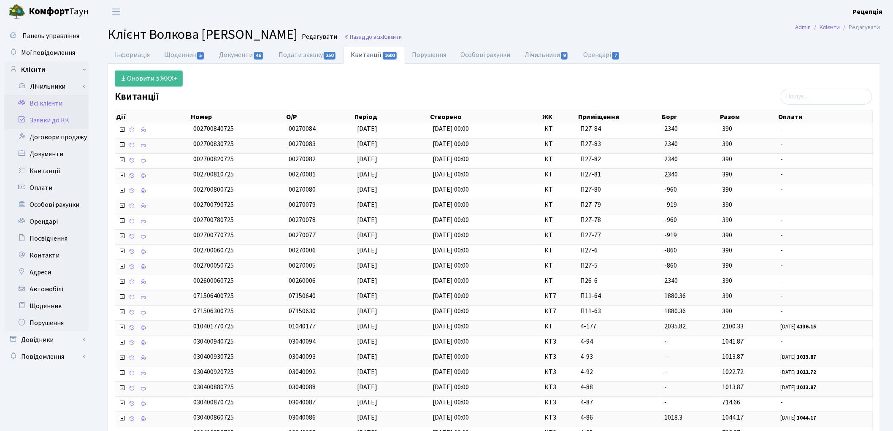
click at [63, 116] on link "Заявки до КК" at bounding box center [46, 120] width 84 height 17
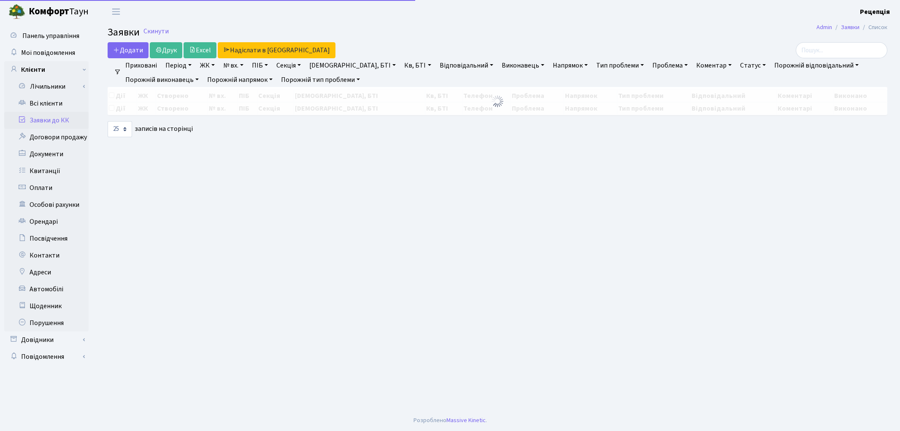
select select "25"
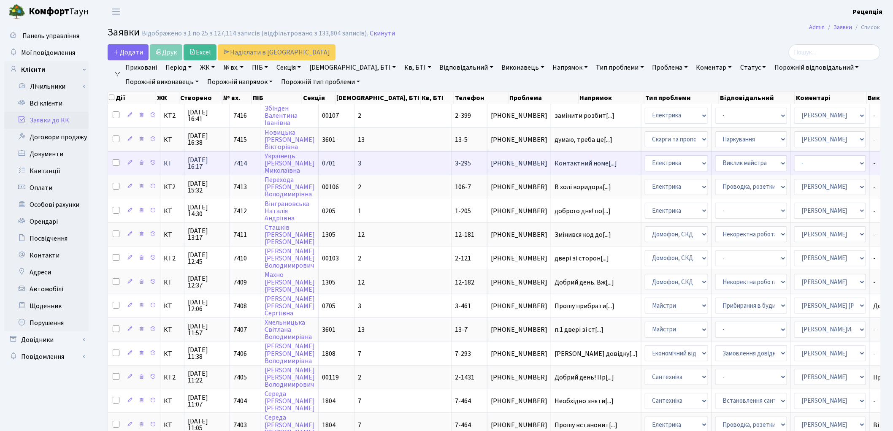
click at [359, 165] on td "3" at bounding box center [402, 163] width 97 height 24
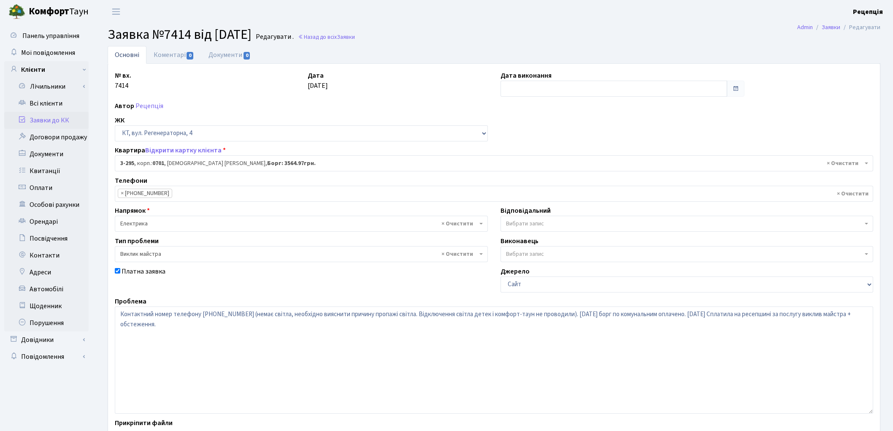
select select "1513"
select select "29"
click at [386, 315] on textarea "Контактний номер телефону [PHONE_NUMBER] (немає світла, необхідно вияснити прич…" at bounding box center [494, 359] width 758 height 107
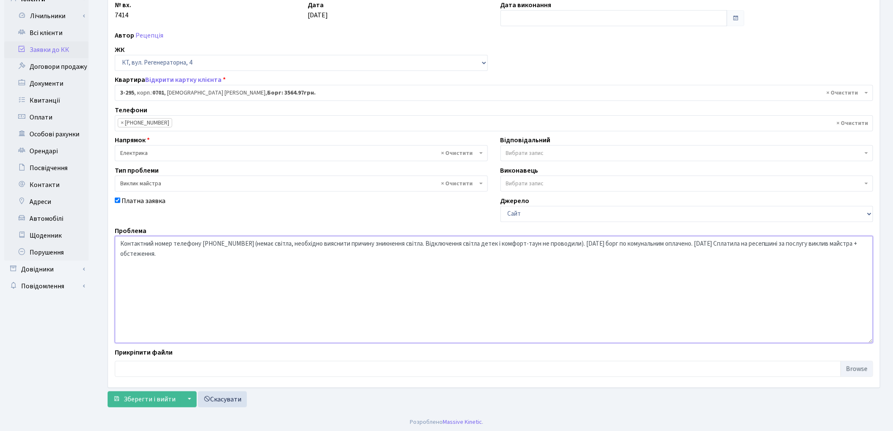
scroll to position [73, 0]
click at [701, 241] on textarea "Контактний номер телефону [PHONE_NUMBER] (немає світла, необхідно вияснити прич…" at bounding box center [494, 287] width 758 height 107
type textarea "Контактний номер телефону [PHONE_NUMBER] (немає світла, необхідно вияснити прич…"
click at [149, 399] on span "Зберегти і вийти" at bounding box center [150, 397] width 52 height 9
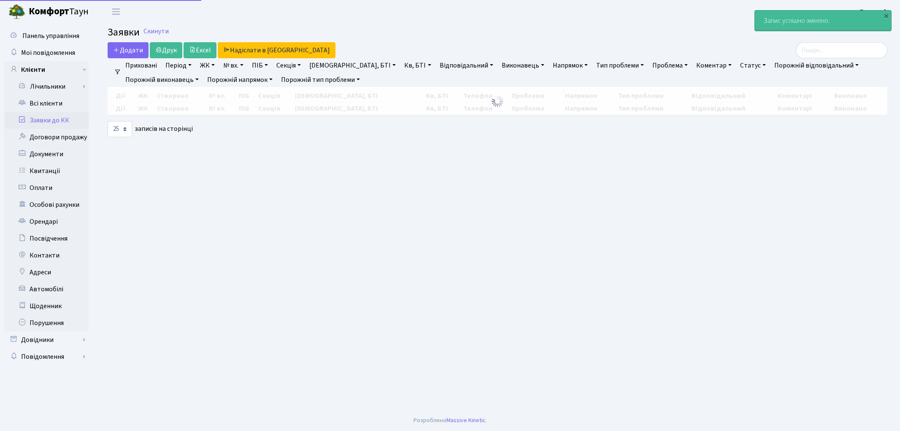
select select "25"
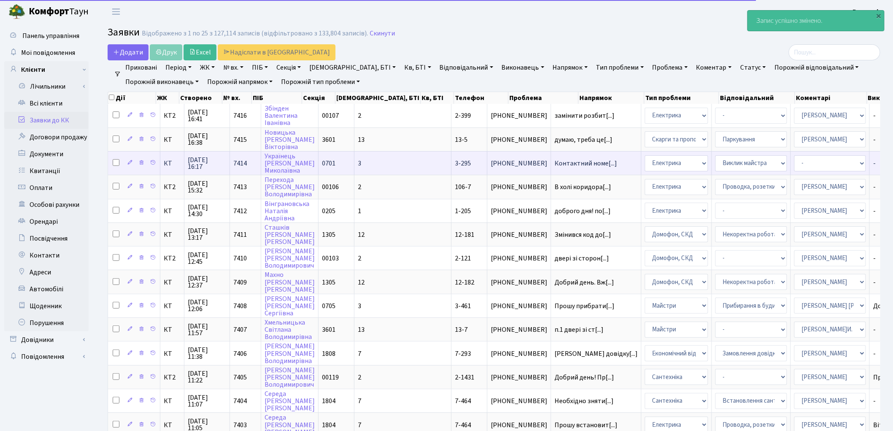
click at [339, 152] on td "0701" at bounding box center [337, 163] width 36 height 24
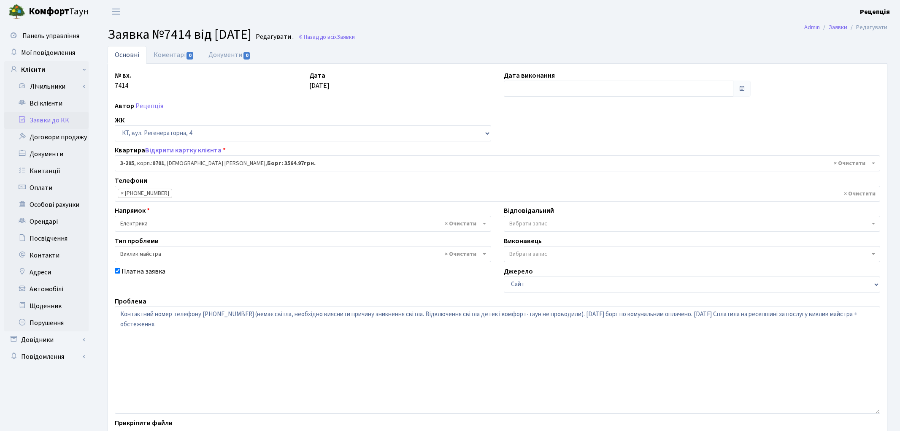
select select "1513"
select select "29"
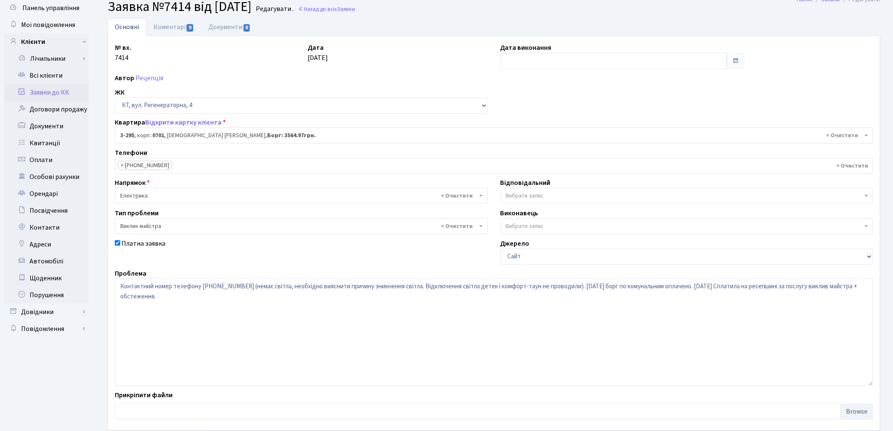
scroll to position [73, 0]
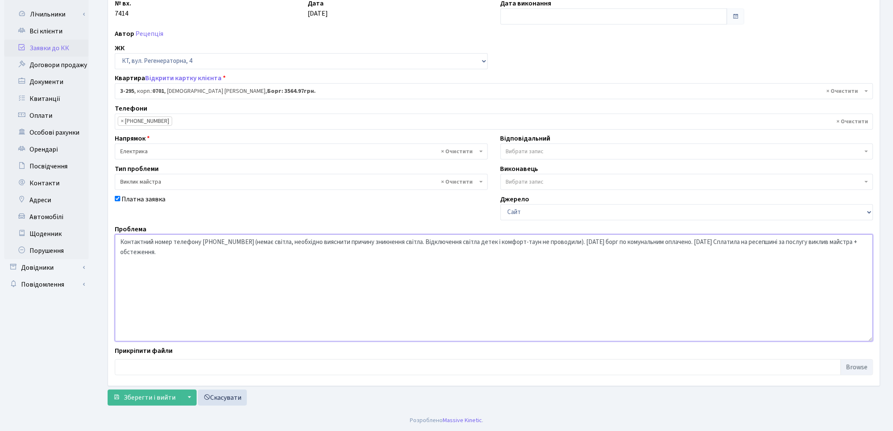
click at [726, 241] on textarea "Контактний номер телефону [PHONE_NUMBER] (немає світла, необхідно вияснити прич…" at bounding box center [494, 287] width 758 height 107
type textarea "Контактний номер телефону 066-582-82-43 (немає світла, необхідно вияснити причи…"
click at [151, 398] on span "Зберегти і вийти" at bounding box center [150, 397] width 52 height 9
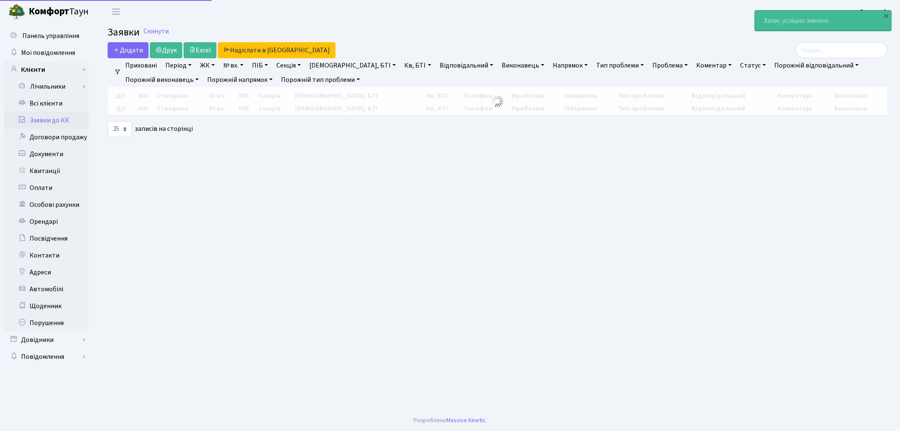
select select "25"
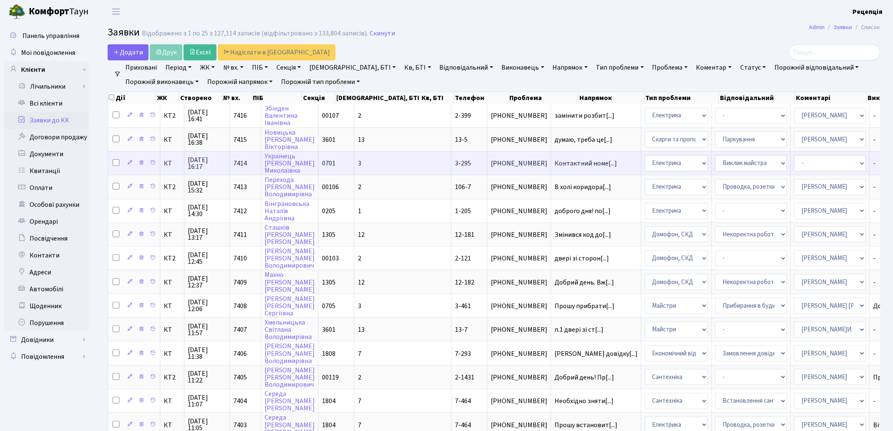
click at [364, 161] on td "3" at bounding box center [402, 163] width 97 height 24
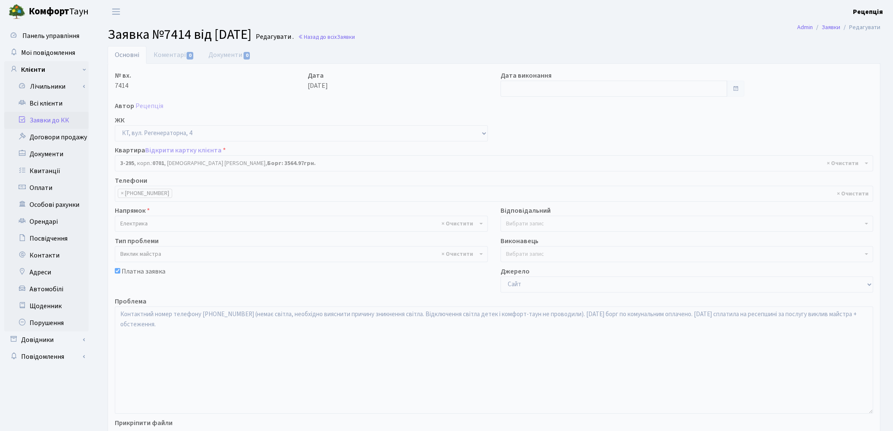
select select "1513"
select select "29"
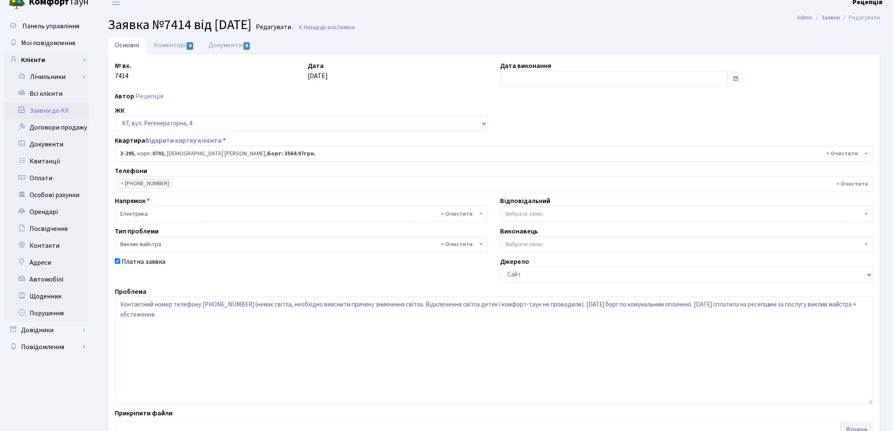
scroll to position [5, 0]
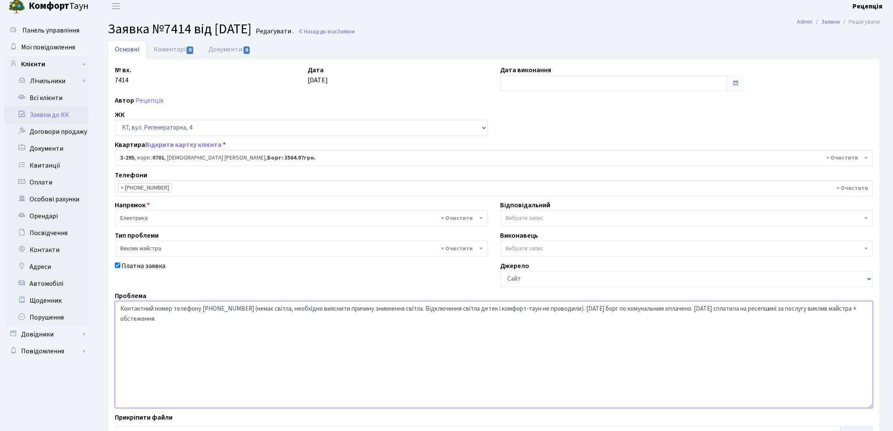
click at [416, 310] on textarea "Контактний номер телефону 066-582-82-43 (немає світла, необхідно вияснити причи…" at bounding box center [494, 354] width 758 height 107
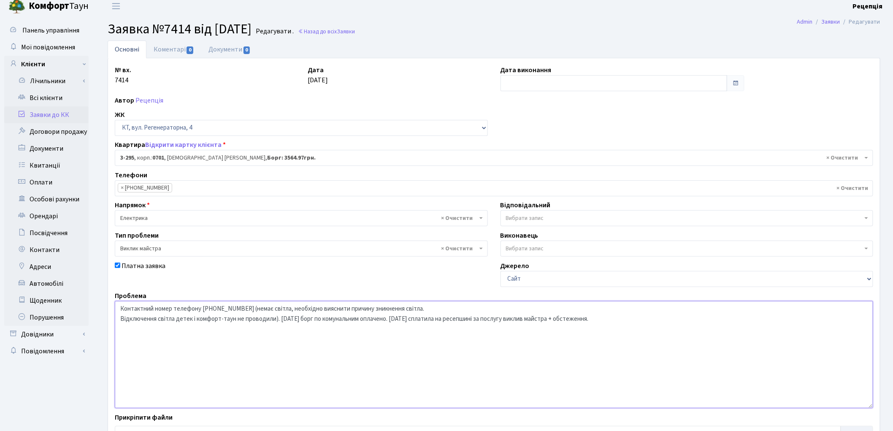
click at [410, 309] on textarea "Контактний номер телефону 066-582-82-43 (немає світла, необхідно вияснити причи…" at bounding box center [494, 354] width 758 height 107
click at [279, 317] on textarea "Контактний номер телефону 066-582-82-43 (немає світла, необхідно вияснити причи…" at bounding box center [494, 354] width 758 height 107
click at [280, 318] on textarea "Контактний номер телефону 066-582-82-43 (немає світла, необхідно вияснити причи…" at bounding box center [494, 354] width 758 height 107
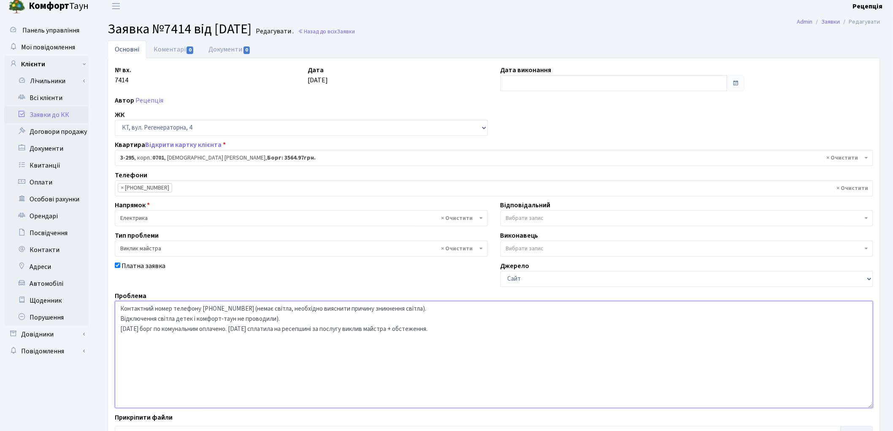
click at [241, 330] on textarea "Контактний номер телефону 066-582-82-43 (немає світла, необхідно вияснити причи…" at bounding box center [494, 354] width 758 height 107
drag, startPoint x: 335, startPoint y: 340, endPoint x: 117, endPoint y: 338, distance: 218.2
click at [117, 338] on textarea "Контактний номер телефону 066-582-82-43 (немає світла, необхідно вияснити причи…" at bounding box center [494, 354] width 758 height 107
drag, startPoint x: 120, startPoint y: 329, endPoint x: 357, endPoint y: 340, distance: 237.0
click at [357, 340] on textarea "Контактний номер телефону 066-582-82-43 (немає світла, необхідно вияснити причи…" at bounding box center [494, 354] width 758 height 107
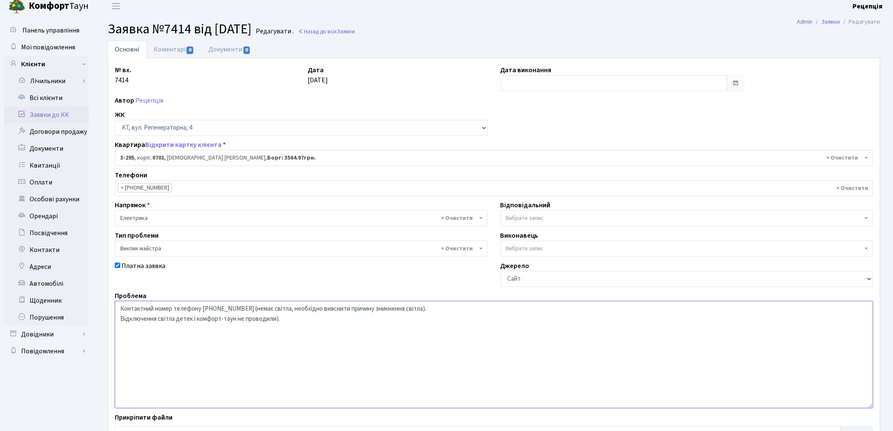
click at [119, 310] on textarea "Контактний номер телефону 066-582-82-43 (немає світла, необхідно вияснити причи…" at bounding box center [494, 354] width 758 height 107
click at [123, 307] on textarea "Контактний номер телефону 066-582-82-43 (немає світла, необхідно вияснити причи…" at bounding box center [494, 354] width 758 height 107
paste textarea "27.08.2025 борг по комунальним оплачено. 28.08.2025 сплатила на ресепшині за по…"
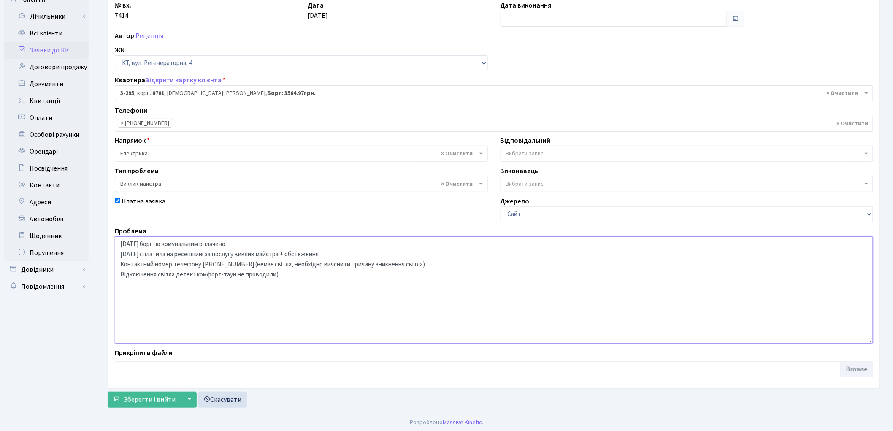
scroll to position [73, 0]
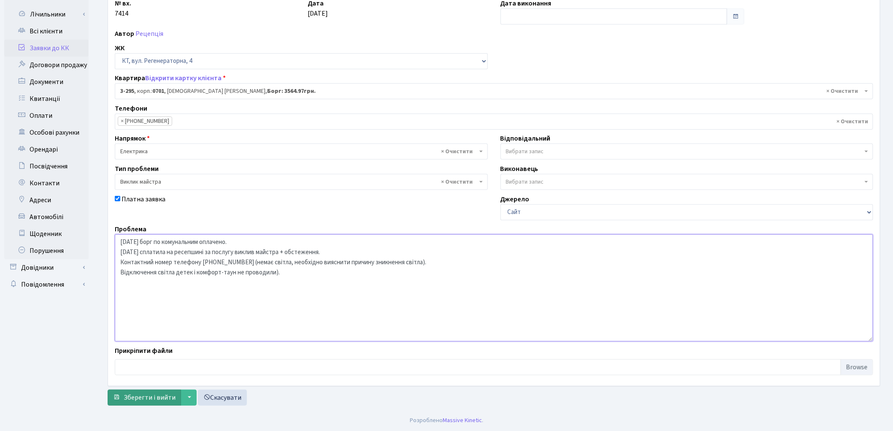
type textarea "27.08.2025 борг по комунальним оплачено. 28.08.2025 сплатила на ресепшині за по…"
click at [136, 393] on span "Зберегти і вийти" at bounding box center [150, 397] width 52 height 9
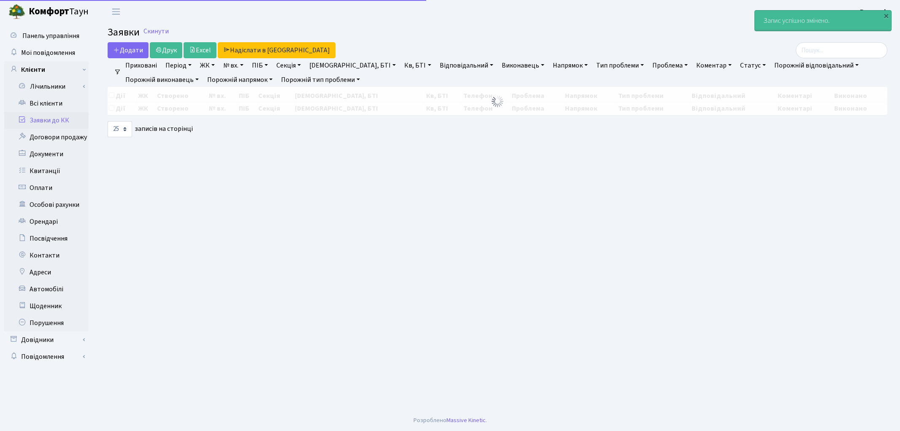
select select "25"
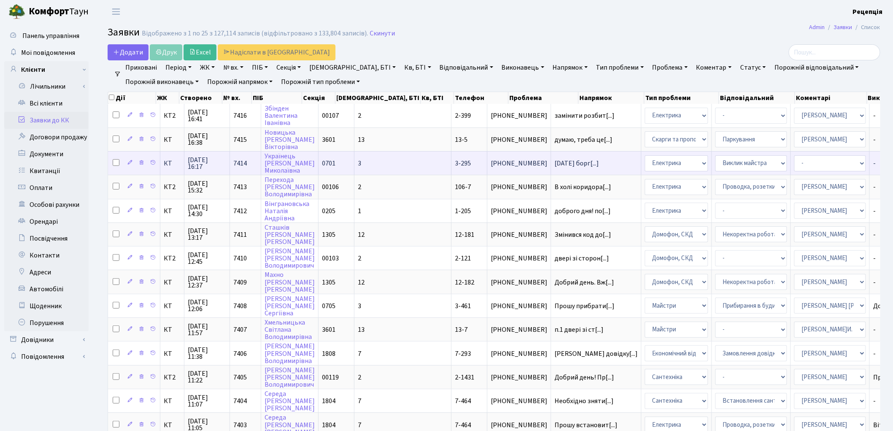
click at [455, 159] on span "3-295" at bounding box center [463, 163] width 16 height 9
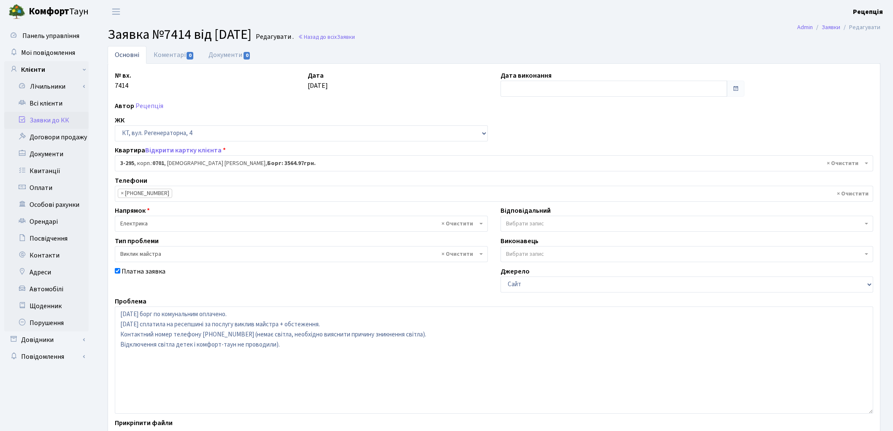
select select "1513"
select select "29"
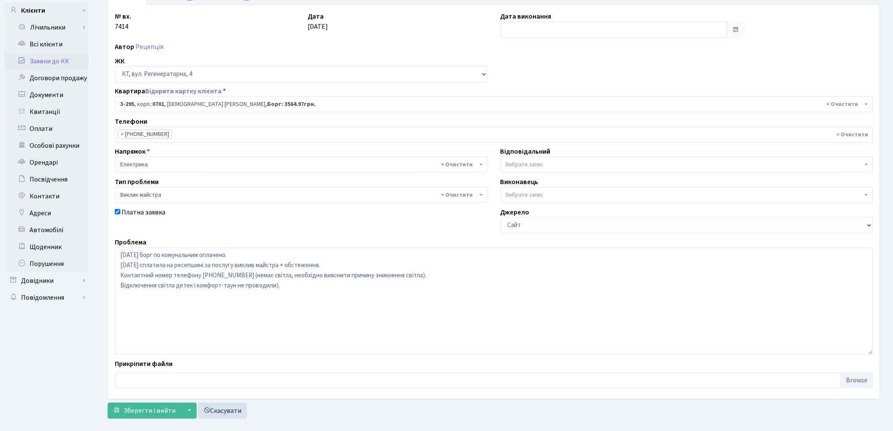
scroll to position [62, 0]
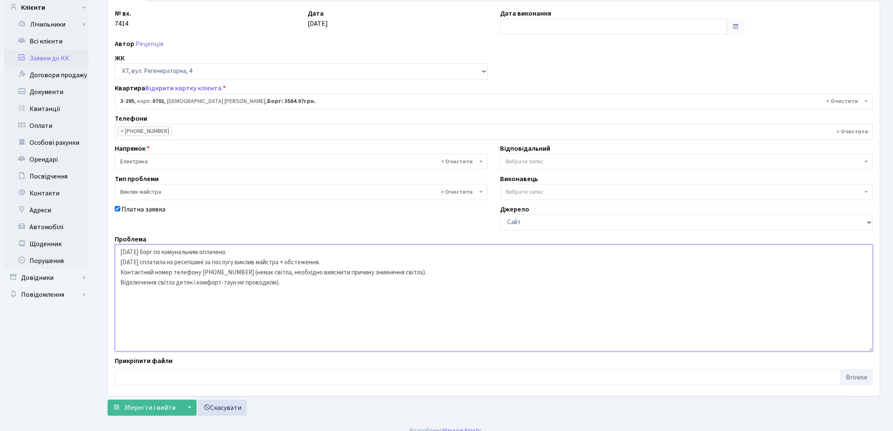
click at [238, 254] on textarea "[DATE] борг по комунальним оплачено. [DATE] сплатила на ресепшині за послугу ви…" at bounding box center [494, 297] width 758 height 107
click at [239, 272] on textarea "27.08.2025 борг по комунальним оплачено. 28.08.2025 сплатила на ресепшині за по…" at bounding box center [494, 297] width 758 height 107
click at [241, 273] on textarea "27.08.2025 борг по комунальним оплачено. 28.08.2025 сплатила на ресепшині за по…" at bounding box center [494, 297] width 758 height 107
click at [122, 281] on textarea "27.08.2025 борг по комунальним оплачено. 28.08.2025 сплатила на ресепшині за по…" at bounding box center [494, 297] width 758 height 107
click at [123, 282] on textarea "27.08.2025 борг по комунальним оплачено. 28.08.2025 сплатила на ресепшині за по…" at bounding box center [494, 297] width 758 height 107
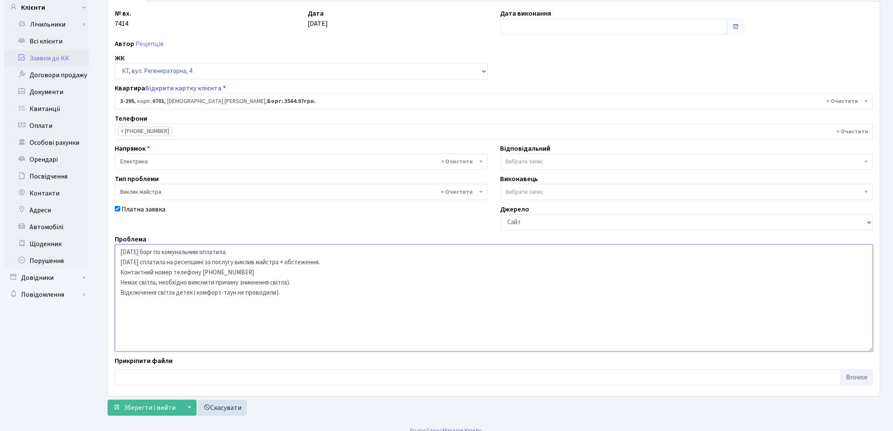
click at [290, 283] on textarea "27.08.2025 борг по комунальним оплачено. 28.08.2025 сплатила на ресепшині за по…" at bounding box center [494, 297] width 758 height 107
click at [119, 294] on textarea "27.08.2025 борг по комунальним оплачено. 28.08.2025 сплатила на ресепшині за по…" at bounding box center [494, 297] width 758 height 107
type textarea "[DATE] борг по комунальним оплатила. [DATE] сплатила на ресепшині за послугу ви…"
click at [150, 408] on span "Зберегти і вийти" at bounding box center [150, 407] width 52 height 9
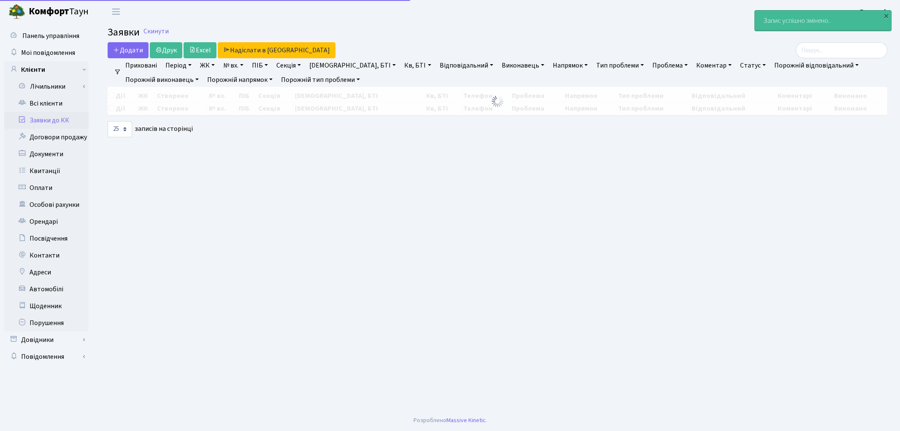
select select "25"
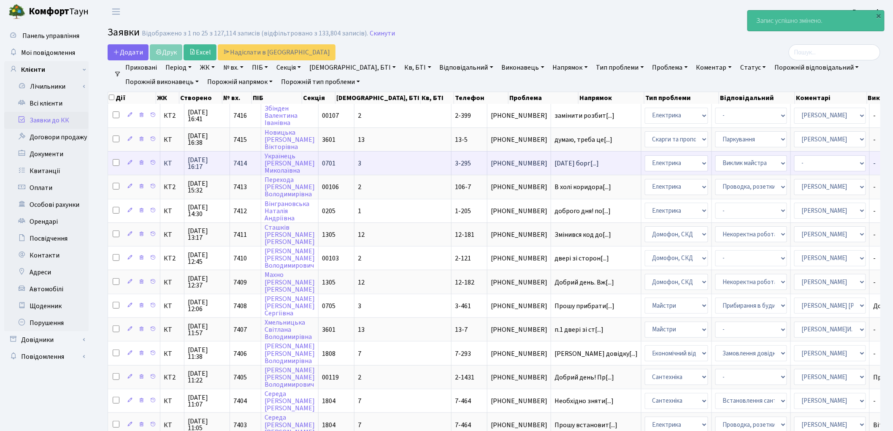
click at [392, 160] on tr "КТ 28.08.2025 16:17 7414 Українець Галина Миколаївна 0701 3 3-295 (095) 085-81-…" at bounding box center [547, 163] width 878 height 24
click at [455, 159] on span "3-295" at bounding box center [463, 163] width 16 height 9
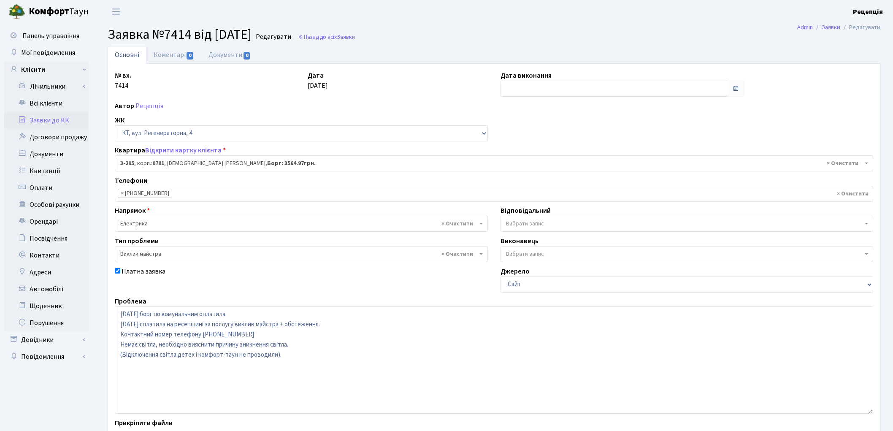
select select "1513"
select select "29"
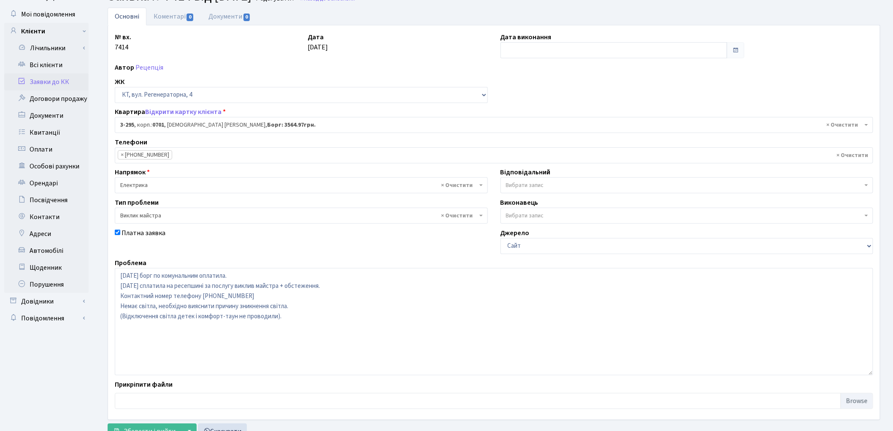
scroll to position [73, 0]
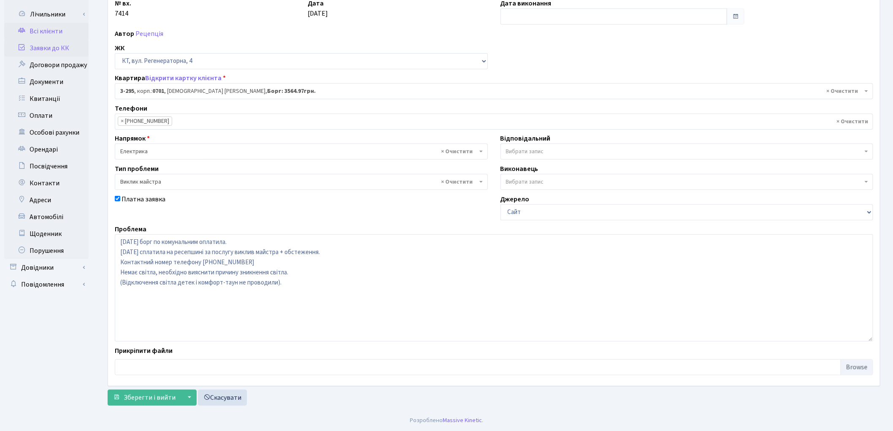
click at [45, 30] on link "Всі клієнти" at bounding box center [46, 31] width 84 height 17
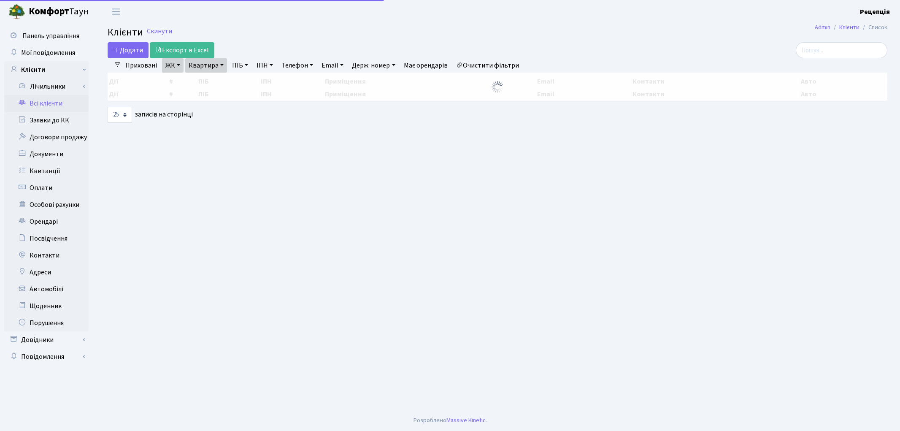
select select "25"
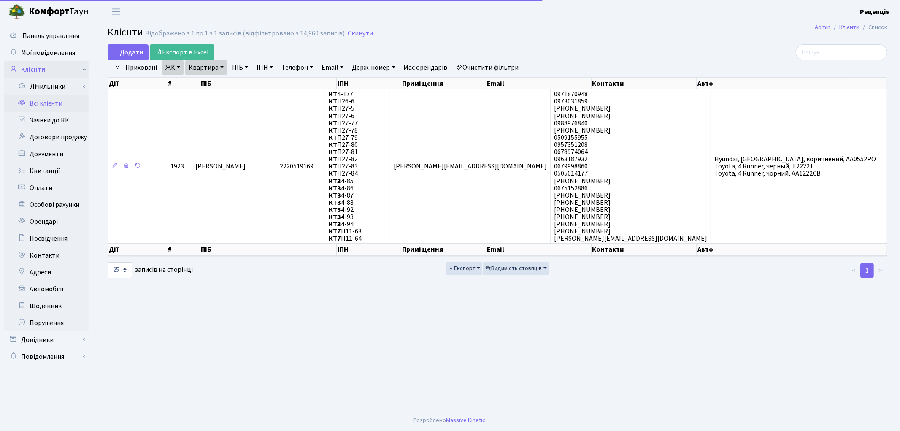
click at [44, 72] on link "Клієнти" at bounding box center [46, 69] width 84 height 17
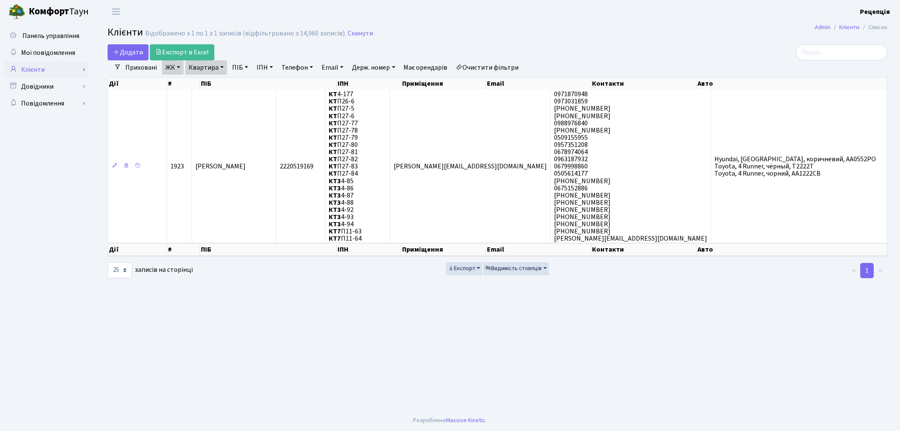
click at [44, 72] on link "Клієнти" at bounding box center [46, 69] width 84 height 17
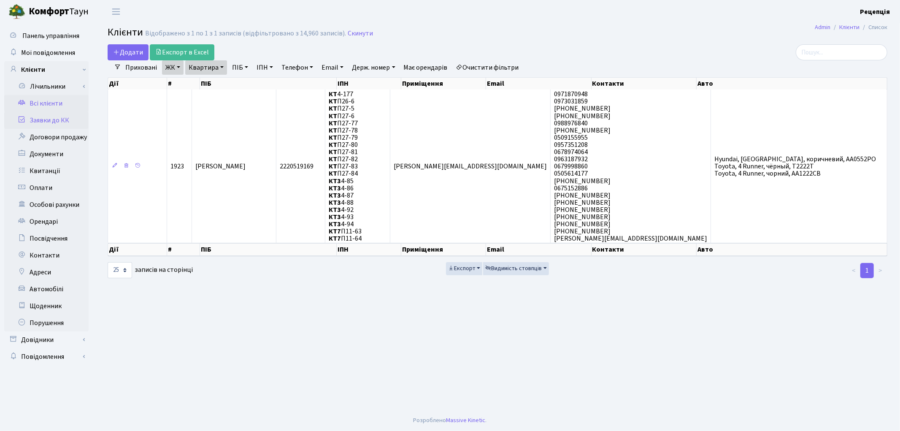
click at [48, 119] on link "Заявки до КК" at bounding box center [46, 120] width 84 height 17
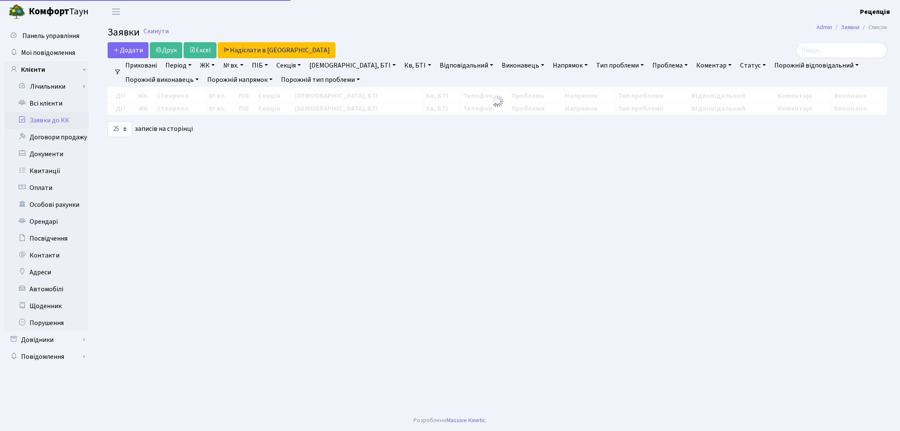
select select "25"
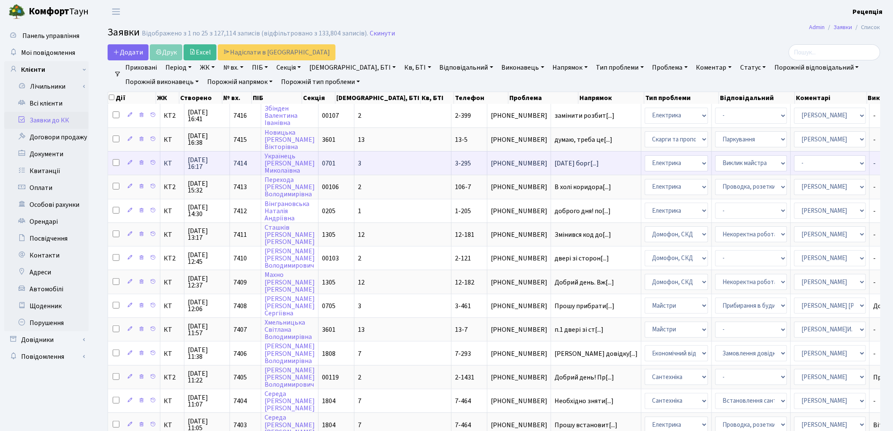
click at [360, 158] on td "3" at bounding box center [402, 163] width 97 height 24
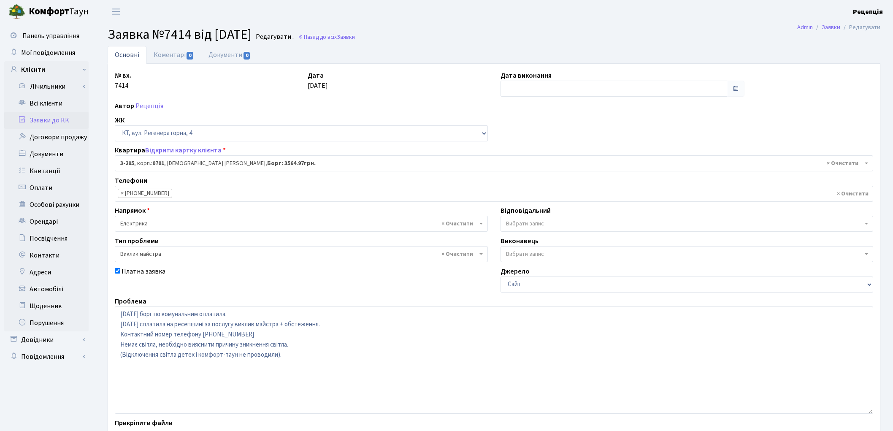
select select "1513"
select select "29"
click at [57, 104] on link "Всі клієнти" at bounding box center [46, 103] width 84 height 17
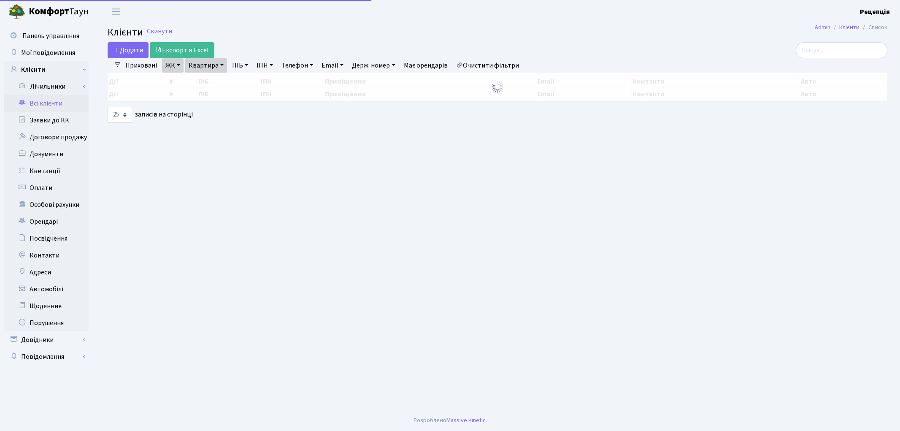
select select "25"
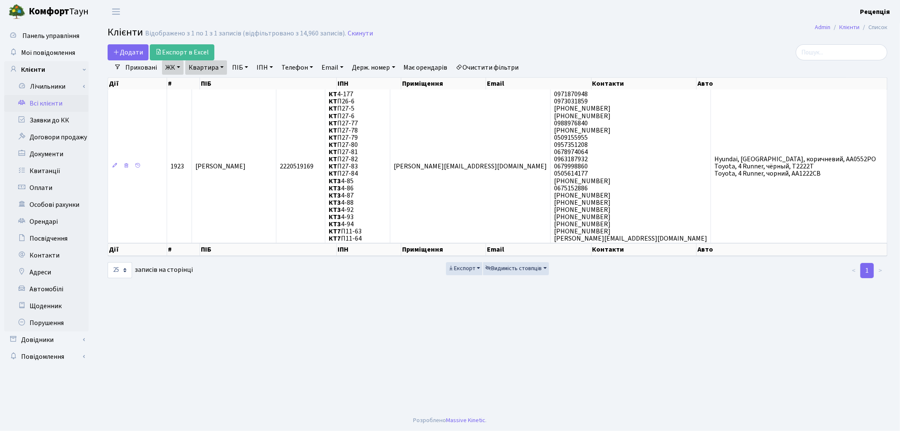
click at [490, 65] on link "Очистити фільтри" at bounding box center [488, 67] width 70 height 14
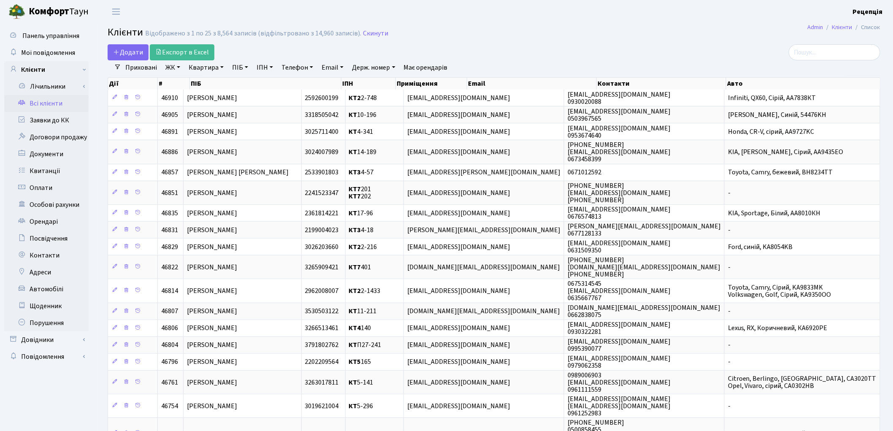
click at [169, 69] on link "ЖК" at bounding box center [173, 67] width 22 height 14
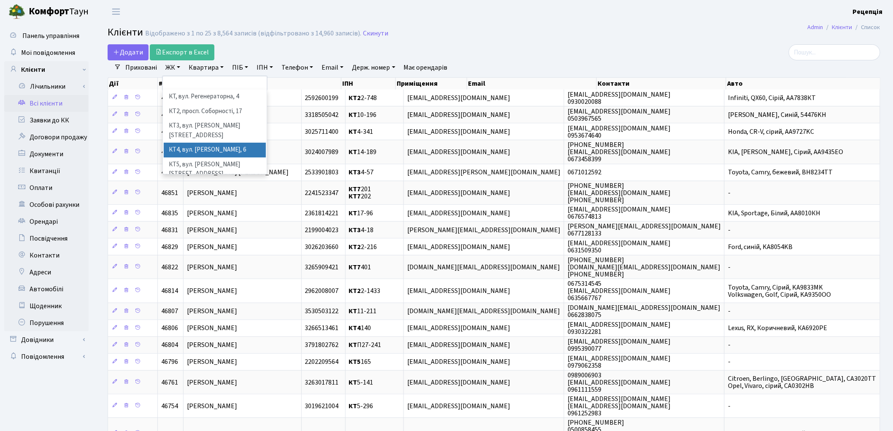
click at [207, 143] on li "КТ4, вул. Юрія Липи, 6" at bounding box center [215, 150] width 102 height 15
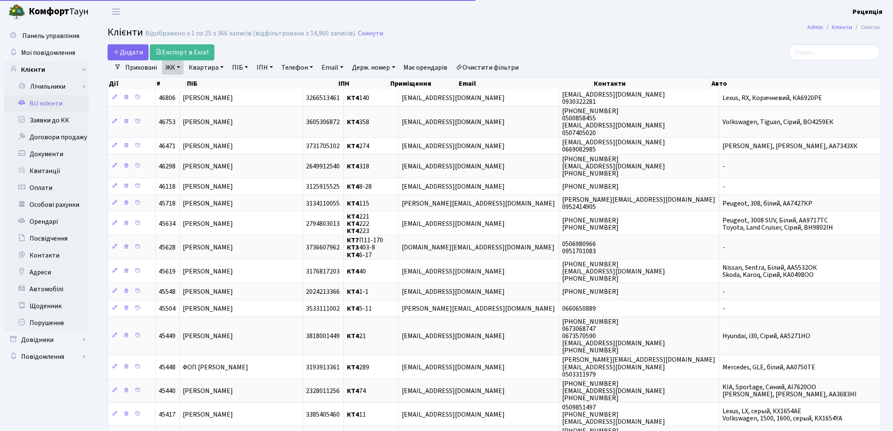
click at [220, 64] on link "Квартира" at bounding box center [206, 67] width 42 height 14
type input "283"
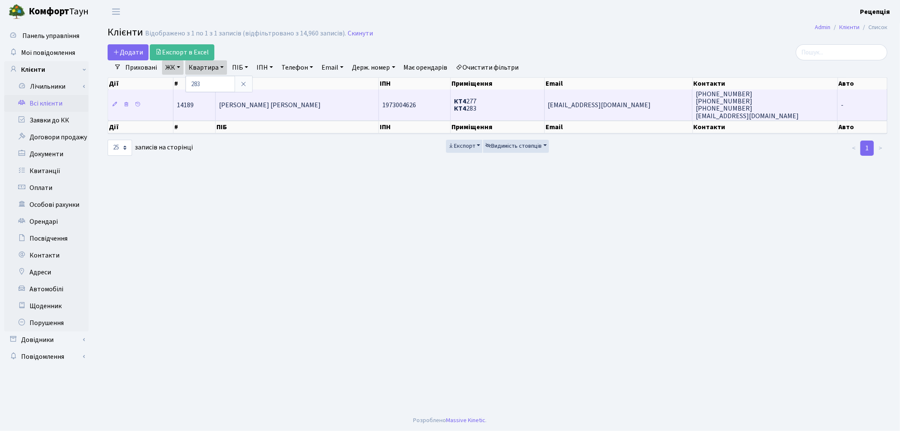
click at [273, 98] on td "Осіння Людмила Михайлівна" at bounding box center [297, 104] width 163 height 30
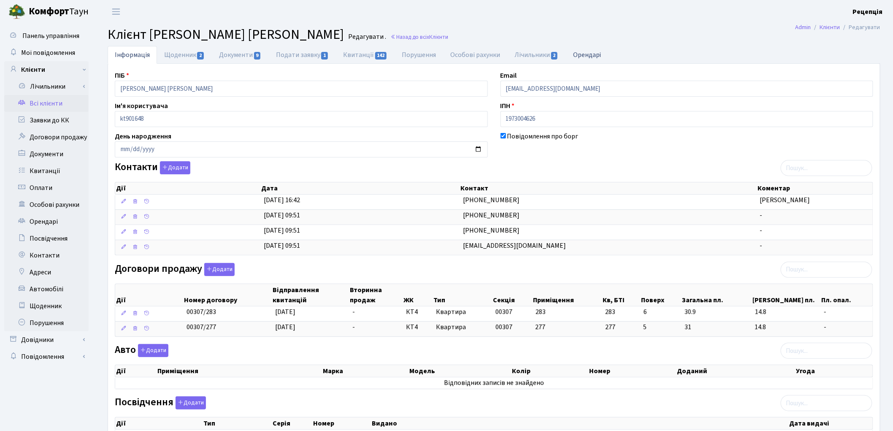
click at [596, 55] on link "Орендарі" at bounding box center [587, 54] width 43 height 17
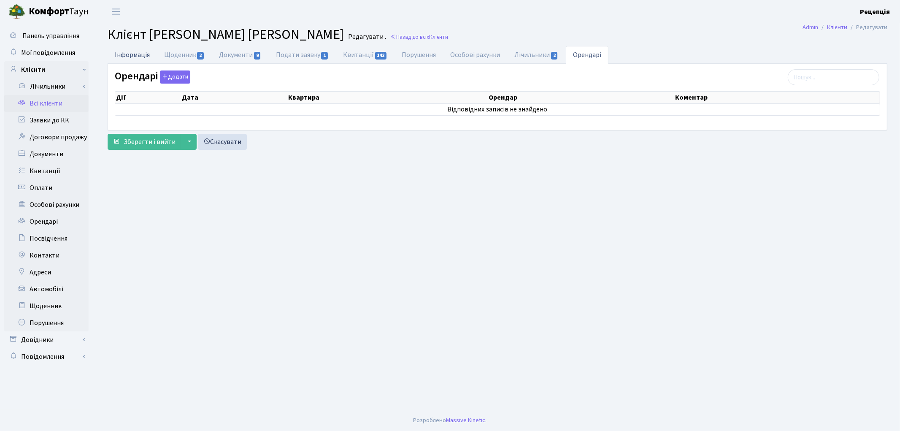
click at [152, 56] on link "Інформація" at bounding box center [132, 54] width 49 height 17
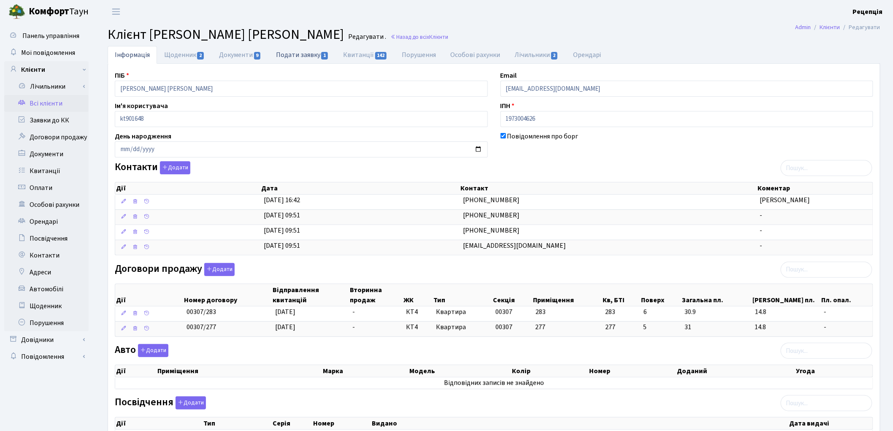
click at [314, 56] on link "Подати заявку 1" at bounding box center [302, 54] width 67 height 17
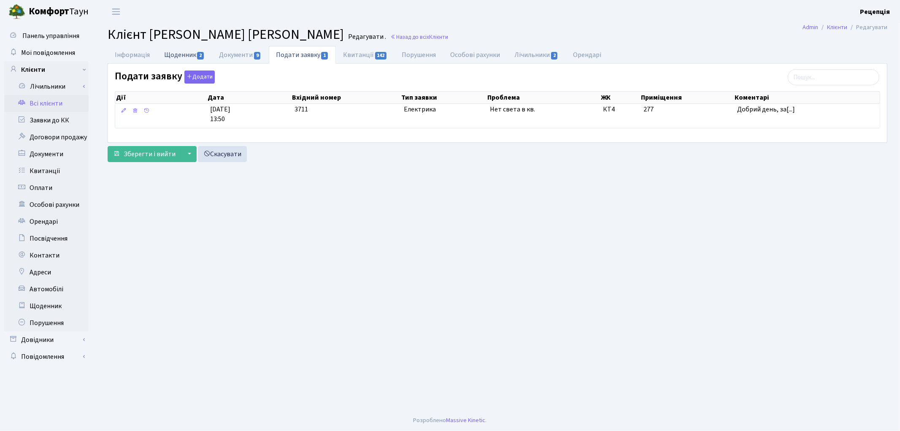
click at [173, 55] on link "Щоденник 2" at bounding box center [184, 54] width 55 height 17
select select "25"
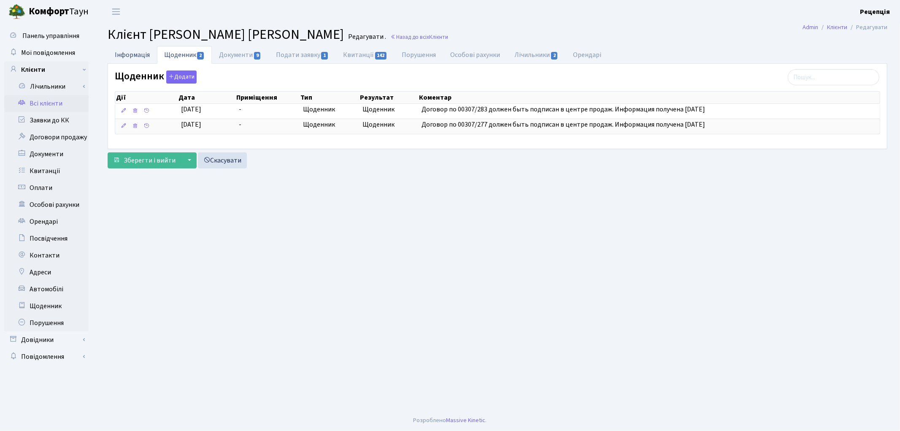
click at [149, 50] on link "Інформація" at bounding box center [132, 54] width 49 height 17
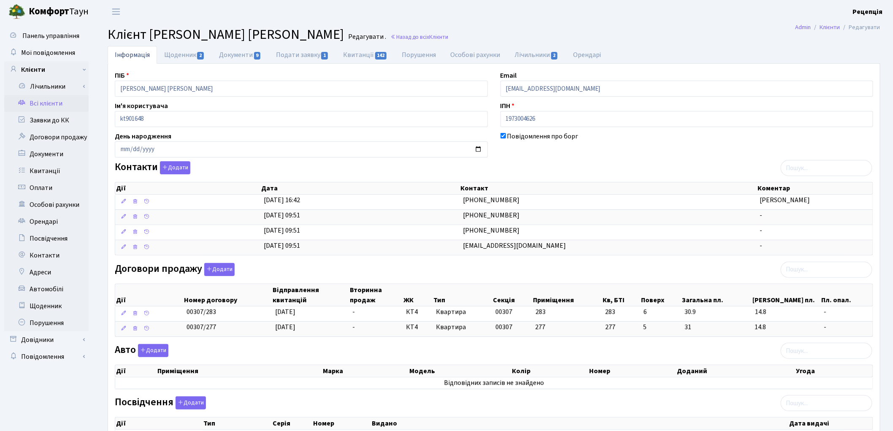
click at [62, 100] on link "Всі клієнти" at bounding box center [46, 103] width 84 height 17
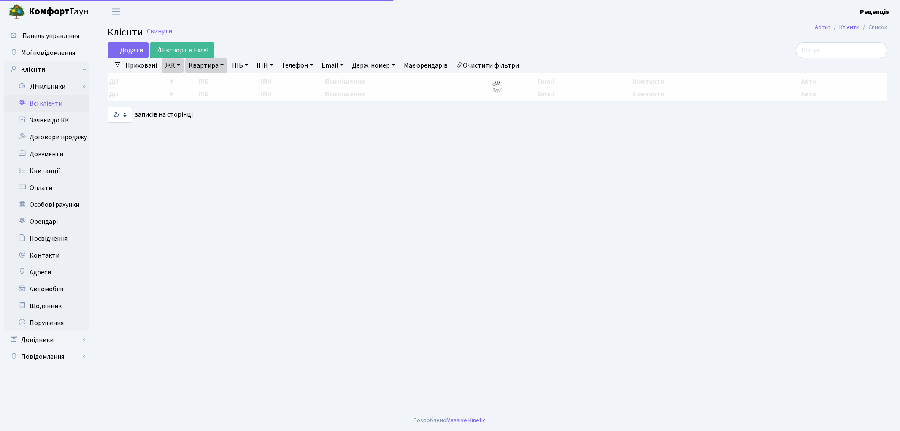
select select "25"
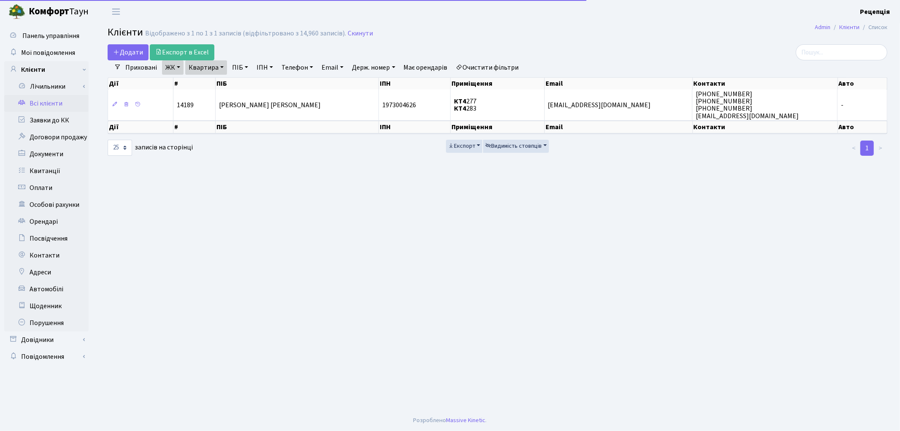
click at [485, 72] on link "Очистити фільтри" at bounding box center [488, 67] width 70 height 14
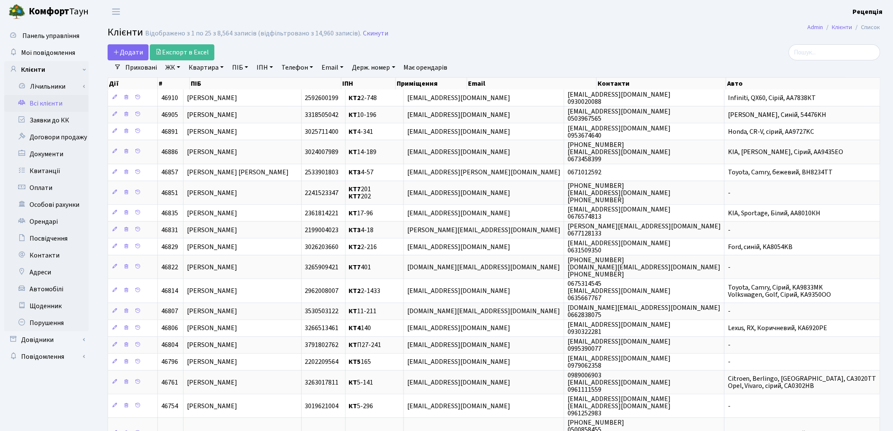
click at [172, 68] on link "ЖК" at bounding box center [173, 67] width 22 height 14
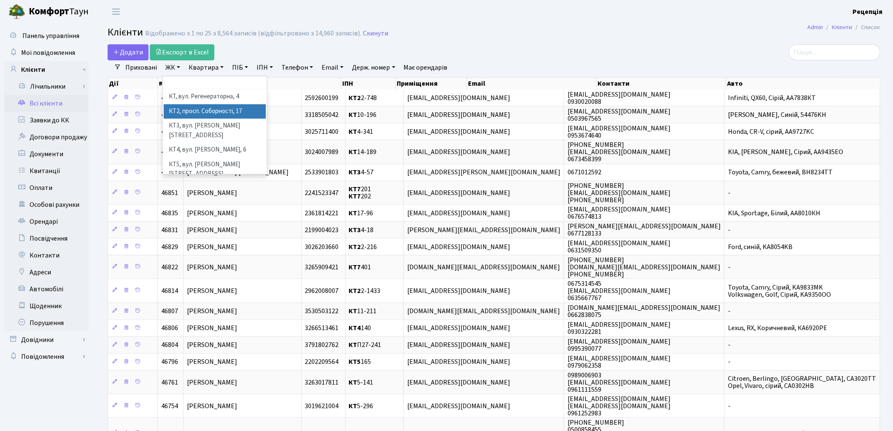
click at [195, 111] on li "КТ2, просп. Соборності, 17" at bounding box center [215, 111] width 102 height 15
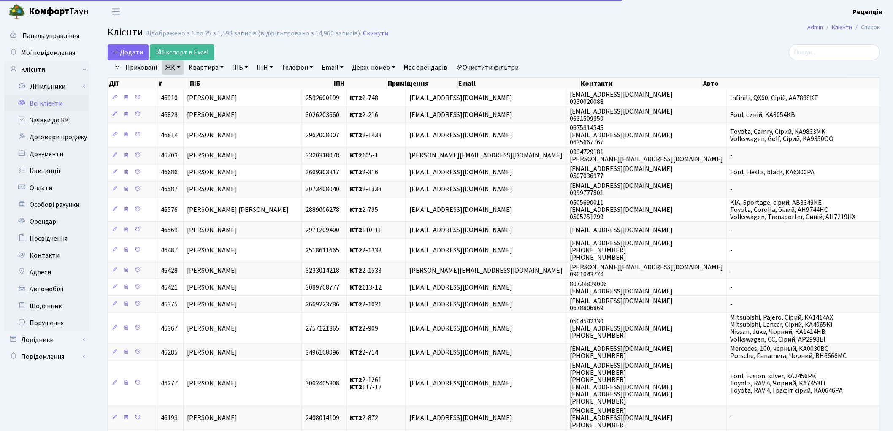
click at [205, 68] on link "Квартира" at bounding box center [206, 67] width 42 height 14
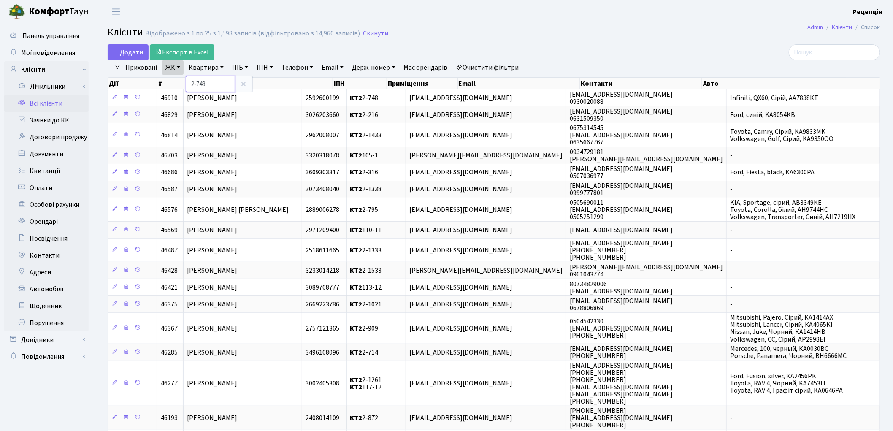
type input "2-748"
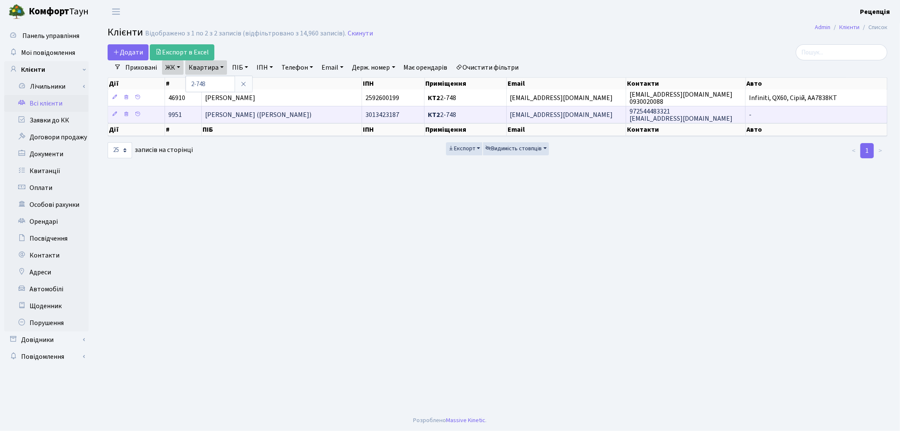
click at [309, 113] on td "Гіндін Елена (Gindin Elena)" at bounding box center [282, 114] width 160 height 17
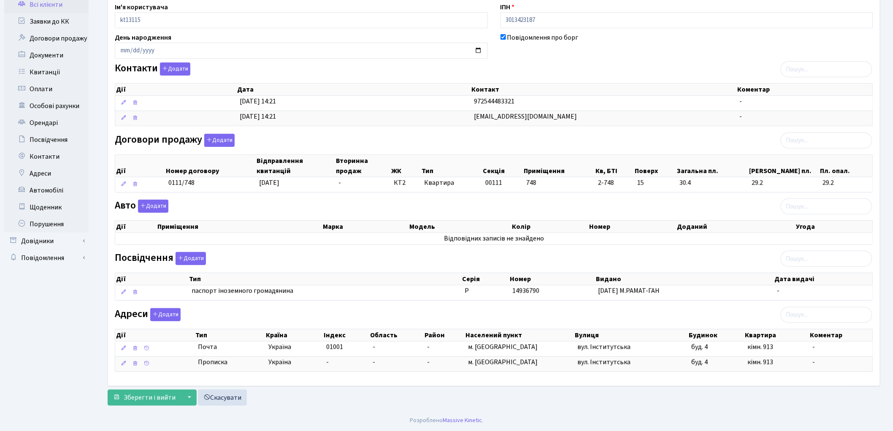
scroll to position [100, 0]
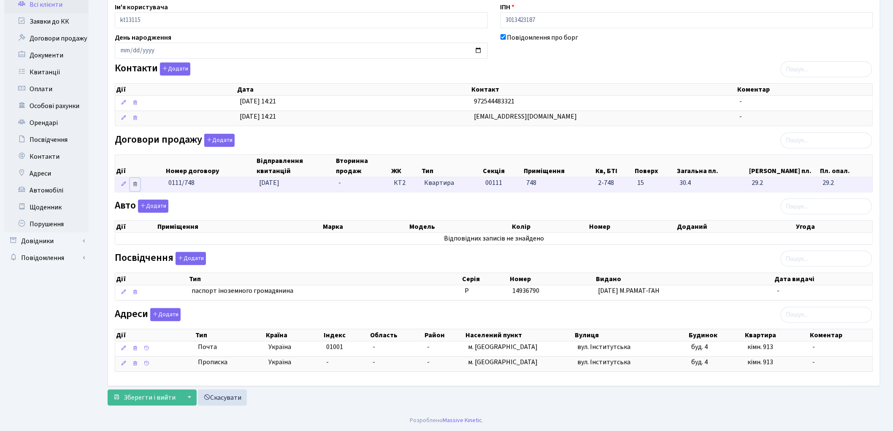
click at [138, 180] on link at bounding box center [135, 184] width 10 height 13
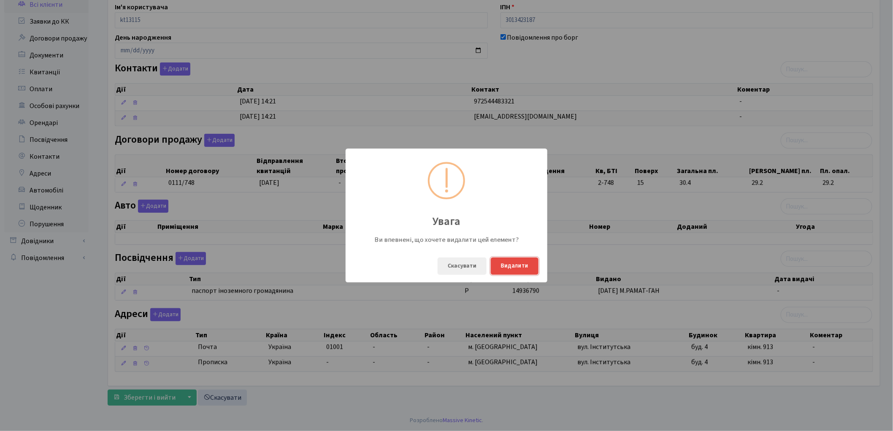
click at [521, 265] on button "Видалити" at bounding box center [515, 265] width 48 height 17
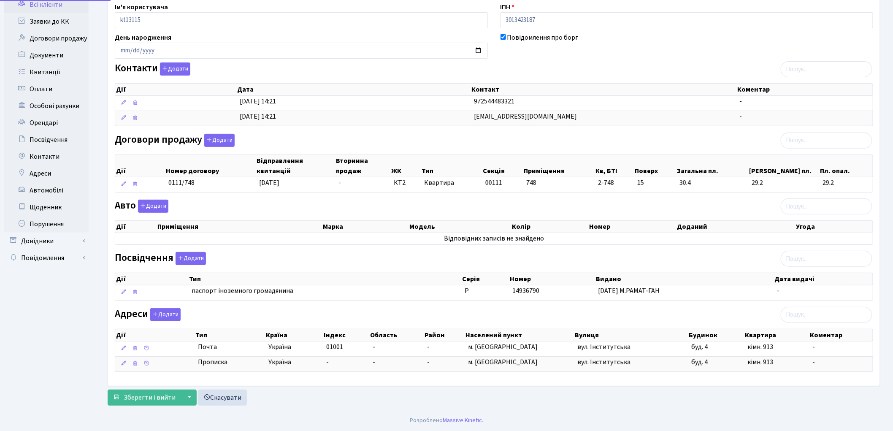
scroll to position [86, 0]
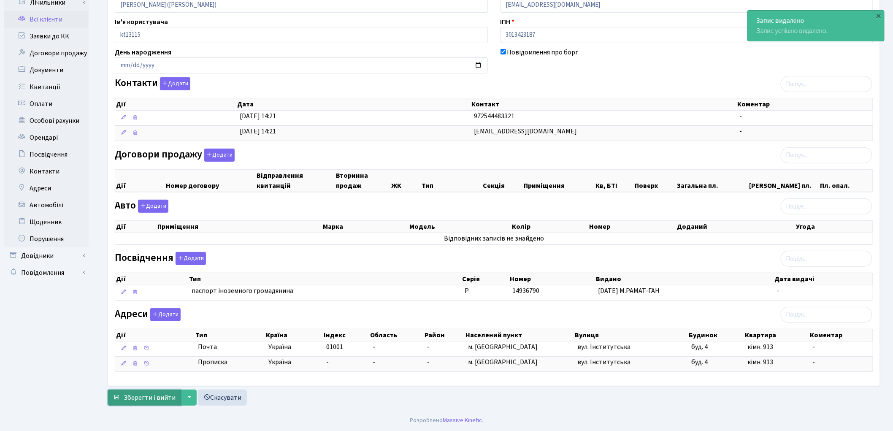
click at [148, 400] on span "Зберегти і вийти" at bounding box center [150, 397] width 52 height 9
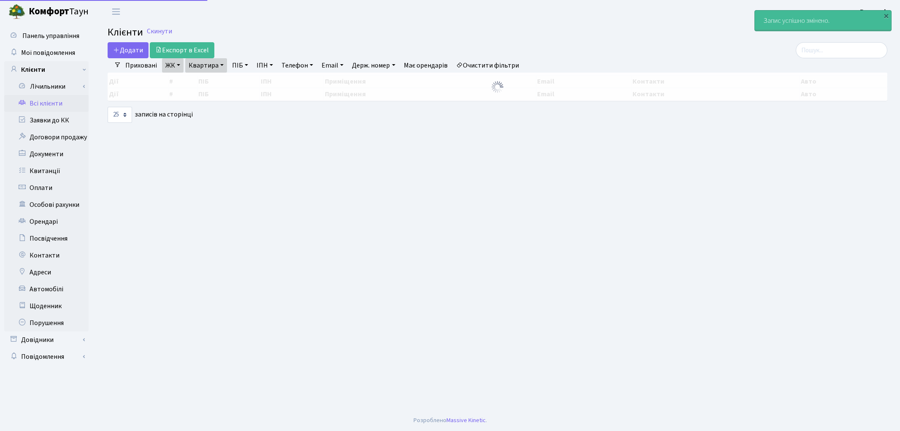
select select "25"
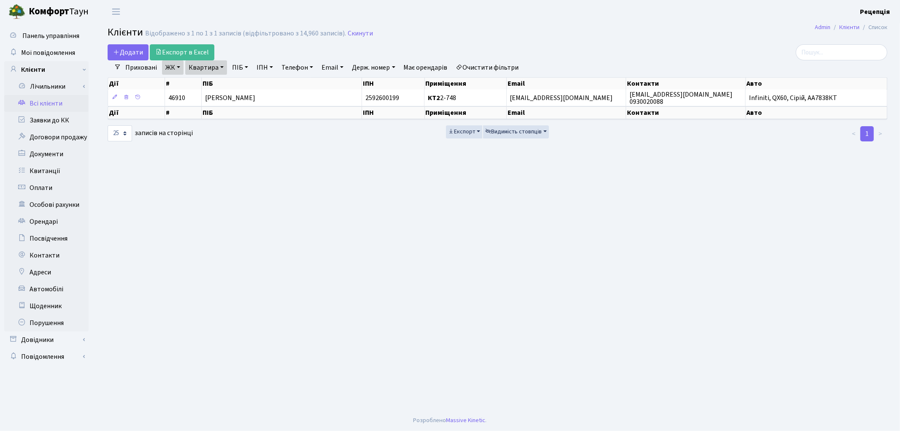
click at [492, 63] on link "Очистити фільтри" at bounding box center [488, 67] width 70 height 14
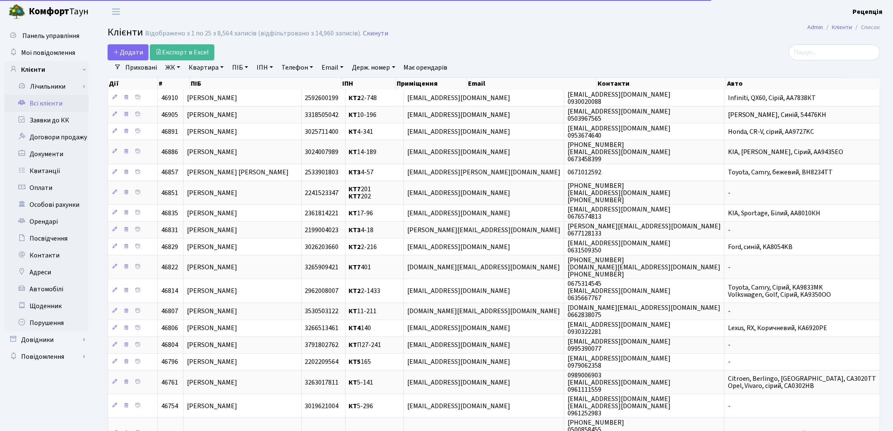
click at [53, 105] on link "Всі клієнти" at bounding box center [46, 103] width 84 height 17
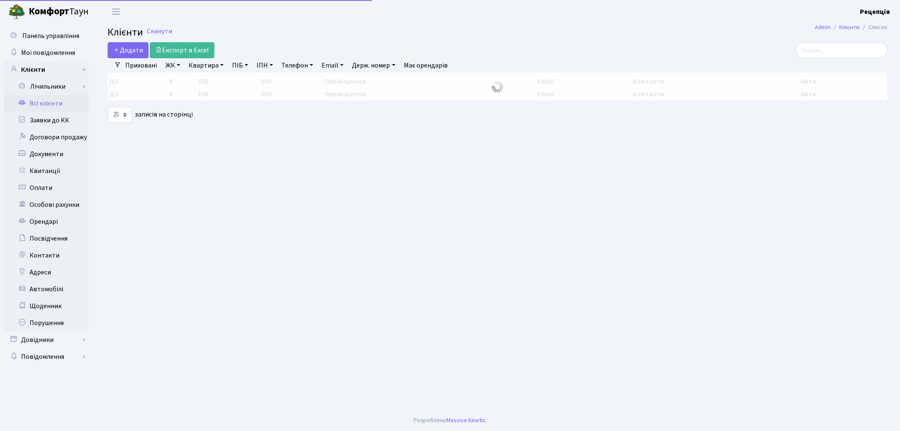
select select "25"
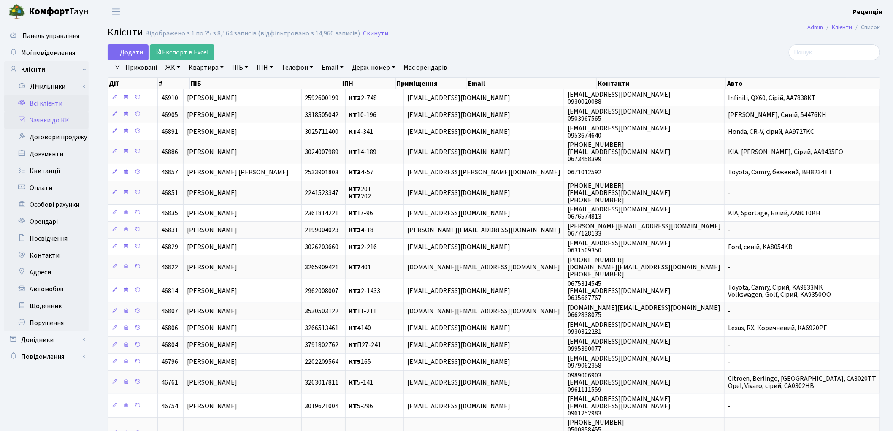
click at [48, 115] on link "Заявки до КК" at bounding box center [46, 120] width 84 height 17
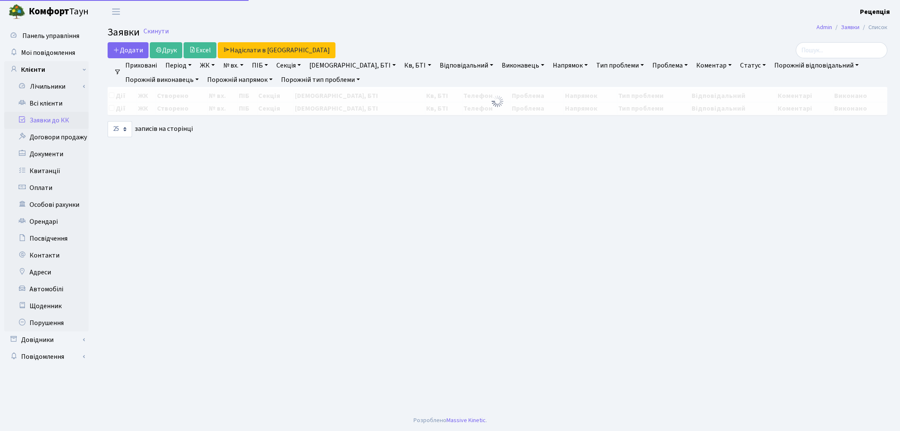
select select "25"
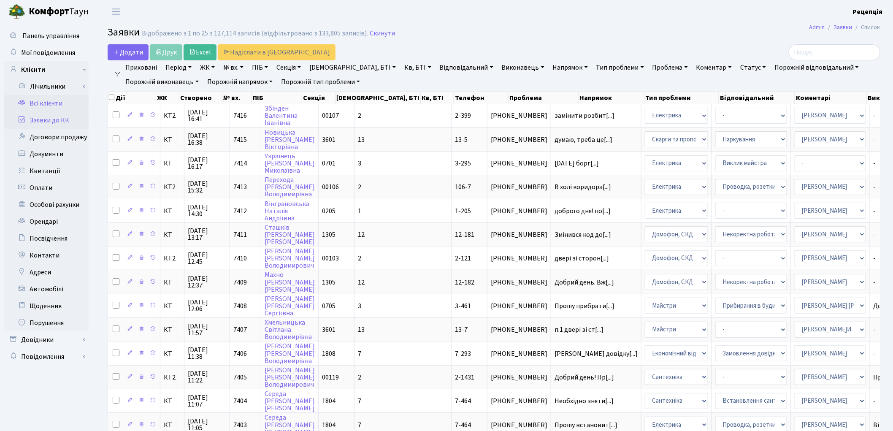
click at [63, 103] on link "Всі клієнти" at bounding box center [46, 103] width 84 height 17
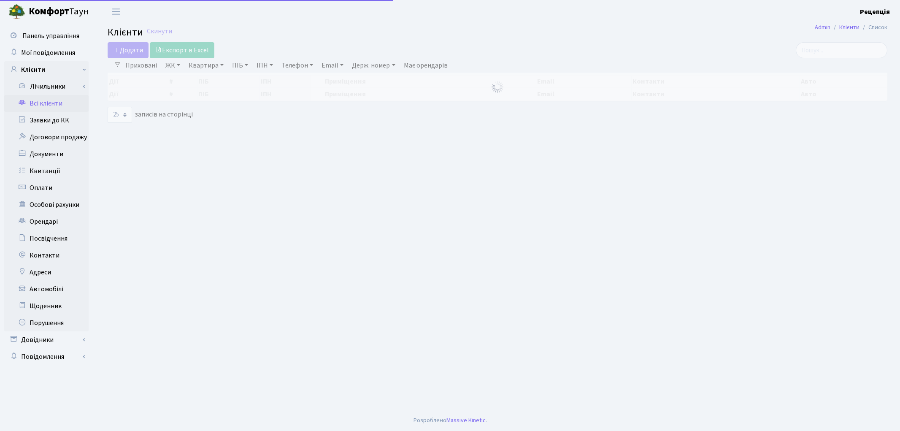
select select "25"
